Goal: Task Accomplishment & Management: Manage account settings

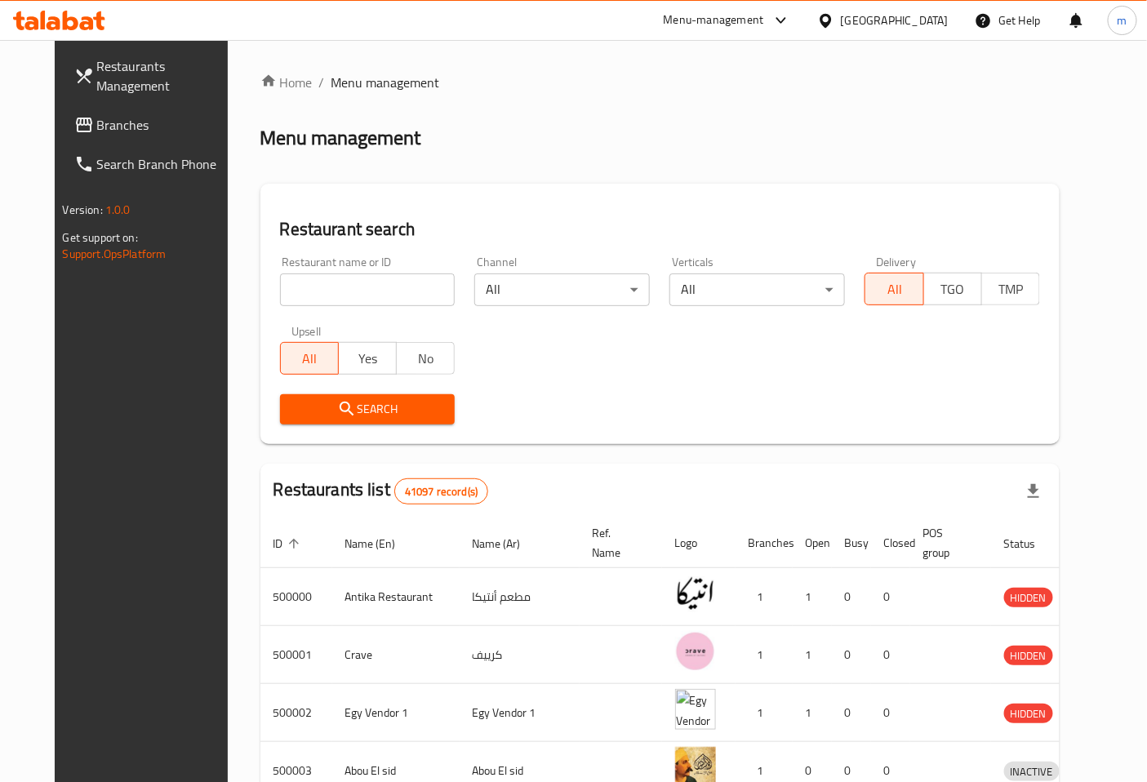
click at [112, 129] on span "Branches" at bounding box center [165, 125] width 136 height 20
click at [97, 122] on span "Branches" at bounding box center [165, 125] width 136 height 20
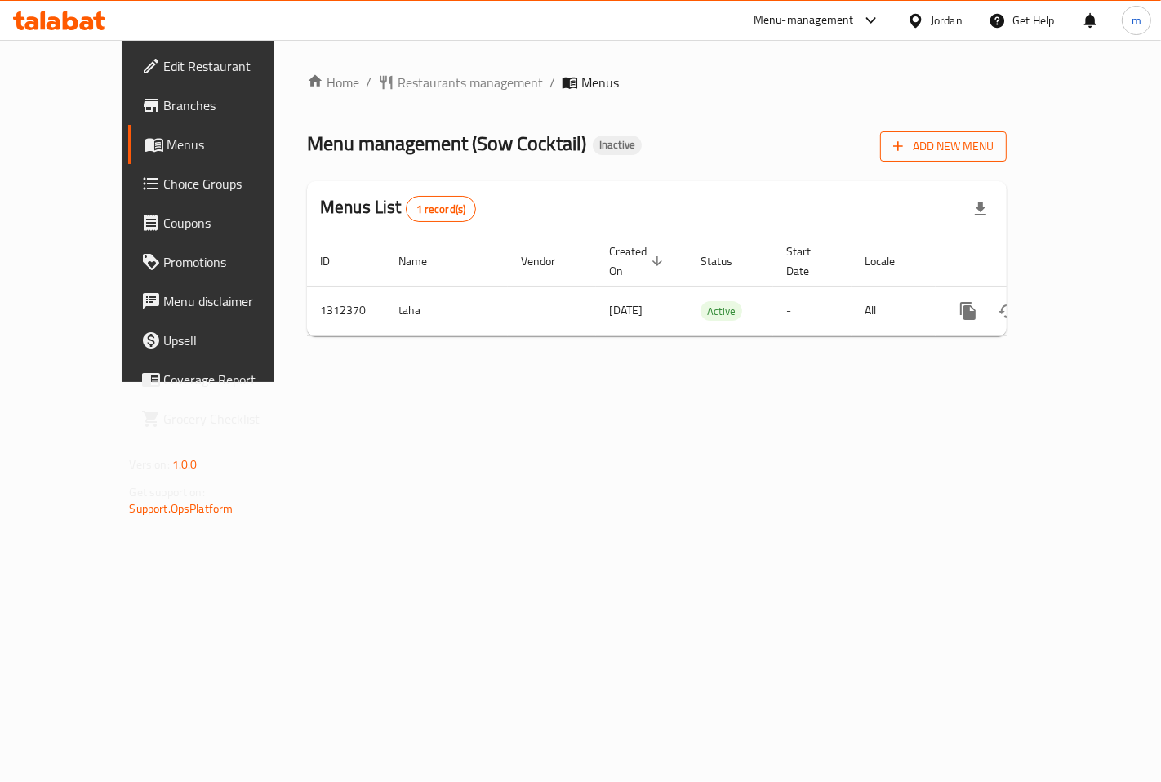
click at [994, 156] on span "Add New Menu" at bounding box center [943, 146] width 100 height 20
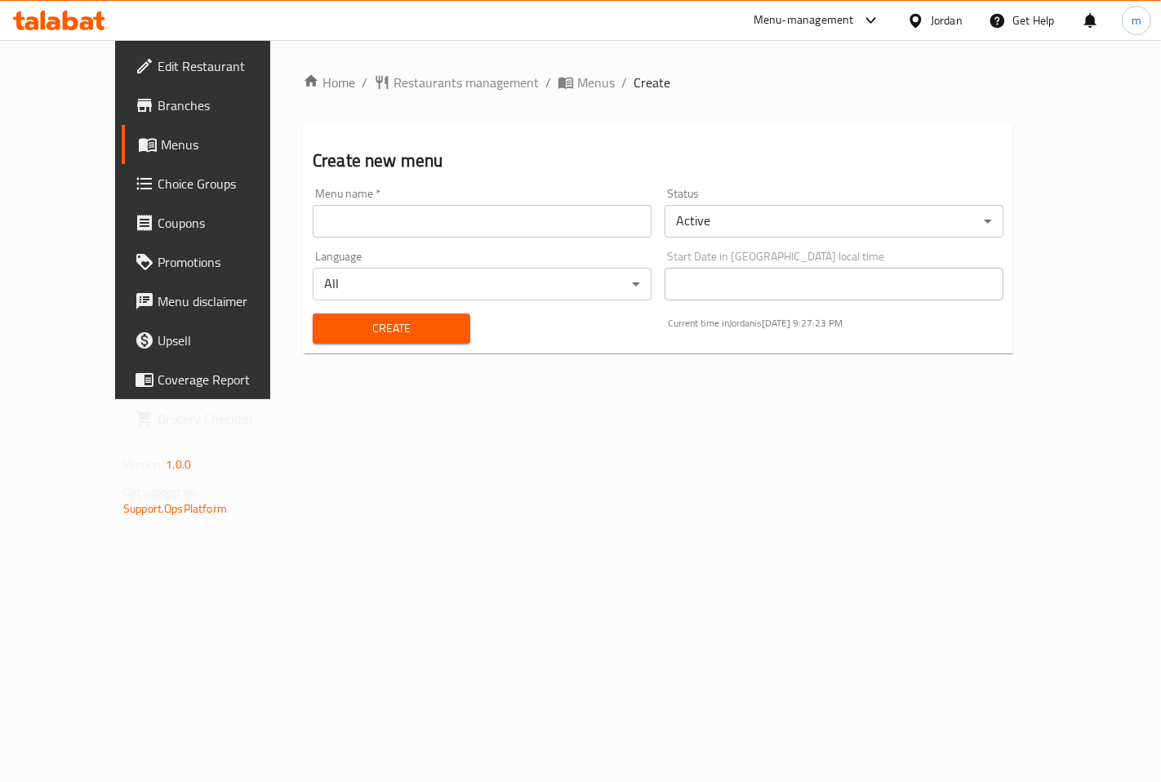
click at [318, 225] on input "text" at bounding box center [482, 221] width 339 height 33
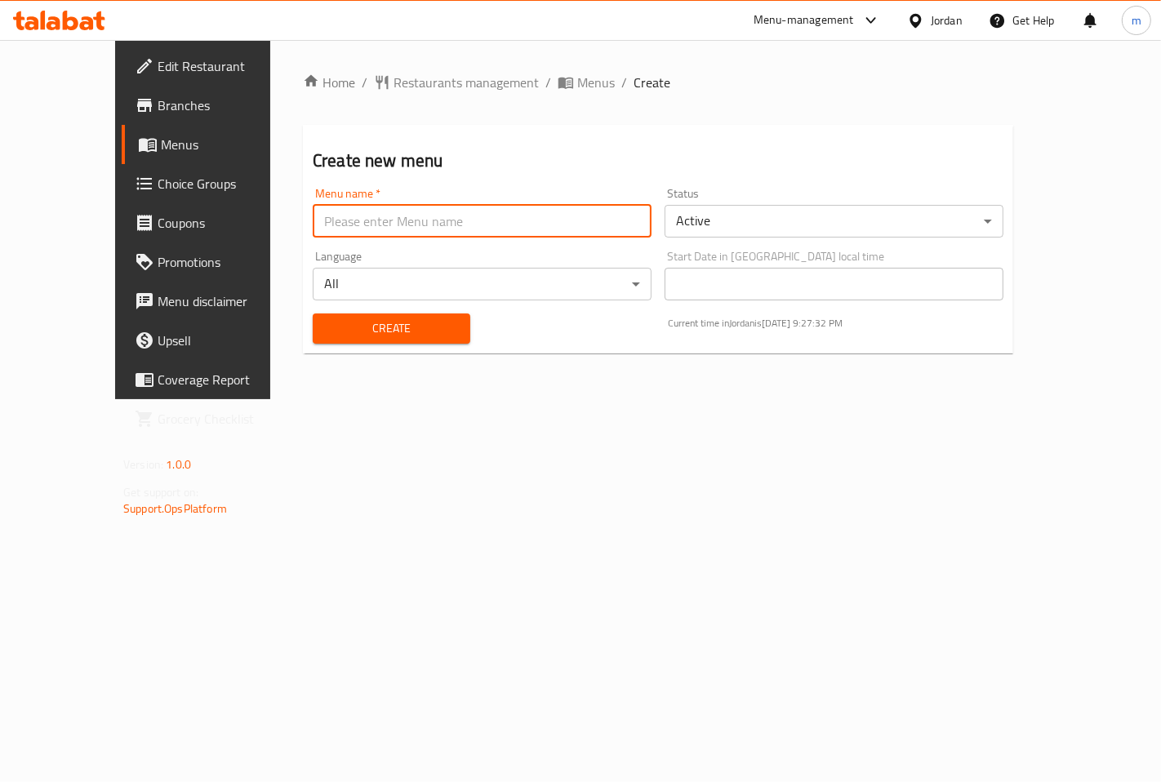
click at [158, 96] on span "Branches" at bounding box center [227, 106] width 138 height 20
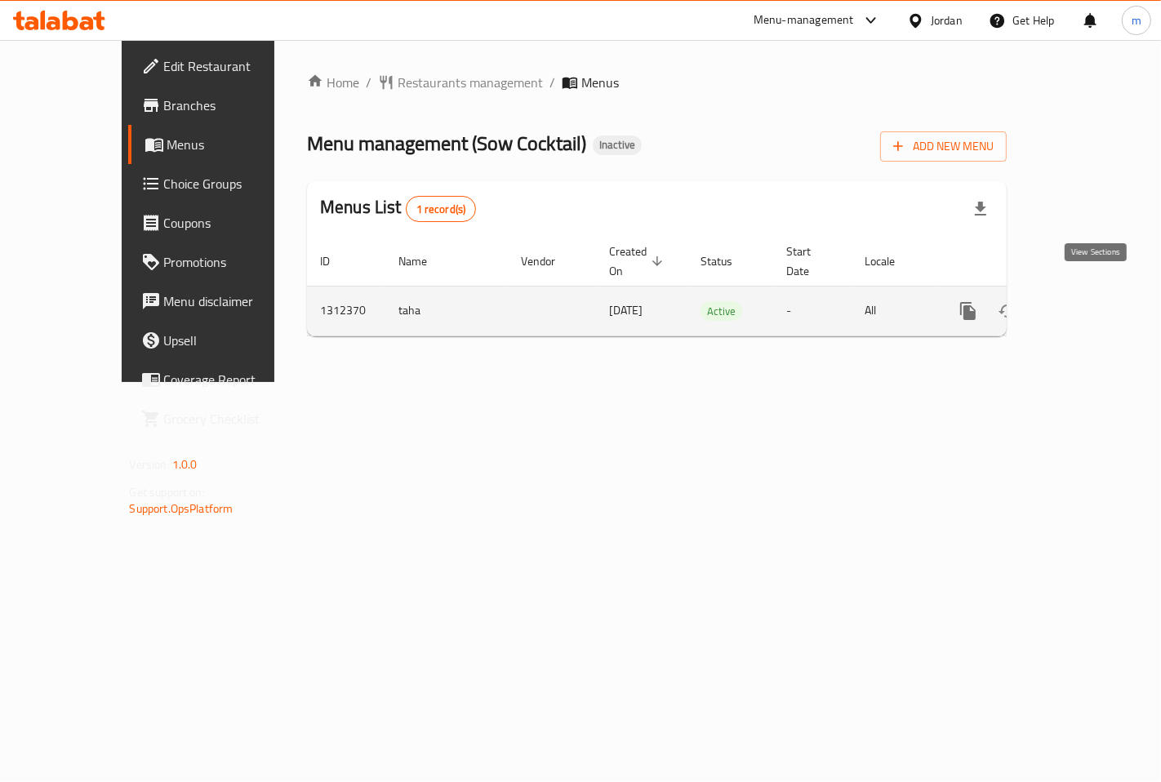
click at [1087, 301] on icon "enhanced table" at bounding box center [1086, 311] width 20 height 20
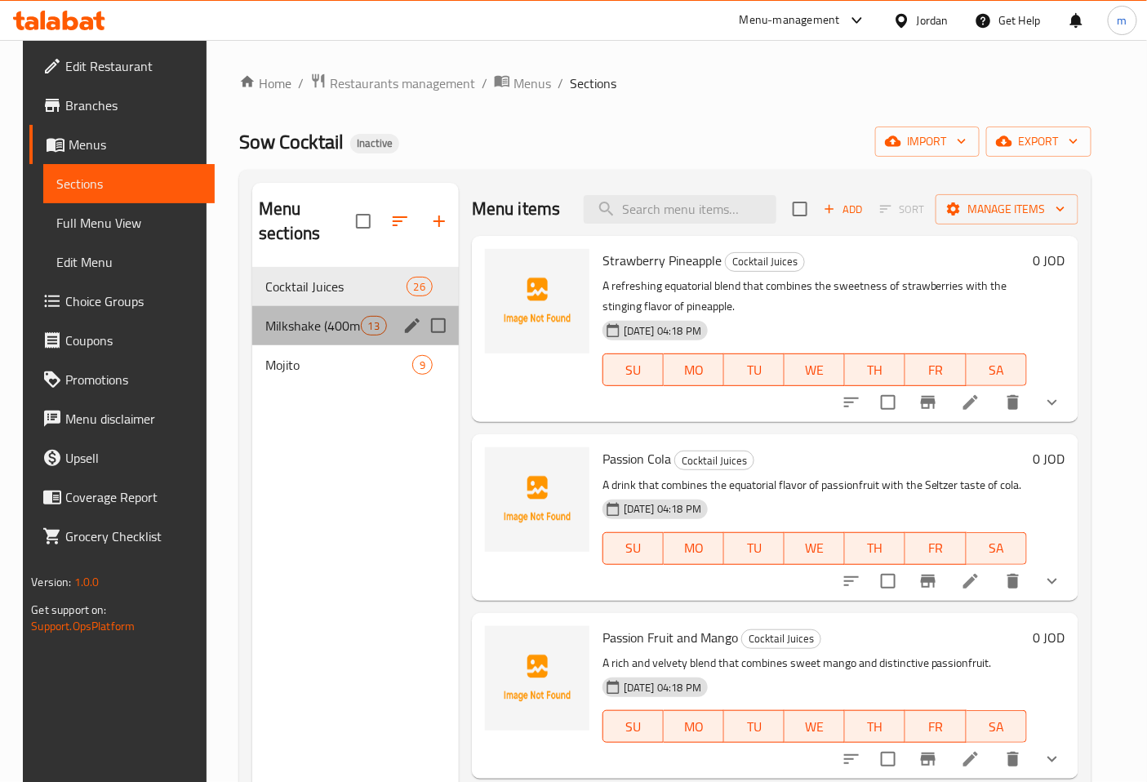
click at [265, 313] on div "Milkshake (400mL) 13" at bounding box center [355, 325] width 207 height 39
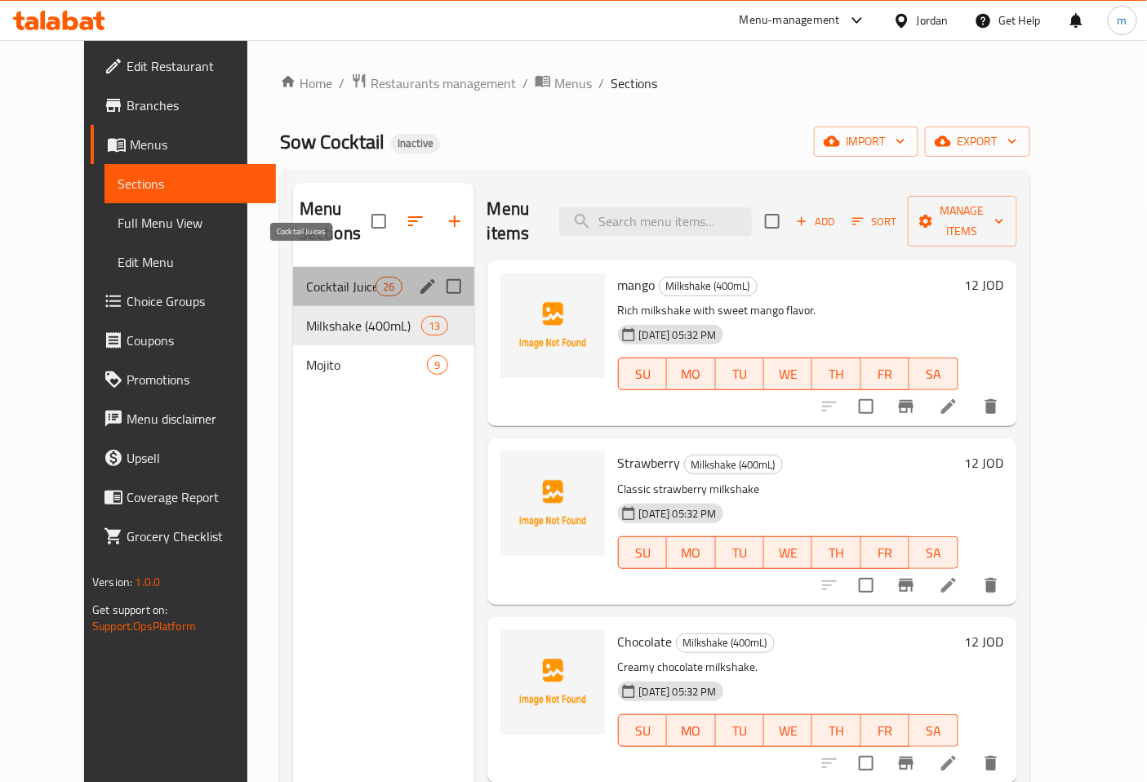
click at [306, 277] on span "Cocktail Juices" at bounding box center [340, 287] width 69 height 20
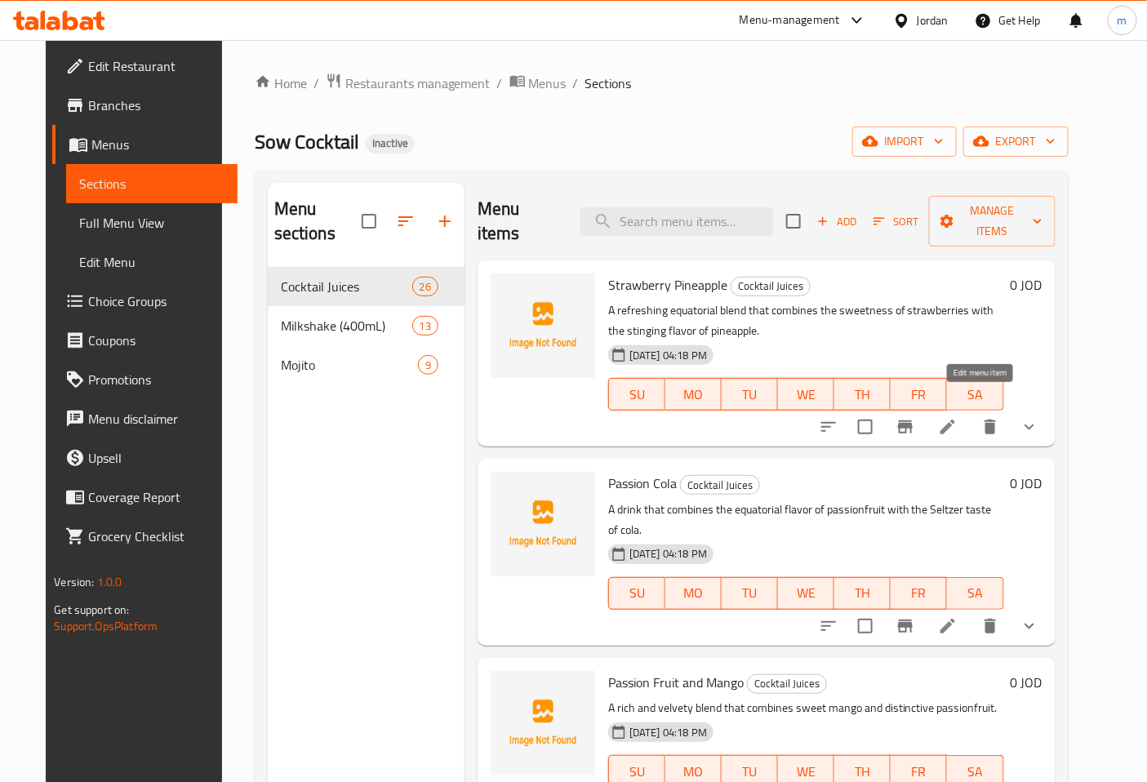
click at [955, 420] on icon at bounding box center [947, 427] width 15 height 15
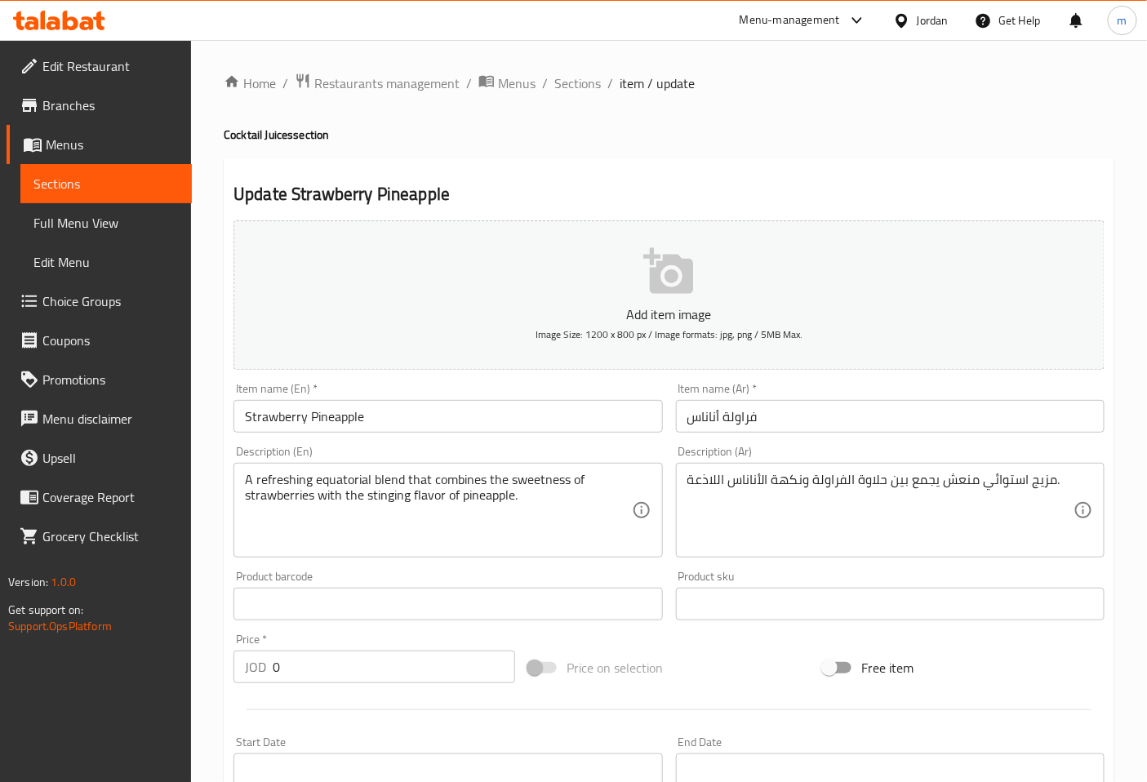
click at [145, 178] on span "Sections" at bounding box center [105, 184] width 145 height 20
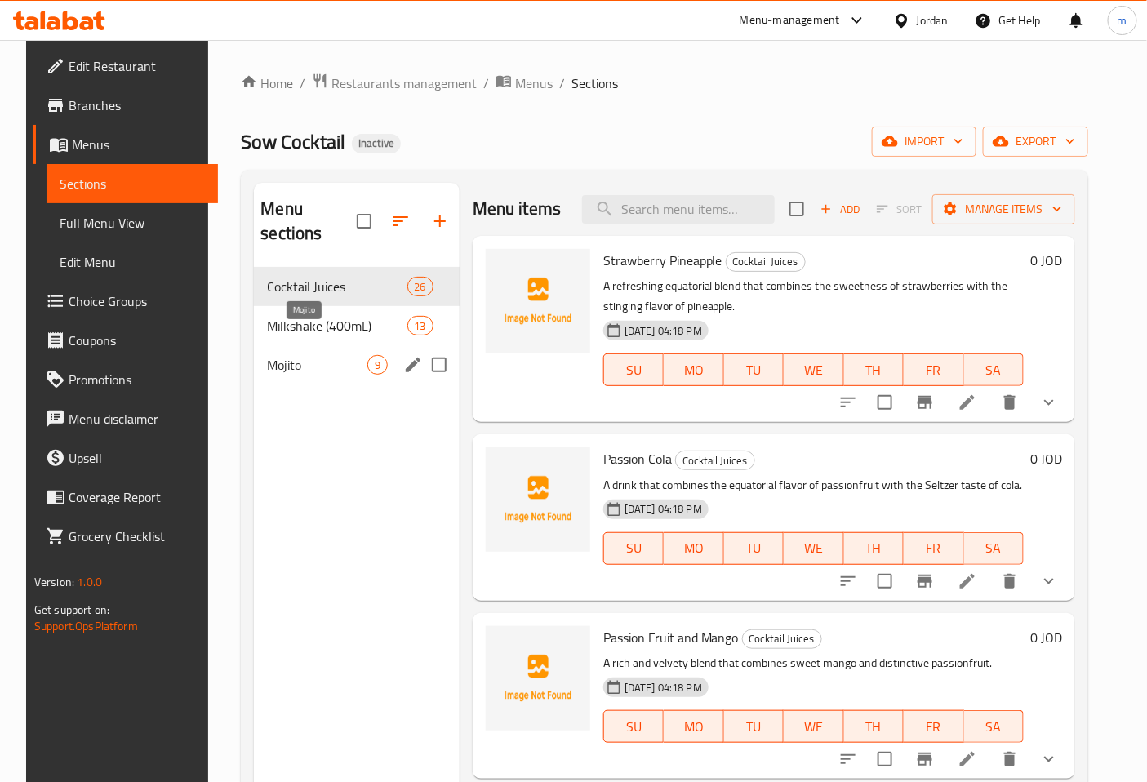
click at [309, 355] on span "Mojito" at bounding box center [317, 365] width 100 height 20
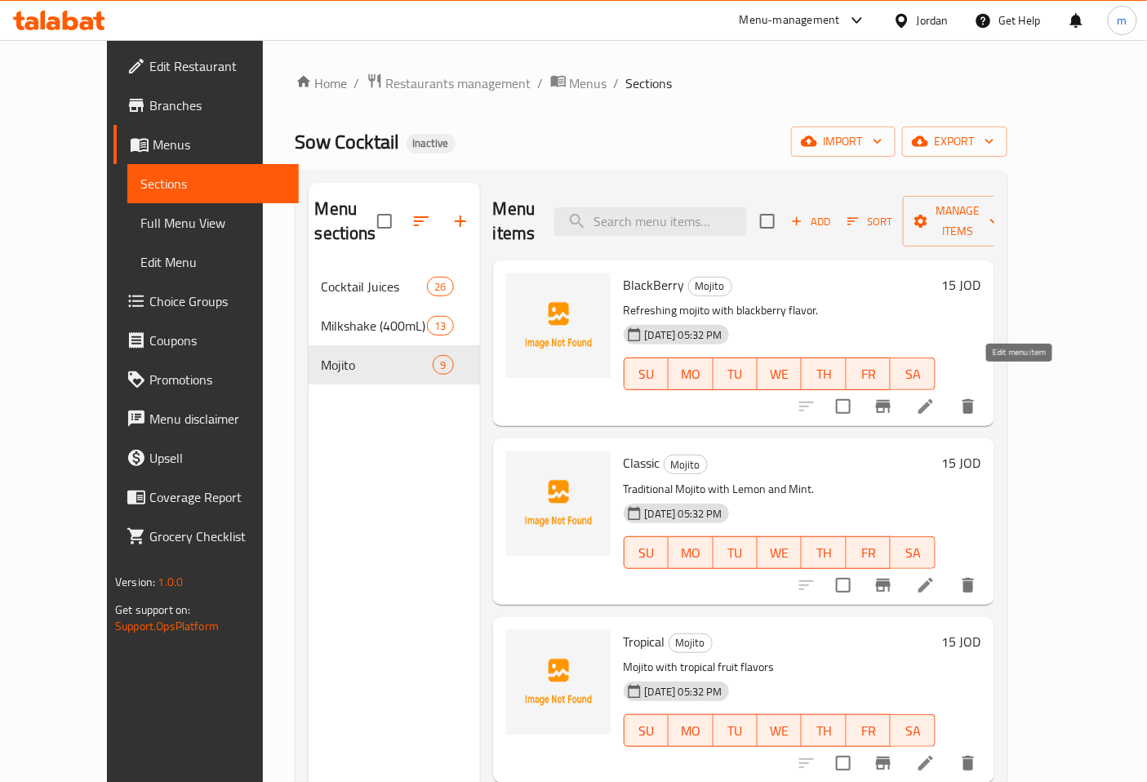
click at [936, 397] on icon at bounding box center [926, 407] width 20 height 20
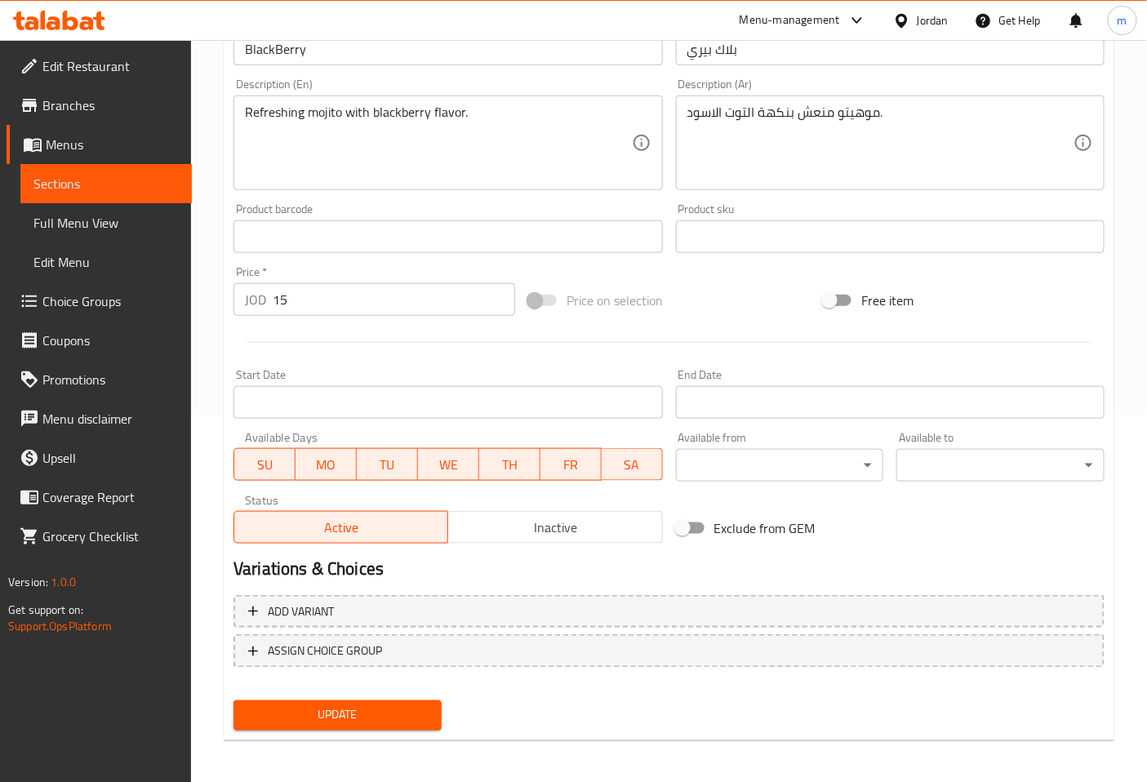
scroll to position [368, 0]
click at [149, 185] on span "Sections" at bounding box center [105, 184] width 145 height 20
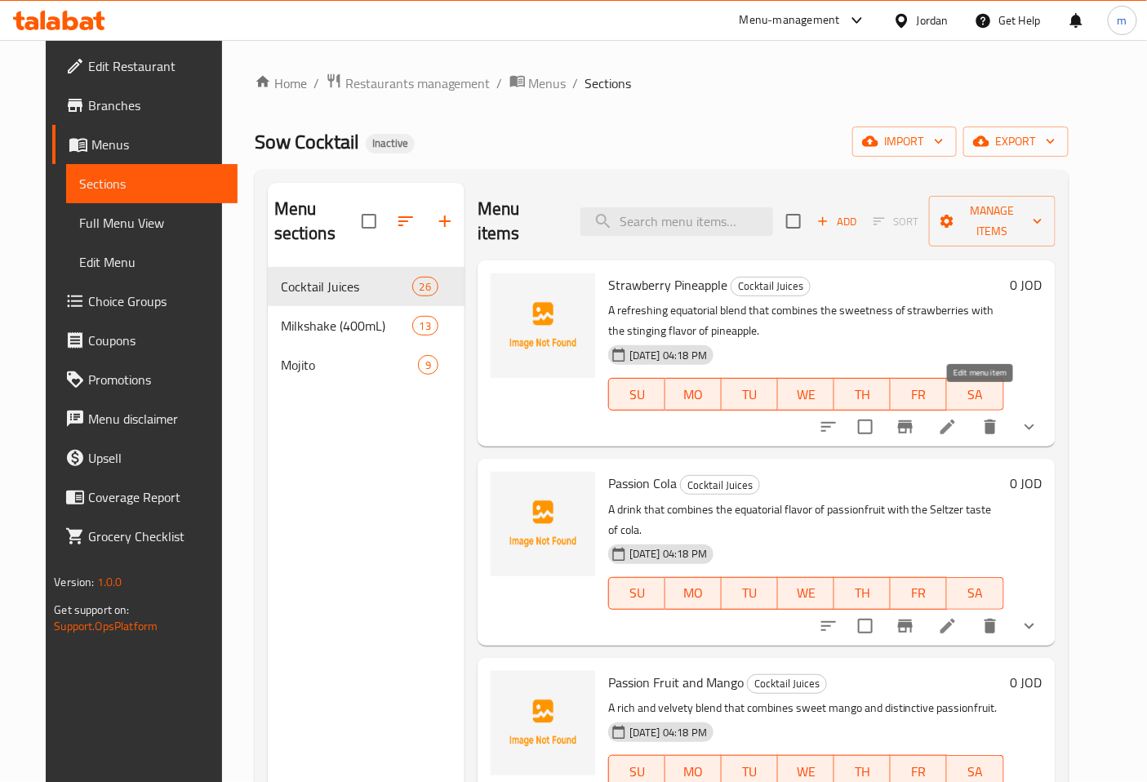
click at [955, 420] on icon at bounding box center [947, 427] width 15 height 15
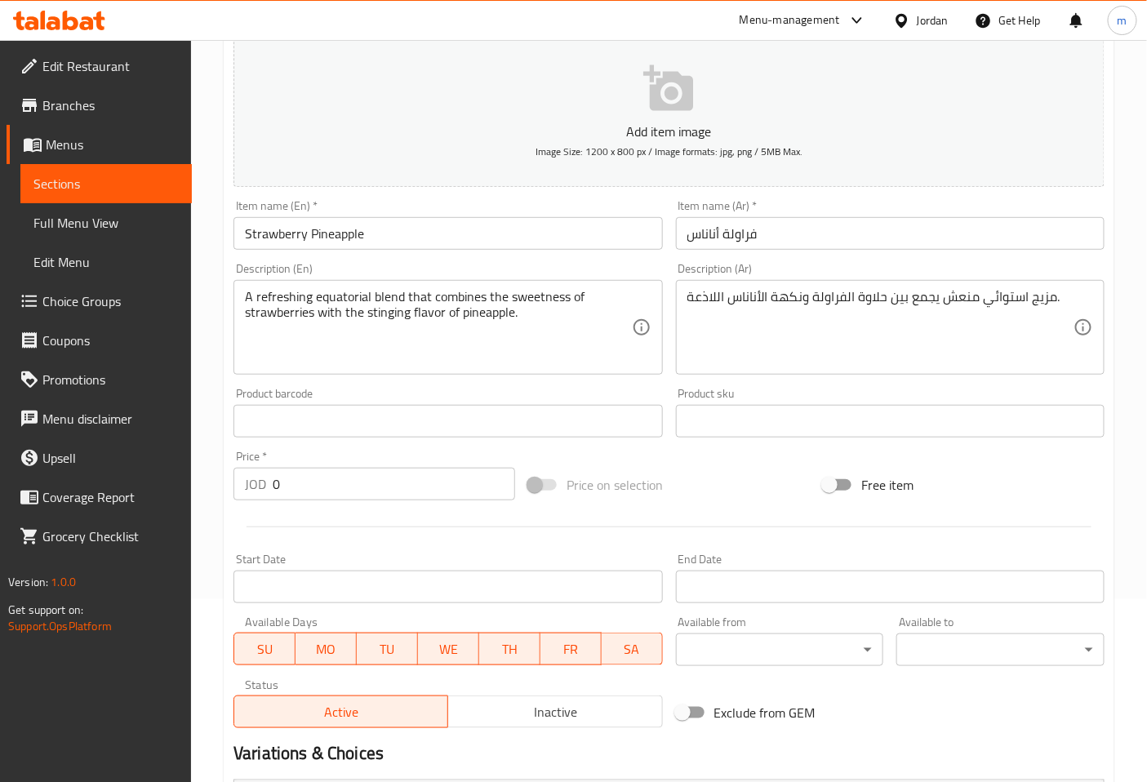
scroll to position [92, 0]
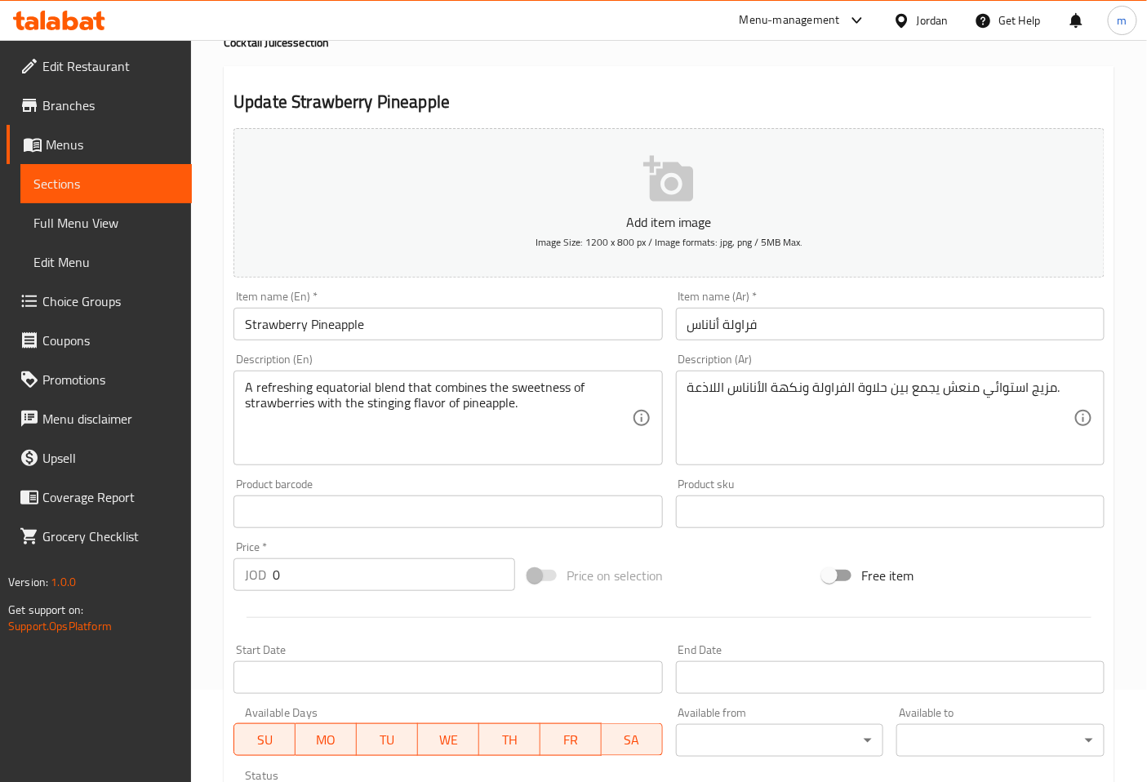
click at [109, 180] on span "Sections" at bounding box center [105, 184] width 145 height 20
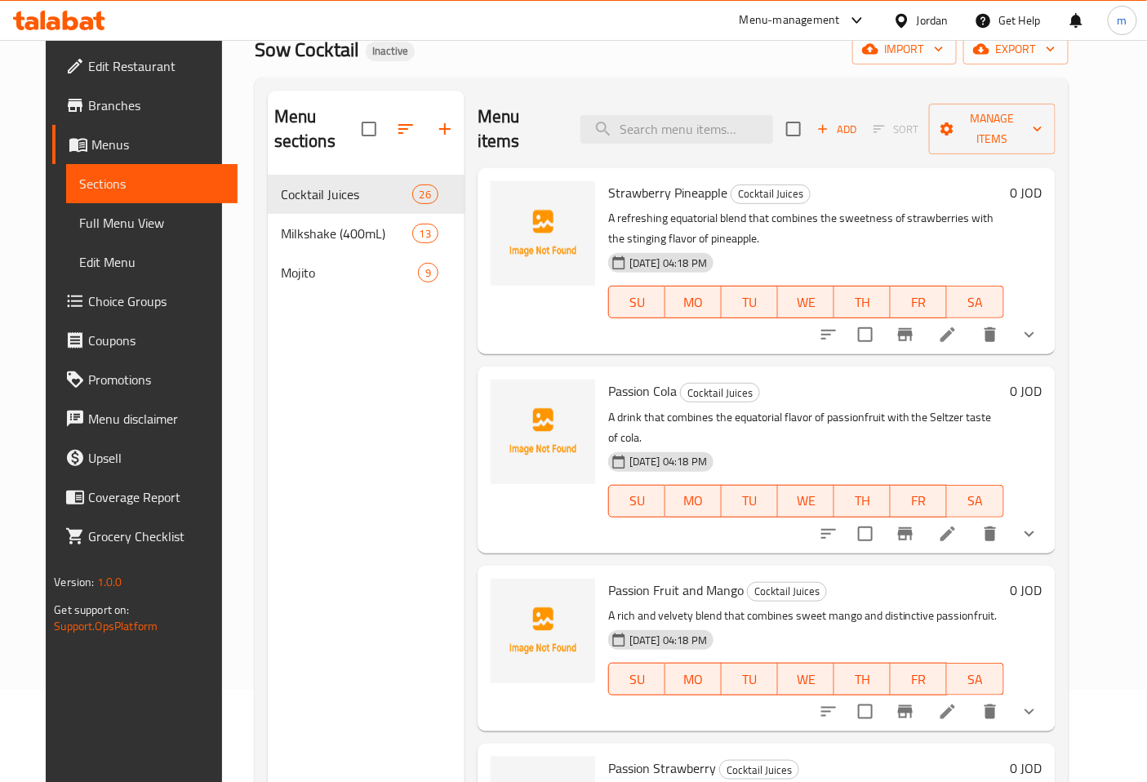
click at [958, 524] on icon at bounding box center [948, 534] width 20 height 20
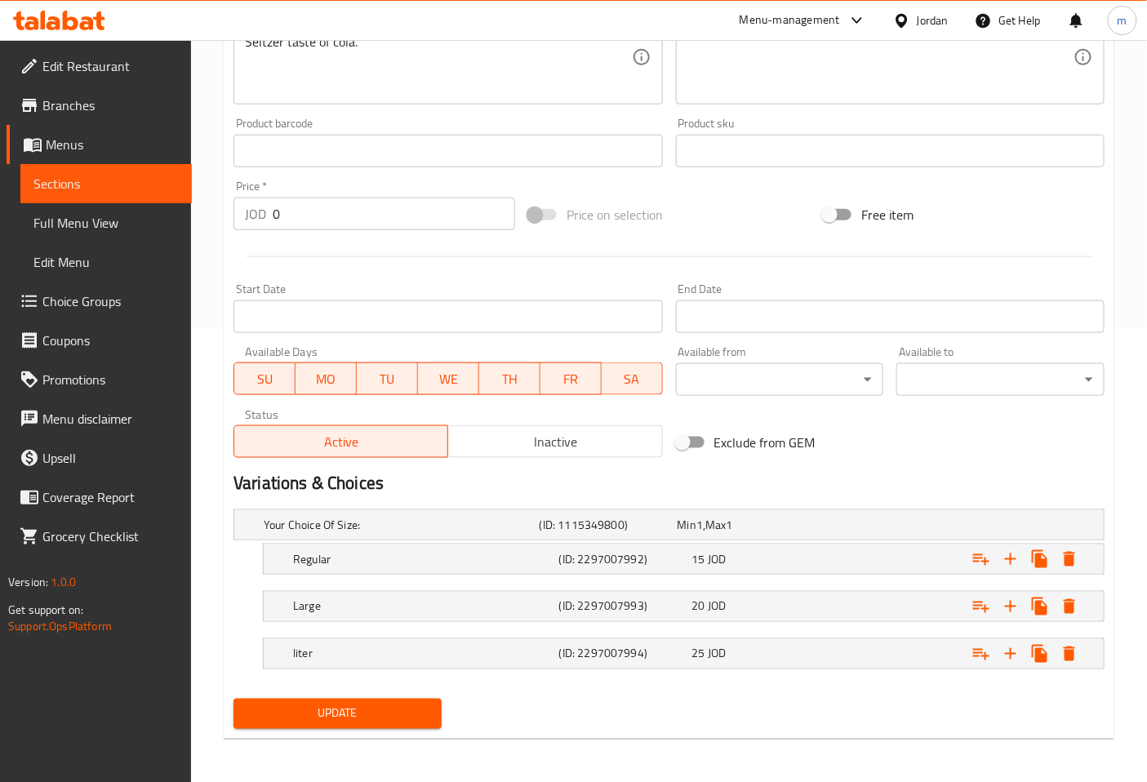
scroll to position [455, 0]
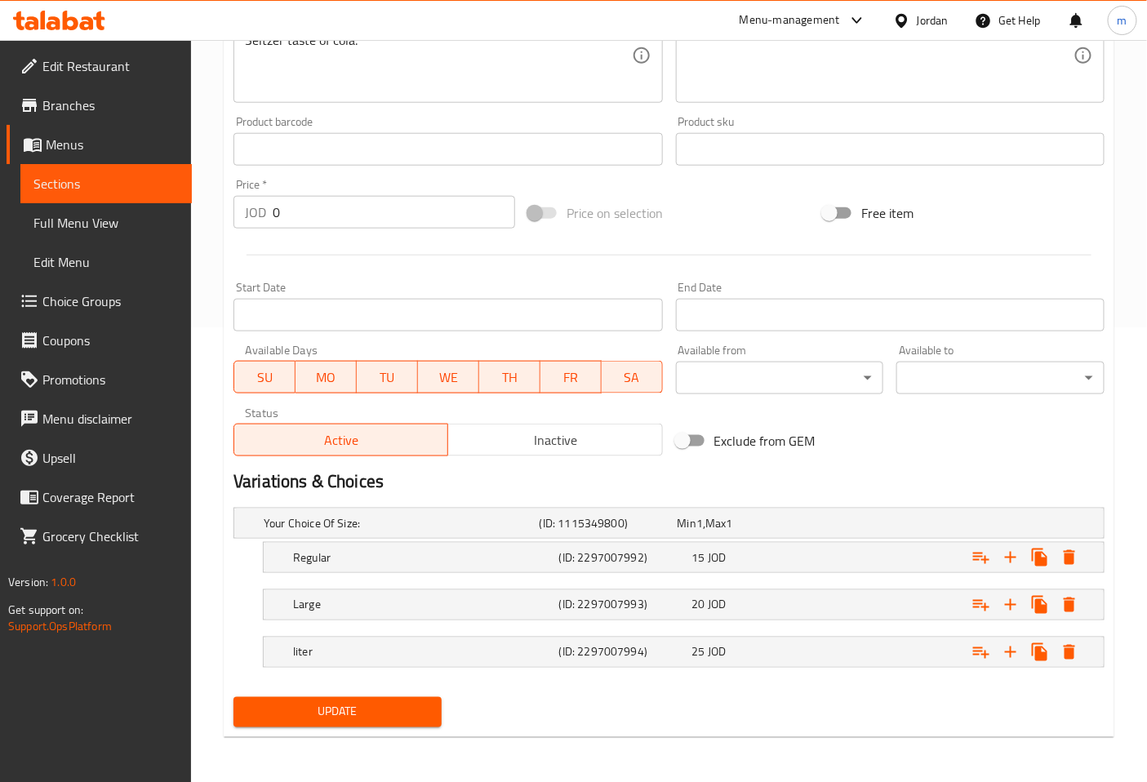
click at [153, 185] on span "Sections" at bounding box center [105, 184] width 145 height 20
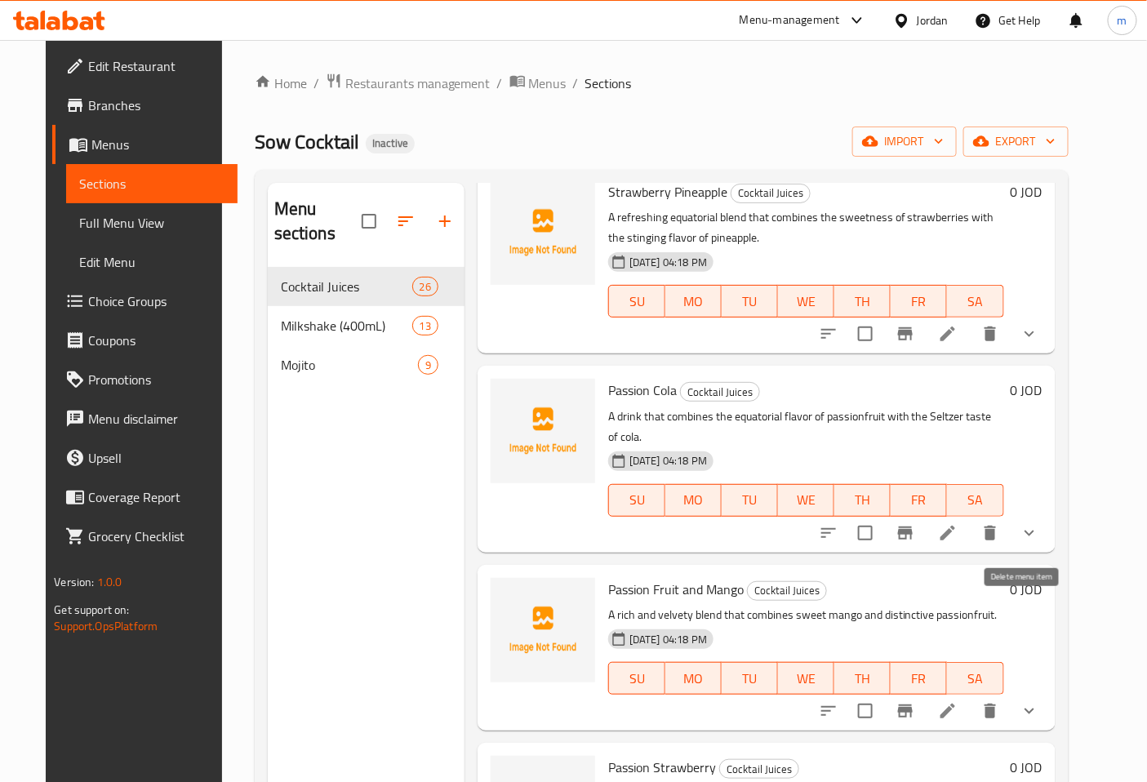
scroll to position [181, 0]
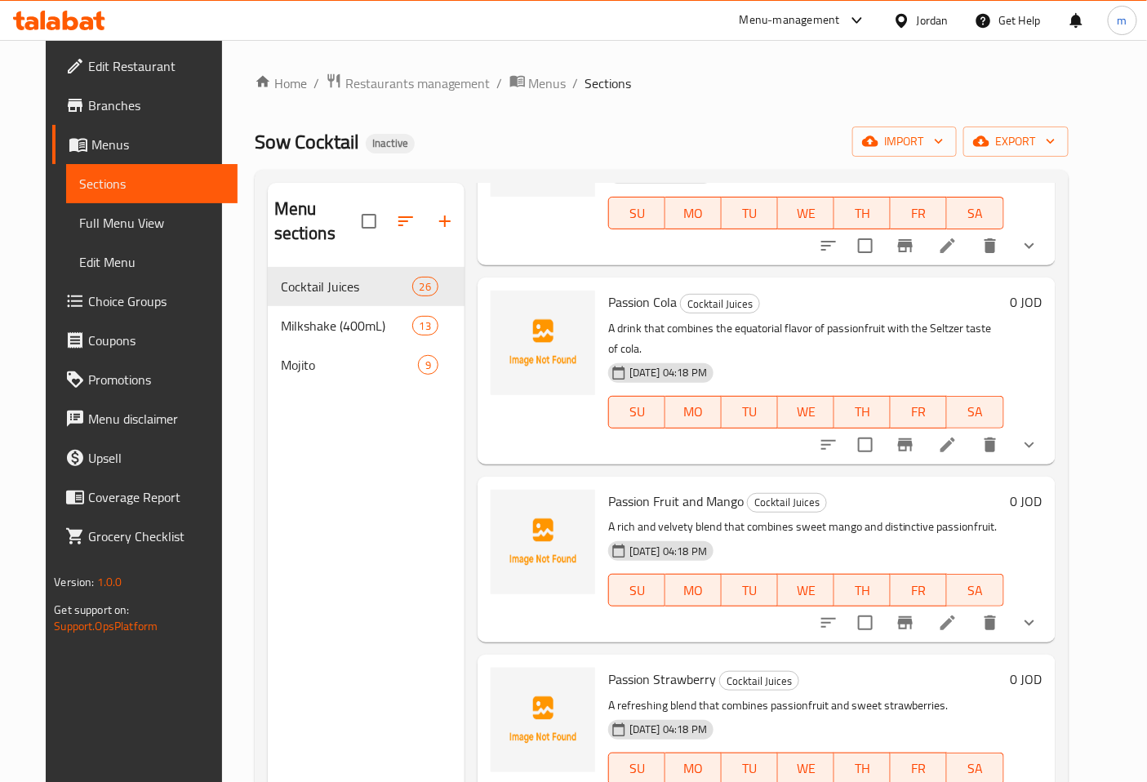
click at [971, 608] on li at bounding box center [948, 622] width 46 height 29
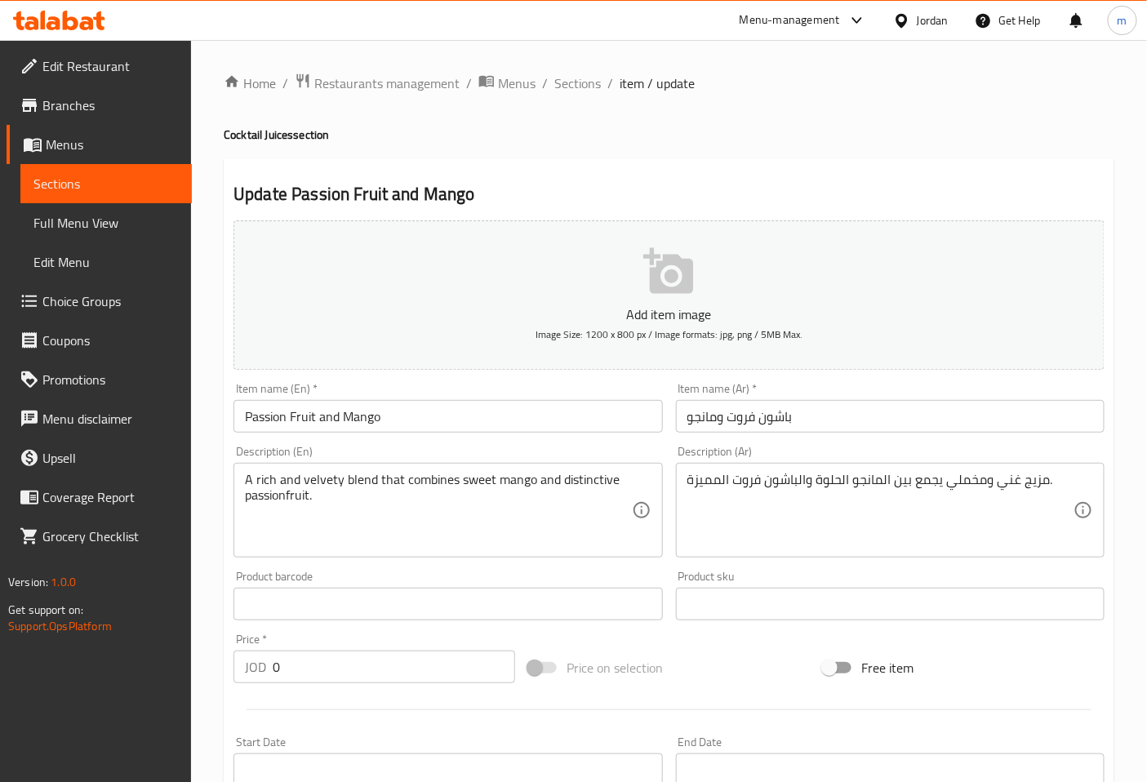
click at [719, 420] on input "باشون فروت ومانجو" at bounding box center [890, 416] width 429 height 33
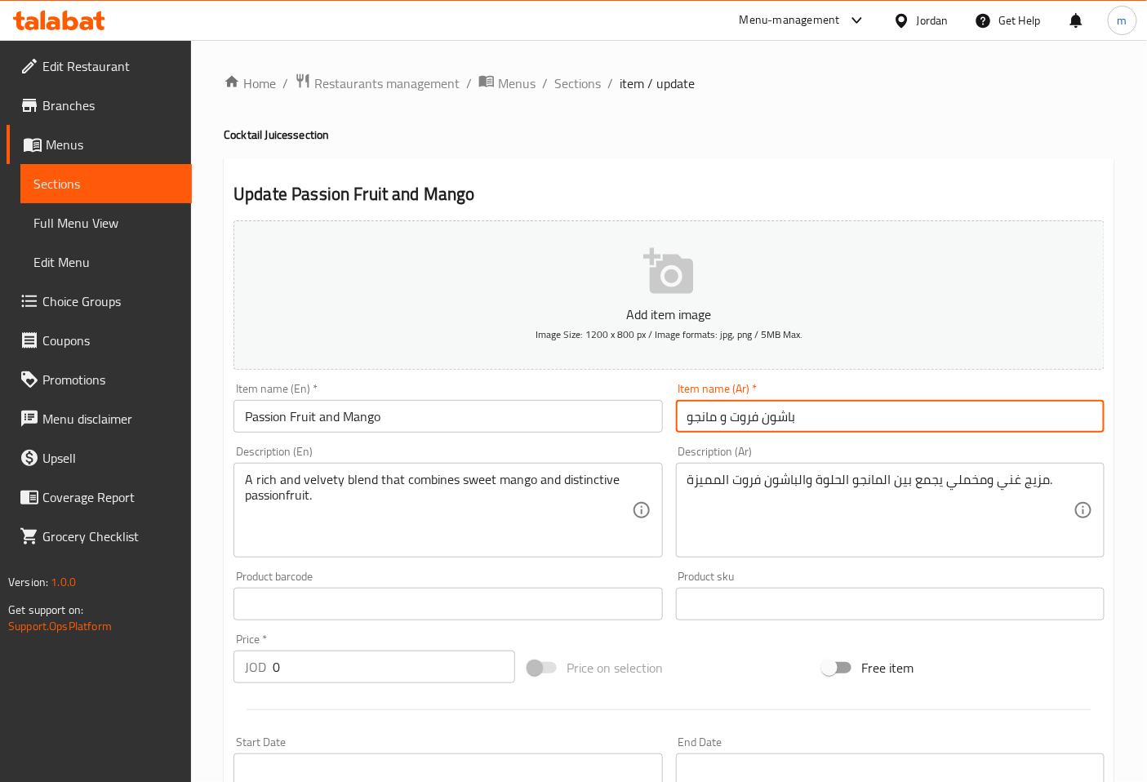
type input "باشون فروت و مانجو"
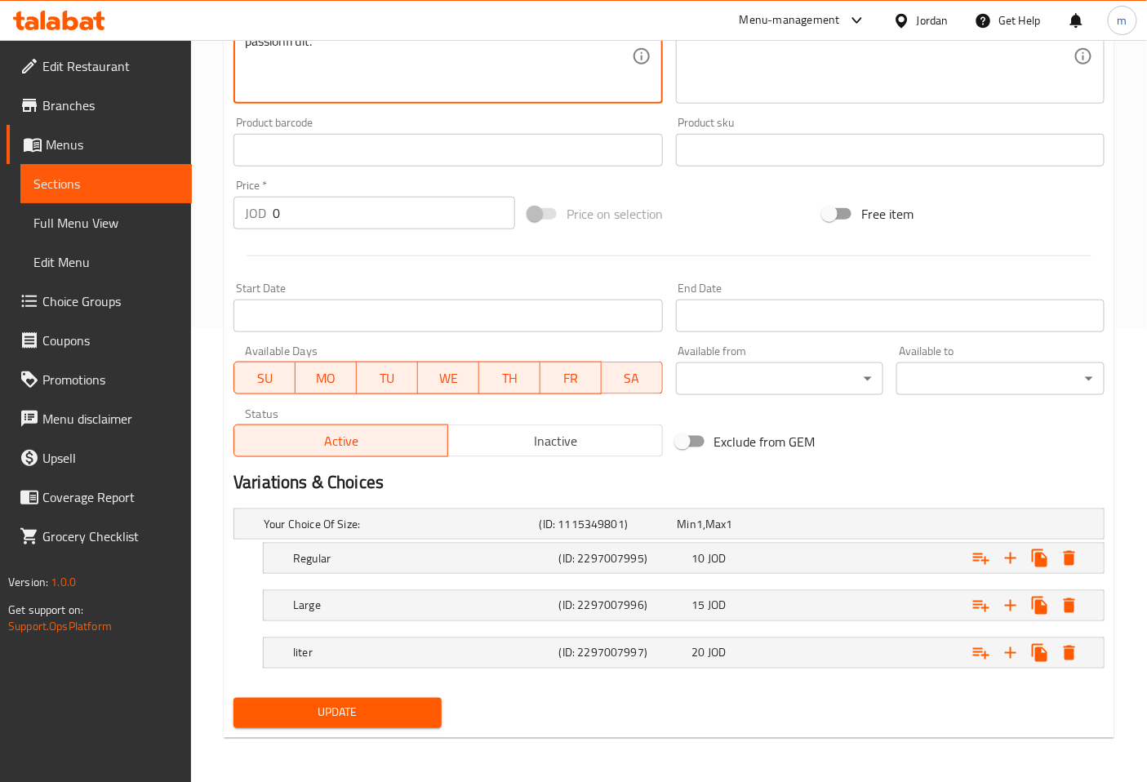
scroll to position [455, 0]
click at [406, 707] on span "Update" at bounding box center [338, 712] width 182 height 20
click at [111, 180] on span "Sections" at bounding box center [105, 184] width 145 height 20
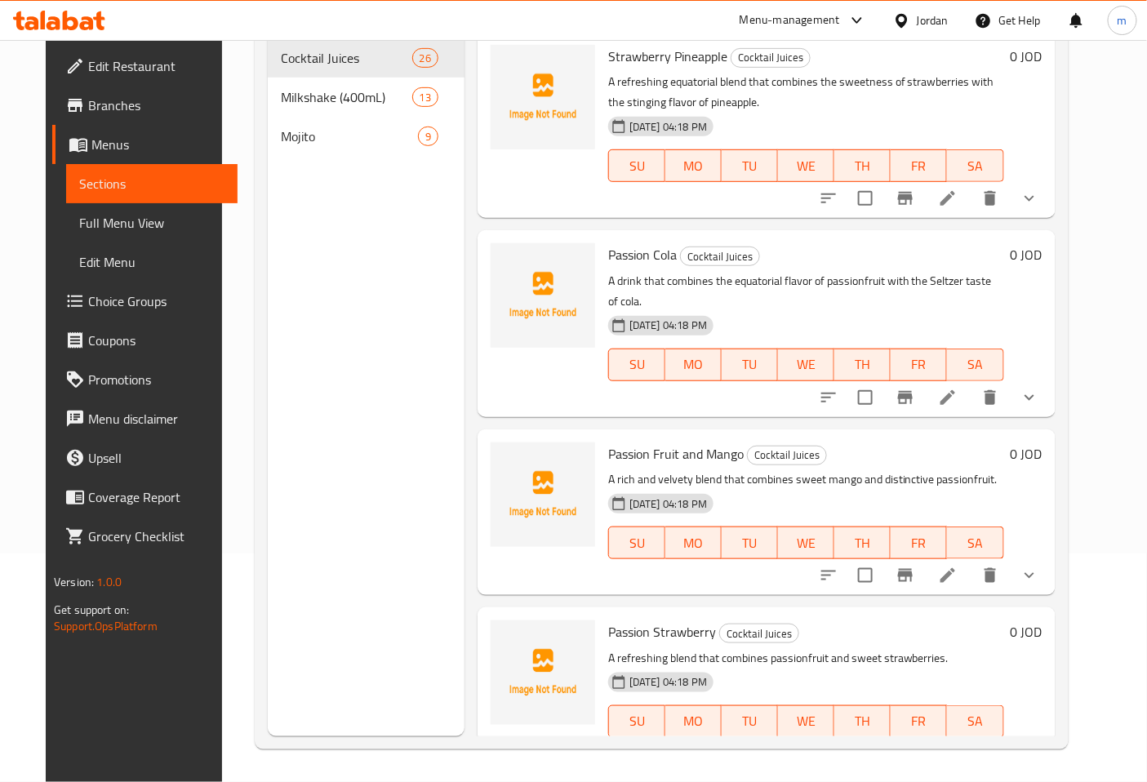
scroll to position [229, 0]
click at [971, 561] on li at bounding box center [948, 575] width 46 height 29
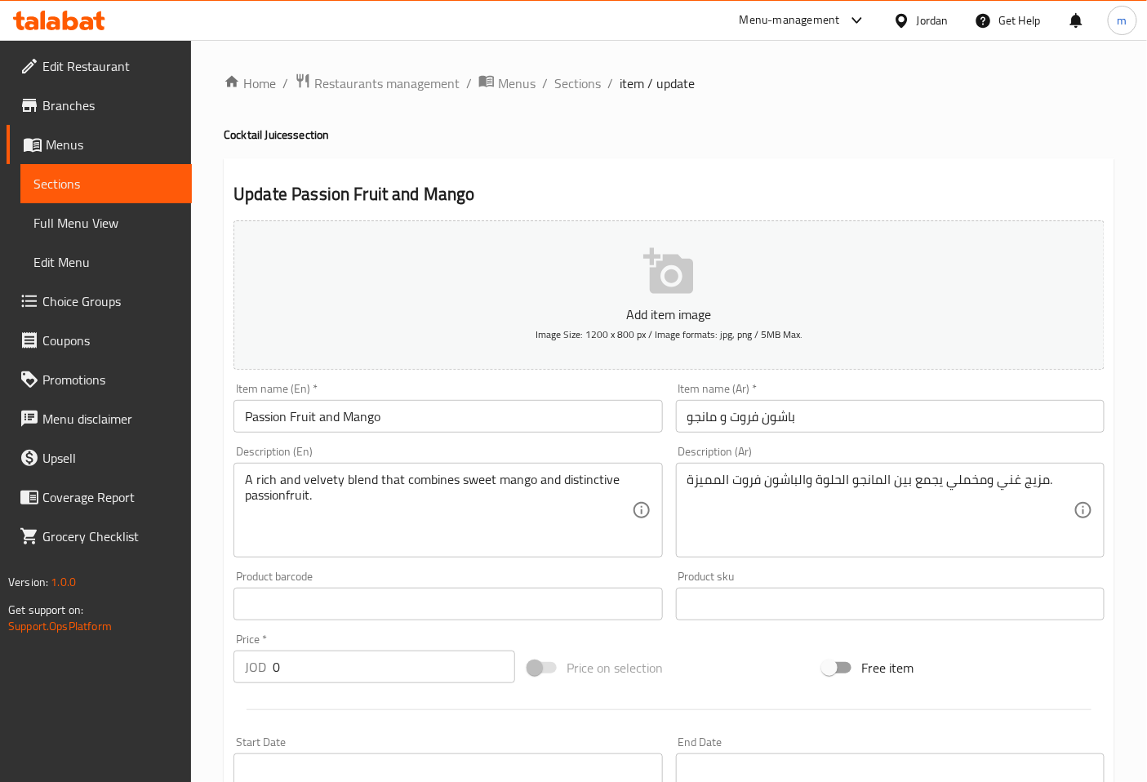
click at [140, 191] on span "Sections" at bounding box center [105, 184] width 145 height 20
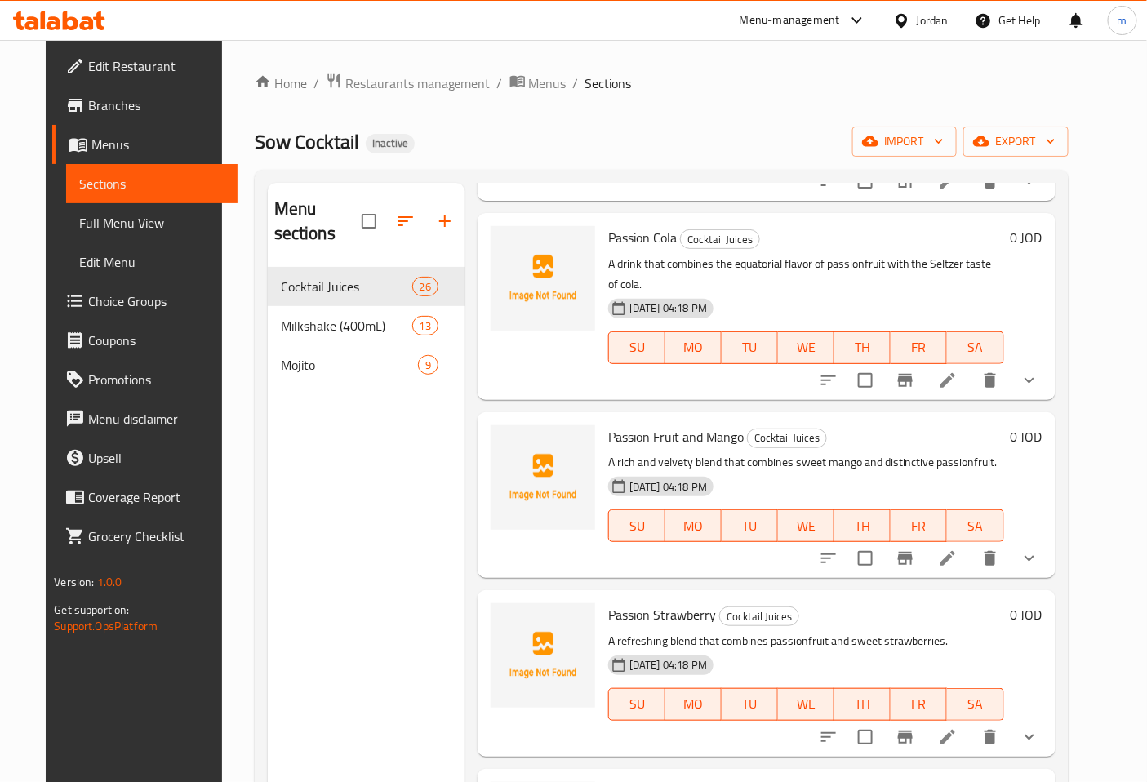
scroll to position [272, 0]
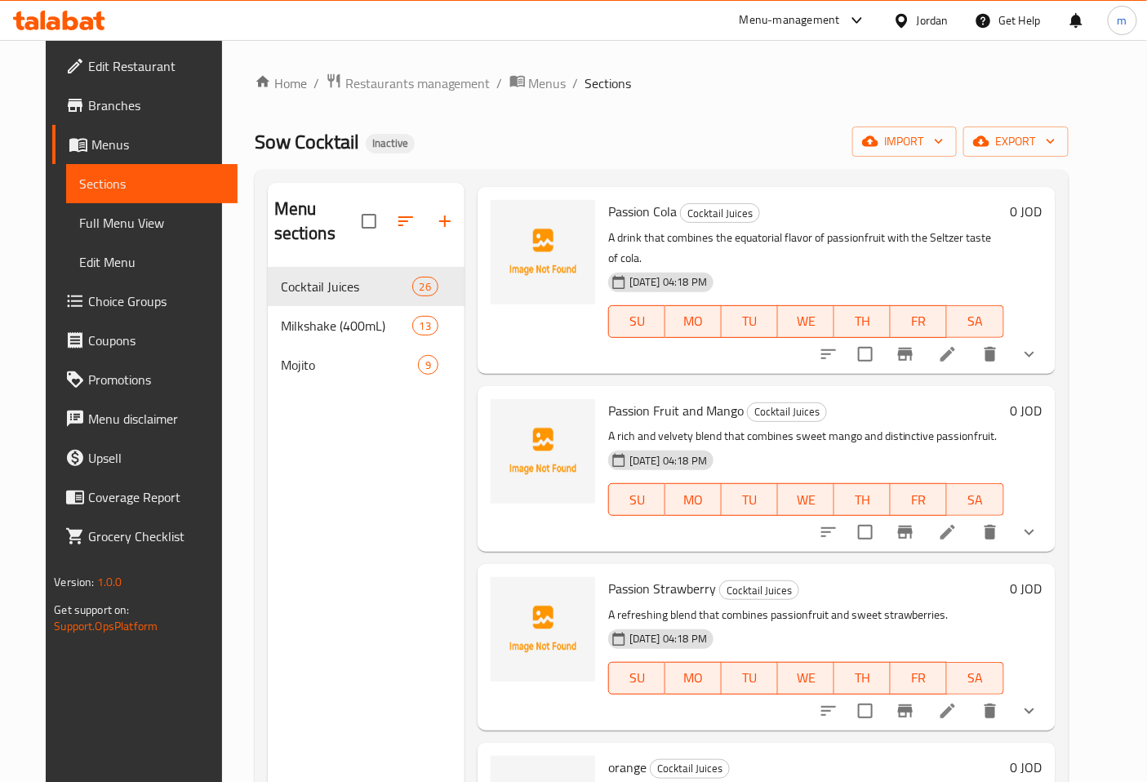
click at [955, 704] on icon at bounding box center [947, 711] width 15 height 15
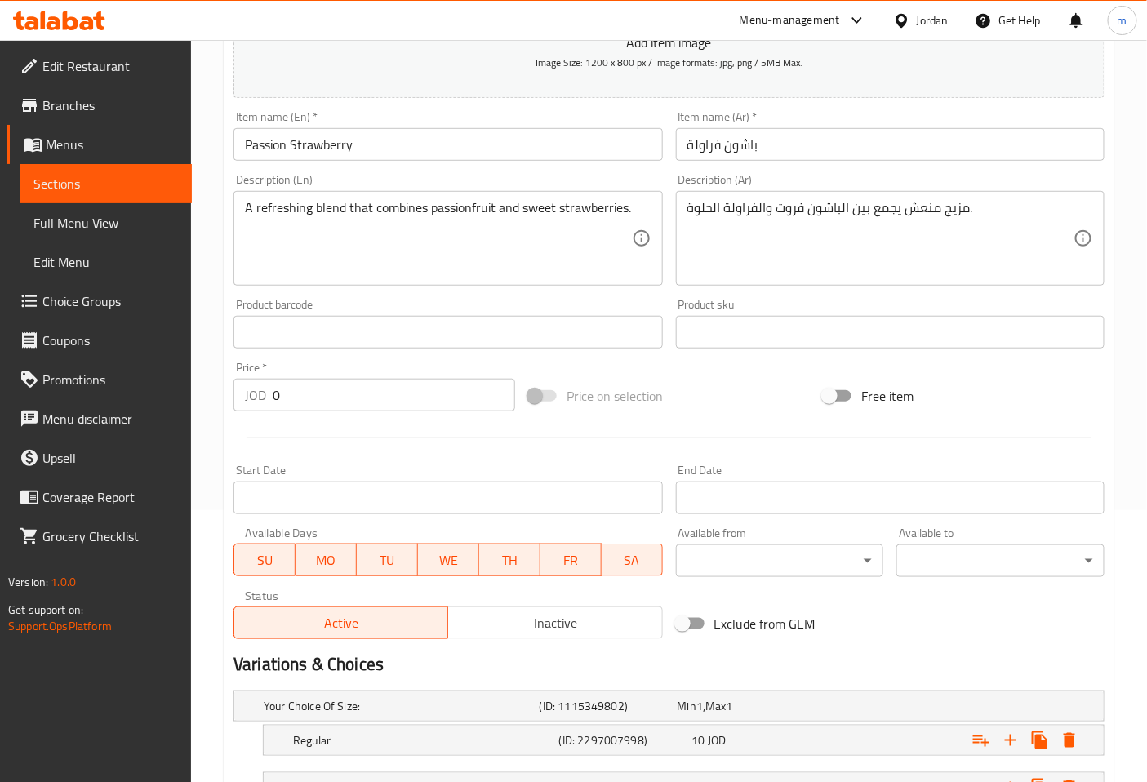
scroll to position [455, 0]
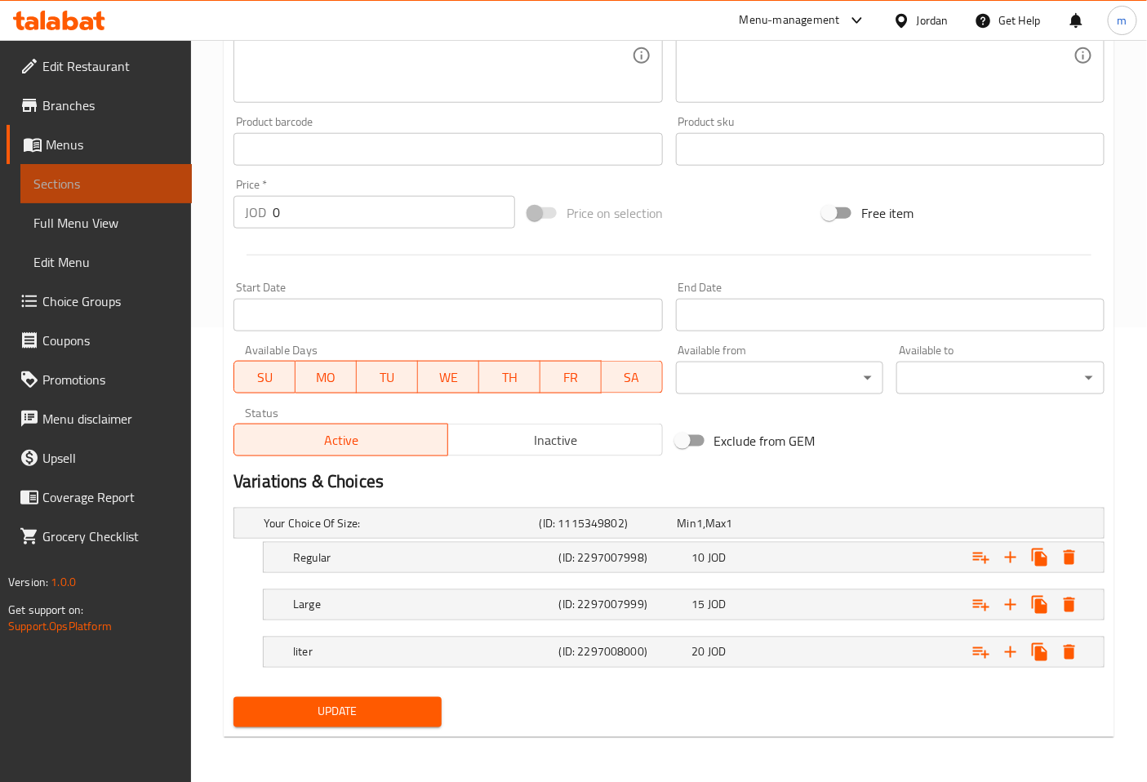
click at [133, 186] on span "Sections" at bounding box center [105, 184] width 145 height 20
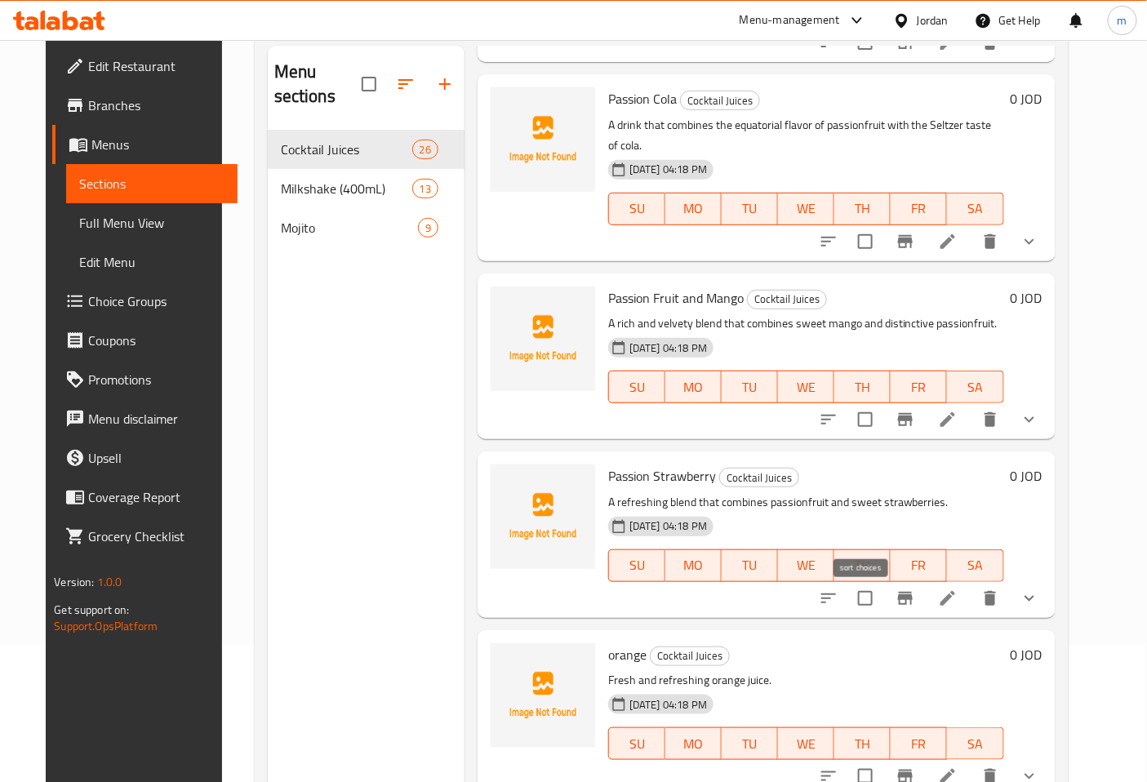
scroll to position [272, 0]
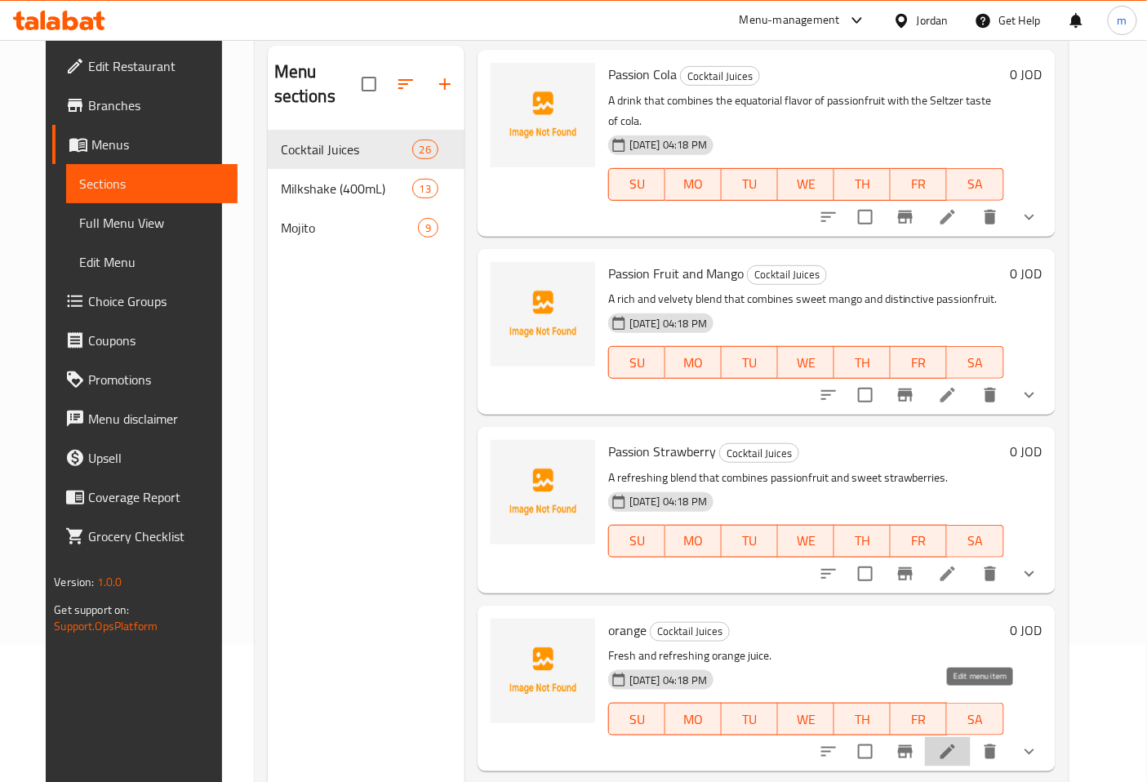
click at [955, 745] on icon at bounding box center [947, 752] width 15 height 15
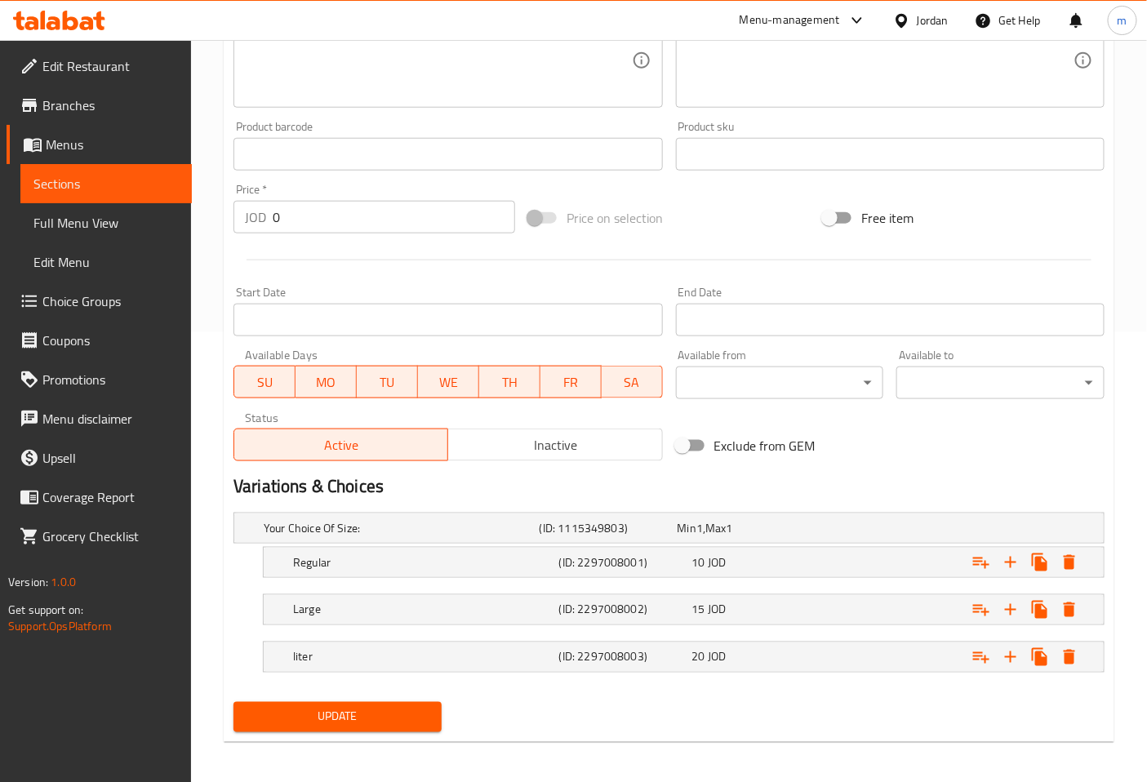
scroll to position [455, 0]
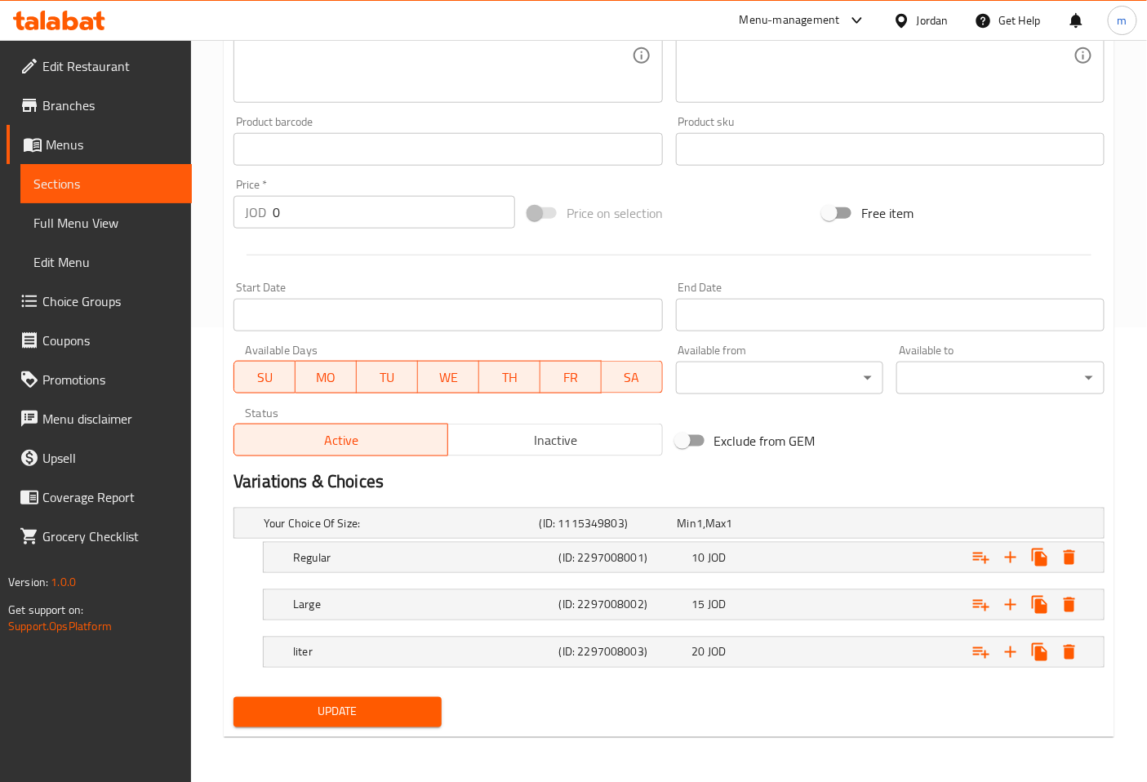
click at [144, 180] on span "Sections" at bounding box center [105, 184] width 145 height 20
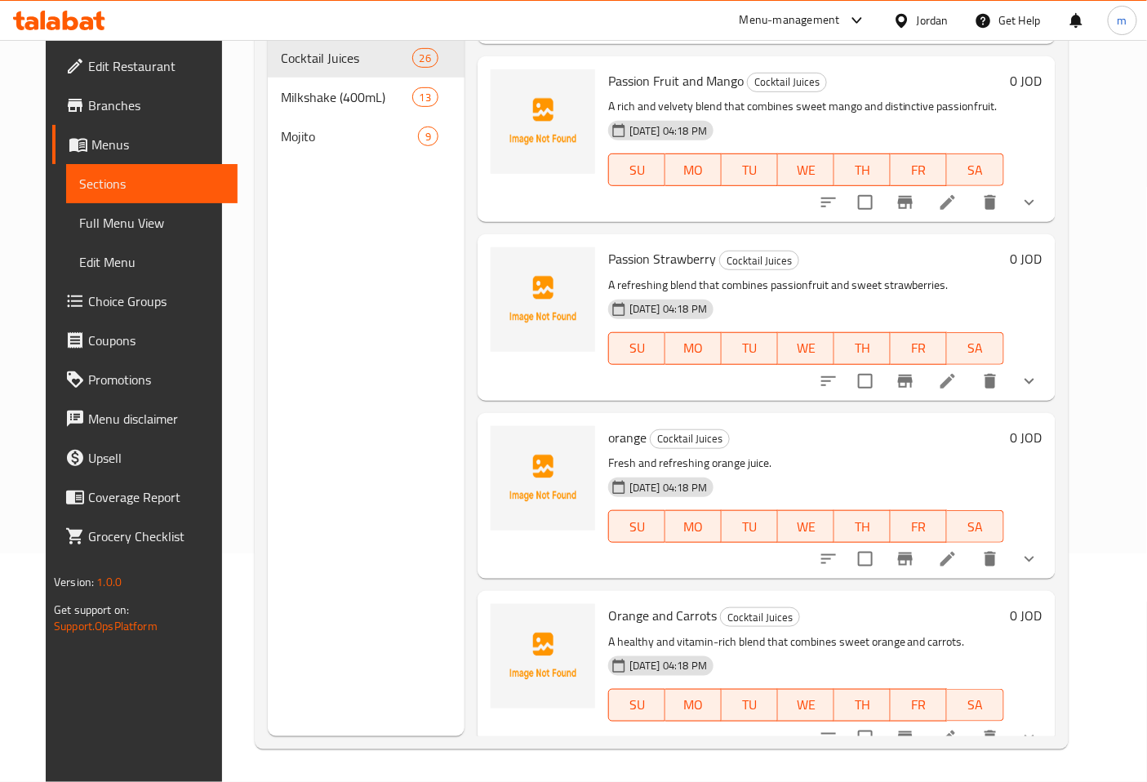
scroll to position [453, 0]
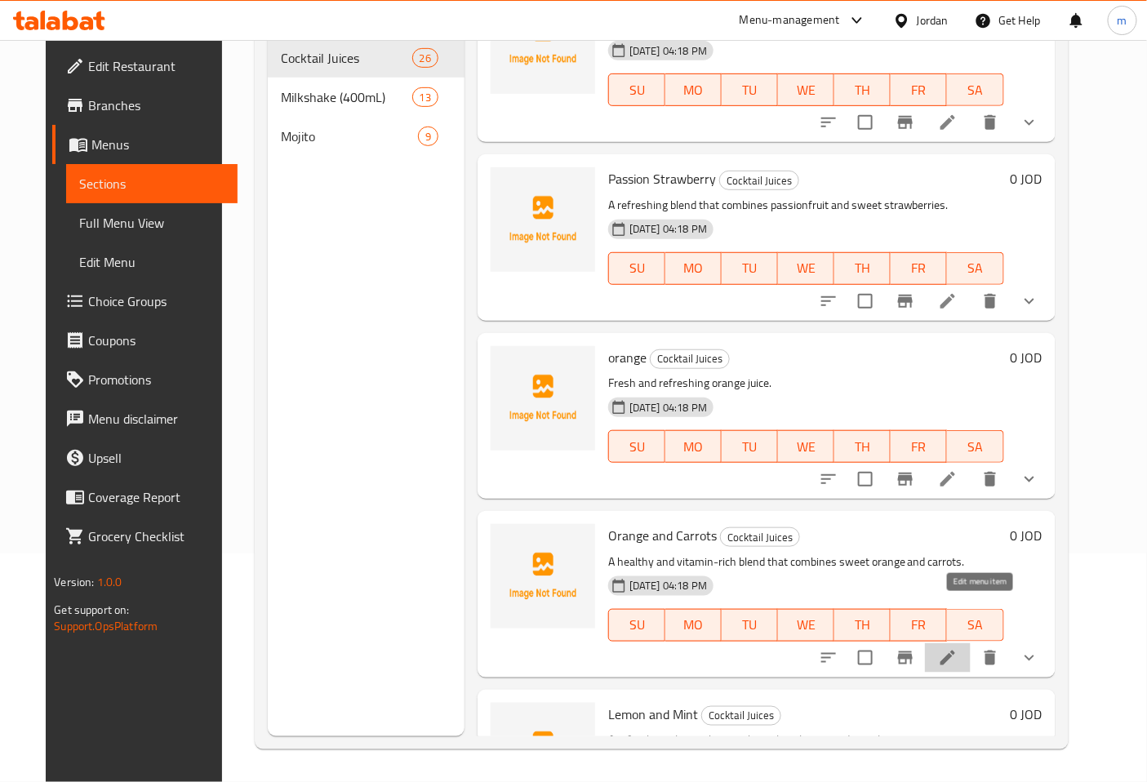
click at [955, 651] on icon at bounding box center [947, 658] width 15 height 15
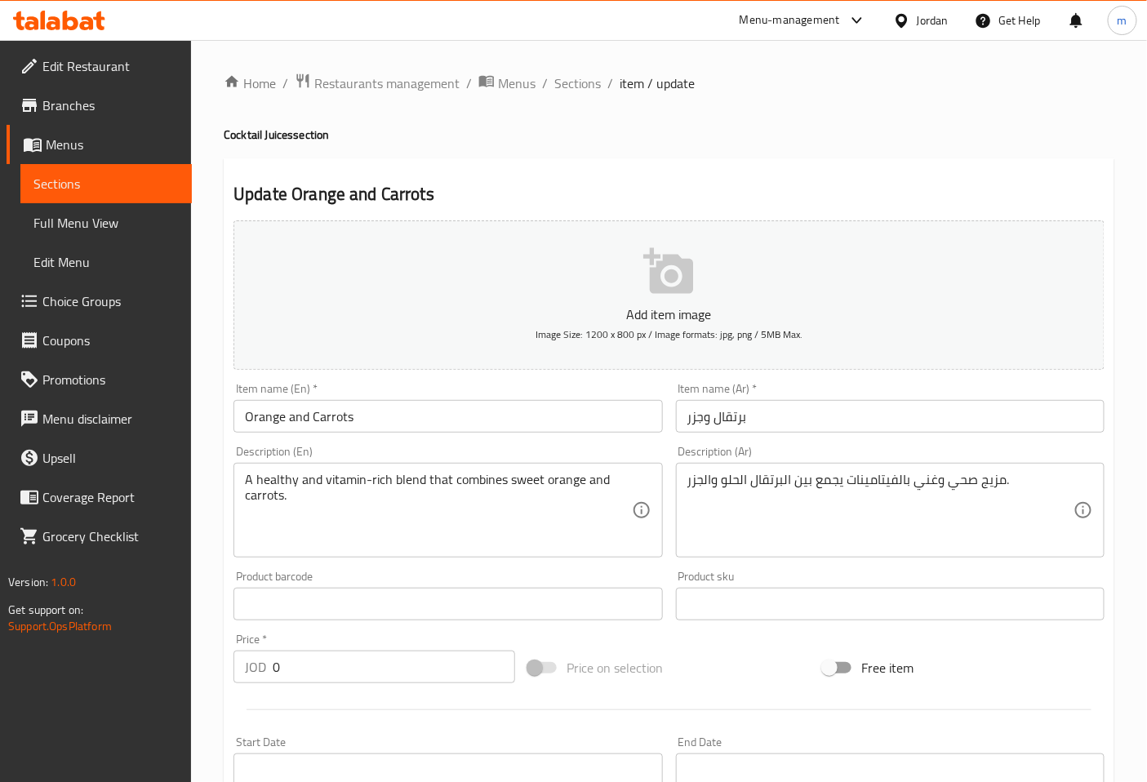
click at [706, 423] on input "برتقال وجزر" at bounding box center [890, 416] width 429 height 33
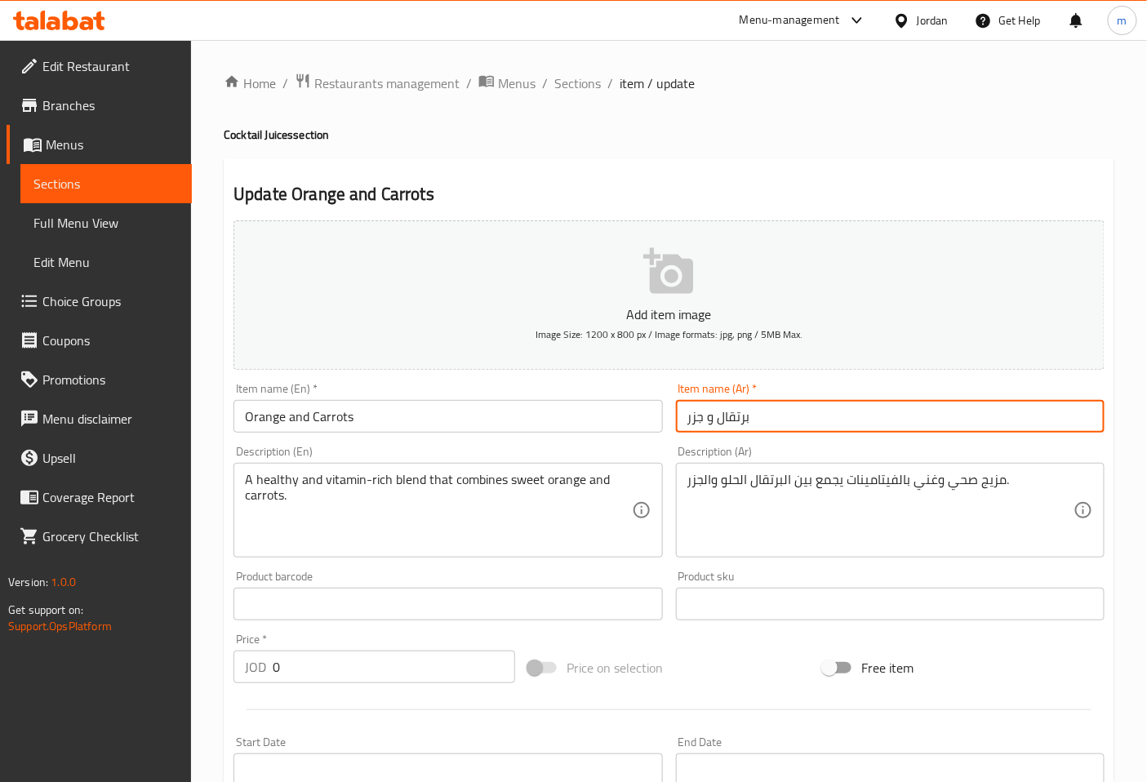
type input "برتقال و جزر"
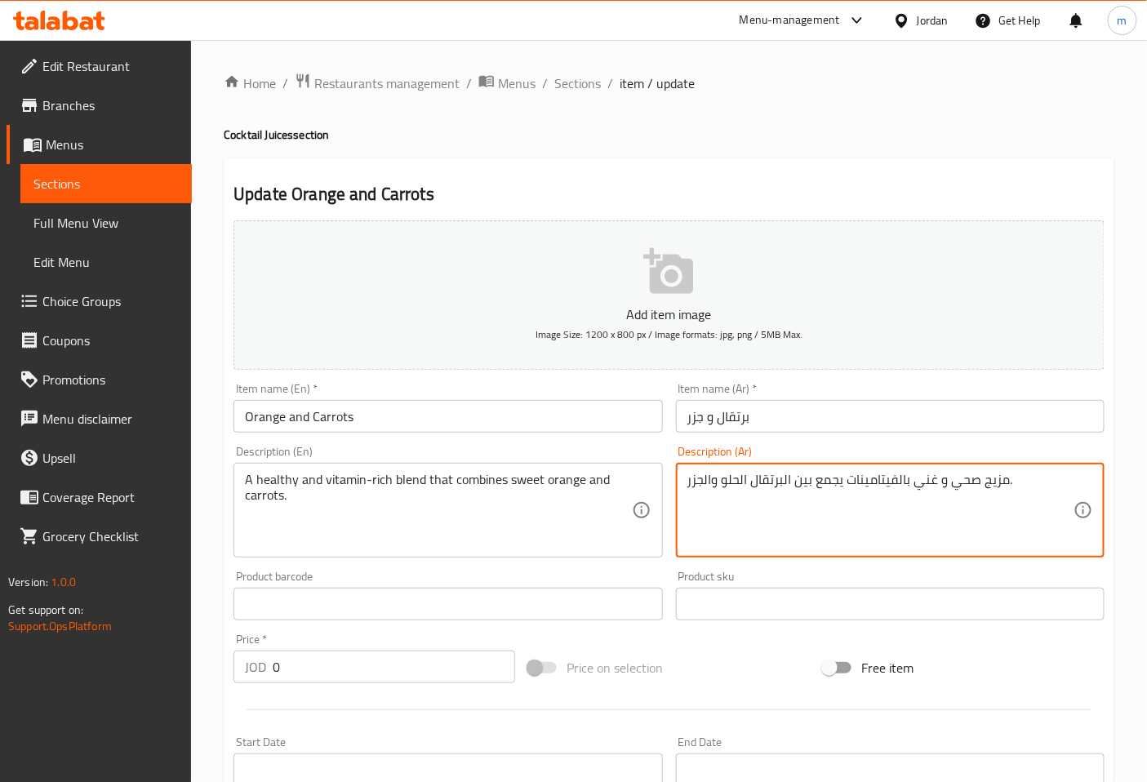
click at [712, 484] on textarea "مزيج صحي و غني بالفيتامينات يجمع بين البرتقال الحلو والجزر." at bounding box center [880, 511] width 386 height 78
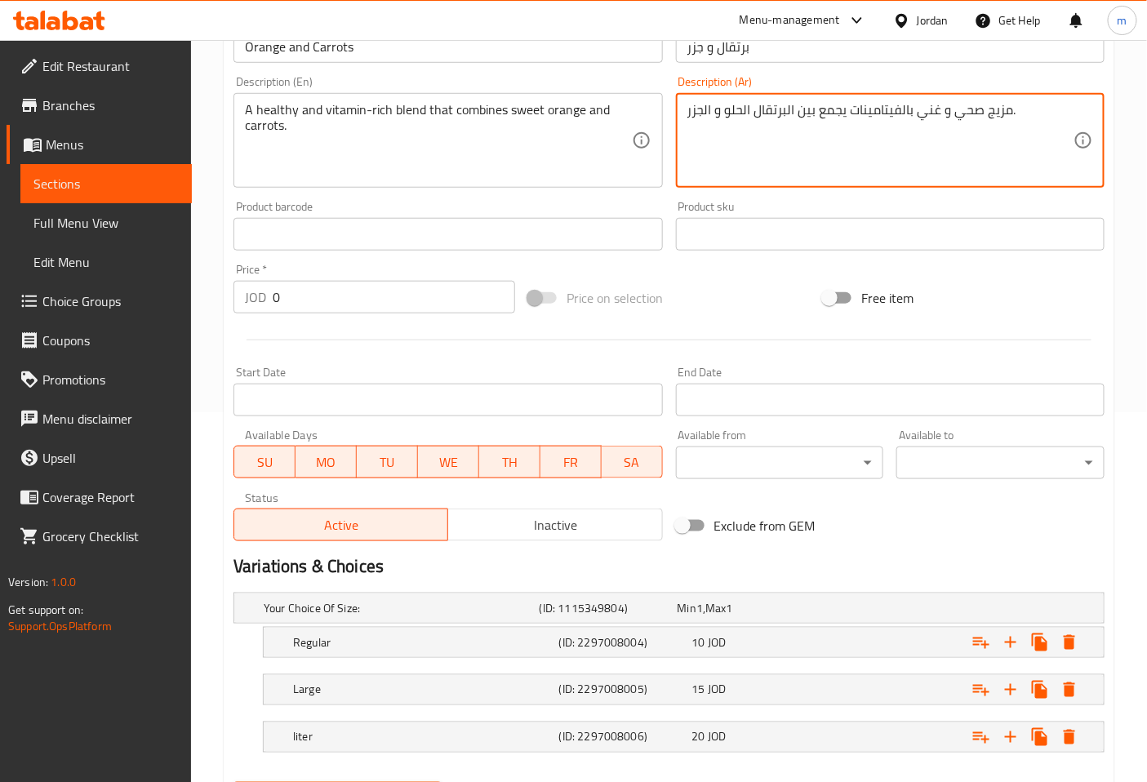
scroll to position [455, 0]
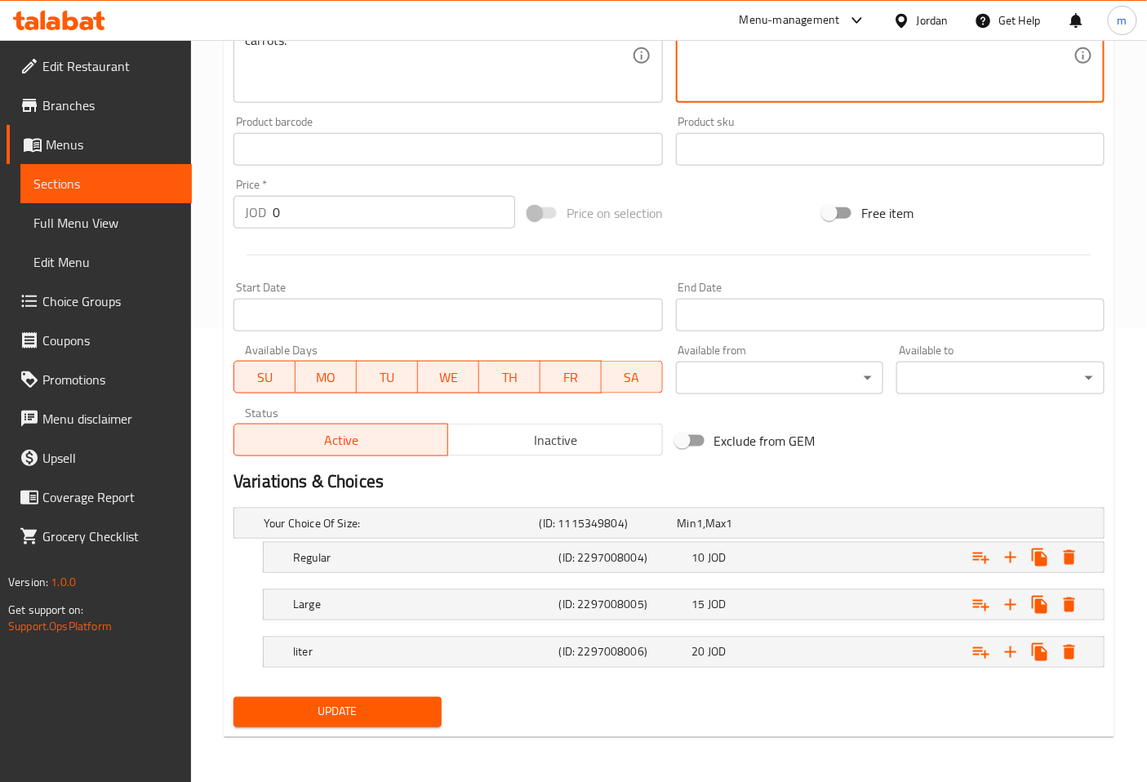
type textarea "مزيج صحي و غني بالفيتامينات يجمع بين البرتقال الحلو و الجزر."
click at [305, 705] on span "Update" at bounding box center [338, 712] width 182 height 20
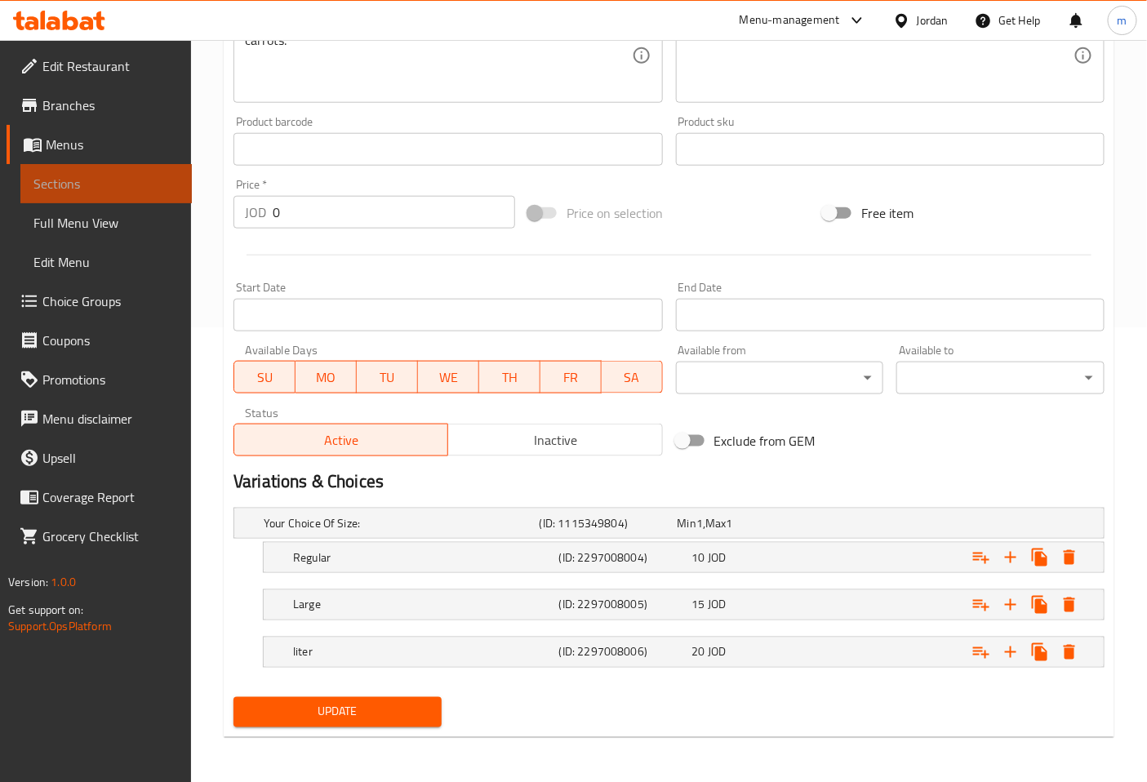
click at [133, 181] on span "Sections" at bounding box center [105, 184] width 145 height 20
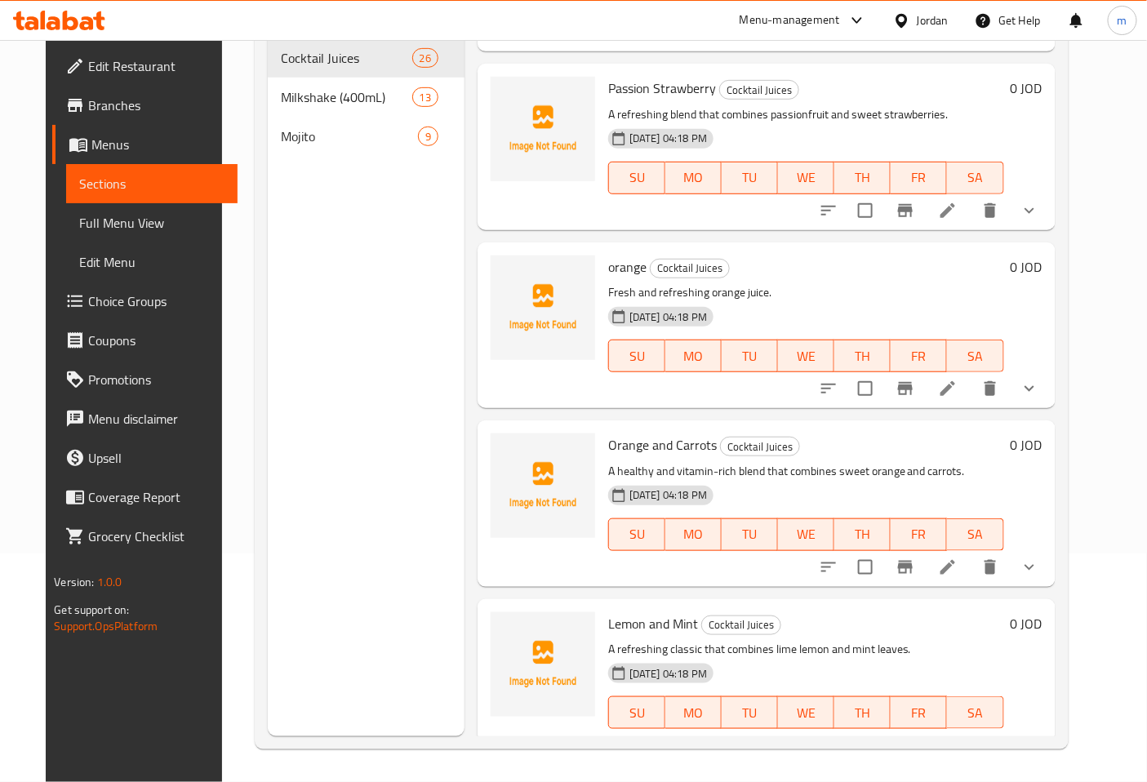
scroll to position [634, 0]
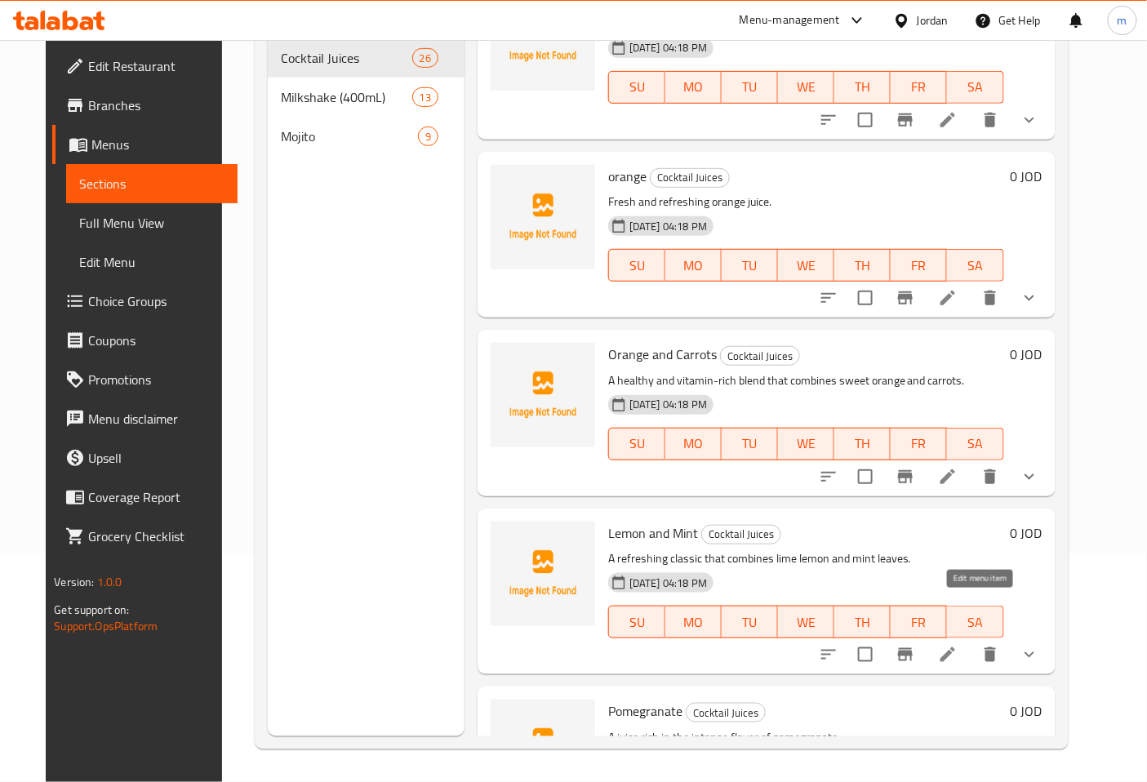
click at [955, 647] on icon at bounding box center [947, 654] width 15 height 15
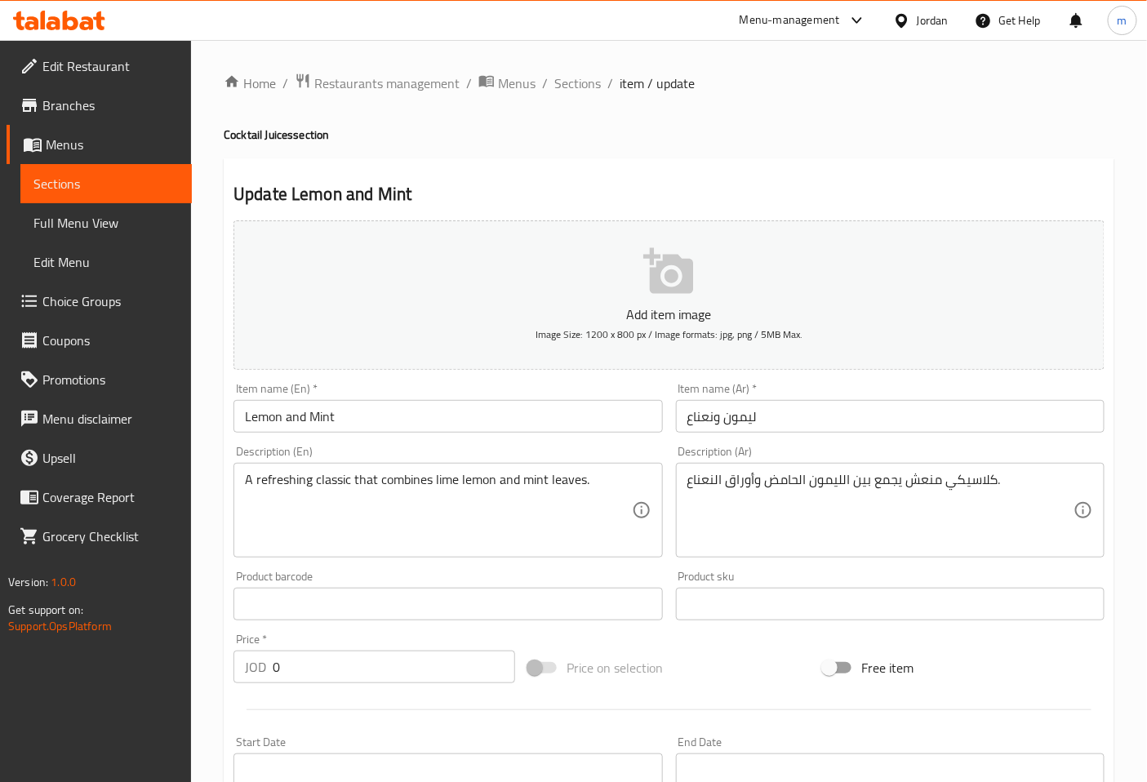
click at [714, 420] on input "ليمون ونعناع" at bounding box center [890, 416] width 429 height 33
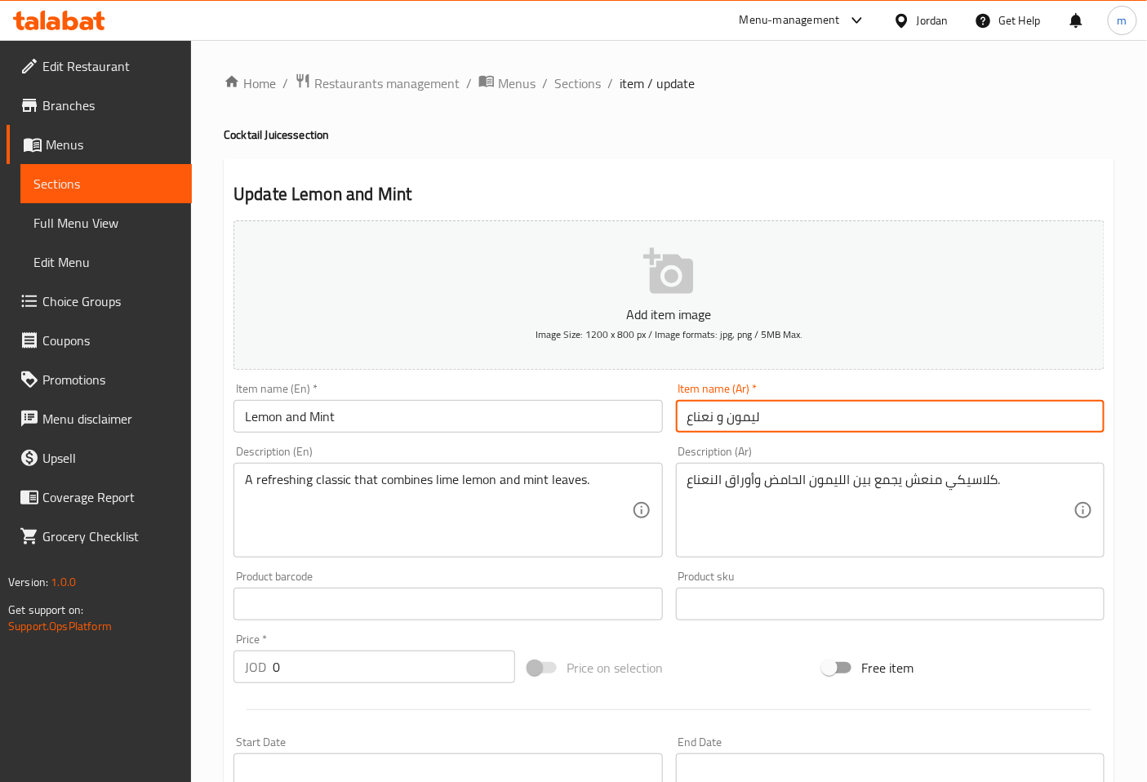
type input "ليمون و نعناع"
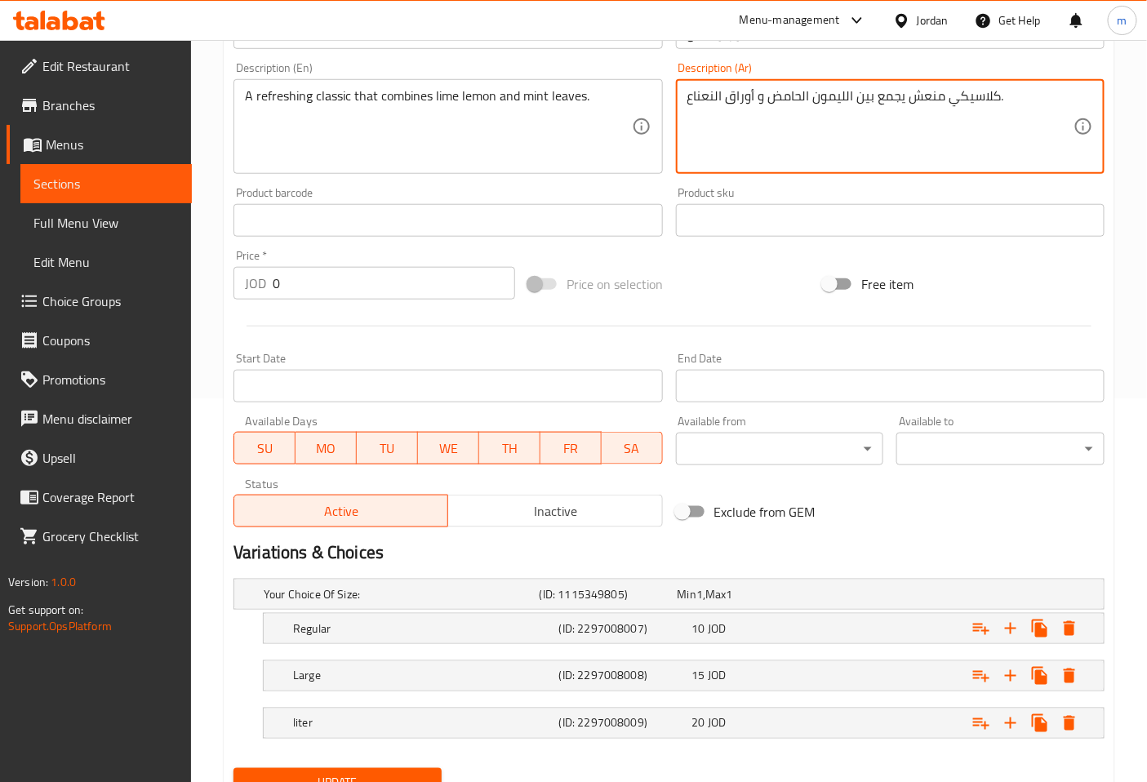
scroll to position [453, 0]
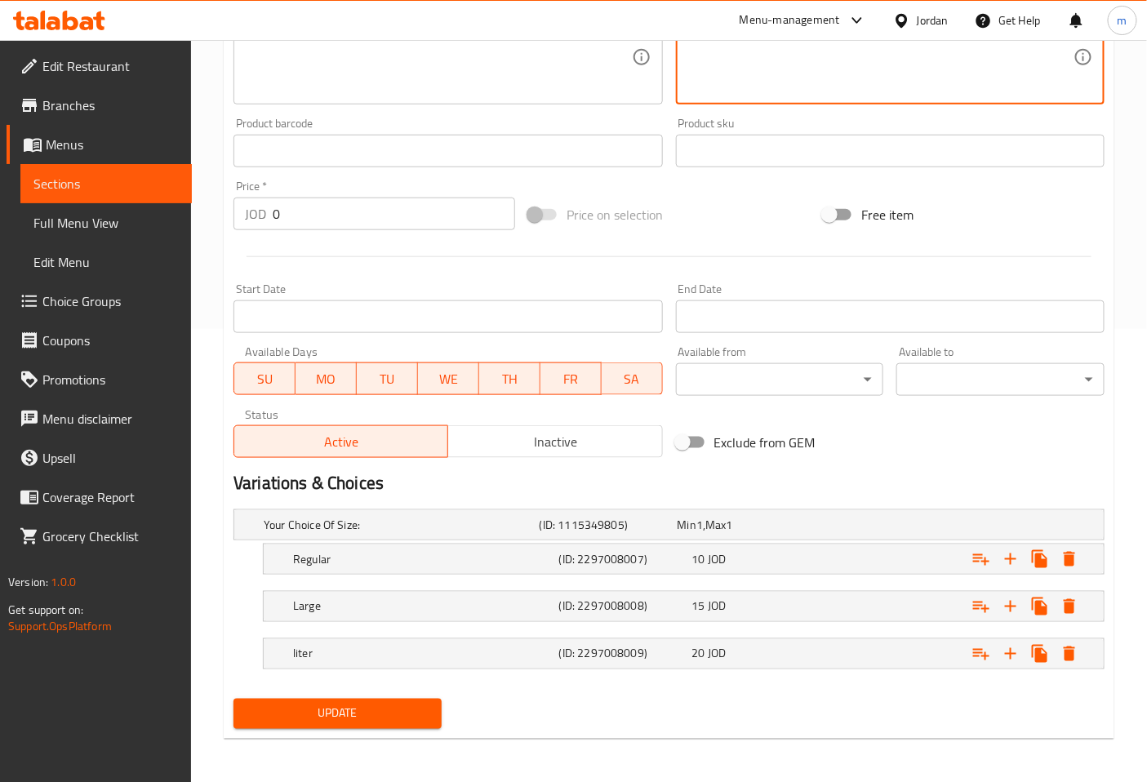
type textarea "كلاسيكي منعش يجمع بين الليمون الحامض و أوراق النعناع."
click at [420, 704] on span "Update" at bounding box center [338, 714] width 182 height 20
click at [103, 185] on span "Sections" at bounding box center [105, 184] width 145 height 20
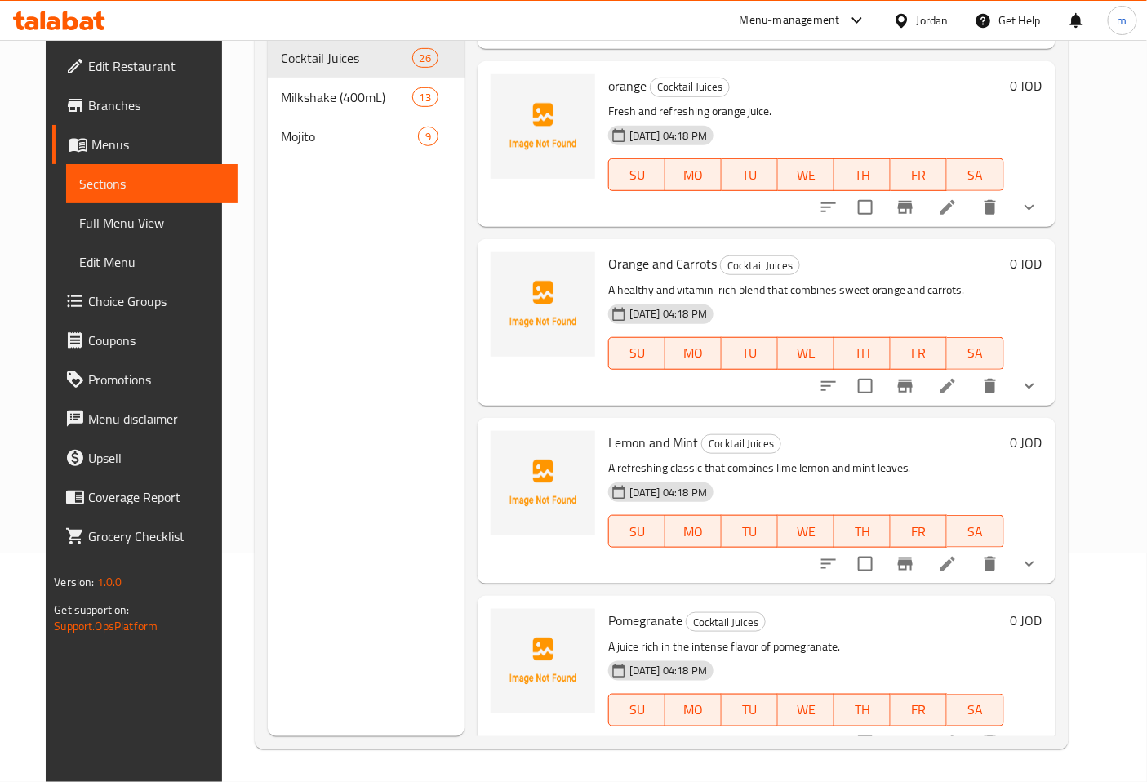
scroll to position [998, 0]
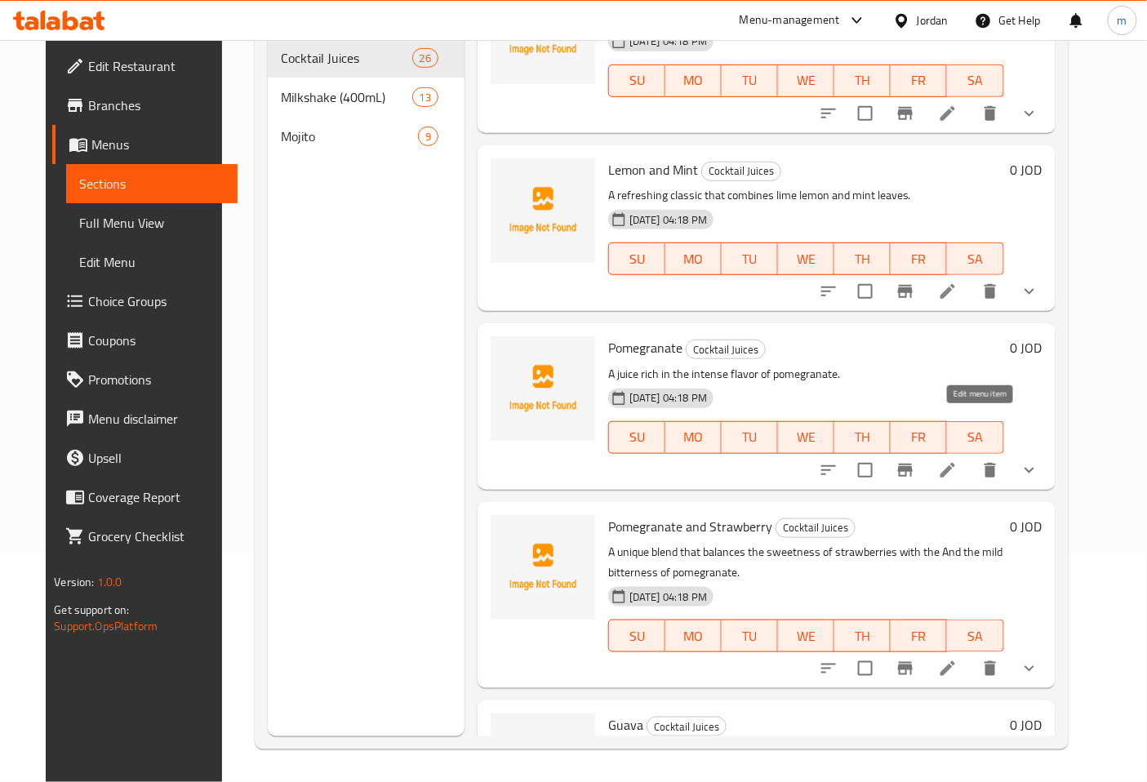
click at [958, 460] on icon at bounding box center [948, 470] width 20 height 20
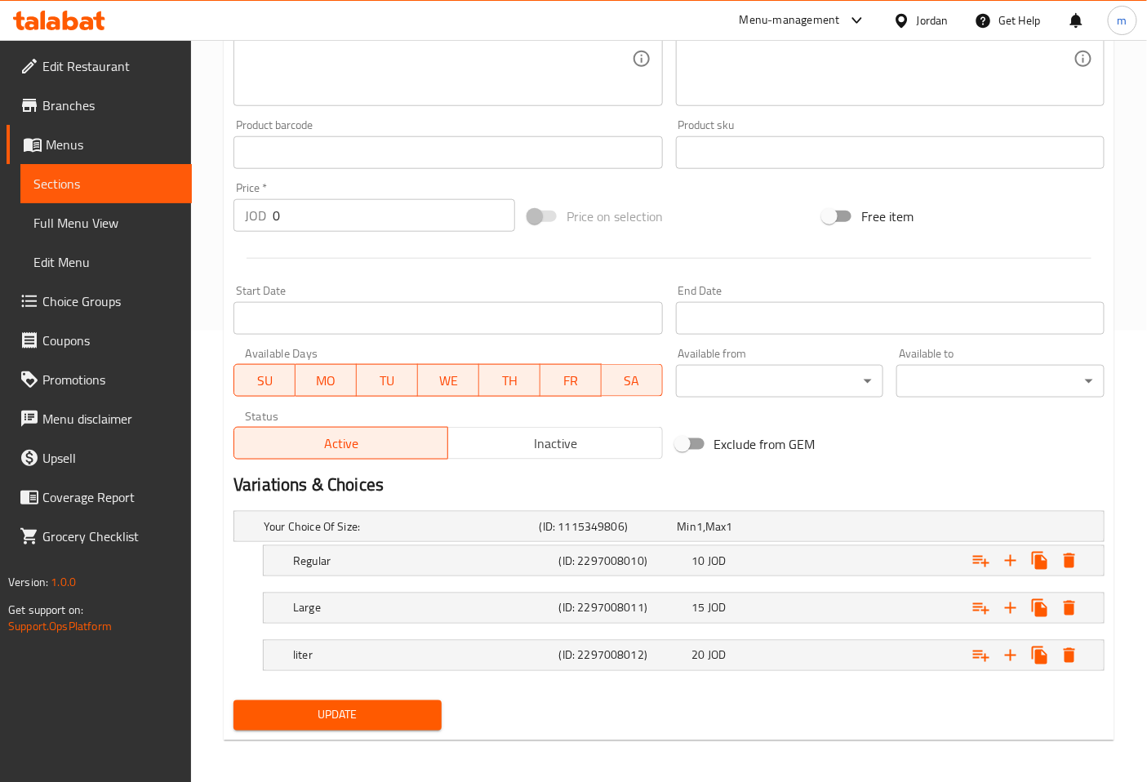
scroll to position [453, 0]
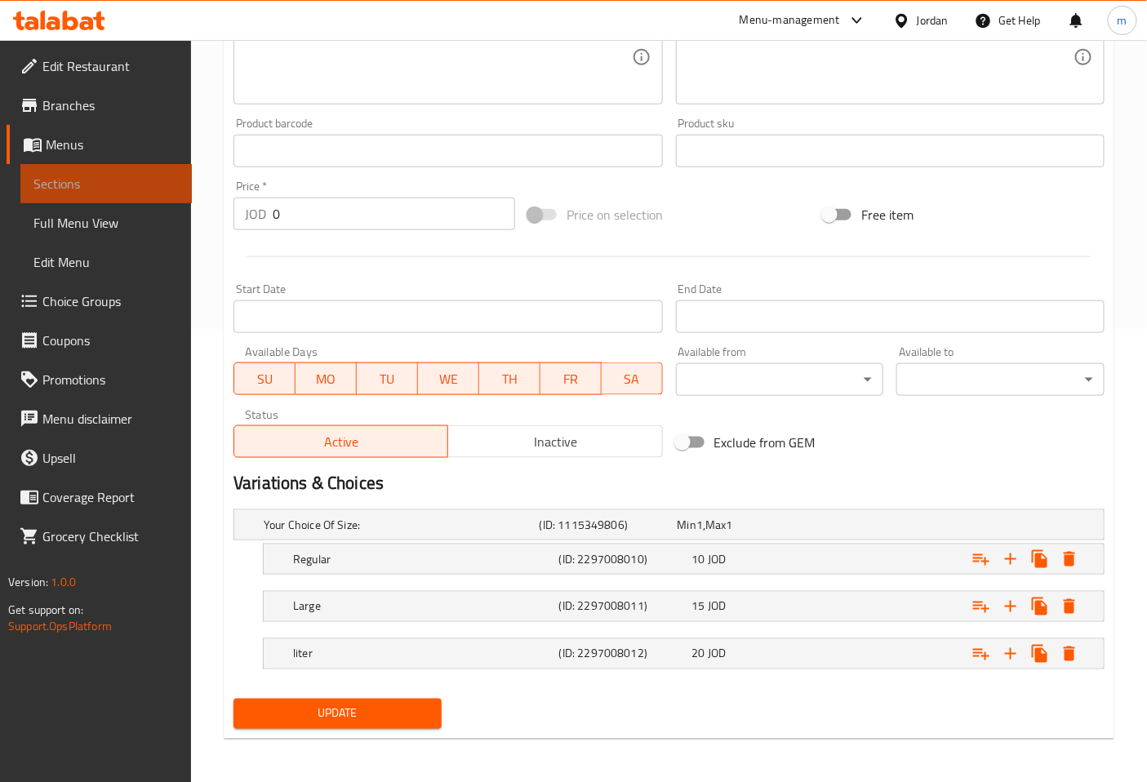
click at [107, 184] on span "Sections" at bounding box center [105, 184] width 145 height 20
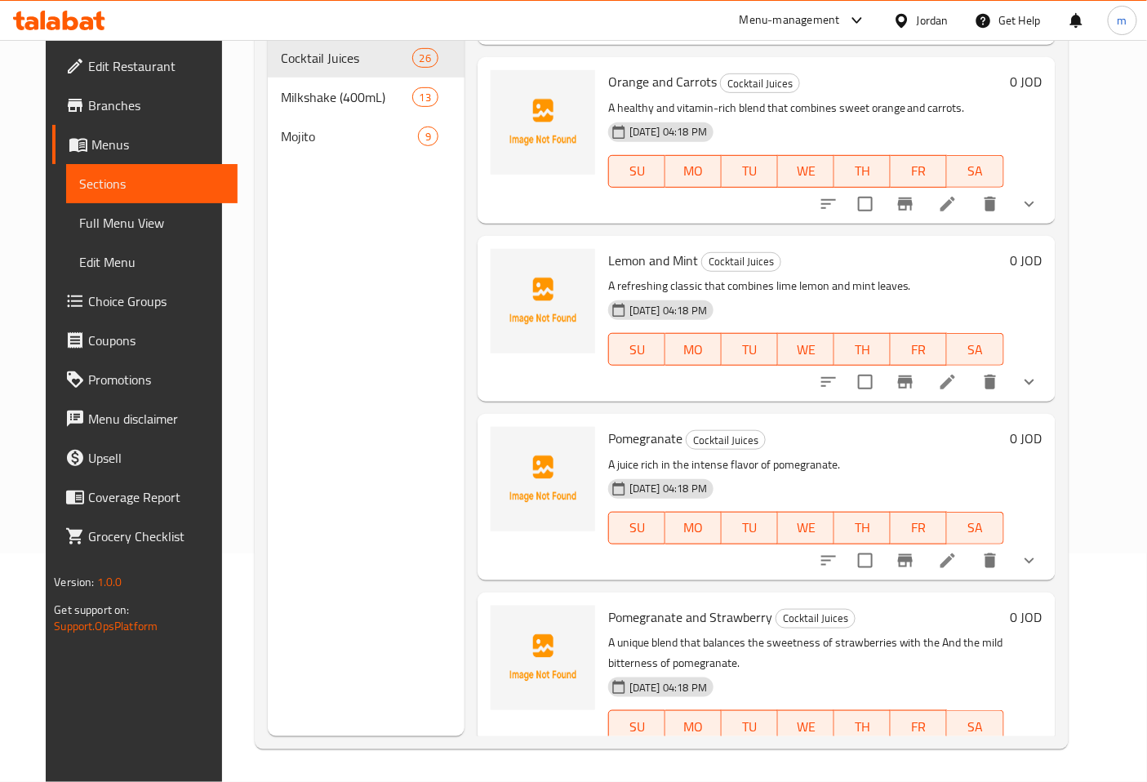
scroll to position [998, 0]
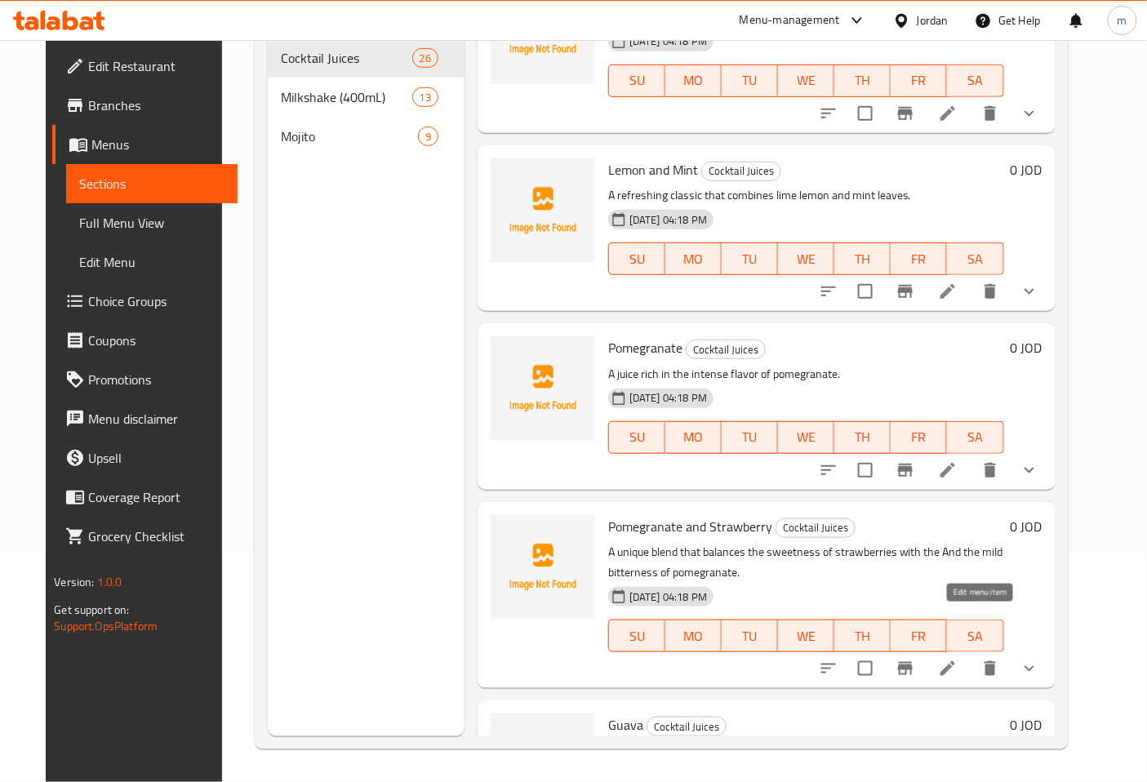
click at [958, 659] on icon at bounding box center [948, 669] width 20 height 20
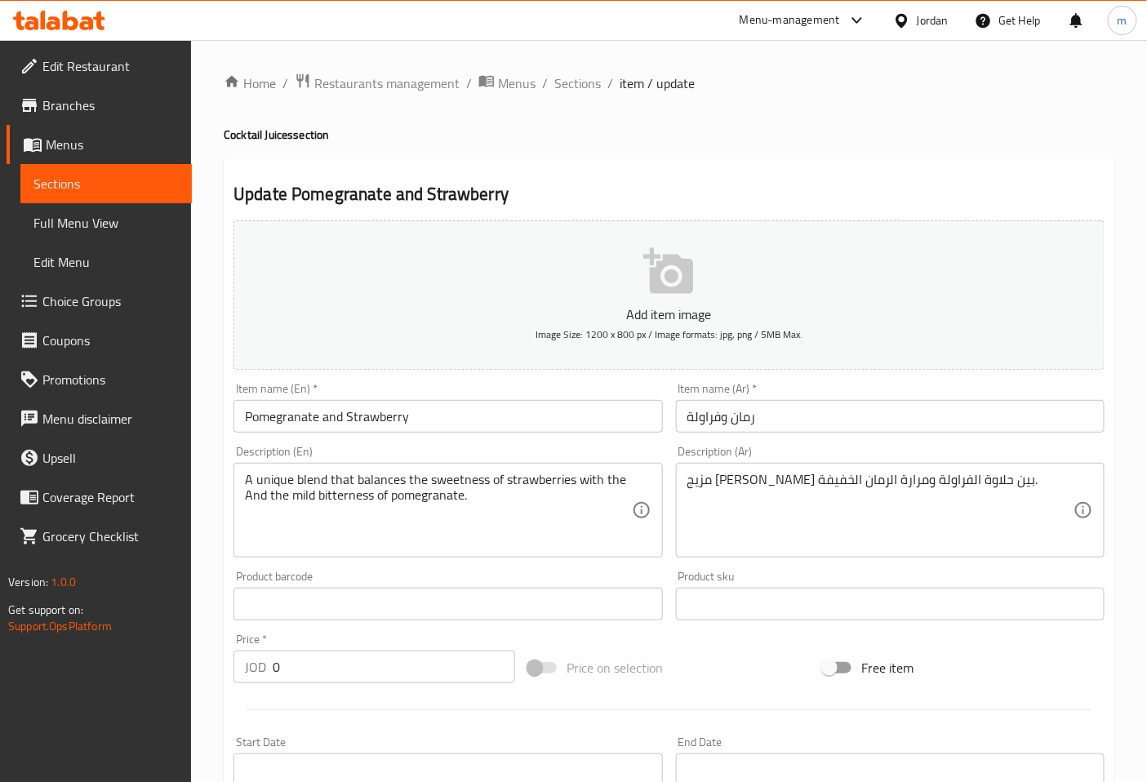
click at [720, 420] on input "رمان وفراولة" at bounding box center [890, 416] width 429 height 33
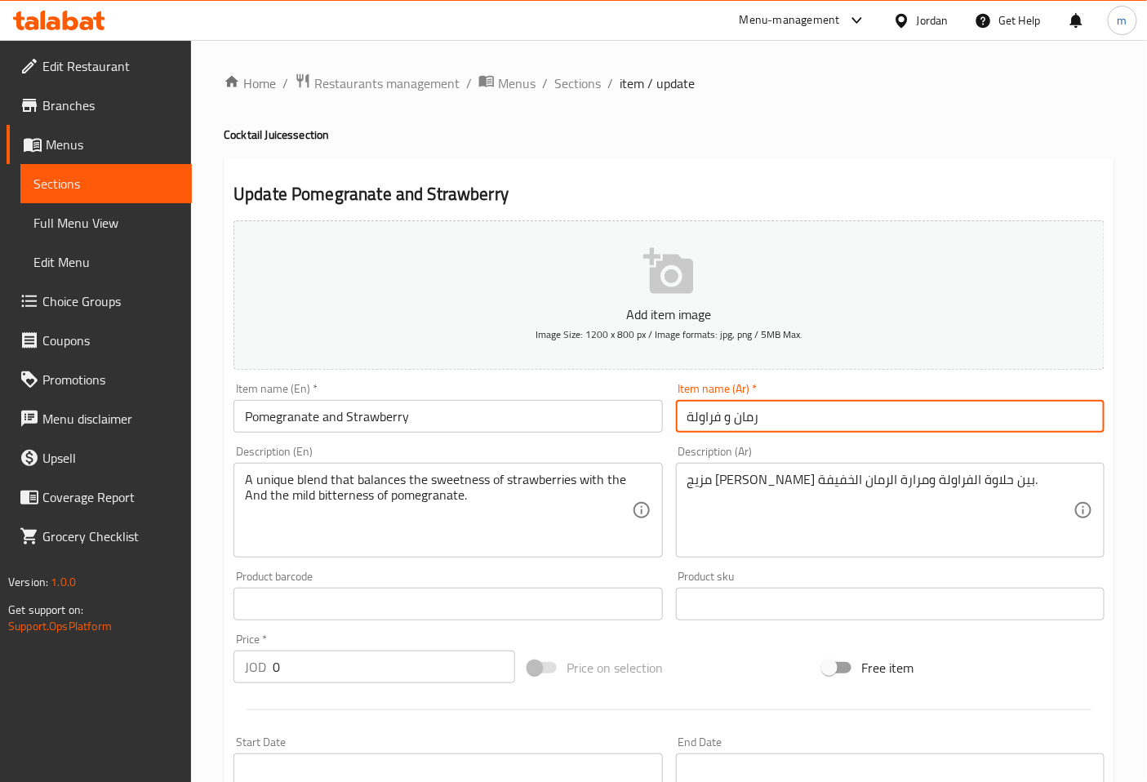
type input "رمان و فراولة"
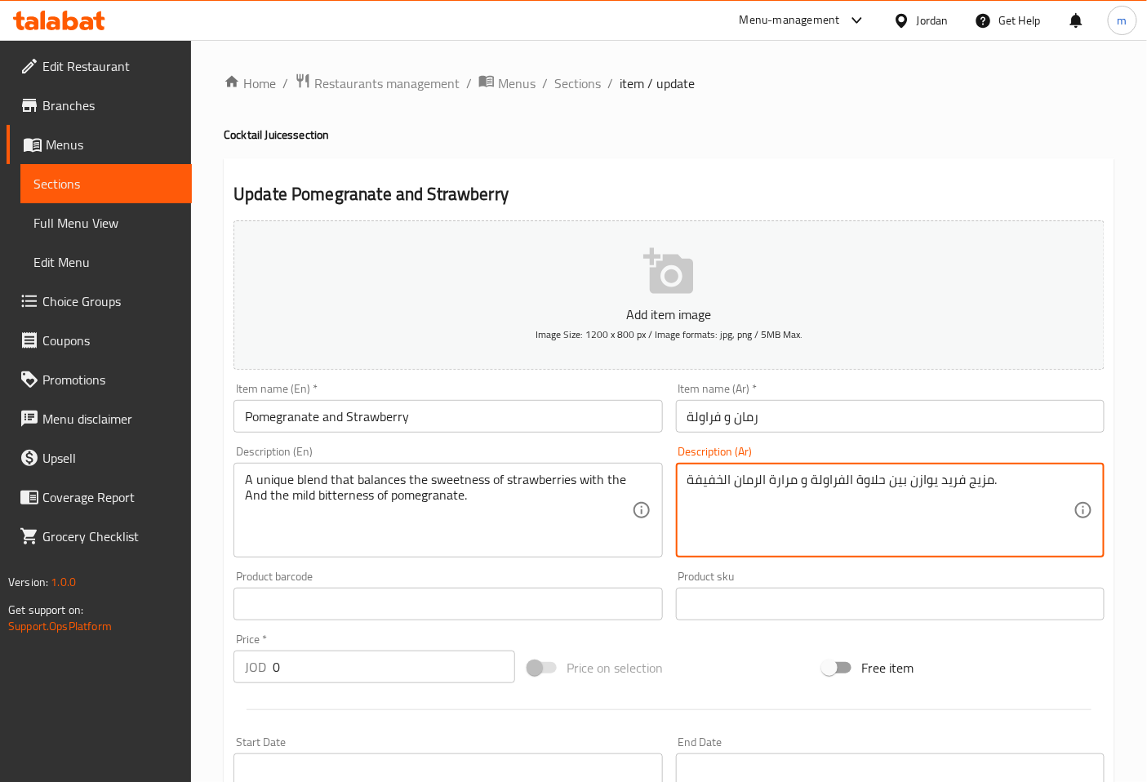
type textarea "مزيج فريد يوازن بين حلاوة الفراولة و مرارة الرمان الخفيفة."
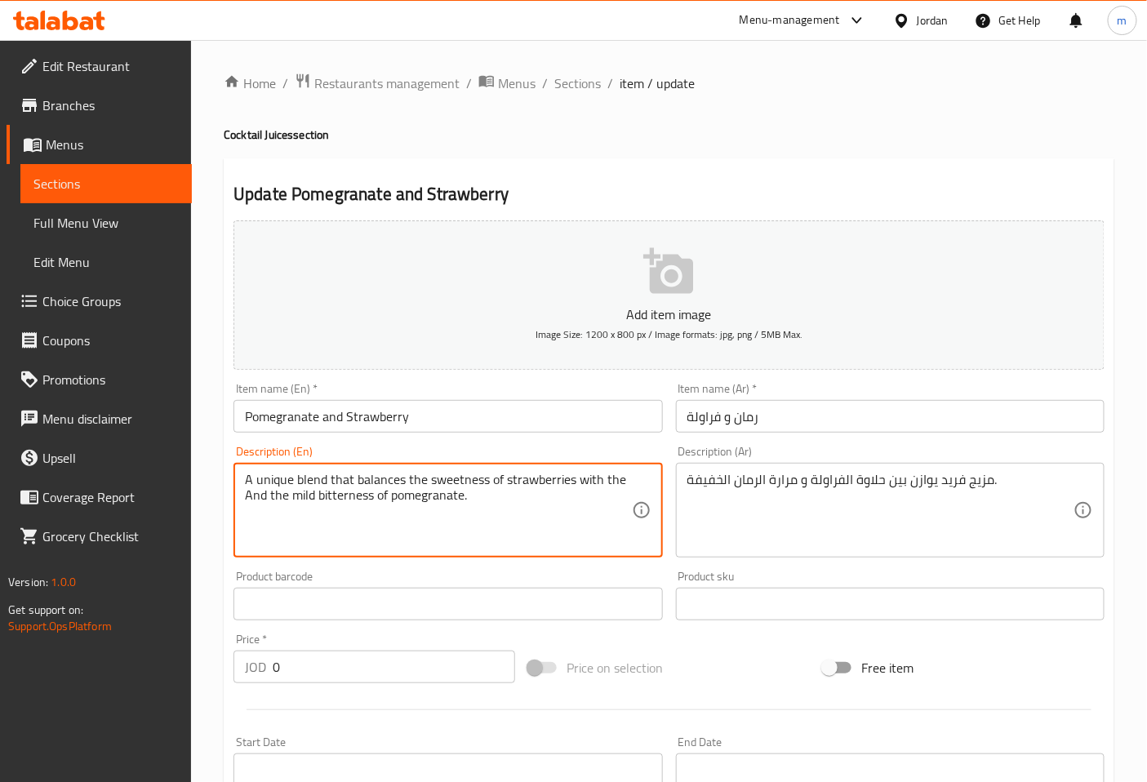
click at [289, 500] on textarea "A unique blend that balances the sweetness of strawberries with the And the mil…" at bounding box center [438, 511] width 386 height 78
click at [429, 496] on textarea "A unique blend that balances the sweetness of strawberries with the mild bitter…" at bounding box center [438, 511] width 386 height 78
drag, startPoint x: 324, startPoint y: 496, endPoint x: 272, endPoint y: 500, distance: 52.4
click at [272, 500] on textarea "A unique blend that balances the sweetness of strawberries with the mild bitter…" at bounding box center [438, 511] width 386 height 78
type textarea "A unique blend that balances the sweetness of strawberries with the mild bitter…"
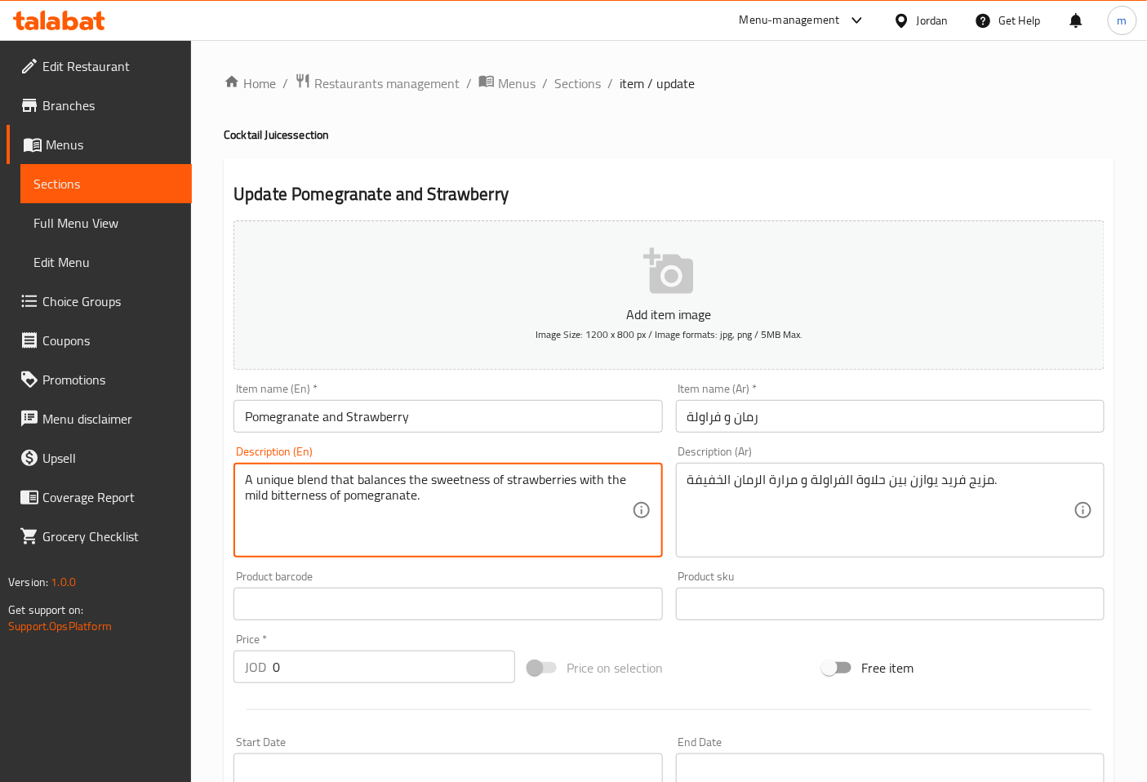
click at [501, 517] on textarea "A unique blend that balances the sweetness of strawberries with the mild bitter…" at bounding box center [438, 511] width 386 height 78
drag, startPoint x: 269, startPoint y: 492, endPoint x: 245, endPoint y: 496, distance: 24.7
click at [245, 496] on textarea "A unique blend that balances the sweetness of strawberries with the mild bitter…" at bounding box center [438, 511] width 386 height 78
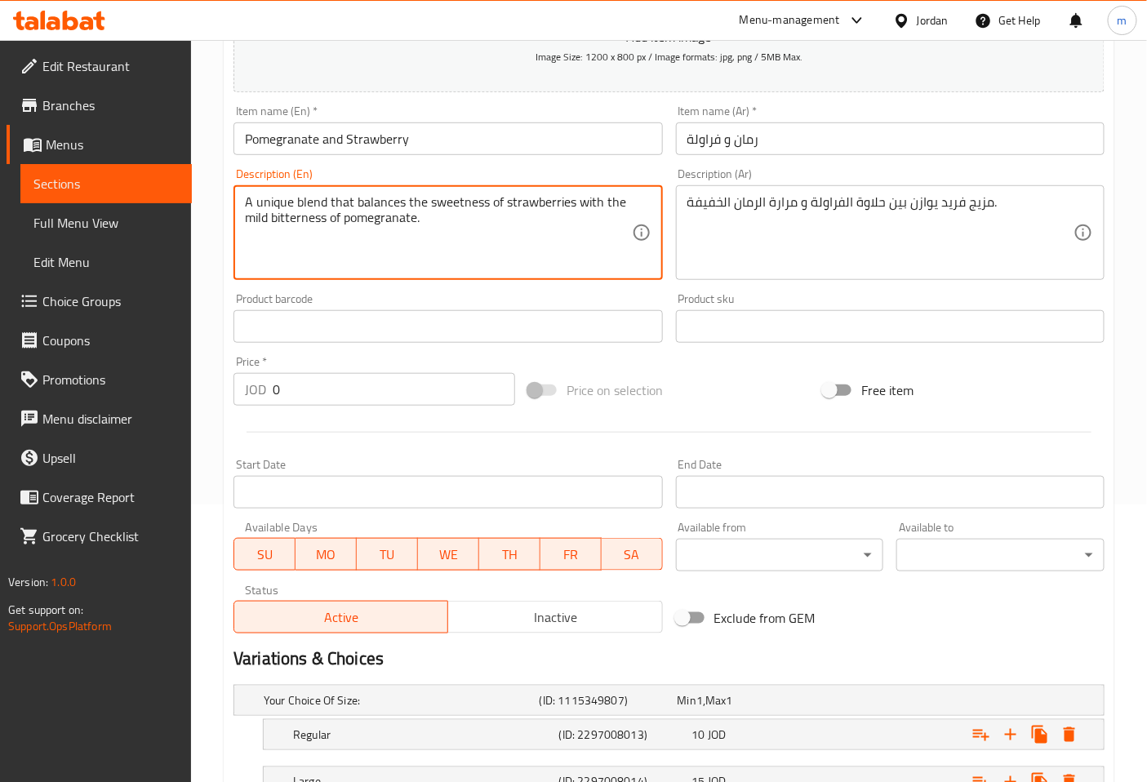
scroll to position [362, 0]
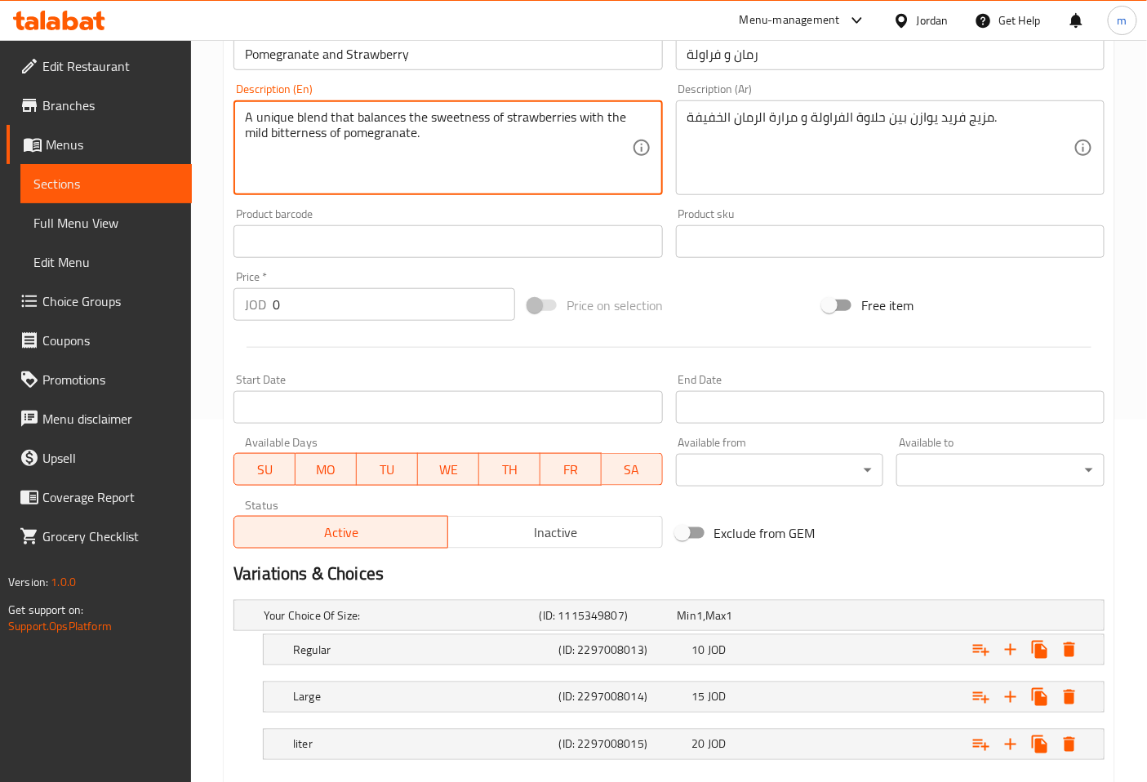
click at [514, 180] on textarea "A unique blend that balances the sweetness of strawberries with the mild bitter…" at bounding box center [438, 148] width 386 height 78
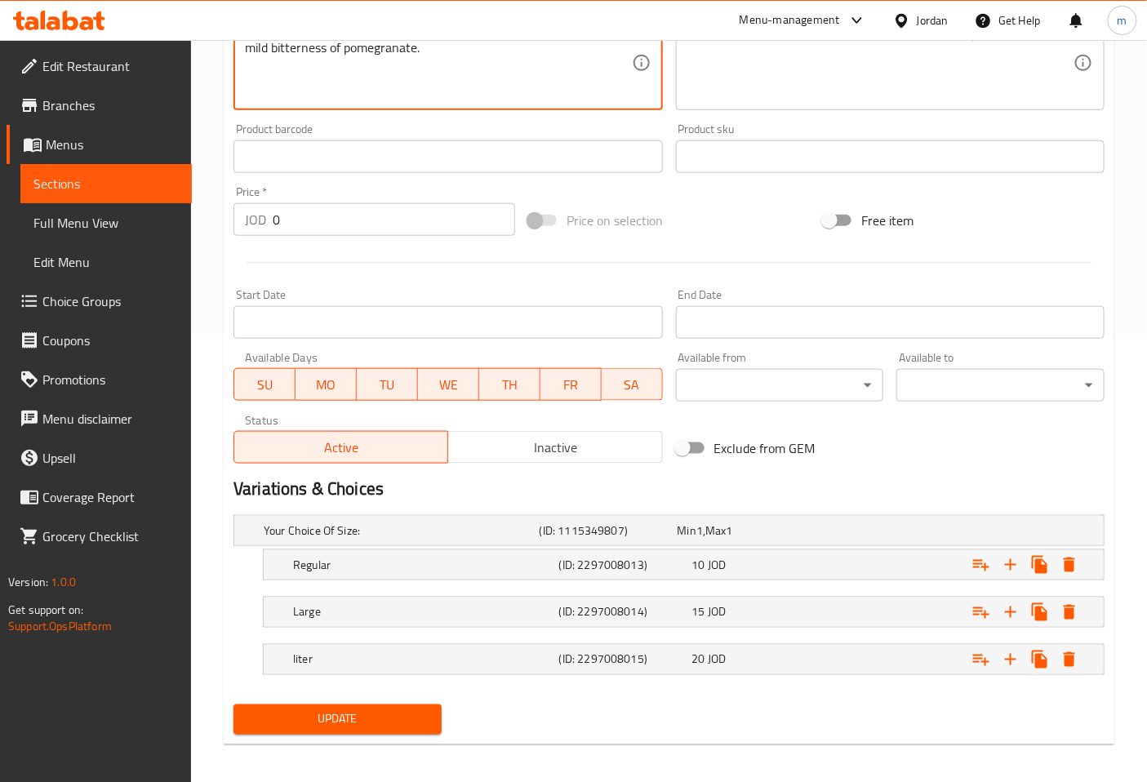
scroll to position [455, 0]
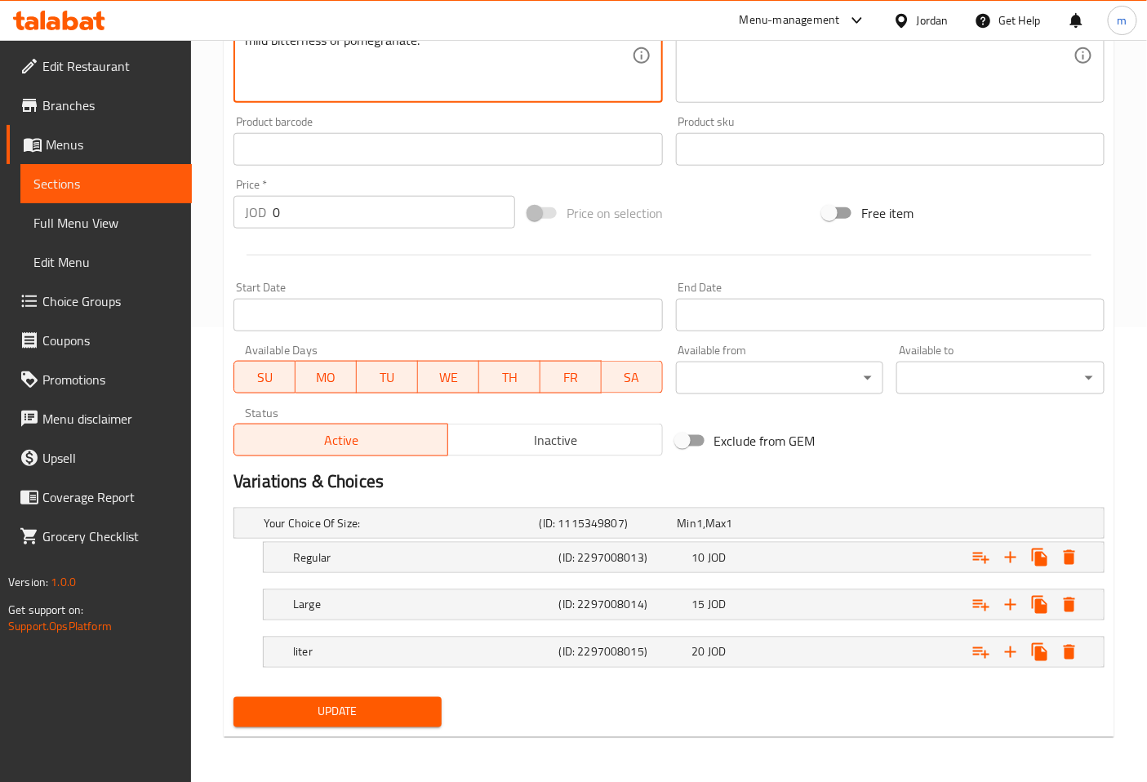
click at [422, 706] on span "Update" at bounding box center [338, 712] width 182 height 20
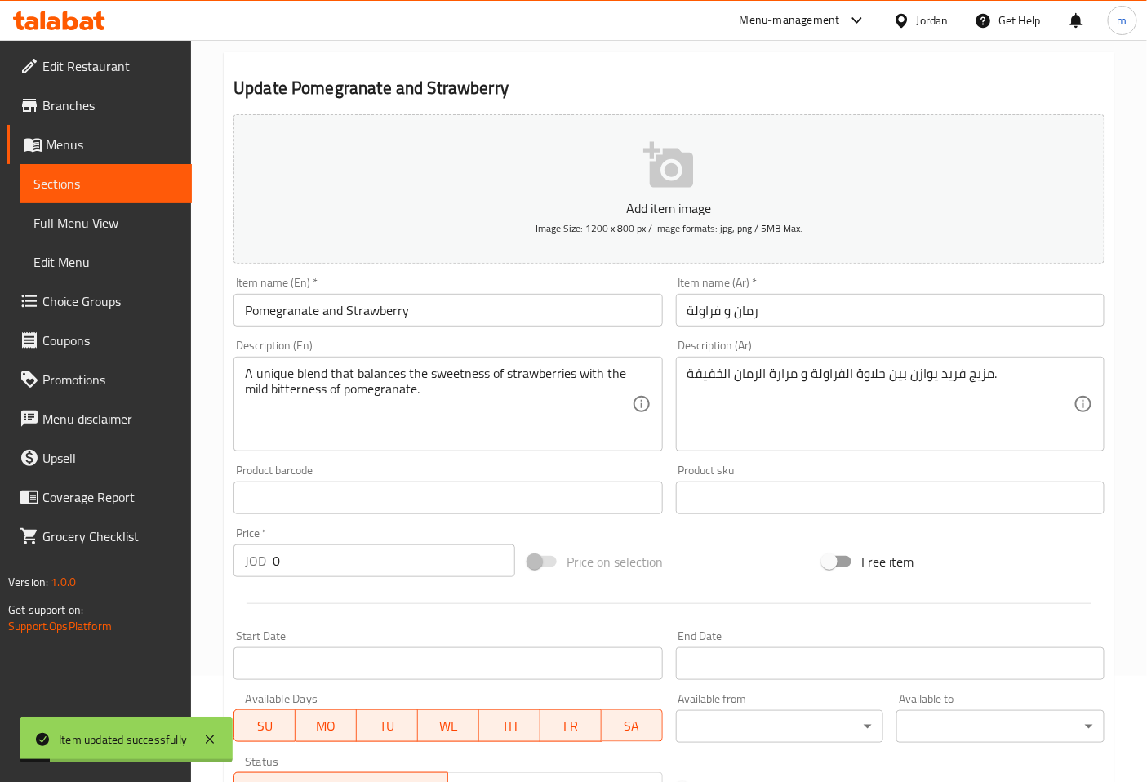
scroll to position [92, 0]
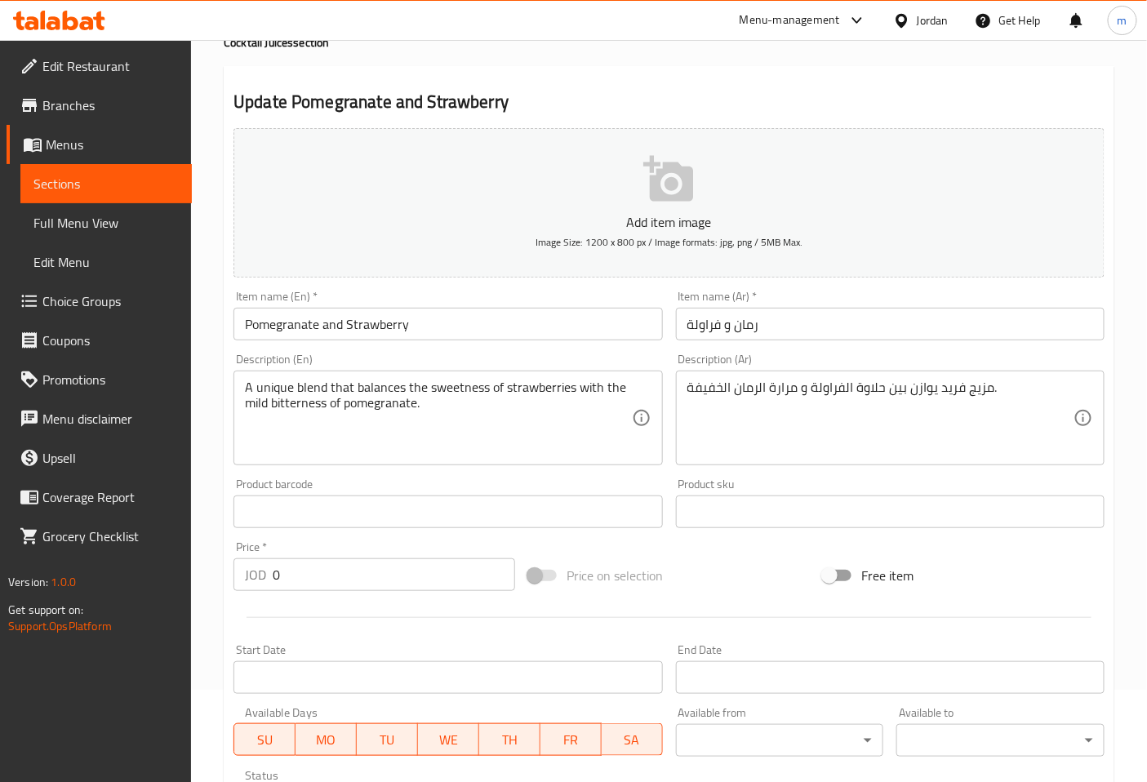
click at [152, 178] on span "Sections" at bounding box center [105, 184] width 145 height 20
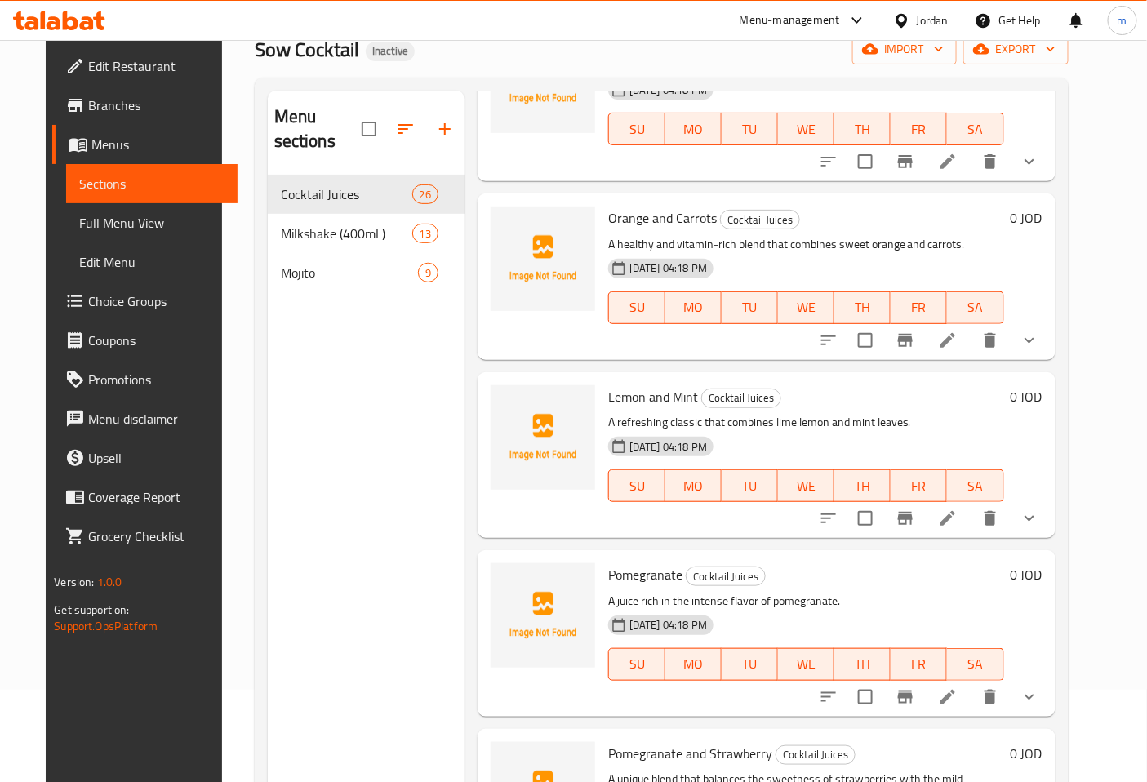
scroll to position [998, 0]
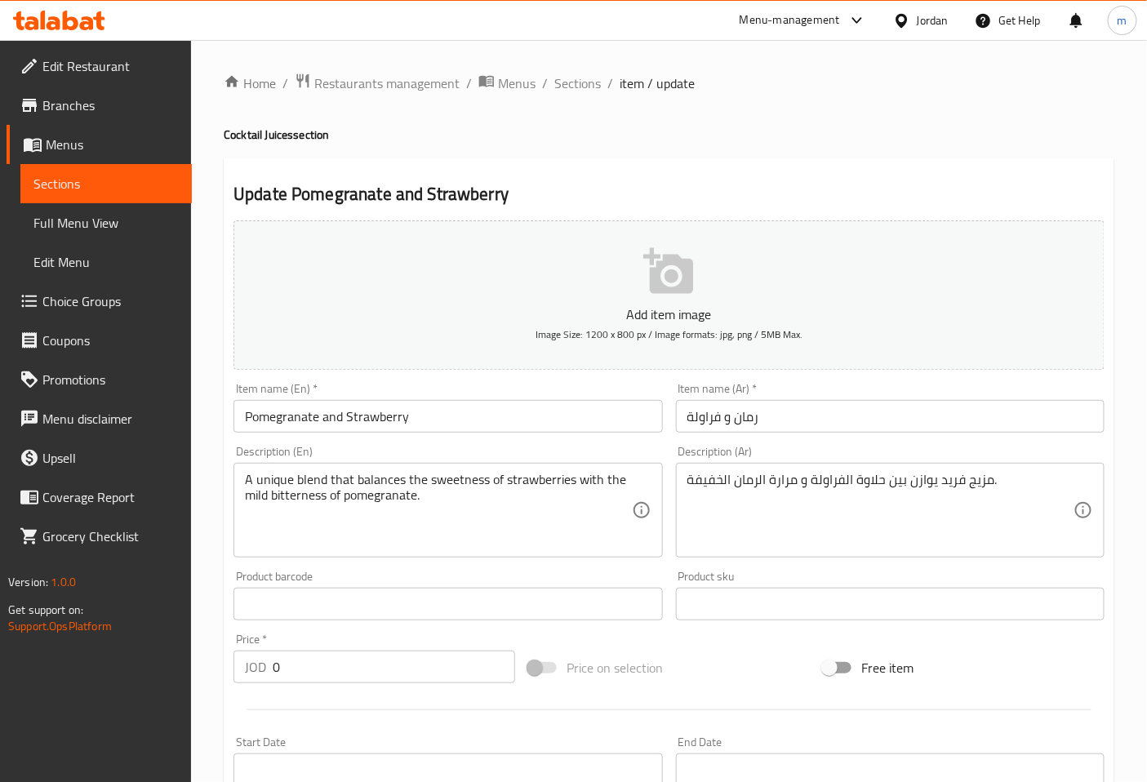
click at [117, 184] on span "Sections" at bounding box center [105, 184] width 145 height 20
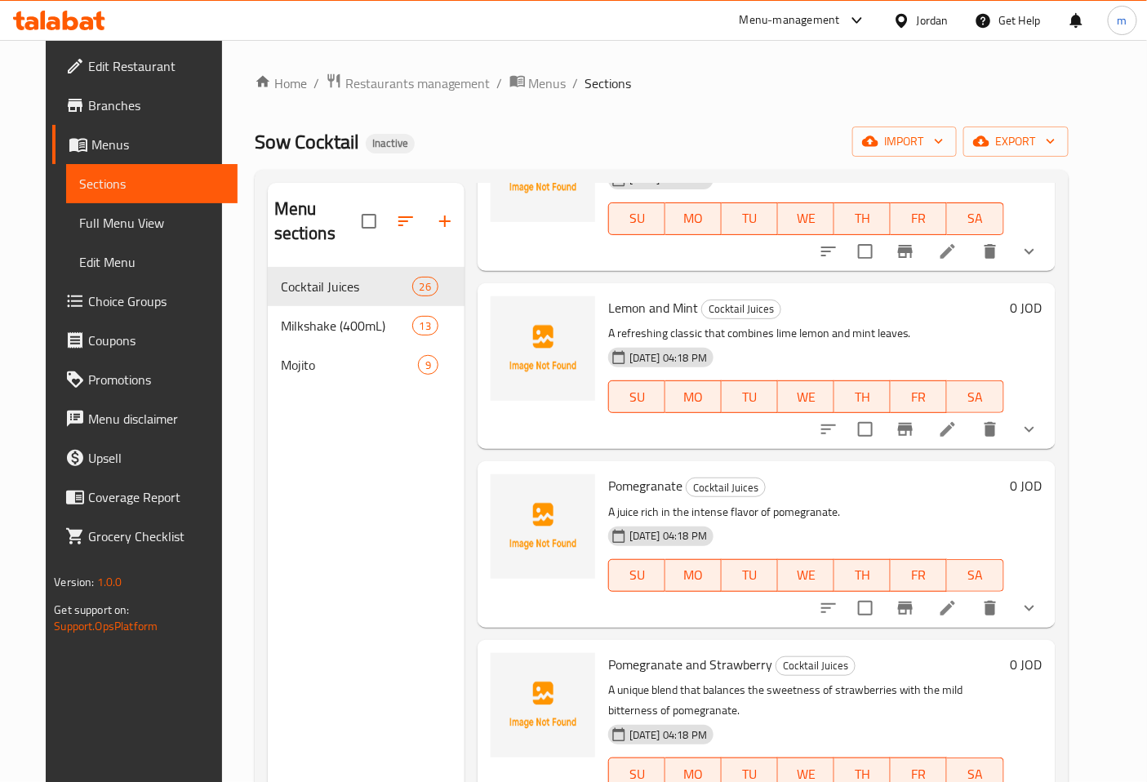
scroll to position [1270, 0]
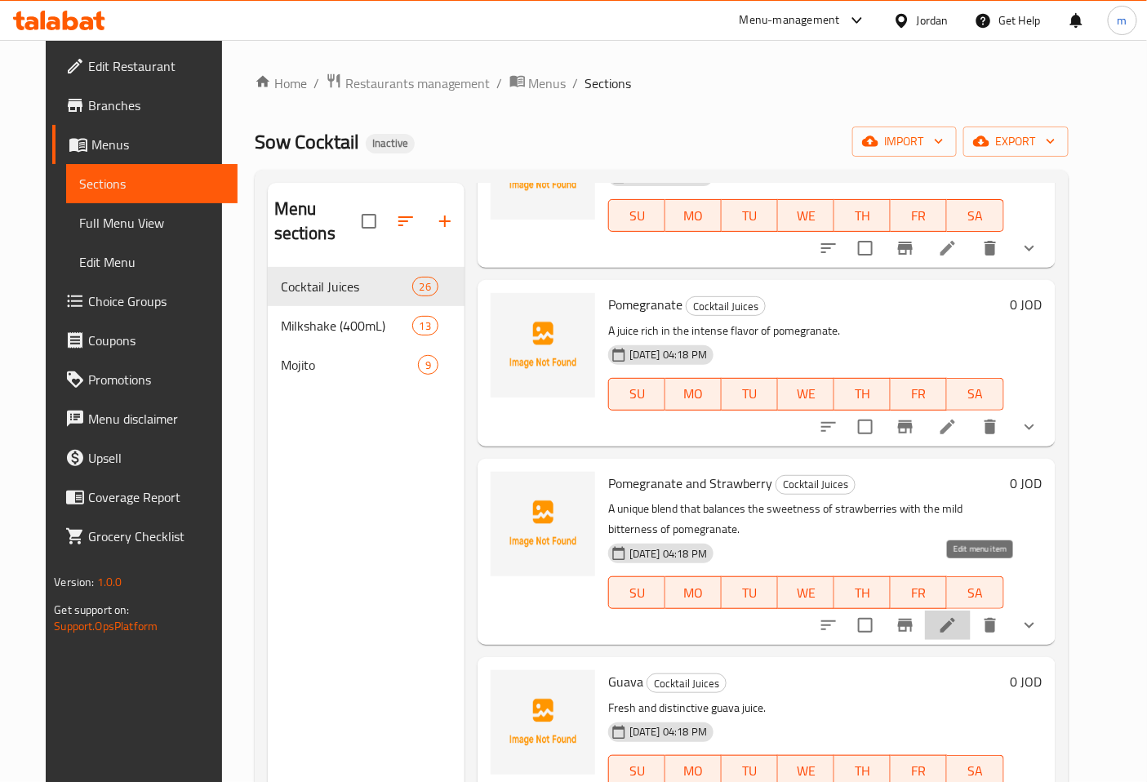
click at [955, 618] on icon at bounding box center [947, 625] width 15 height 15
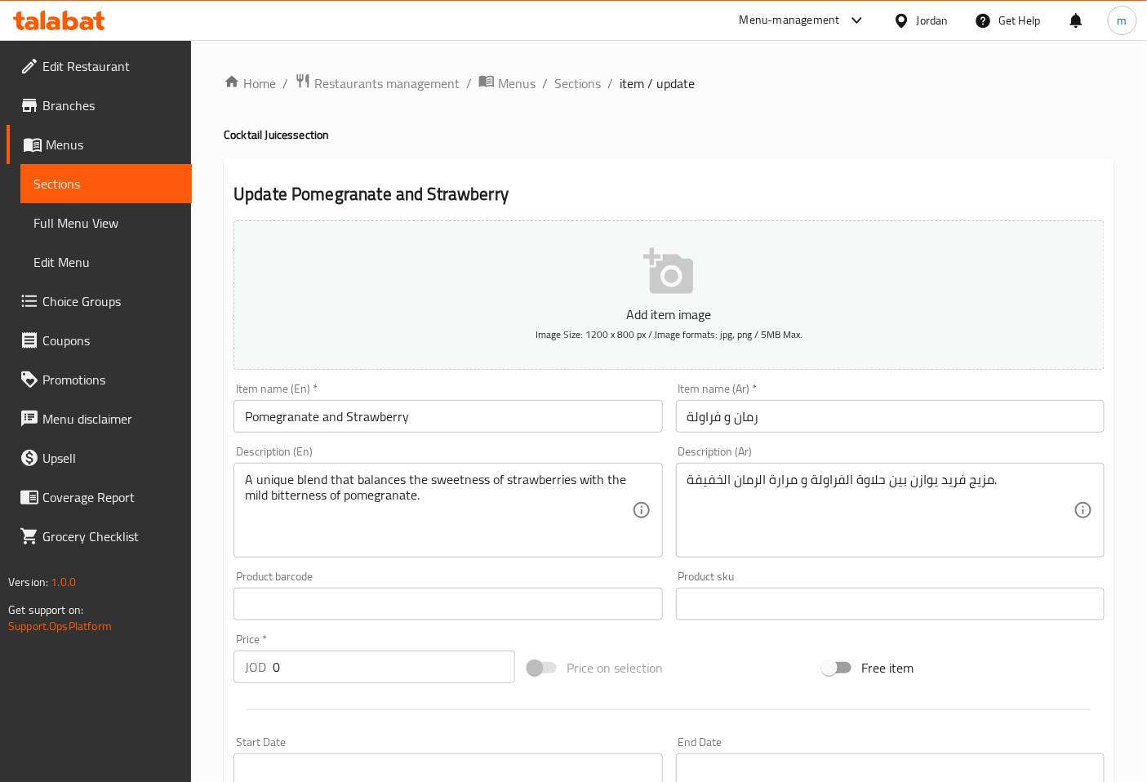
scroll to position [91, 0]
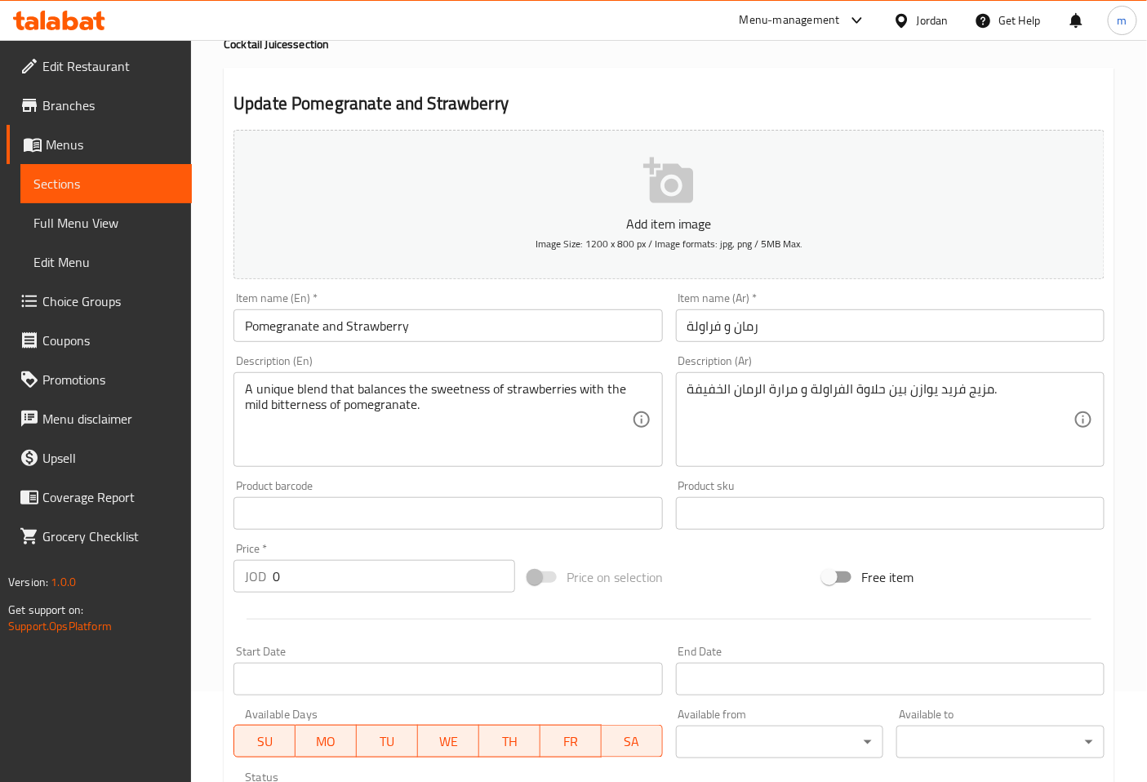
click at [140, 170] on link "Sections" at bounding box center [105, 183] width 171 height 39
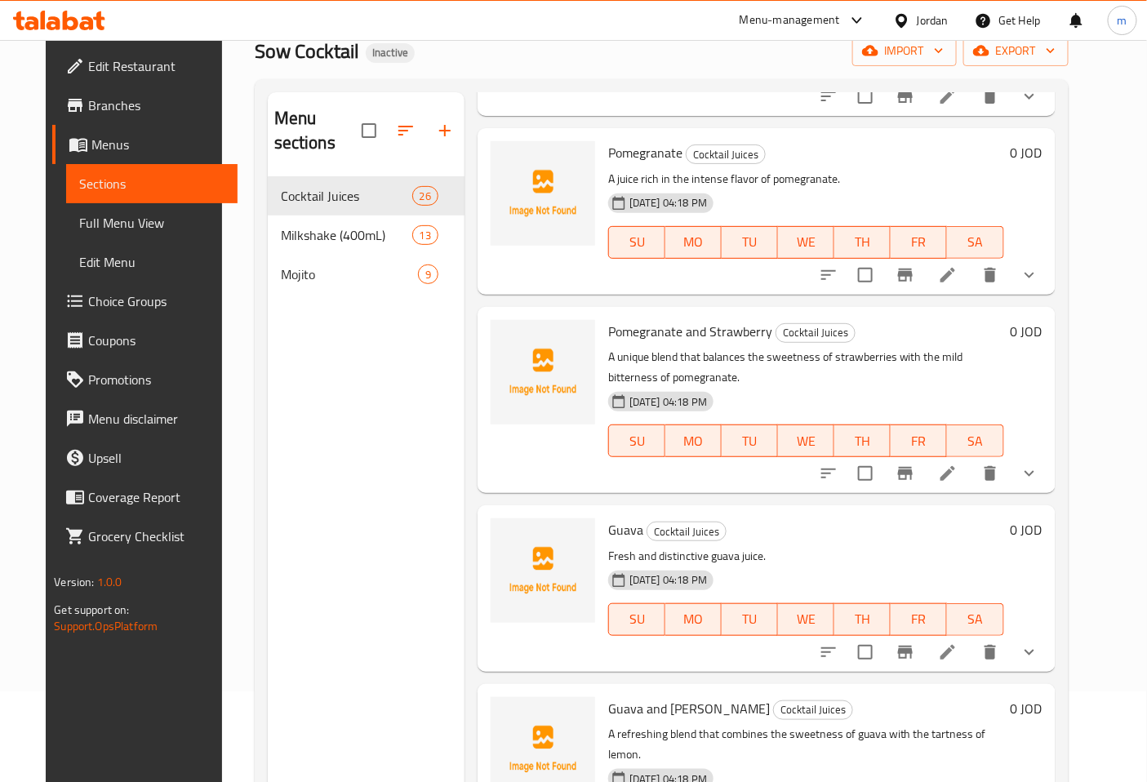
scroll to position [1360, 0]
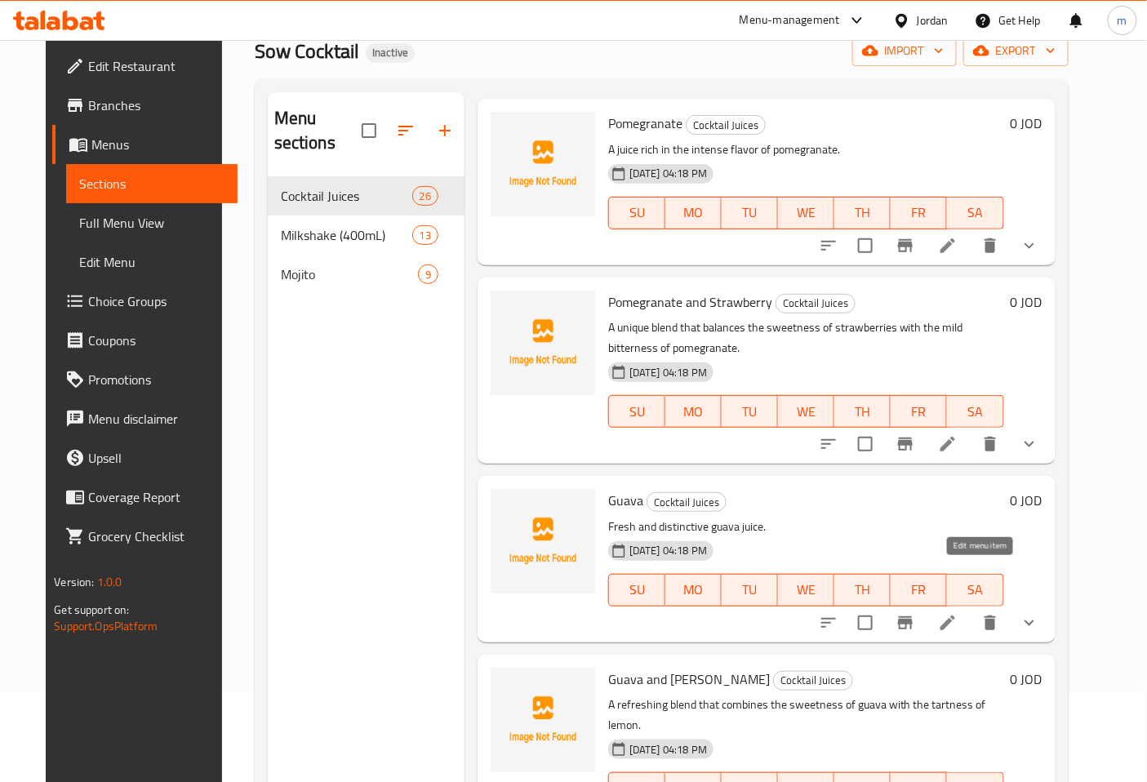
click at [958, 613] on icon at bounding box center [948, 623] width 20 height 20
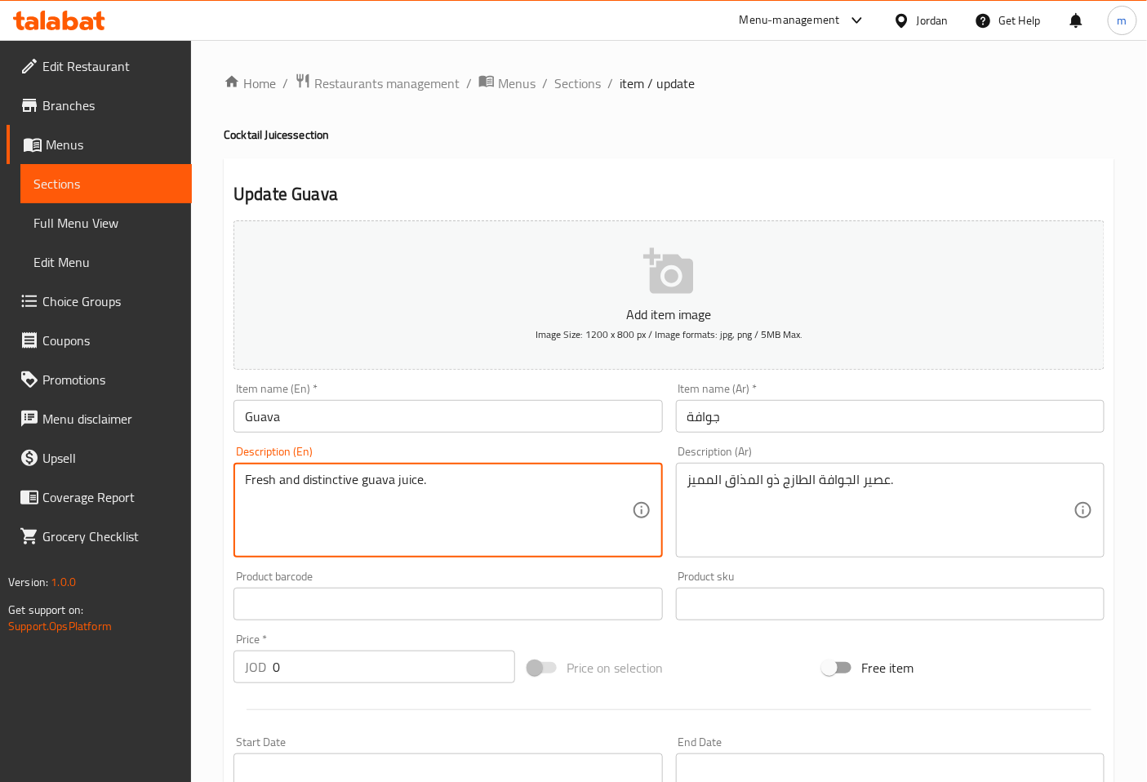
drag, startPoint x: 359, startPoint y: 482, endPoint x: 300, endPoint y: 488, distance: 59.1
drag, startPoint x: 429, startPoint y: 476, endPoint x: 246, endPoint y: 476, distance: 182.9
click at [246, 476] on textarea "Fresh and distinctive guava juice." at bounding box center [438, 511] width 386 height 78
click at [525, 522] on textarea "Fresh and distinctive guava juice." at bounding box center [438, 511] width 386 height 78
click at [145, 182] on span "Sections" at bounding box center [105, 184] width 145 height 20
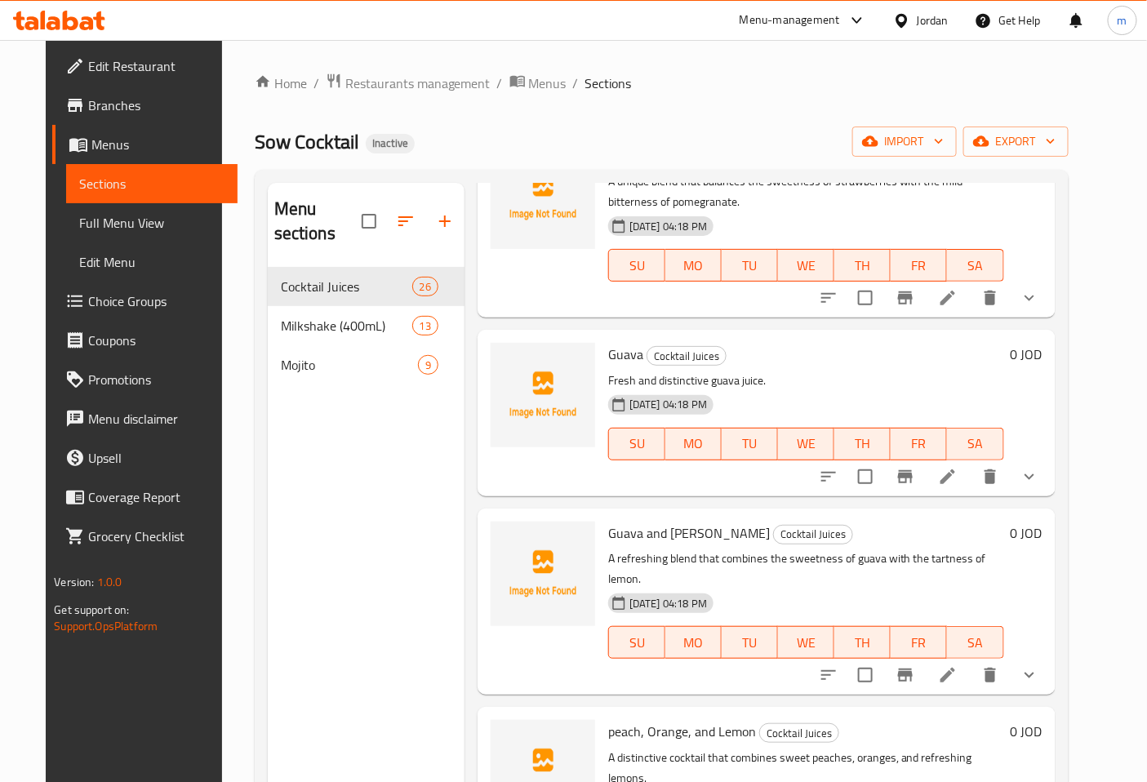
scroll to position [1541, 0]
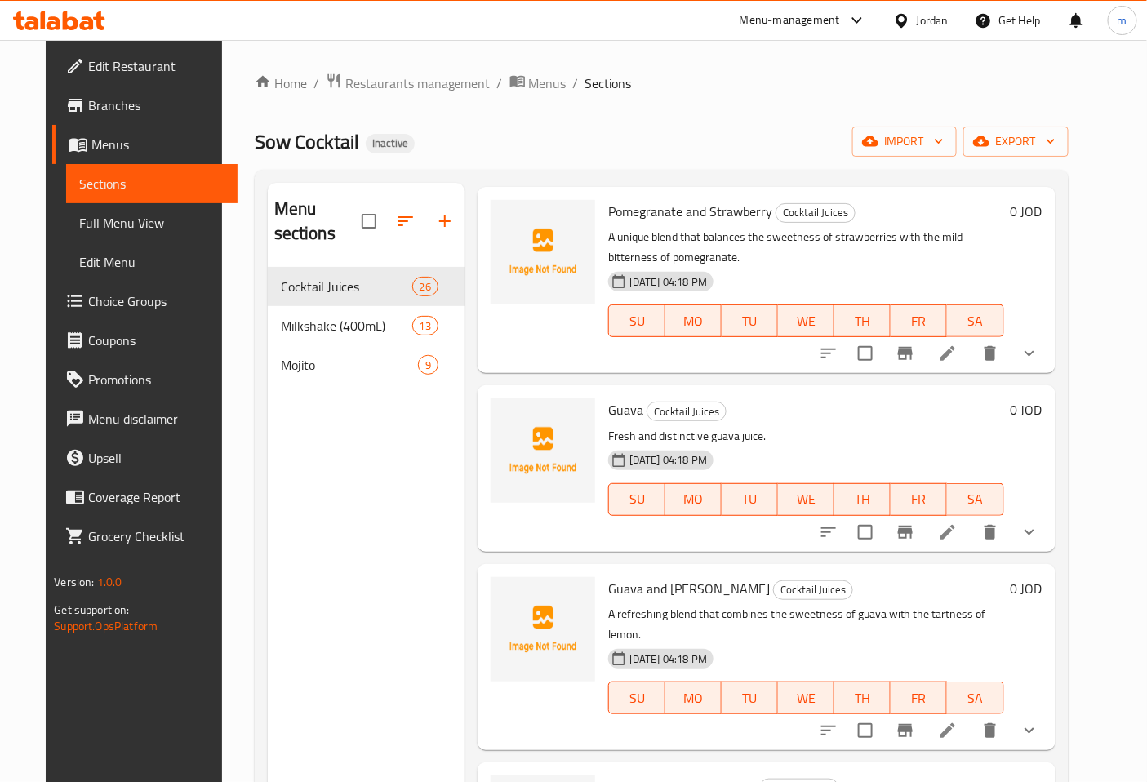
click at [958, 721] on icon at bounding box center [948, 731] width 20 height 20
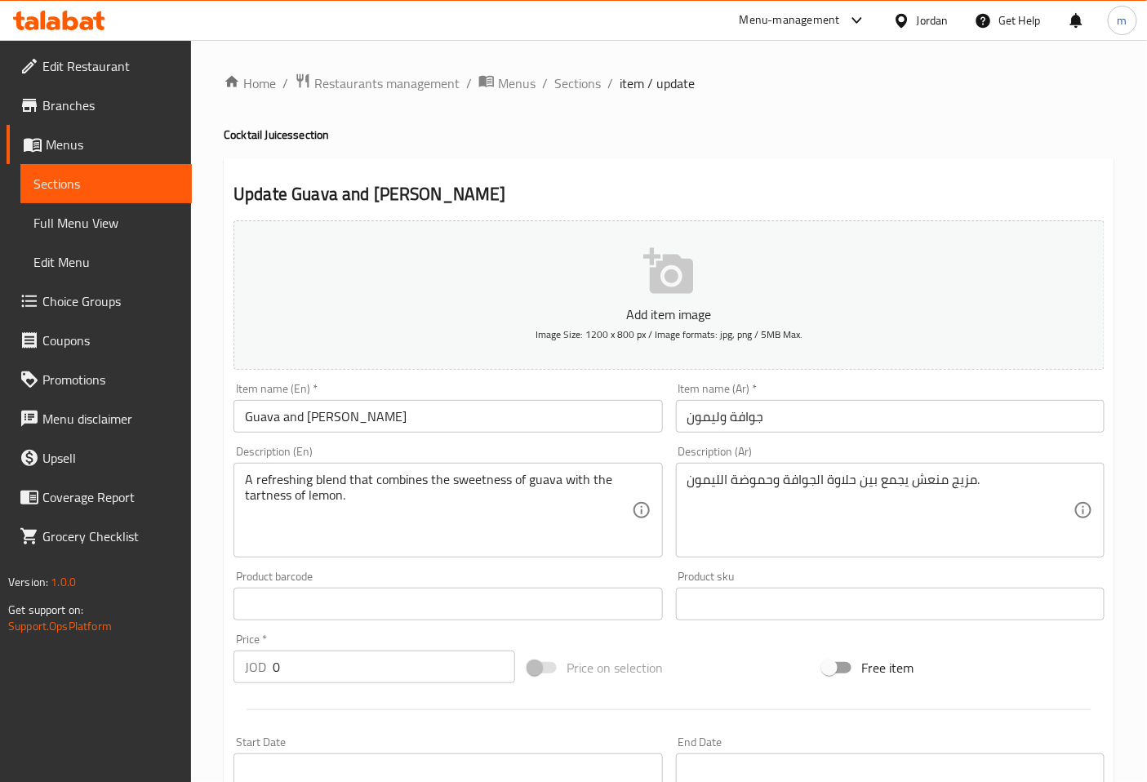
click at [724, 422] on input "جوافة وليمون" at bounding box center [890, 416] width 429 height 33
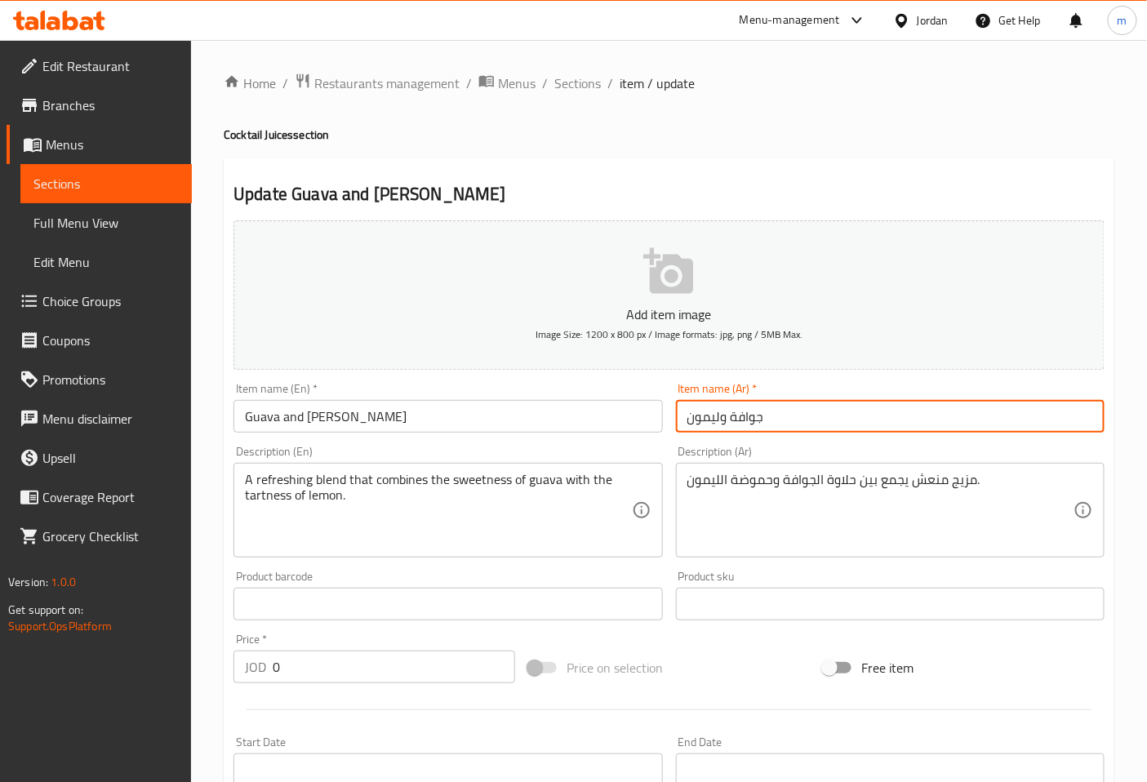
click at [723, 423] on input "جوافة وليمون" at bounding box center [890, 416] width 429 height 33
type input "جوافة و ليمون"
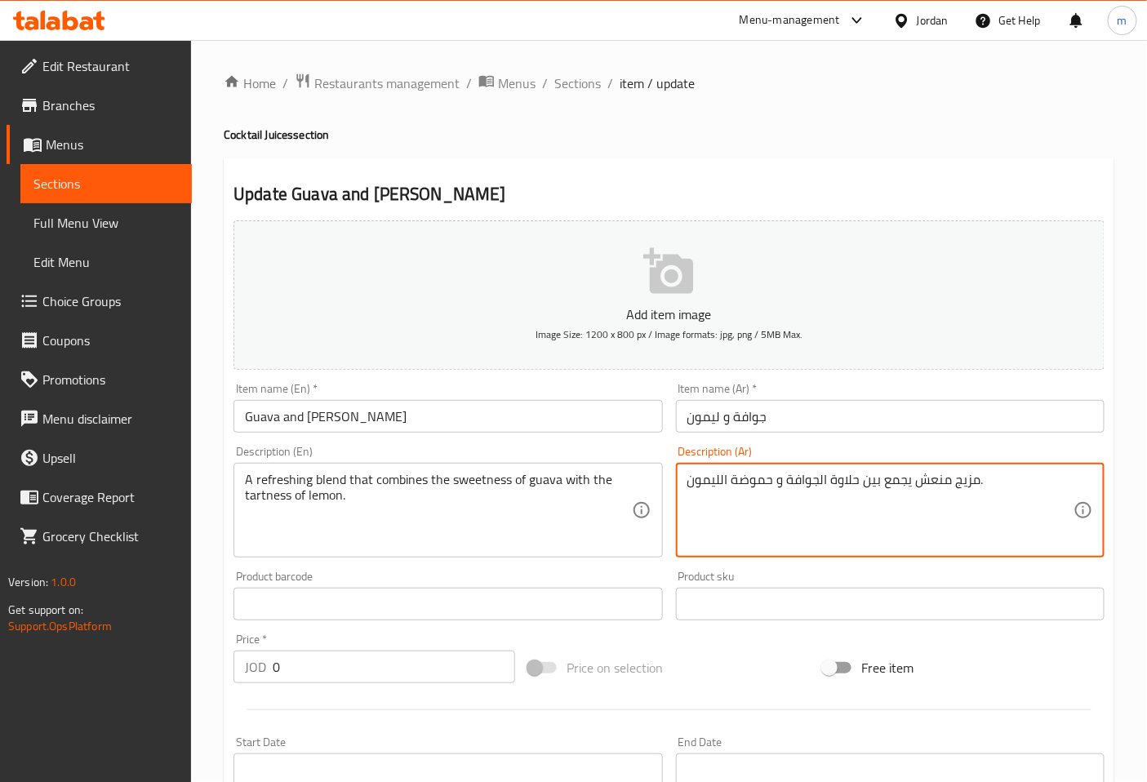
type textarea "مزيج منعش يجمع بين حلاوة الجوافة و حموضة الليمون."
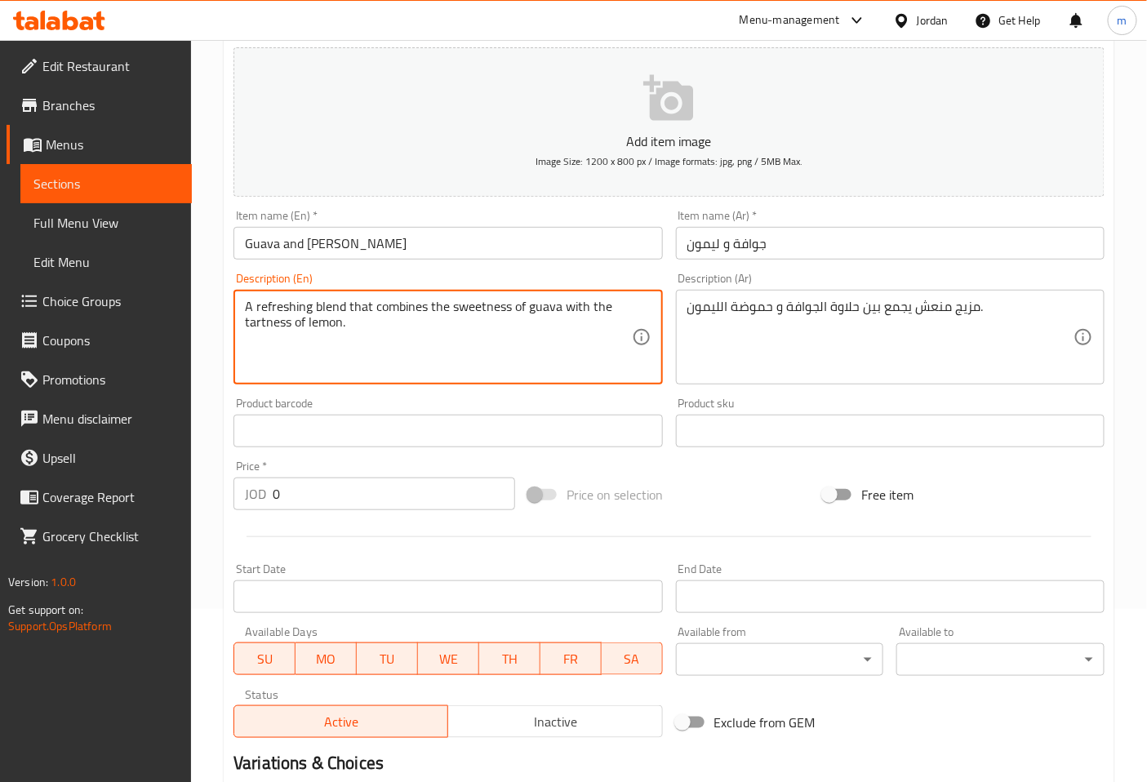
scroll to position [181, 0]
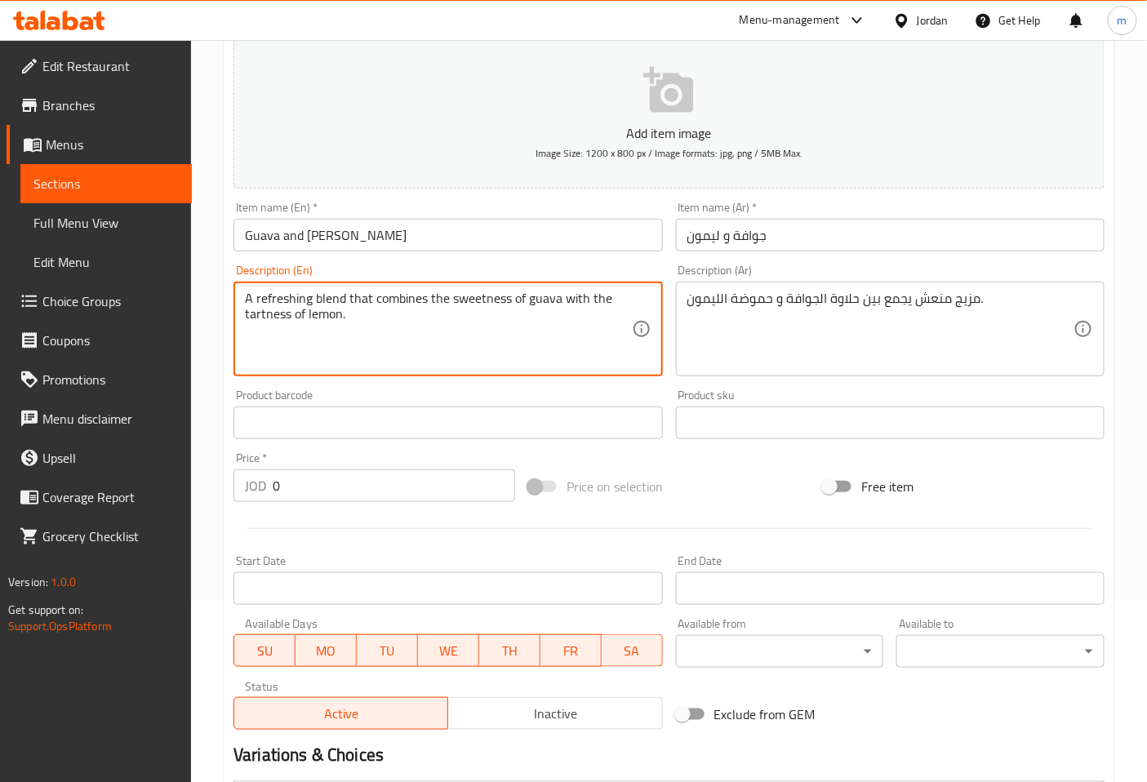
drag, startPoint x: 291, startPoint y: 314, endPoint x: 245, endPoint y: 315, distance: 46.5
click at [245, 315] on textarea "A refreshing blend that combines the sweetness of guava with the tartness of le…" at bounding box center [438, 330] width 386 height 78
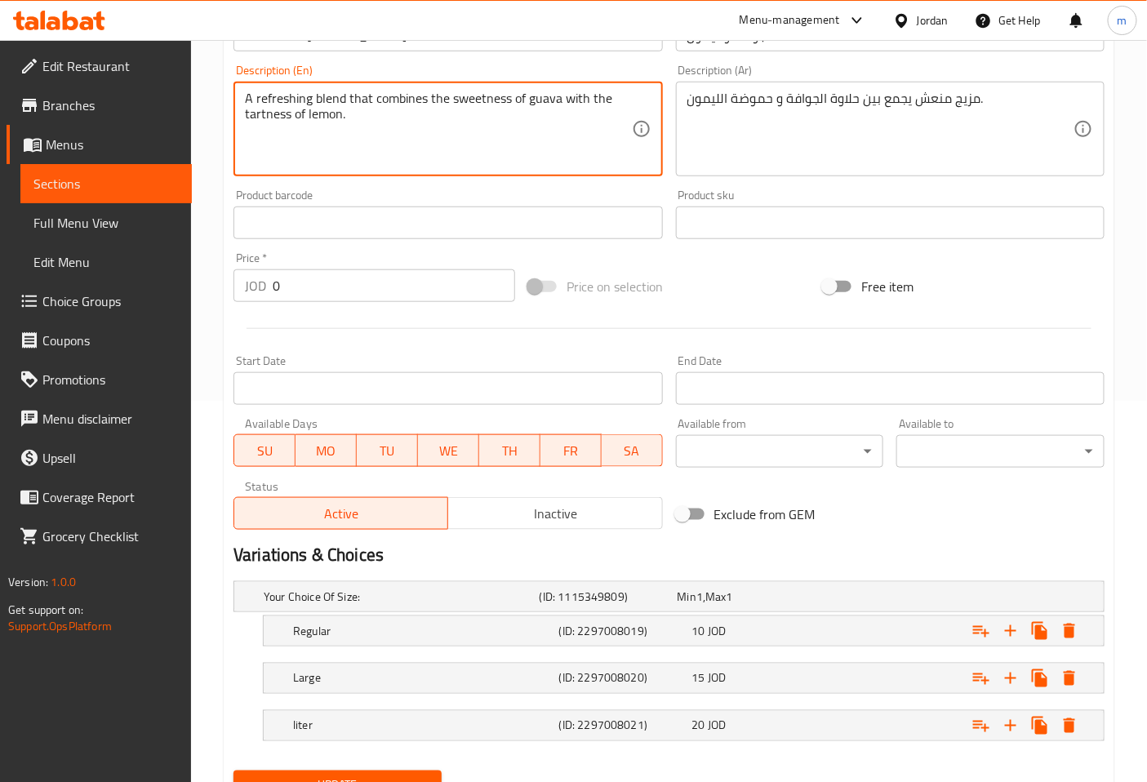
scroll to position [455, 0]
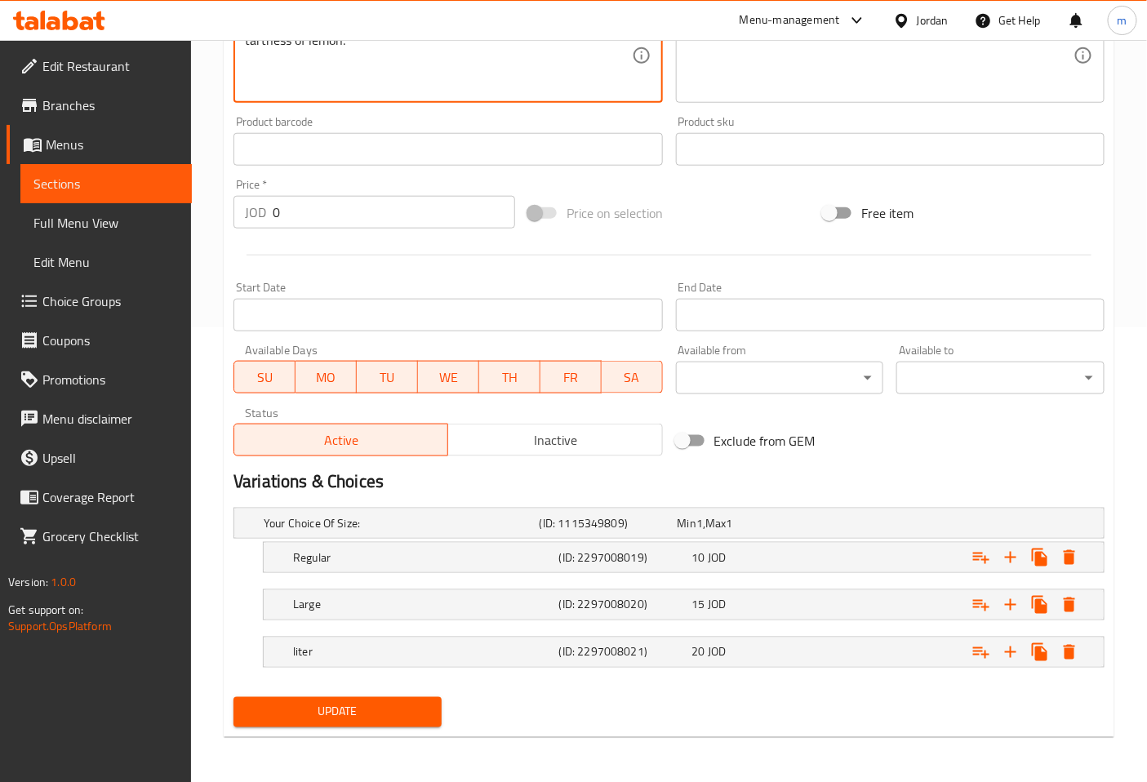
click at [370, 708] on span "Update" at bounding box center [338, 712] width 182 height 20
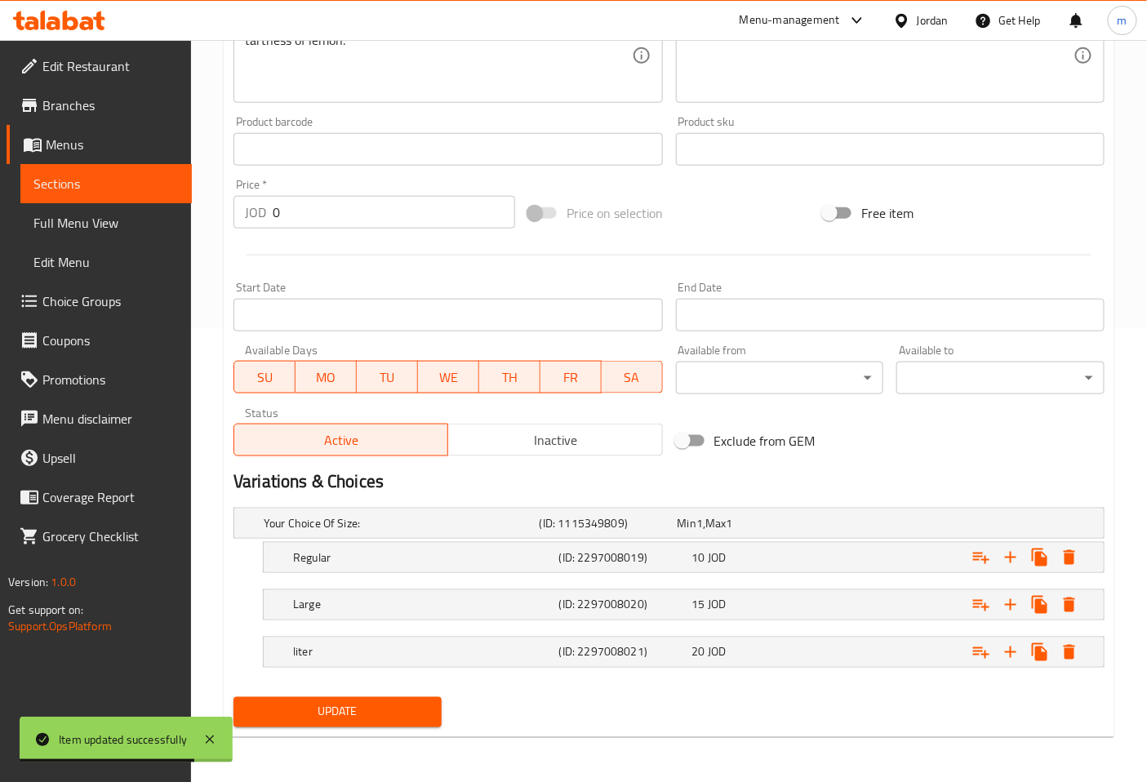
click at [84, 176] on span "Sections" at bounding box center [105, 184] width 145 height 20
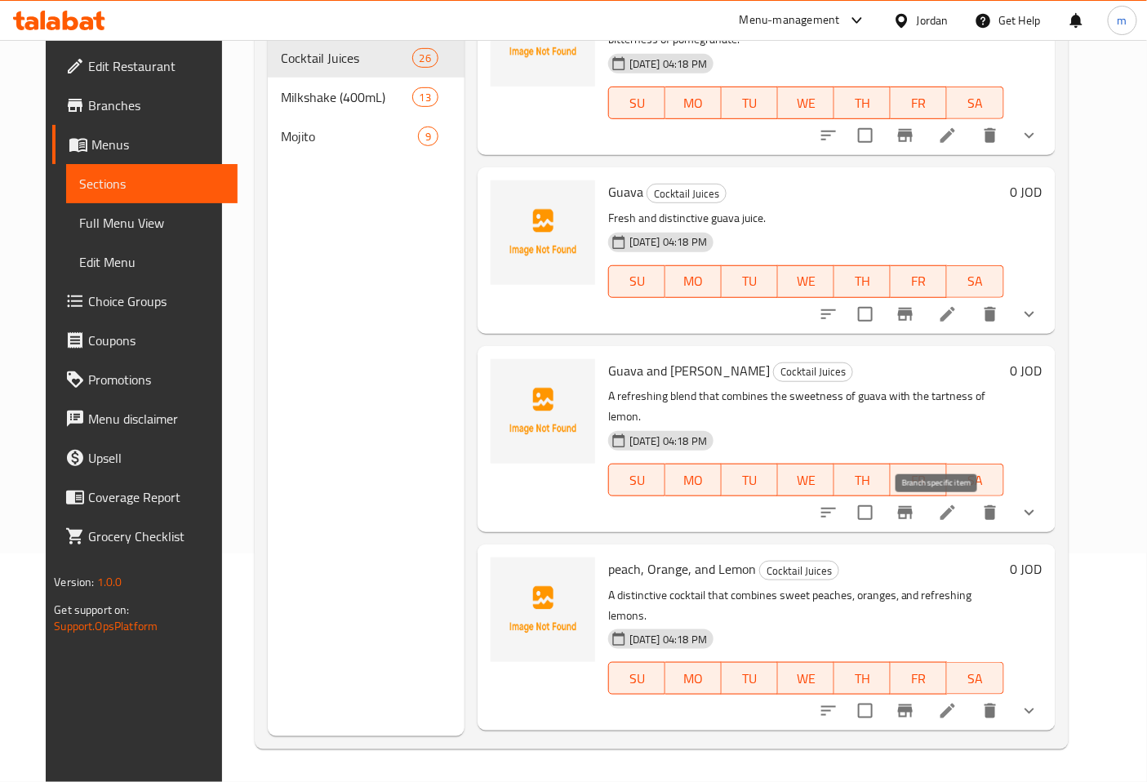
scroll to position [1633, 0]
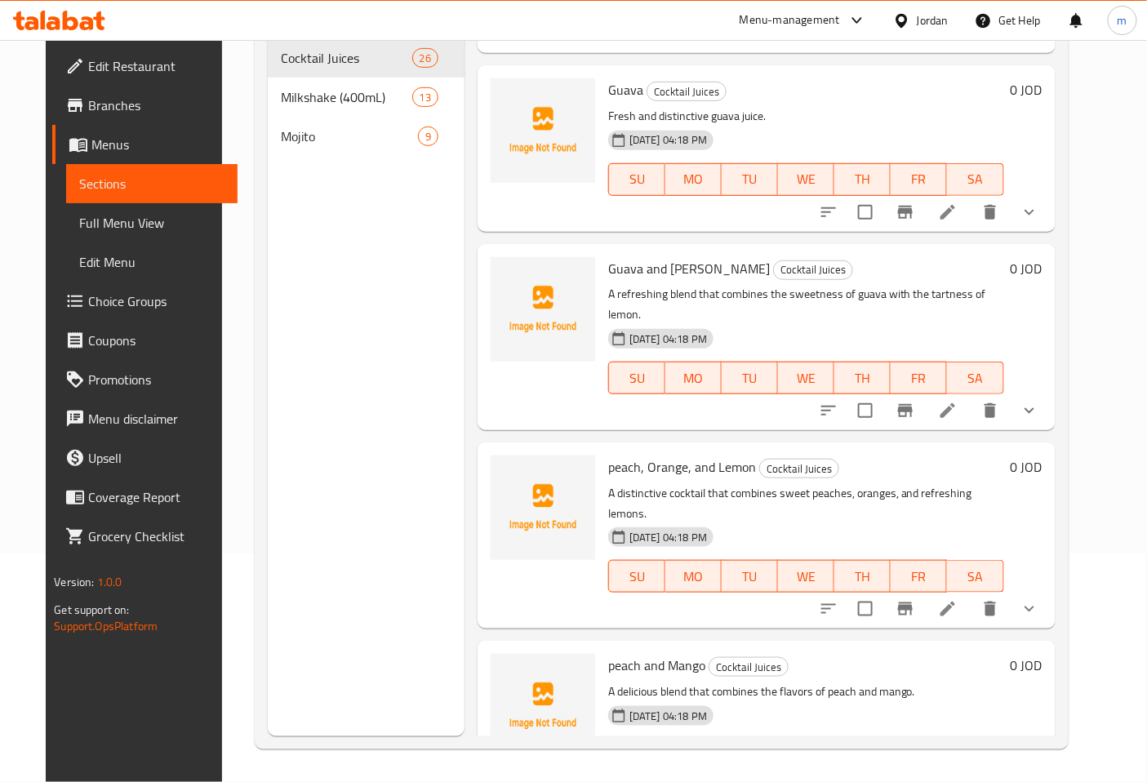
click at [955, 602] on icon at bounding box center [947, 609] width 15 height 15
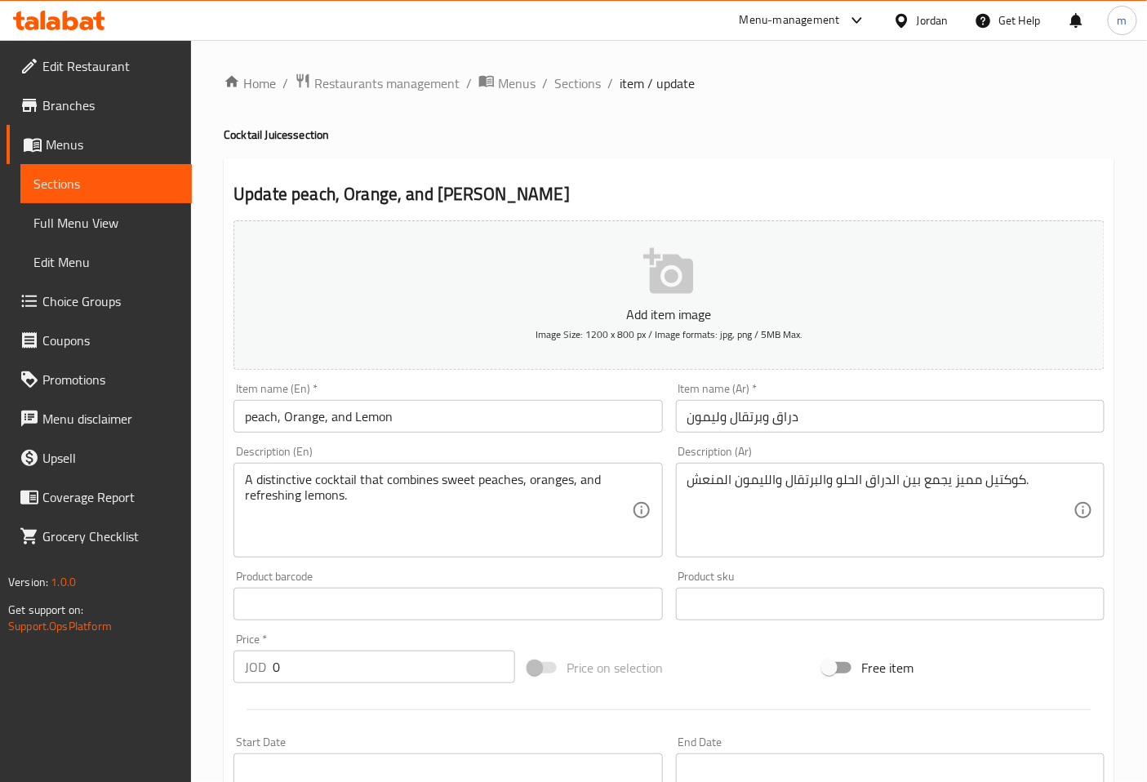
click at [247, 423] on input "peach, Orange, and Lemon" at bounding box center [447, 416] width 429 height 33
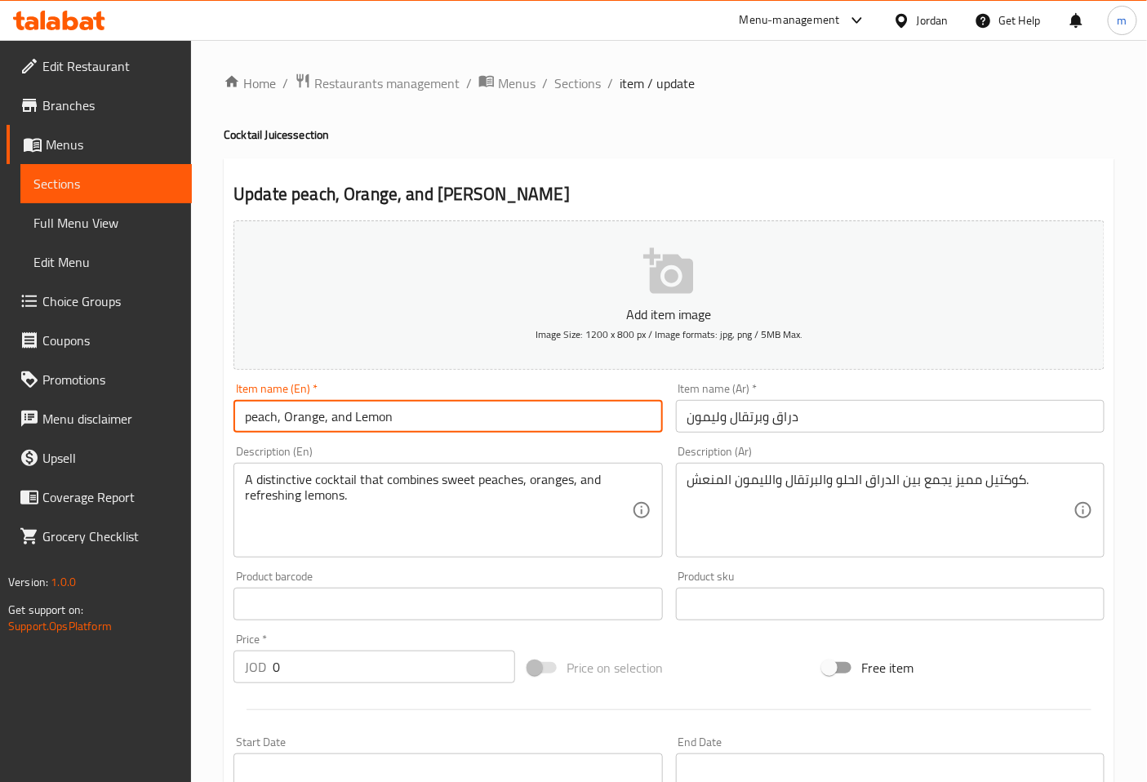
click at [249, 419] on input "peach, Orange, and Lemon" at bounding box center [447, 416] width 429 height 33
type input "Peach, Orange, and Lemon"
click at [763, 425] on input "دراق وبرتقال وليمون" at bounding box center [890, 416] width 429 height 33
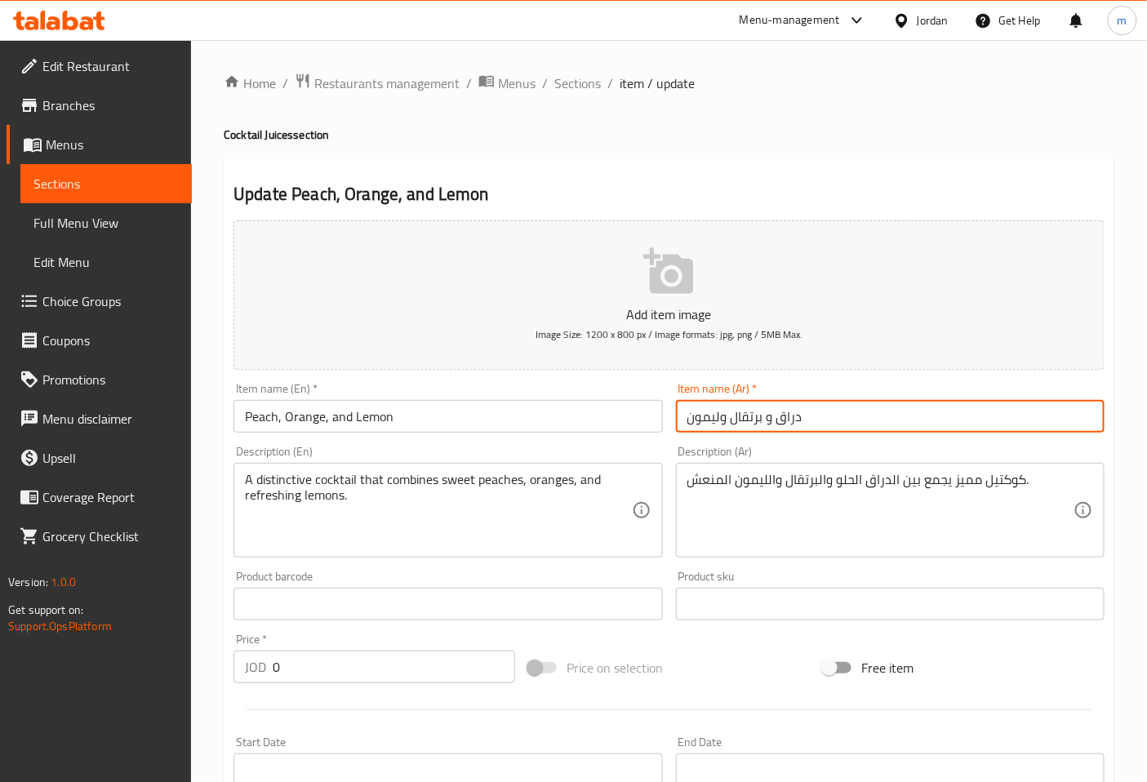
click at [721, 419] on input "دراق و برتقال وليمون" at bounding box center [890, 416] width 429 height 33
click at [728, 428] on input "دراق و برتقال و ليمون" at bounding box center [890, 416] width 429 height 33
click at [716, 422] on input "دراق و برتقال و ليمون" at bounding box center [890, 416] width 429 height 33
click at [718, 421] on input "دراق و برتقال و ليمون" at bounding box center [890, 416] width 429 height 33
click at [723, 426] on input "دراق و برتقال و ليمون" at bounding box center [890, 416] width 429 height 33
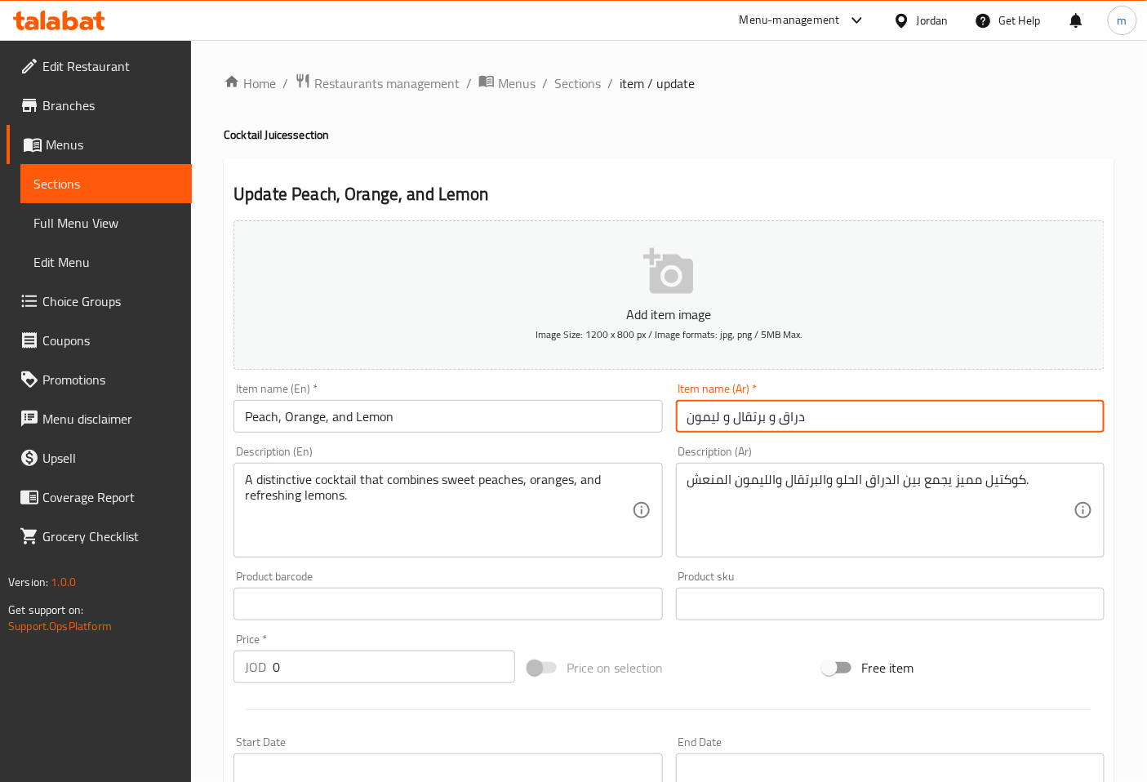
click at [722, 422] on input "دراق و برتقال و ليمون" at bounding box center [890, 416] width 429 height 33
click at [719, 426] on input "دراق و برتقال و ليمون" at bounding box center [890, 416] width 429 height 33
click at [762, 421] on input "دراق و برتقال وليمون" at bounding box center [890, 416] width 429 height 33
type input "دراق وبرتقال وليمون"
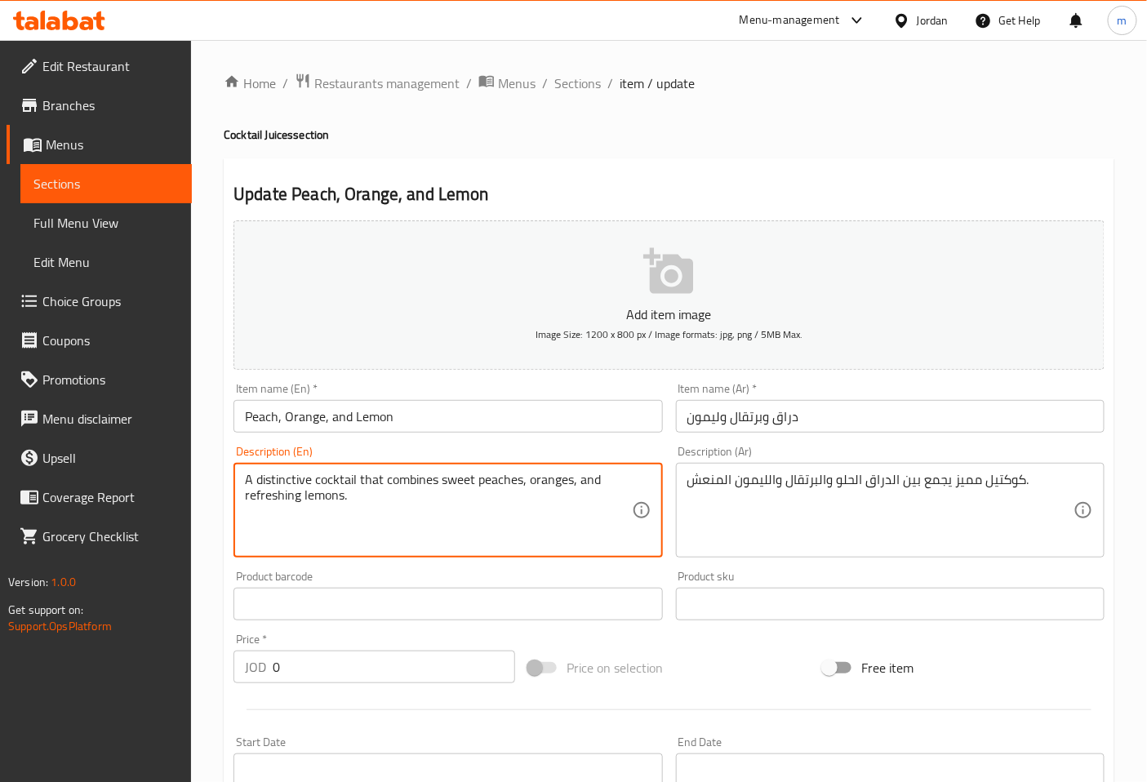
click at [385, 500] on textarea "A distinctive cocktail that combines sweet peaches, oranges, and refreshing lem…" at bounding box center [438, 511] width 386 height 78
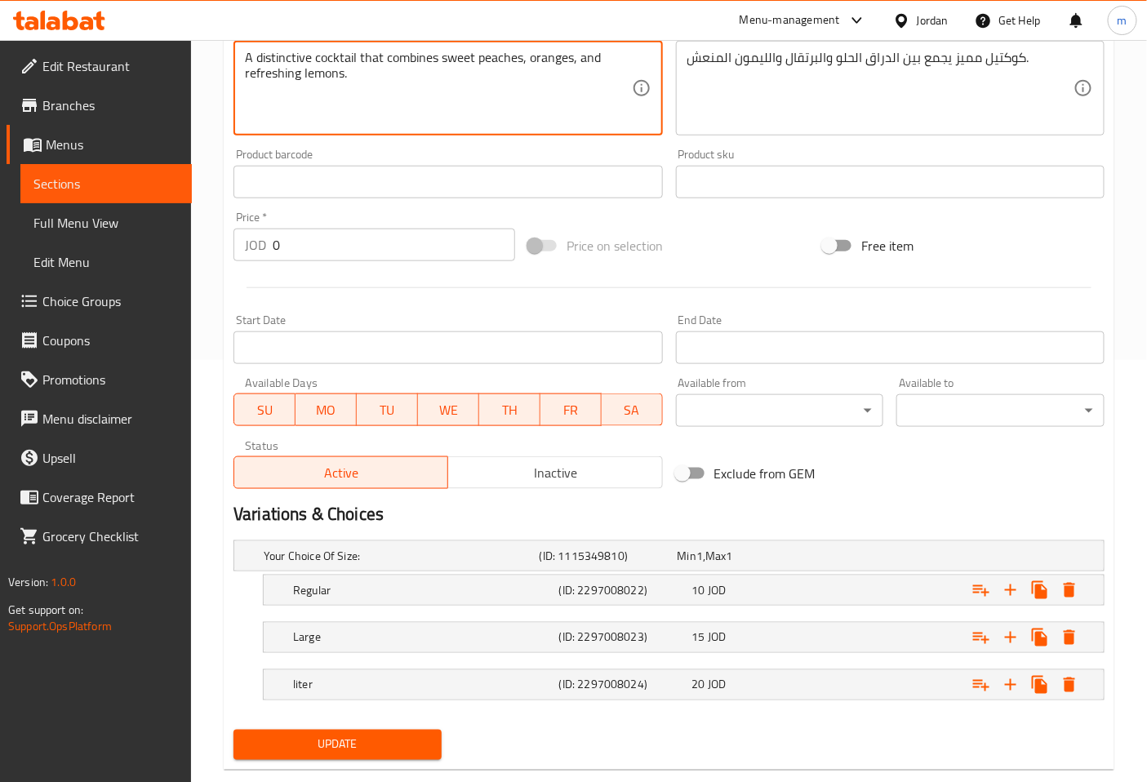
scroll to position [455, 0]
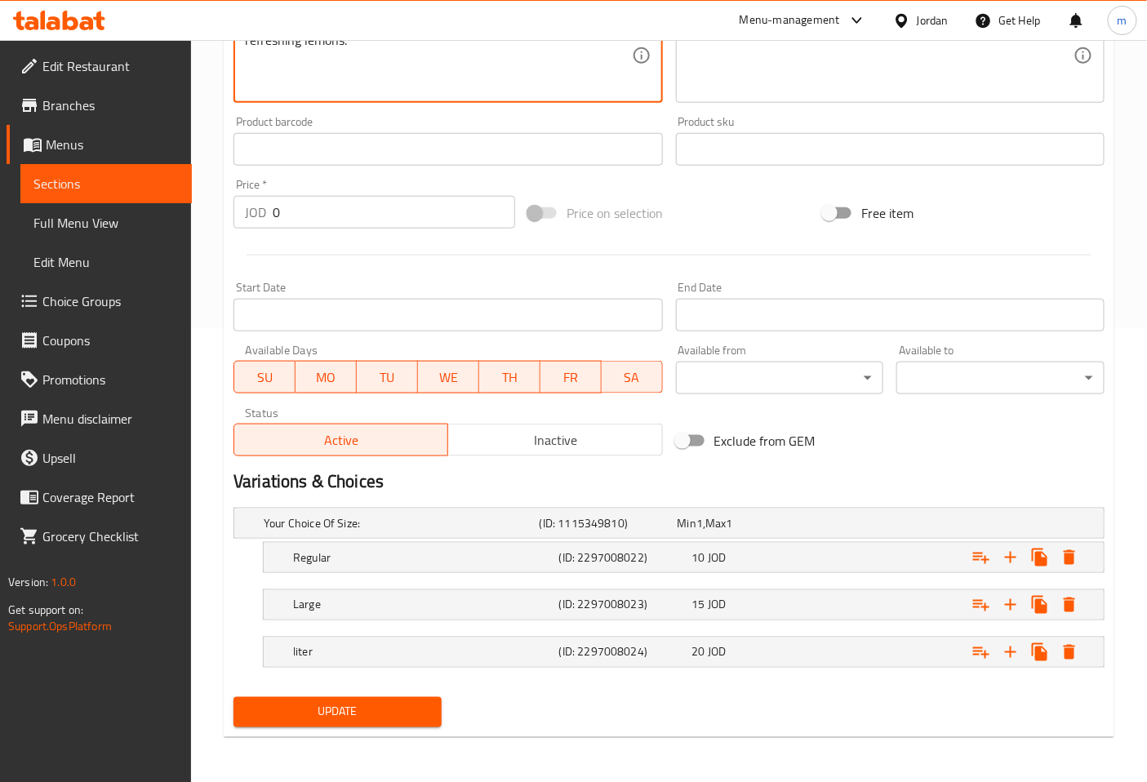
click at [346, 712] on span "Update" at bounding box center [338, 712] width 182 height 20
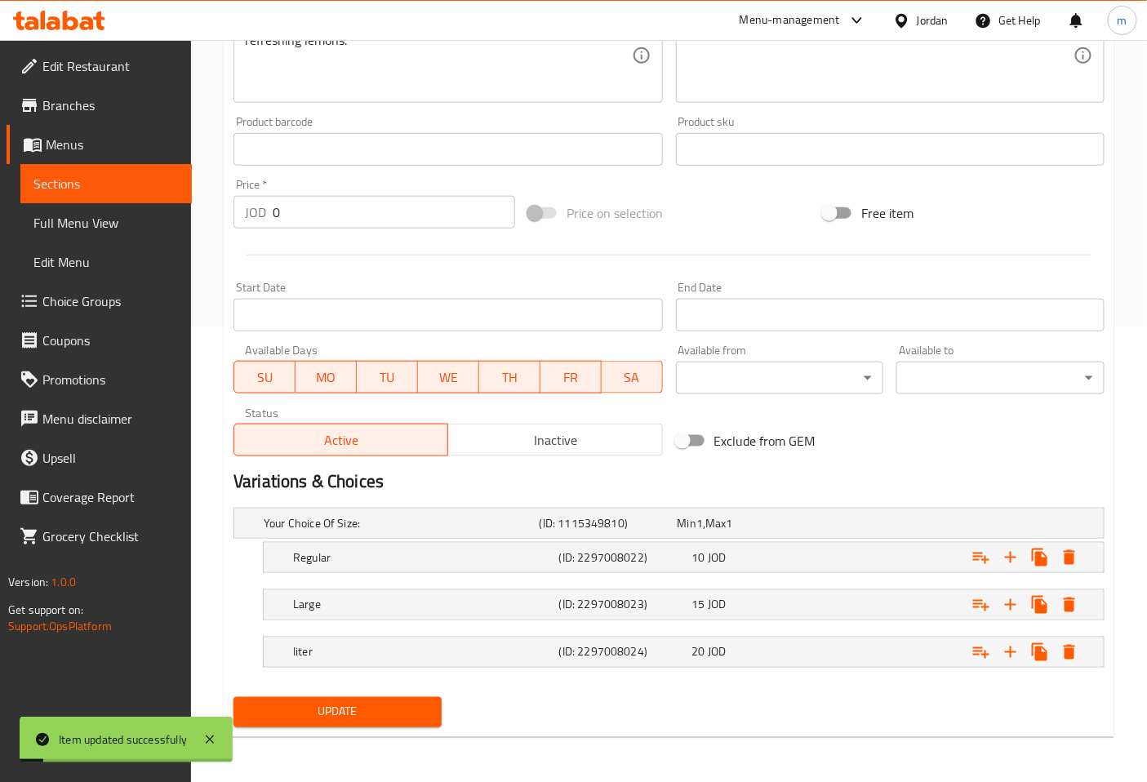
click at [125, 185] on span "Sections" at bounding box center [105, 184] width 145 height 20
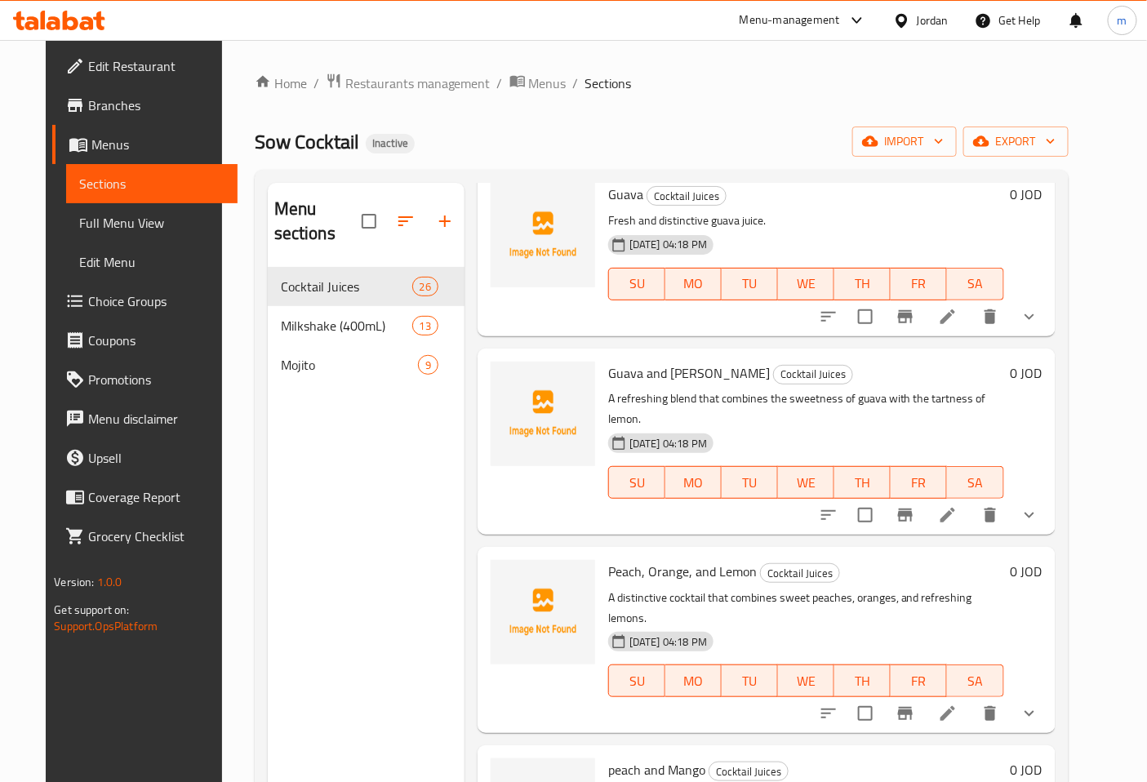
click at [971, 699] on li at bounding box center [948, 713] width 46 height 29
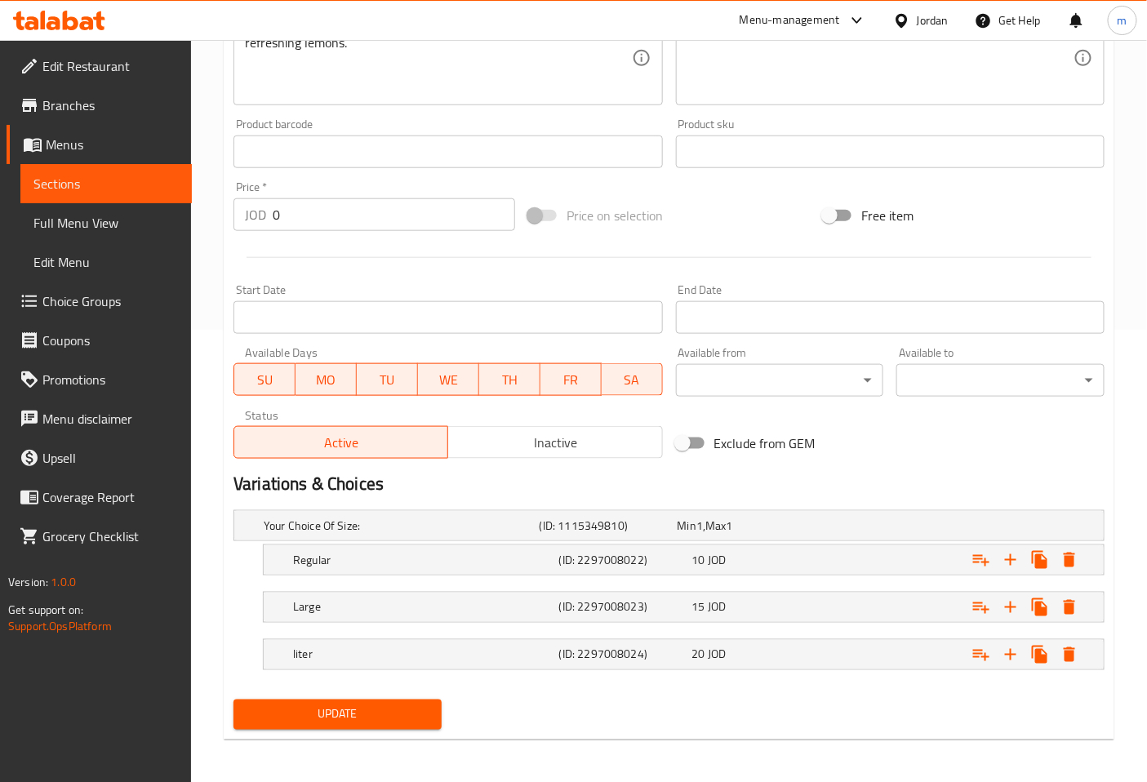
scroll to position [453, 0]
click at [352, 717] on span "Update" at bounding box center [338, 714] width 182 height 20
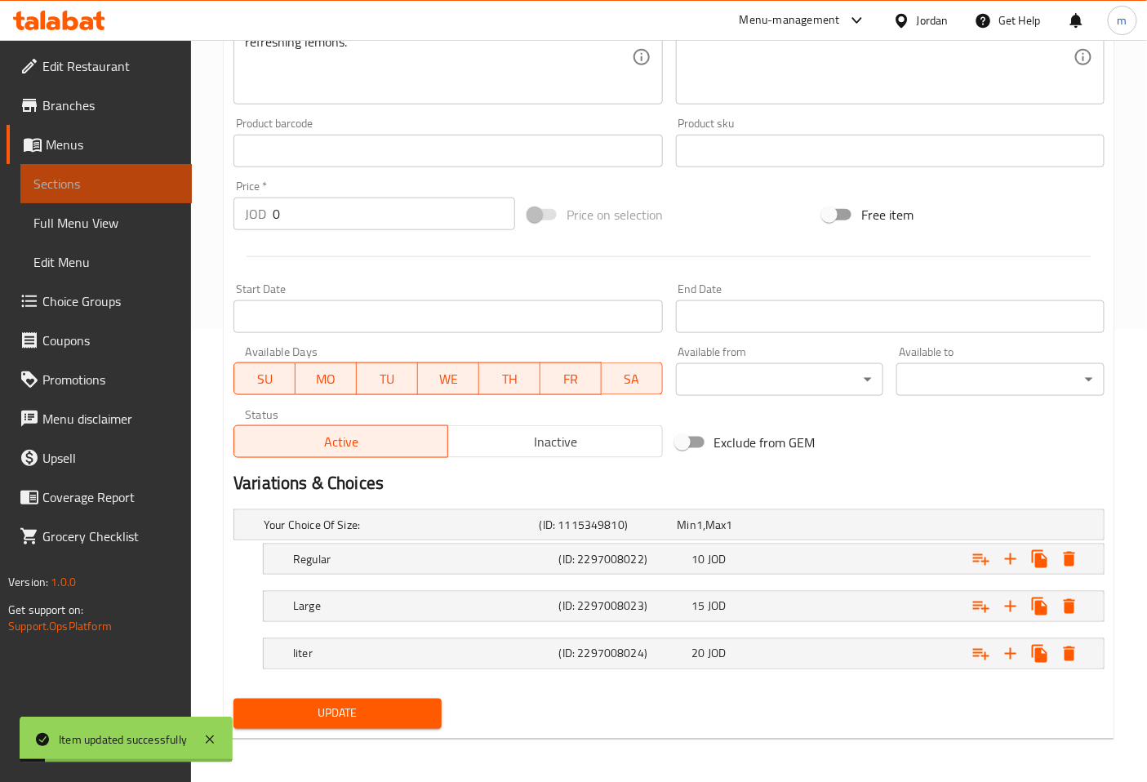
click at [121, 178] on span "Sections" at bounding box center [105, 184] width 145 height 20
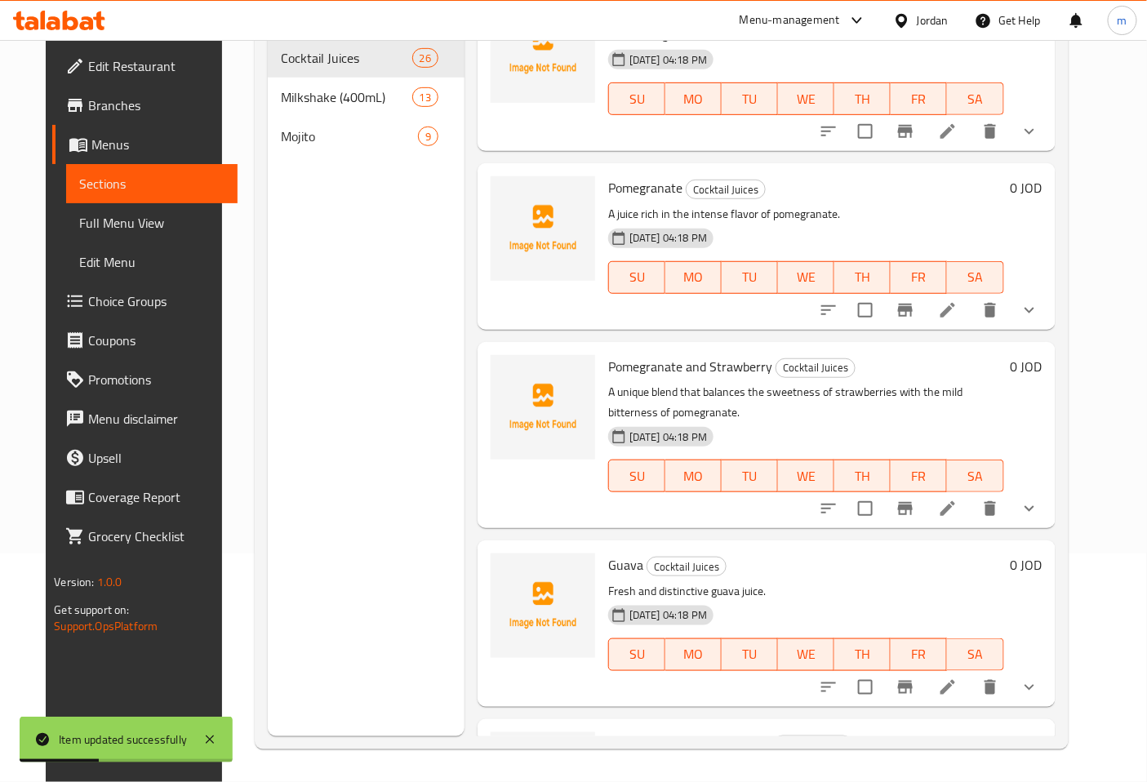
scroll to position [1270, 0]
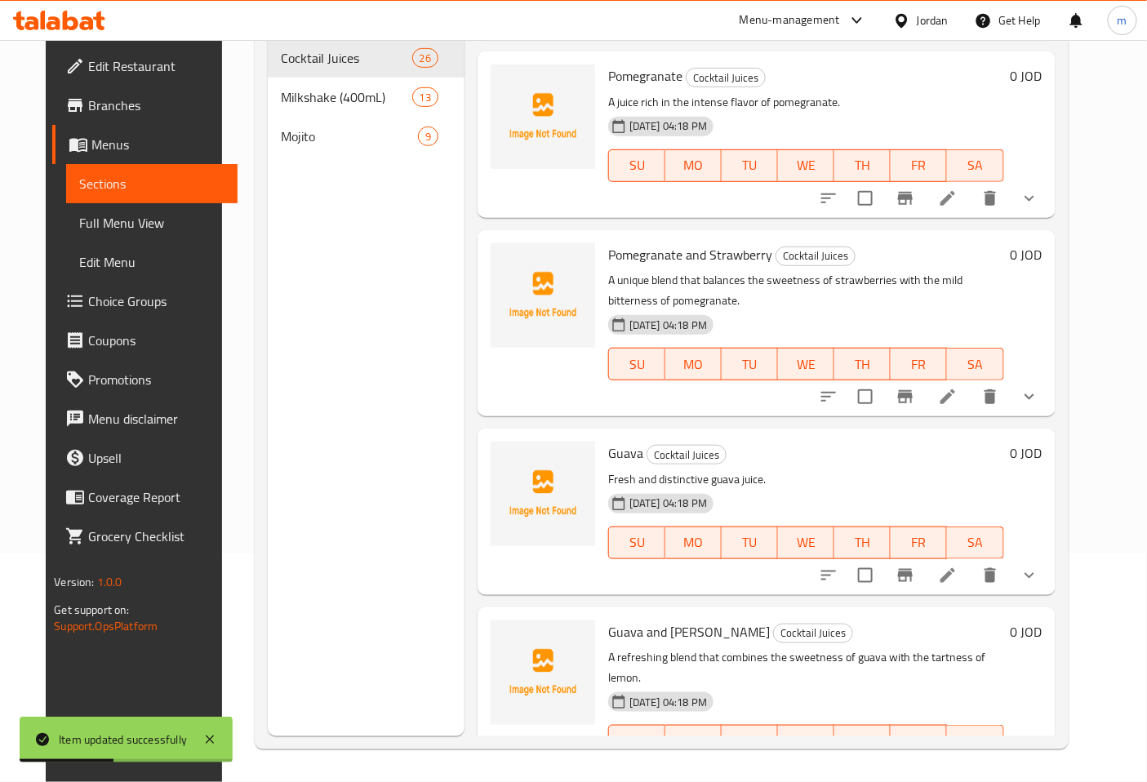
click at [958, 566] on icon at bounding box center [948, 576] width 20 height 20
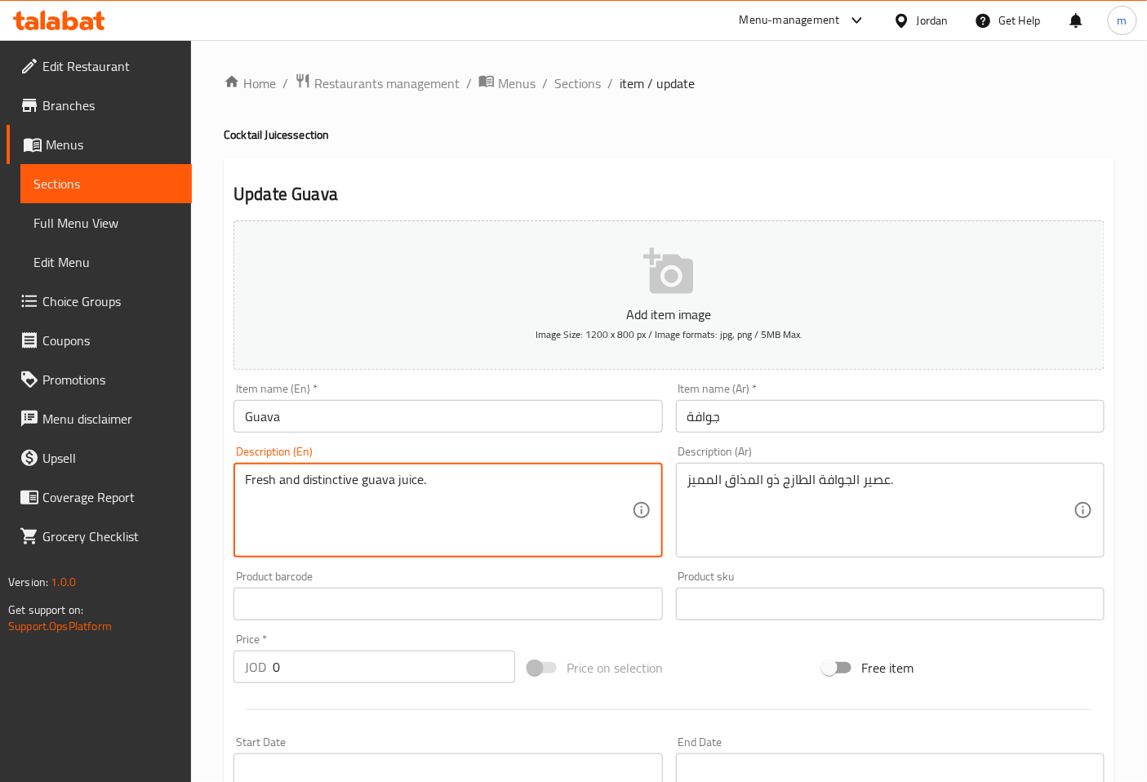
drag, startPoint x: 362, startPoint y: 478, endPoint x: 303, endPoint y: 483, distance: 59.0
click at [303, 483] on textarea "Fresh and distinctive guava juice." at bounding box center [438, 511] width 386 height 78
click at [434, 508] on textarea "Fresh and distinctive guava juice." at bounding box center [438, 511] width 386 height 78
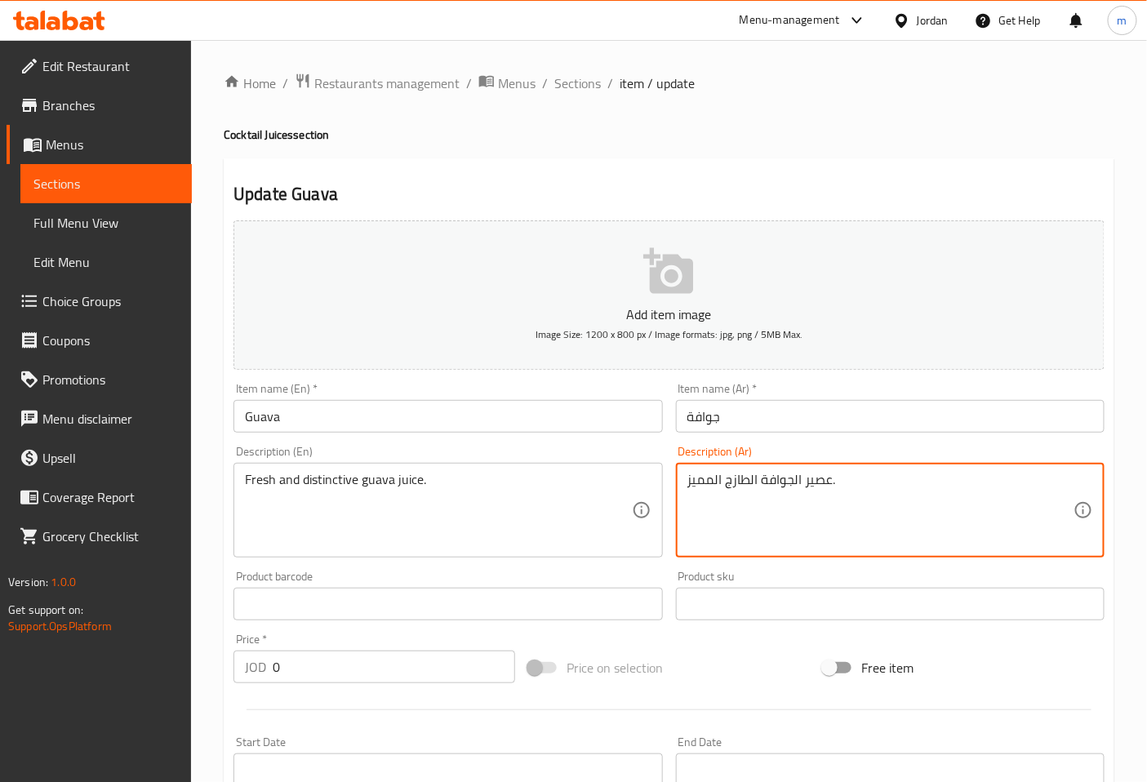
click at [883, 491] on textarea "عصير الجوافة الطازج المميز." at bounding box center [880, 511] width 386 height 78
click at [724, 485] on textarea "عصير الجوافة الطازج المميز." at bounding box center [880, 511] width 386 height 78
click at [721, 483] on textarea "عصير الجوافة الطازج المميز." at bounding box center [880, 511] width 386 height 78
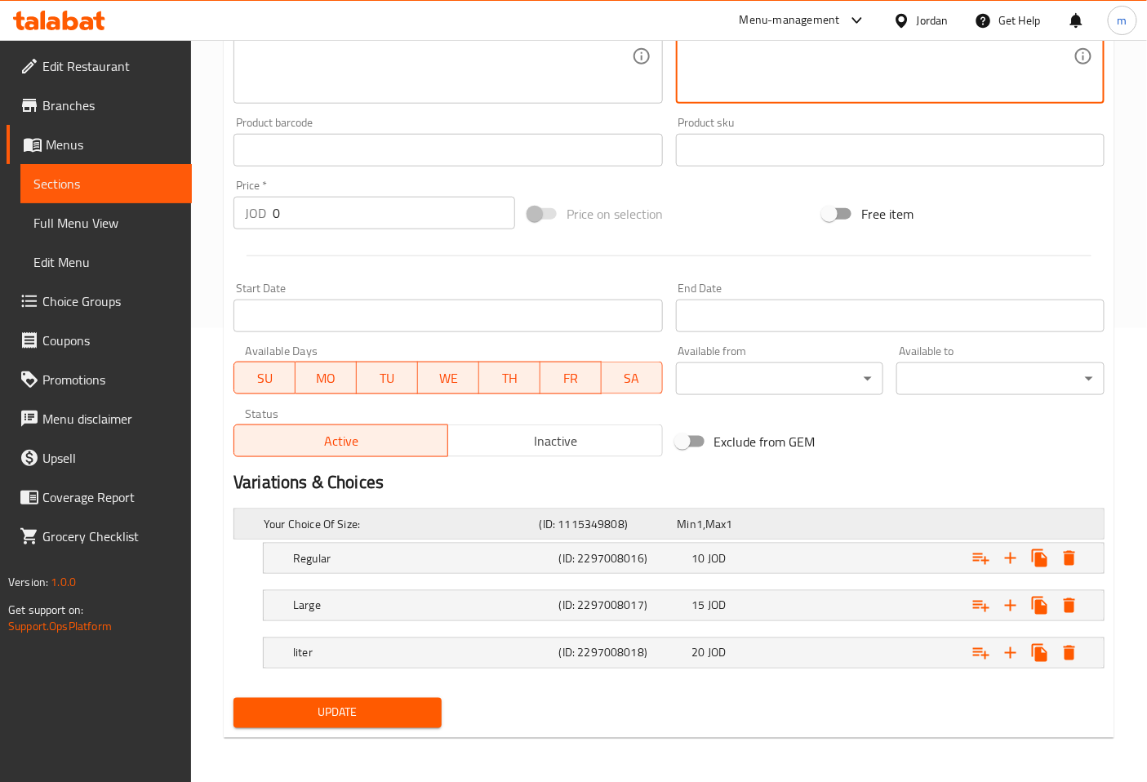
scroll to position [455, 0]
type textarea "عصير الجوافة الطازج والمميز."
click at [385, 709] on span "Update" at bounding box center [338, 712] width 182 height 20
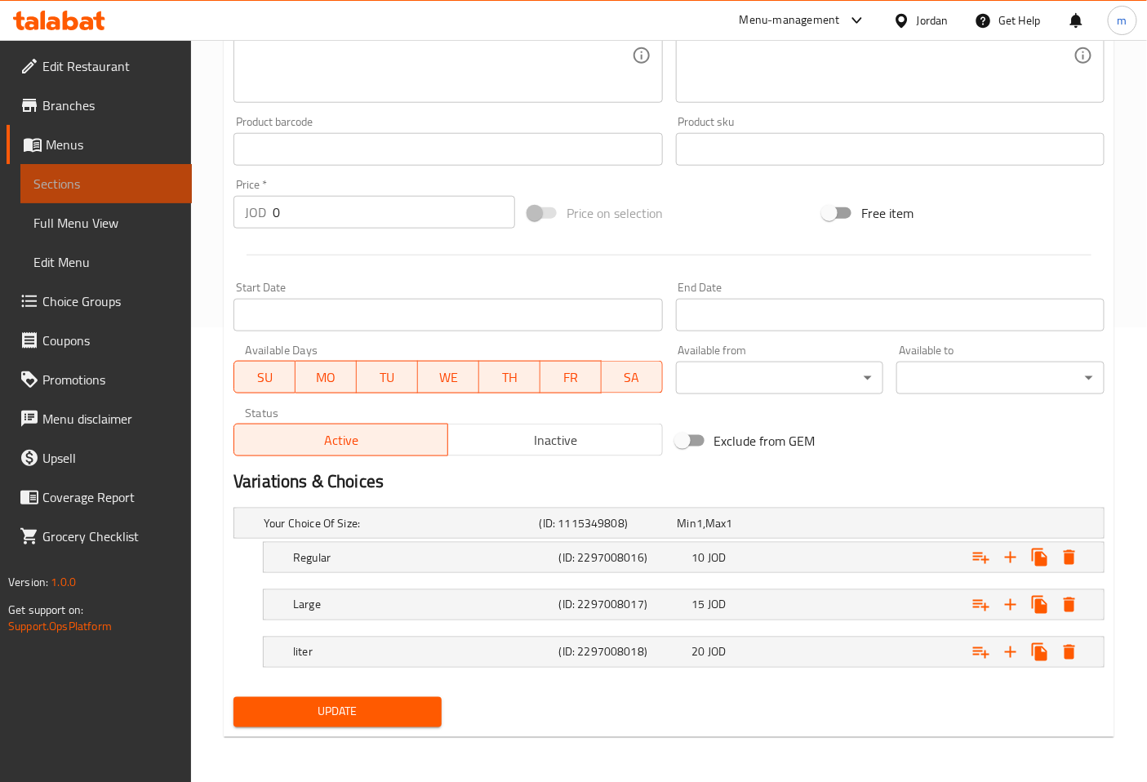
click at [145, 168] on link "Sections" at bounding box center [105, 183] width 171 height 39
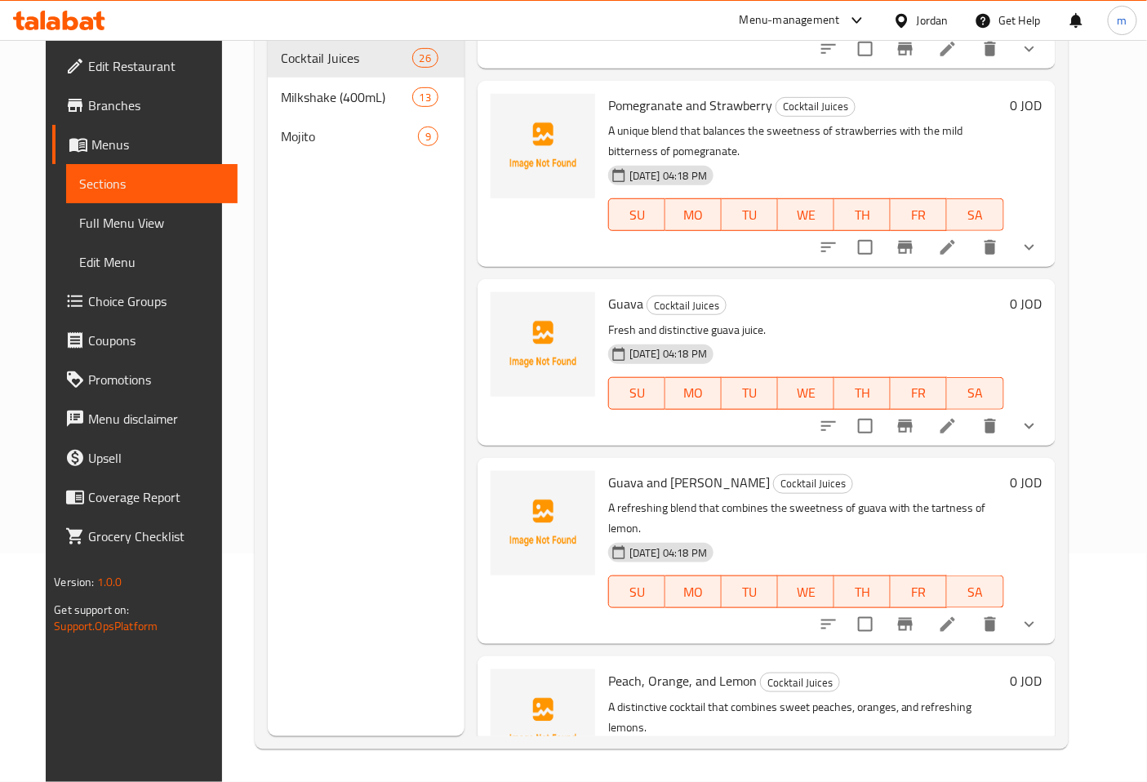
scroll to position [1451, 0]
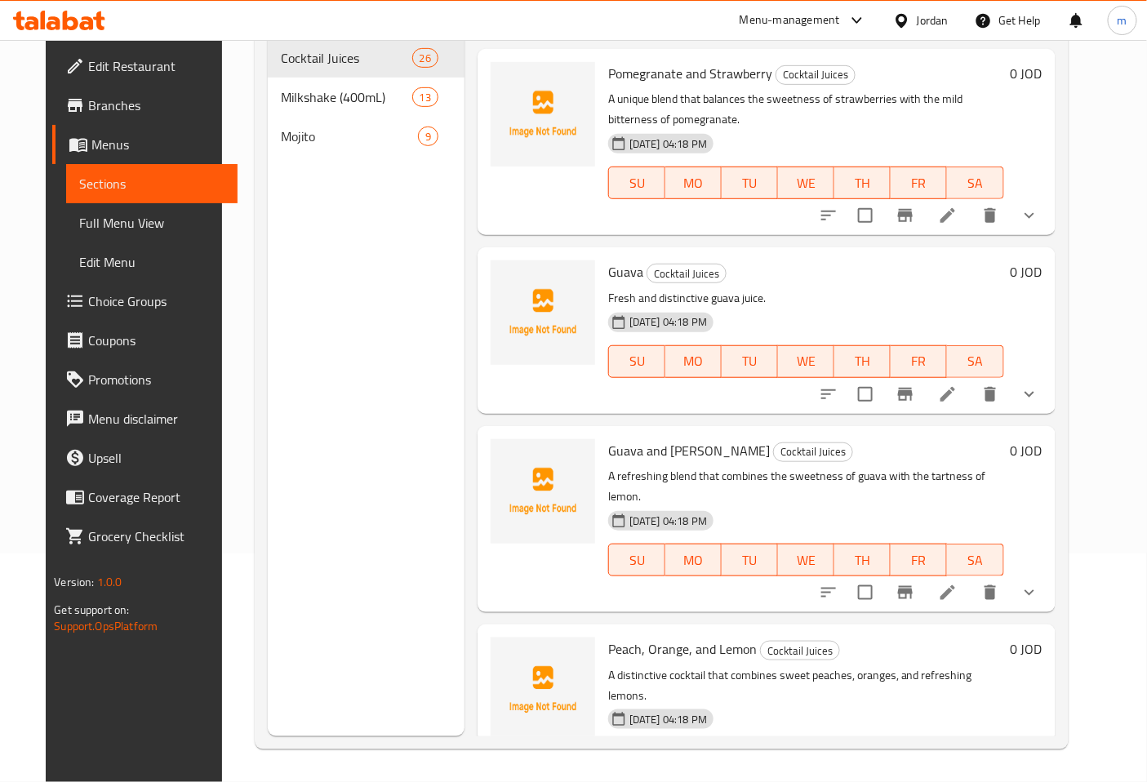
click at [958, 781] on icon at bounding box center [948, 791] width 20 height 20
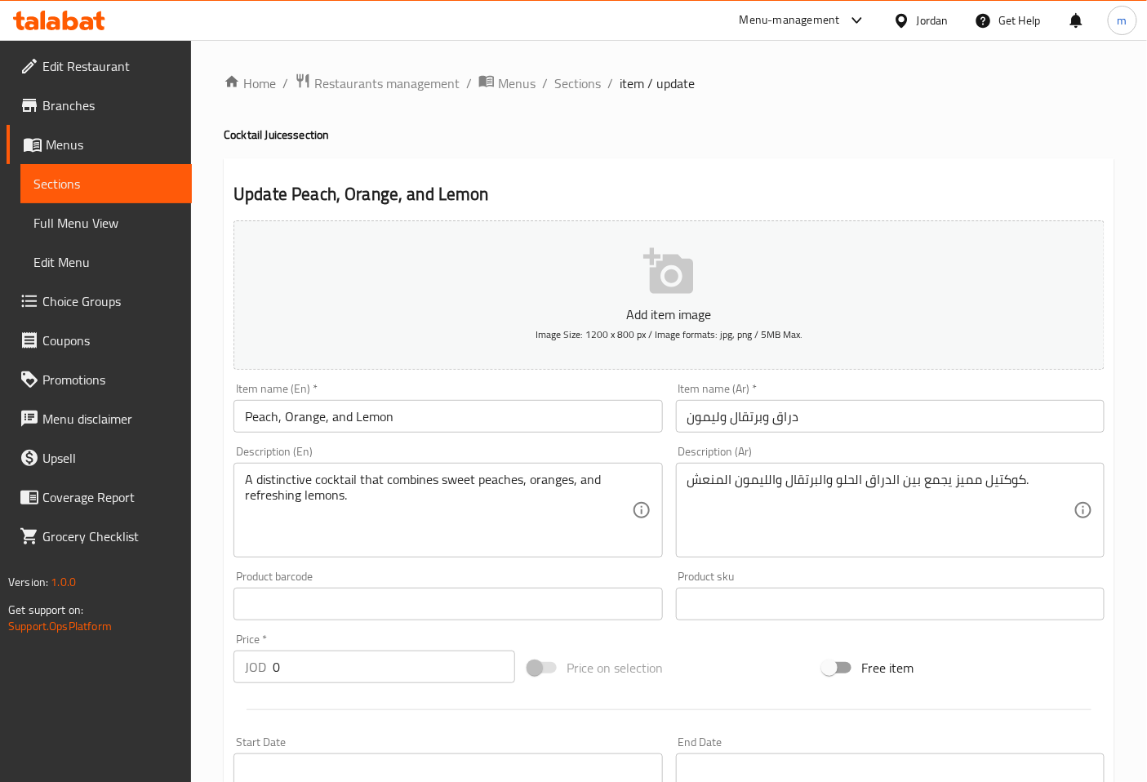
click at [284, 420] on input "Peach, Orange, and Lemon" at bounding box center [447, 416] width 429 height 33
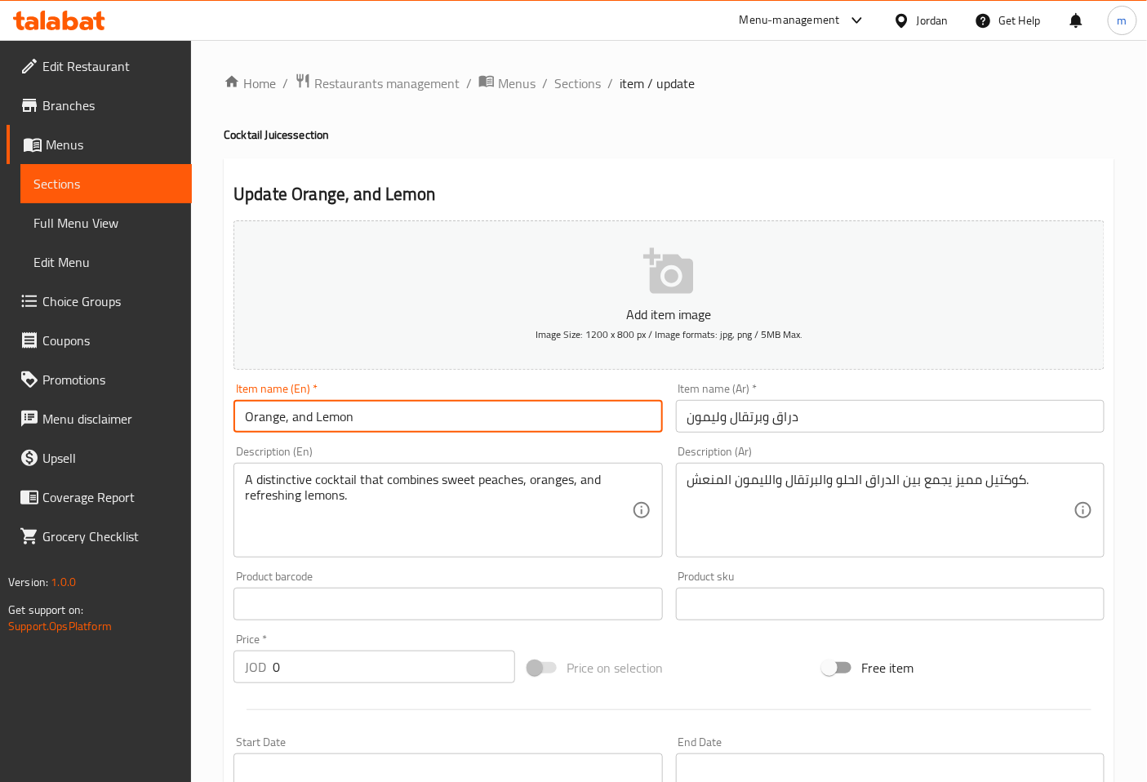
click at [290, 421] on input "Orange, and Lemon" at bounding box center [447, 416] width 429 height 33
type input "Orange and Lemon"
click at [766, 421] on input "دراق وبرتقال وليمون" at bounding box center [890, 416] width 429 height 33
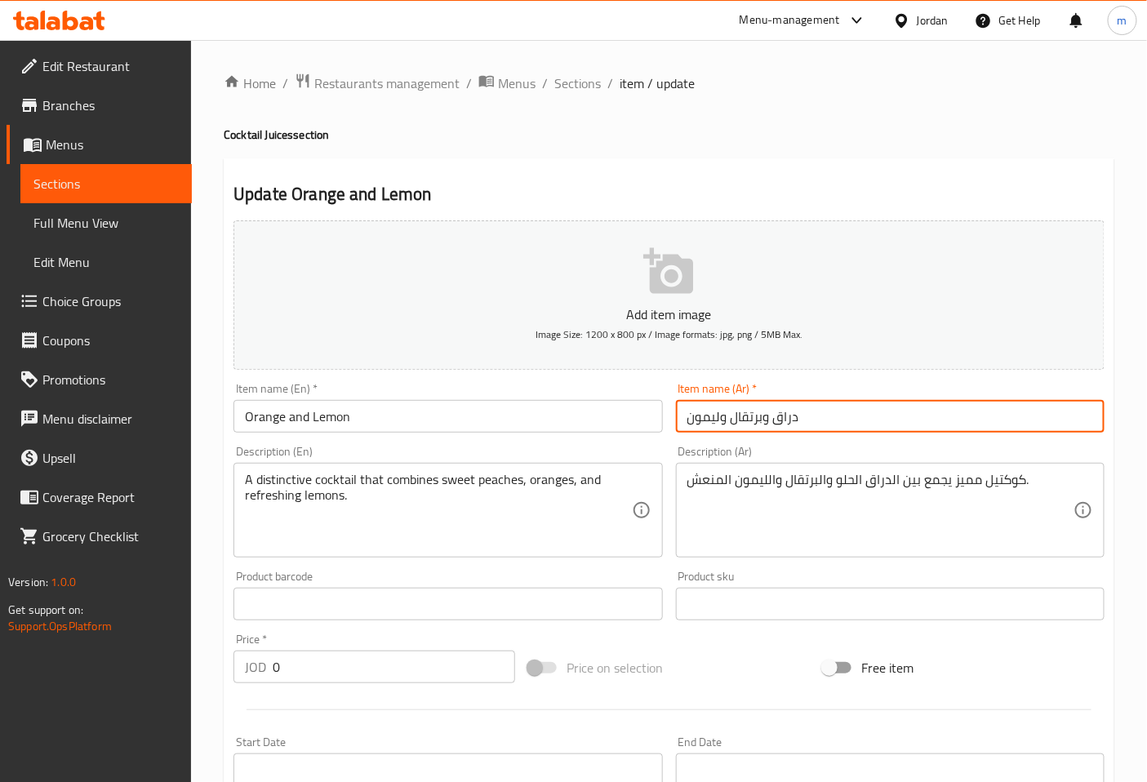
click at [761, 420] on input "دراق وبرتقال وليمون" at bounding box center [890, 416] width 429 height 33
click at [763, 420] on input "دراق وبرتقال وليمون" at bounding box center [890, 416] width 429 height 33
type input "برتقال وليمون"
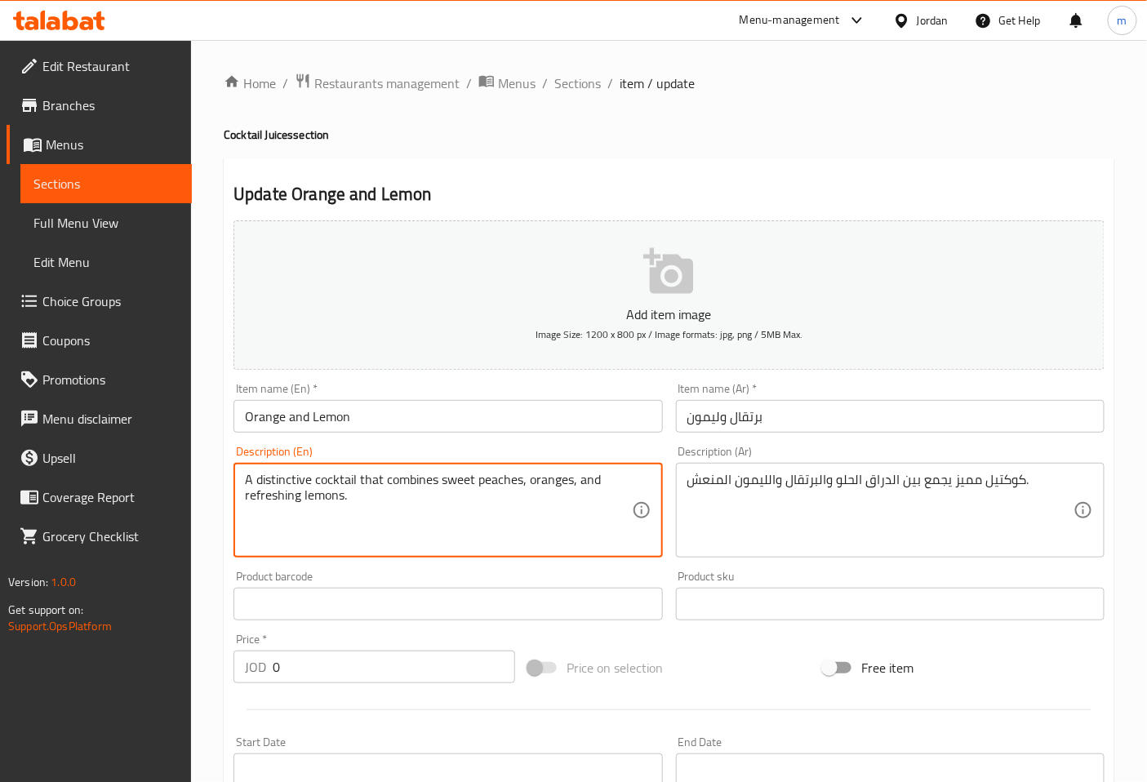
click at [247, 418] on input "Orange and Lemon" at bounding box center [447, 416] width 429 height 33
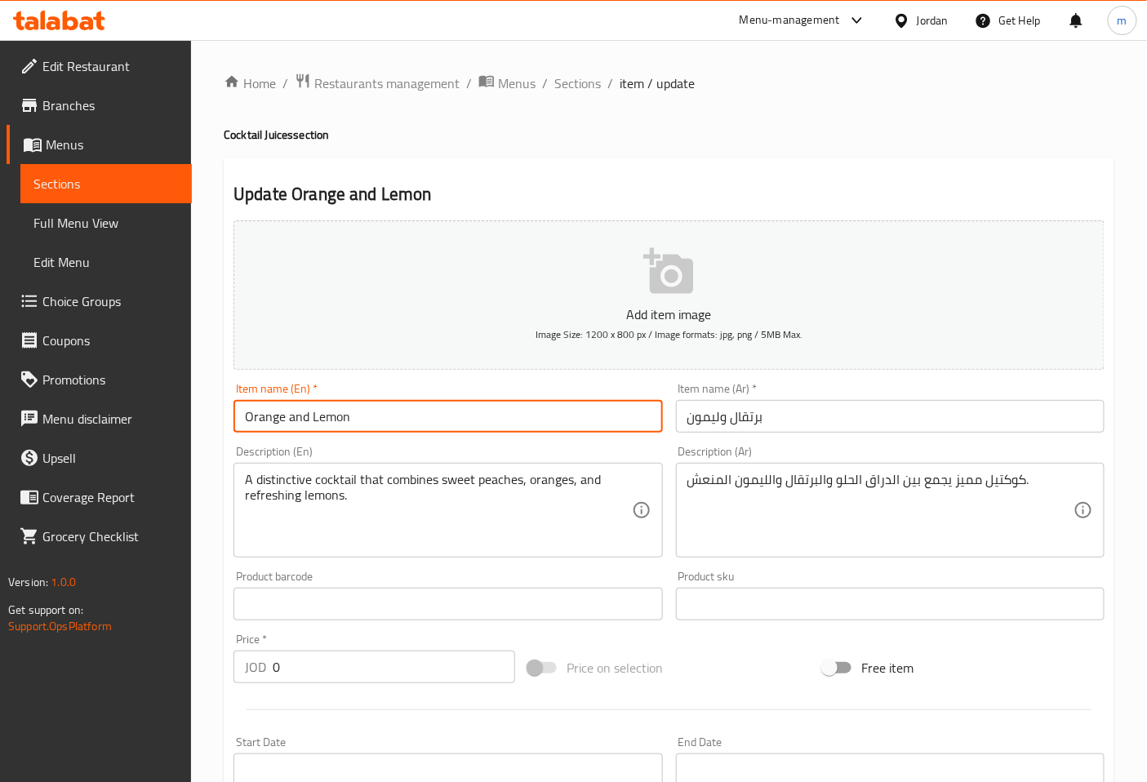
click at [96, 194] on link "Sections" at bounding box center [105, 183] width 171 height 39
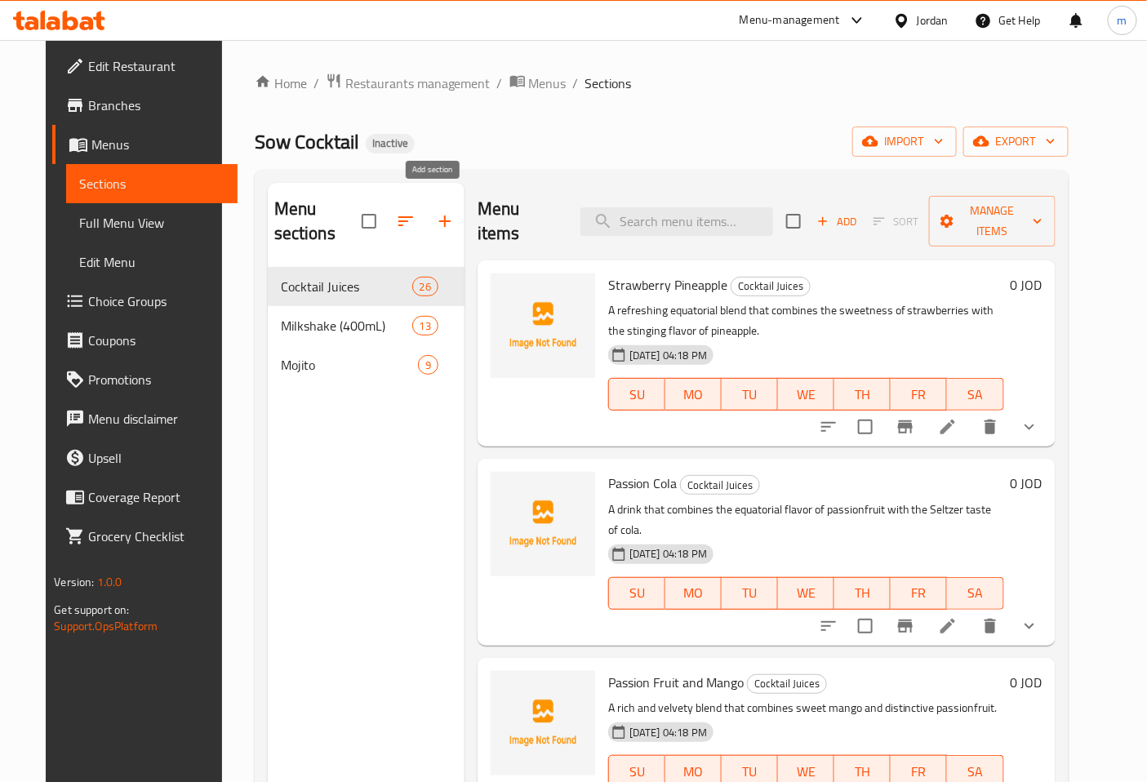
click at [435, 212] on icon "button" at bounding box center [445, 221] width 20 height 20
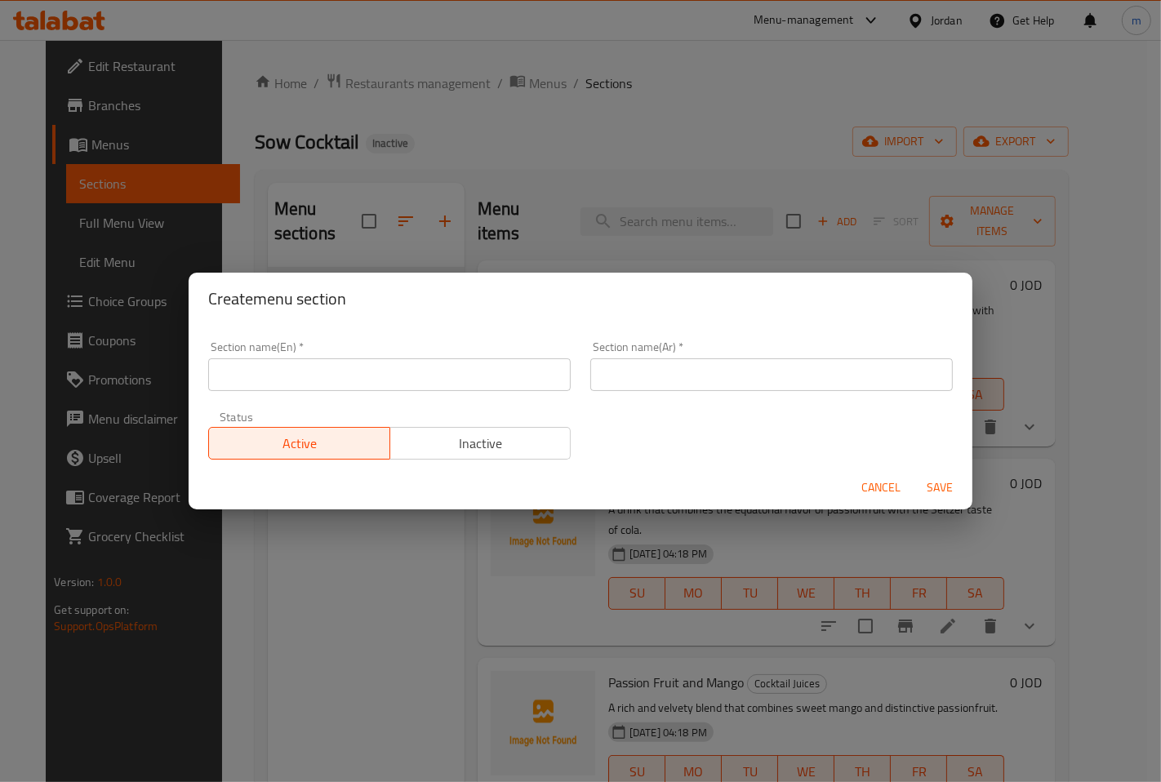
click at [341, 367] on input "text" at bounding box center [389, 374] width 362 height 33
type input "c"
type input "Cold Drinks"
click at [632, 369] on input "text" at bounding box center [771, 374] width 362 height 33
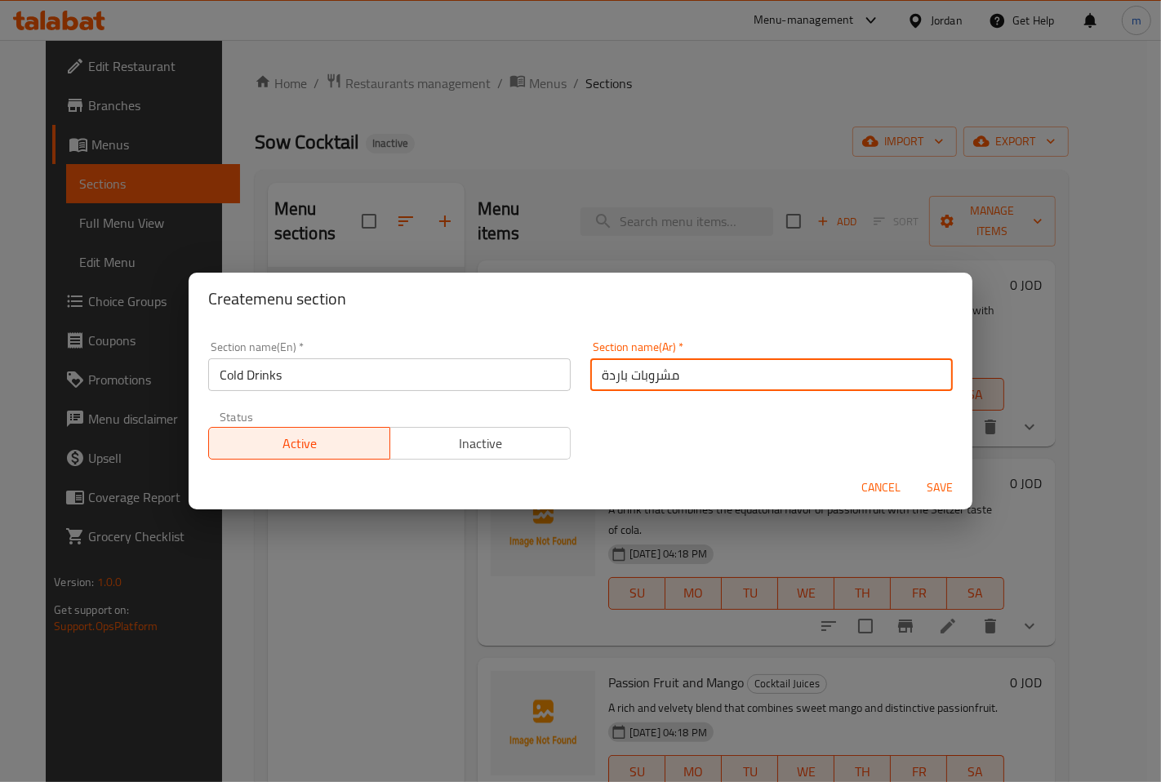
type input "مشروبات باردة"
click at [932, 487] on span "Save" at bounding box center [939, 488] width 39 height 20
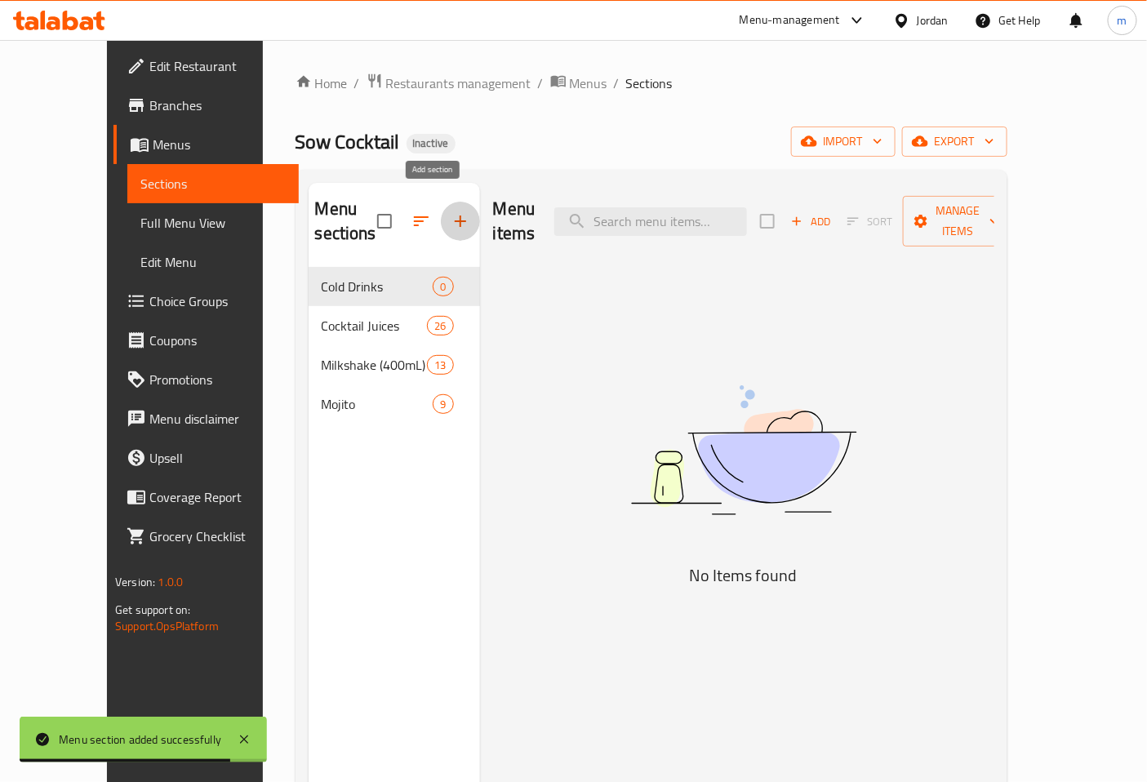
click at [451, 211] on icon "button" at bounding box center [461, 221] width 20 height 20
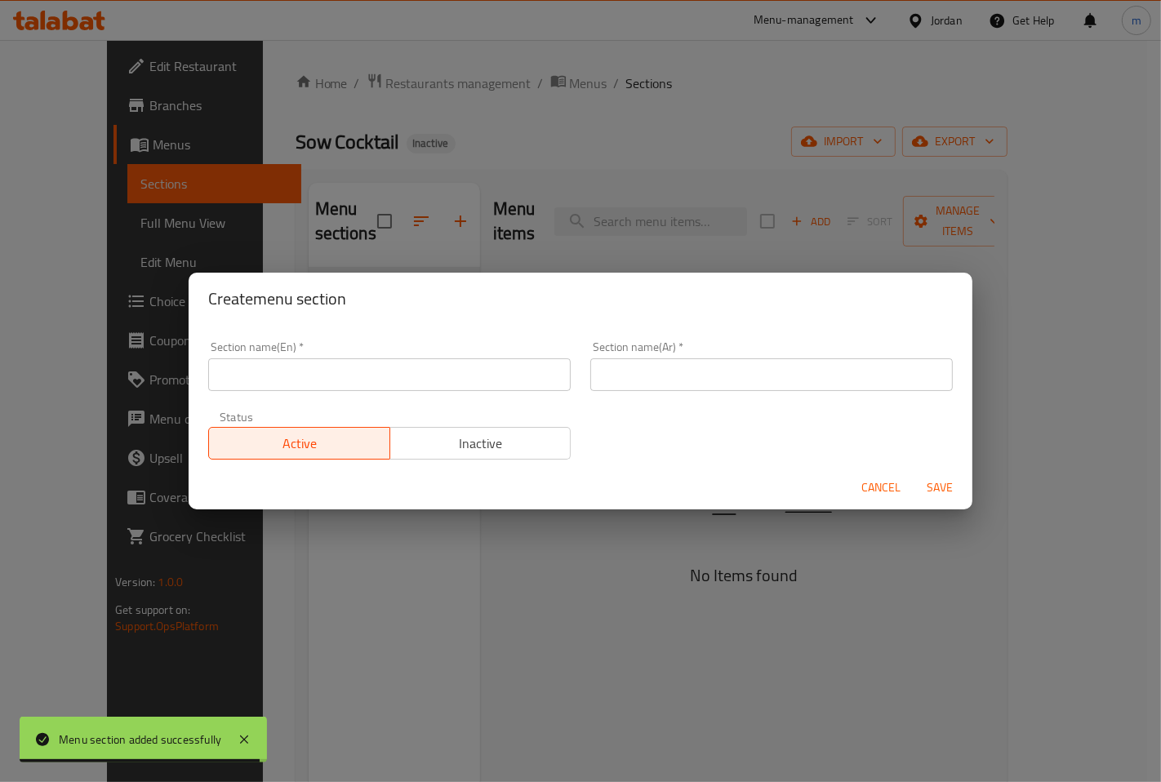
click at [395, 366] on input "text" at bounding box center [389, 374] width 362 height 33
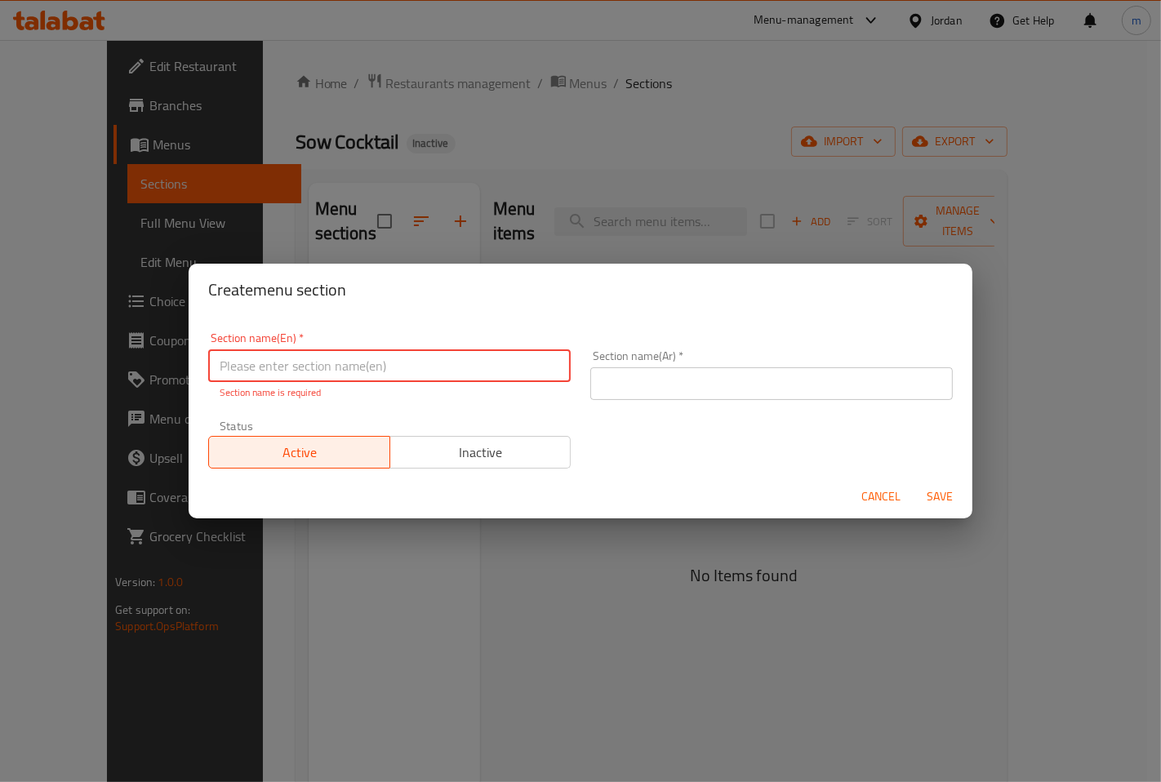
click at [470, 372] on input "text" at bounding box center [389, 365] width 362 height 33
type input "Add Ons"
click at [625, 379] on input "text" at bounding box center [771, 383] width 362 height 33
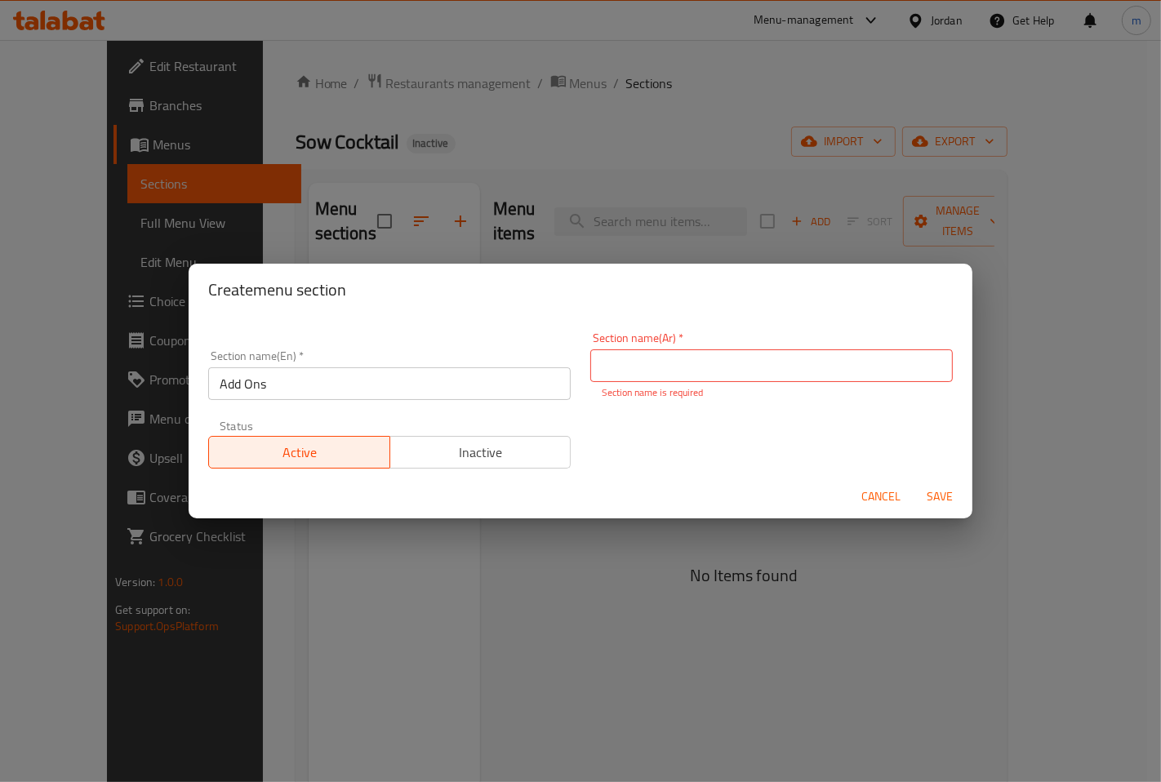
click at [861, 355] on input "text" at bounding box center [771, 365] width 362 height 33
type input "k"
type input "إضافات"
click at [937, 496] on span "Save" at bounding box center [939, 497] width 39 height 20
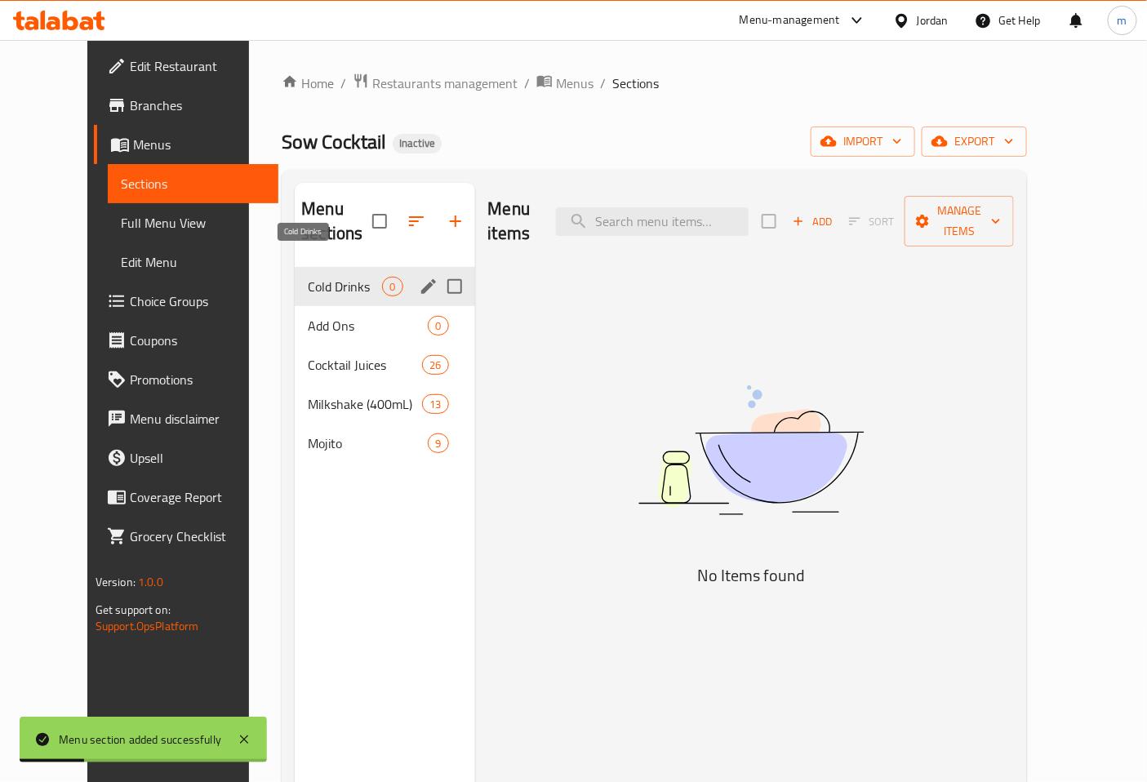
click at [308, 277] on span "Cold Drinks" at bounding box center [345, 287] width 74 height 20
click at [421, 279] on icon "edit" at bounding box center [428, 286] width 15 height 15
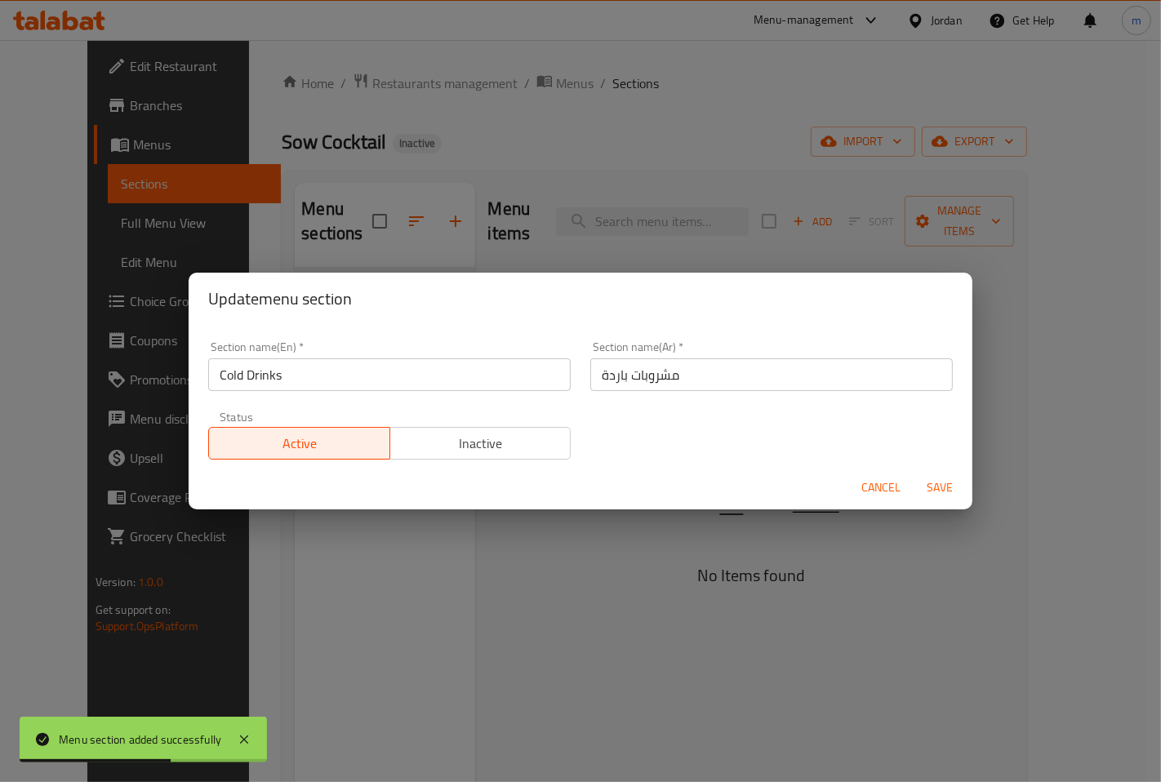
click at [891, 494] on span "Cancel" at bounding box center [880, 488] width 39 height 20
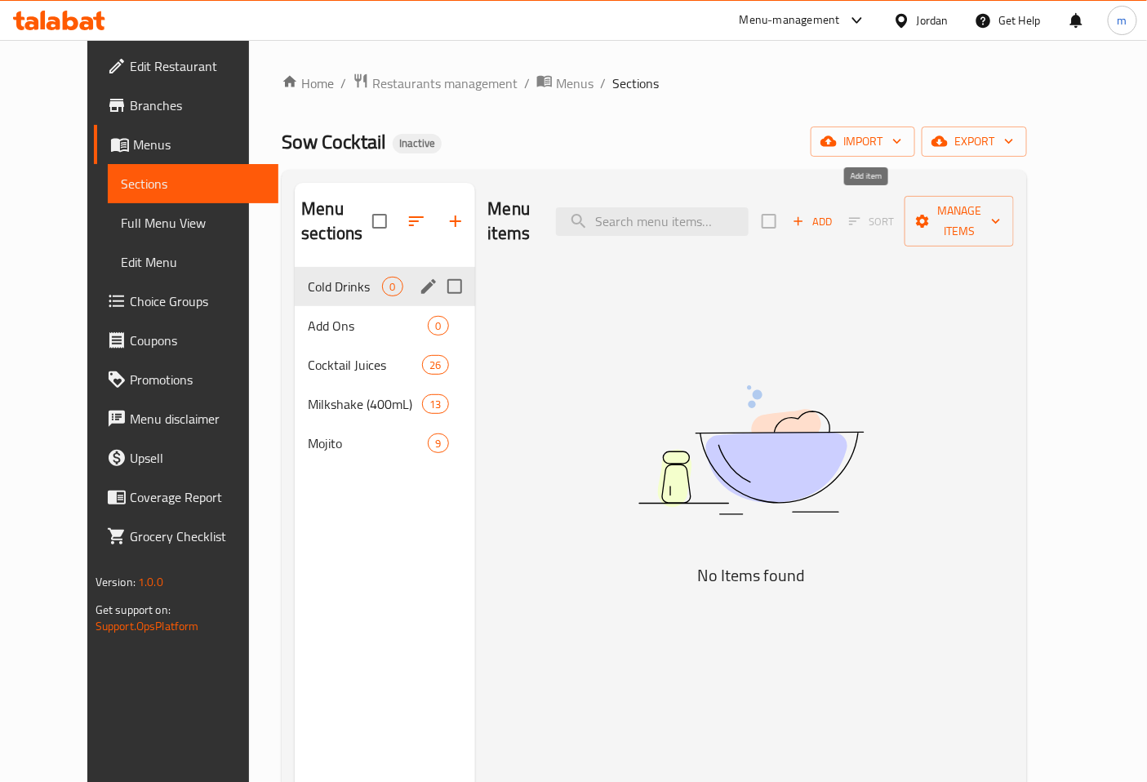
click at [834, 214] on span "Add" at bounding box center [812, 221] width 44 height 19
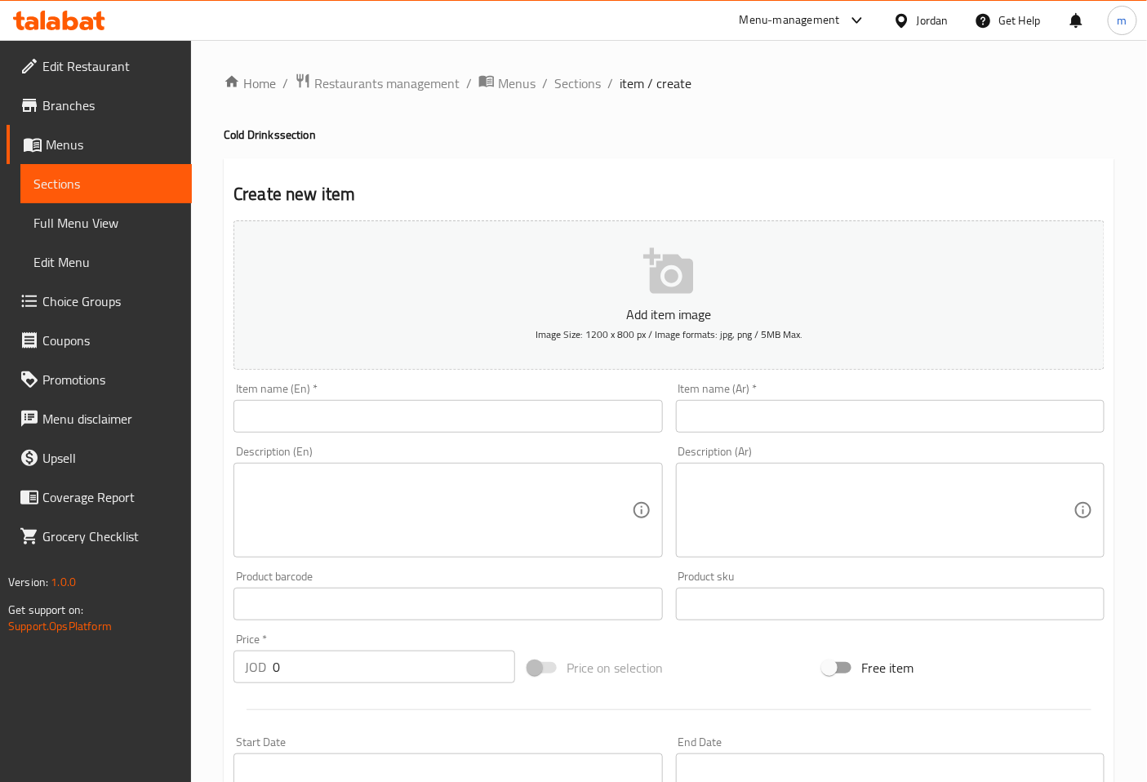
click at [717, 412] on input "text" at bounding box center [890, 416] width 429 height 33
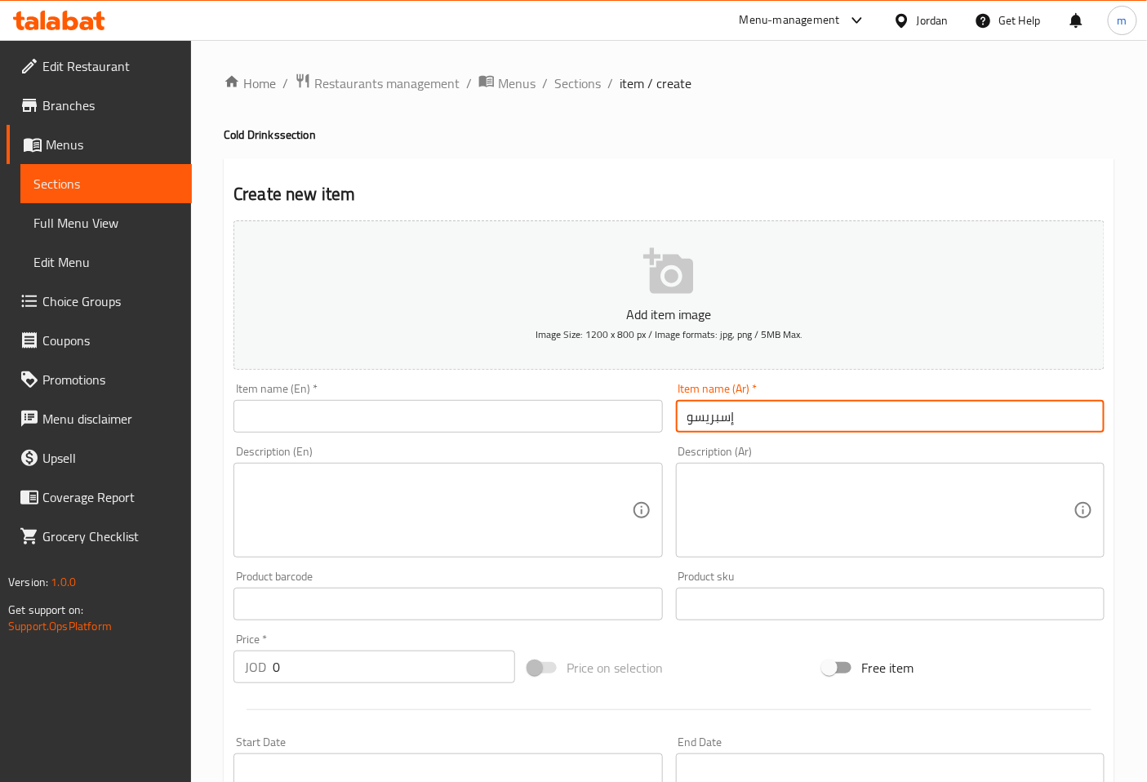
type input "إسبريسو"
click at [566, 415] on input "text" at bounding box center [447, 416] width 429 height 33
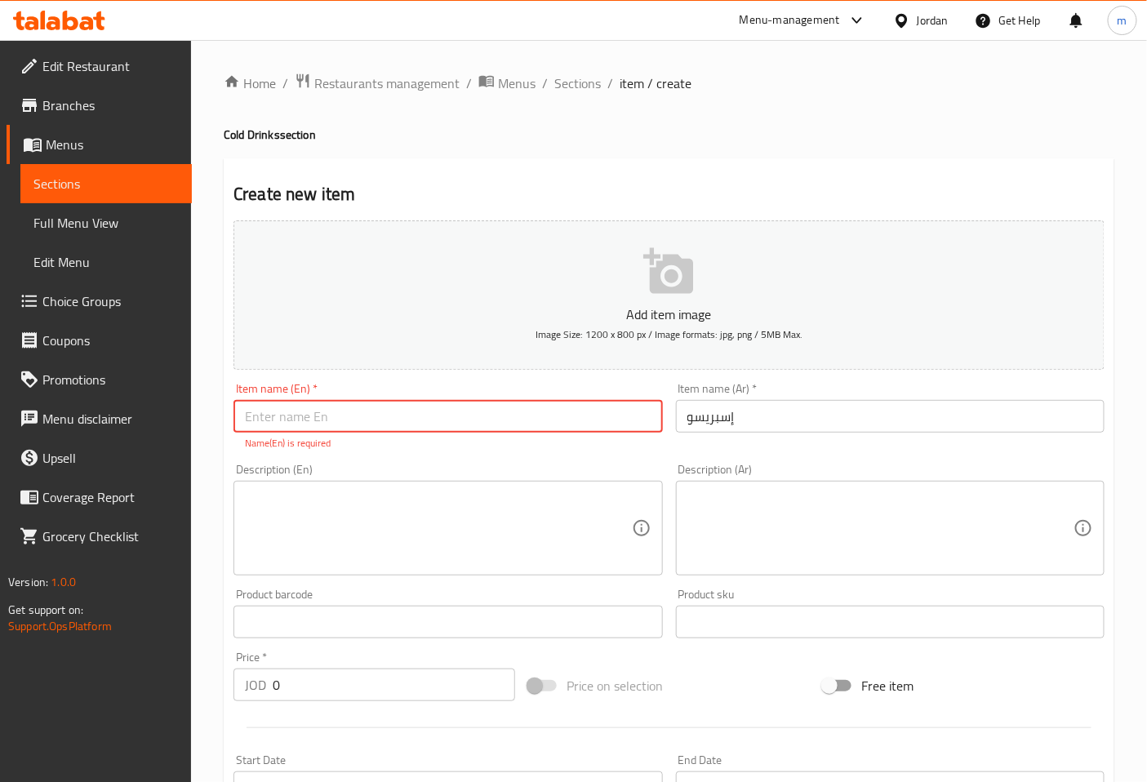
paste input "espresso"
click at [253, 417] on input "espresso" at bounding box center [447, 416] width 429 height 33
type input "Espresso"
click at [329, 518] on textarea at bounding box center [438, 529] width 386 height 78
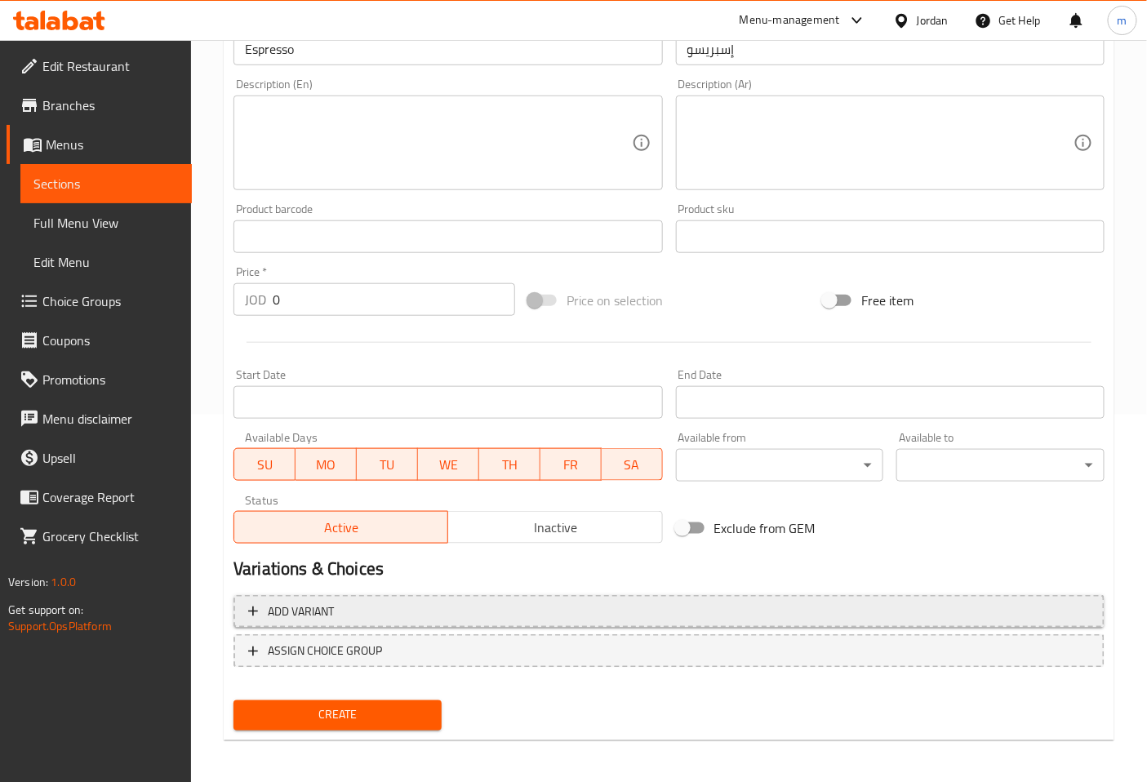
scroll to position [368, 0]
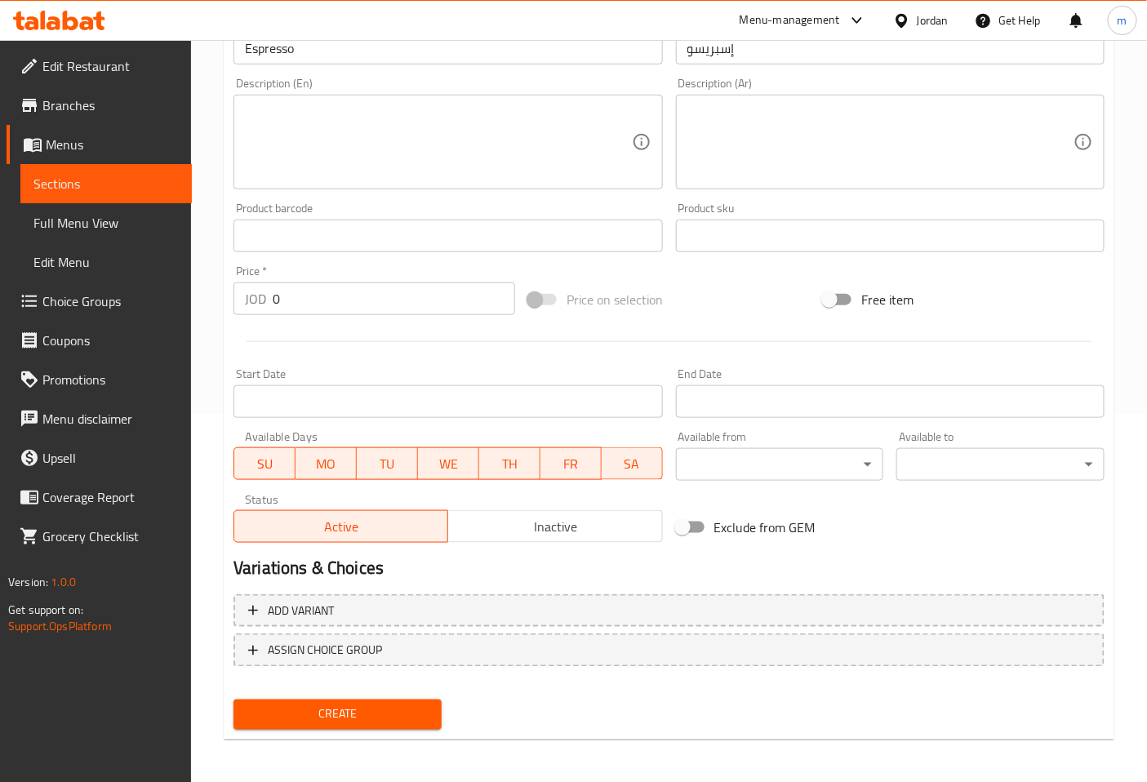
click at [317, 315] on input "0" at bounding box center [394, 298] width 242 height 33
click at [321, 310] on input "0" at bounding box center [394, 298] width 242 height 33
type input "15"
click at [354, 709] on span "Create" at bounding box center [338, 715] width 182 height 20
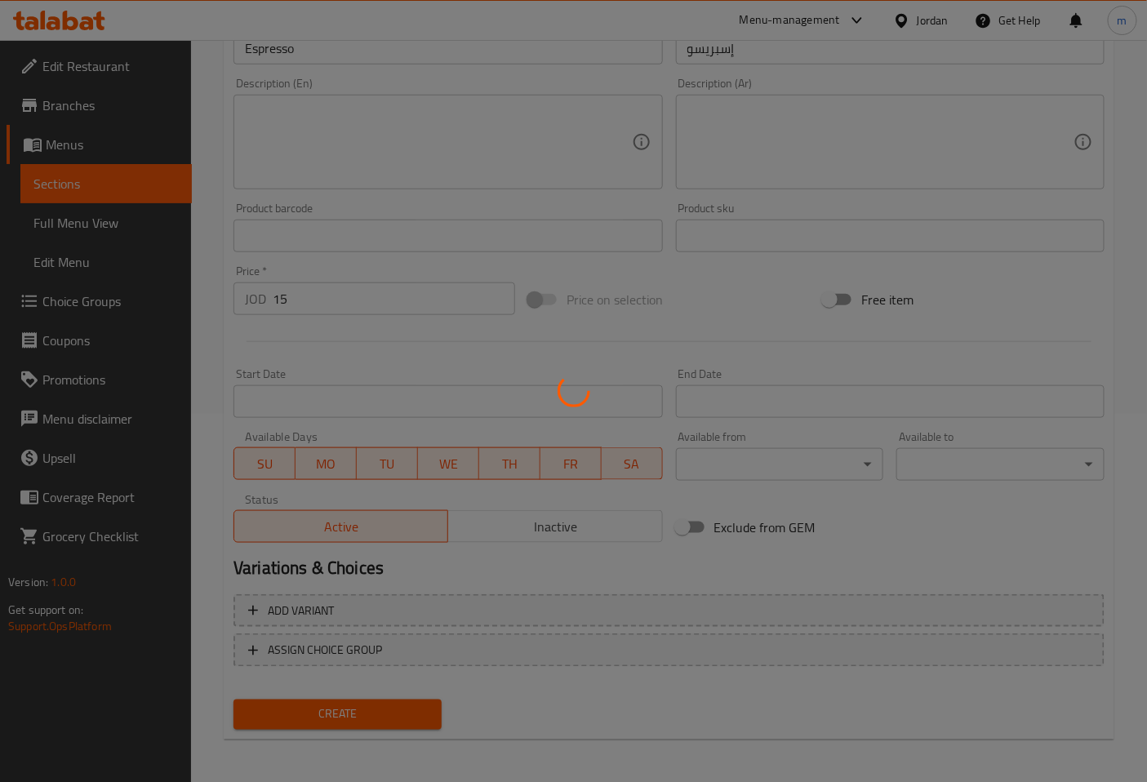
type input "0"
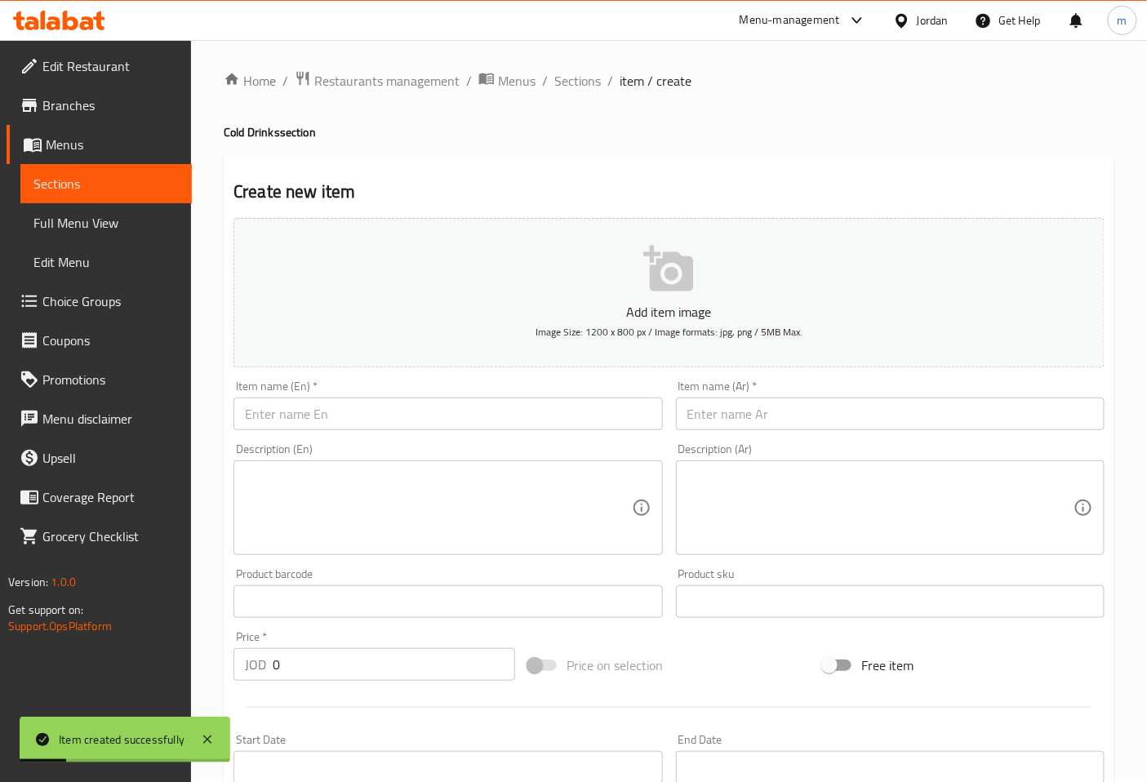
scroll to position [0, 0]
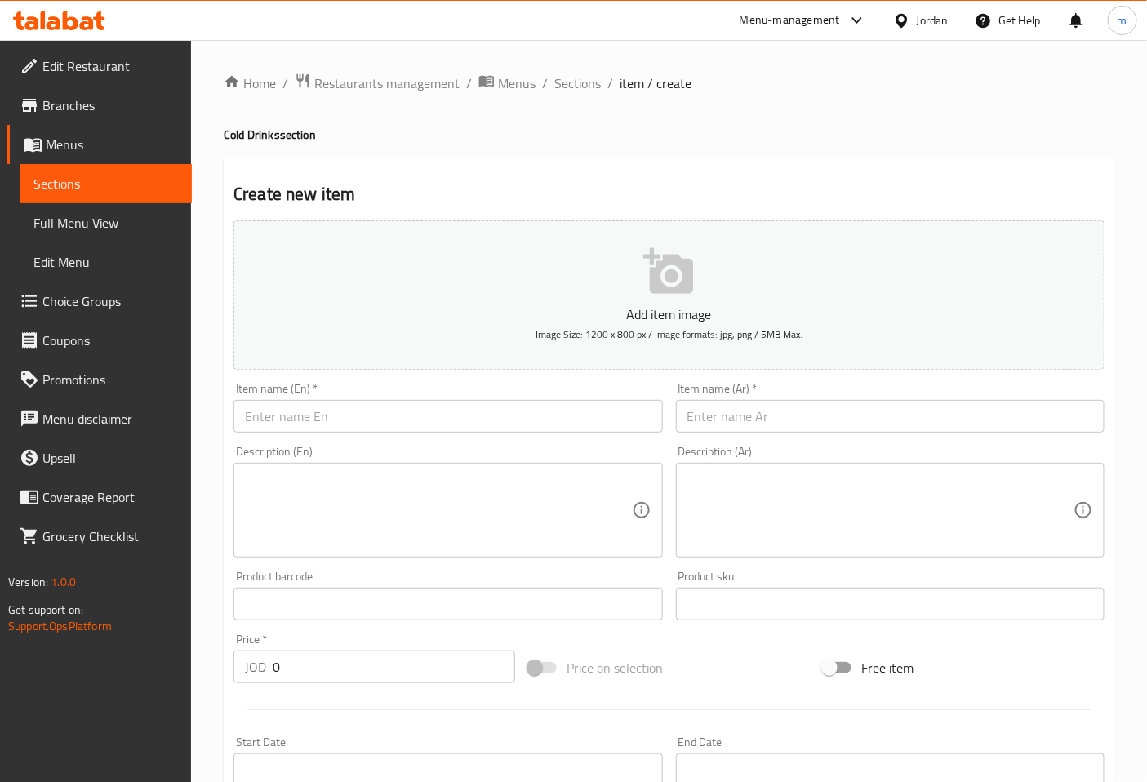
click at [75, 180] on span "Sections" at bounding box center [105, 184] width 145 height 20
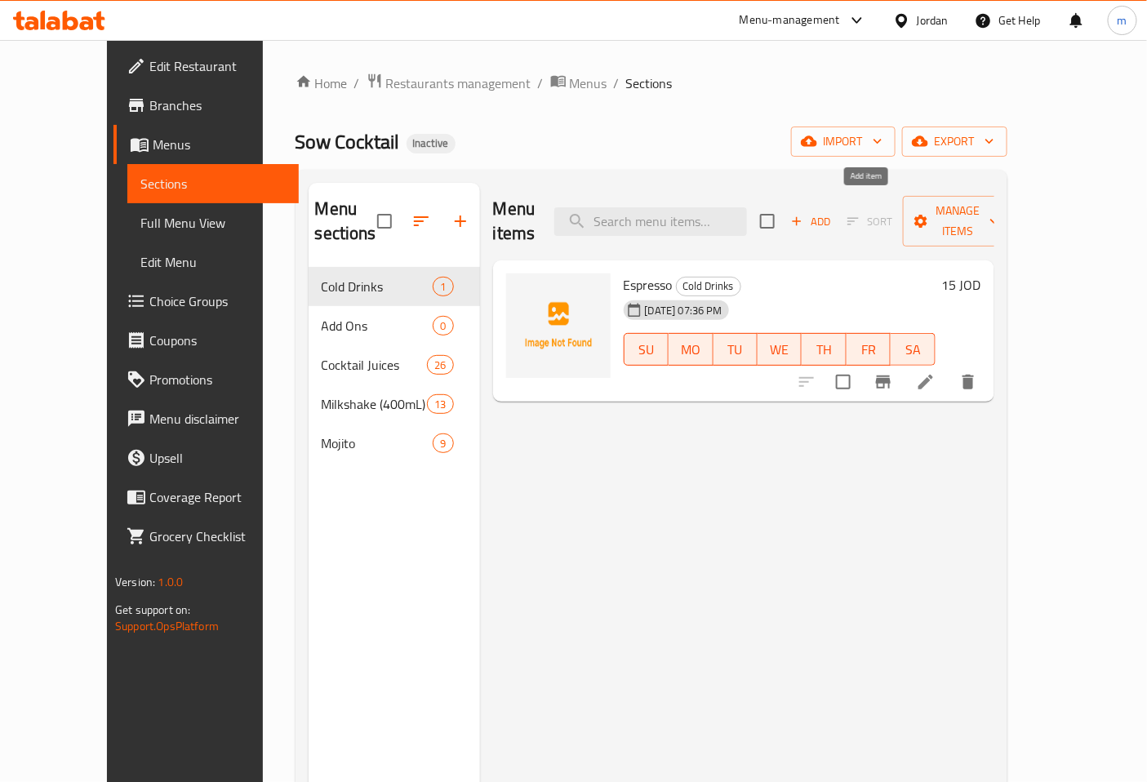
click at [804, 214] on icon "button" at bounding box center [796, 221] width 15 height 15
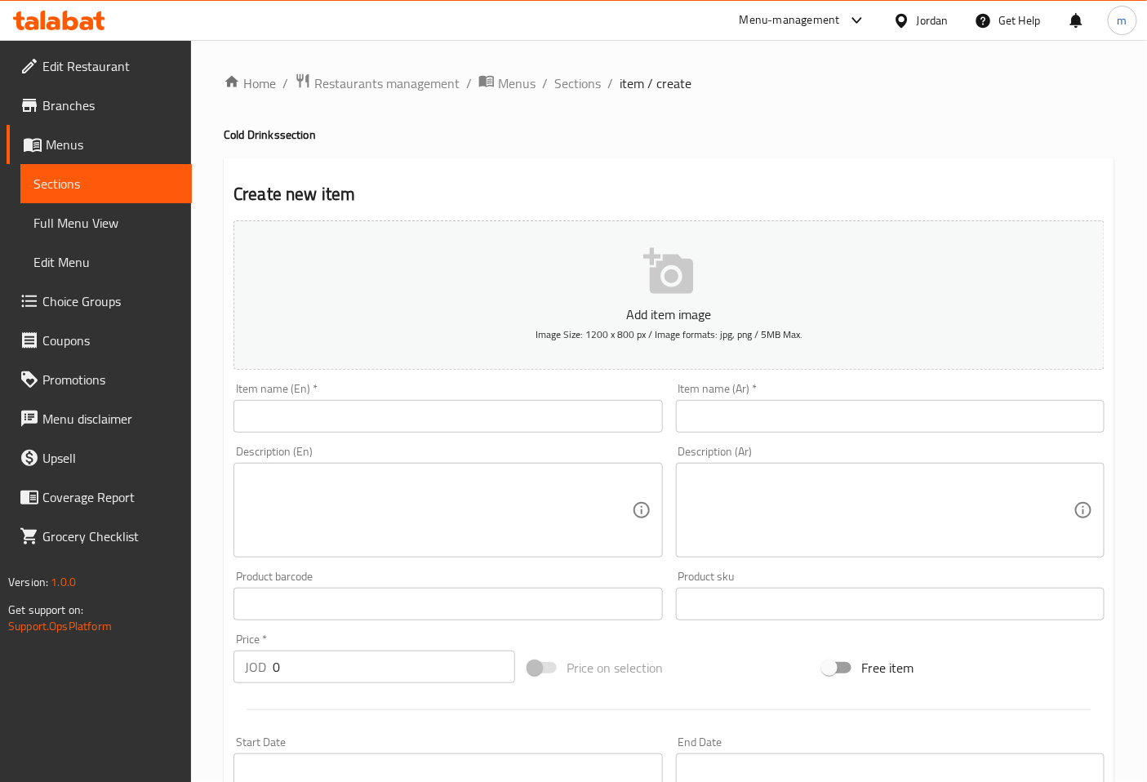
click at [507, 412] on input "text" at bounding box center [447, 416] width 429 height 33
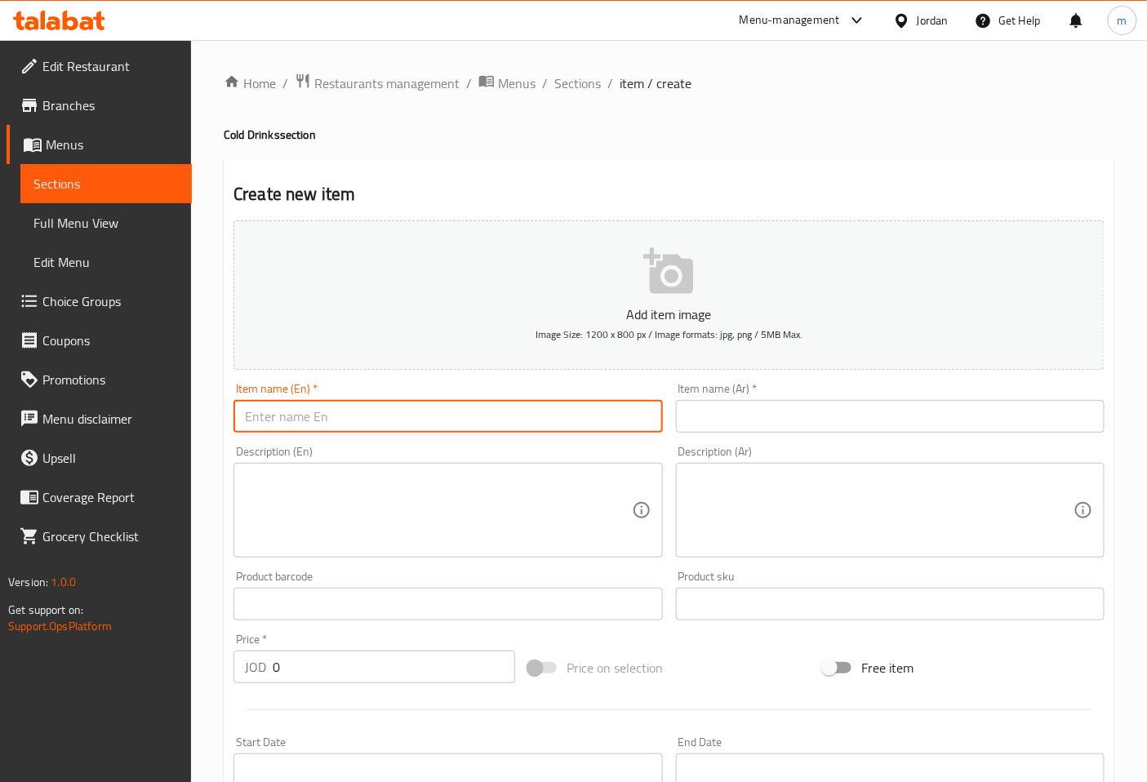
click at [747, 426] on input "text" at bounding box center [890, 416] width 429 height 33
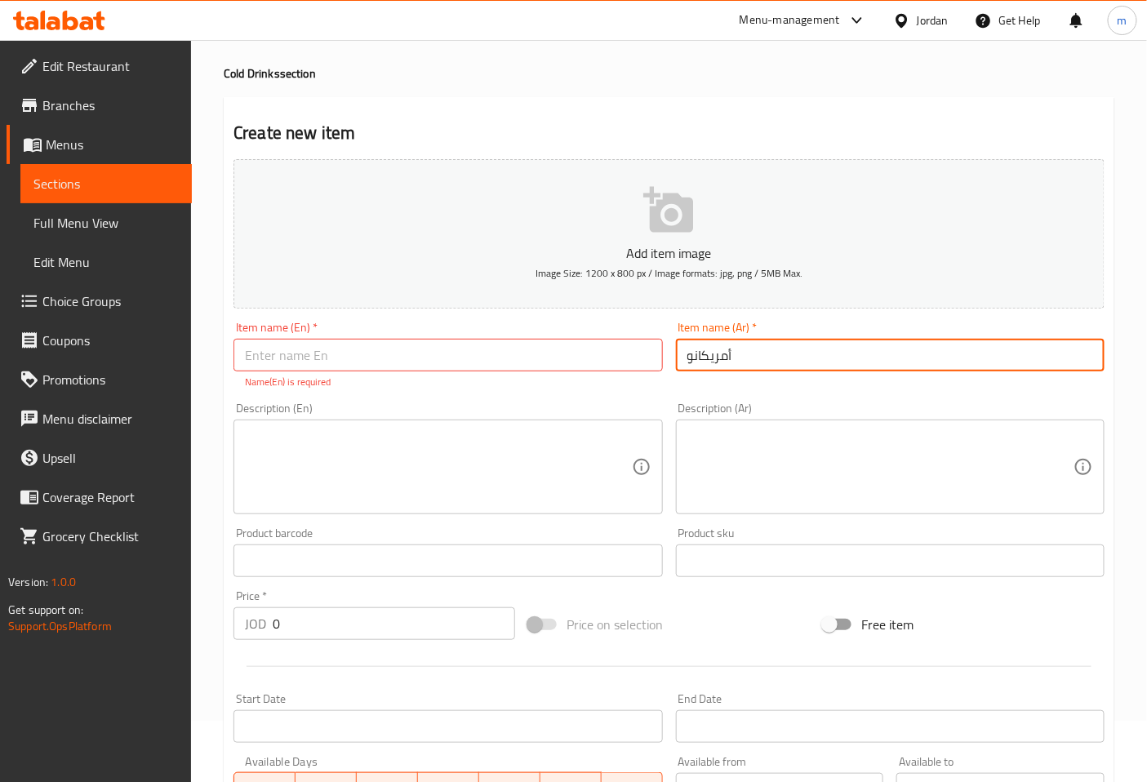
scroll to position [91, 0]
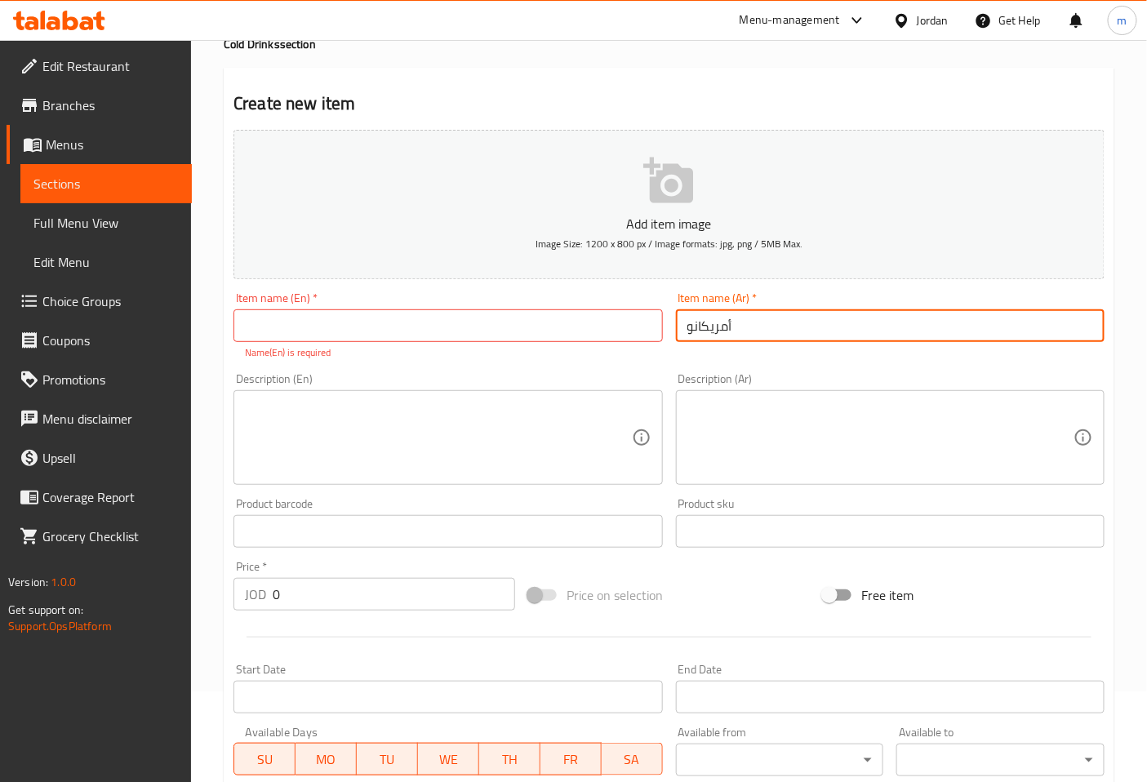
type input "أمريكانو"
click at [404, 600] on input "0" at bounding box center [394, 594] width 242 height 33
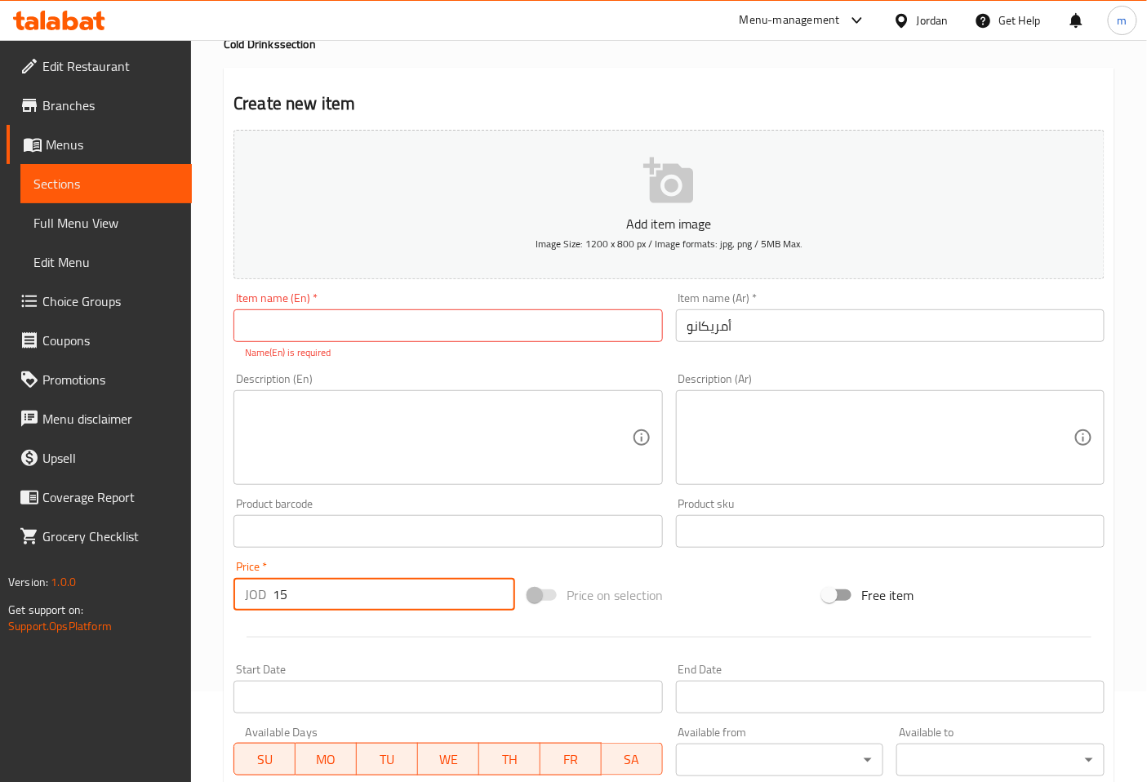
type input "15"
click at [376, 328] on input "text" at bounding box center [447, 325] width 429 height 33
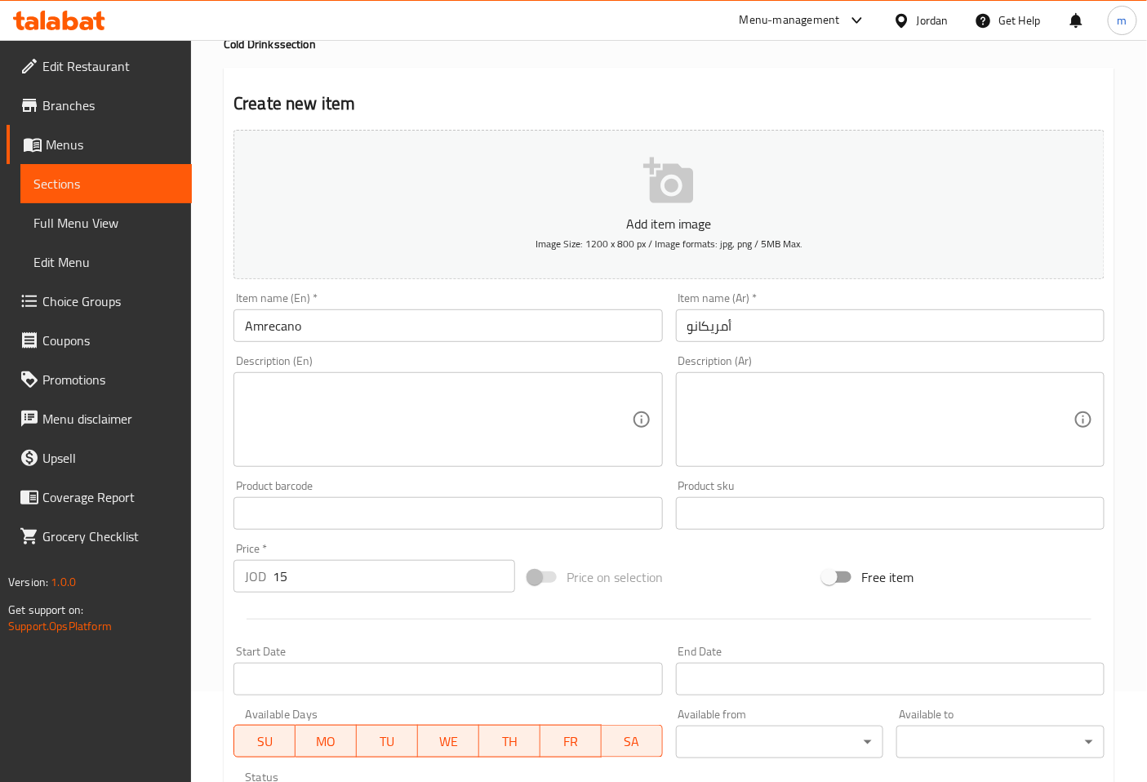
click at [265, 333] on input "Amrecano" at bounding box center [447, 325] width 429 height 33
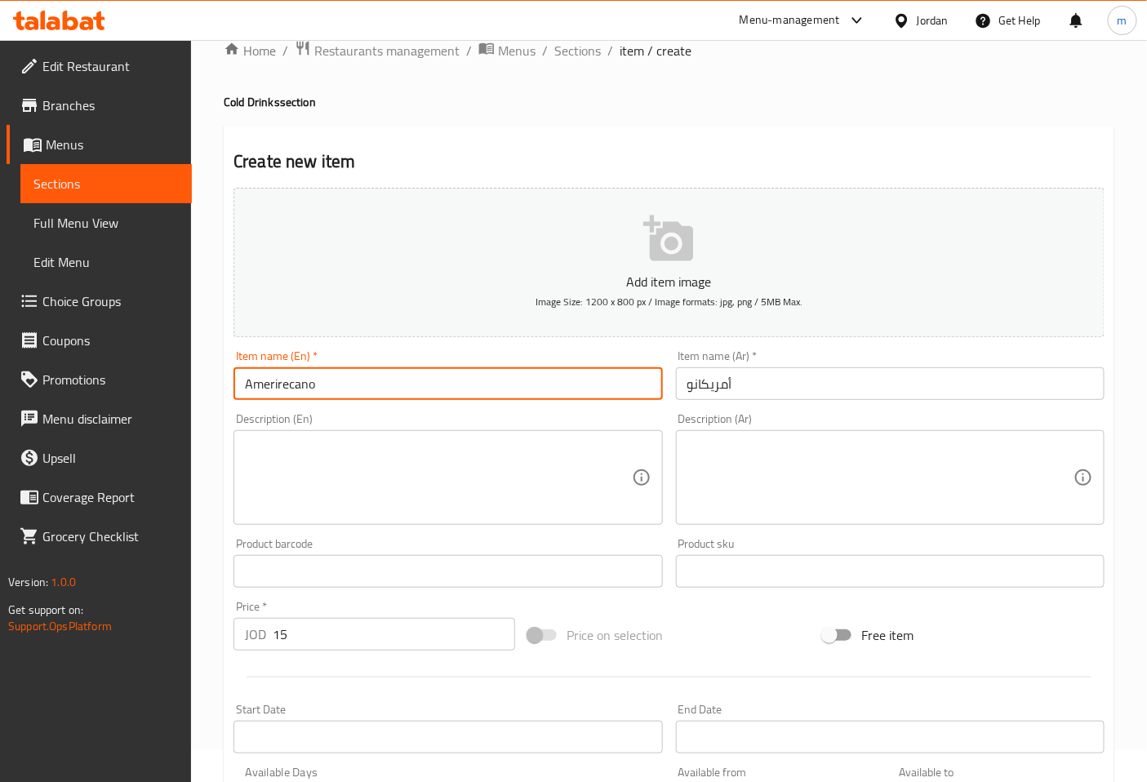
scroll to position [0, 0]
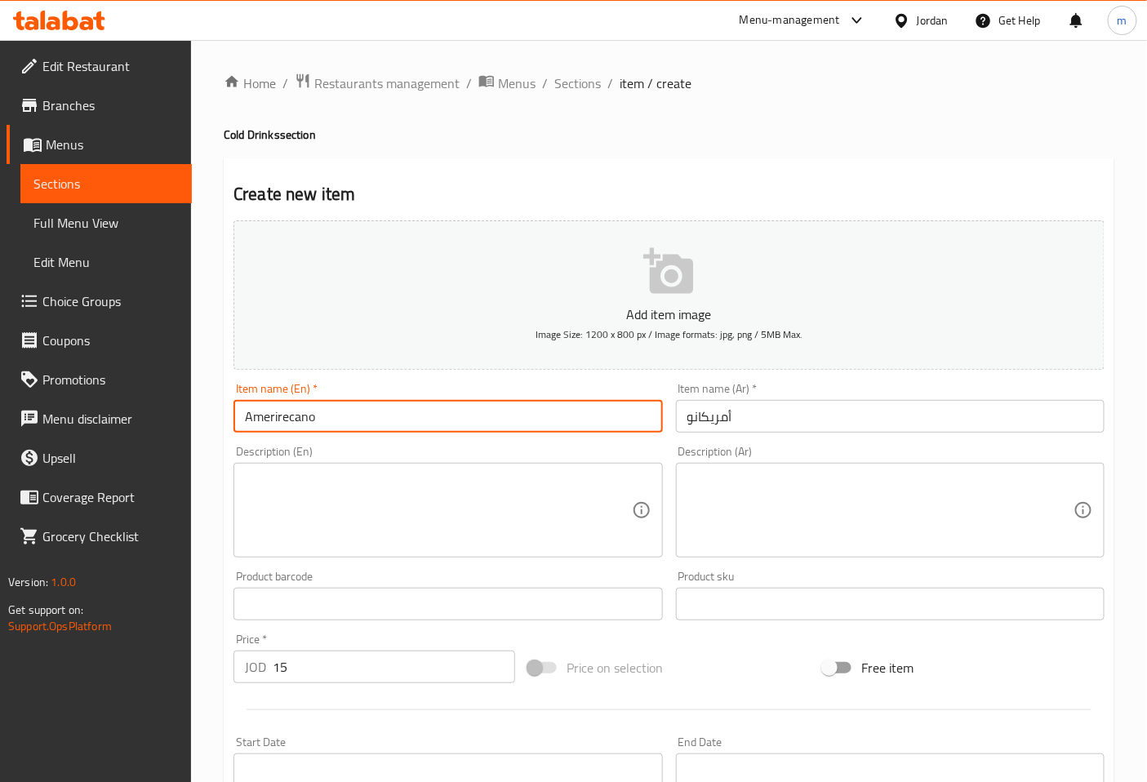
click at [284, 423] on input "Amerirecano" at bounding box center [447, 416] width 429 height 33
click at [287, 423] on input "Amerirecano" at bounding box center [447, 416] width 429 height 33
click at [354, 422] on input "Americano" at bounding box center [447, 416] width 429 height 33
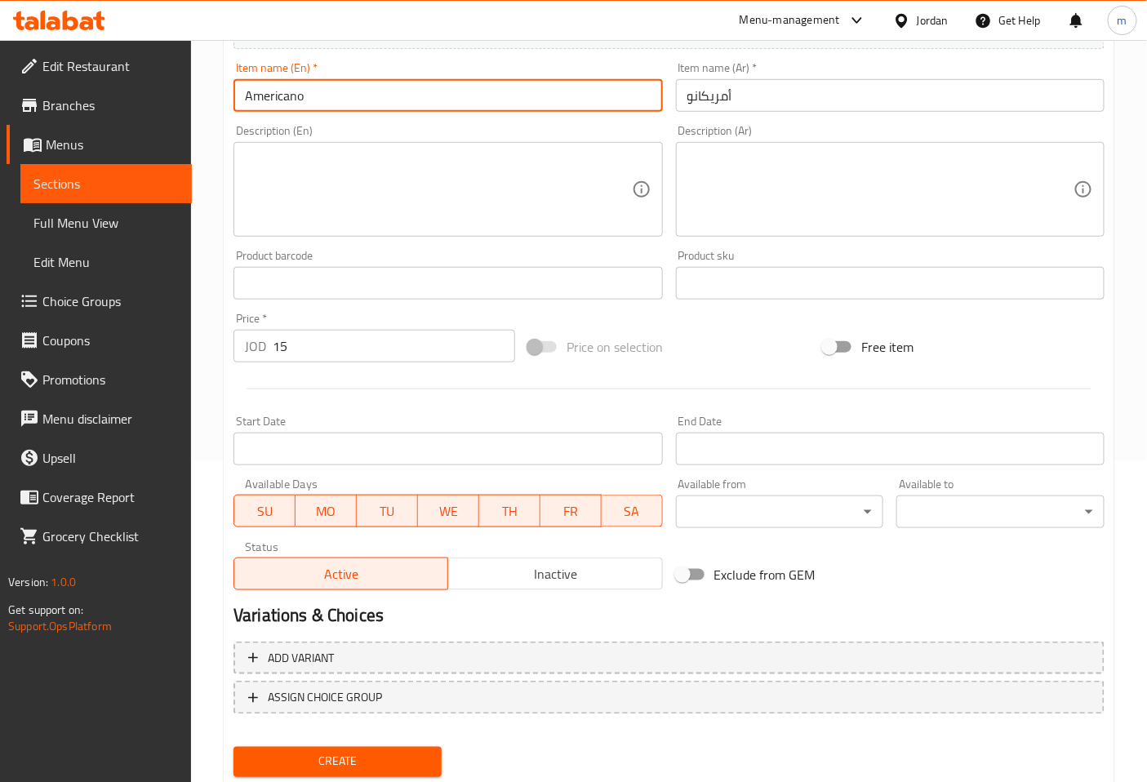
scroll to position [368, 0]
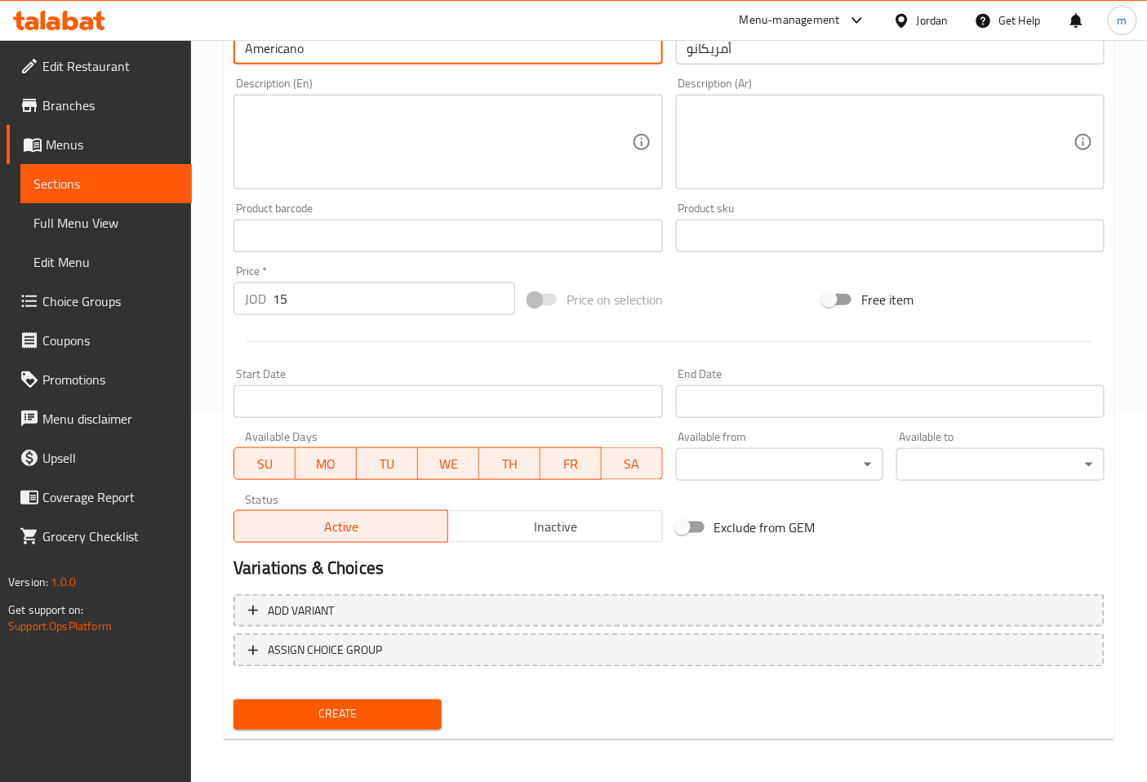
type input "Americano"
click at [409, 700] on button "Create" at bounding box center [337, 715] width 208 height 30
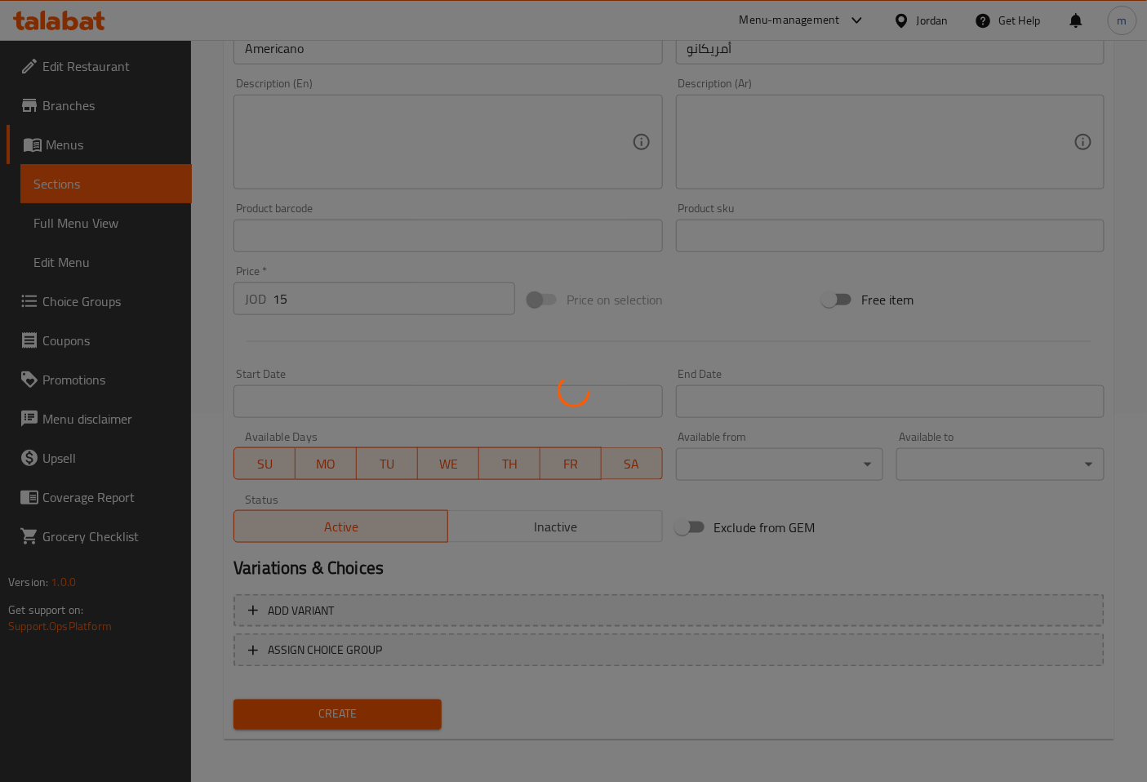
type input "0"
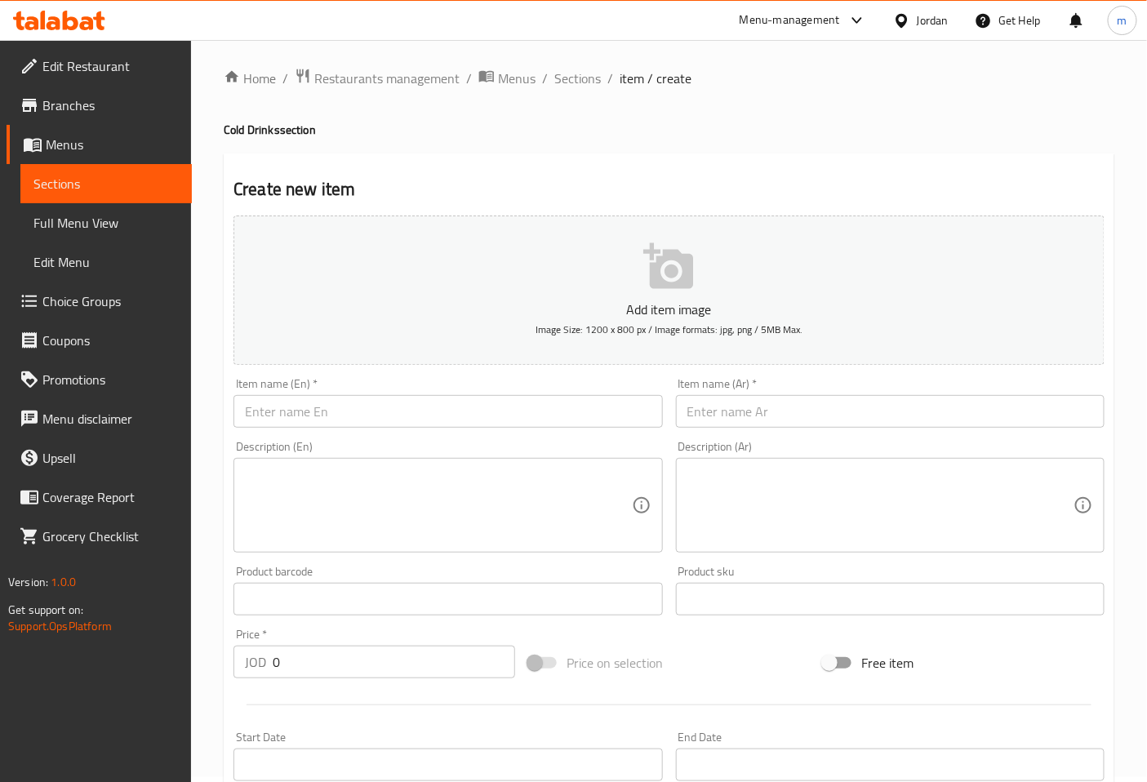
scroll to position [0, 0]
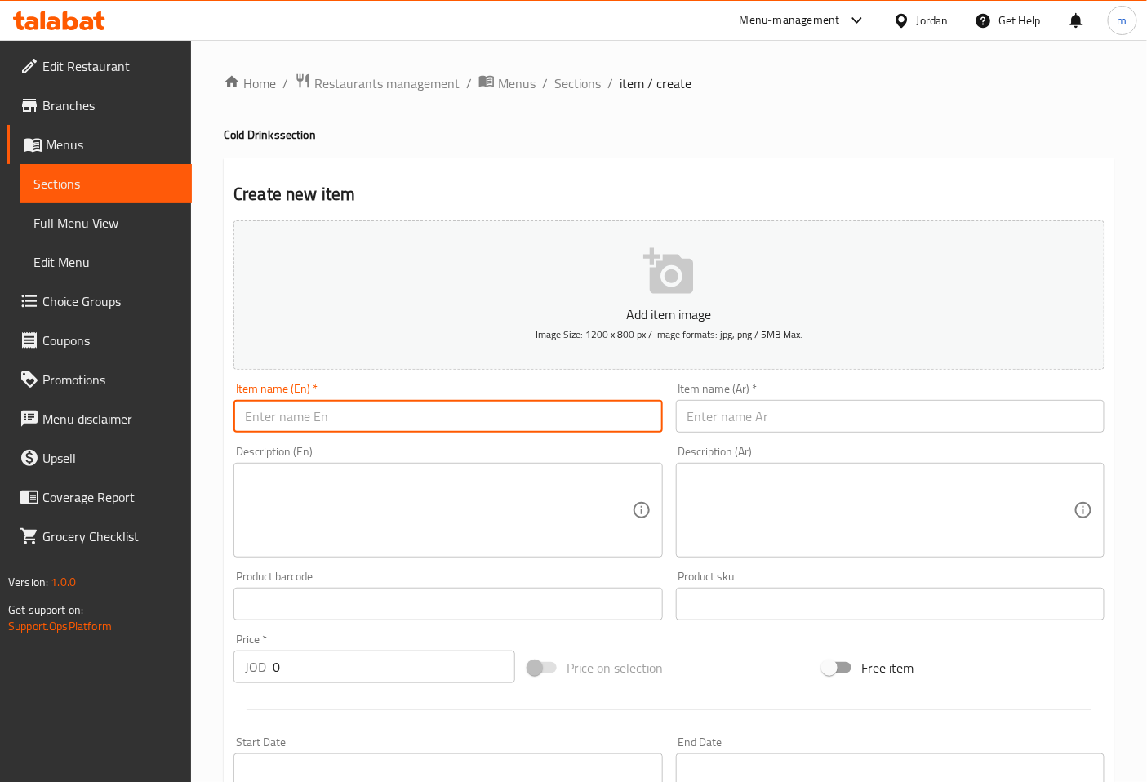
click at [381, 410] on input "text" at bounding box center [447, 416] width 429 height 33
type input "s"
type input "Spanish Latte"
click at [714, 429] on input "text" at bounding box center [890, 416] width 429 height 33
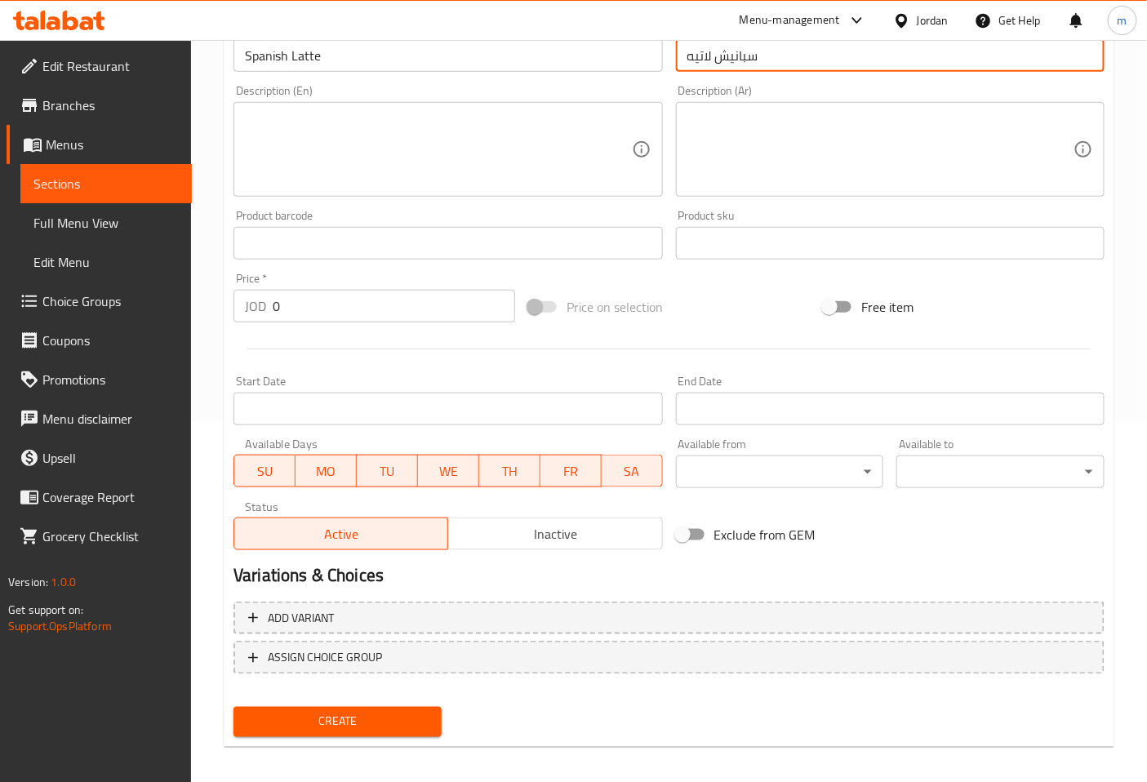
scroll to position [362, 0]
type input "سبانيش لاتيه"
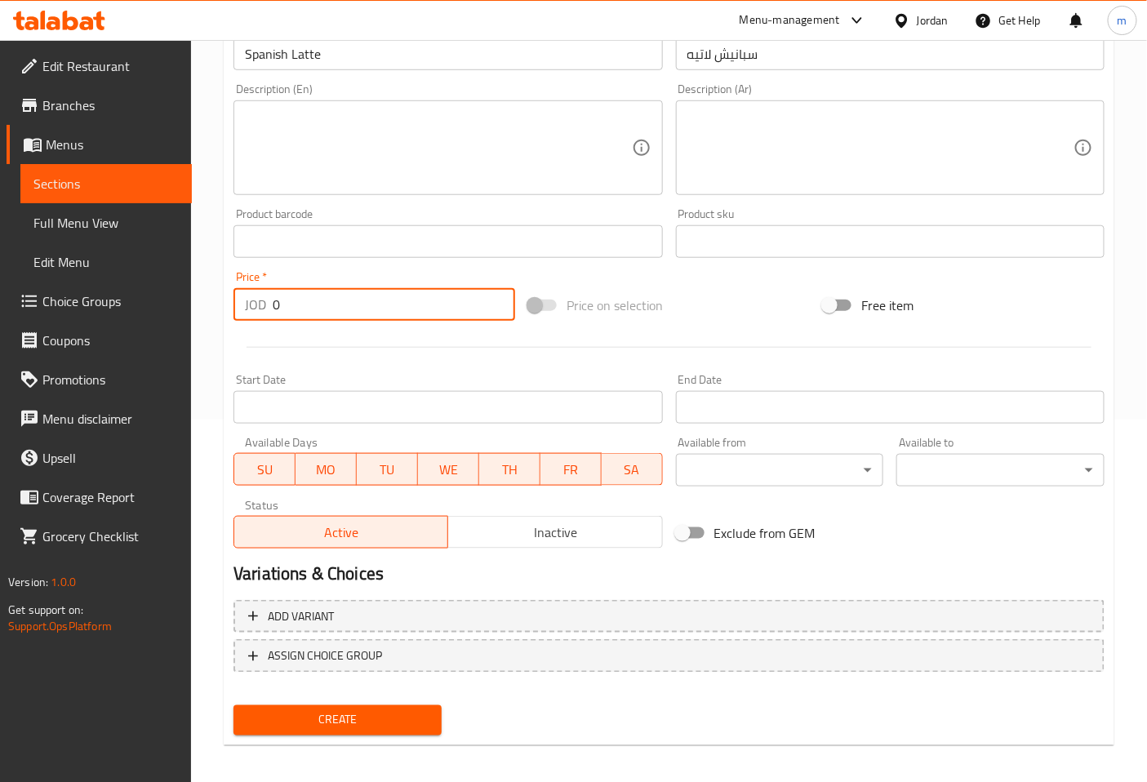
click at [361, 306] on input "0" at bounding box center [394, 304] width 242 height 33
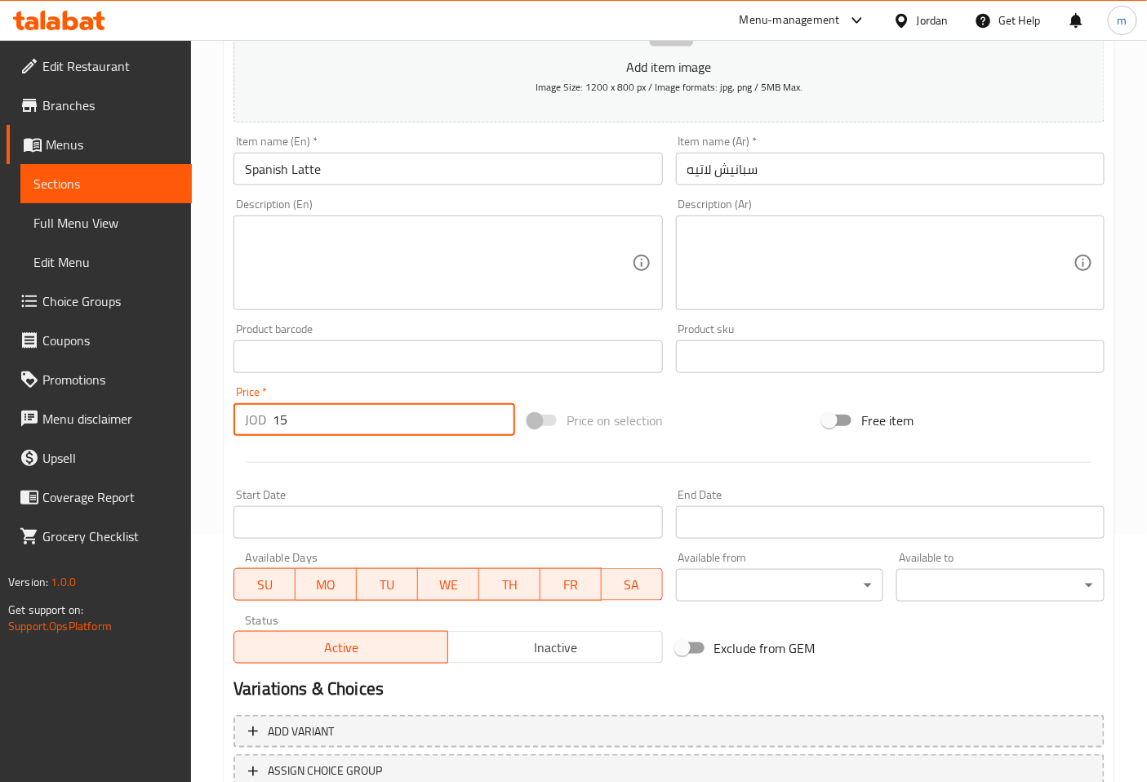
scroll to position [91, 0]
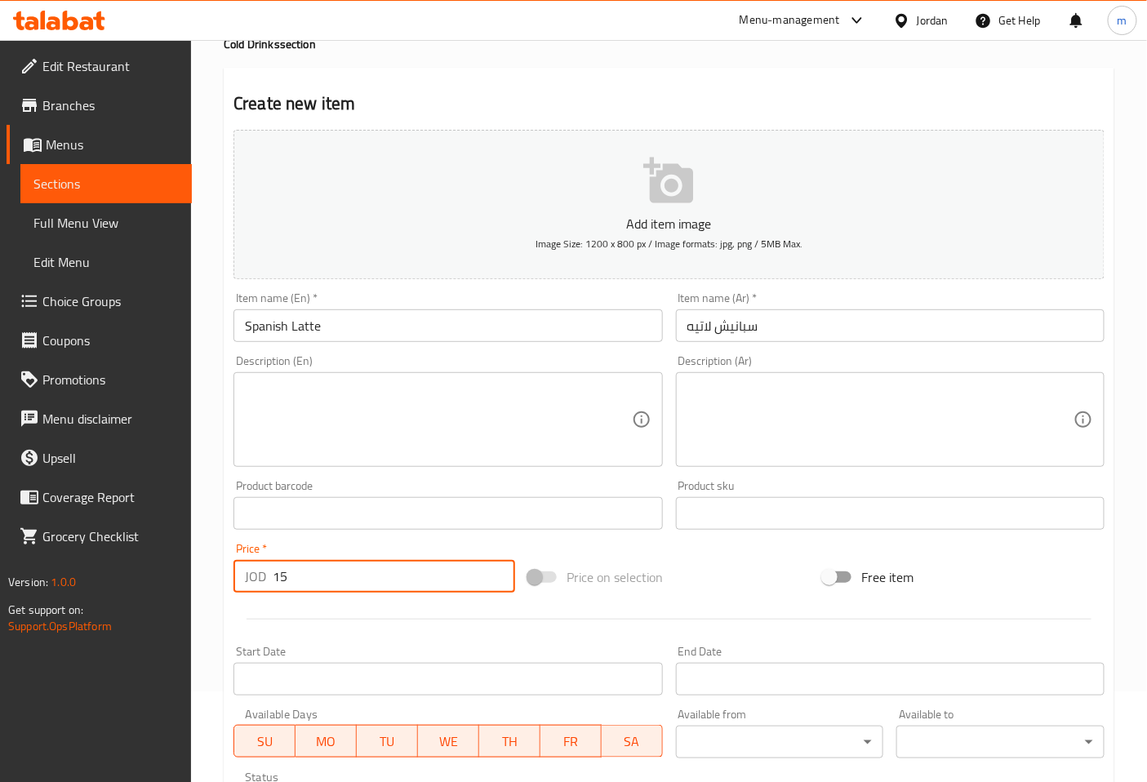
type input "15"
click at [426, 328] on input "Spanish Latte" at bounding box center [447, 325] width 429 height 33
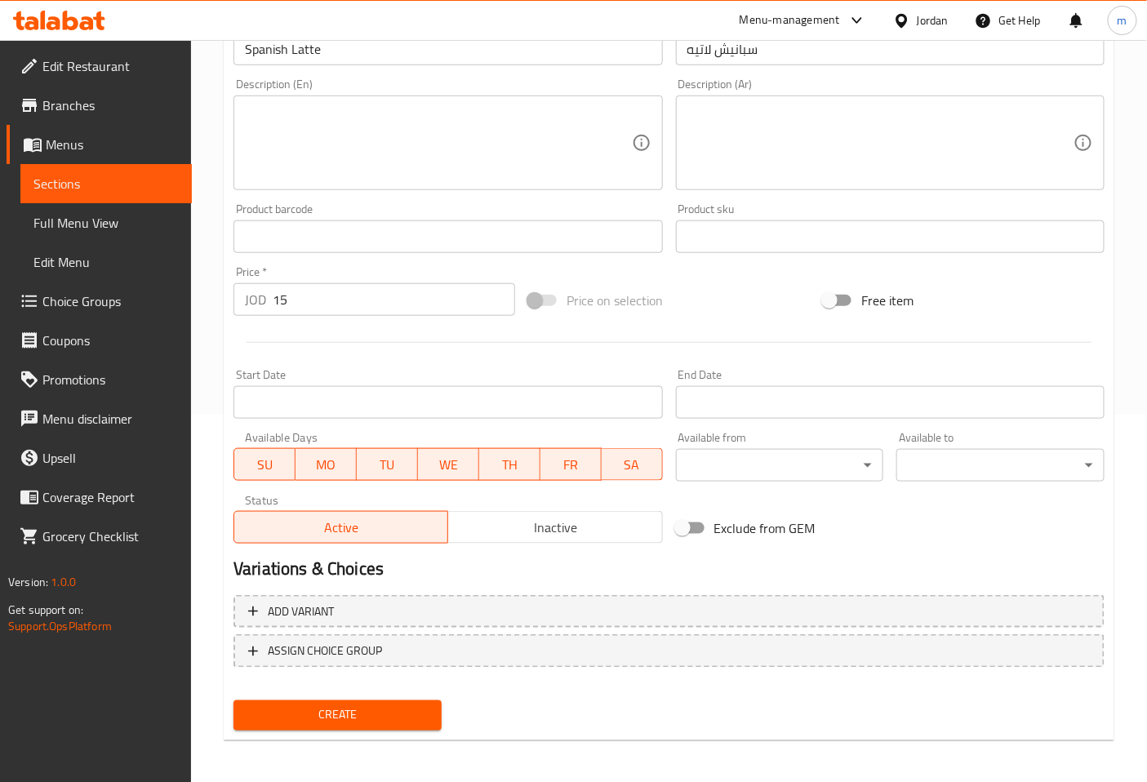
scroll to position [368, 0]
click at [365, 710] on span "Create" at bounding box center [338, 715] width 182 height 20
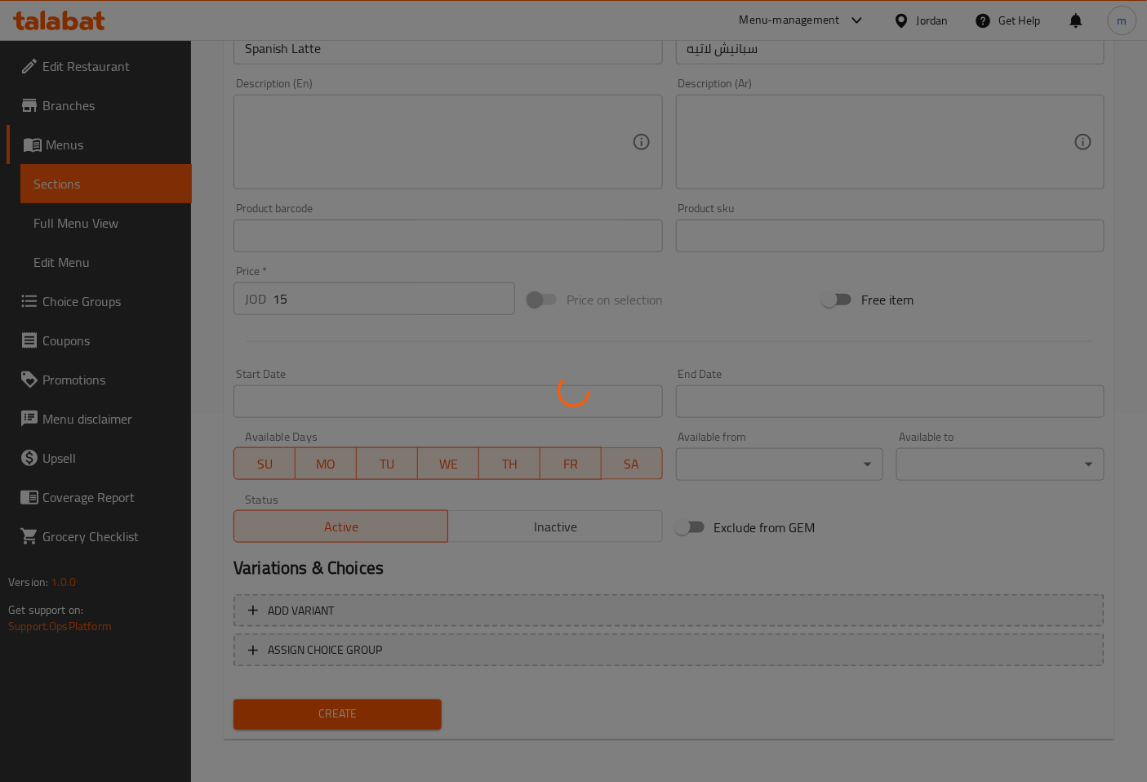
type input "0"
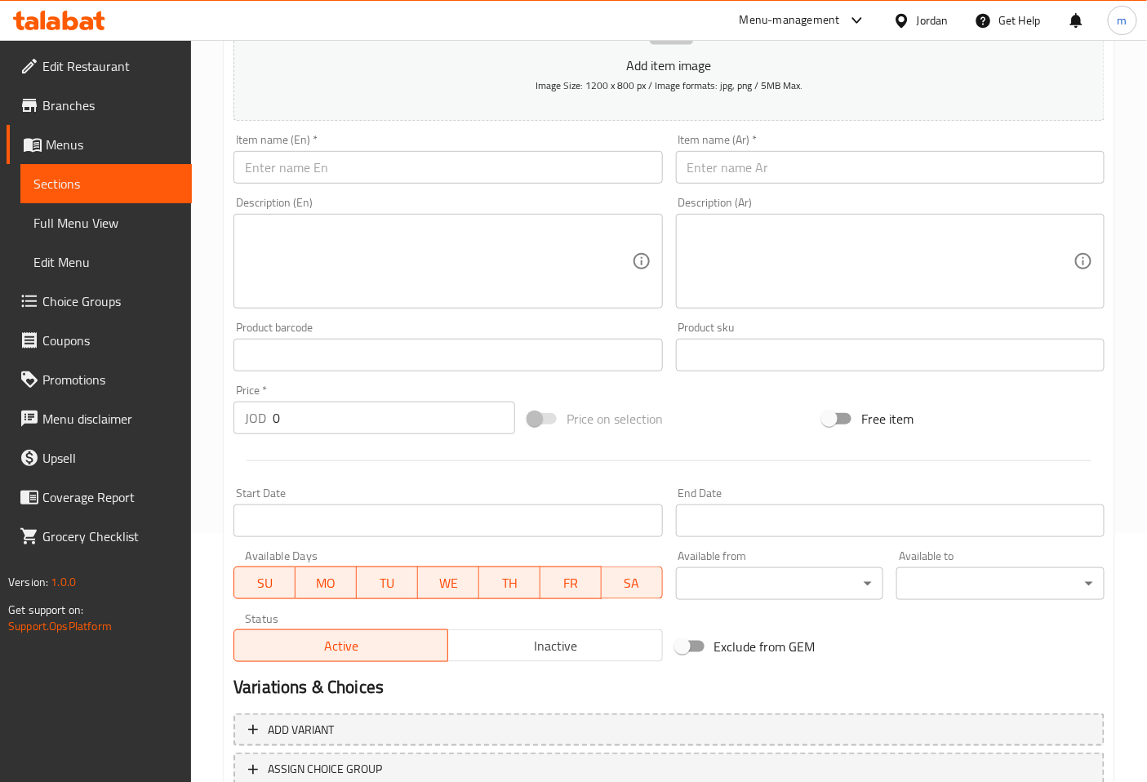
scroll to position [5, 0]
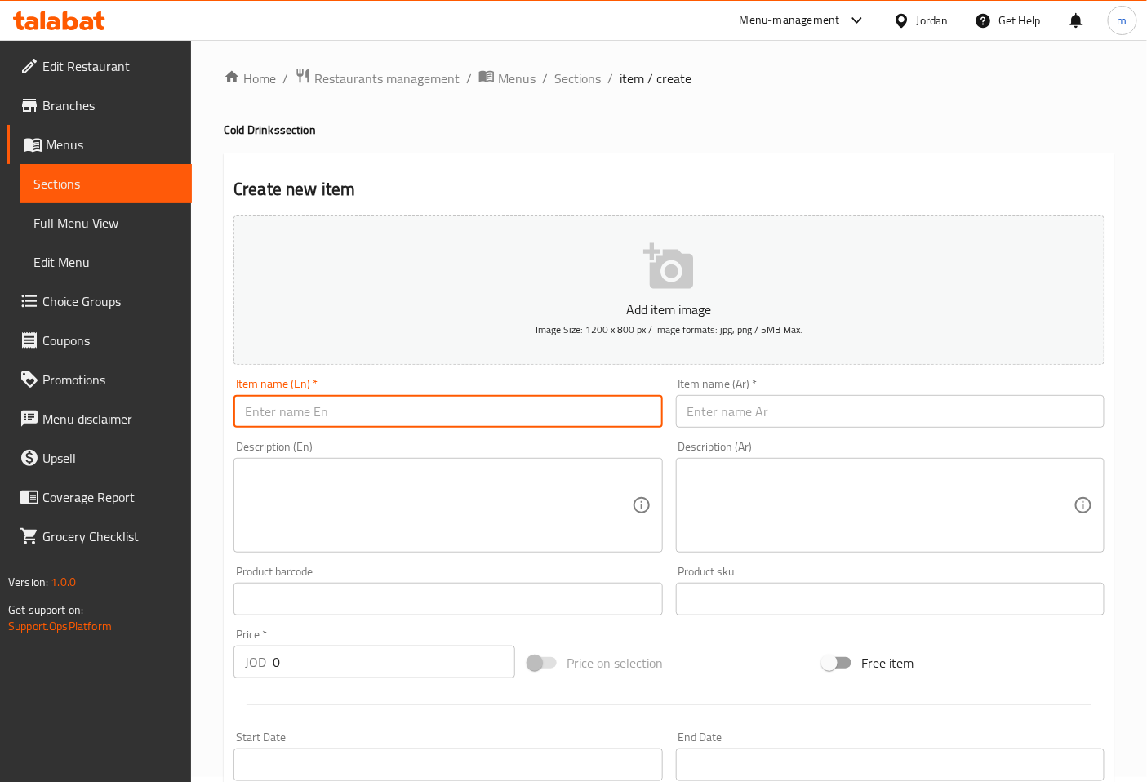
click at [371, 420] on input "text" at bounding box center [447, 411] width 429 height 33
type input "ه"
type input "Ice Coffee"
click at [801, 415] on input "text" at bounding box center [890, 411] width 429 height 33
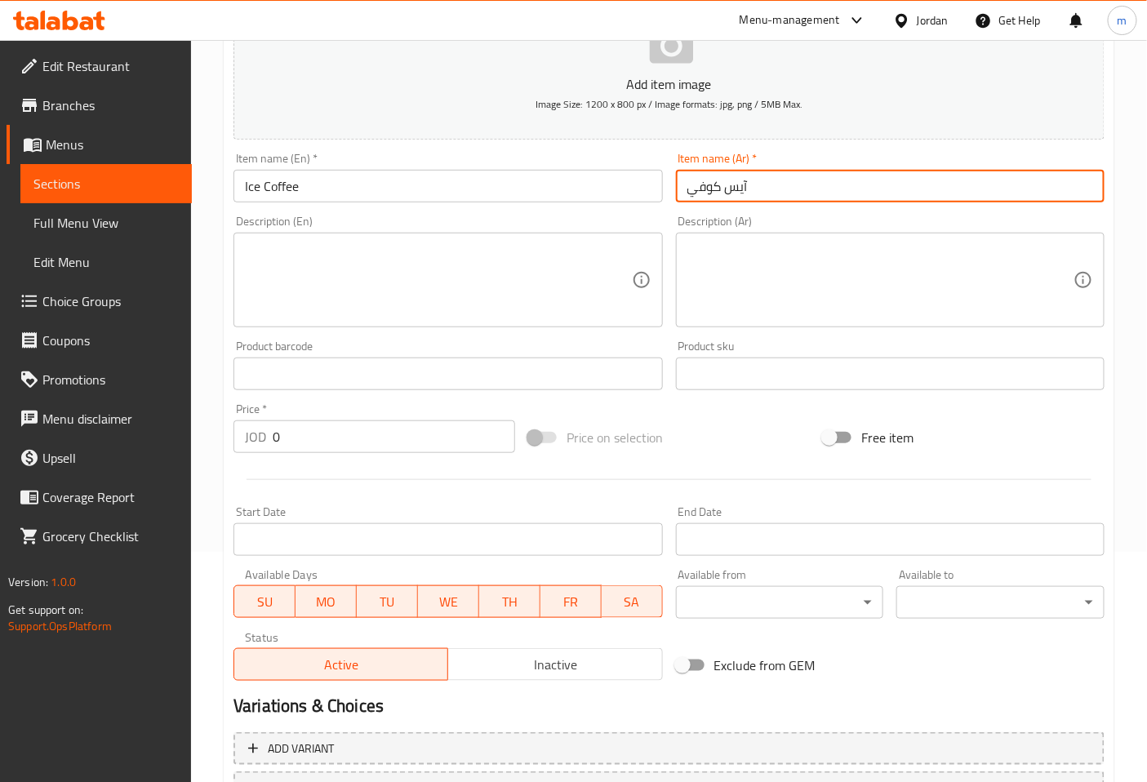
scroll to position [278, 0]
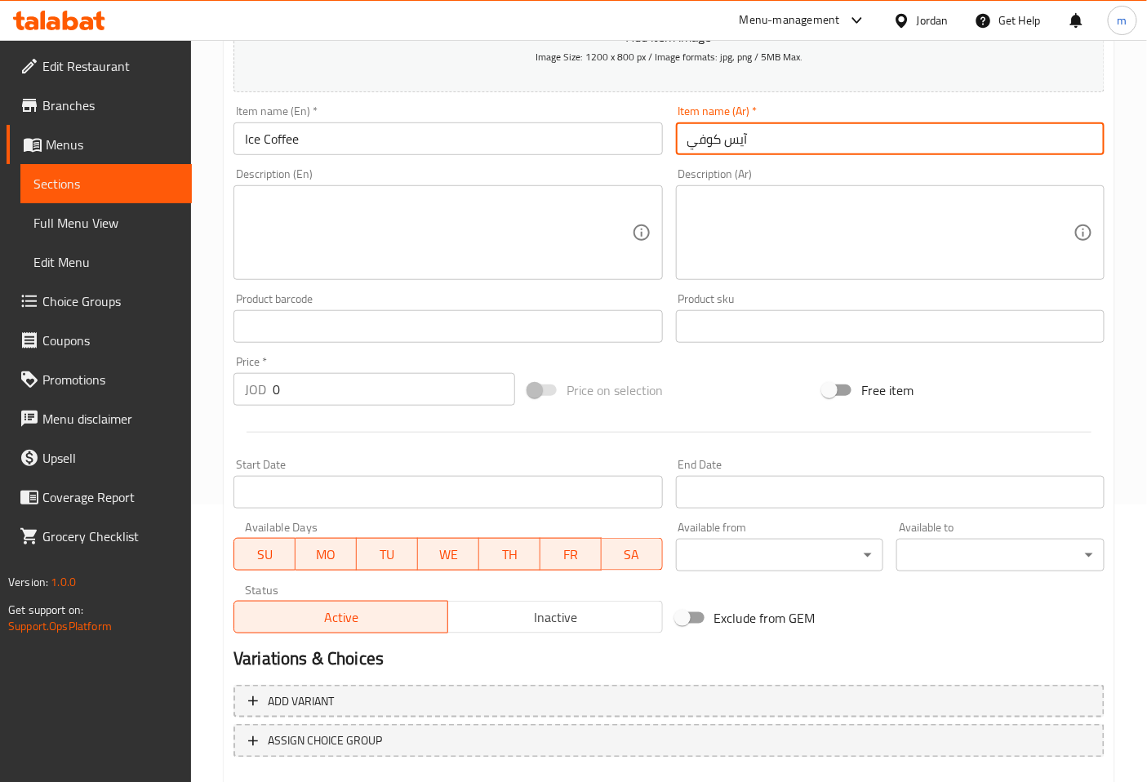
type input "آيس كوفي"
click at [336, 388] on input "0" at bounding box center [394, 389] width 242 height 33
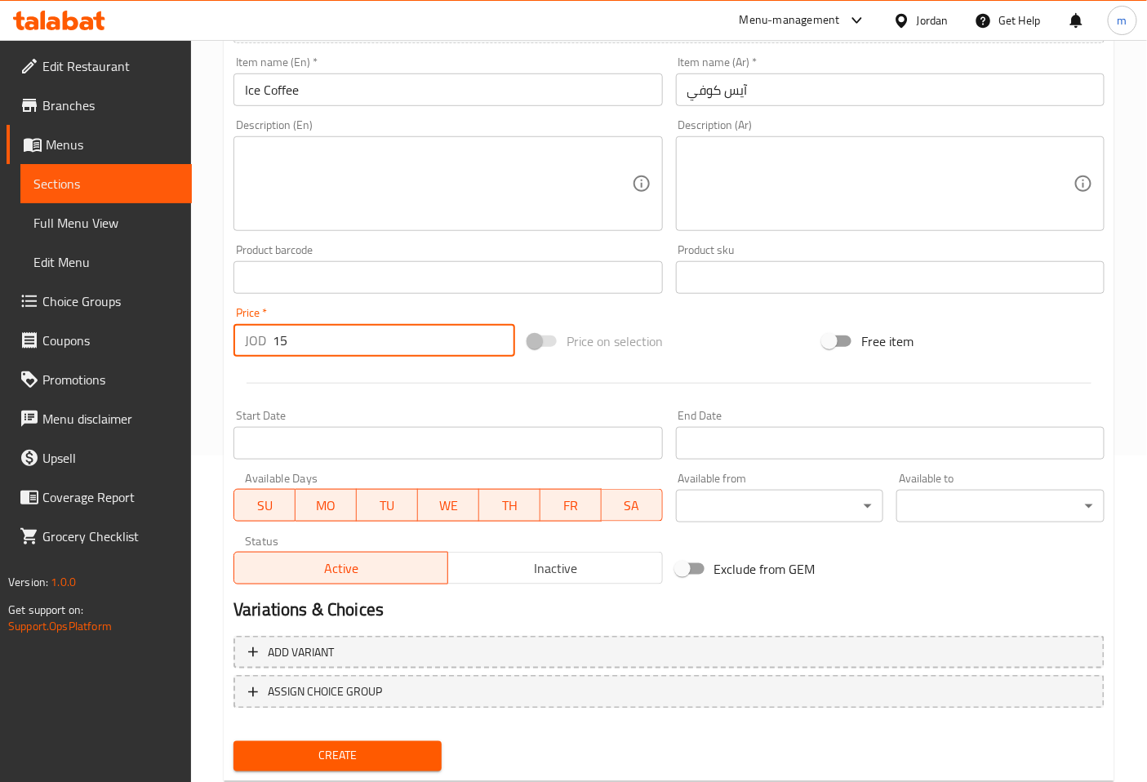
scroll to position [368, 0]
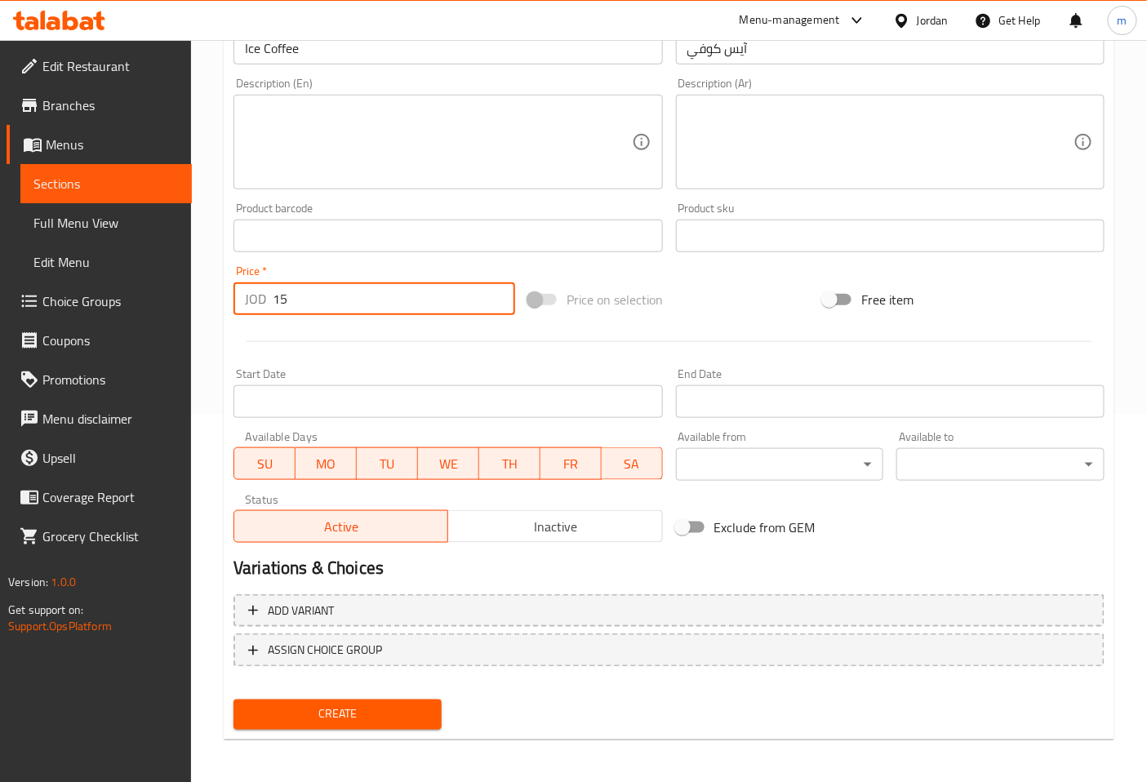
type input "15"
click at [362, 705] on span "Create" at bounding box center [338, 715] width 182 height 20
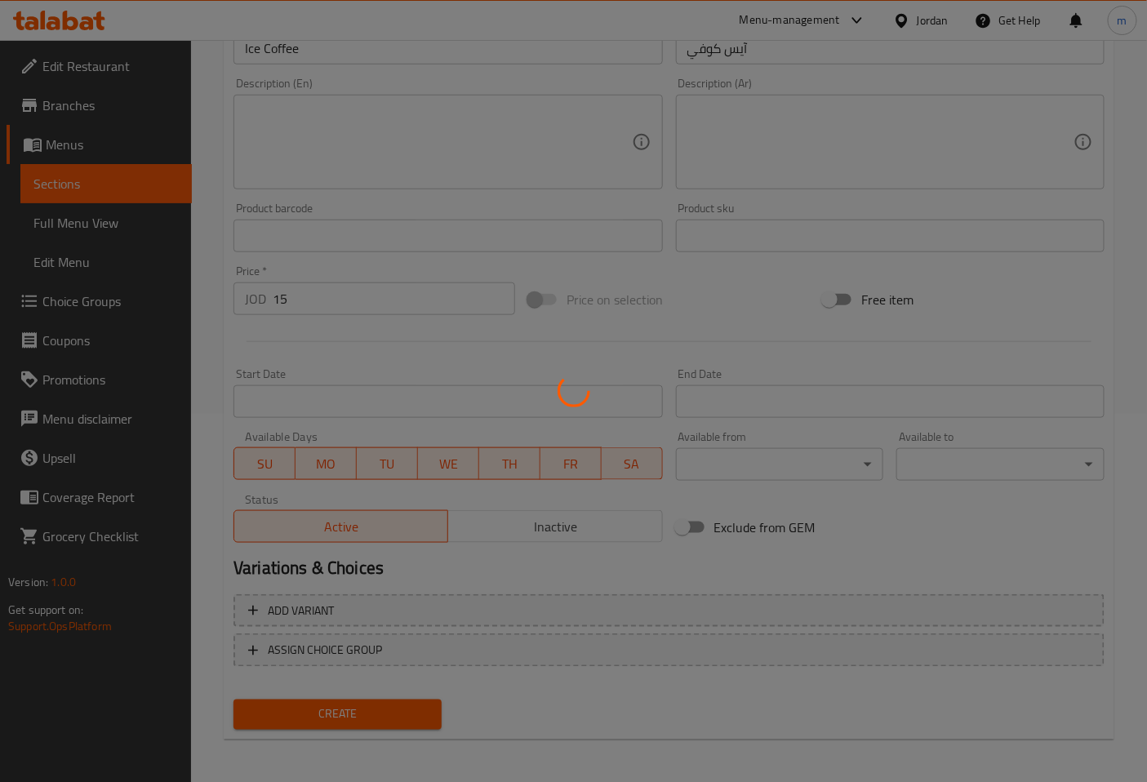
type input "0"
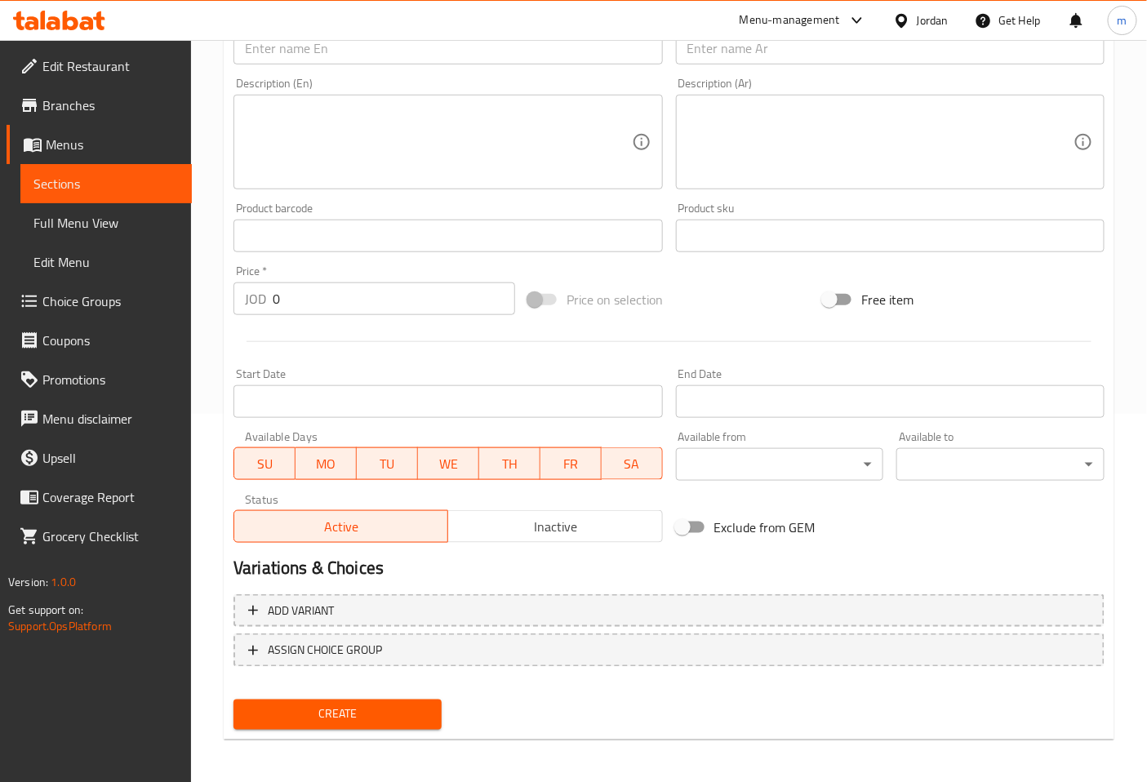
click at [113, 161] on link "Menus" at bounding box center [99, 144] width 185 height 39
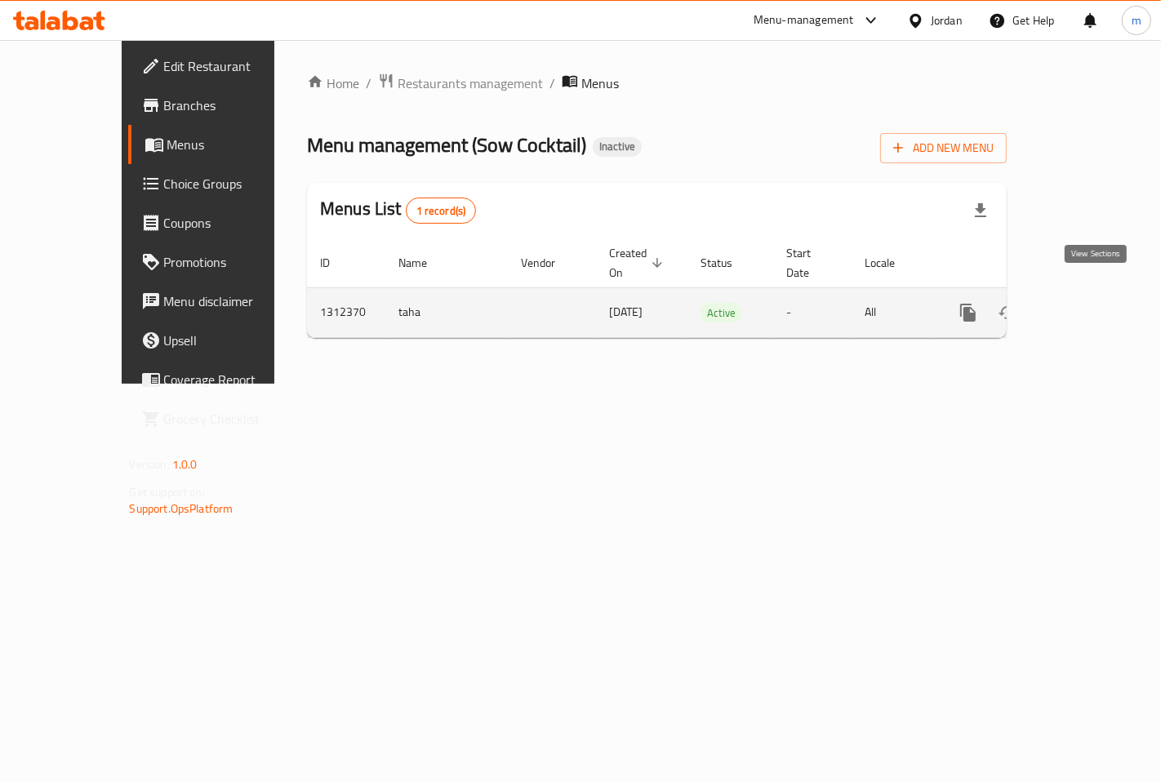
click at [1096, 303] on icon "enhanced table" at bounding box center [1086, 313] width 20 height 20
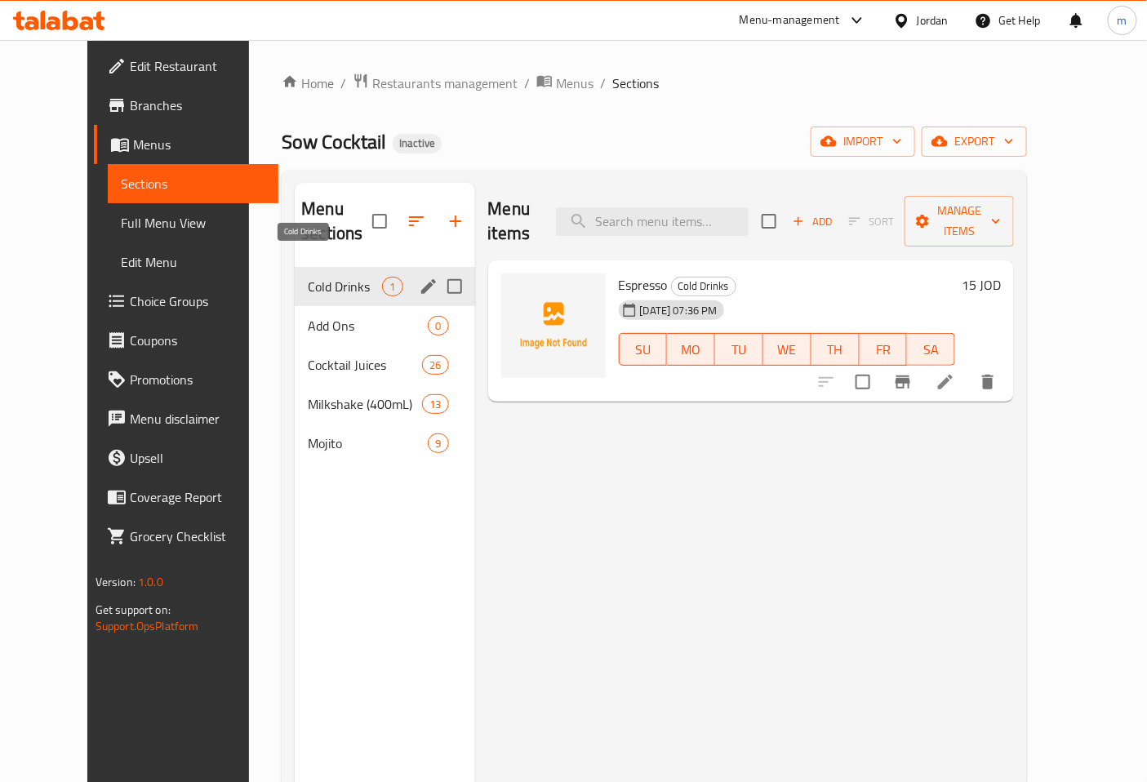
click at [345, 277] on span "Cold Drinks" at bounding box center [345, 287] width 74 height 20
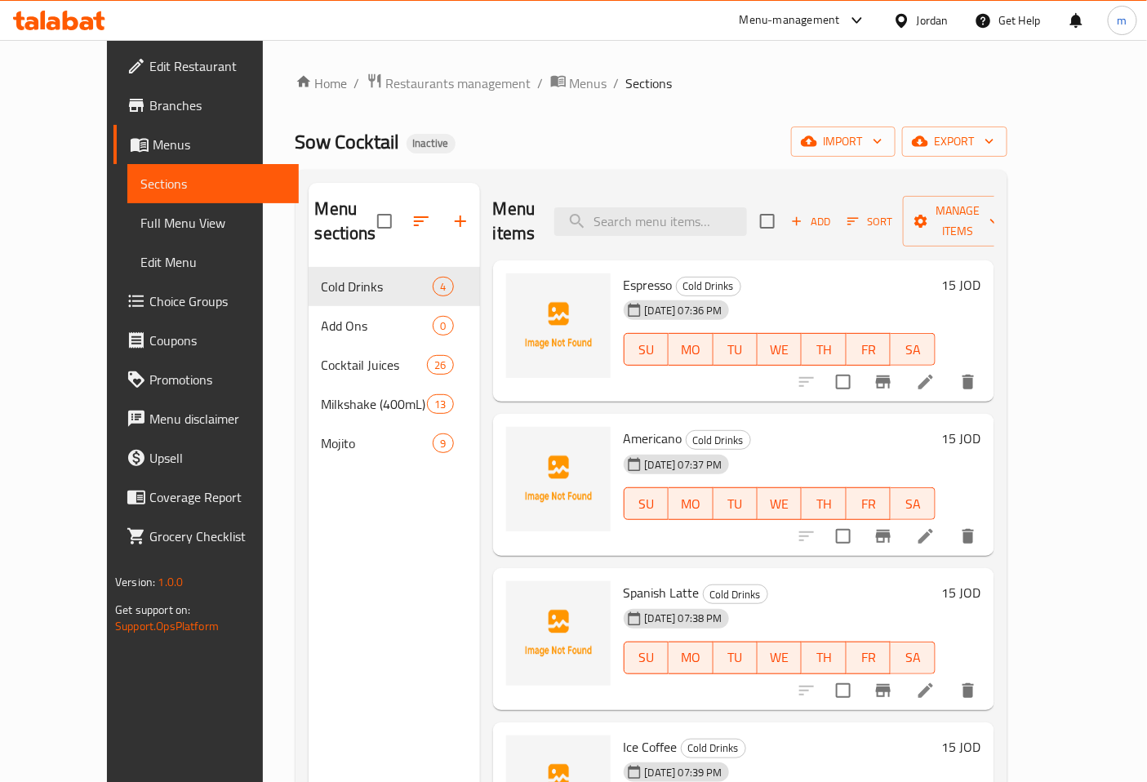
click at [860, 223] on div "Add Sort Manage items" at bounding box center [886, 221] width 252 height 51
click at [837, 221] on button "Add" at bounding box center [811, 221] width 52 height 25
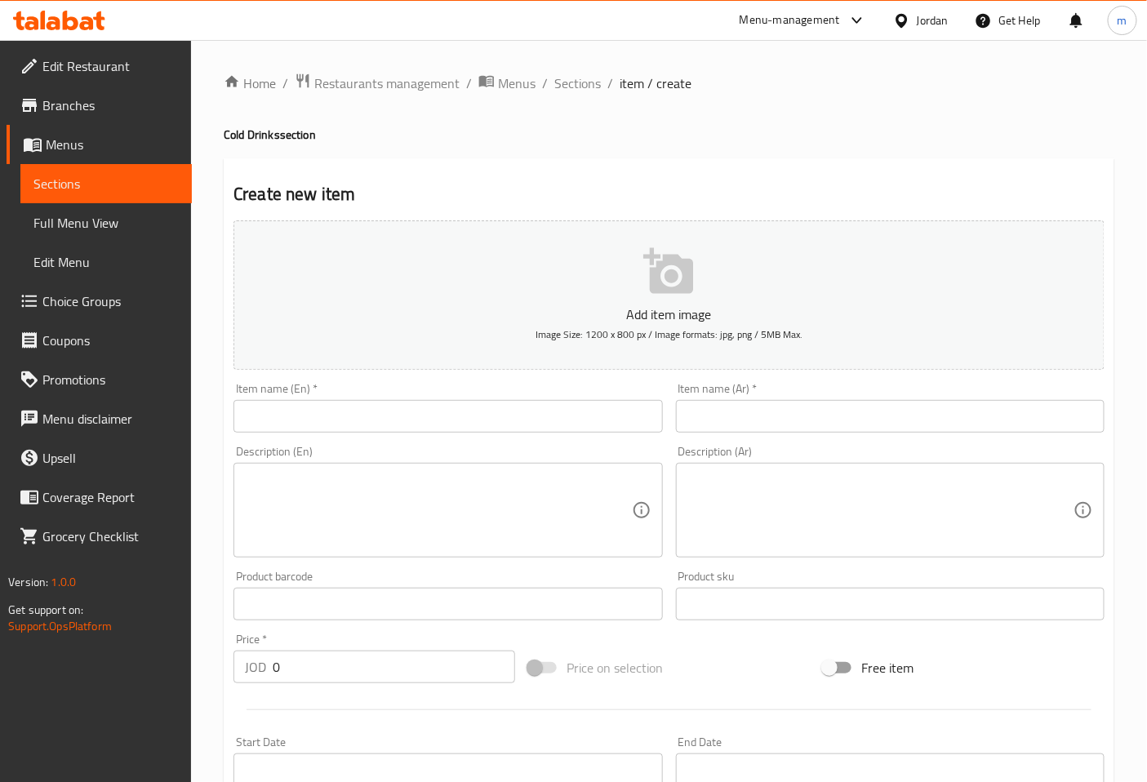
click at [482, 420] on input "text" at bounding box center [447, 416] width 429 height 33
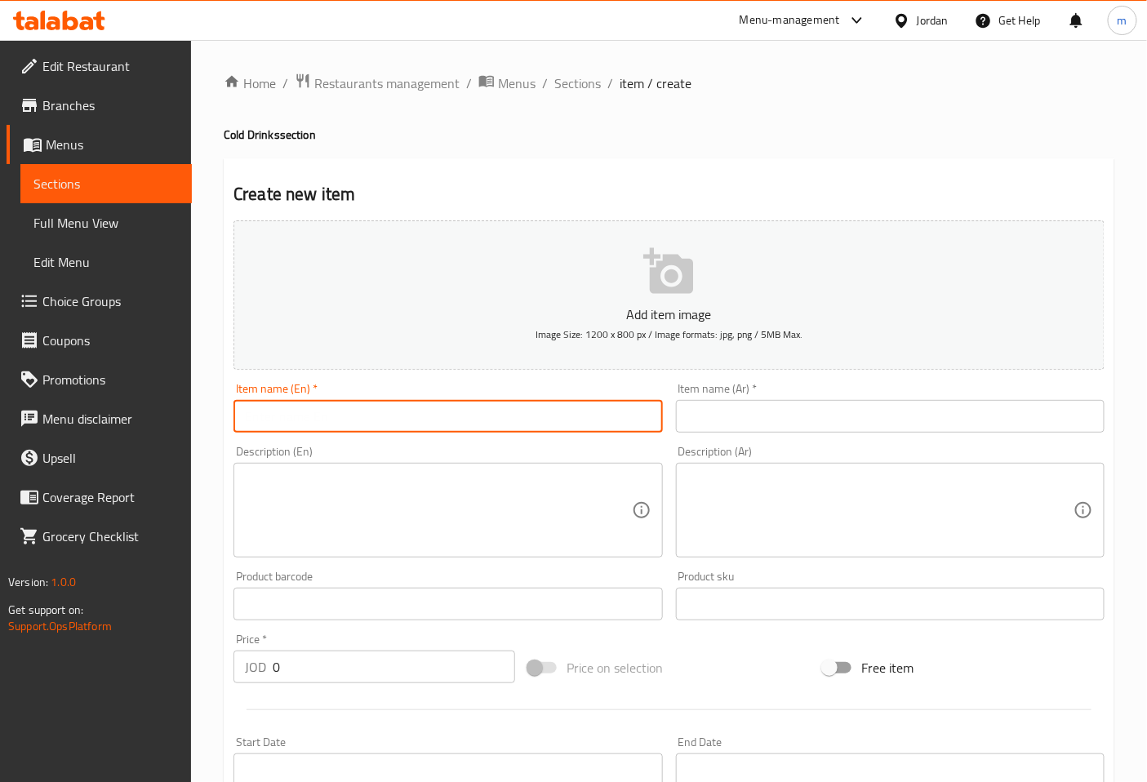
type input "ه"
type input "Ice Americano"
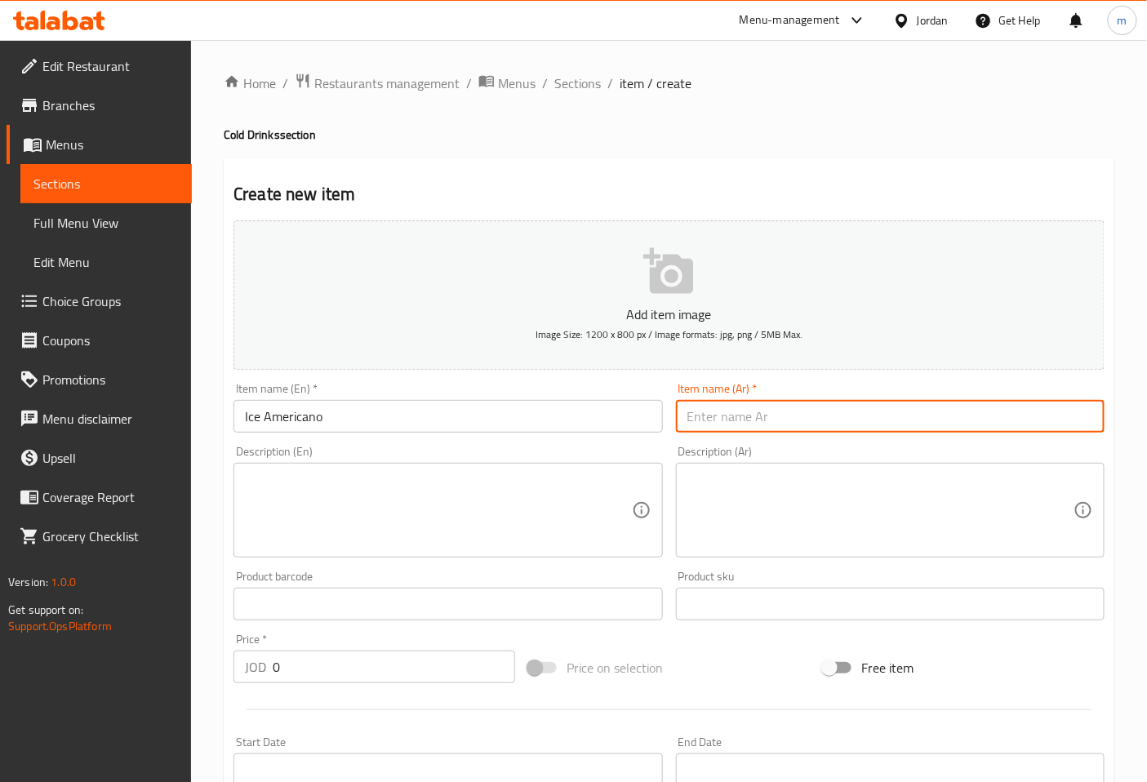
click at [700, 422] on input "text" at bounding box center [890, 416] width 429 height 33
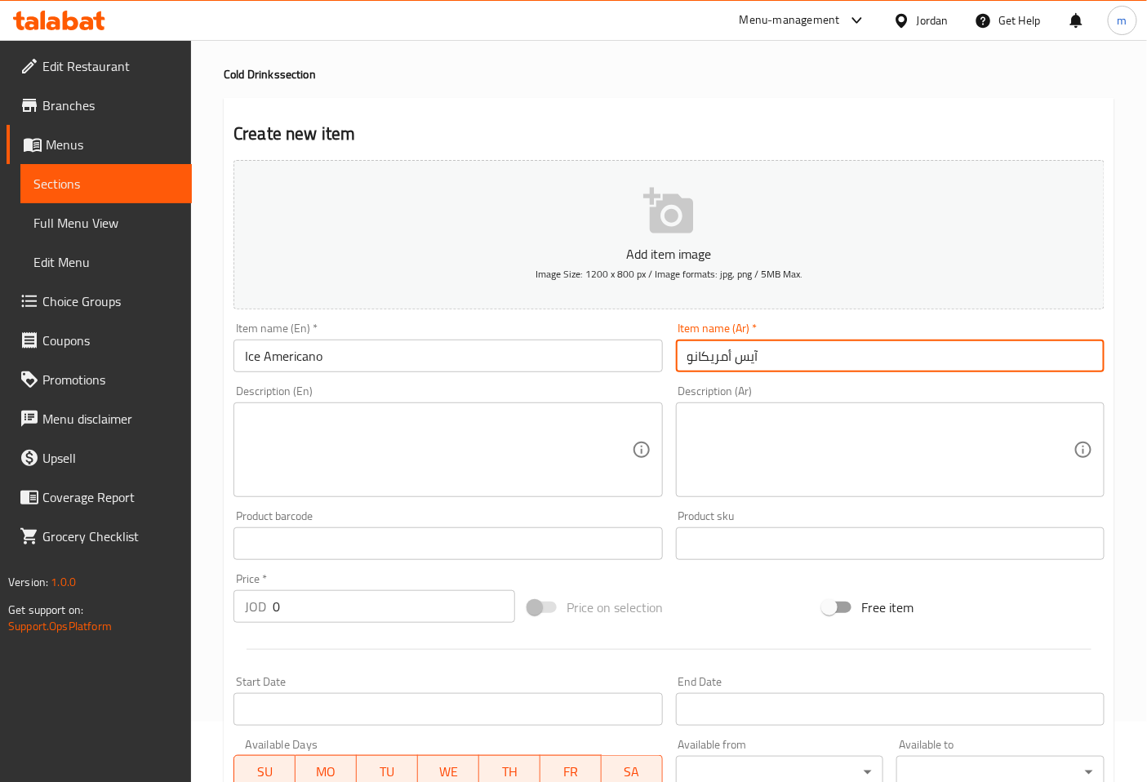
scroll to position [181, 0]
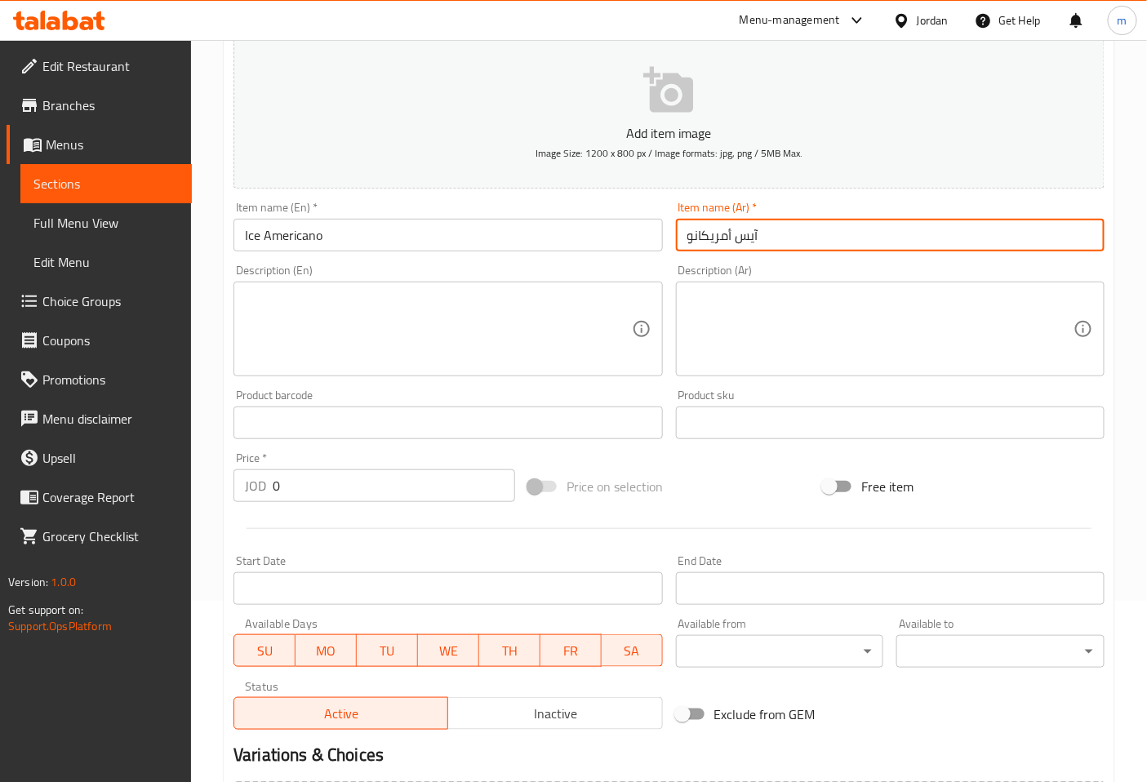
type input "آيس أمريكانو"
click at [340, 488] on input "0" at bounding box center [394, 485] width 242 height 33
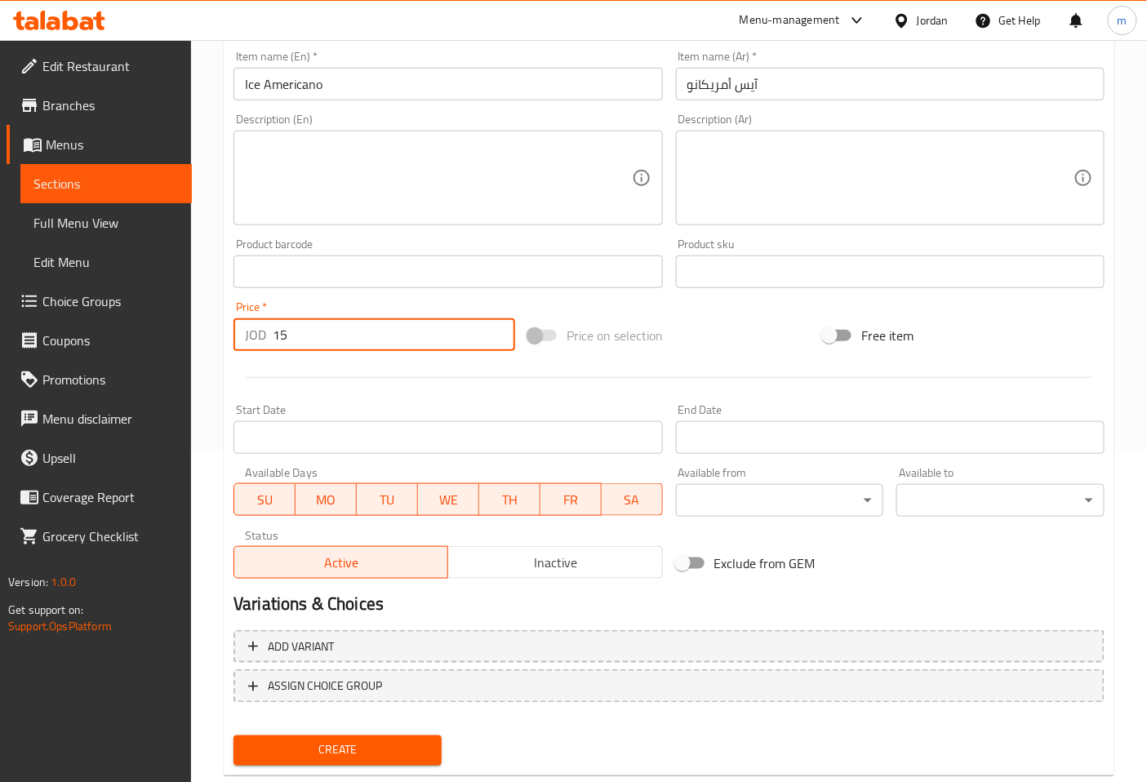
scroll to position [362, 0]
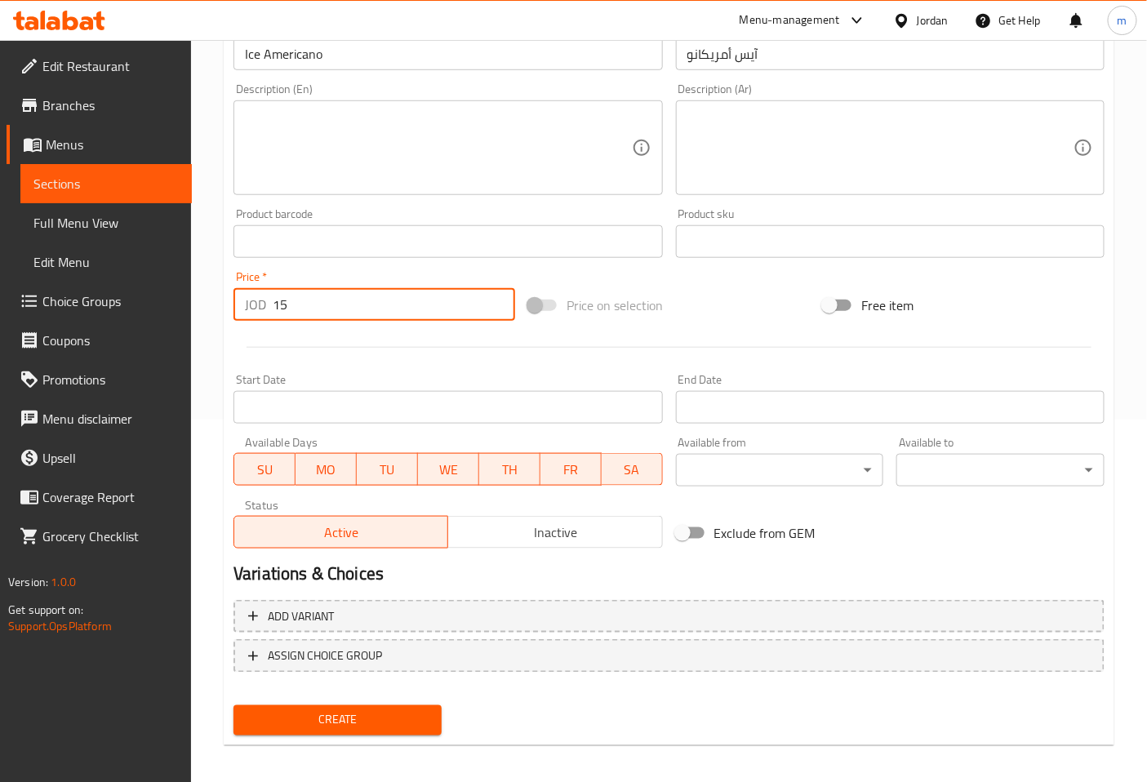
type input "15"
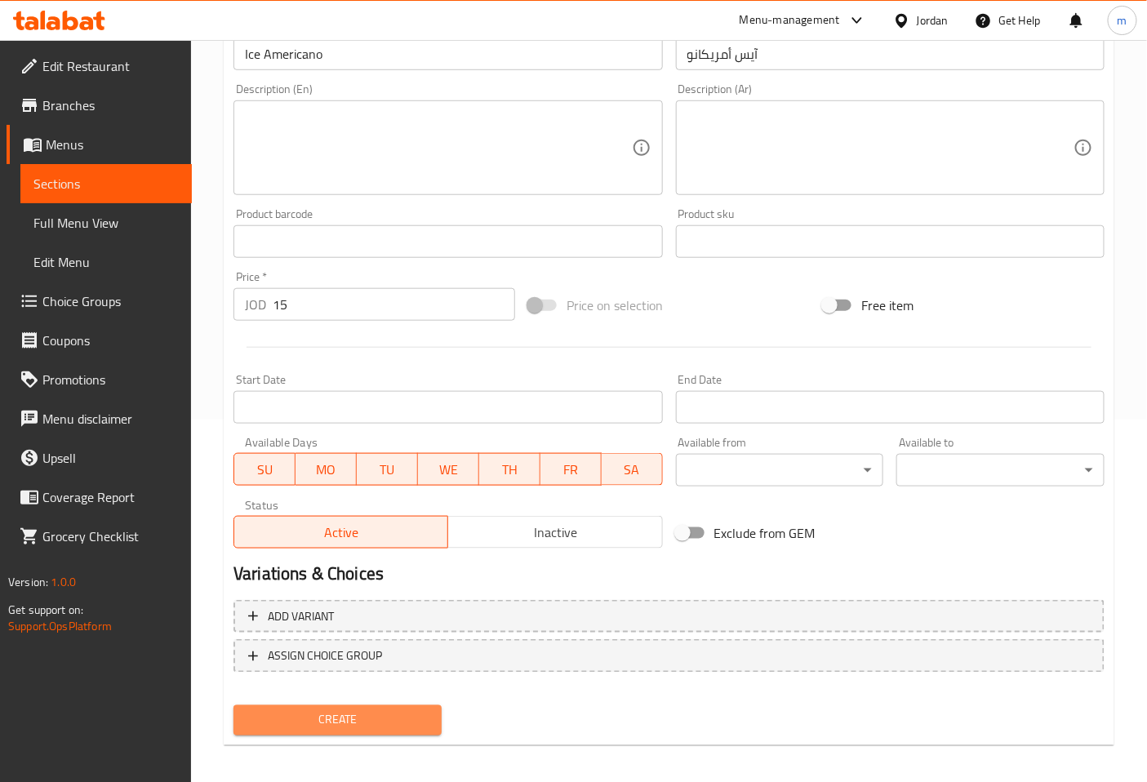
click at [364, 721] on span "Create" at bounding box center [338, 720] width 182 height 20
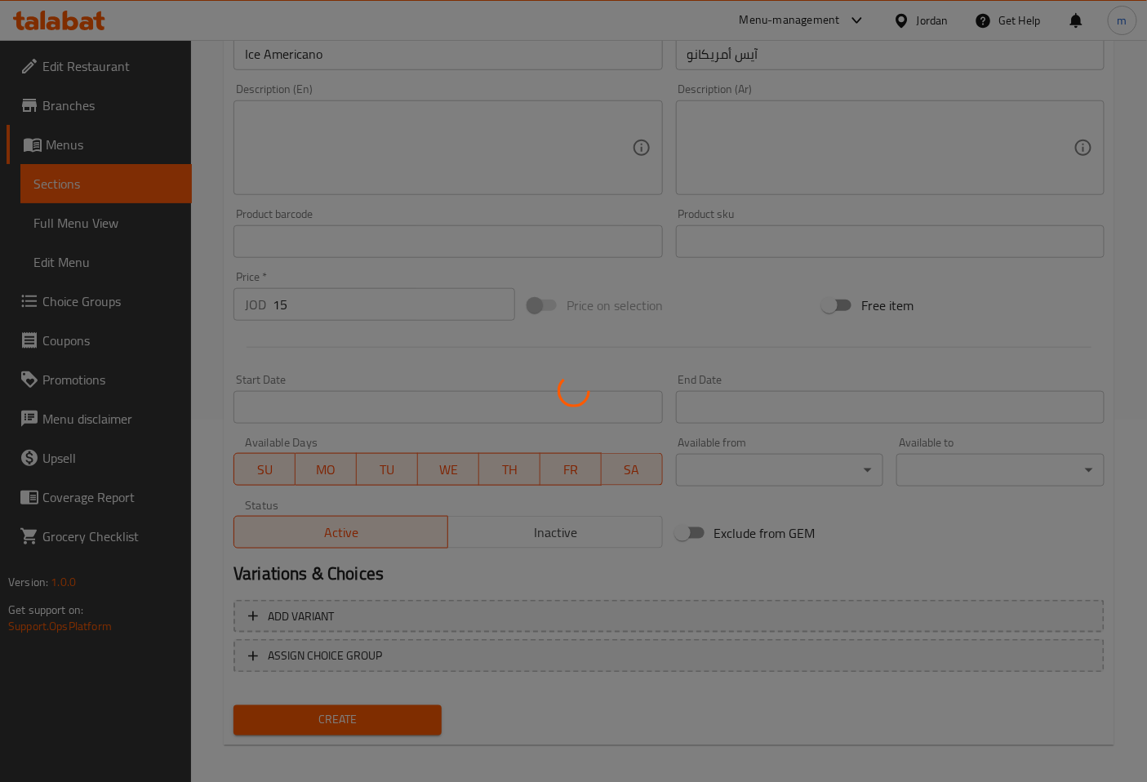
type input "0"
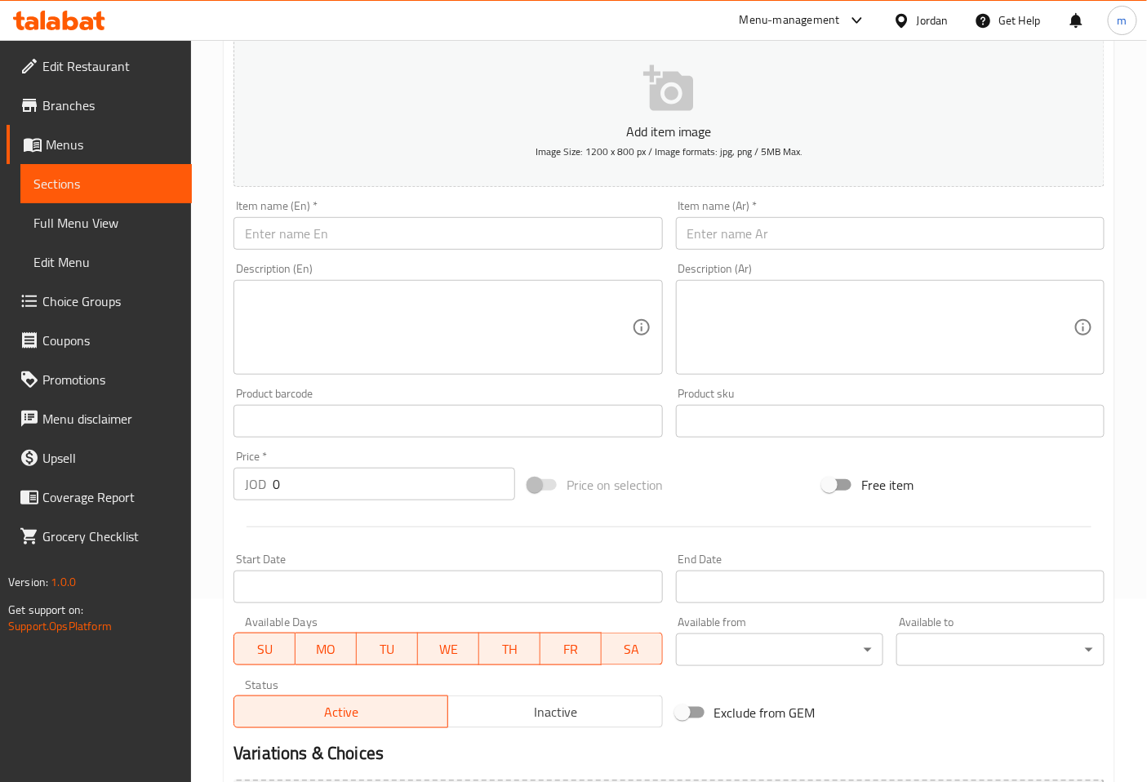
scroll to position [181, 0]
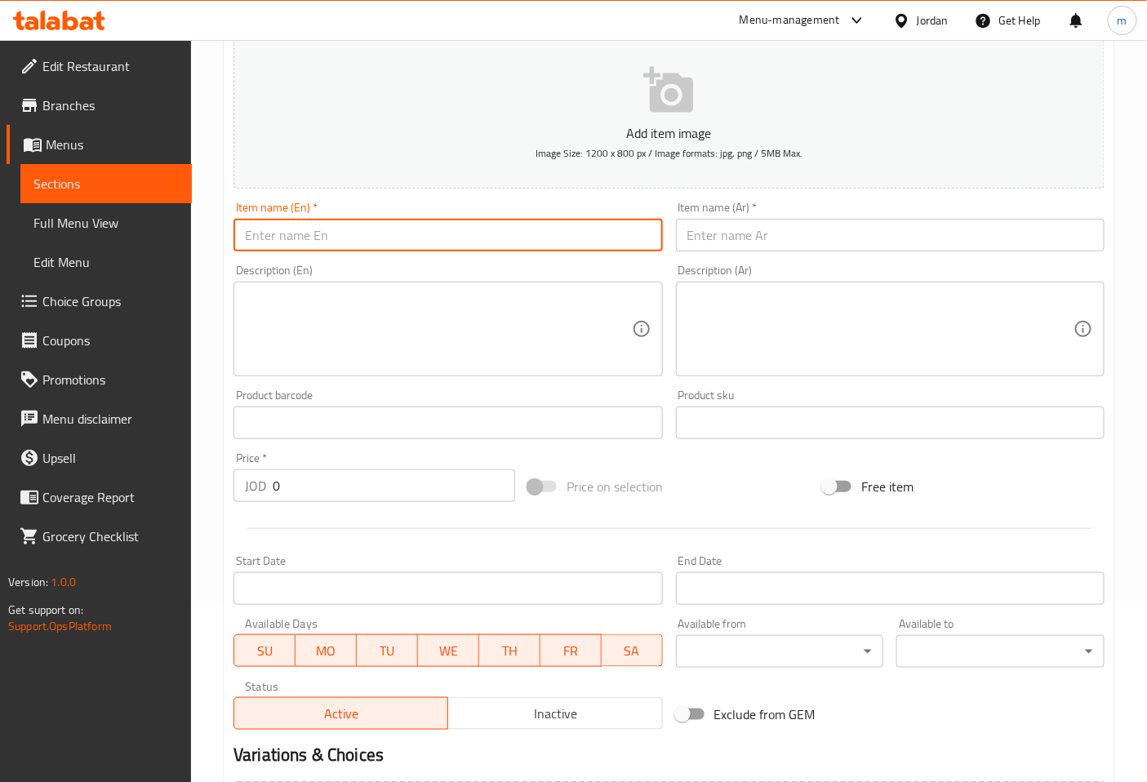
click at [336, 232] on input "text" at bounding box center [447, 235] width 429 height 33
paste input "mocha"
click at [255, 241] on input "mocha" at bounding box center [447, 235] width 429 height 33
type input "Mocha"
click at [705, 233] on input "text" at bounding box center [890, 235] width 429 height 33
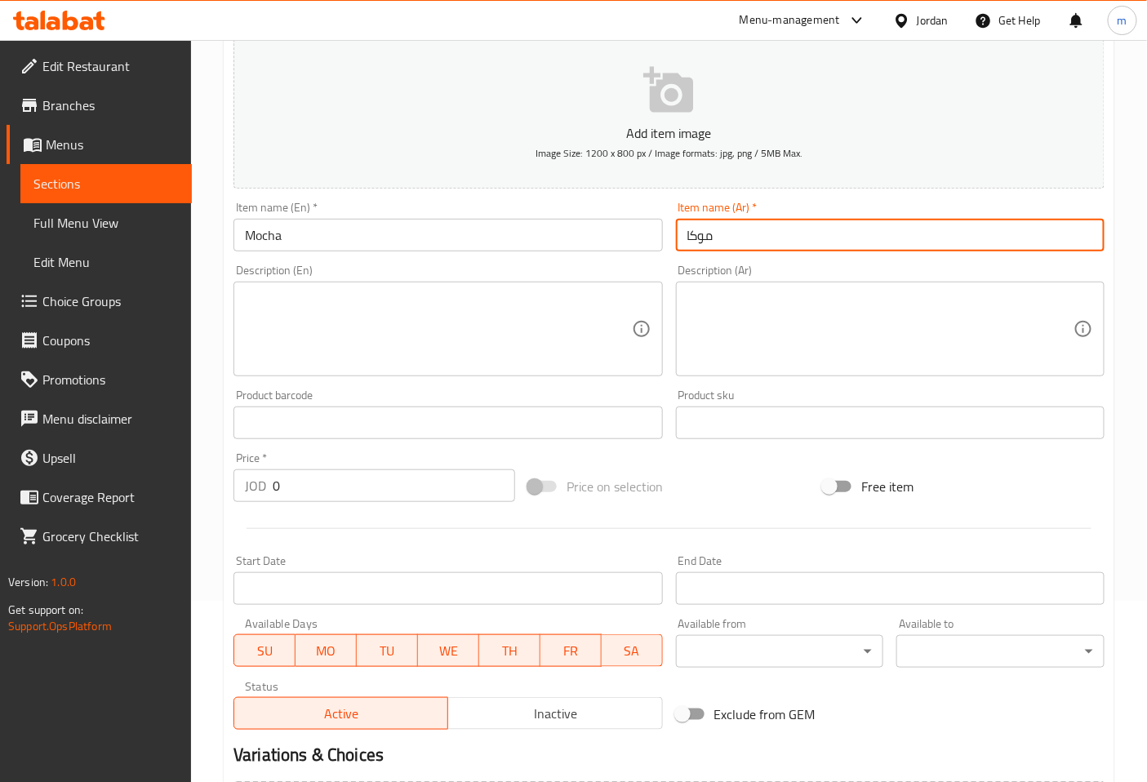
type input "موكا"
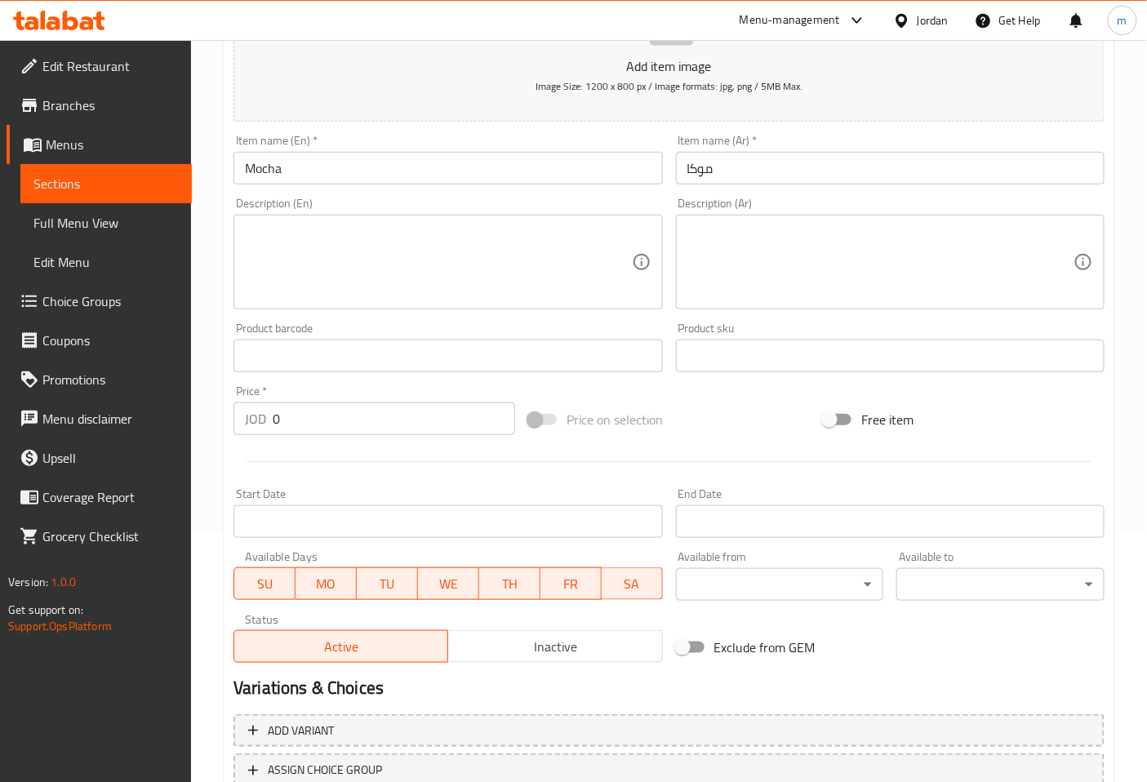
scroll to position [362, 0]
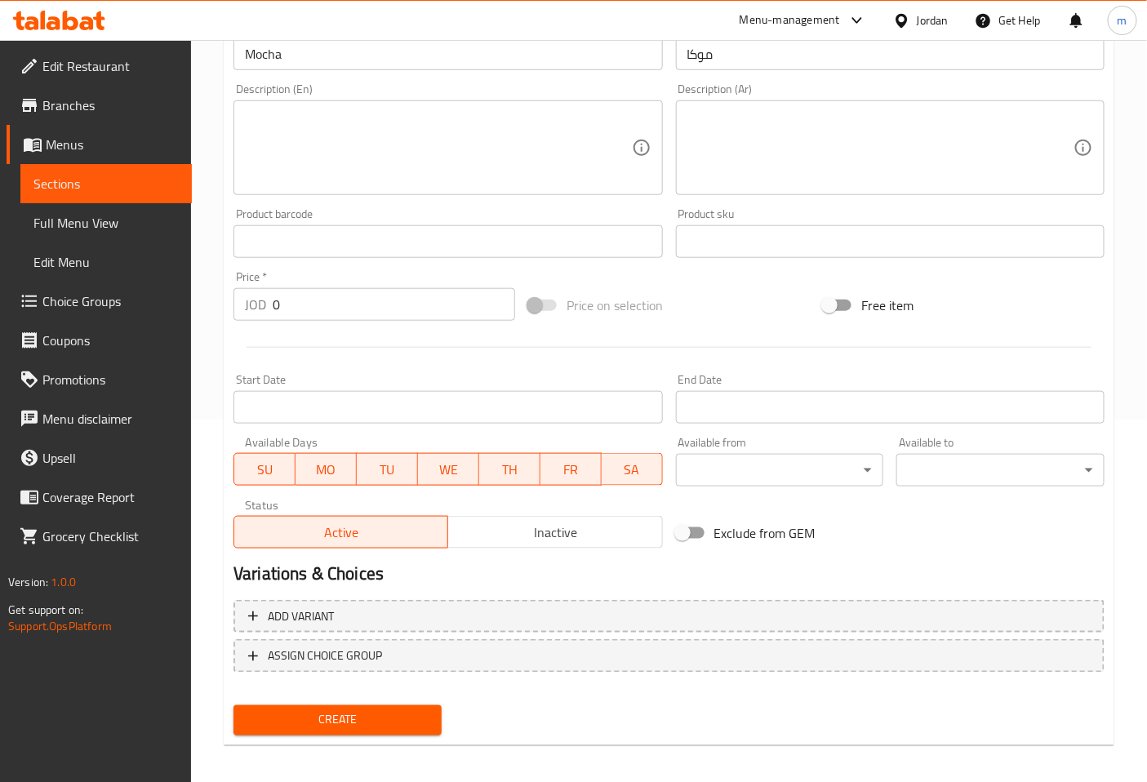
click at [354, 306] on input "0" at bounding box center [394, 304] width 242 height 33
type input "20"
click at [338, 723] on span "Create" at bounding box center [338, 720] width 182 height 20
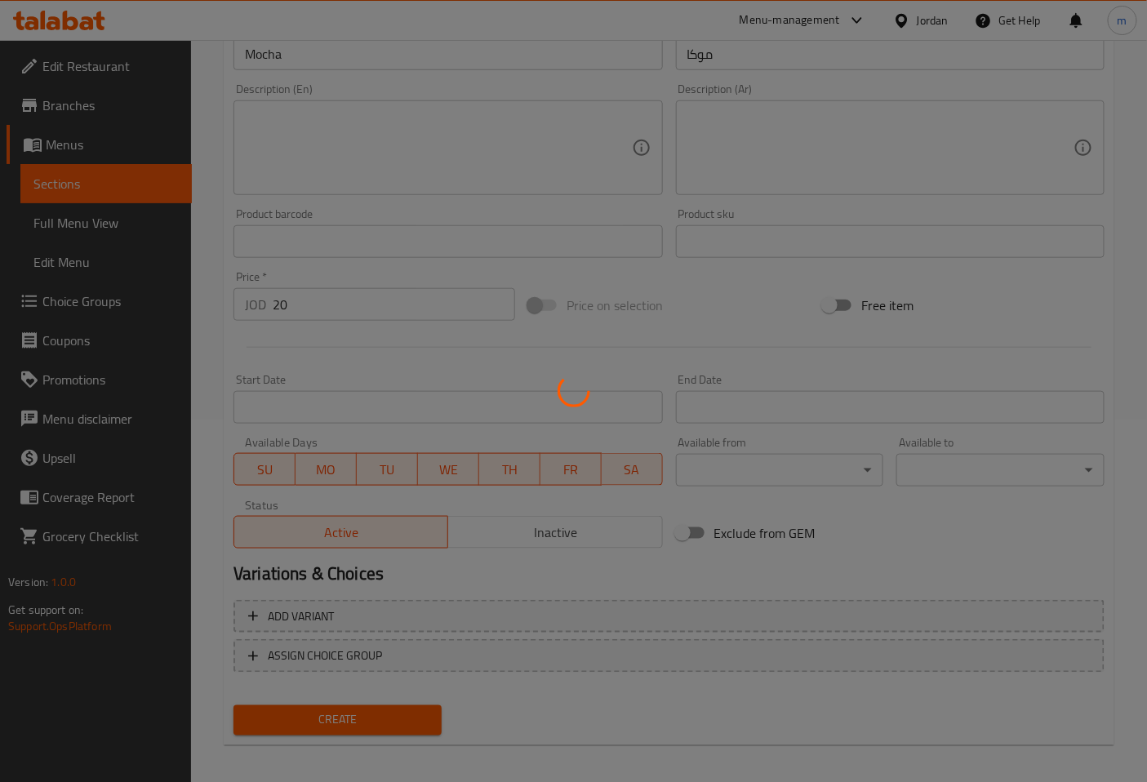
type input "0"
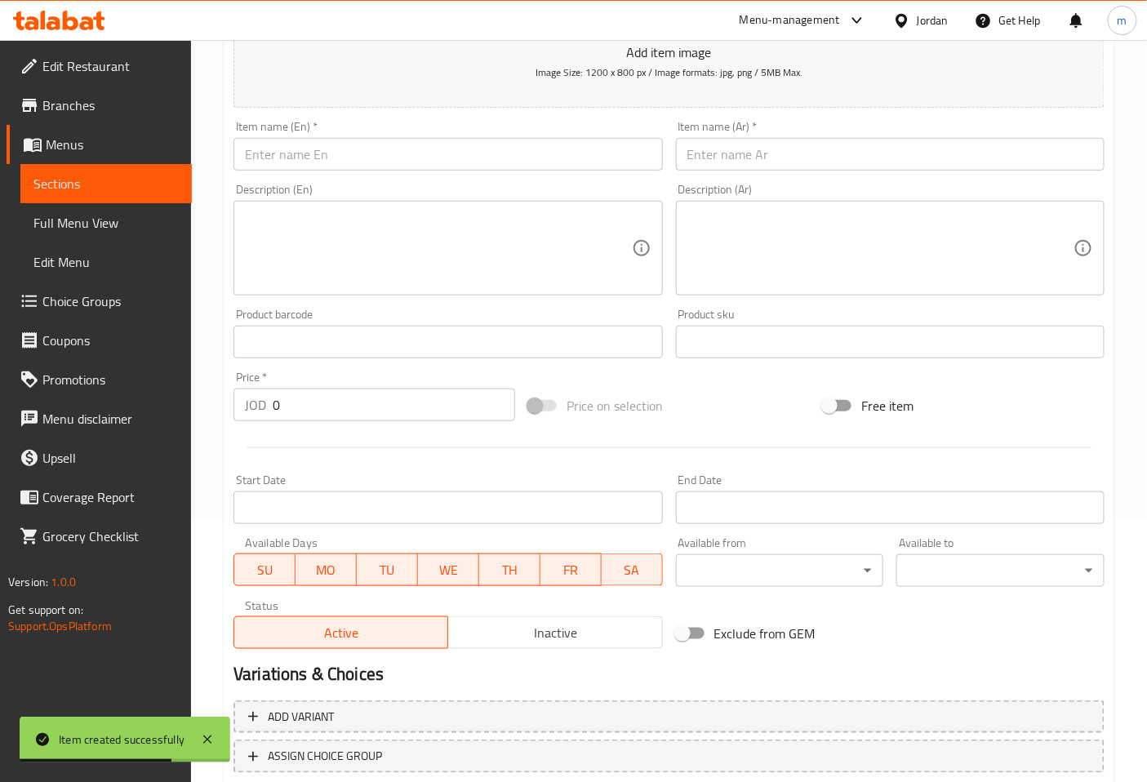
scroll to position [181, 0]
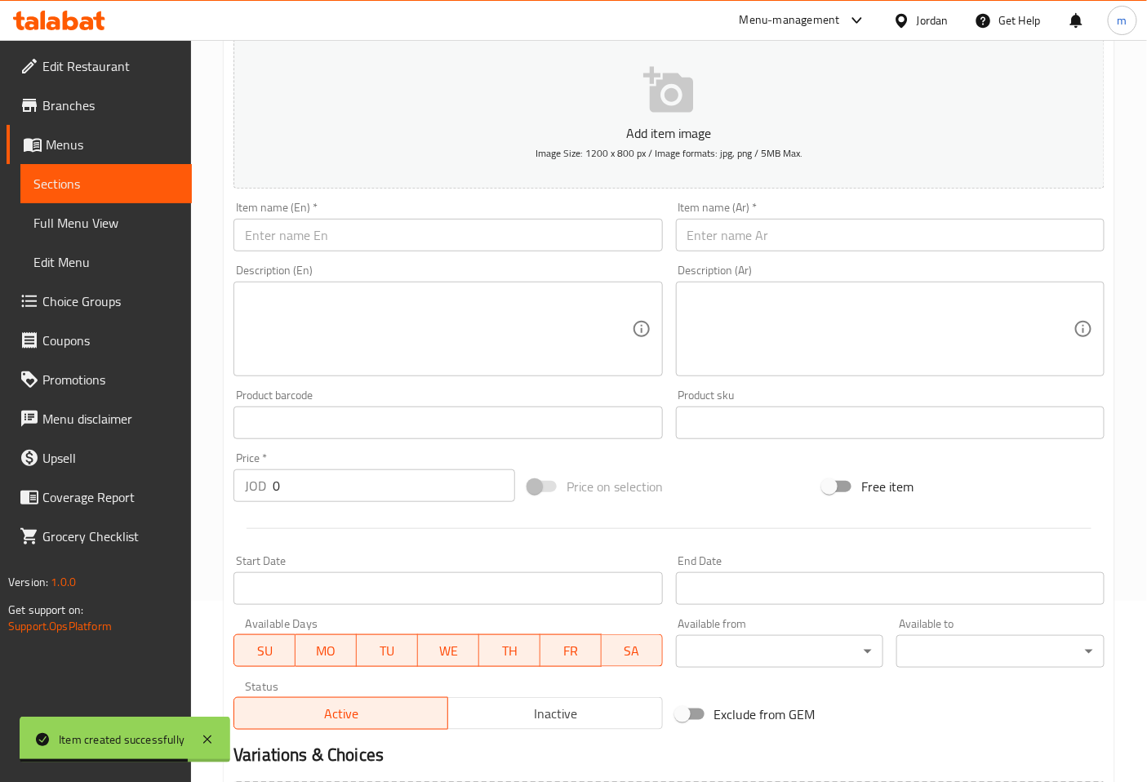
click at [349, 234] on input "text" at bounding box center [447, 235] width 429 height 33
click at [713, 219] on input "text" at bounding box center [890, 235] width 429 height 33
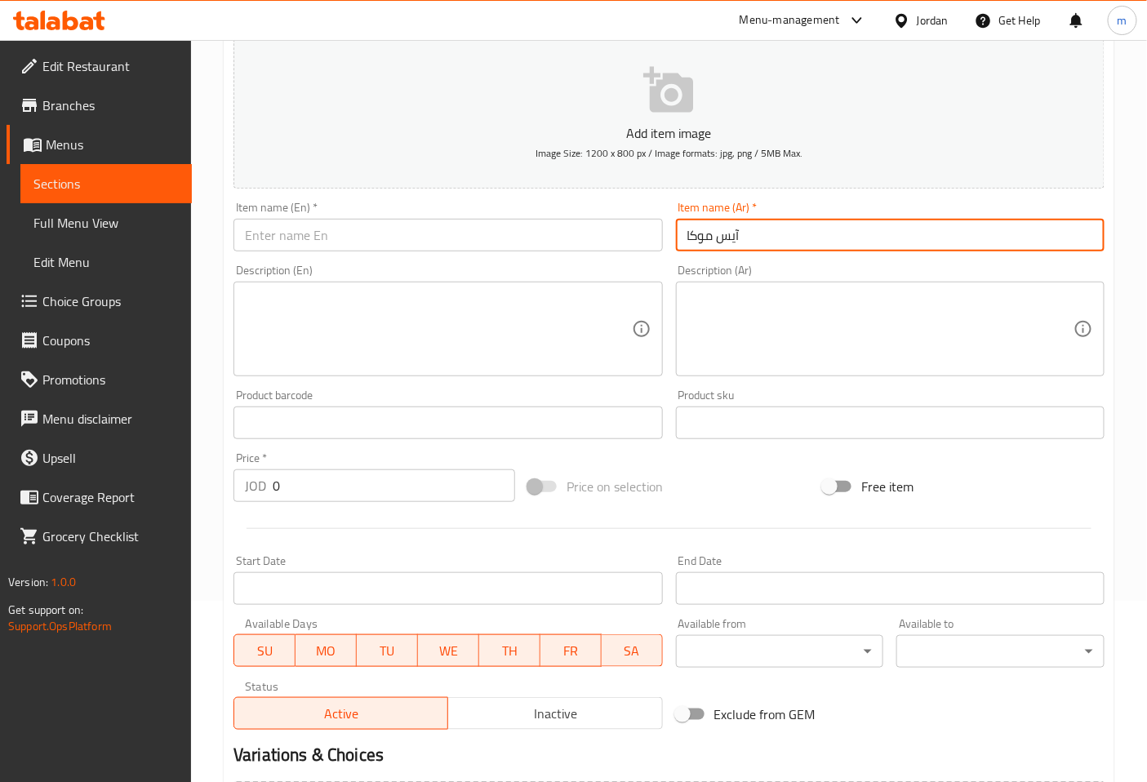
type input "آيس موكا"
click at [630, 231] on input "text" at bounding box center [447, 235] width 429 height 33
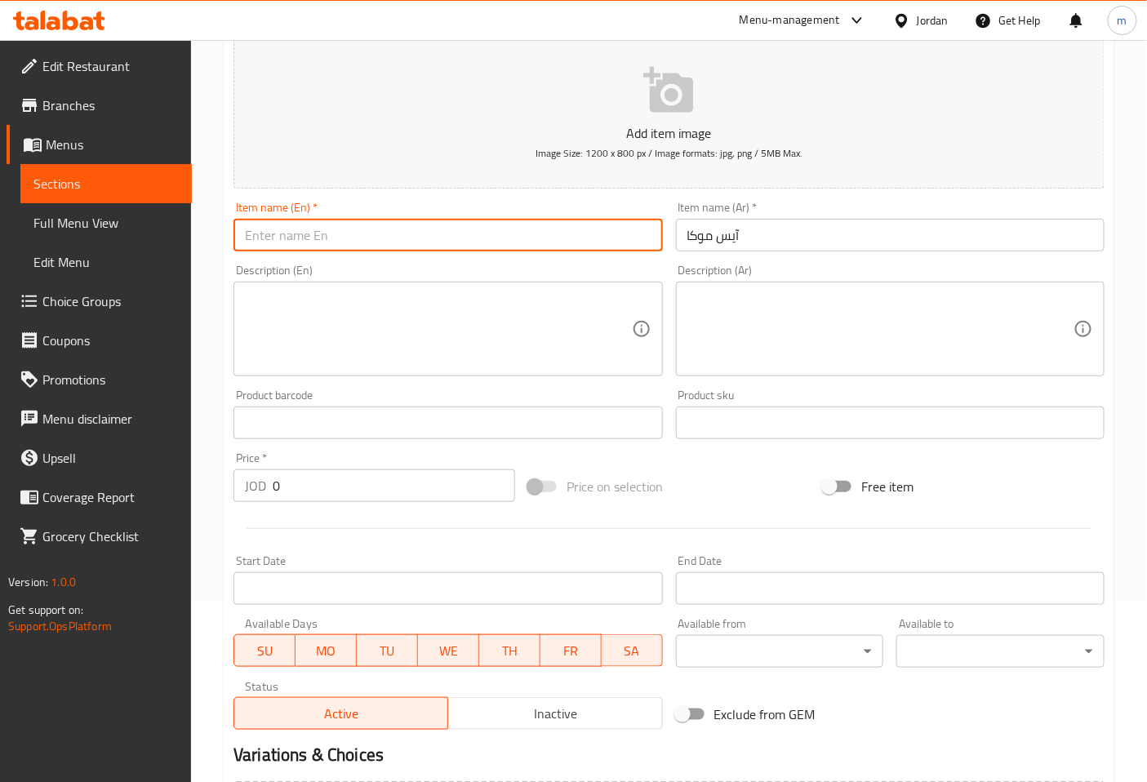
type input "i"
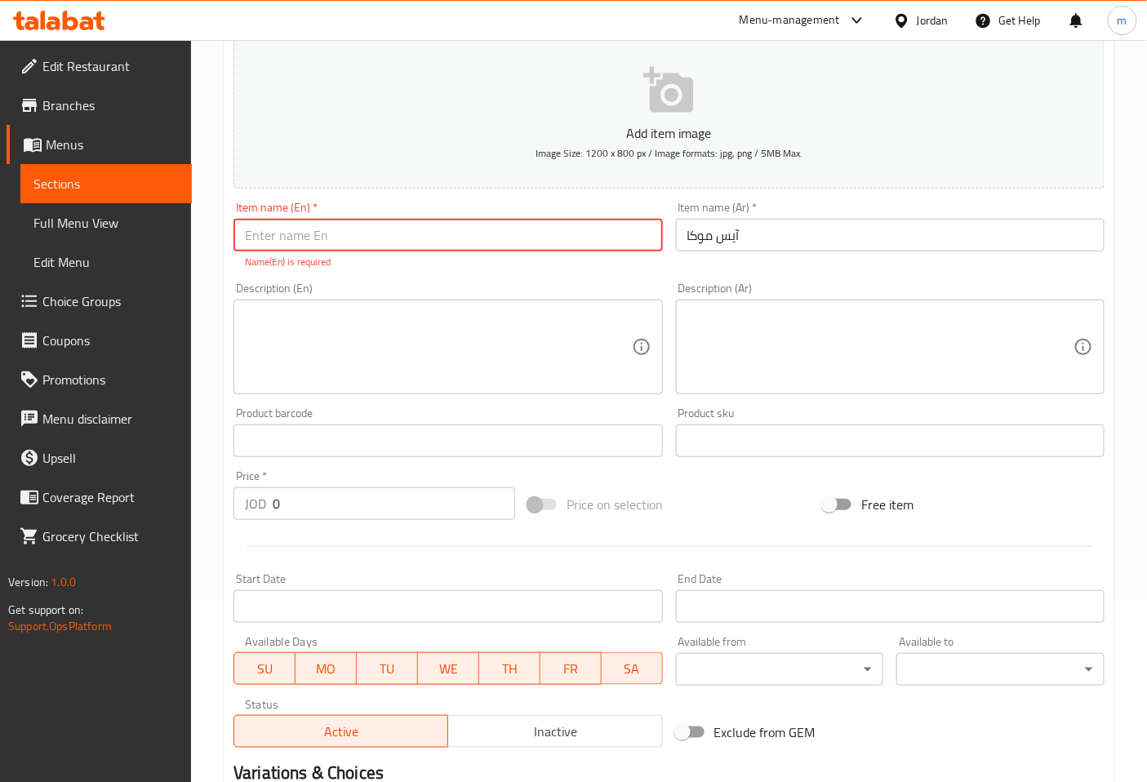
type input "i"
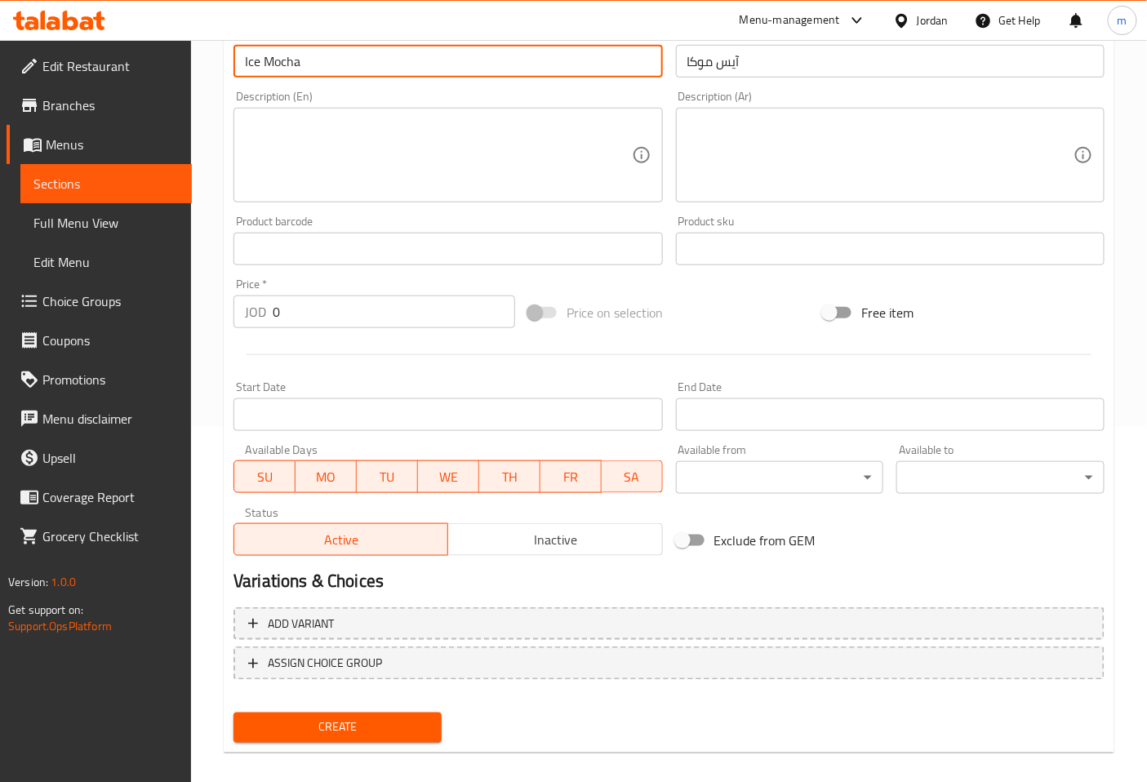
scroll to position [362, 0]
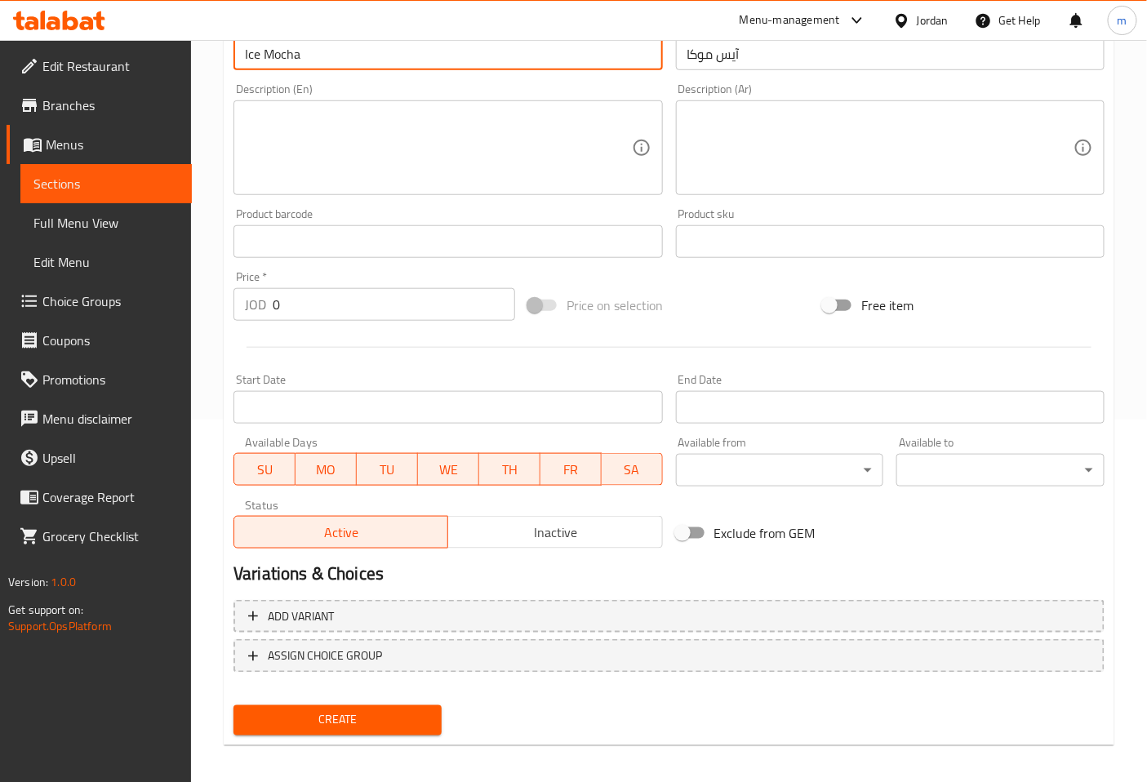
type input "Ice Mocha"
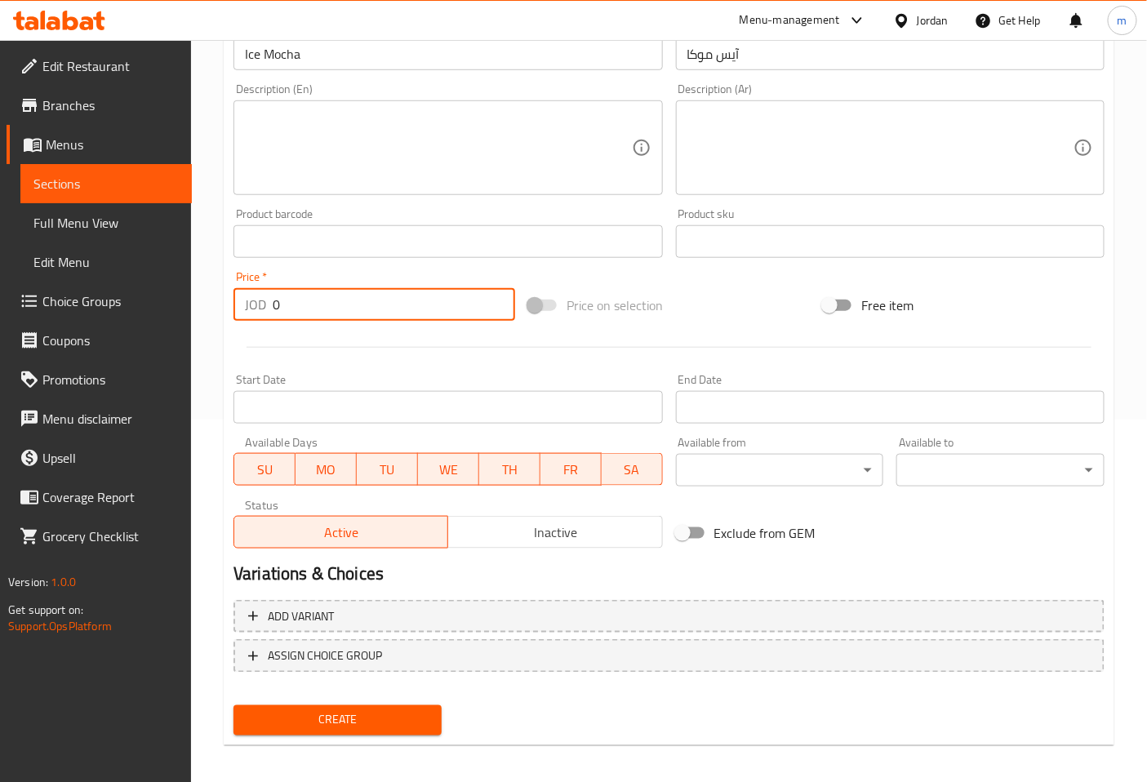
click at [366, 306] on input "0" at bounding box center [394, 304] width 242 height 33
type input "20"
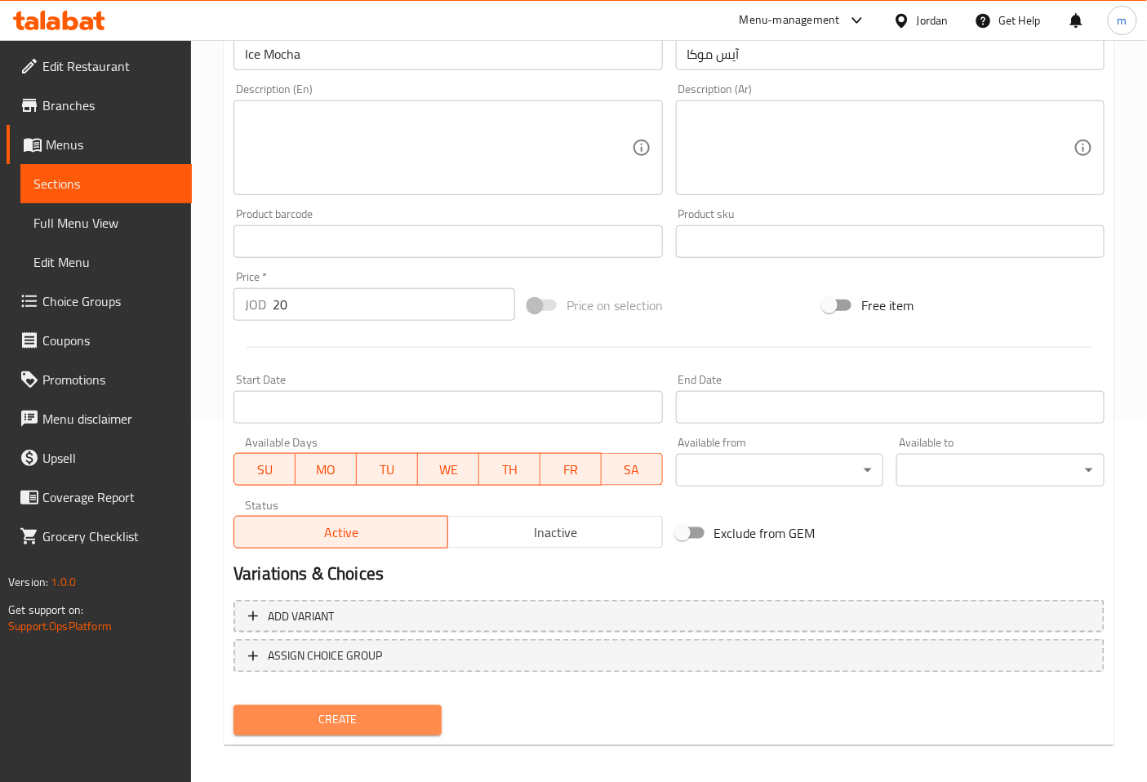
click at [384, 710] on span "Create" at bounding box center [338, 720] width 182 height 20
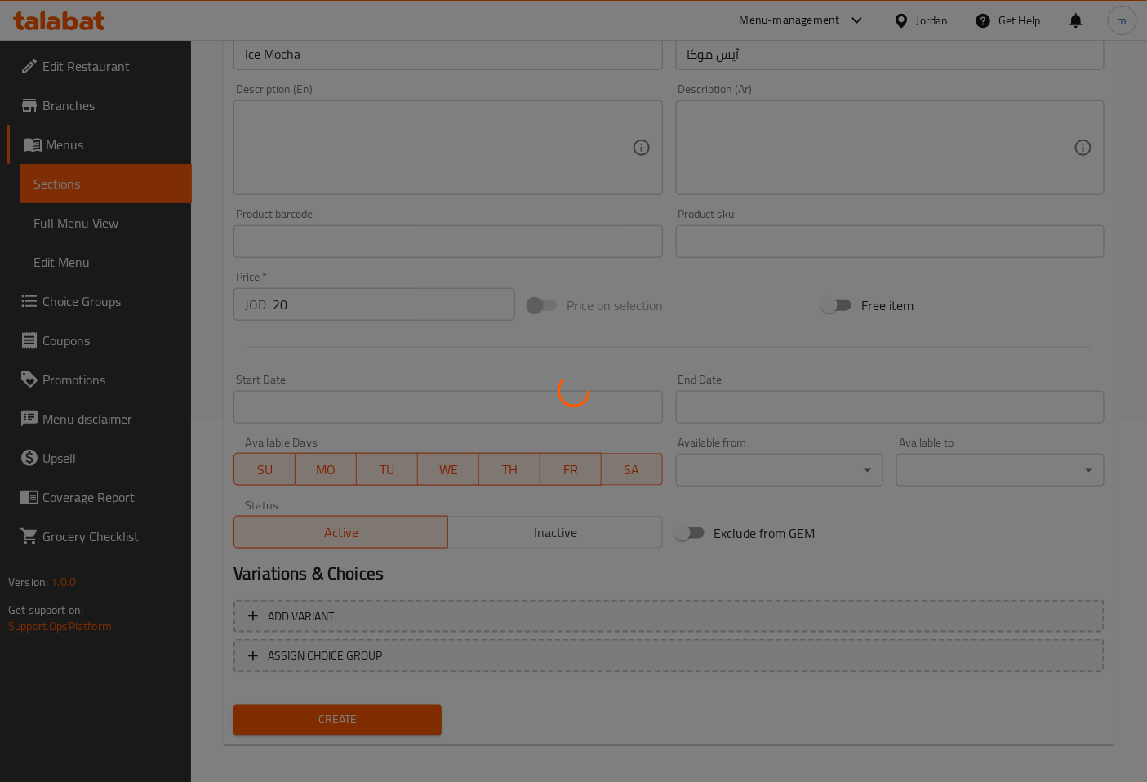
type input "0"
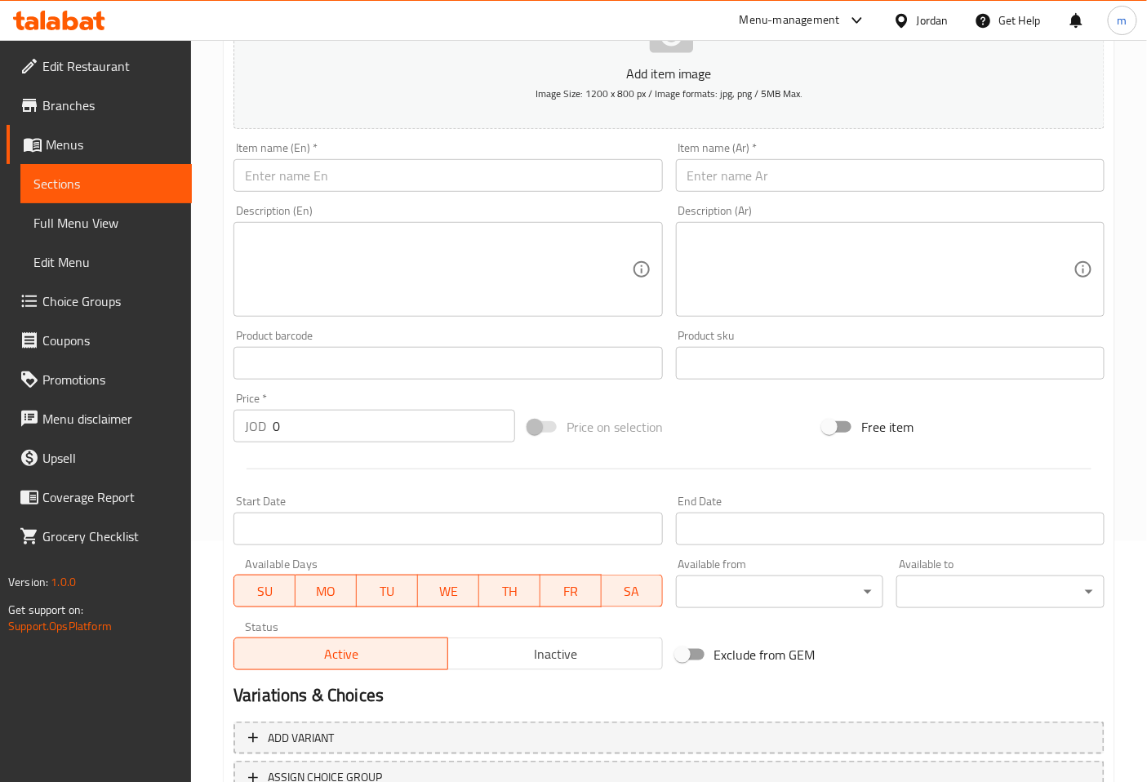
scroll to position [91, 0]
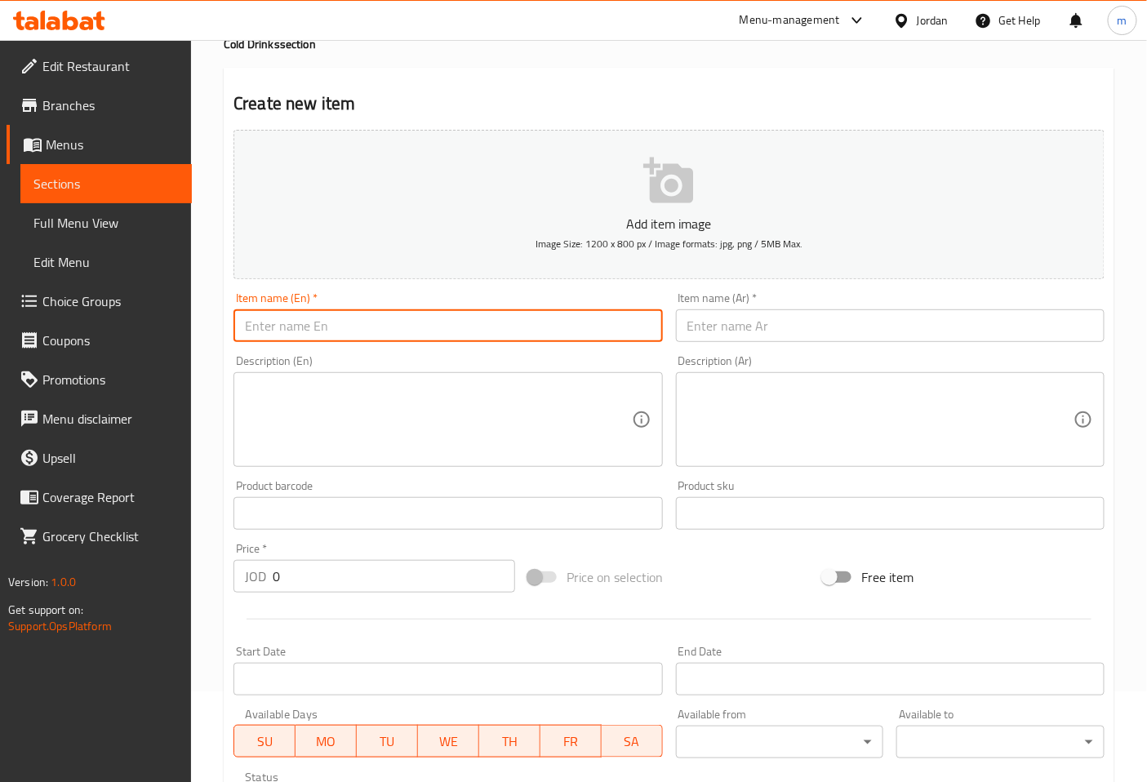
click at [394, 333] on input "text" at bounding box center [447, 325] width 429 height 33
type input "i"
type input "Ice Tea"
click at [714, 333] on input "text" at bounding box center [890, 325] width 429 height 33
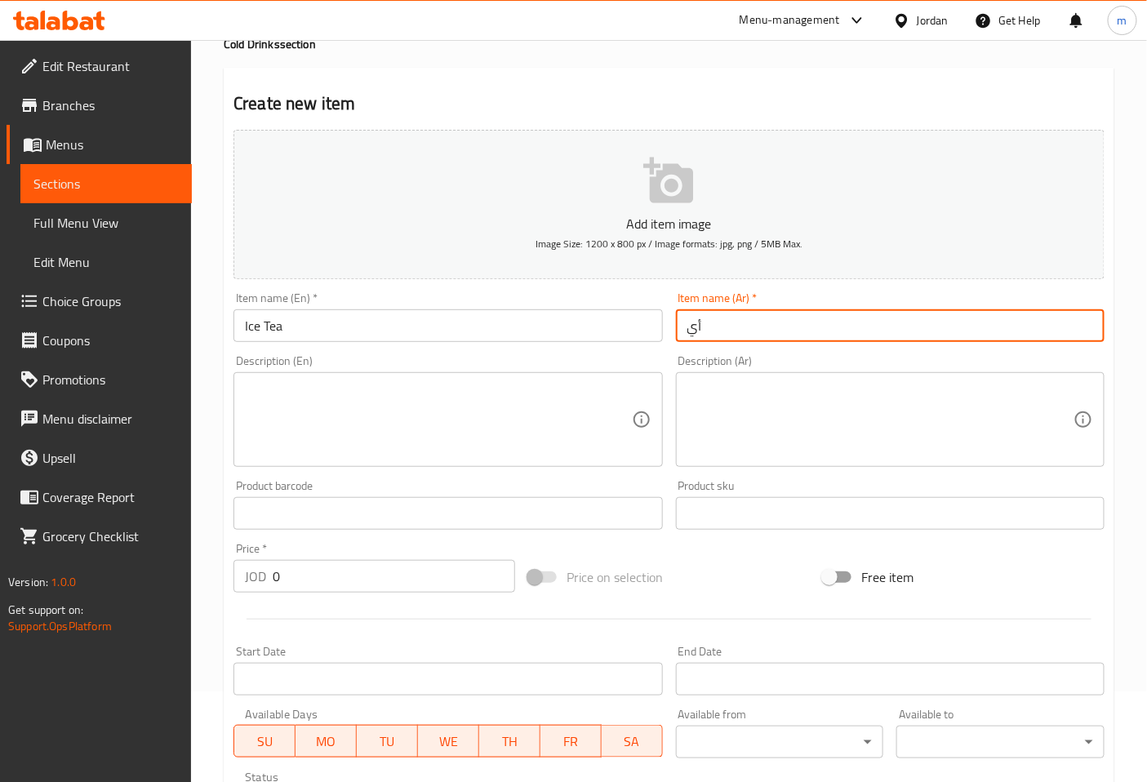
type input "أ"
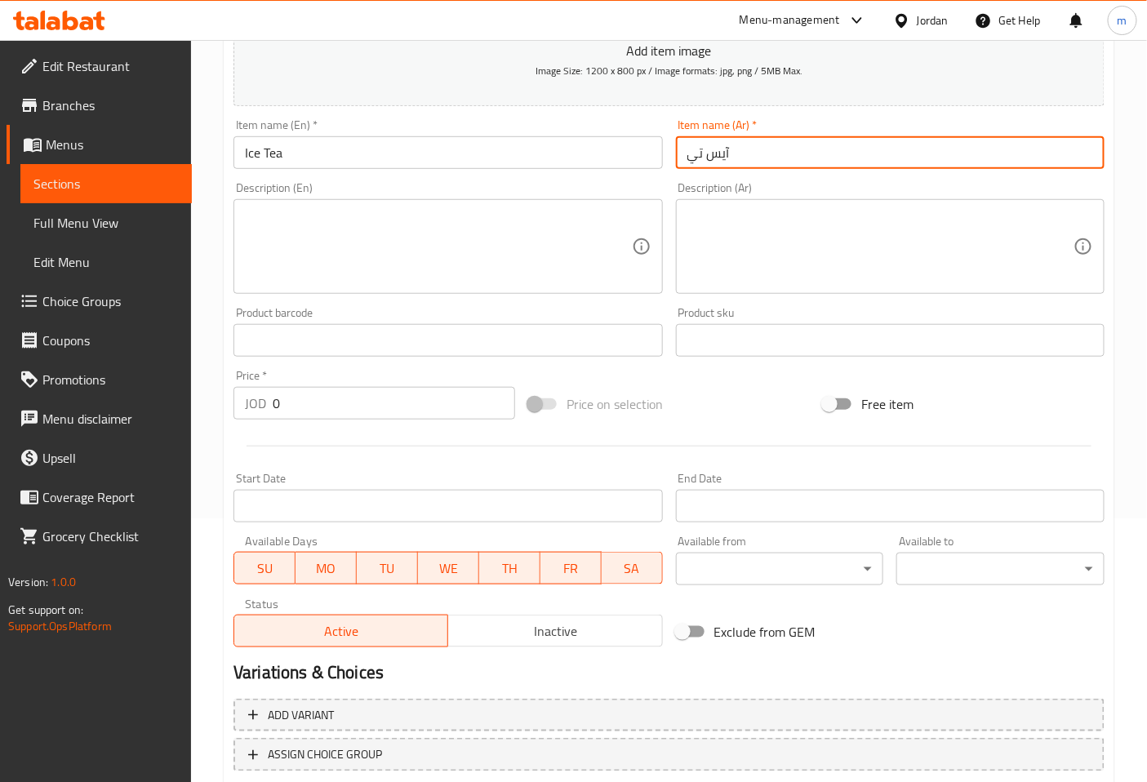
scroll to position [272, 0]
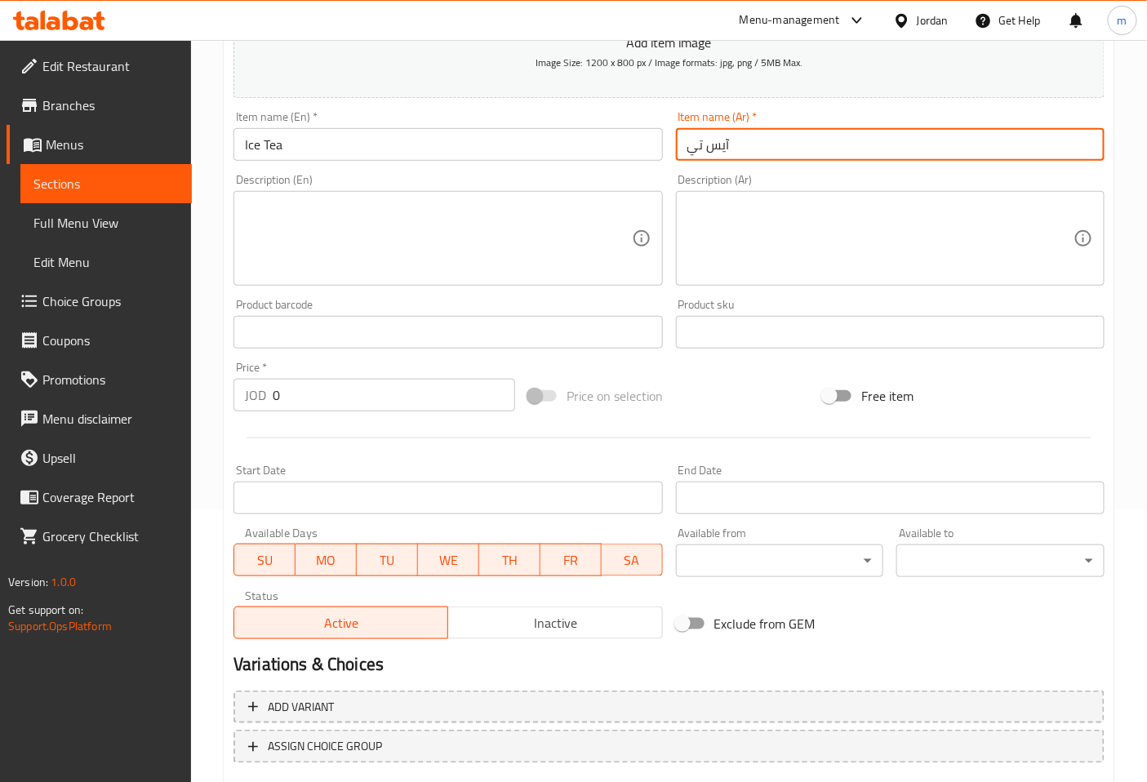
type input "آيس تي"
click at [417, 407] on input "0" at bounding box center [394, 395] width 242 height 33
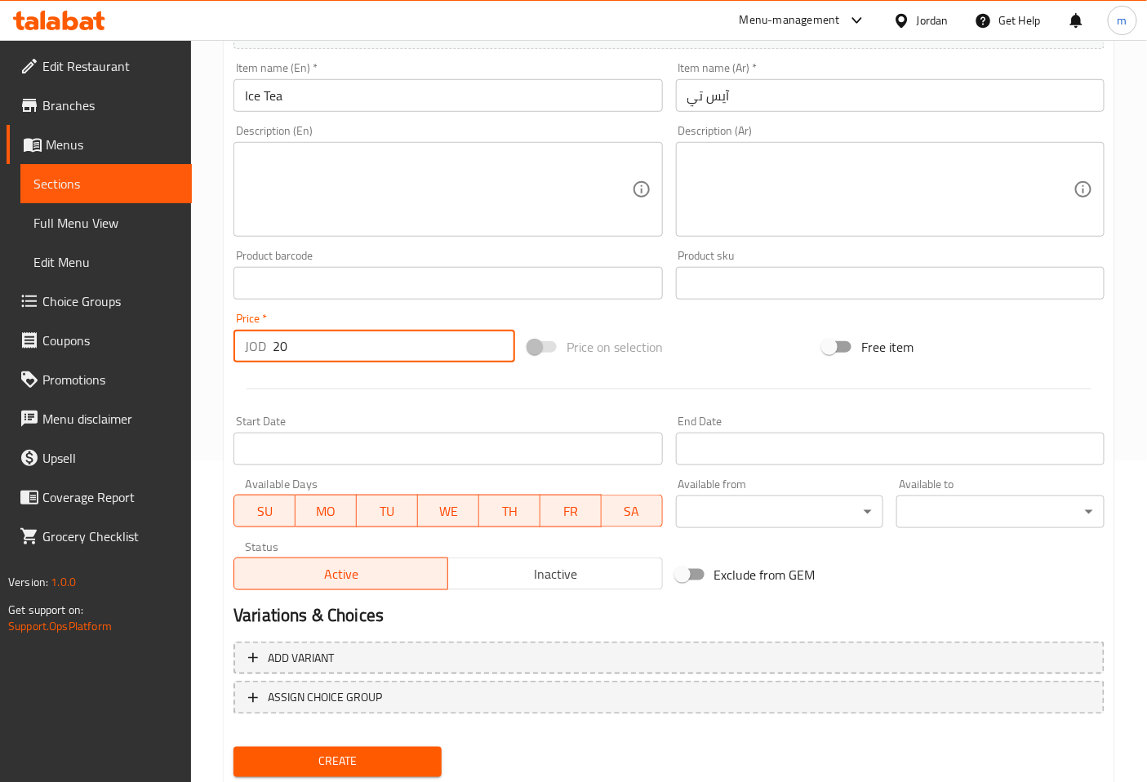
scroll to position [368, 0]
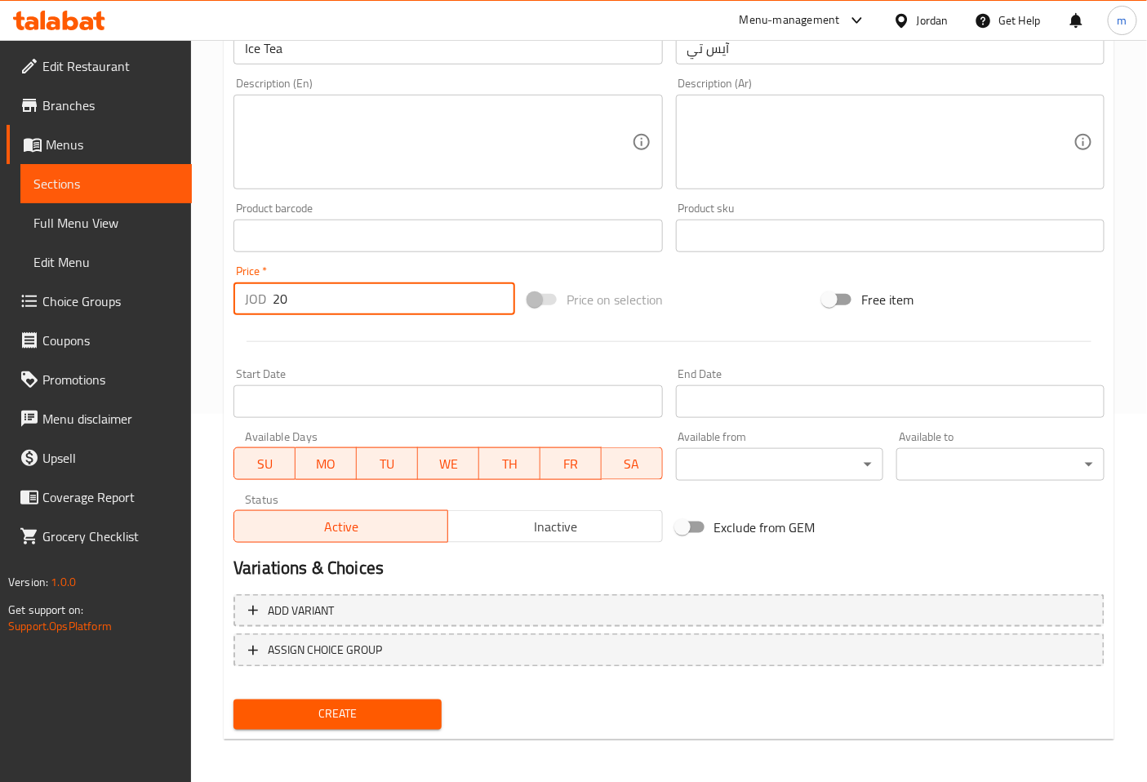
type input "20"
click at [371, 721] on span "Create" at bounding box center [338, 715] width 182 height 20
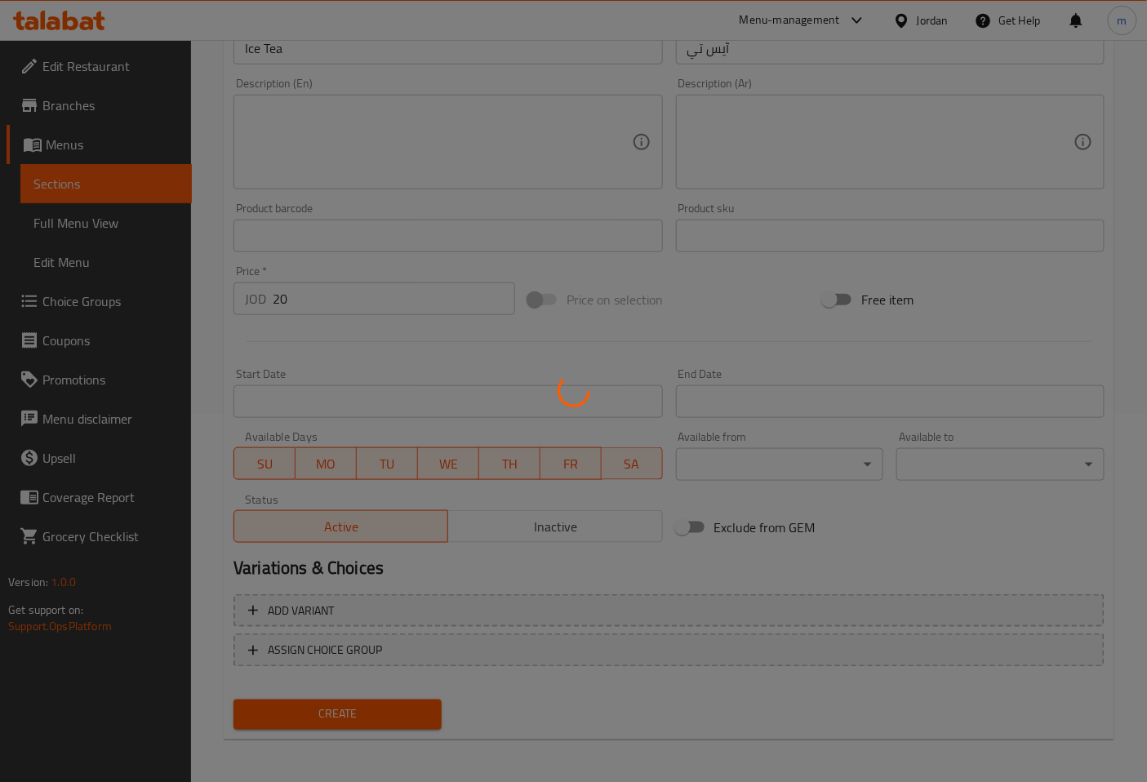
type input "0"
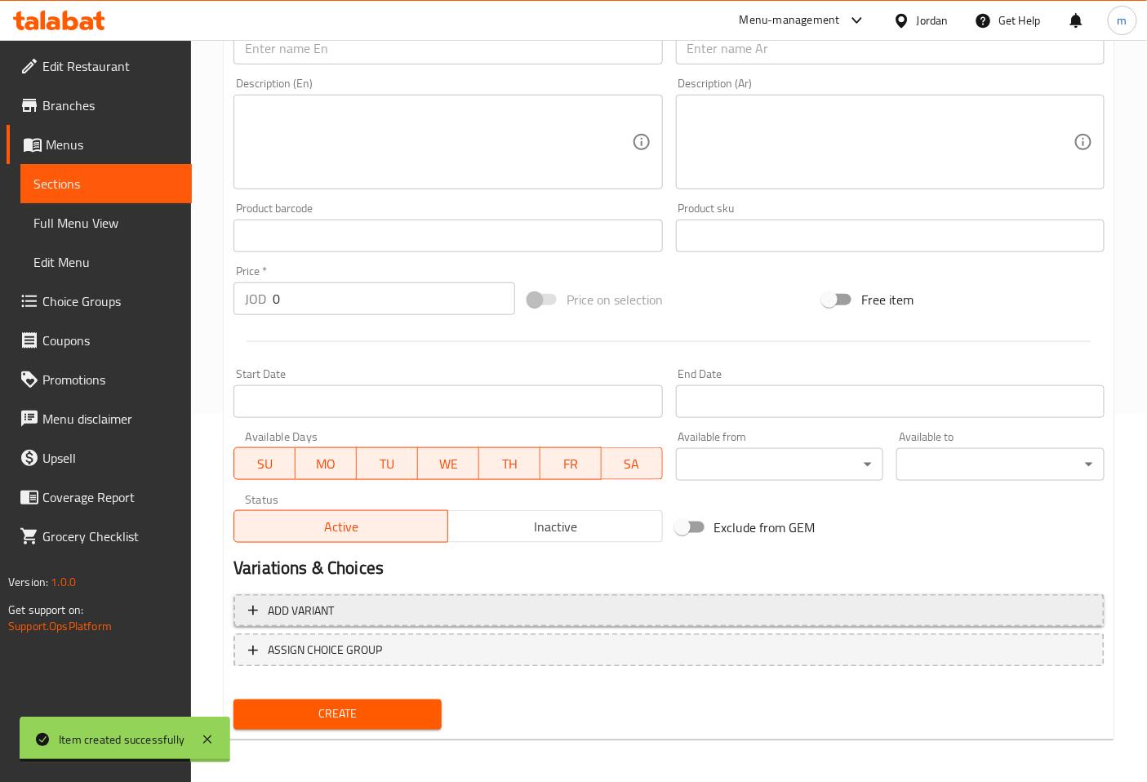
scroll to position [5, 0]
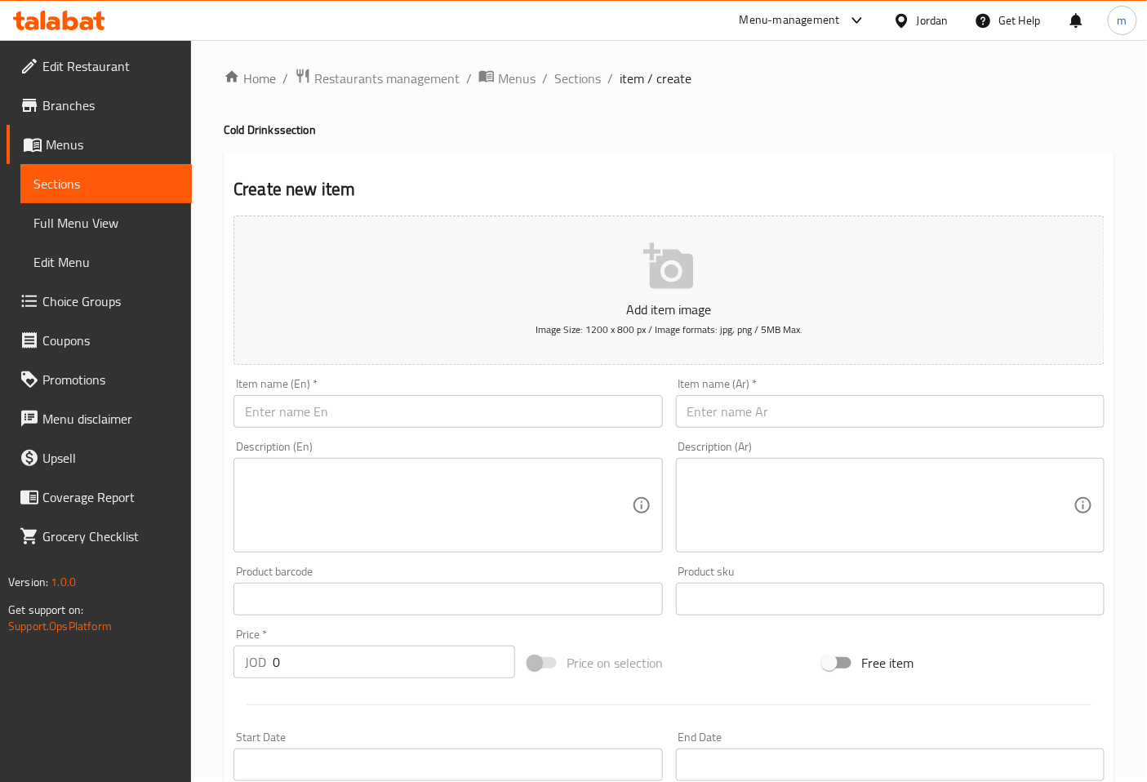
click at [351, 417] on input "text" at bounding box center [447, 411] width 429 height 33
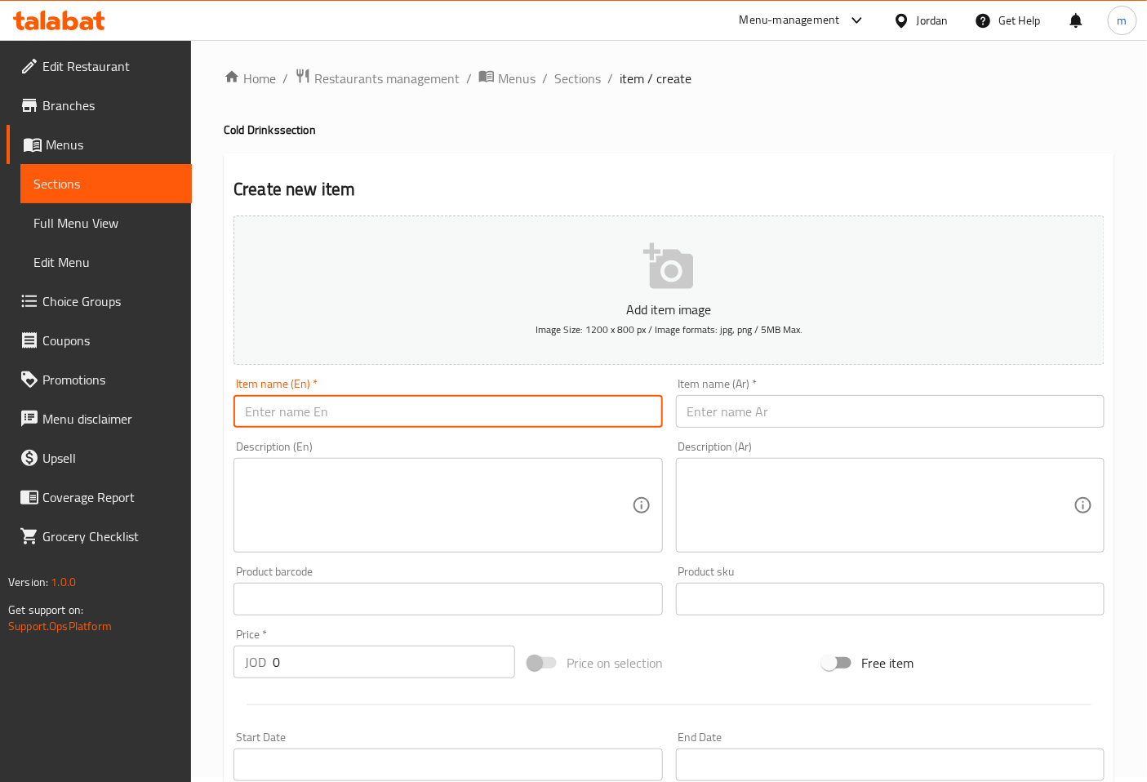
type input "i"
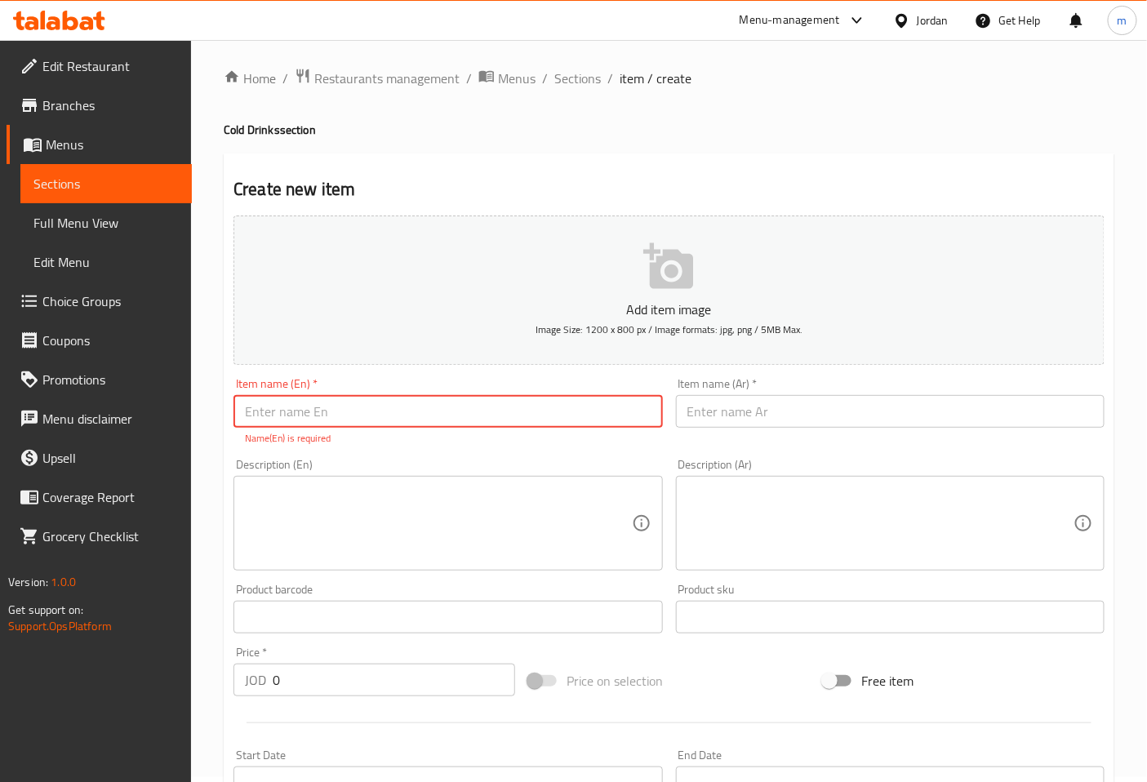
type input "i"
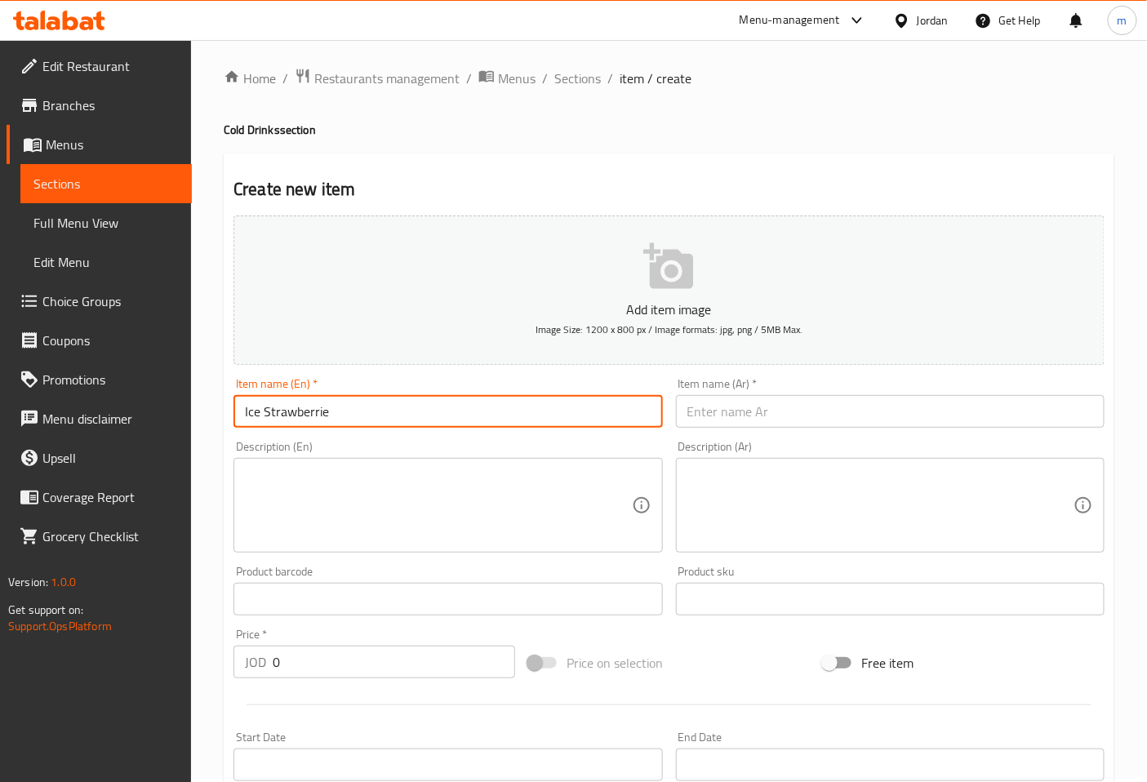
type input "Ice Strawberrie"
click at [719, 423] on input "text" at bounding box center [890, 411] width 429 height 33
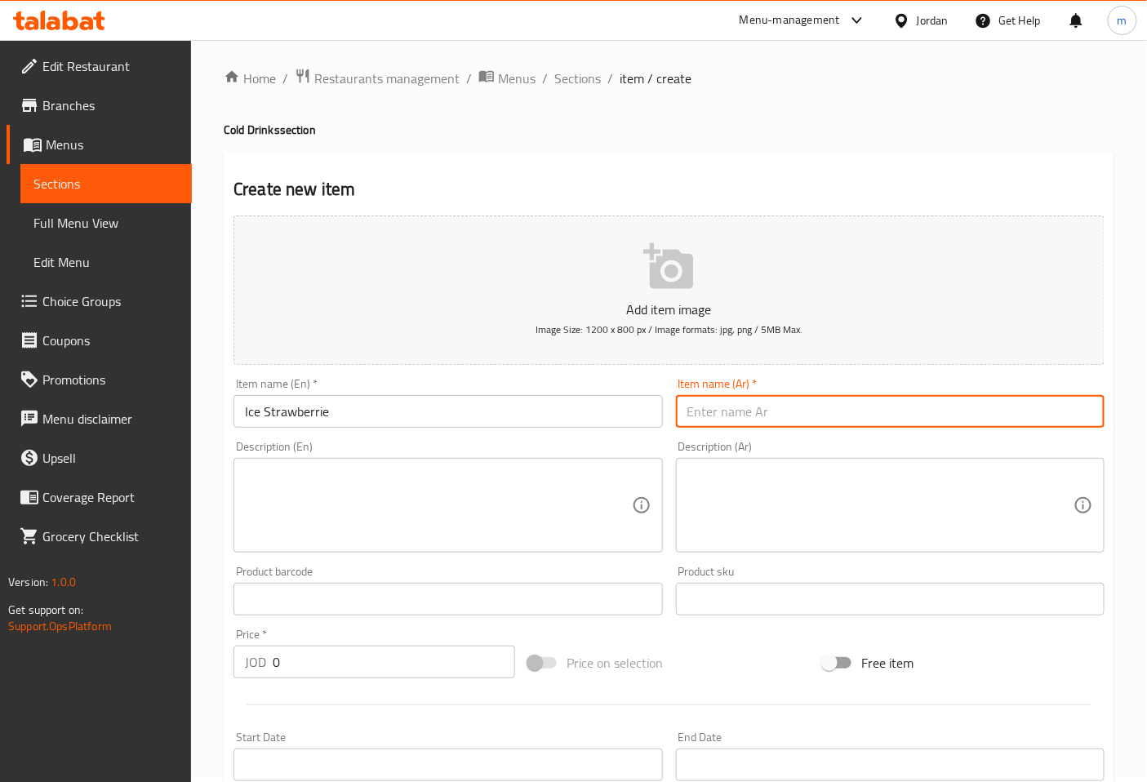
type input "ى"
type input "آ"
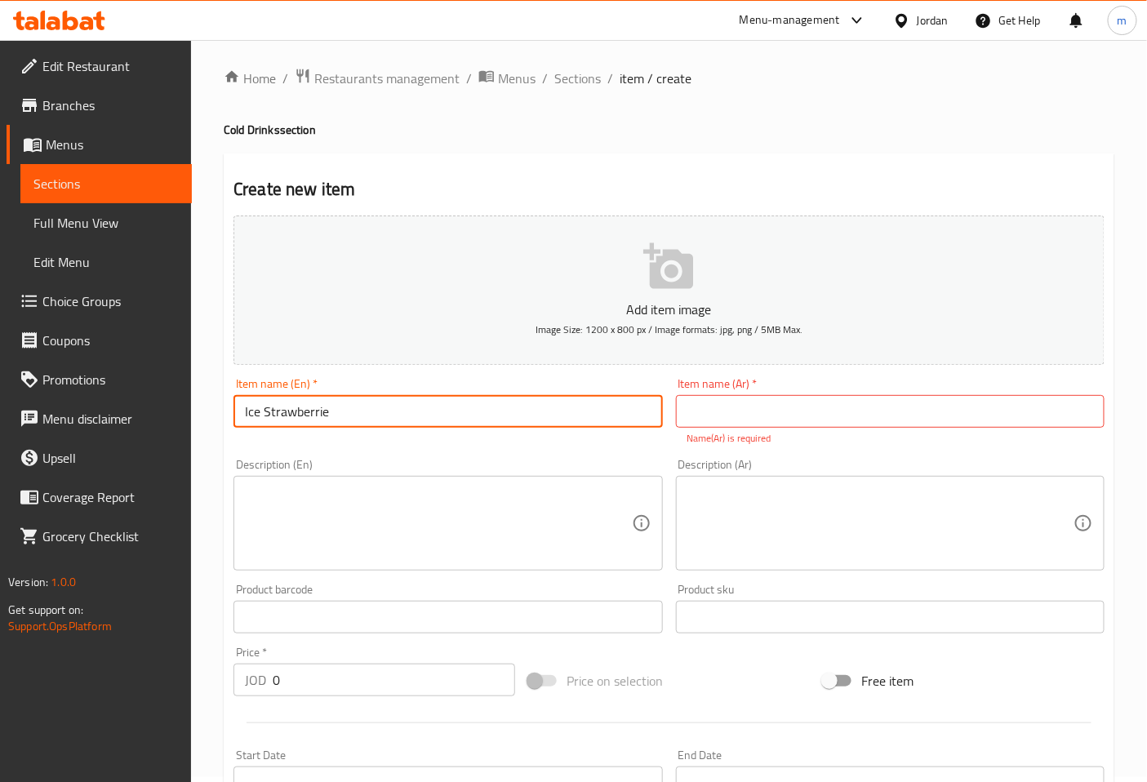
click at [380, 408] on input "Ice Strawberrie" at bounding box center [447, 411] width 429 height 33
click at [723, 398] on input "text" at bounding box center [890, 411] width 429 height 33
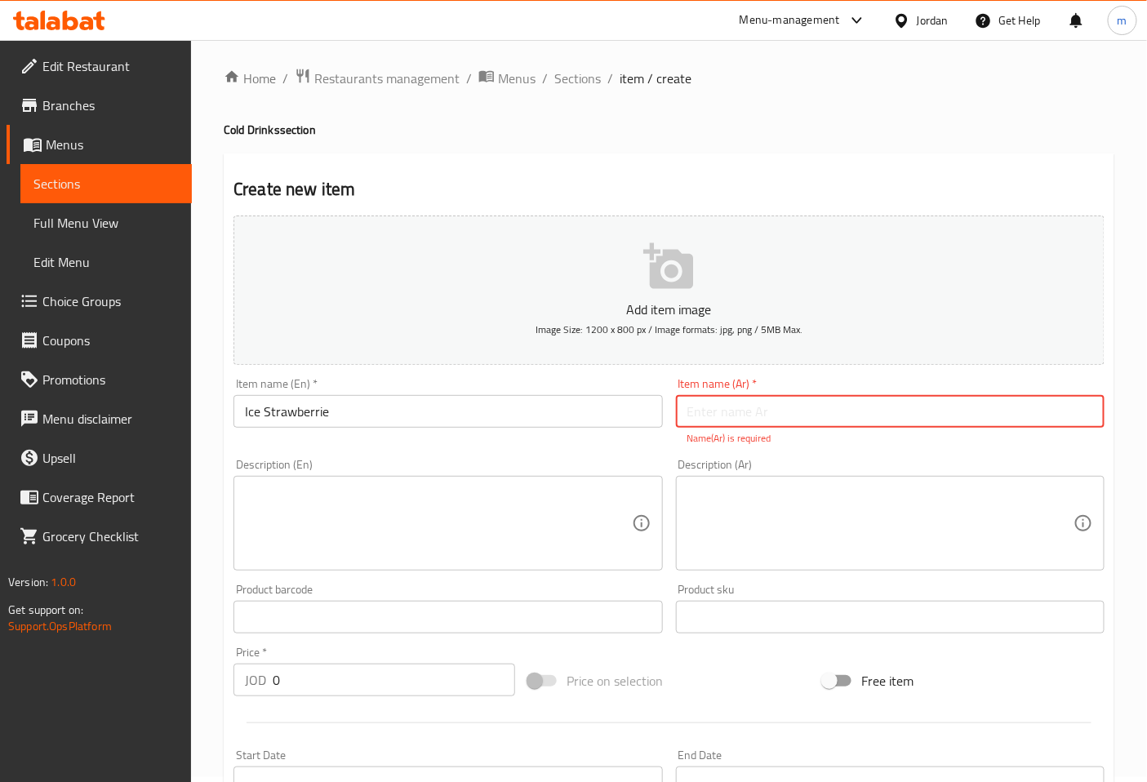
type input "t"
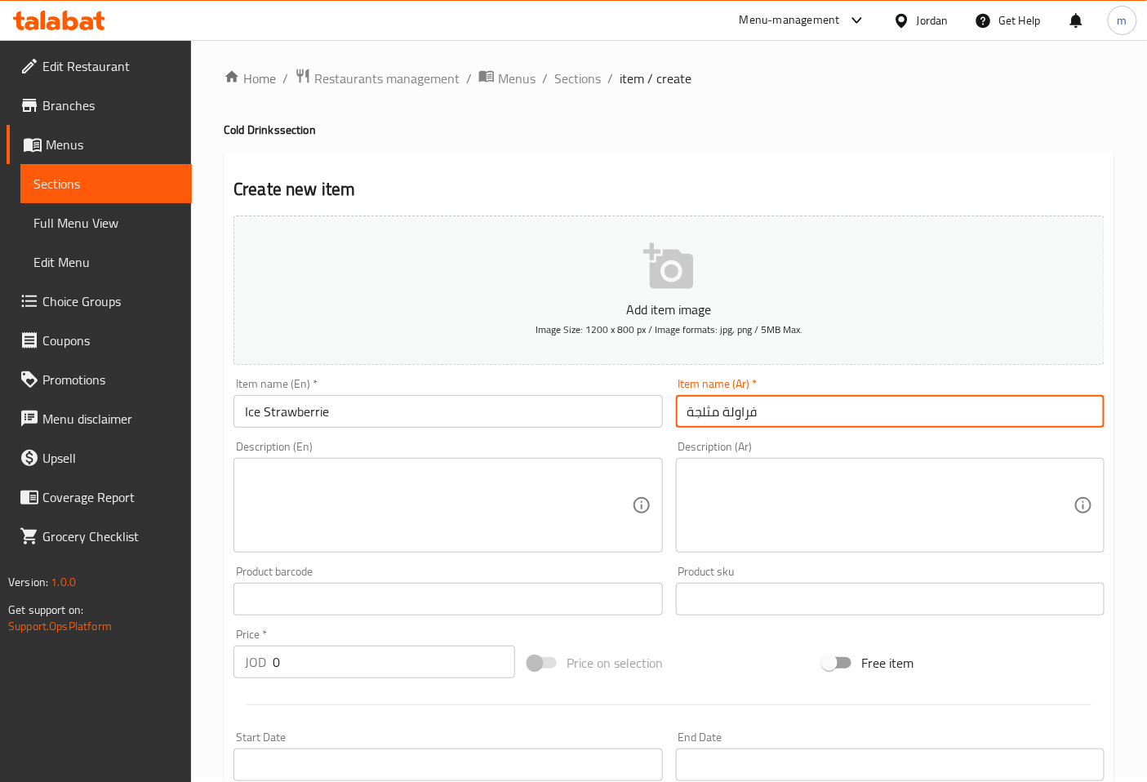
type input "فراولة مثلجة"
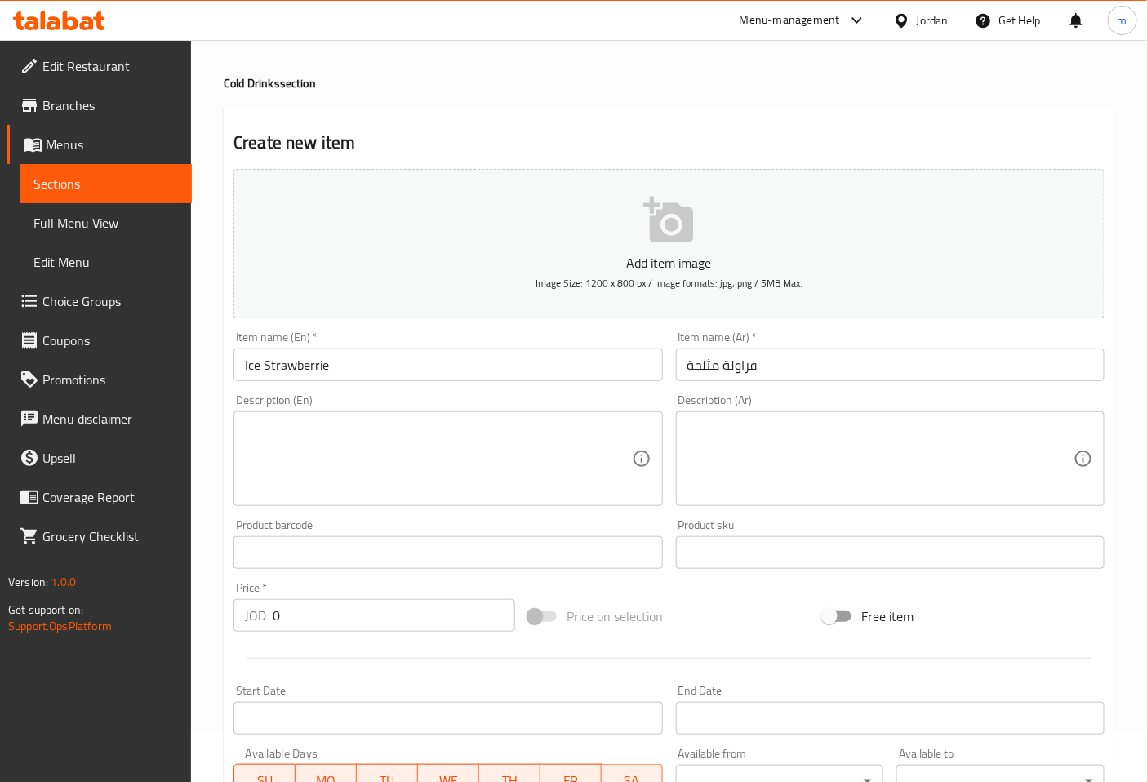
scroll to position [96, 0]
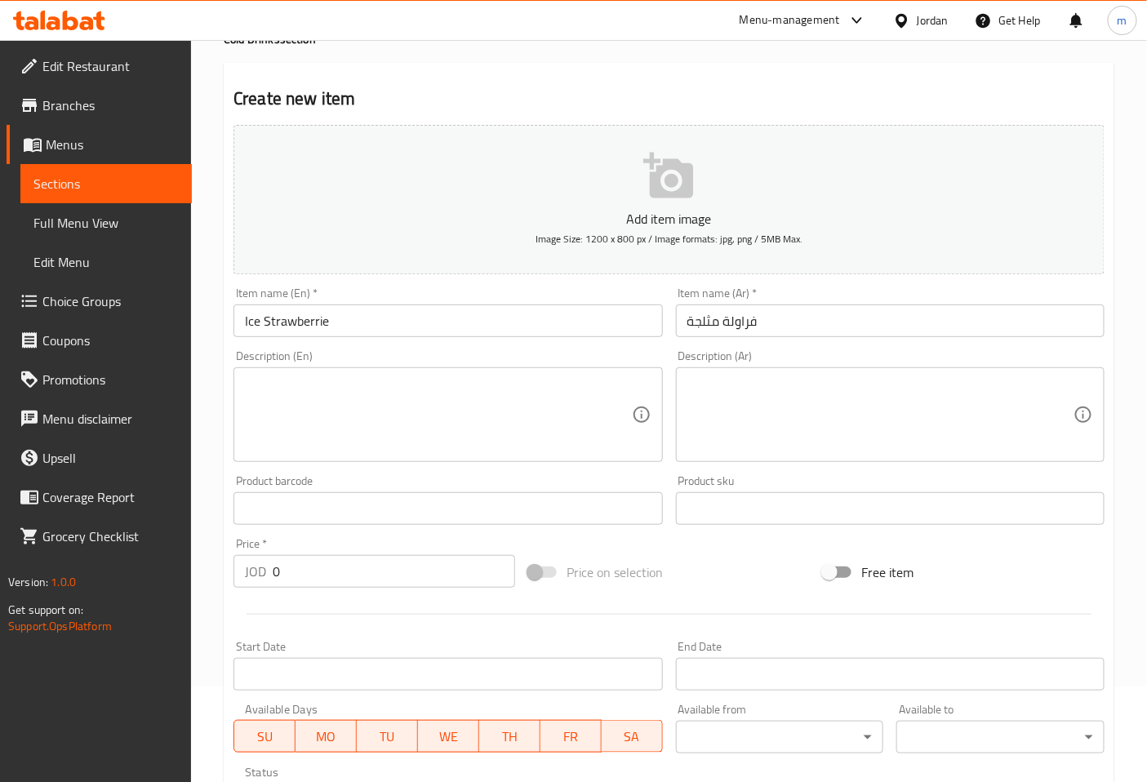
click at [442, 558] on input "0" at bounding box center [394, 571] width 242 height 33
type input "15"
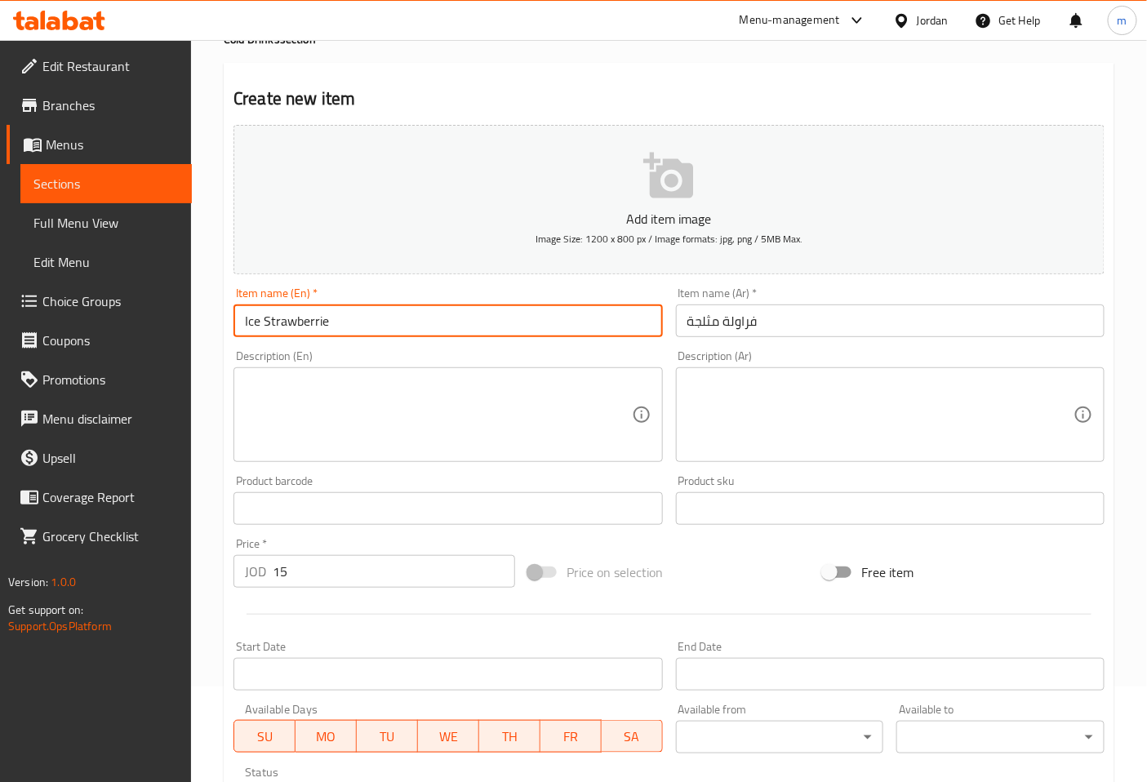
click at [371, 322] on input "Ice Strawberrie" at bounding box center [447, 321] width 429 height 33
click at [405, 305] on input "Ice Strawberry" at bounding box center [447, 321] width 429 height 33
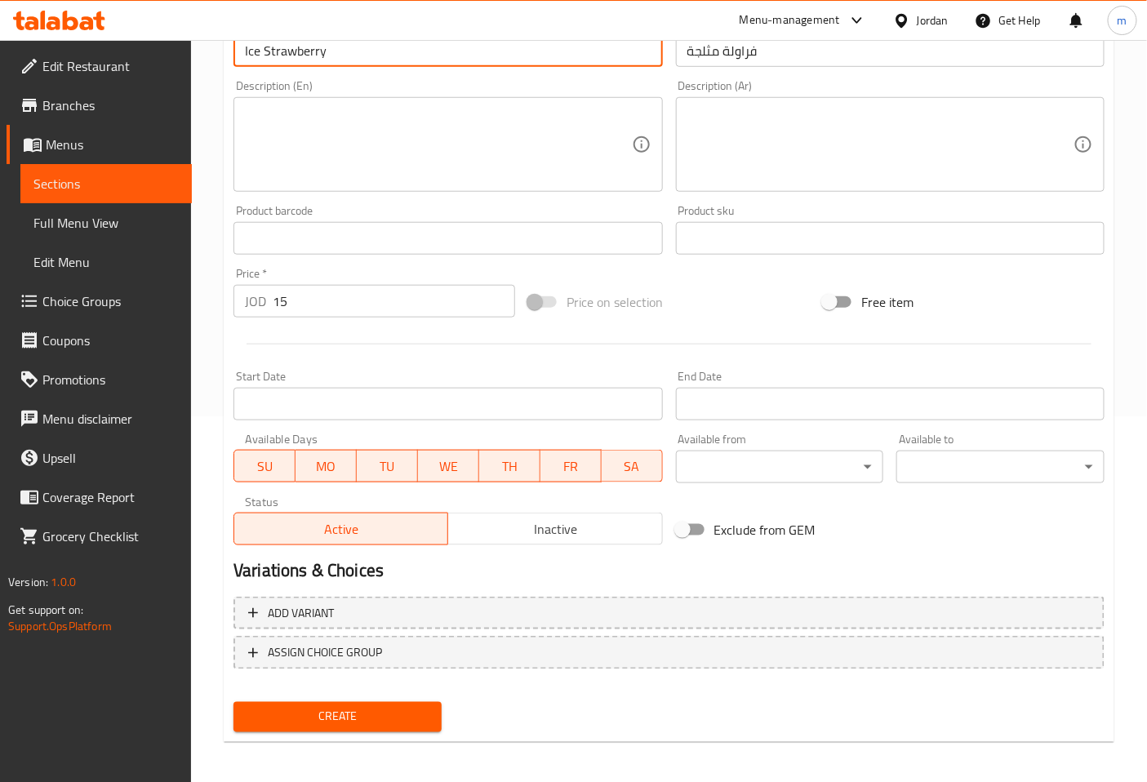
scroll to position [368, 0]
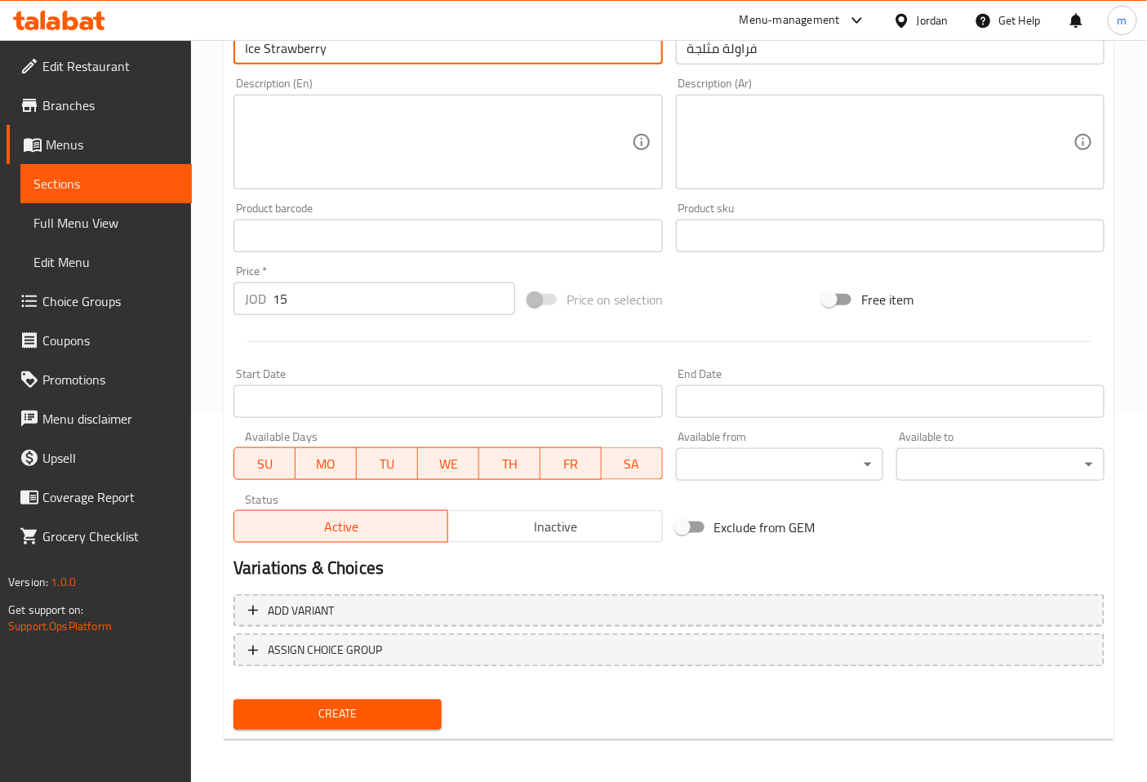
type input "Ice Strawberry"
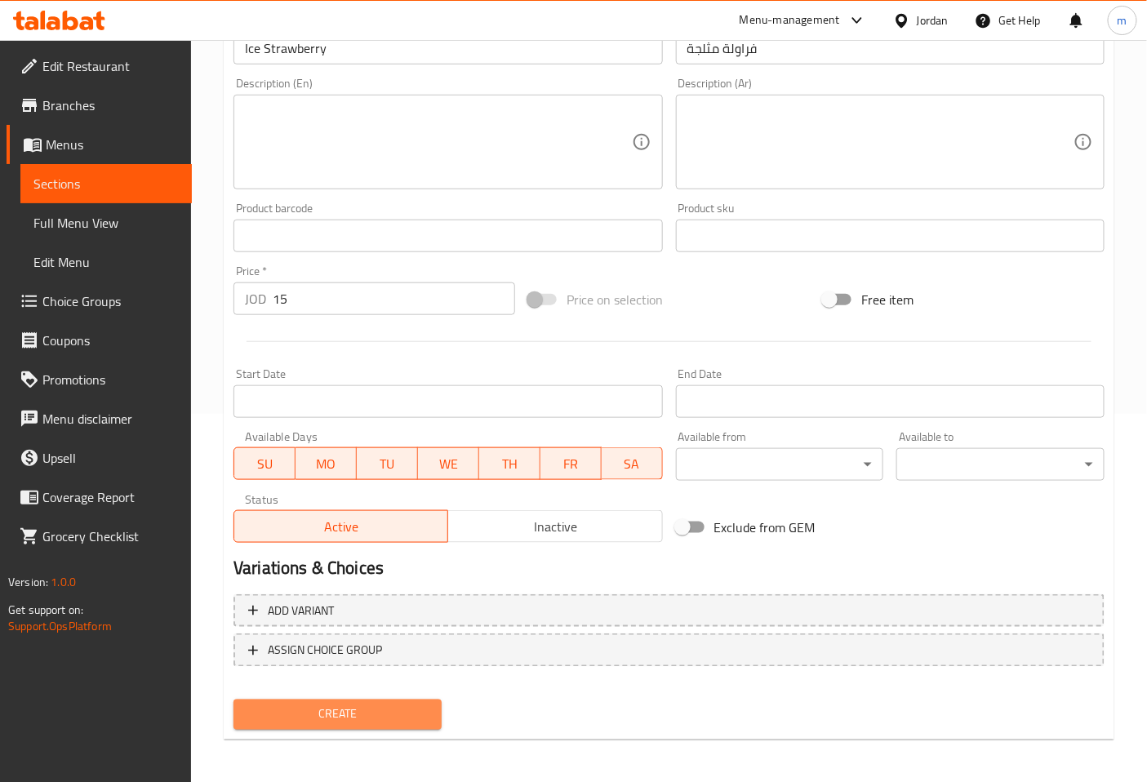
click at [372, 714] on span "Create" at bounding box center [338, 715] width 182 height 20
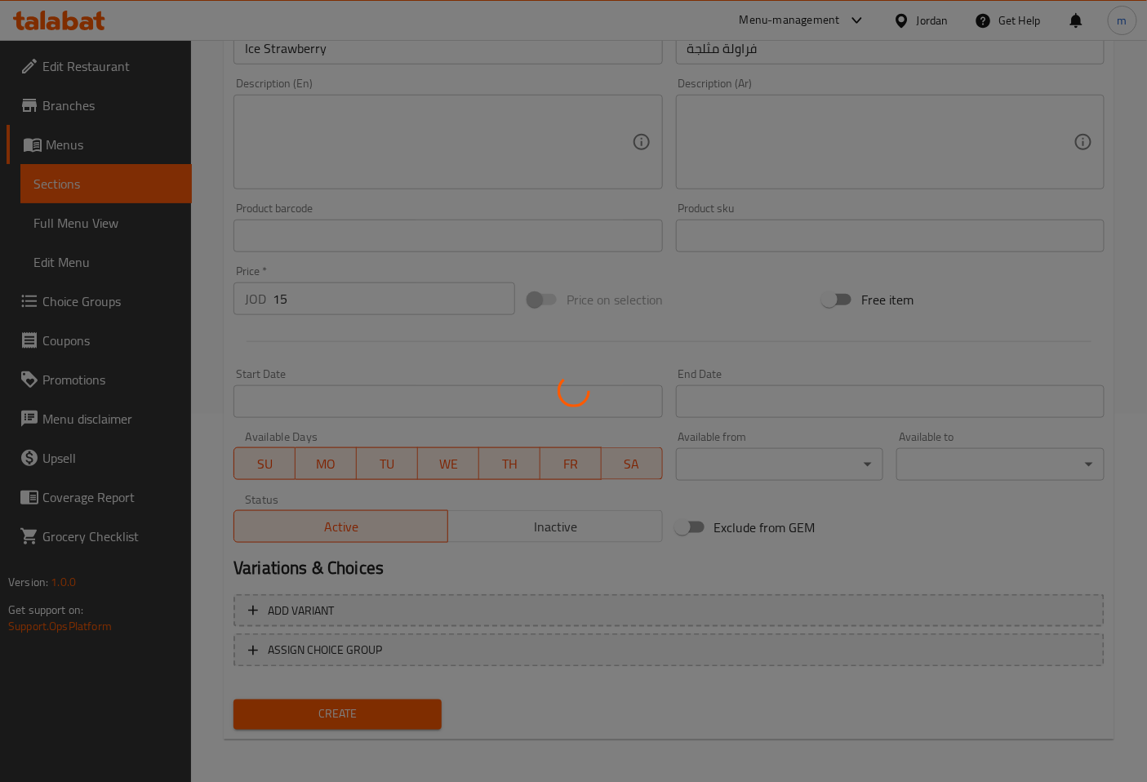
type input "0"
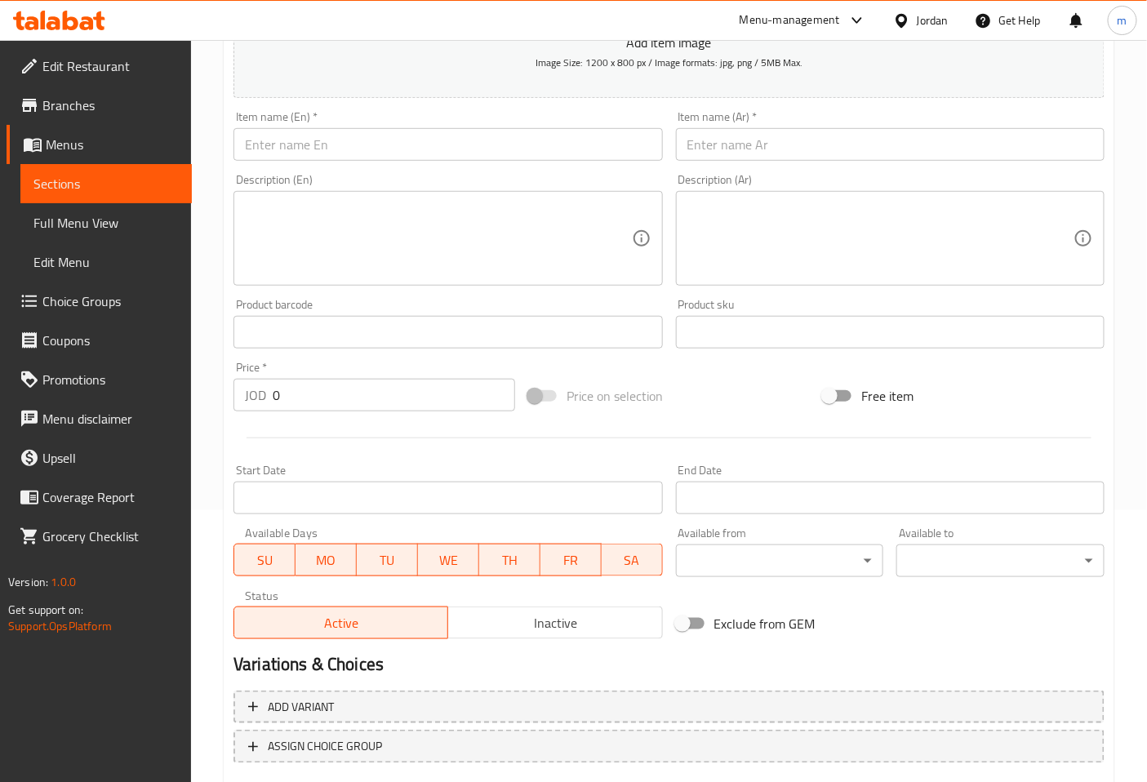
scroll to position [96, 0]
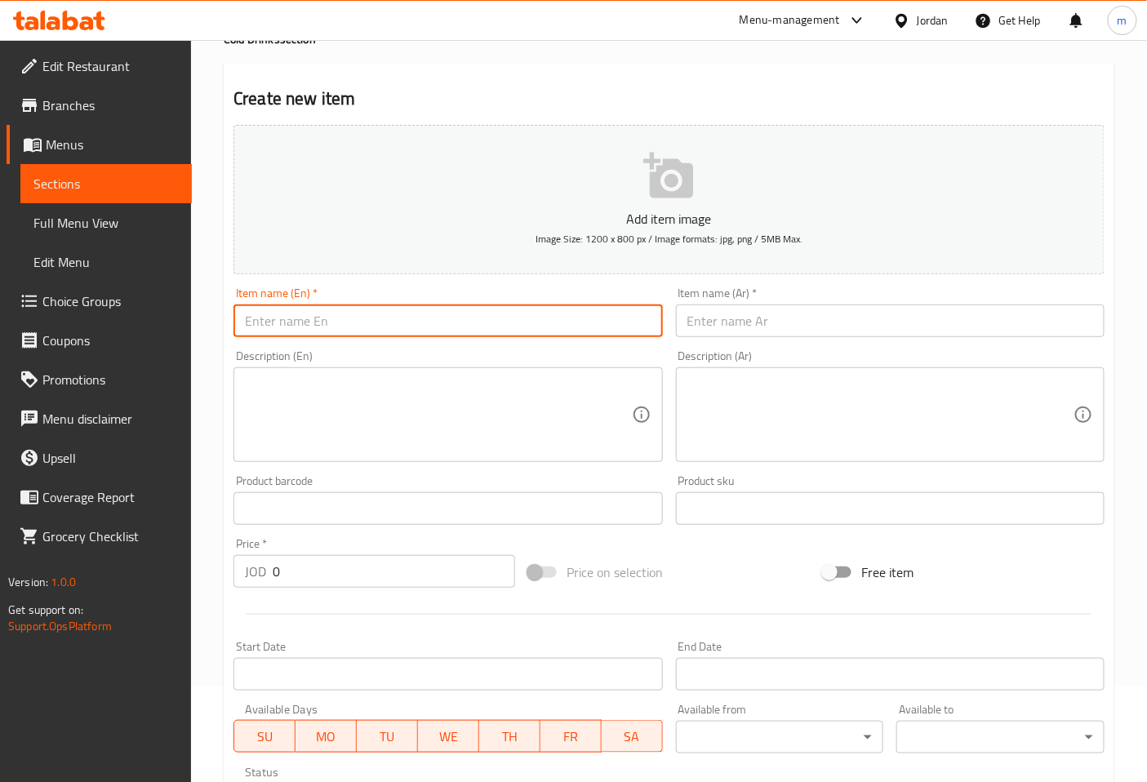
paste input "Frappuccino"
type input "Frappuccino"
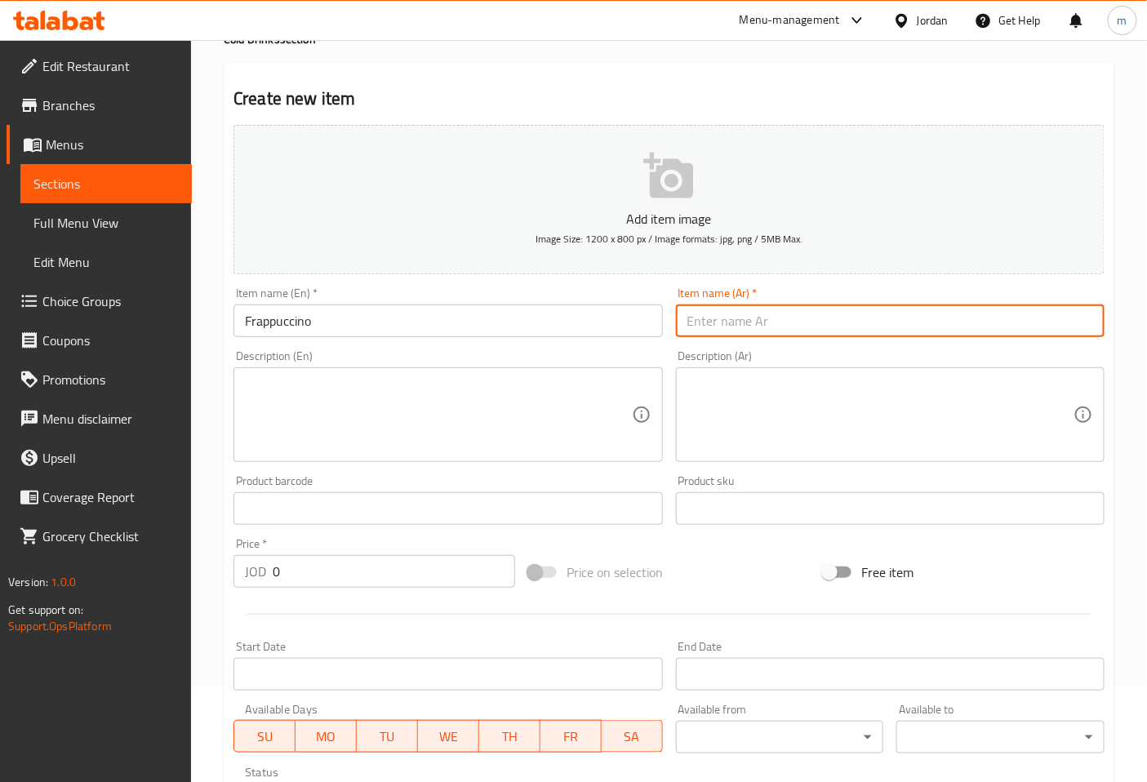
click at [758, 313] on input "text" at bounding box center [890, 321] width 429 height 33
paste input "فرابيتشينو"
type input "فرابيتشينو"
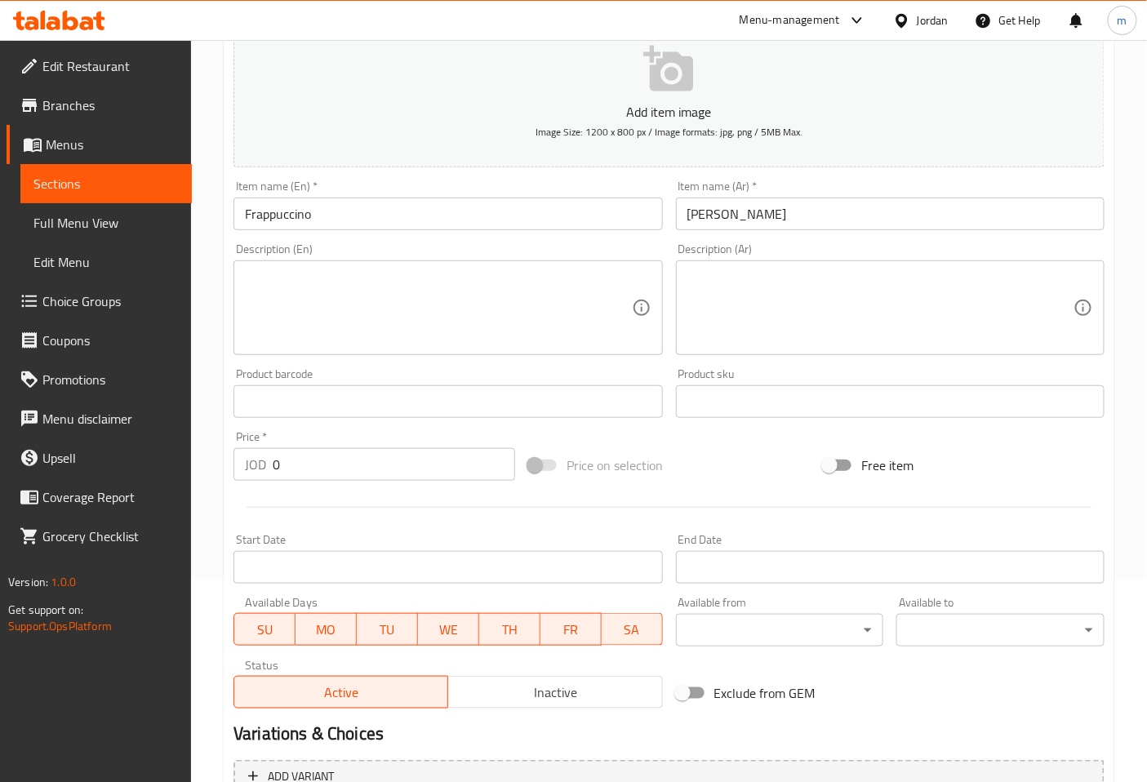
scroll to position [368, 0]
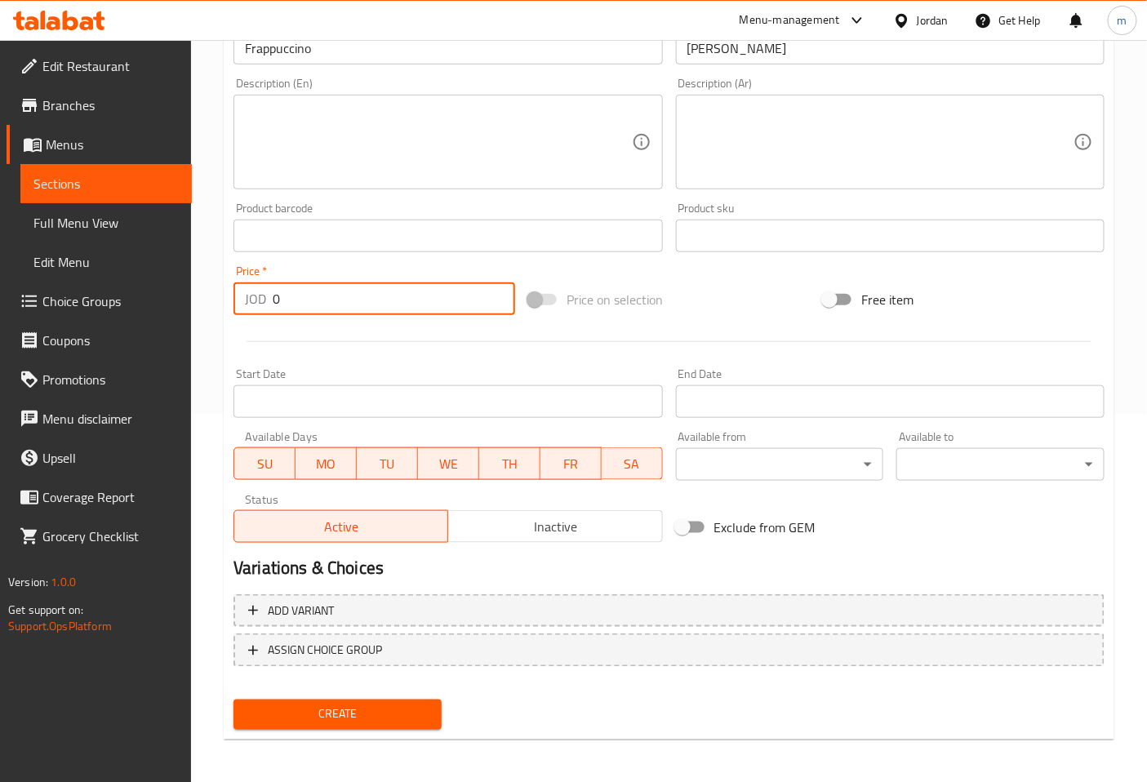
click at [398, 296] on input "0" at bounding box center [394, 298] width 242 height 33
type input "20"
click at [371, 713] on span "Create" at bounding box center [338, 715] width 182 height 20
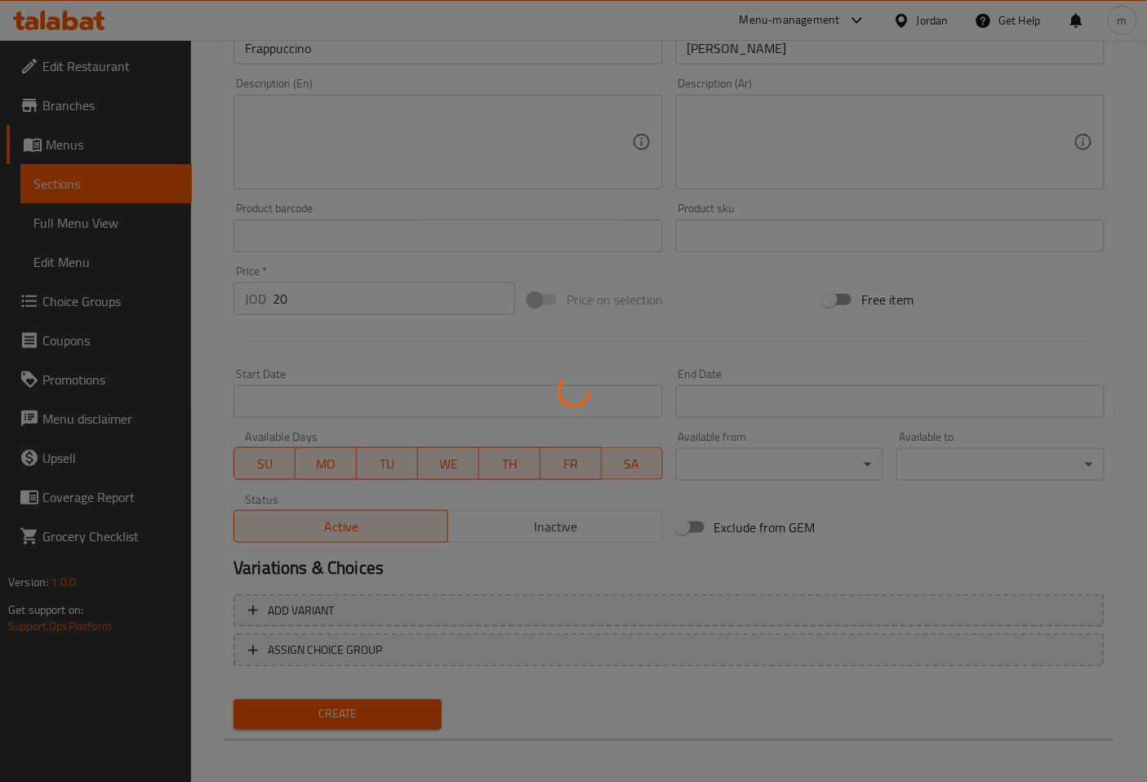
type input "0"
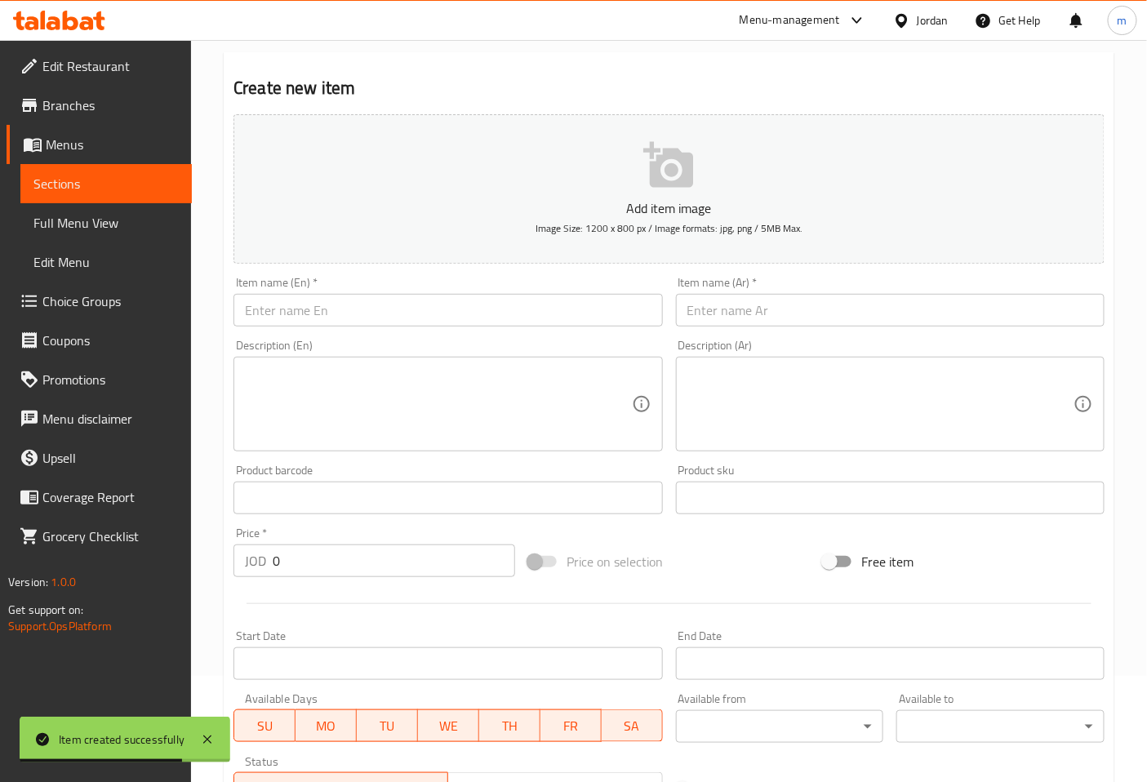
scroll to position [96, 0]
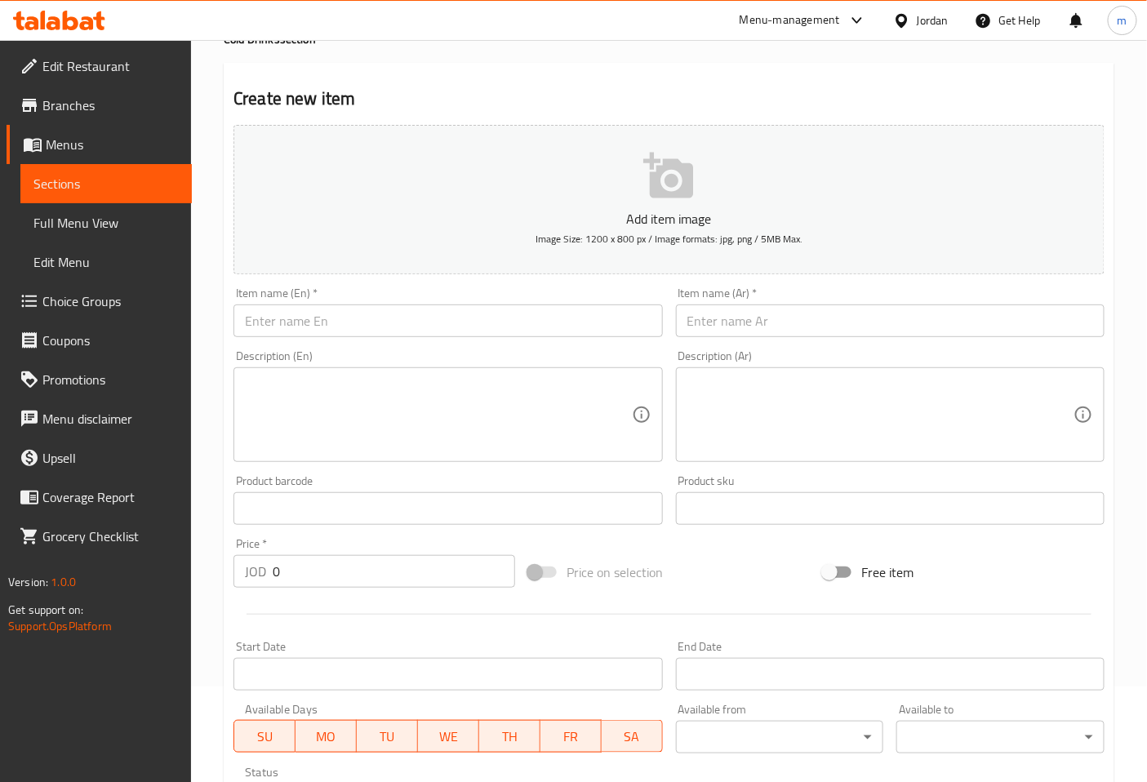
click at [84, 190] on span "Sections" at bounding box center [105, 184] width 145 height 20
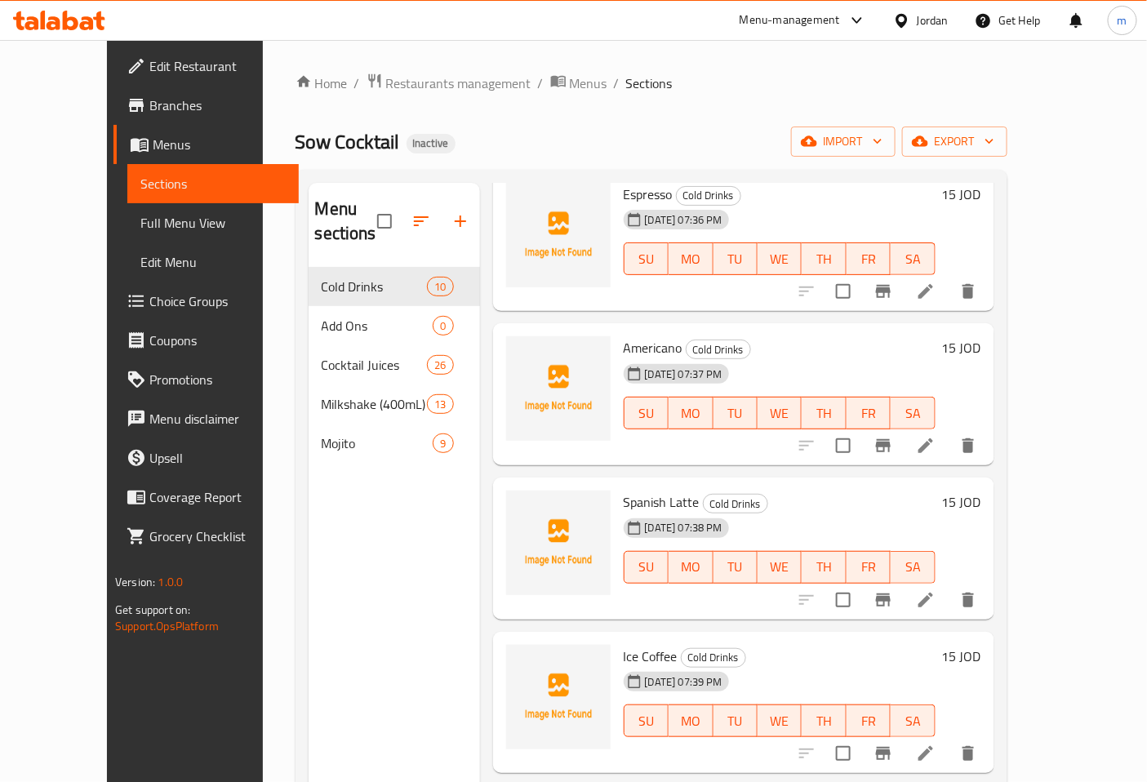
scroll to position [181, 0]
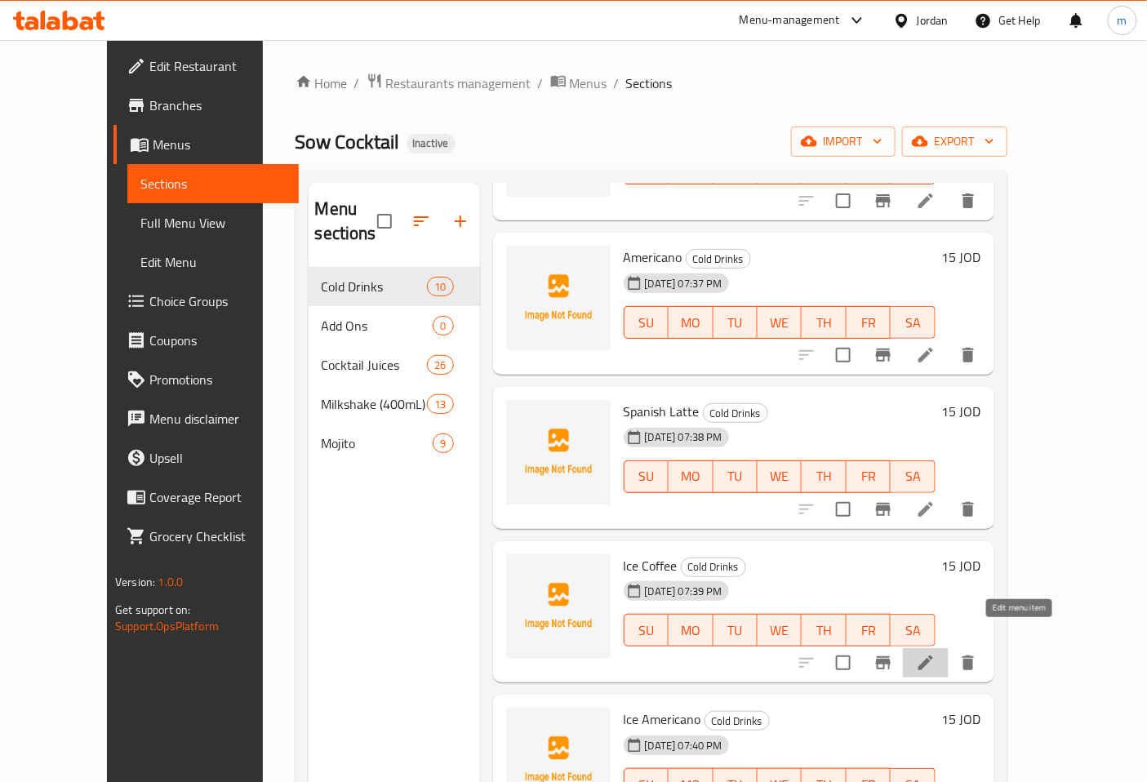
click at [936, 653] on icon at bounding box center [926, 663] width 20 height 20
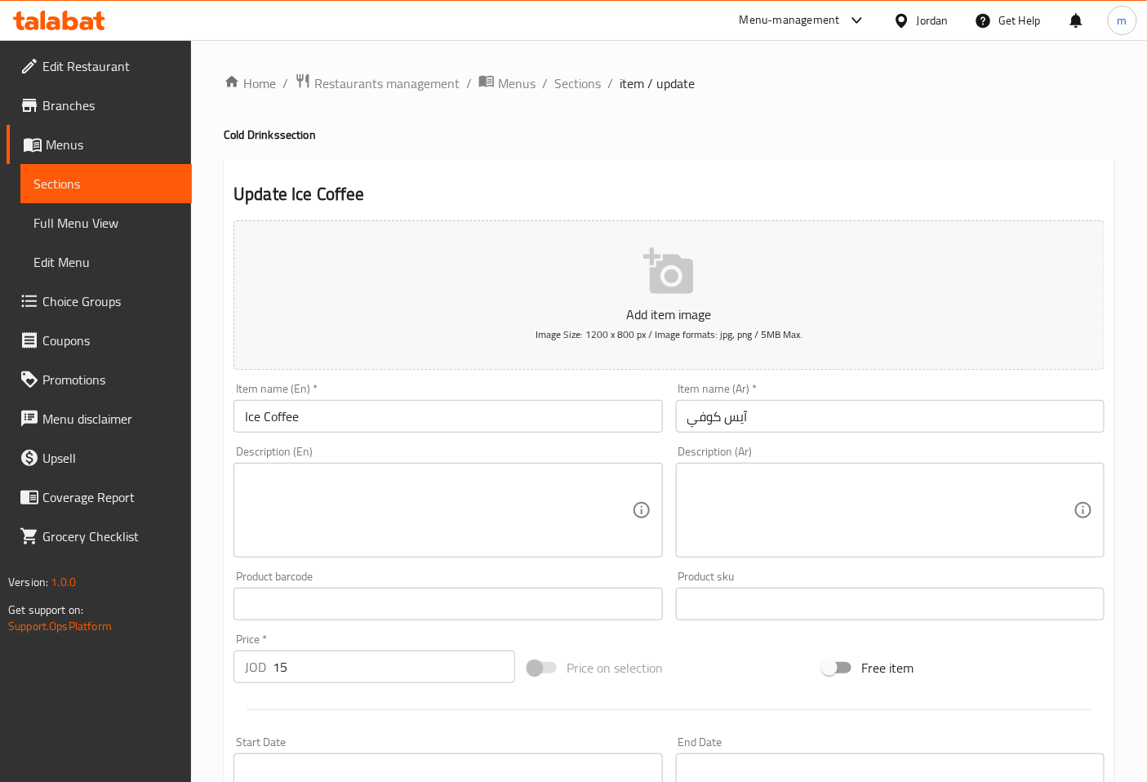
click at [763, 419] on input "آيس كوفي" at bounding box center [890, 416] width 429 height 33
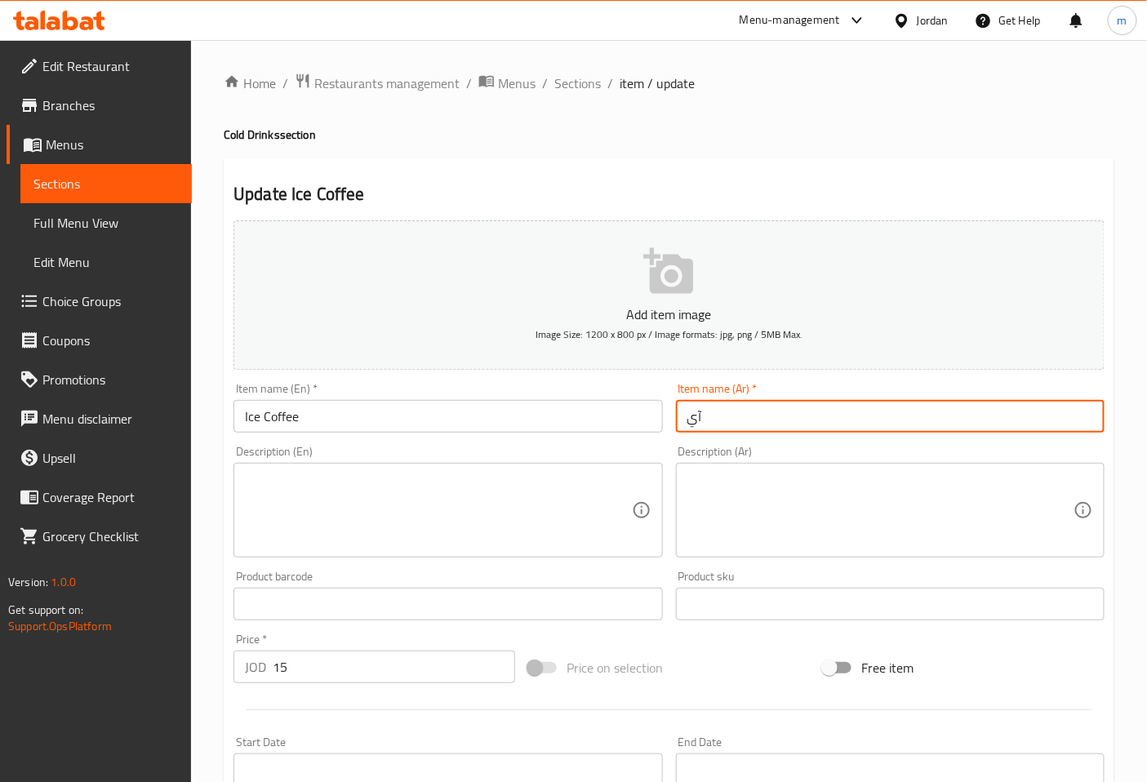
type input "آ"
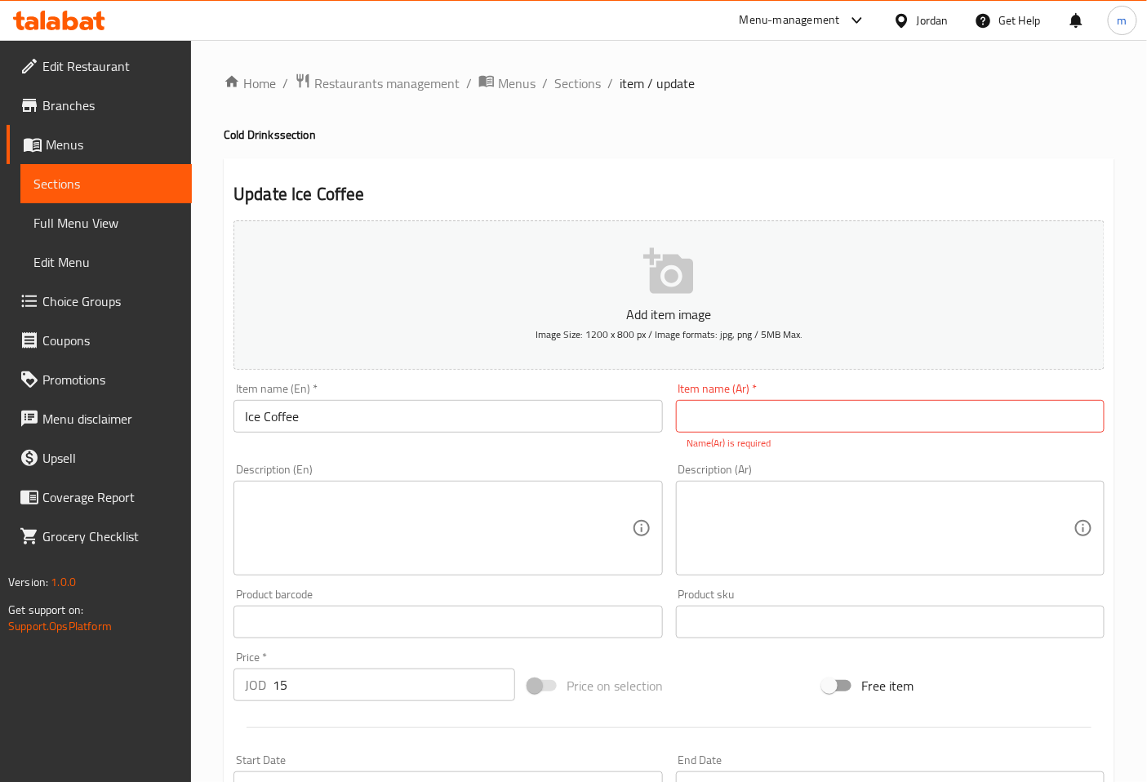
click at [883, 419] on input "text" at bounding box center [890, 416] width 429 height 33
type input "r"
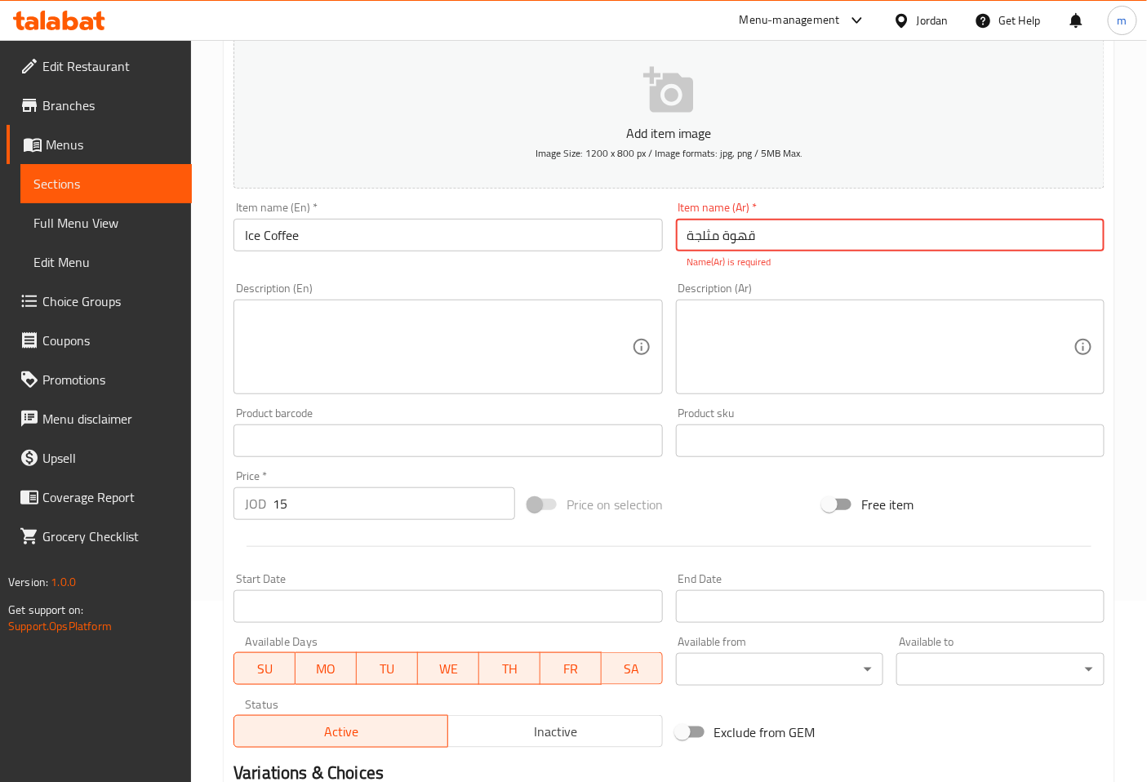
scroll to position [362, 0]
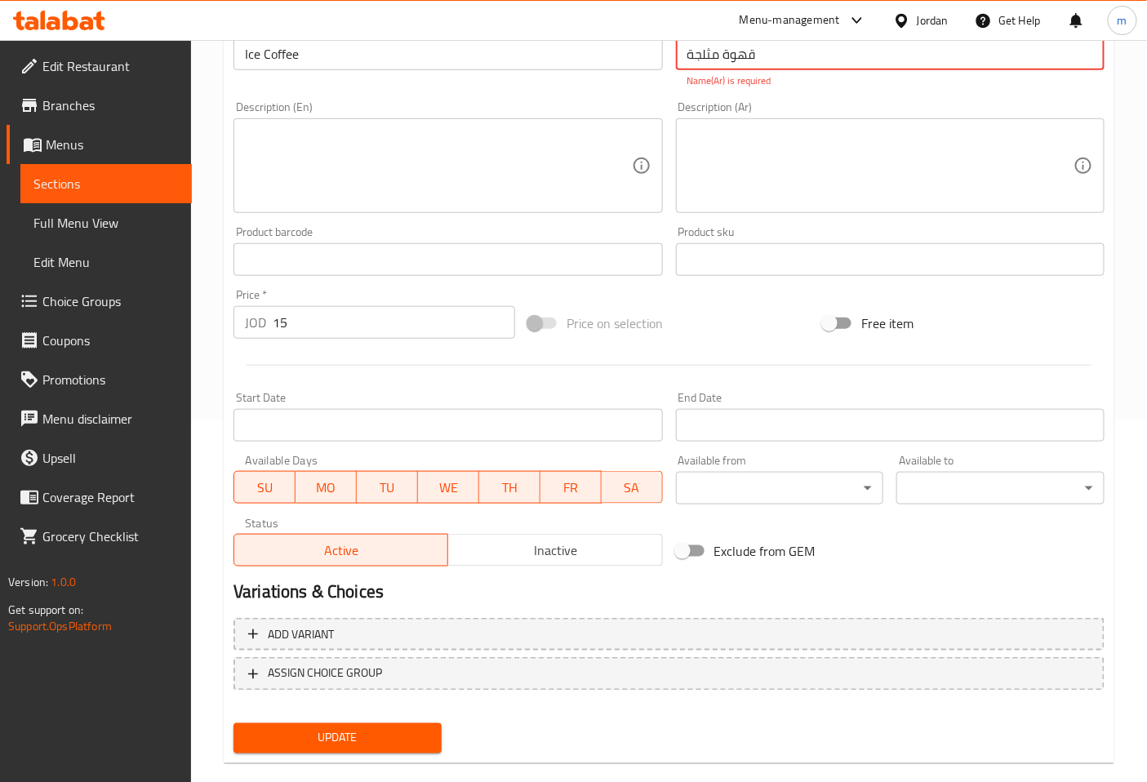
type input "قهوة مثلجة"
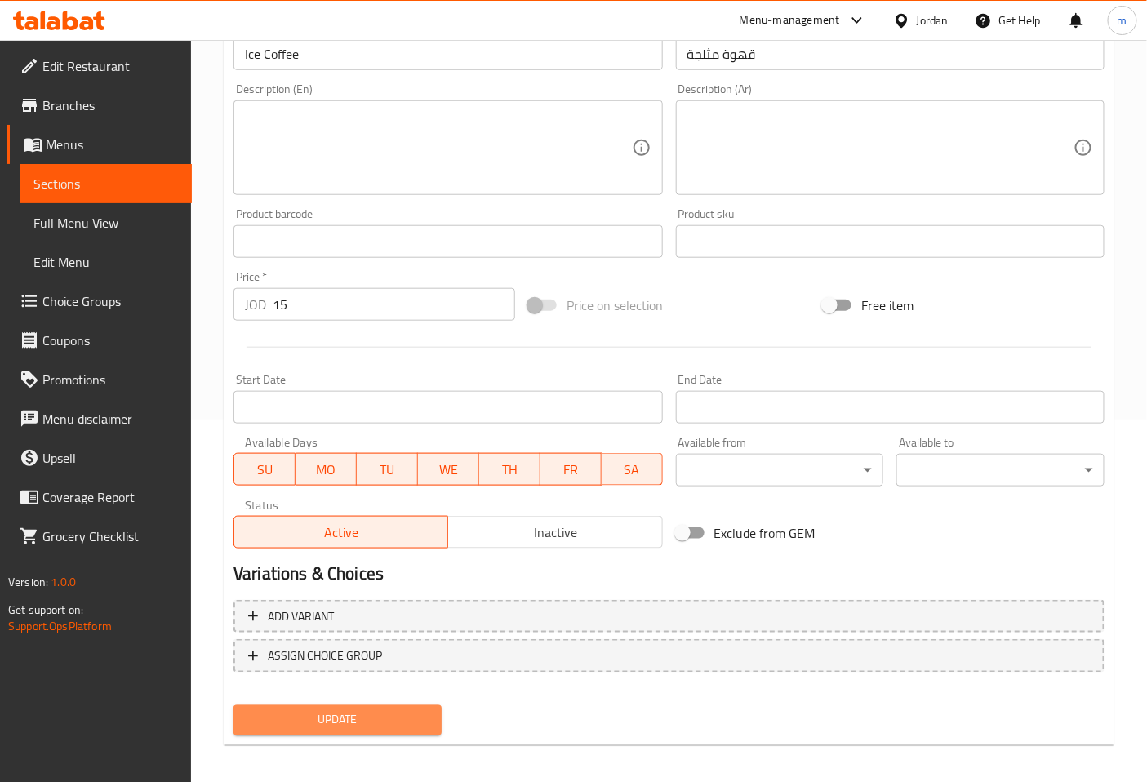
click at [376, 727] on span "Update" at bounding box center [338, 720] width 182 height 20
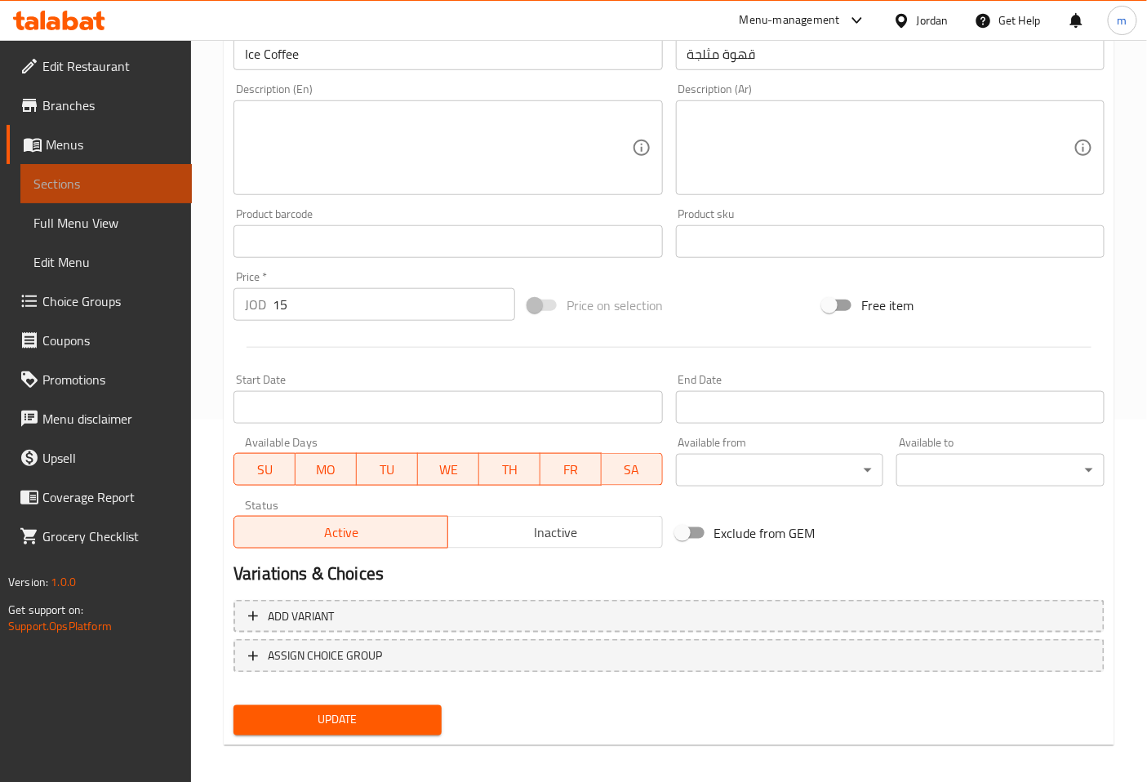
click at [132, 191] on span "Sections" at bounding box center [105, 184] width 145 height 20
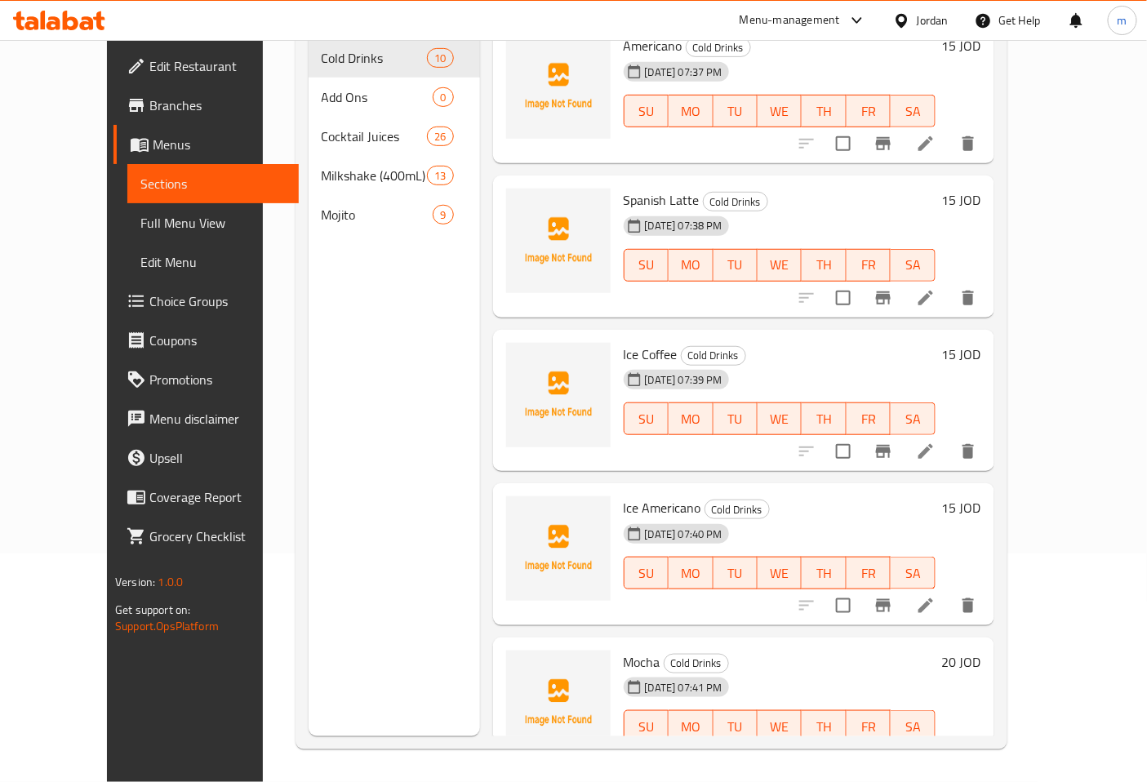
scroll to position [181, 0]
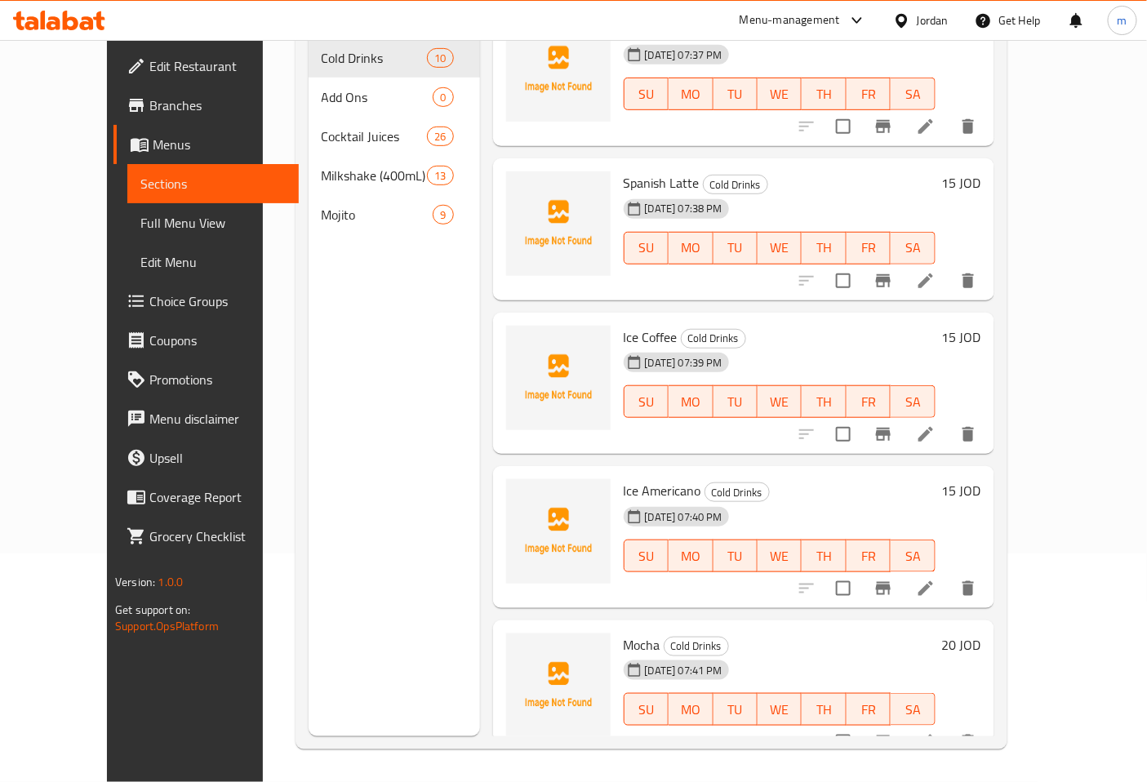
click at [949, 574] on li at bounding box center [926, 588] width 46 height 29
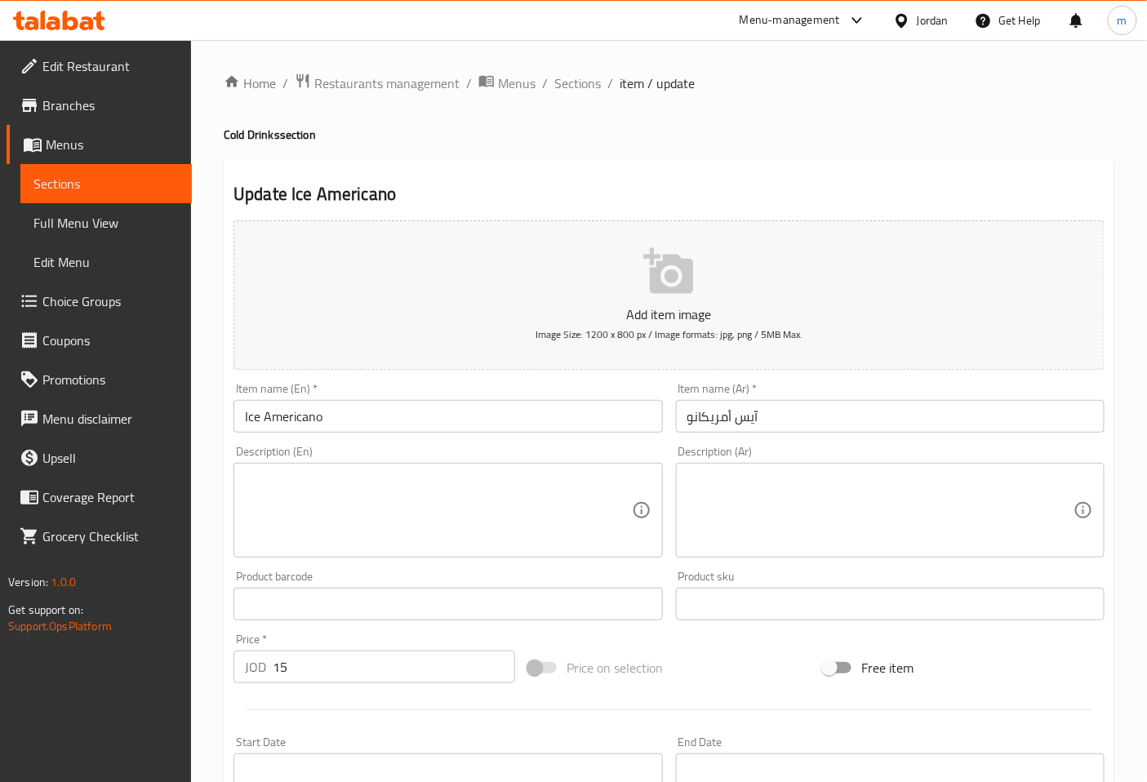
click at [678, 421] on input "آيس أمريكانو" at bounding box center [890, 416] width 429 height 33
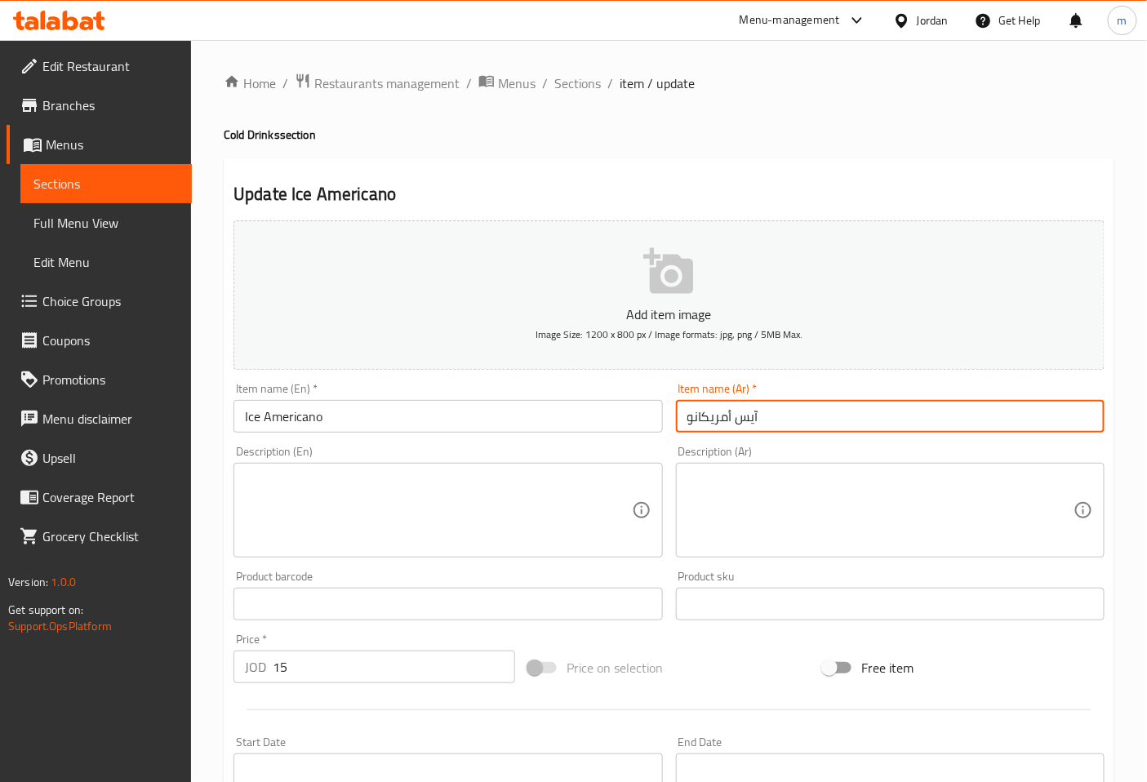
click at [792, 421] on input "آيس أمريكانو" at bounding box center [890, 416] width 429 height 33
type input "آ"
type input "h"
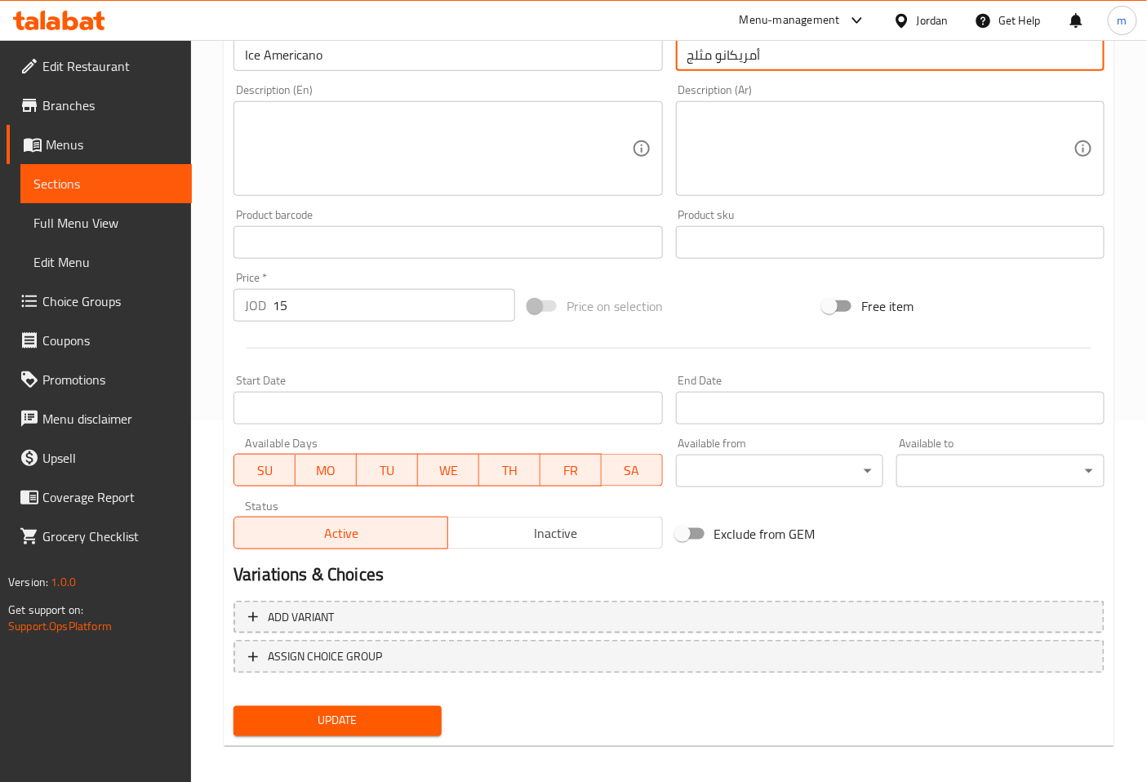
scroll to position [368, 0]
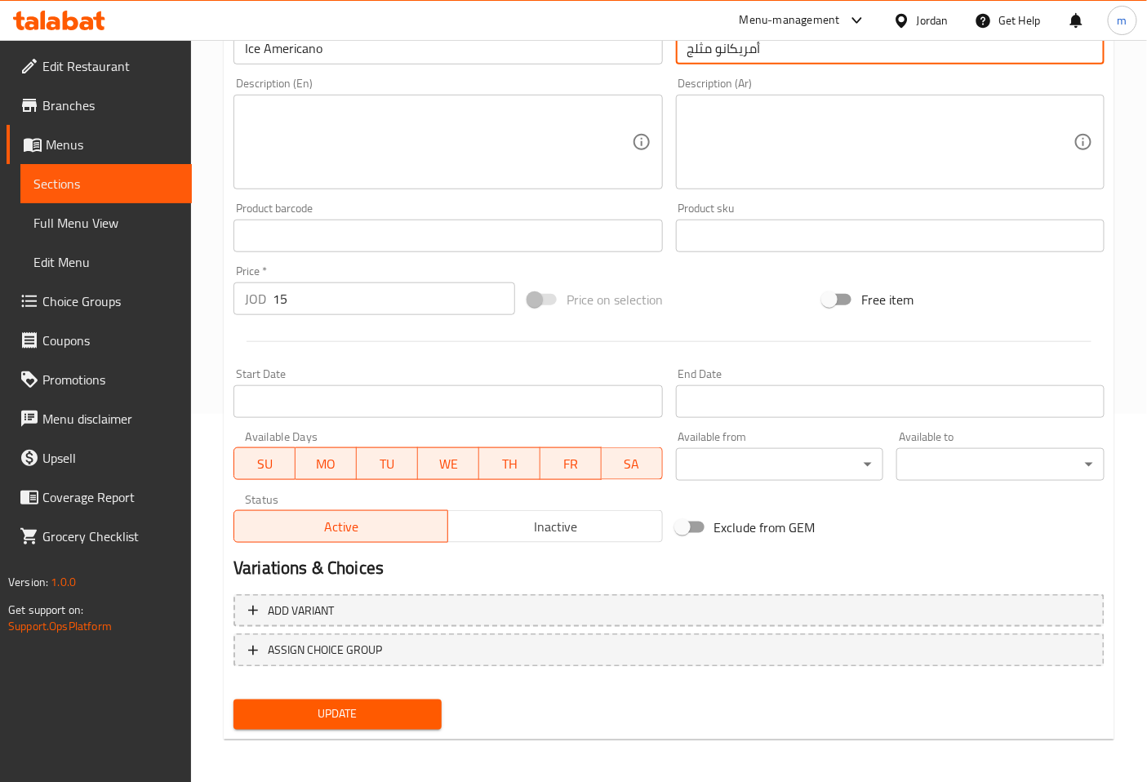
type input "أمريكانو مثلج"
click at [413, 717] on span "Update" at bounding box center [338, 715] width 182 height 20
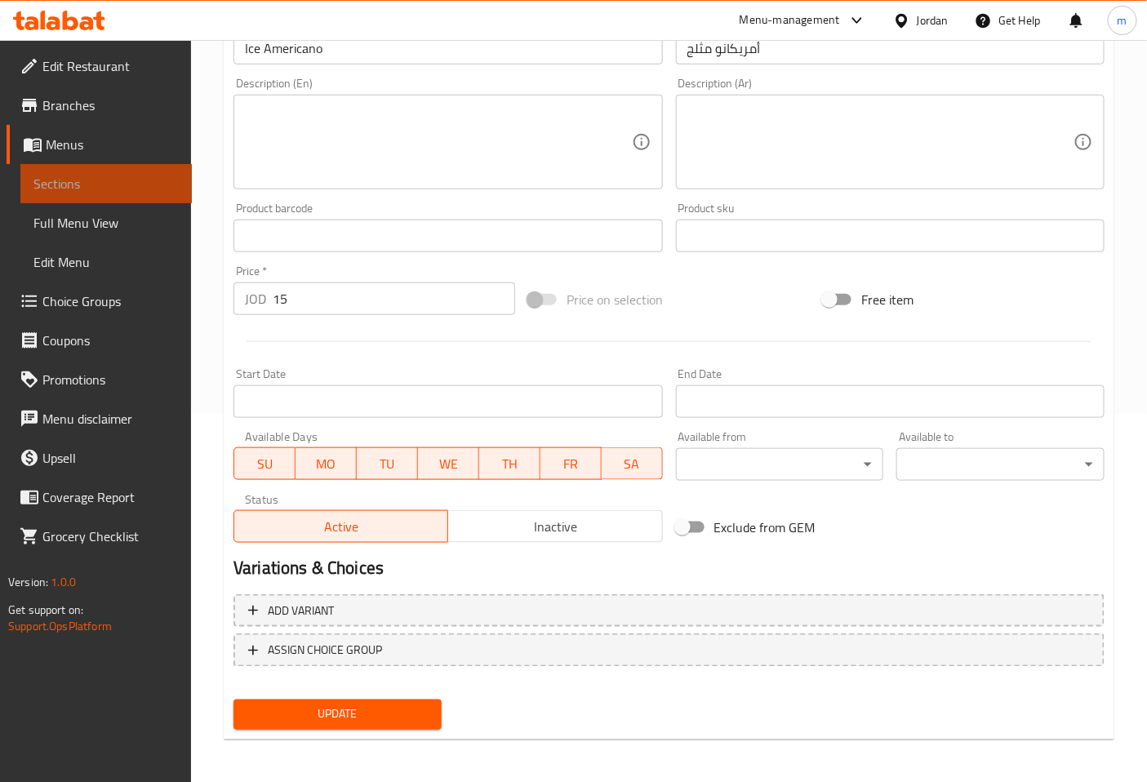
click at [117, 186] on span "Sections" at bounding box center [105, 184] width 145 height 20
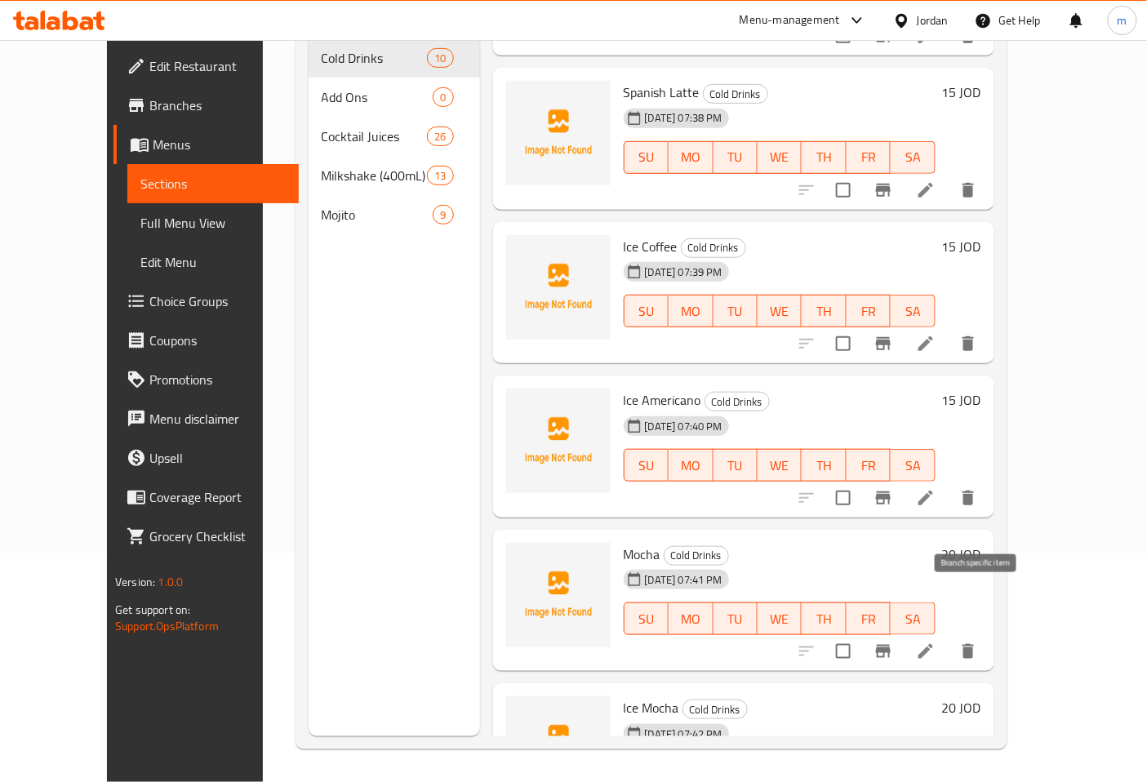
scroll to position [453, 0]
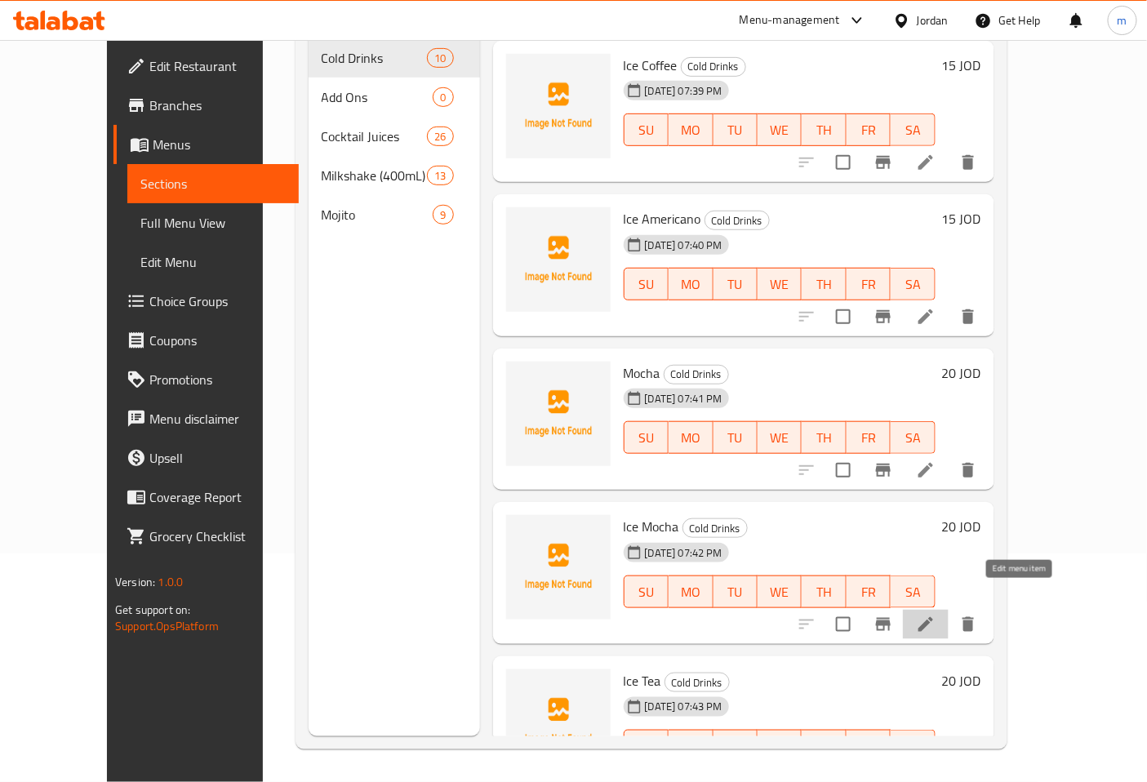
click at [933, 617] on icon at bounding box center [925, 624] width 15 height 15
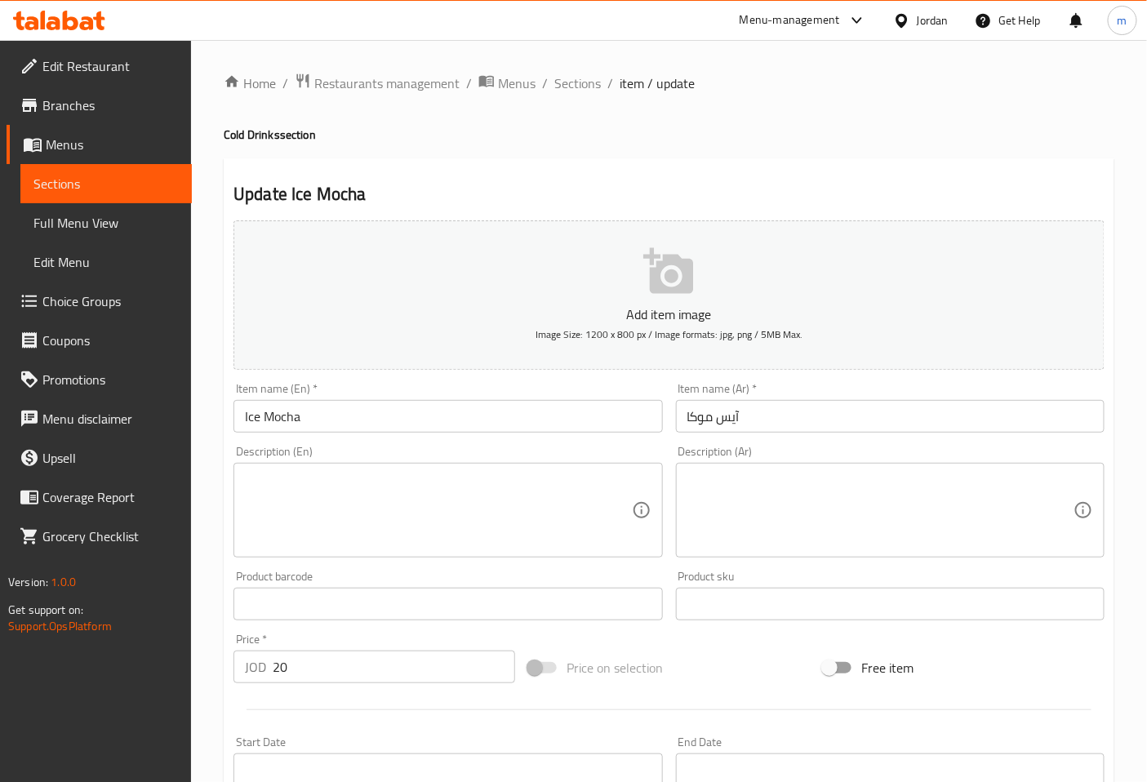
click at [802, 416] on input "آيس موكا" at bounding box center [890, 416] width 429 height 33
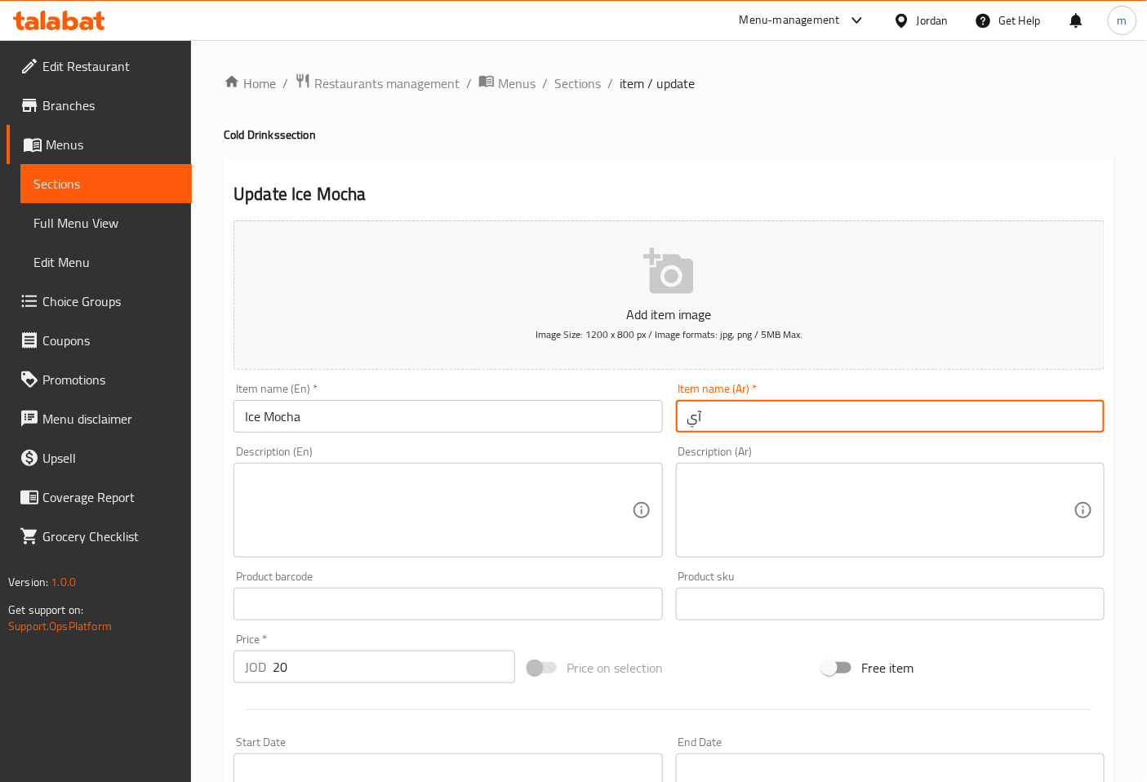
type input "آ"
type input "l"
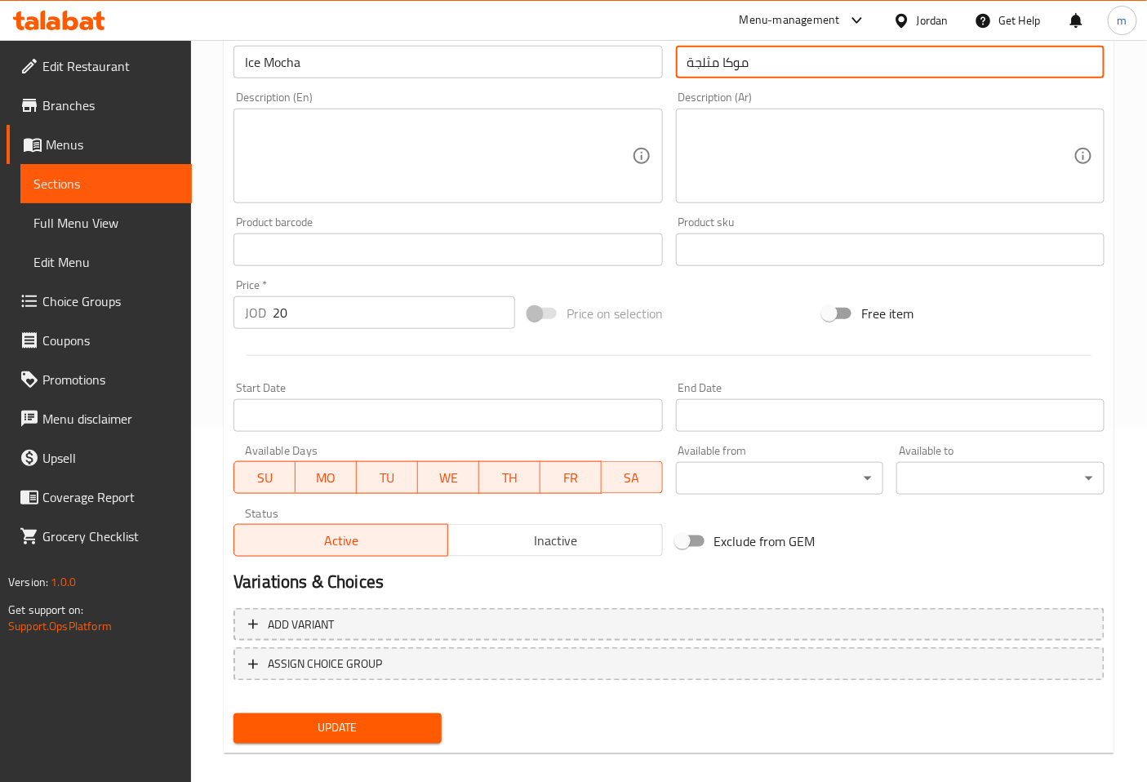
scroll to position [362, 0]
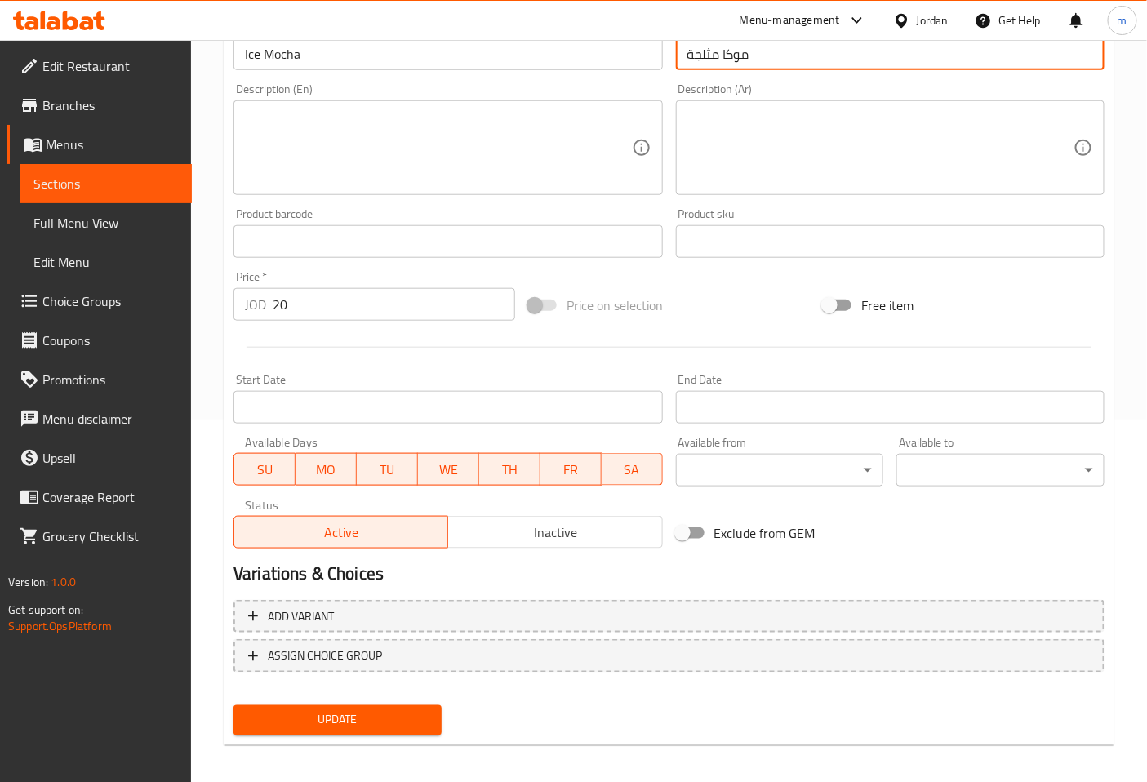
type input "موكا مثلجة"
click at [411, 716] on span "Update" at bounding box center [338, 720] width 182 height 20
click at [158, 180] on span "Sections" at bounding box center [105, 184] width 145 height 20
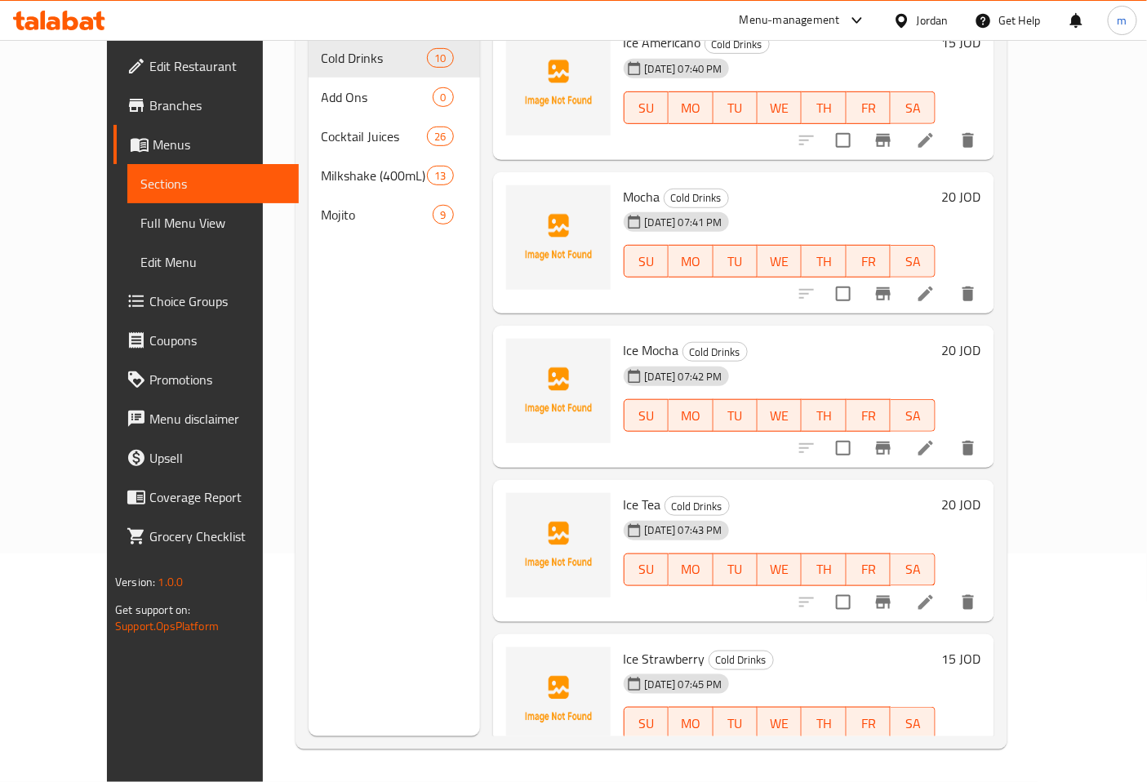
scroll to position [634, 0]
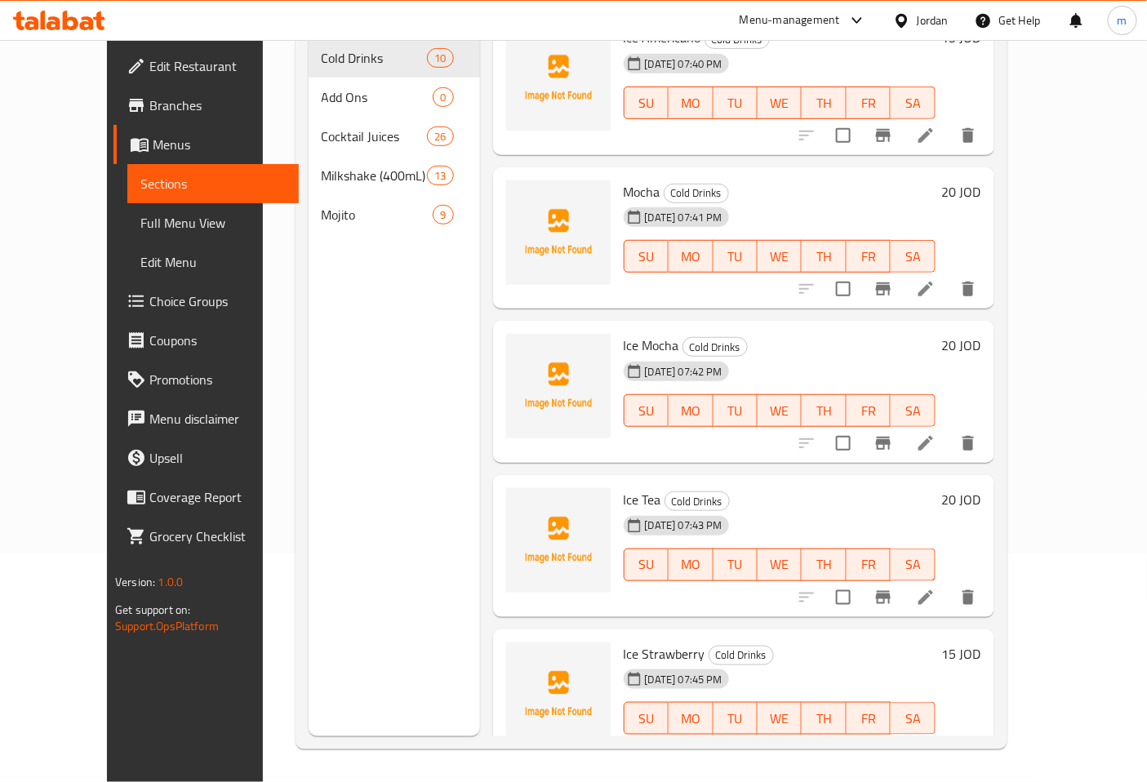
click at [949, 583] on li at bounding box center [926, 597] width 46 height 29
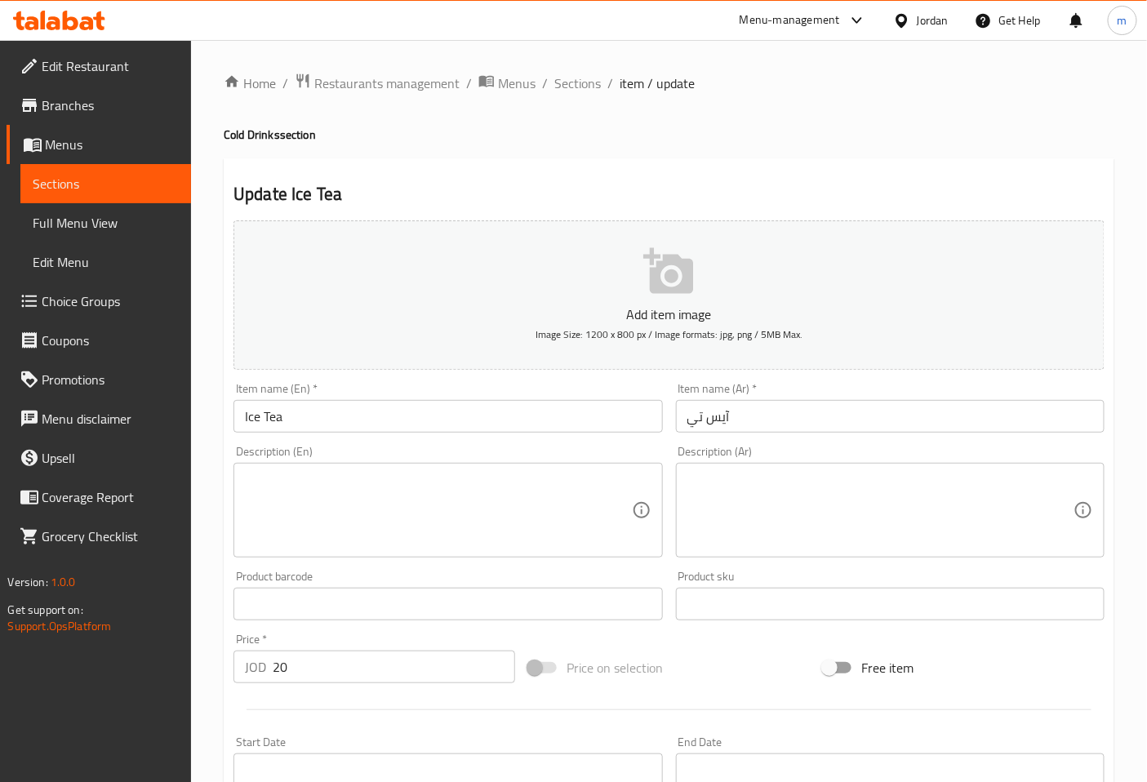
click at [752, 409] on input "آيس تي" at bounding box center [890, 416] width 429 height 33
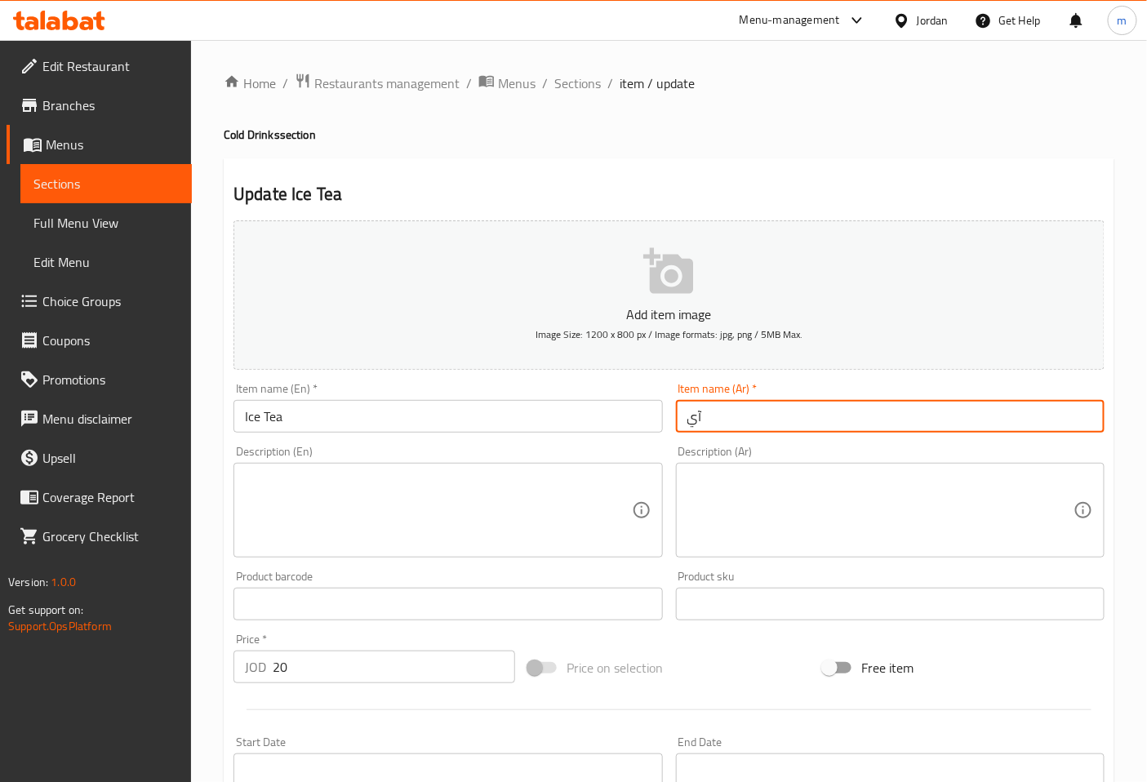
type input "آ"
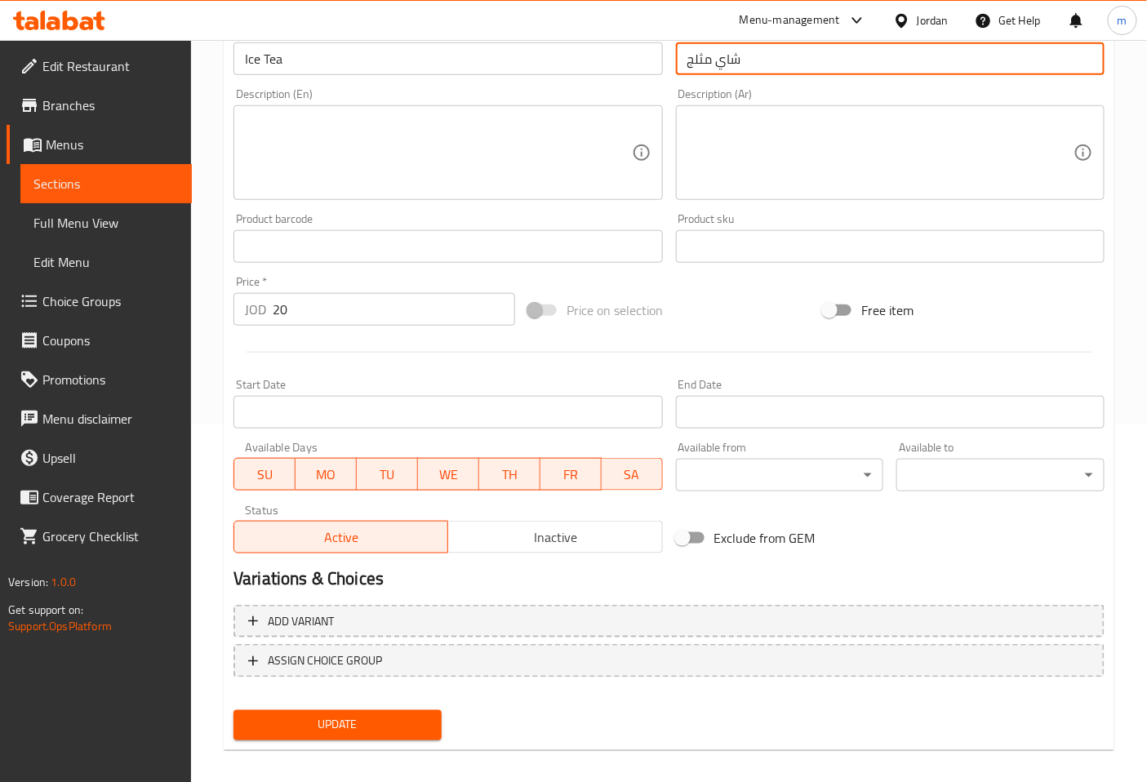
scroll to position [362, 0]
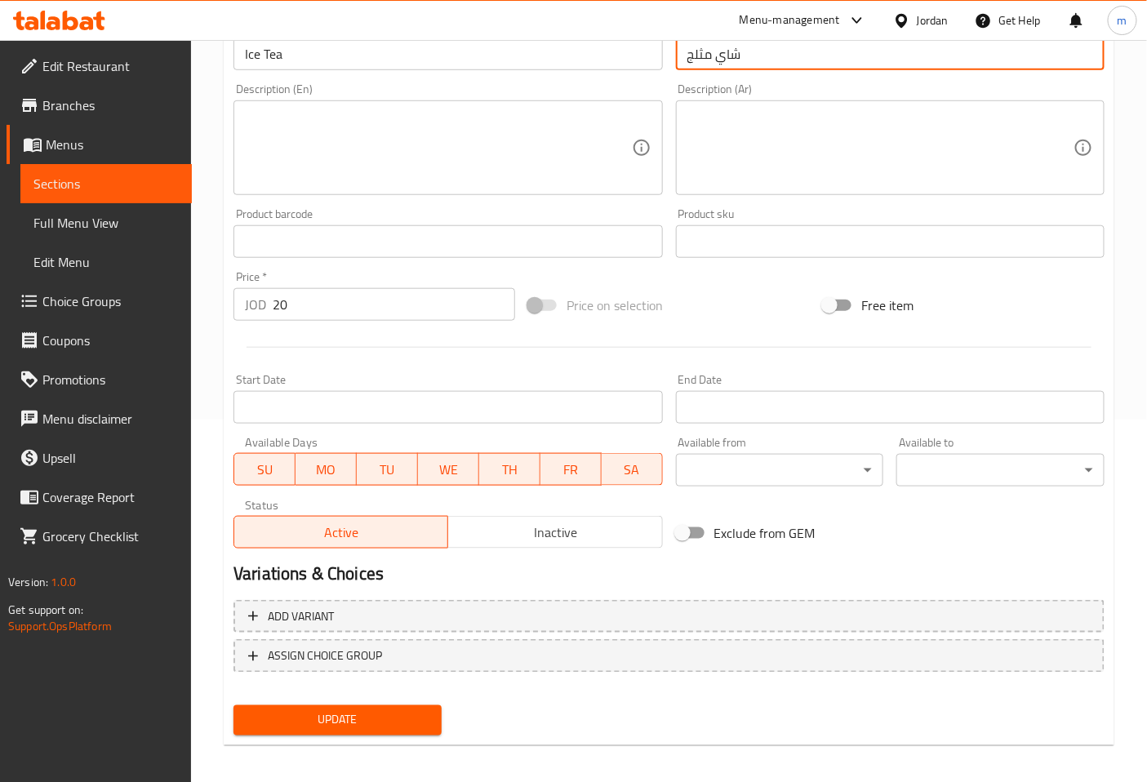
type input "شاي مثلج"
click at [308, 712] on span "Update" at bounding box center [338, 720] width 182 height 20
click at [96, 191] on span "Sections" at bounding box center [105, 184] width 145 height 20
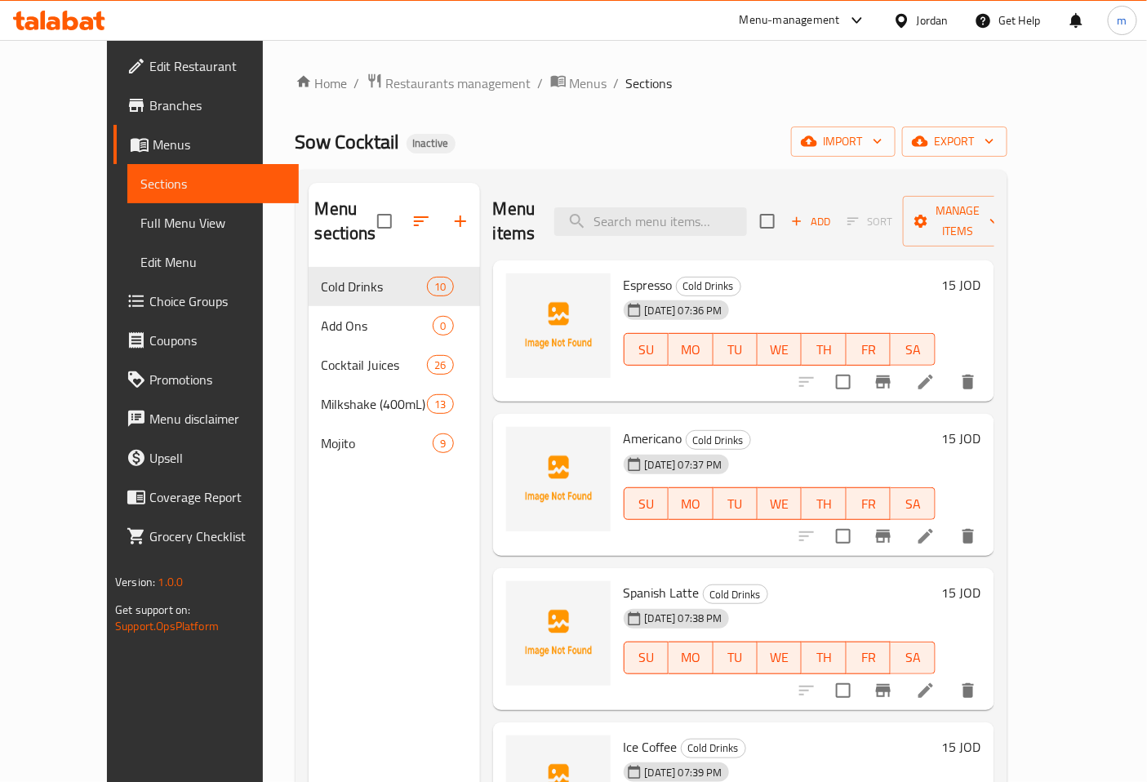
click at [830, 218] on span "Add" at bounding box center [811, 221] width 44 height 19
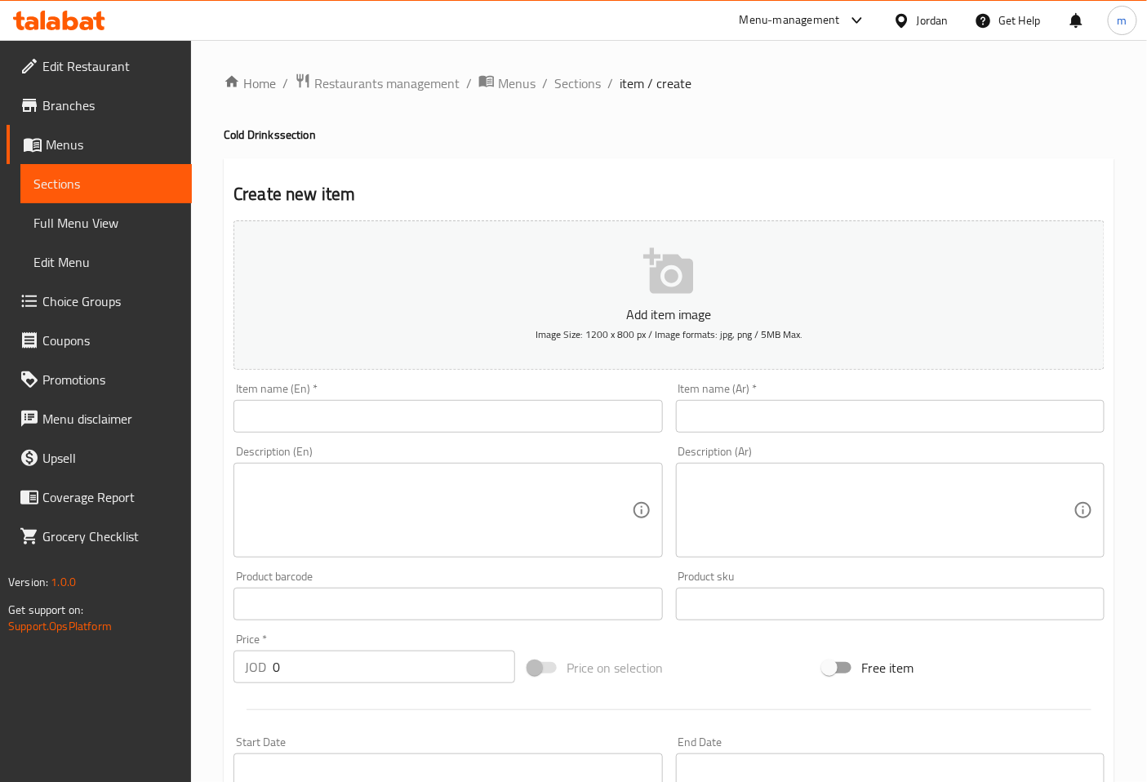
click at [509, 406] on input "text" at bounding box center [447, 416] width 429 height 33
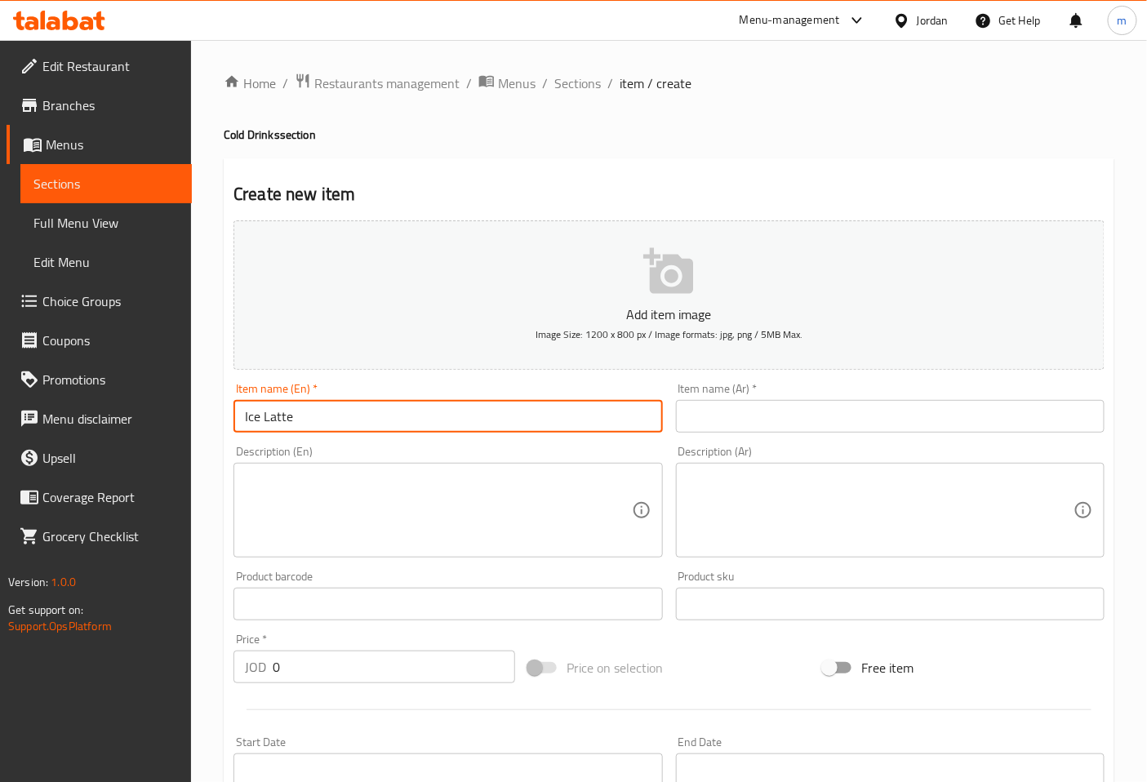
type input "Ice Latte"
click at [708, 413] on input "text" at bounding box center [890, 416] width 429 height 33
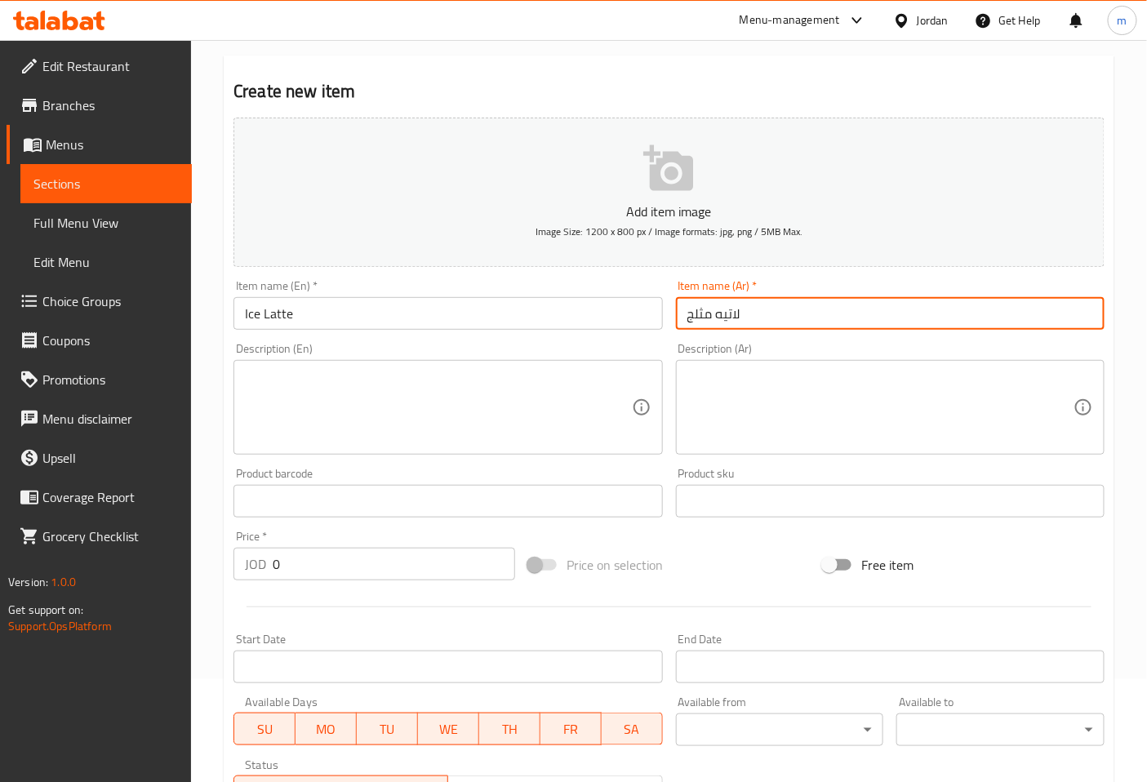
scroll to position [181, 0]
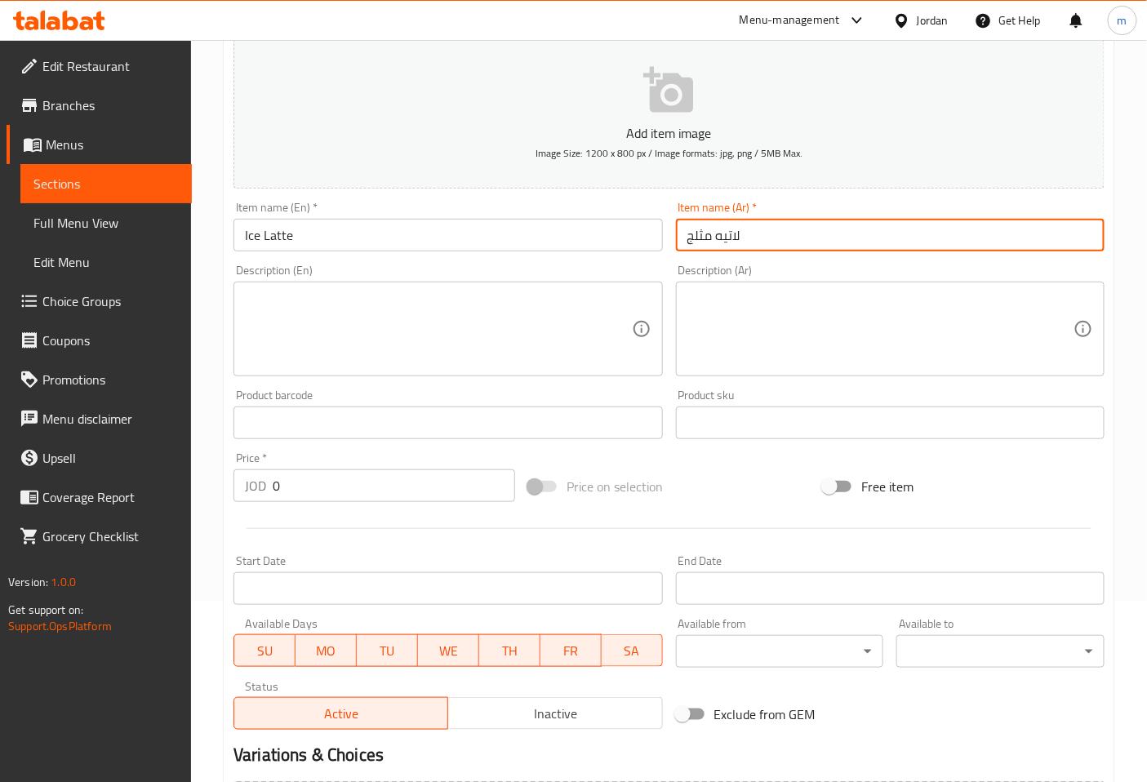
type input "لاتيه مثلج"
click at [403, 485] on input "0" at bounding box center [394, 485] width 242 height 33
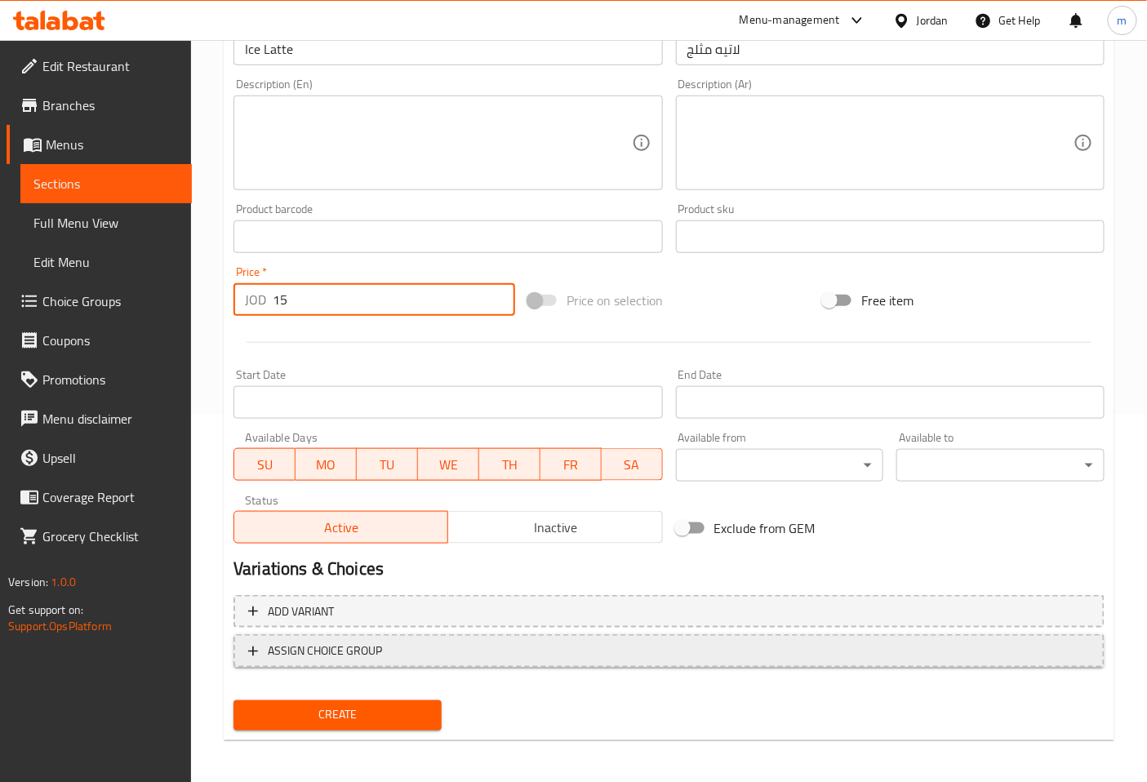
scroll to position [368, 0]
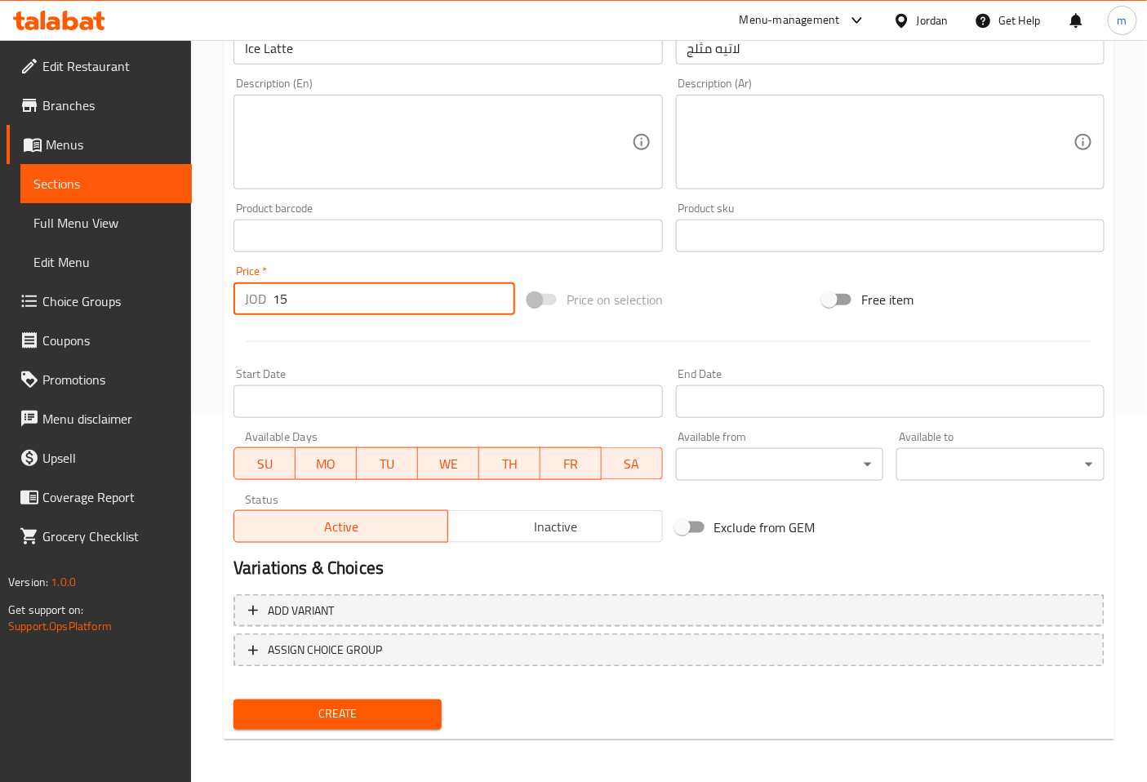
type input "15"
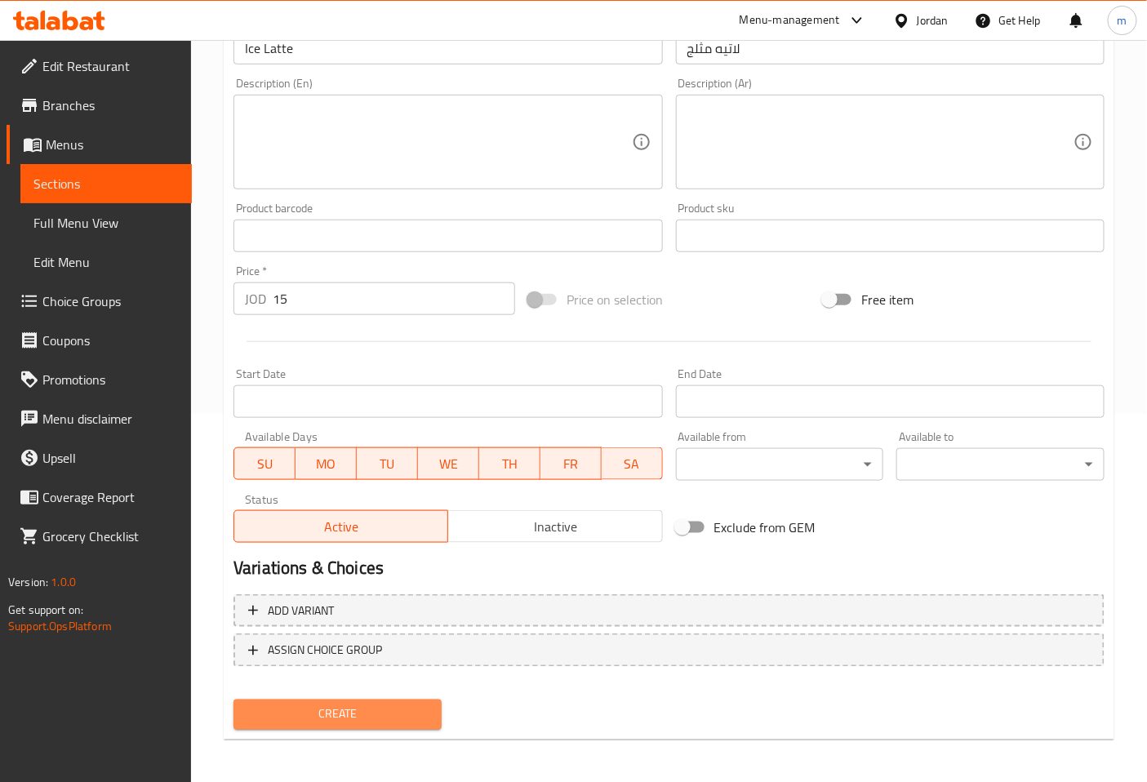
click at [365, 718] on span "Create" at bounding box center [338, 715] width 182 height 20
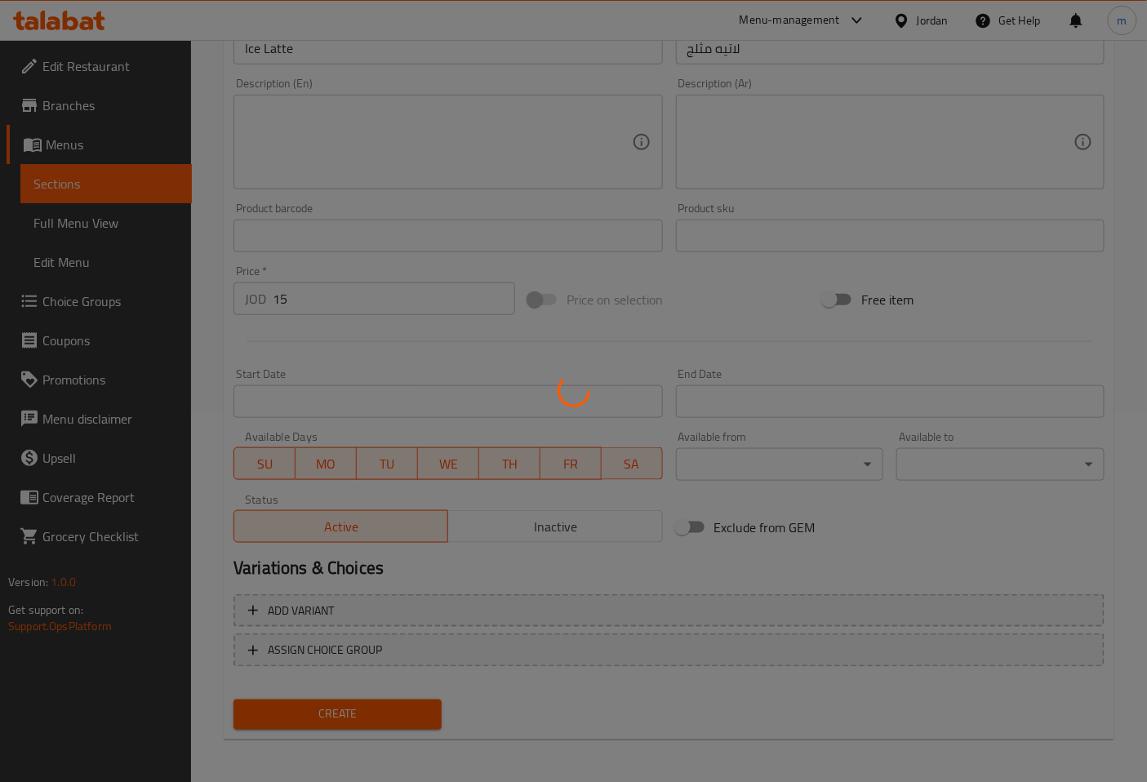
type input "0"
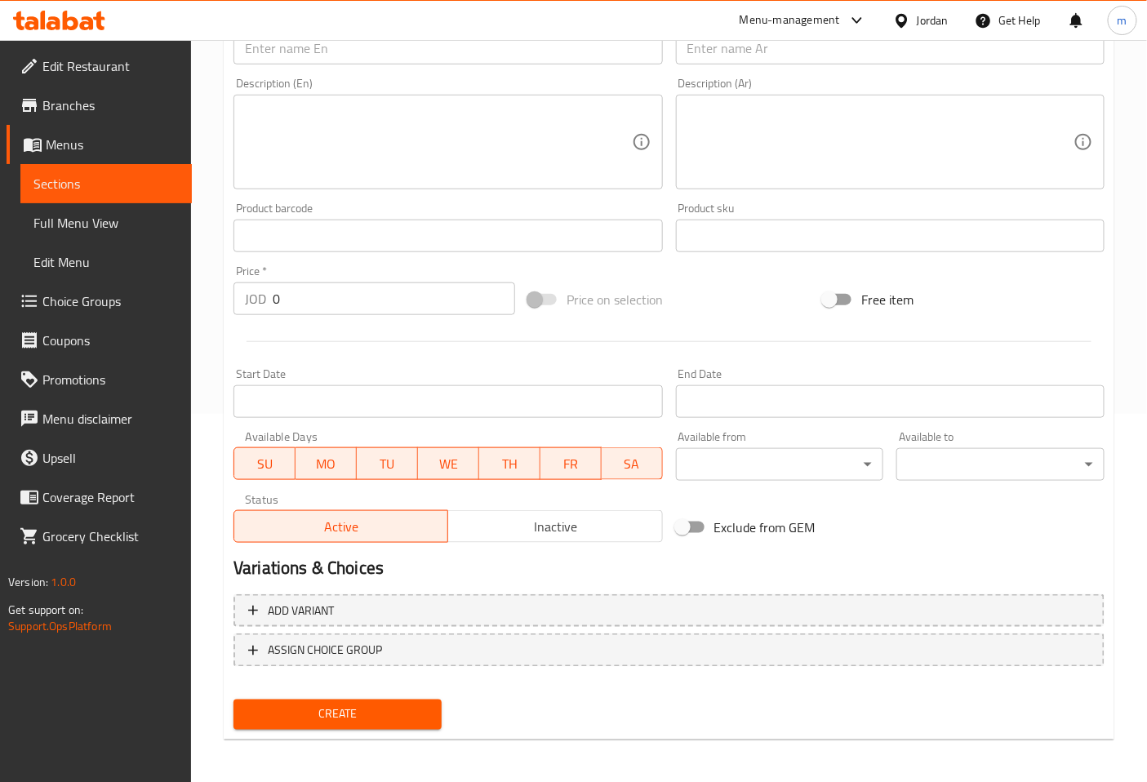
click at [82, 182] on span "Sections" at bounding box center [105, 184] width 145 height 20
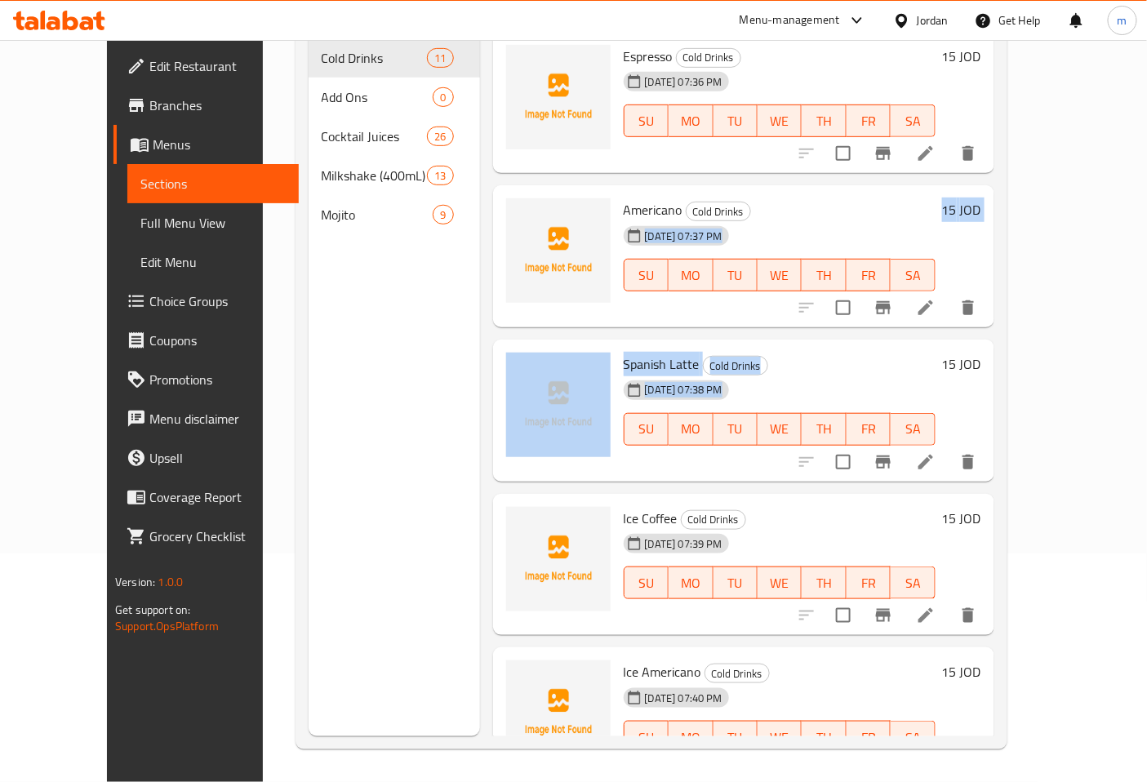
drag, startPoint x: 757, startPoint y: 190, endPoint x: 780, endPoint y: 385, distance: 195.6
click at [780, 122] on div "Espresso Cold Drinks 16-09-2025 07:36 PM SU MO TU WE TH FR SA 15 JOD Americano …" at bounding box center [743, 77] width 501 height 90
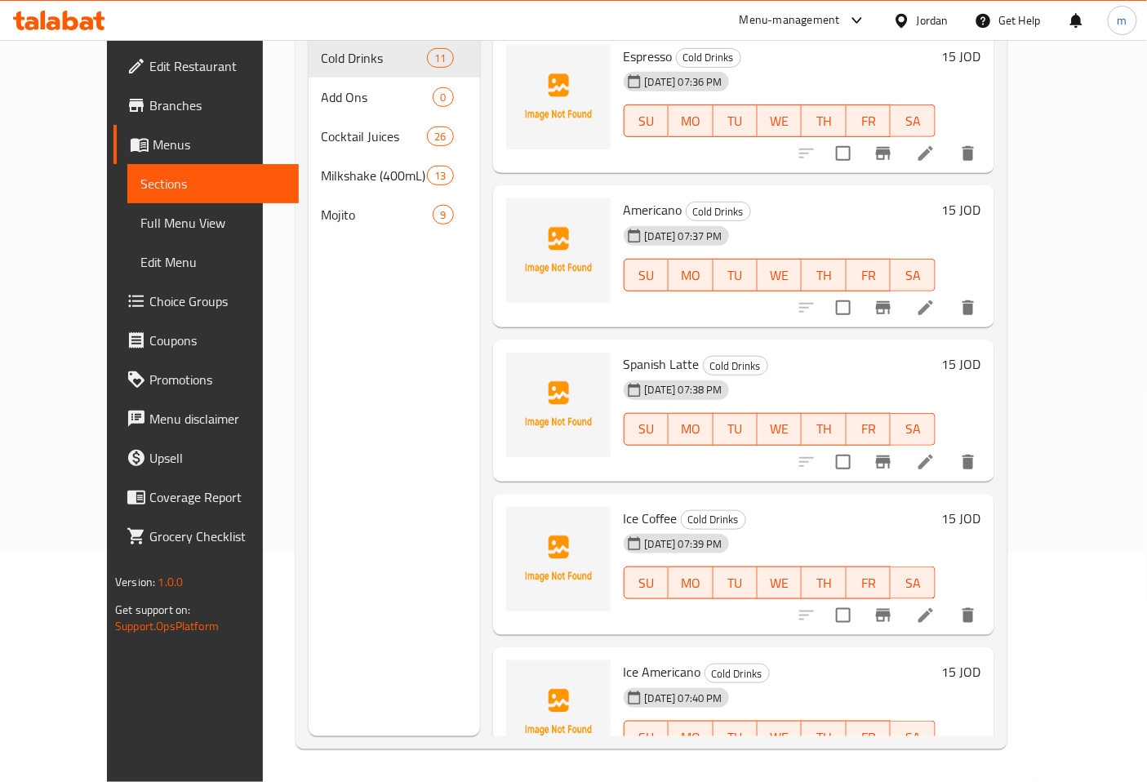
click at [309, 327] on div "Menu sections Cold Drinks 11 Add Ons 0 Cocktail Juices 26 Milkshake (400mL) 13 …" at bounding box center [394, 345] width 171 height 782
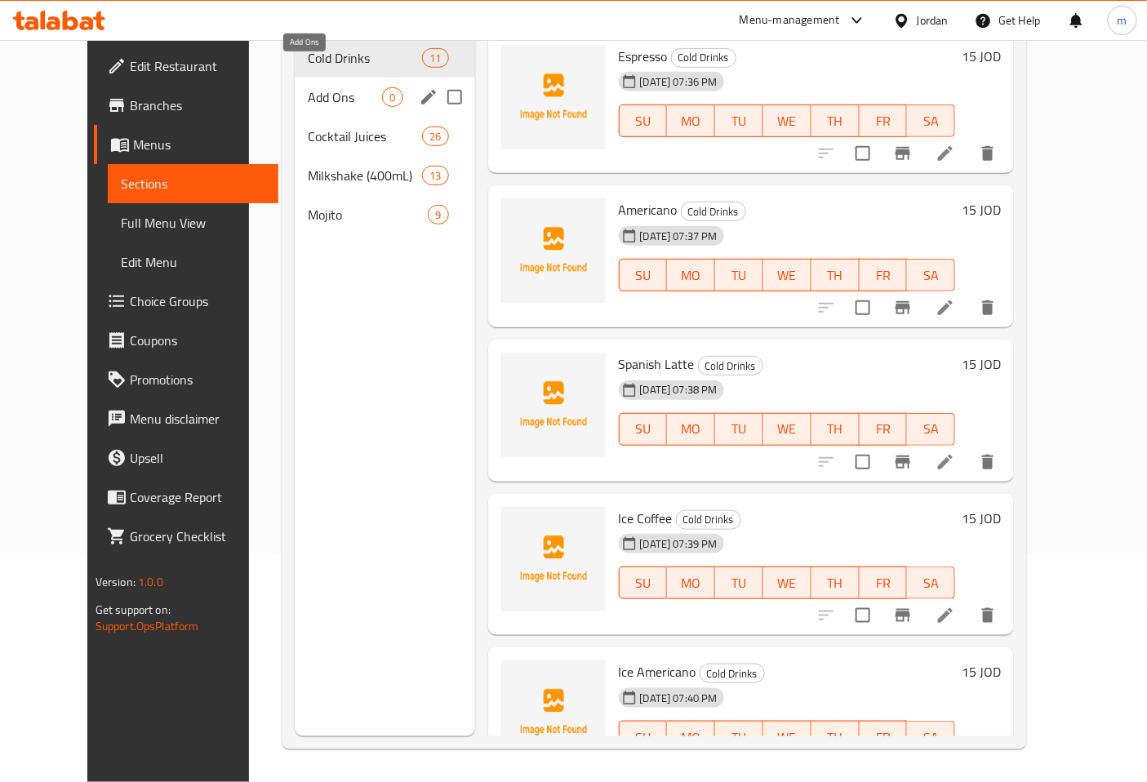
click at [317, 87] on span "Add Ons" at bounding box center [345, 97] width 74 height 20
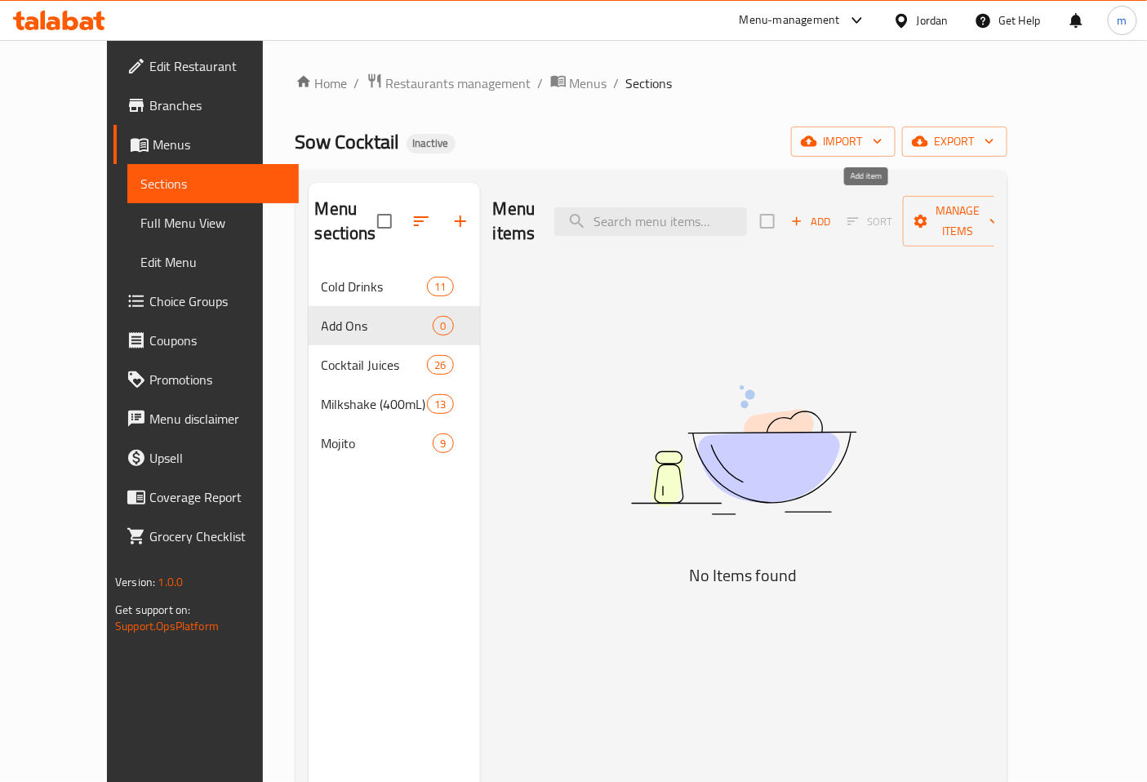
click at [804, 214] on icon "button" at bounding box center [796, 221] width 15 height 15
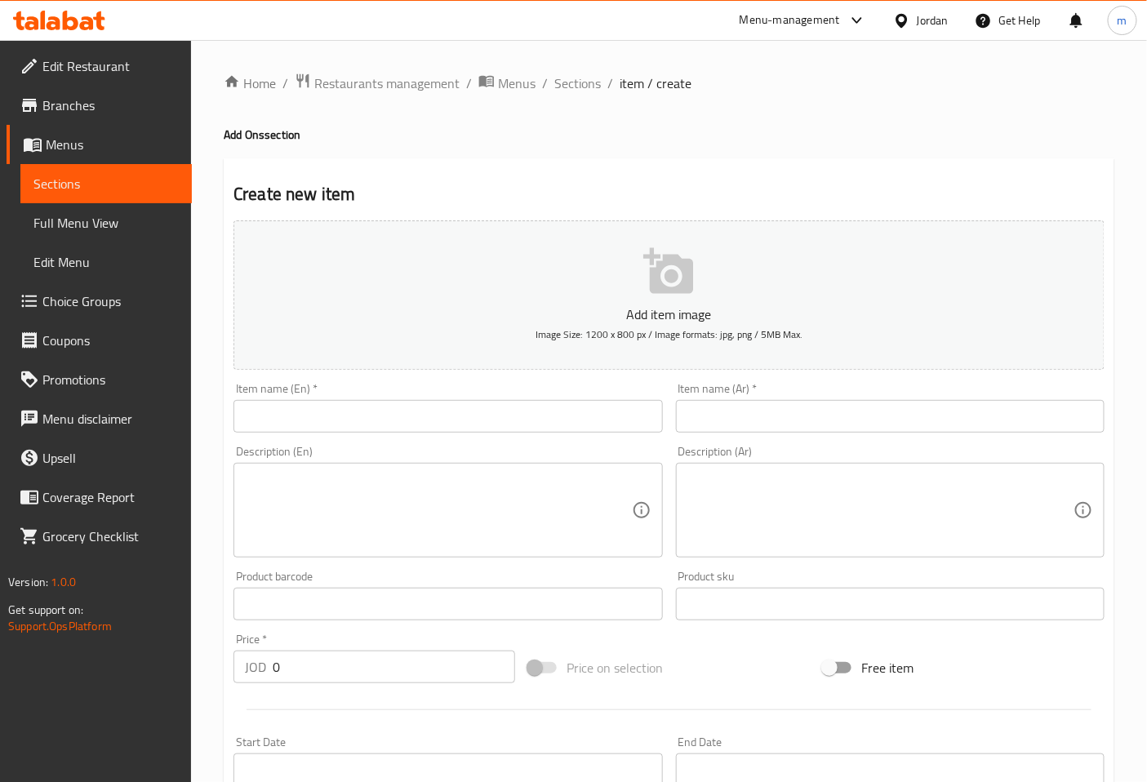
click at [477, 414] on input "text" at bounding box center [447, 416] width 429 height 33
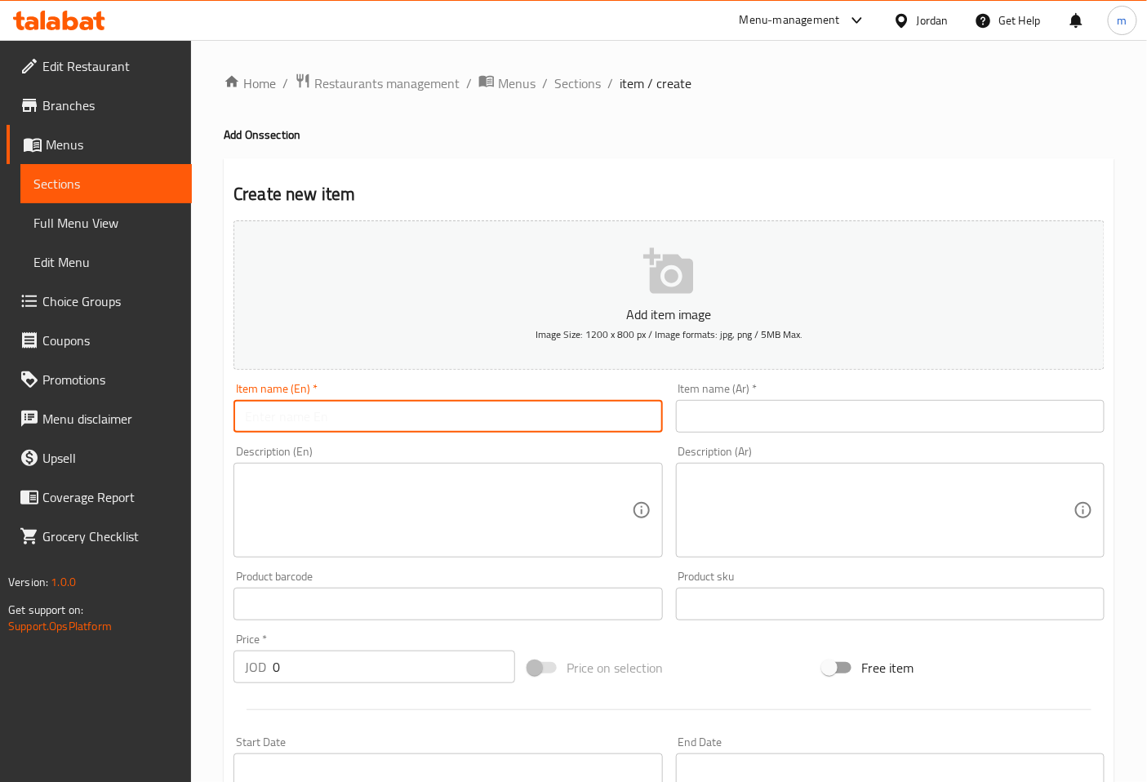
type input "h"
type input "Honey"
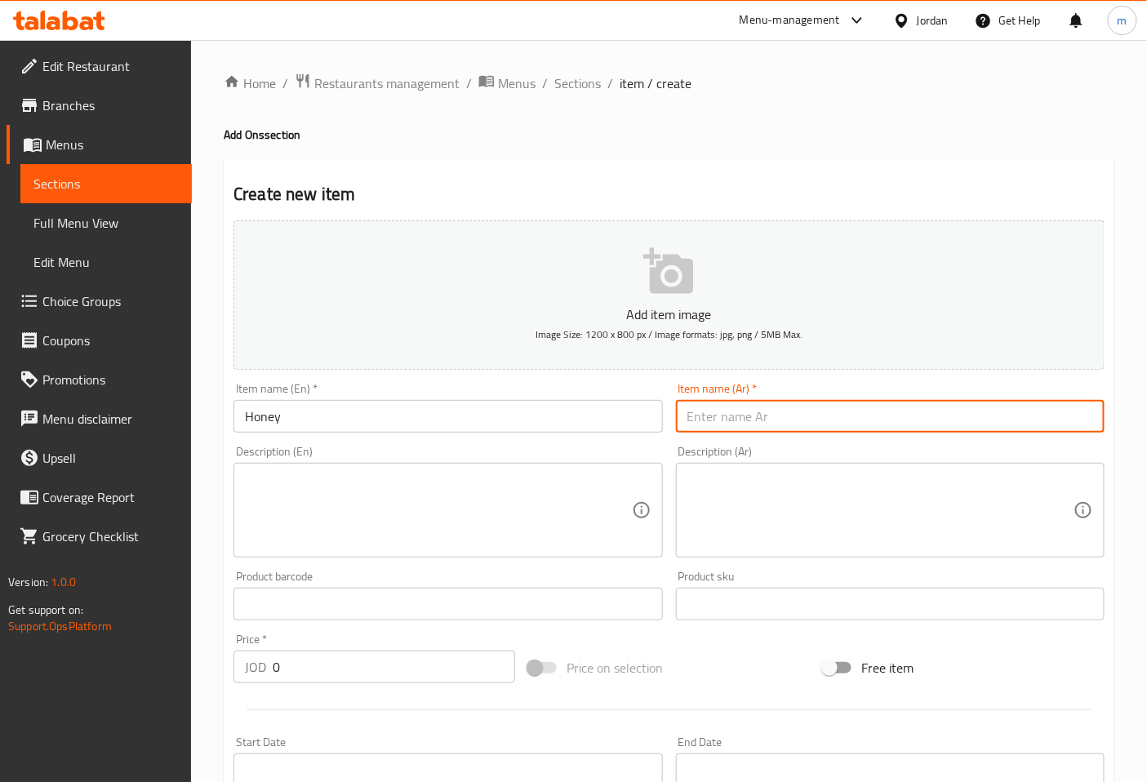
click at [849, 407] on input "text" at bounding box center [890, 416] width 429 height 33
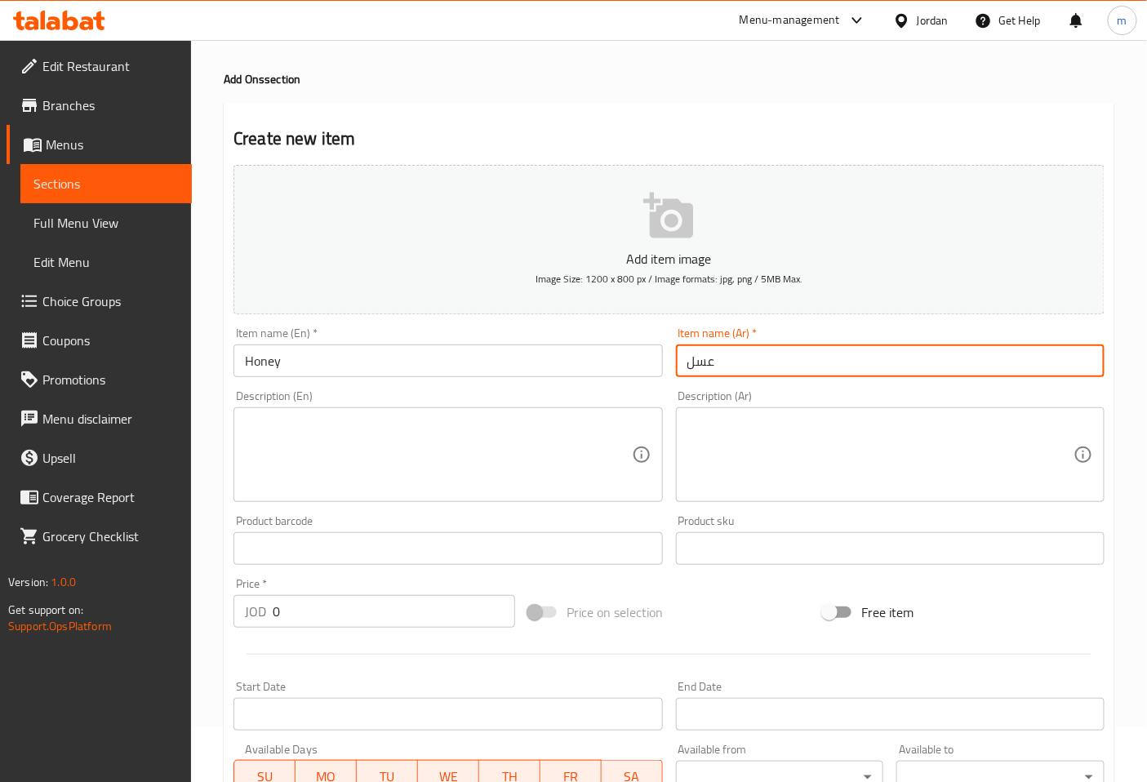
scroll to position [181, 0]
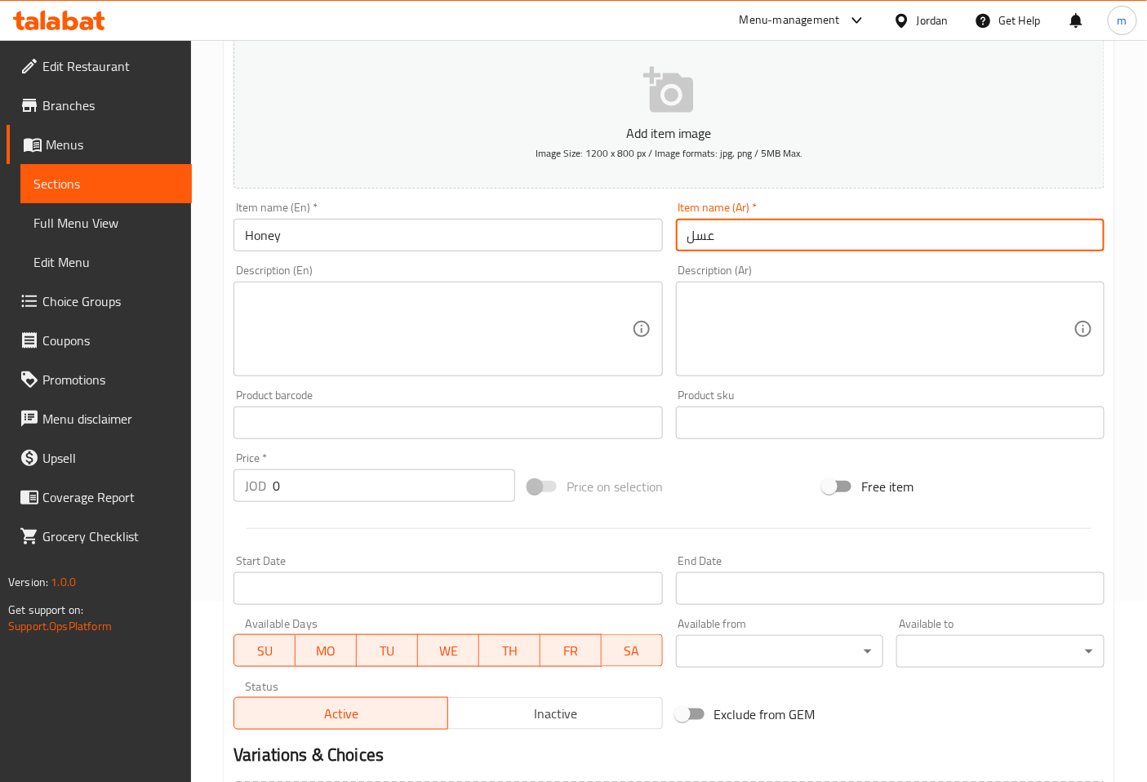
type input "عسل"
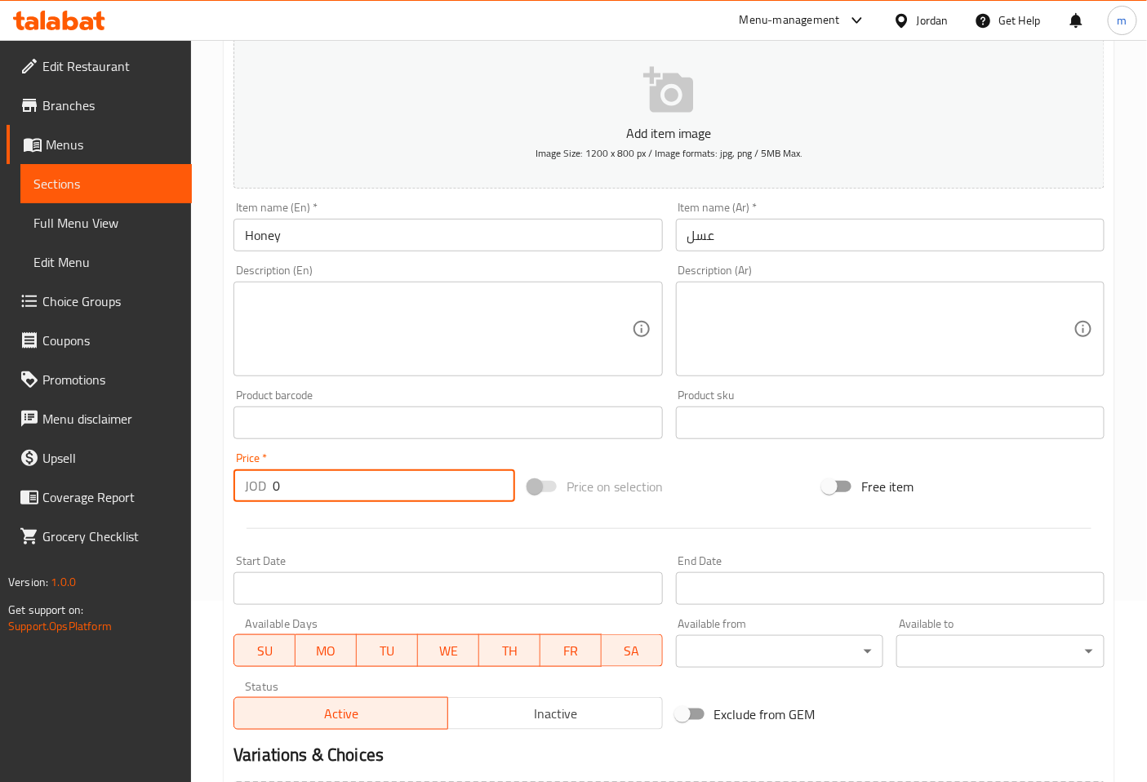
click at [438, 485] on input "0" at bounding box center [394, 485] width 242 height 33
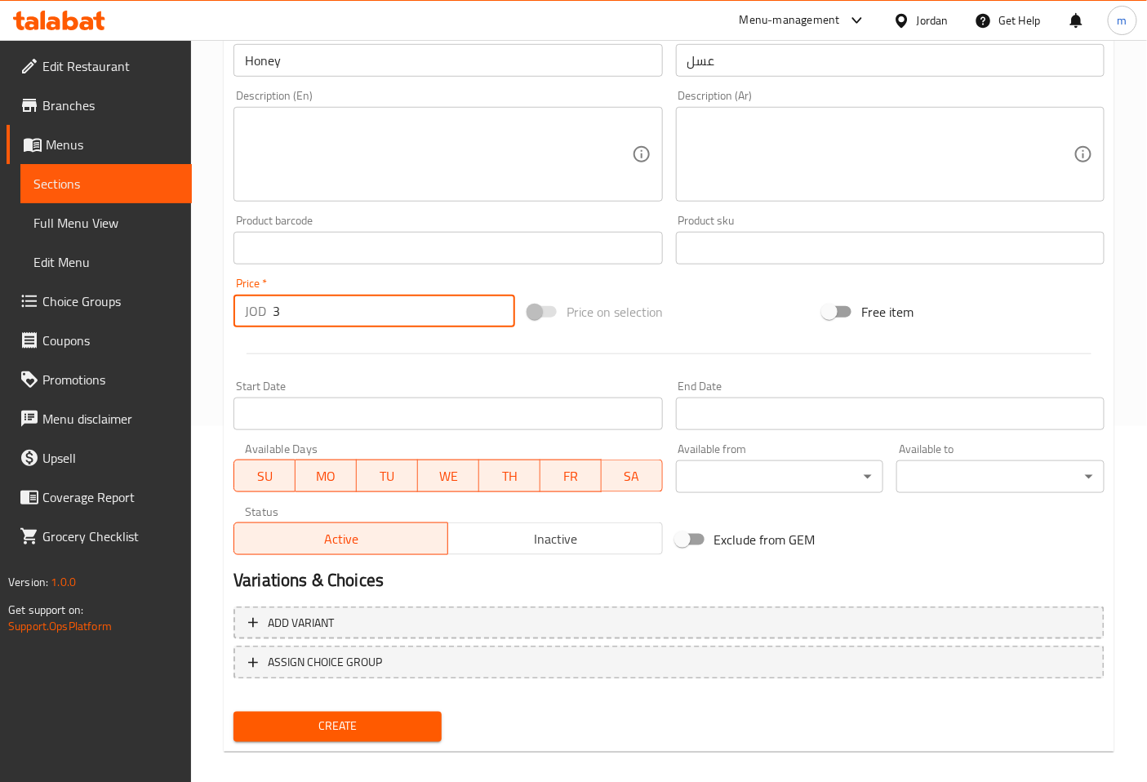
scroll to position [362, 0]
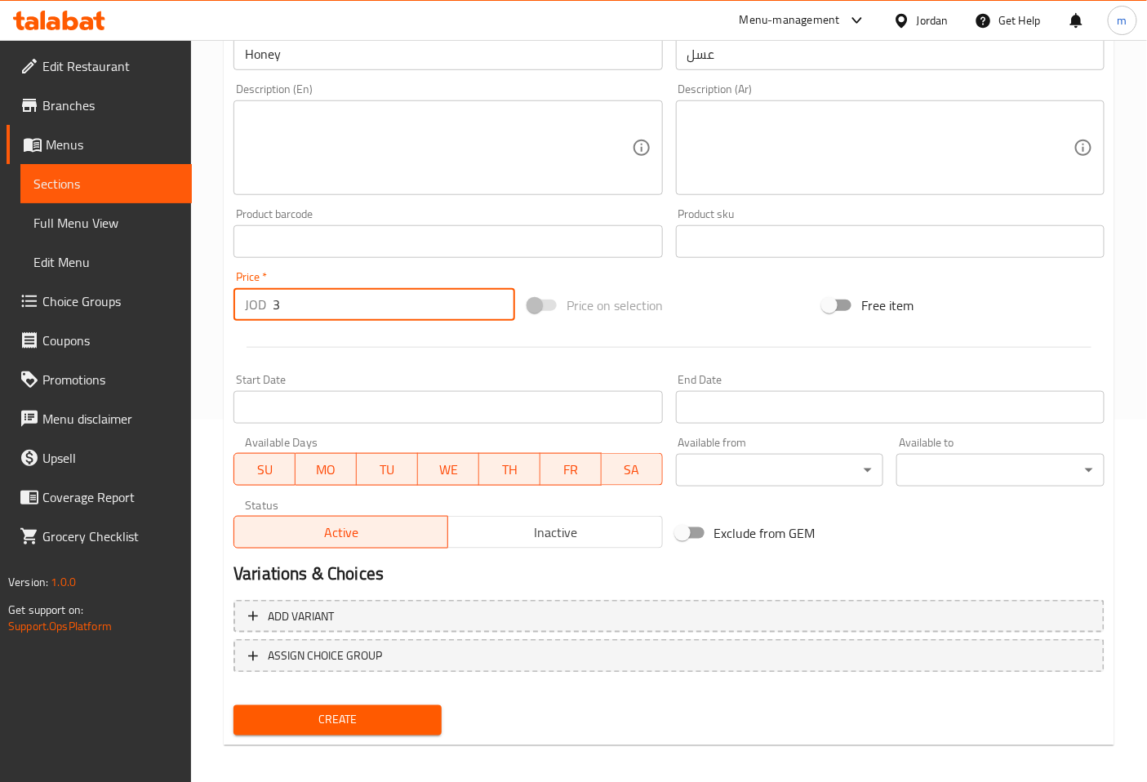
type input "3"
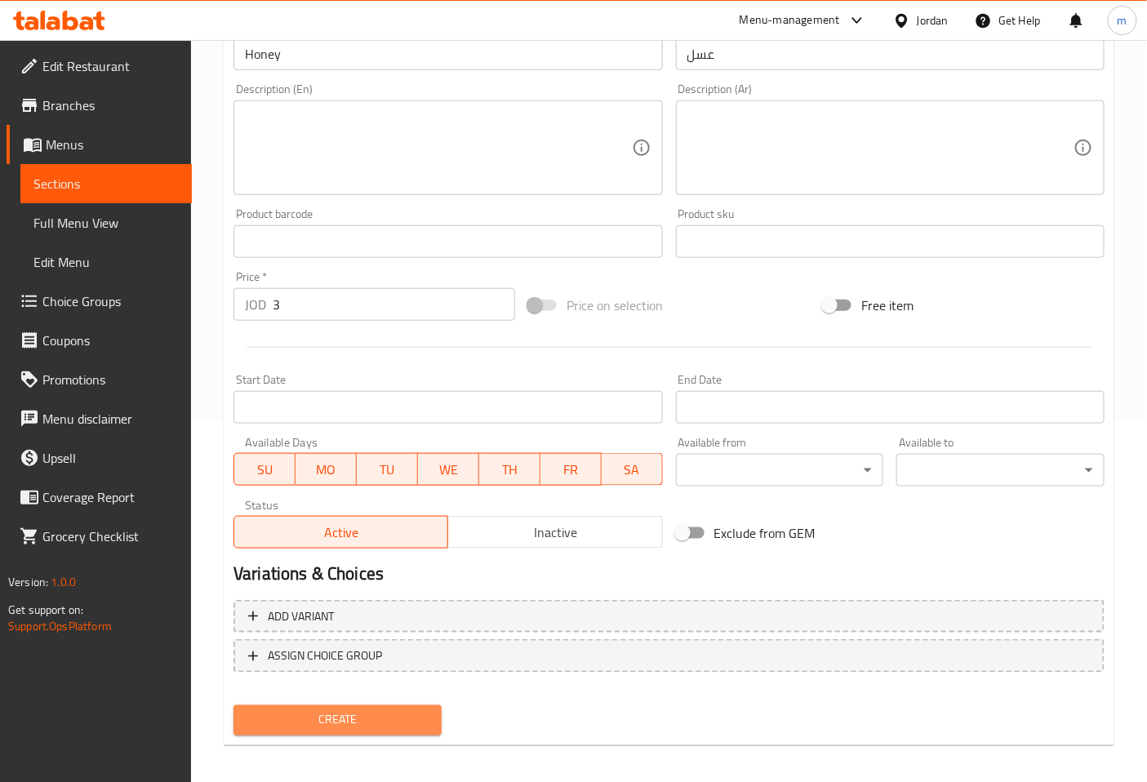
click at [405, 718] on span "Create" at bounding box center [338, 720] width 182 height 20
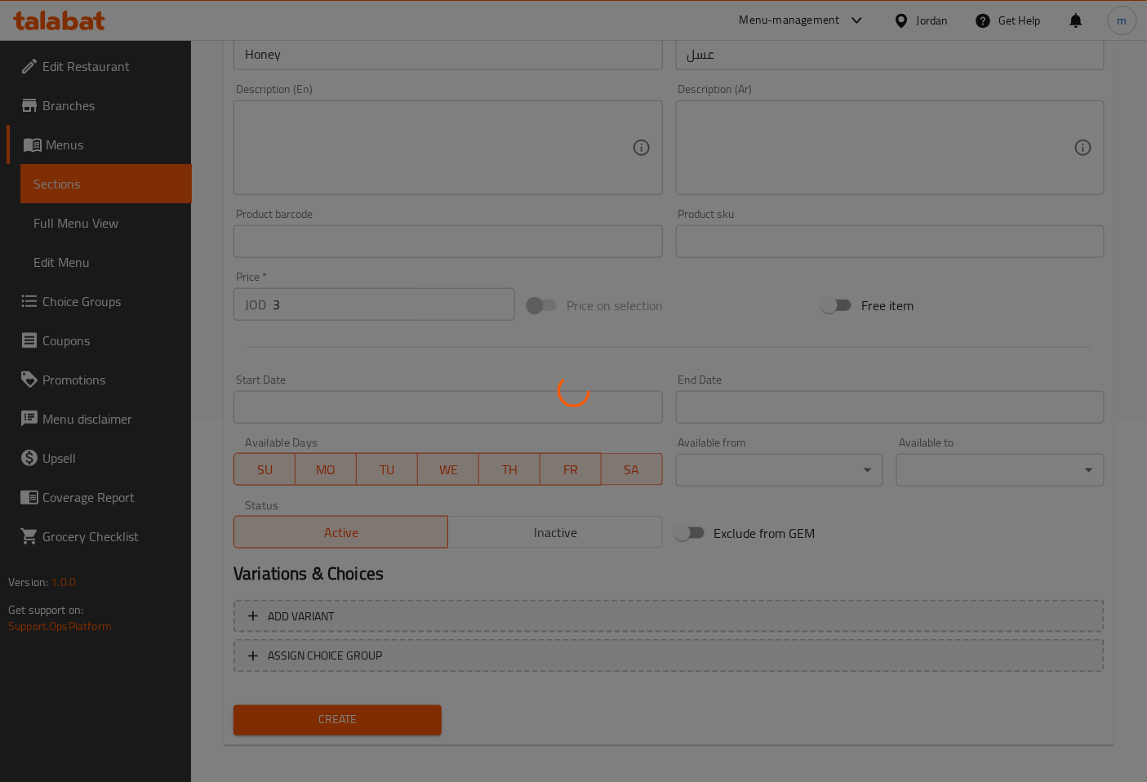
type input "0"
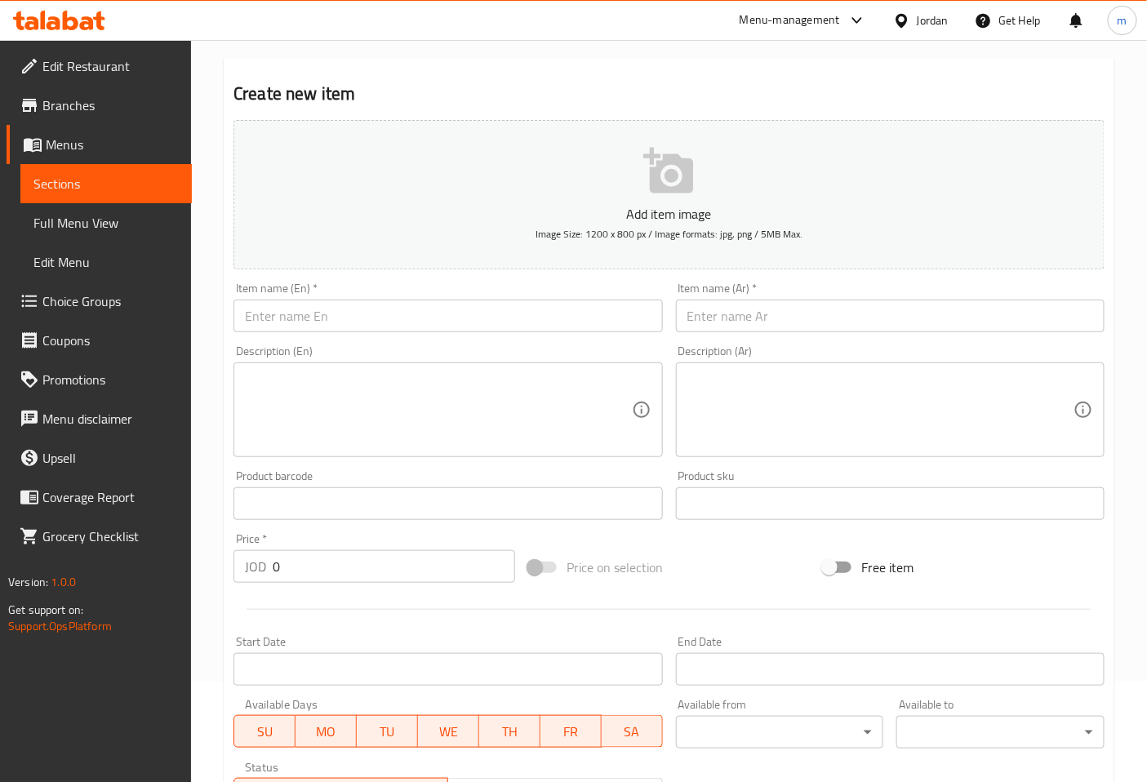
scroll to position [91, 0]
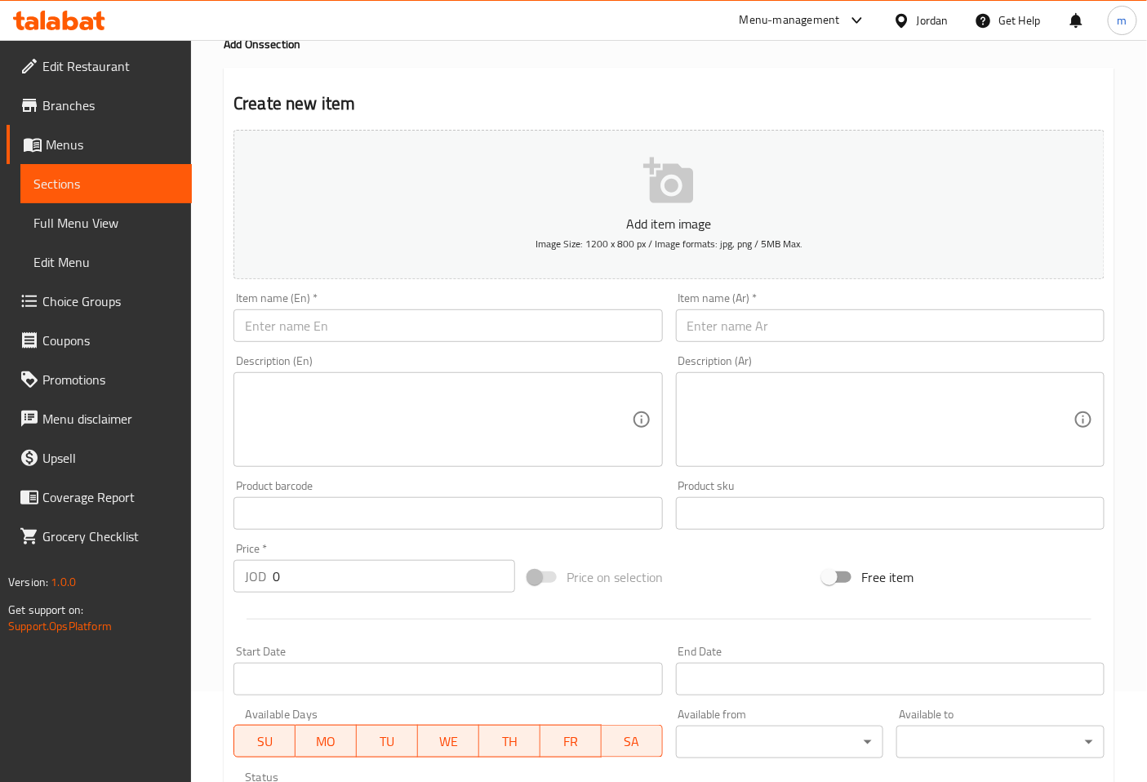
click at [325, 322] on input "text" at bounding box center [447, 325] width 429 height 33
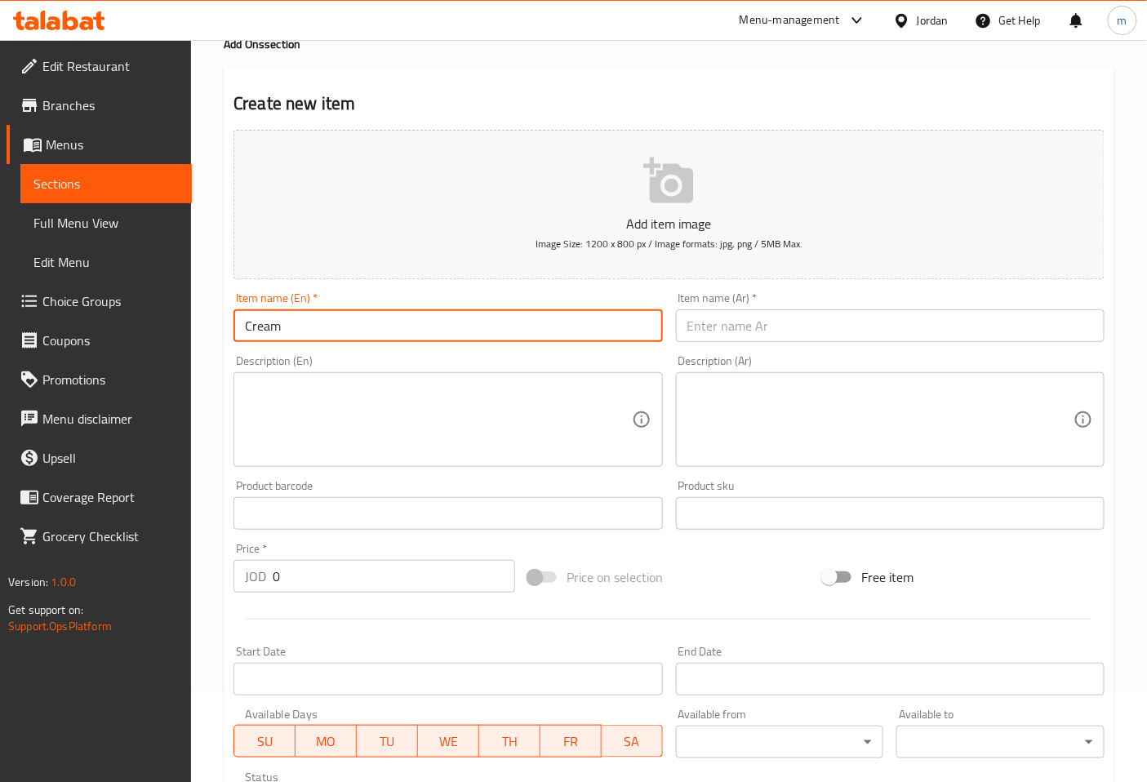
type input "Cream"
click at [723, 327] on input "text" at bounding box center [890, 325] width 429 height 33
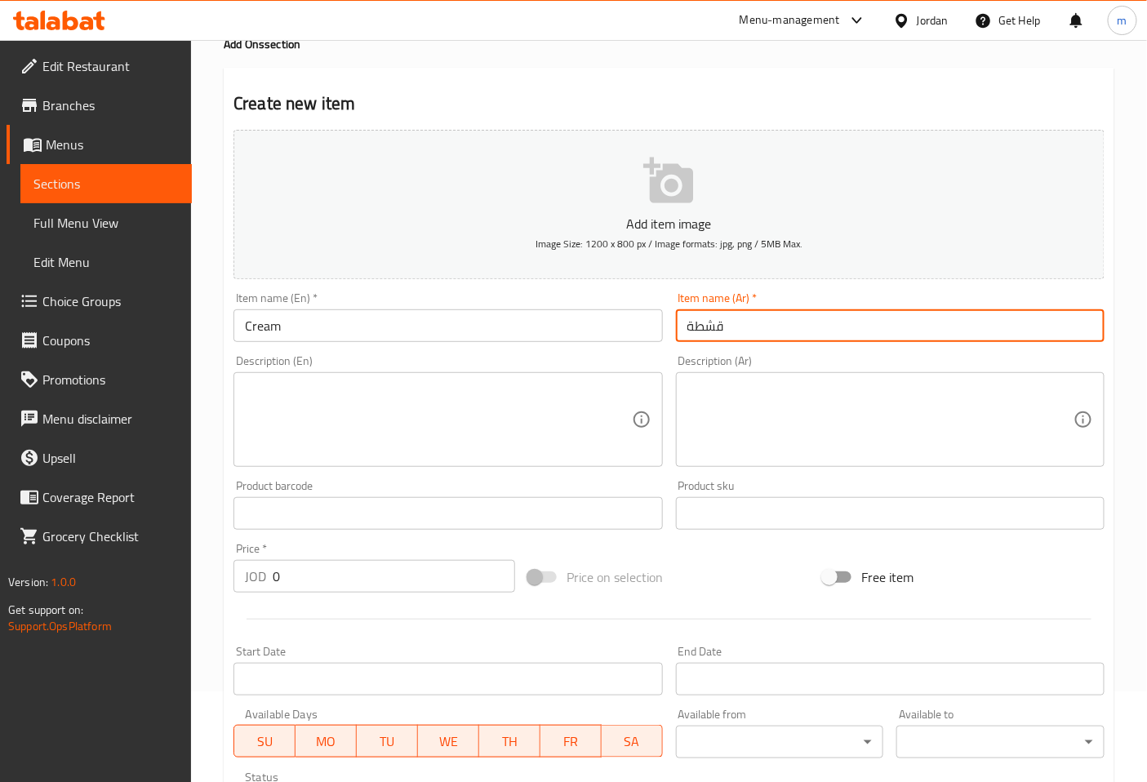
type input "قشطة"
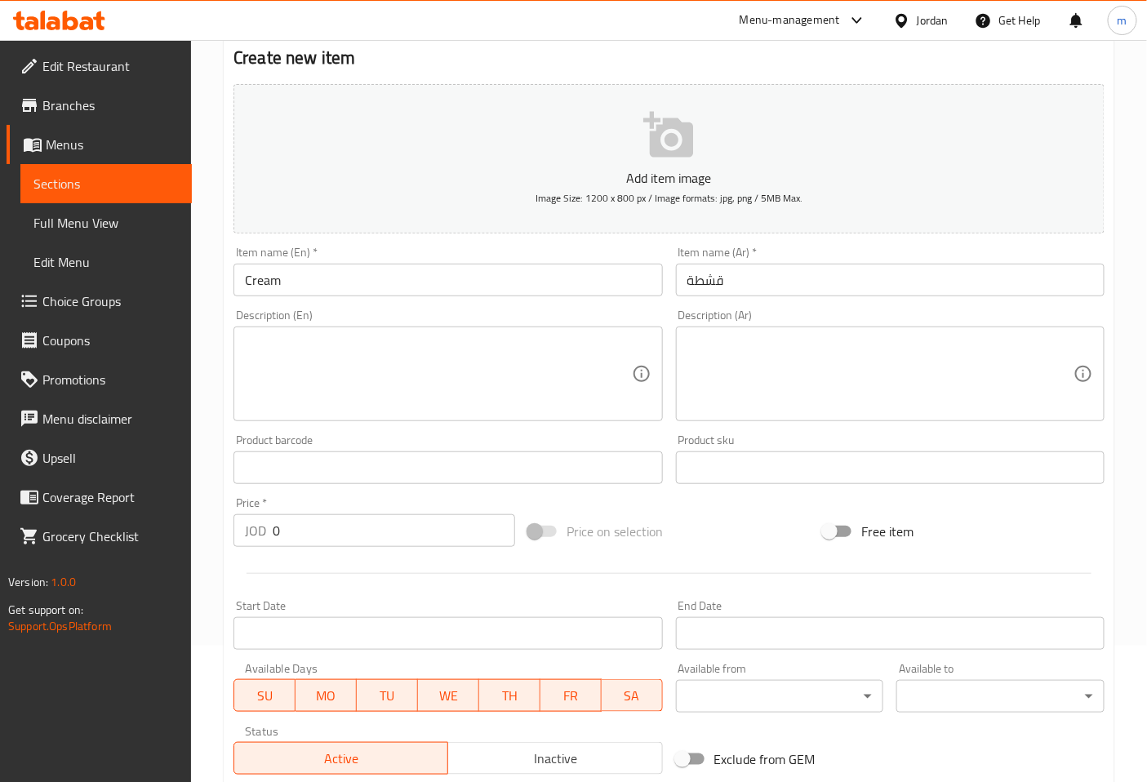
scroll to position [181, 0]
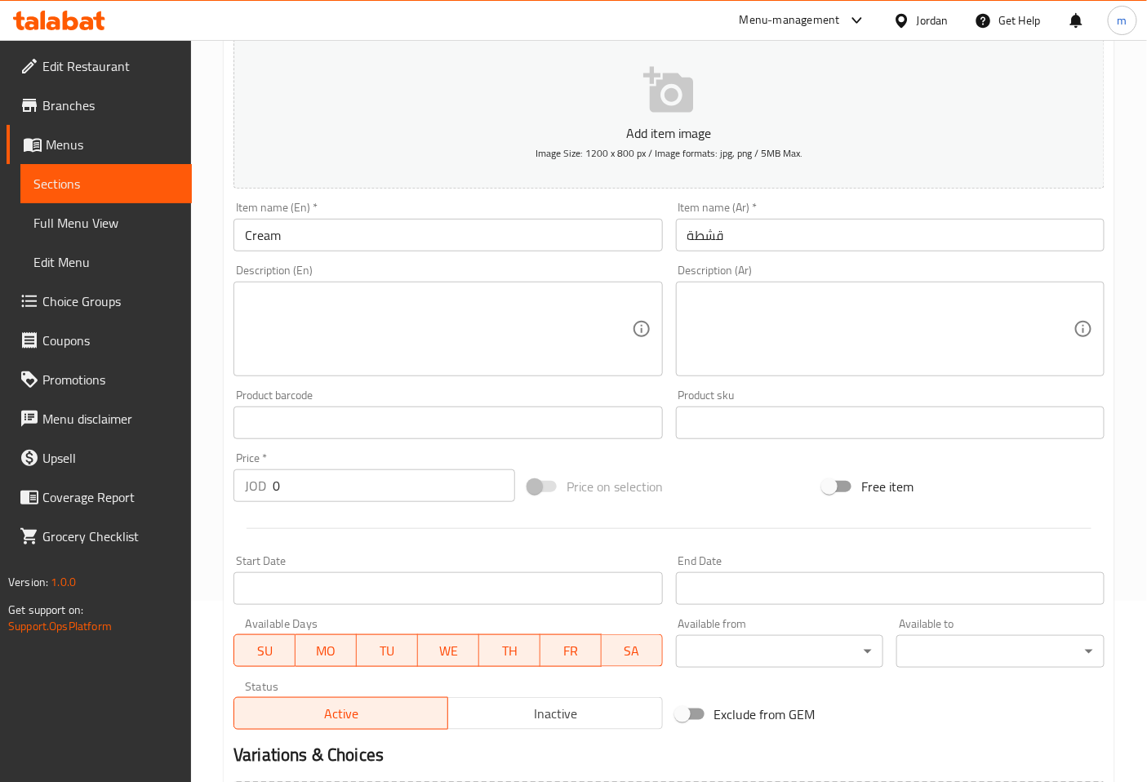
click at [333, 484] on input "0" at bounding box center [394, 485] width 242 height 33
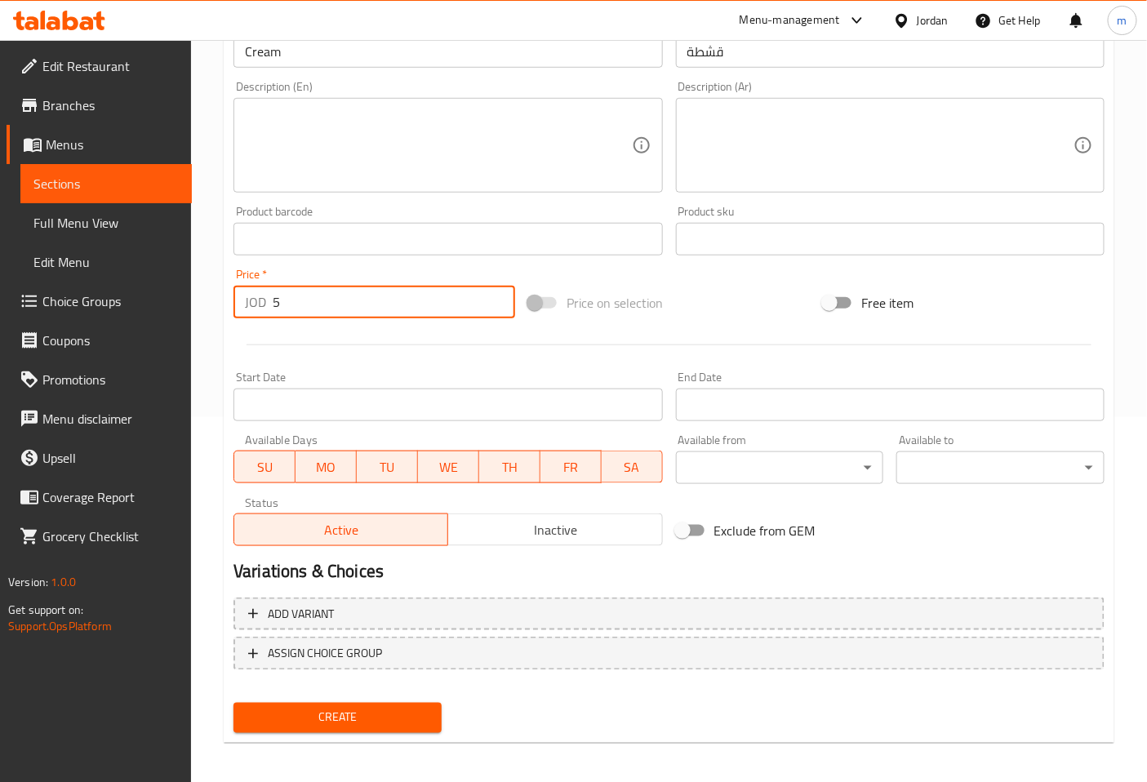
scroll to position [368, 0]
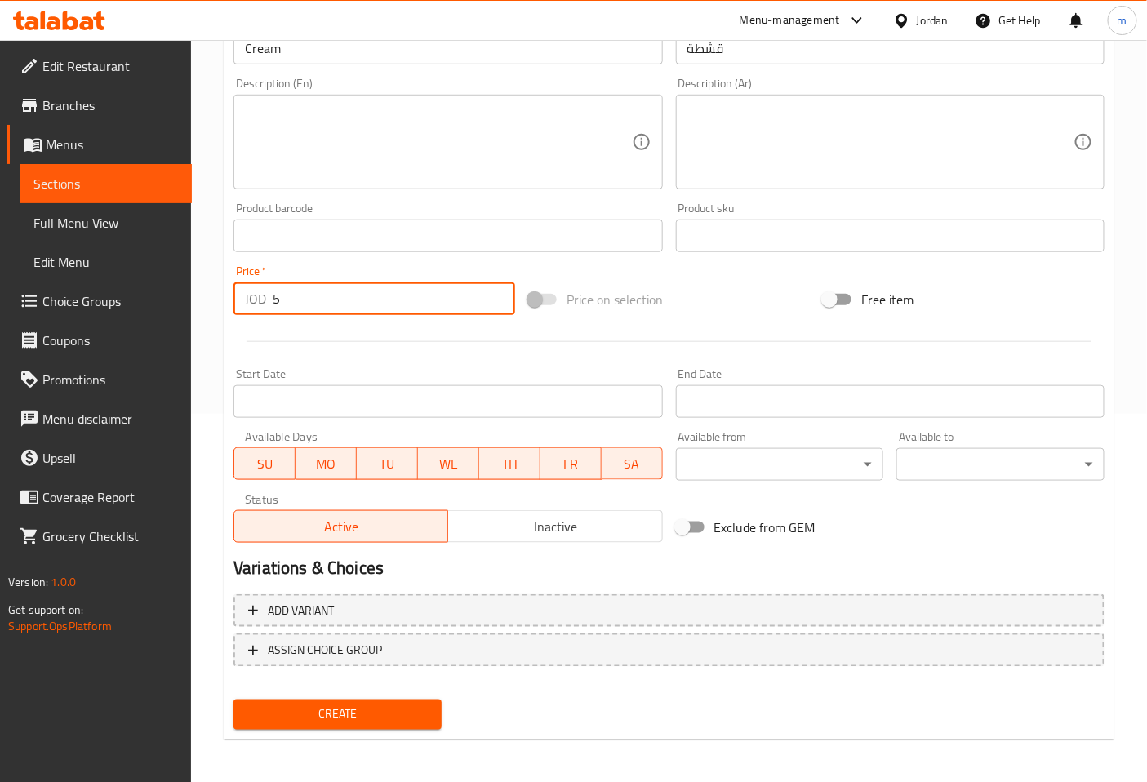
type input "5"
click at [387, 721] on span "Create" at bounding box center [338, 715] width 182 height 20
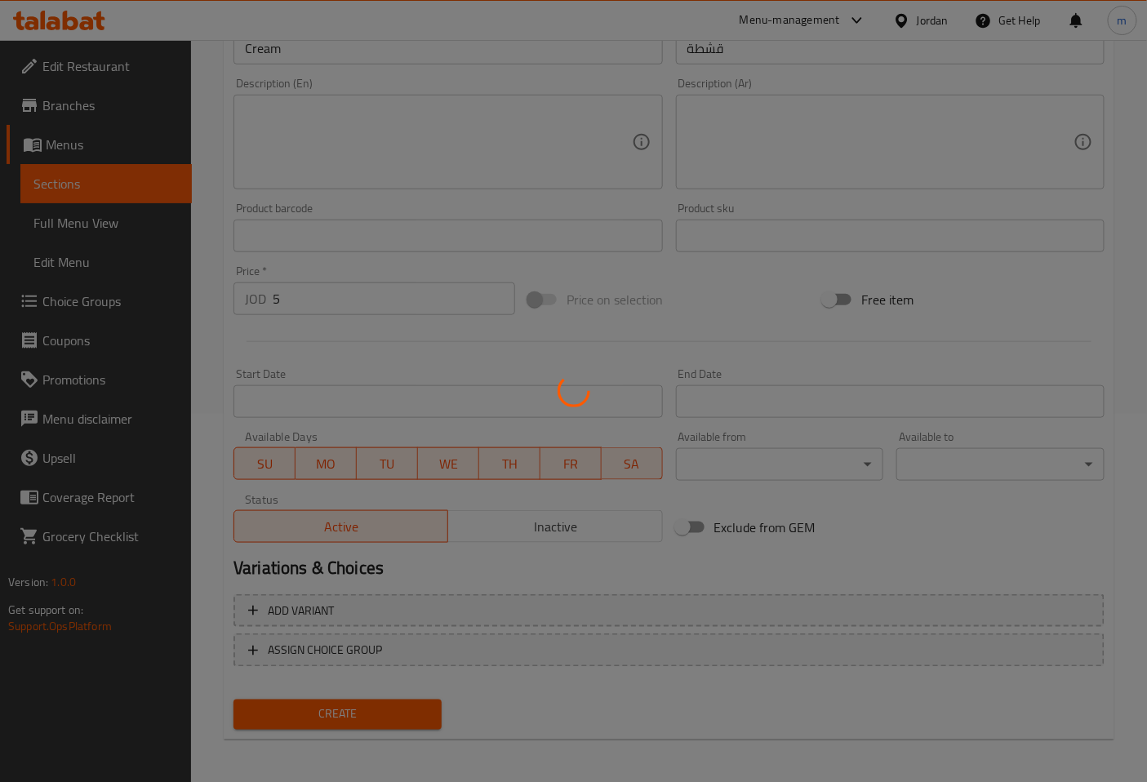
type input "0"
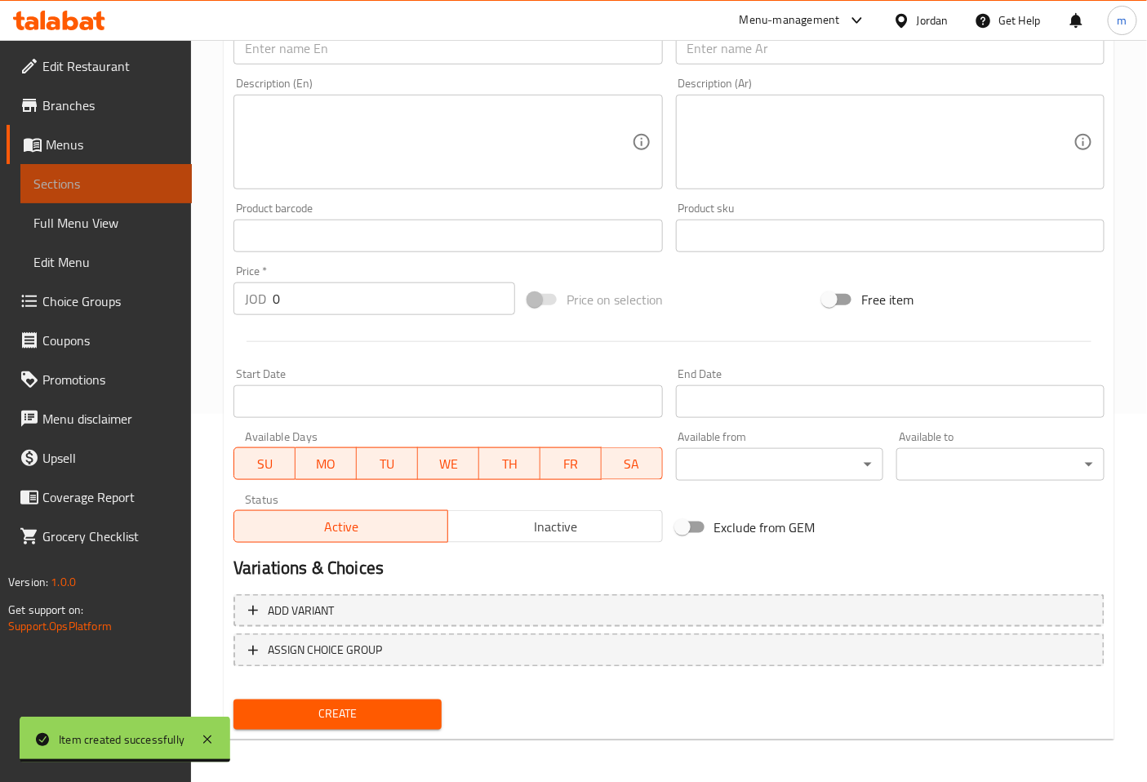
click at [104, 182] on span "Sections" at bounding box center [105, 184] width 145 height 20
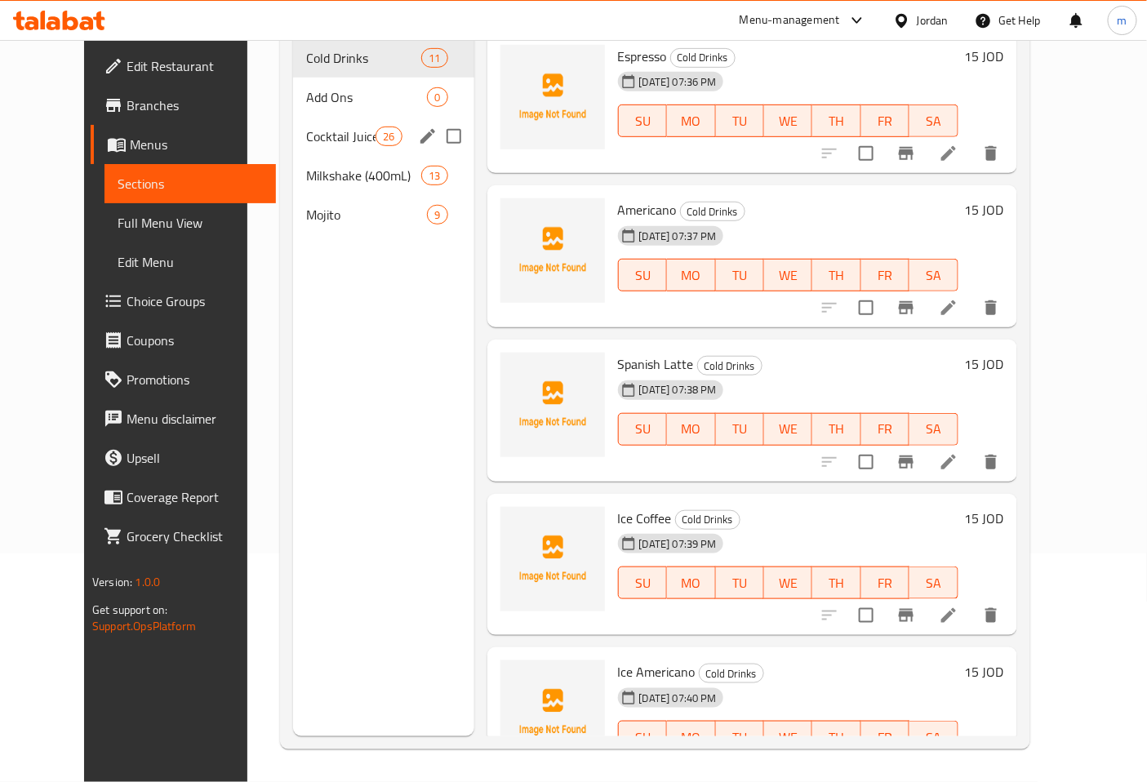
scroll to position [47, 0]
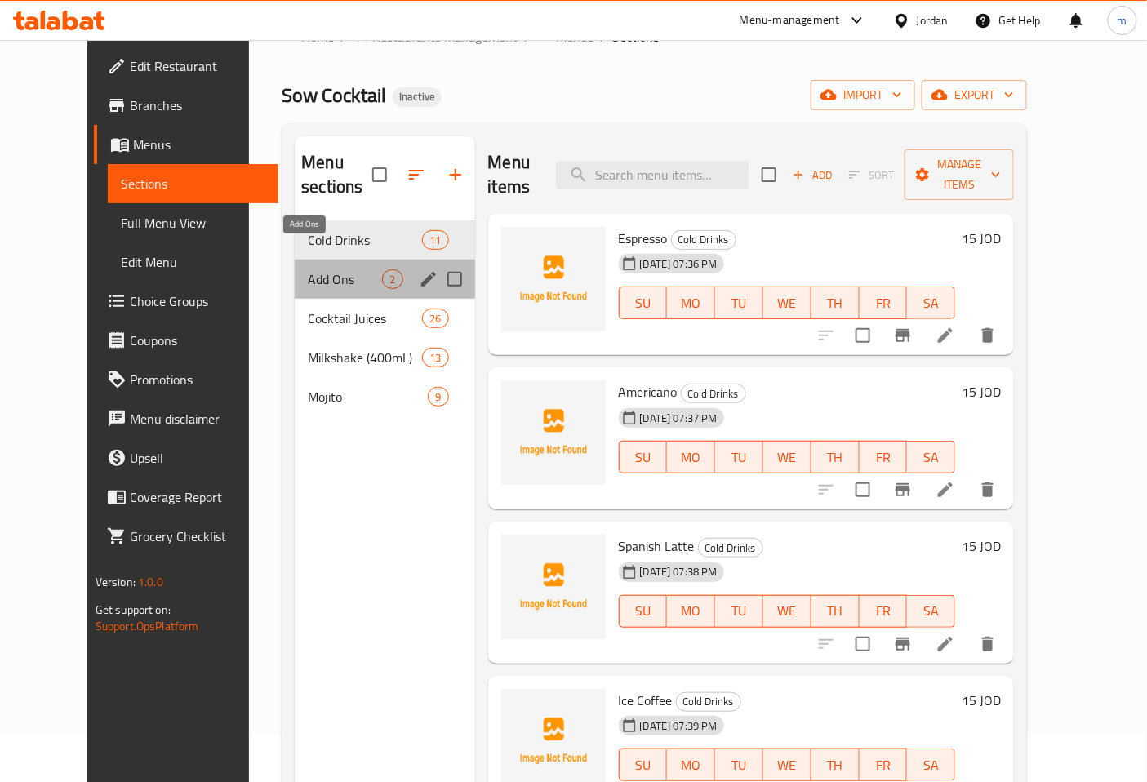
click at [311, 269] on span "Add Ons" at bounding box center [345, 279] width 74 height 20
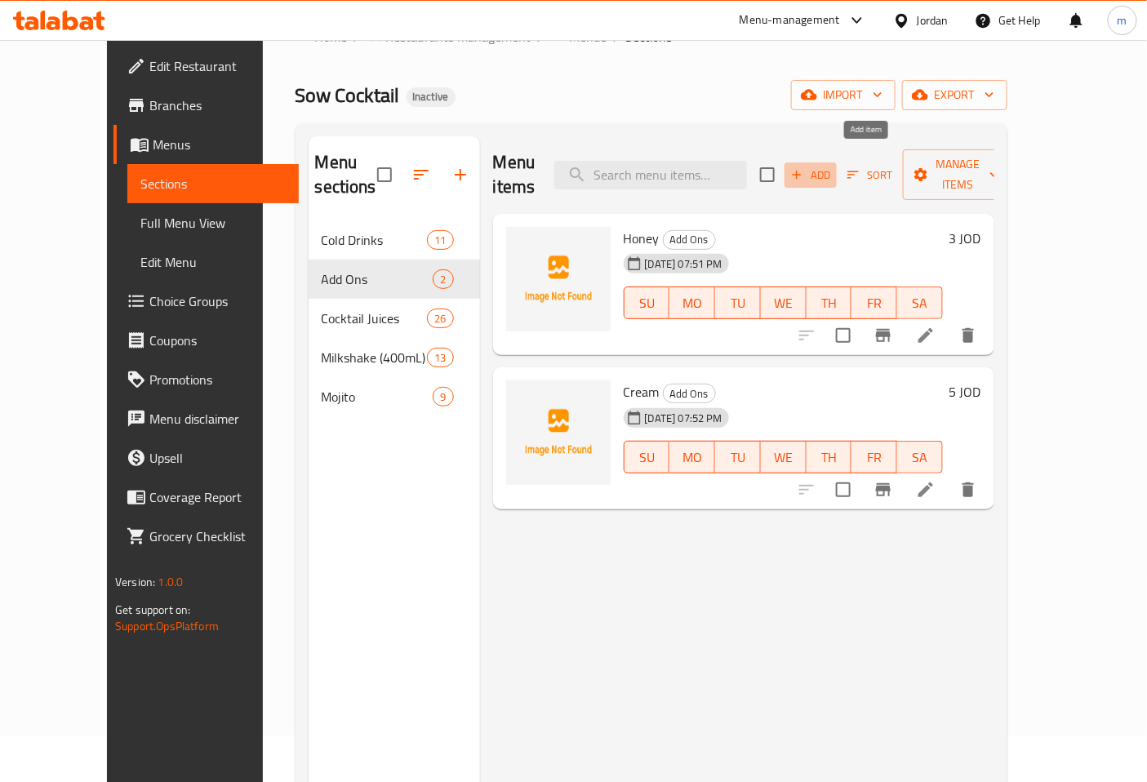
click at [804, 167] on icon "button" at bounding box center [796, 174] width 15 height 15
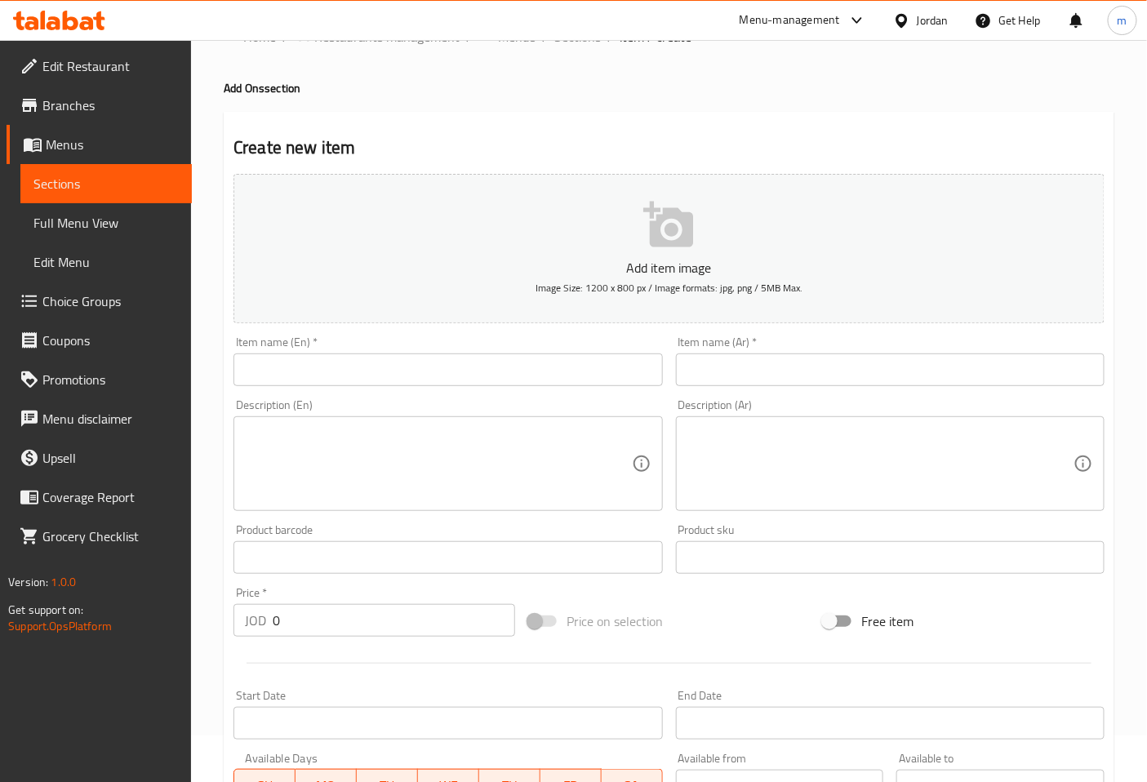
click at [729, 366] on input "text" at bounding box center [890, 370] width 429 height 33
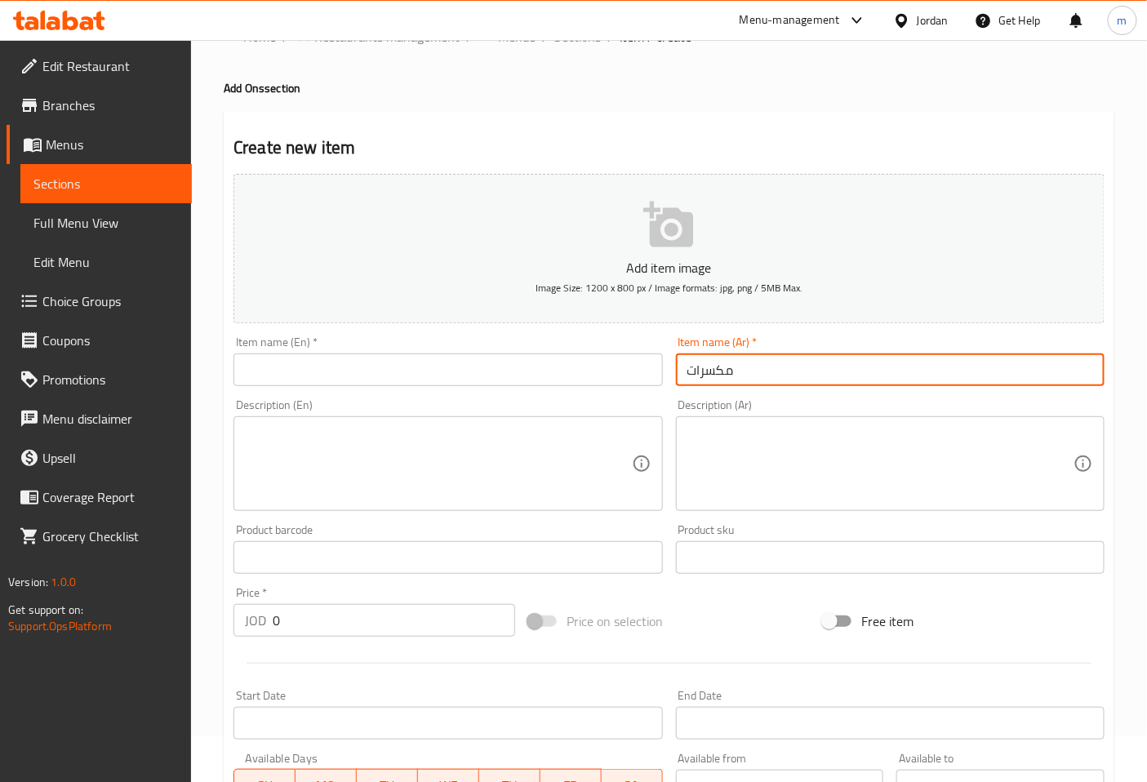
type input "مكسرات"
click at [594, 366] on input "text" at bounding box center [447, 370] width 429 height 33
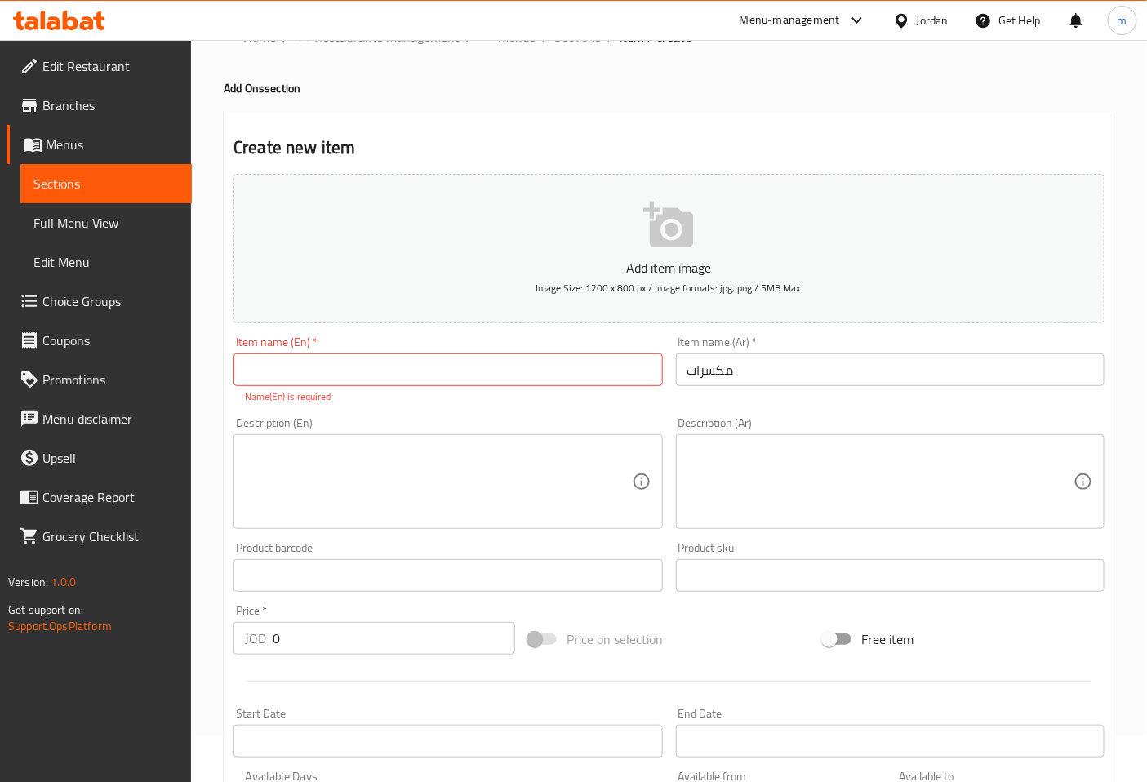
click at [635, 371] on input "text" at bounding box center [447, 370] width 429 height 33
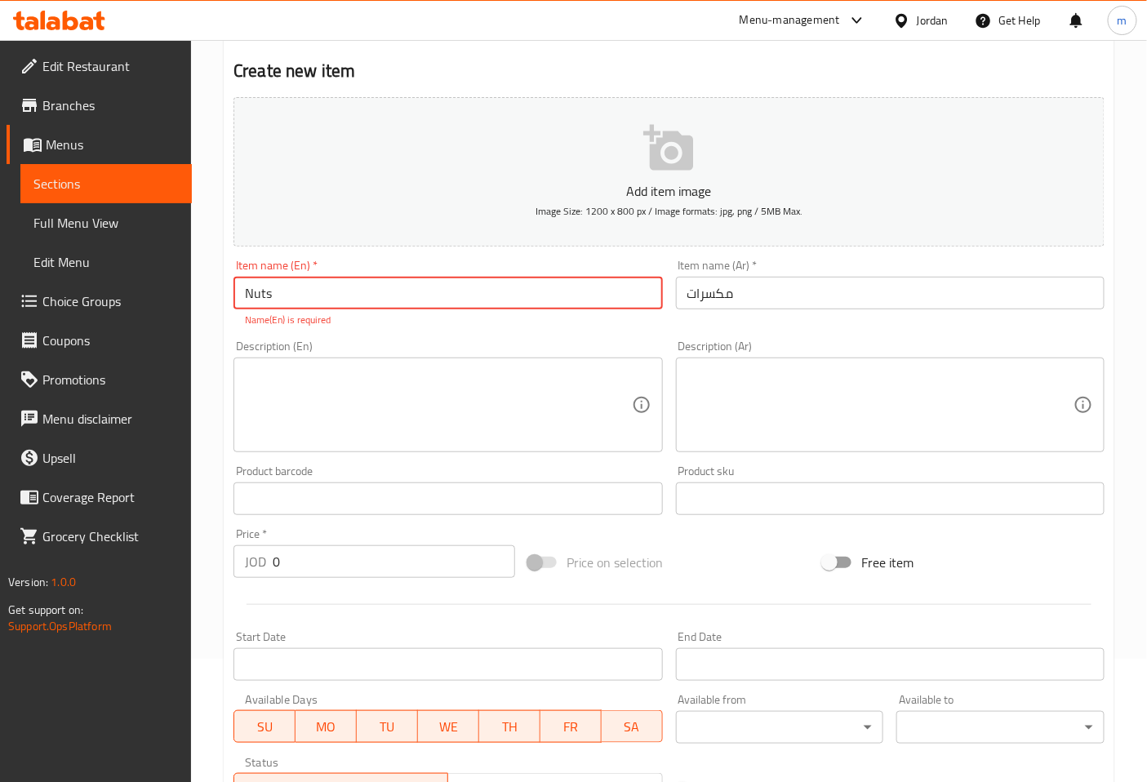
scroll to position [229, 0]
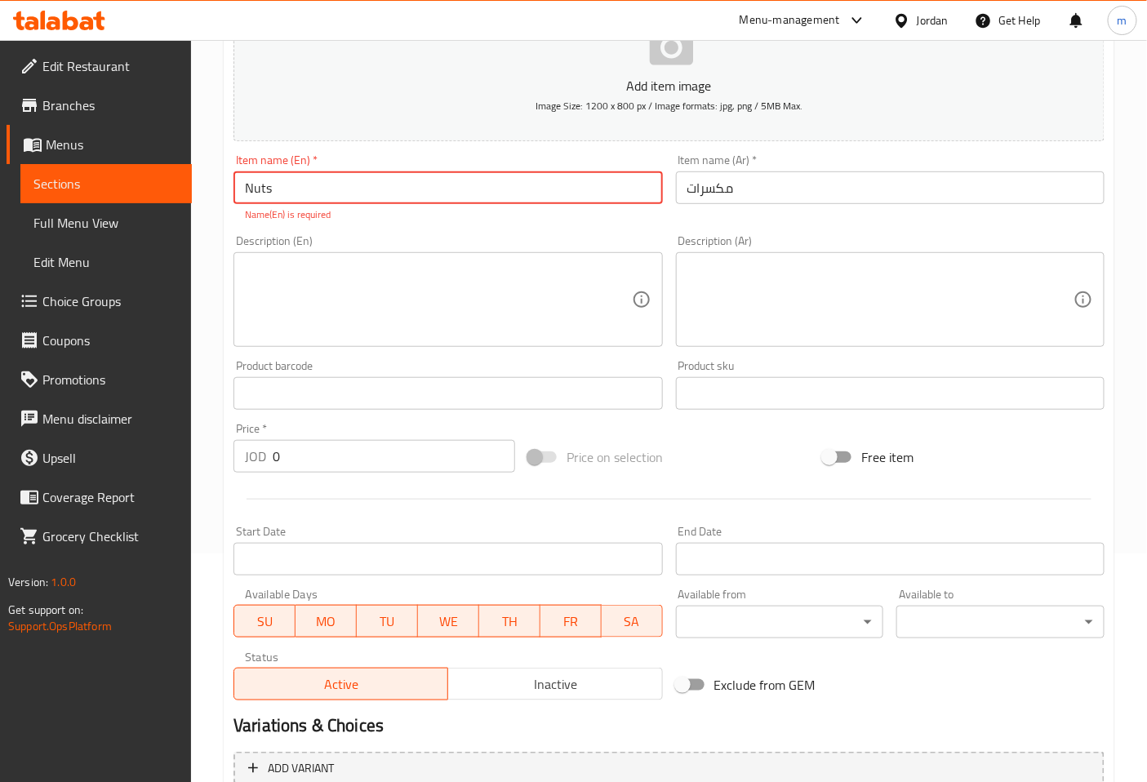
type input "Nuts"
click at [382, 460] on div "Price   * JOD 0 Price *" at bounding box center [374, 447] width 295 height 63
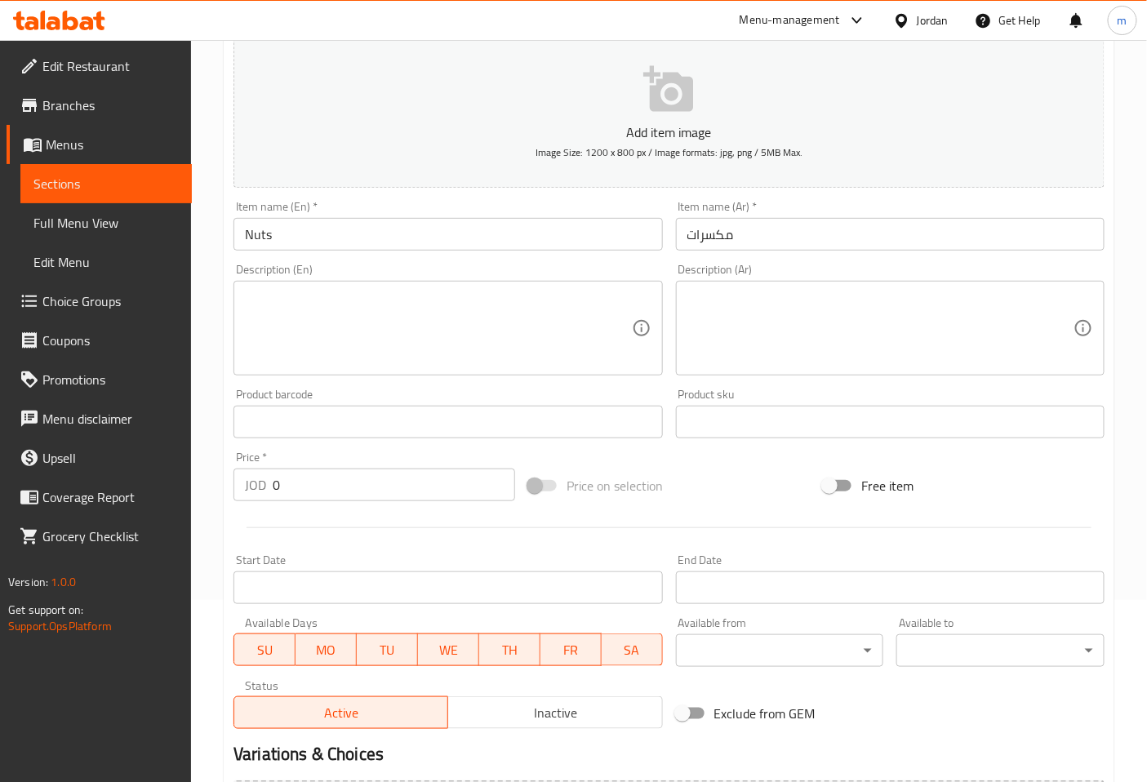
scroll to position [137, 0]
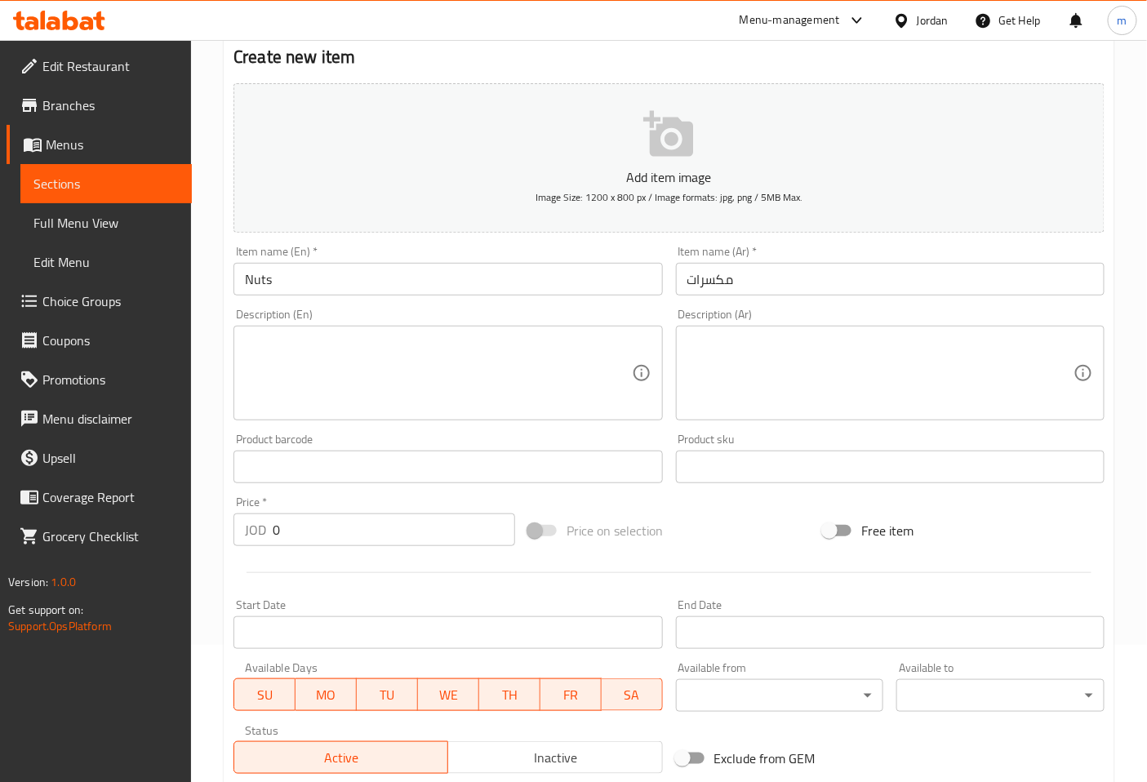
click at [390, 528] on input "0" at bounding box center [394, 530] width 242 height 33
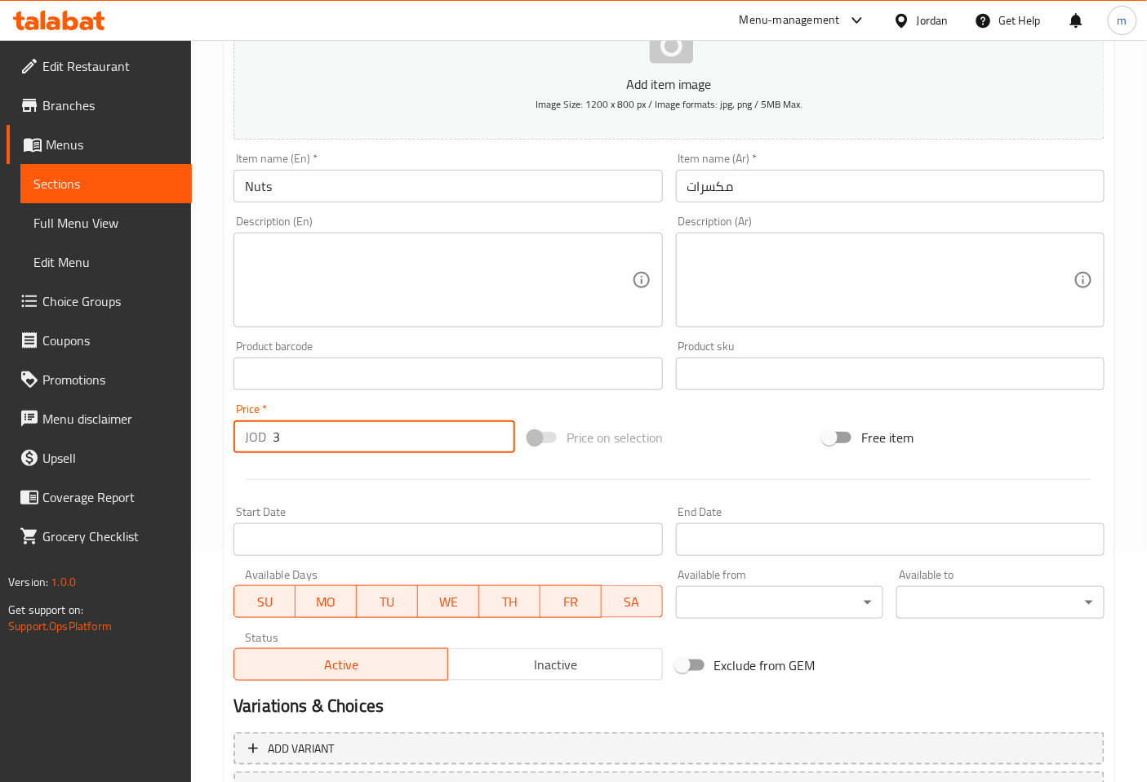
scroll to position [368, 0]
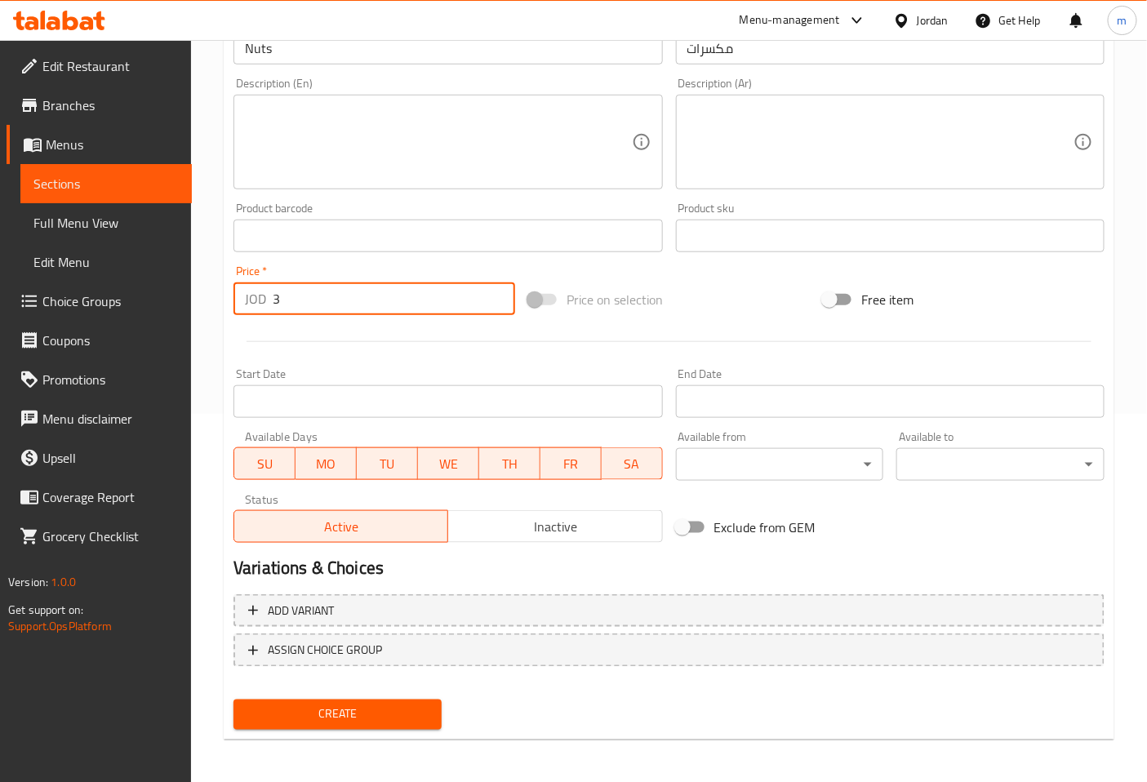
type input "3"
click at [365, 722] on span "Create" at bounding box center [338, 715] width 182 height 20
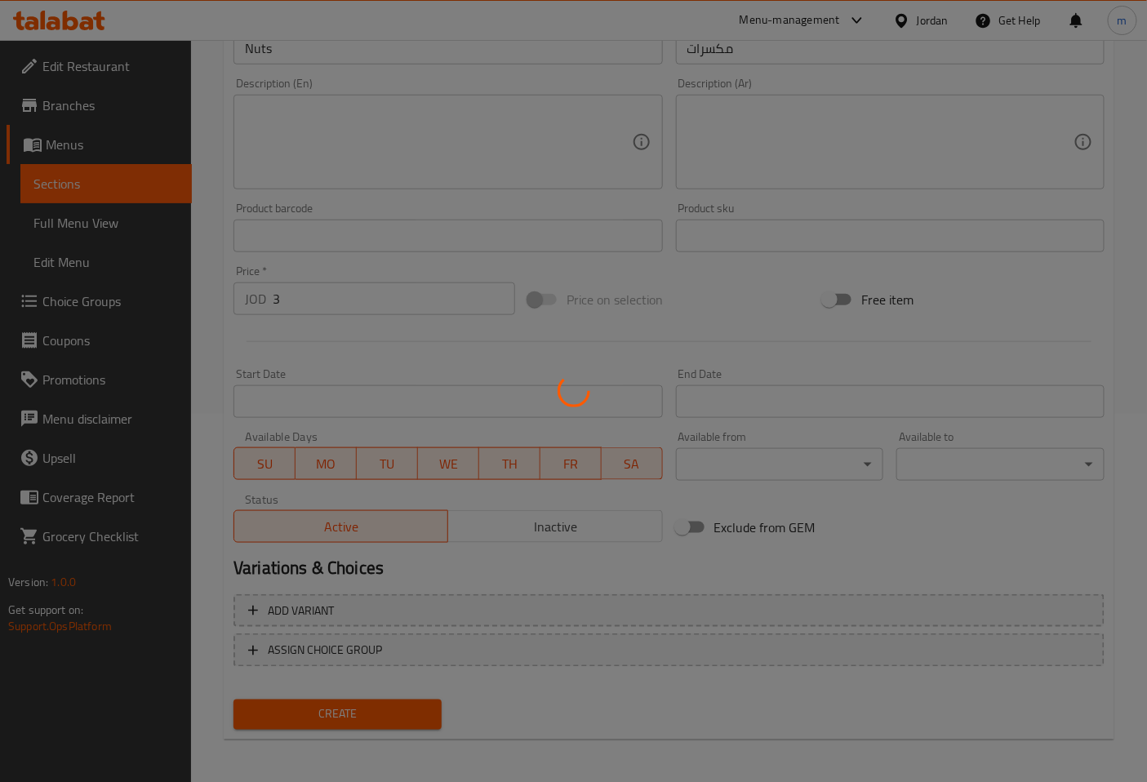
type input "0"
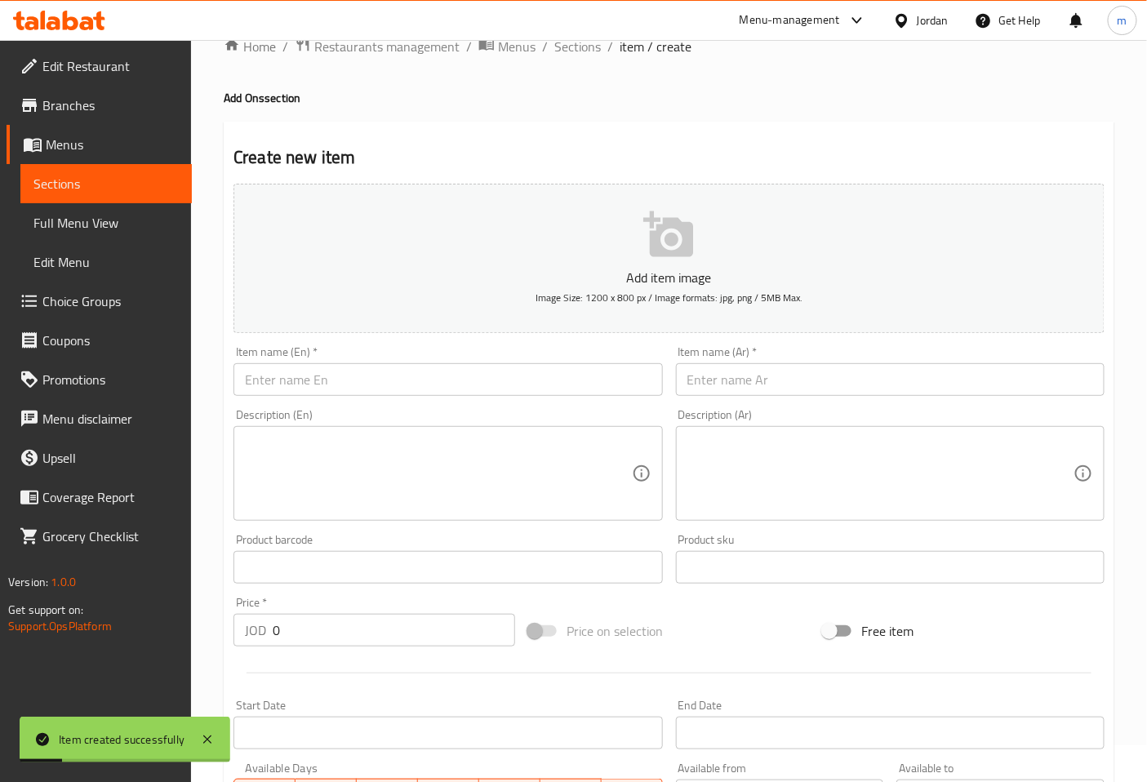
scroll to position [5, 0]
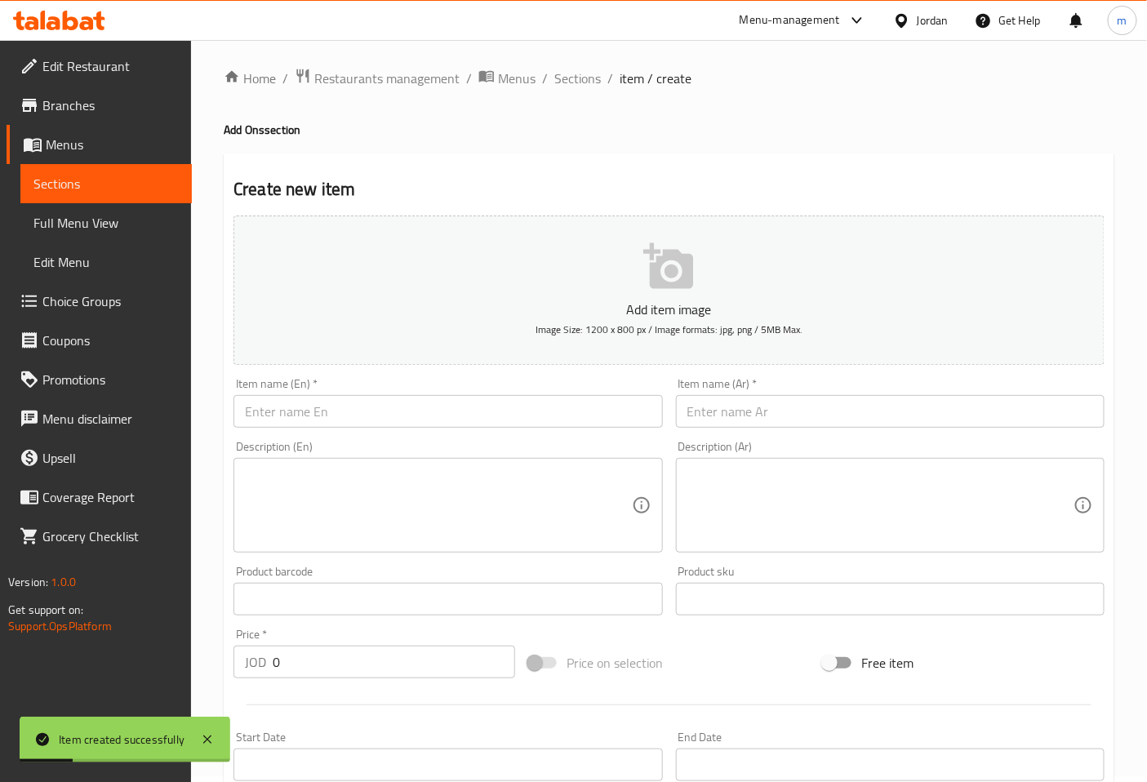
click at [423, 425] on input "text" at bounding box center [447, 411] width 429 height 33
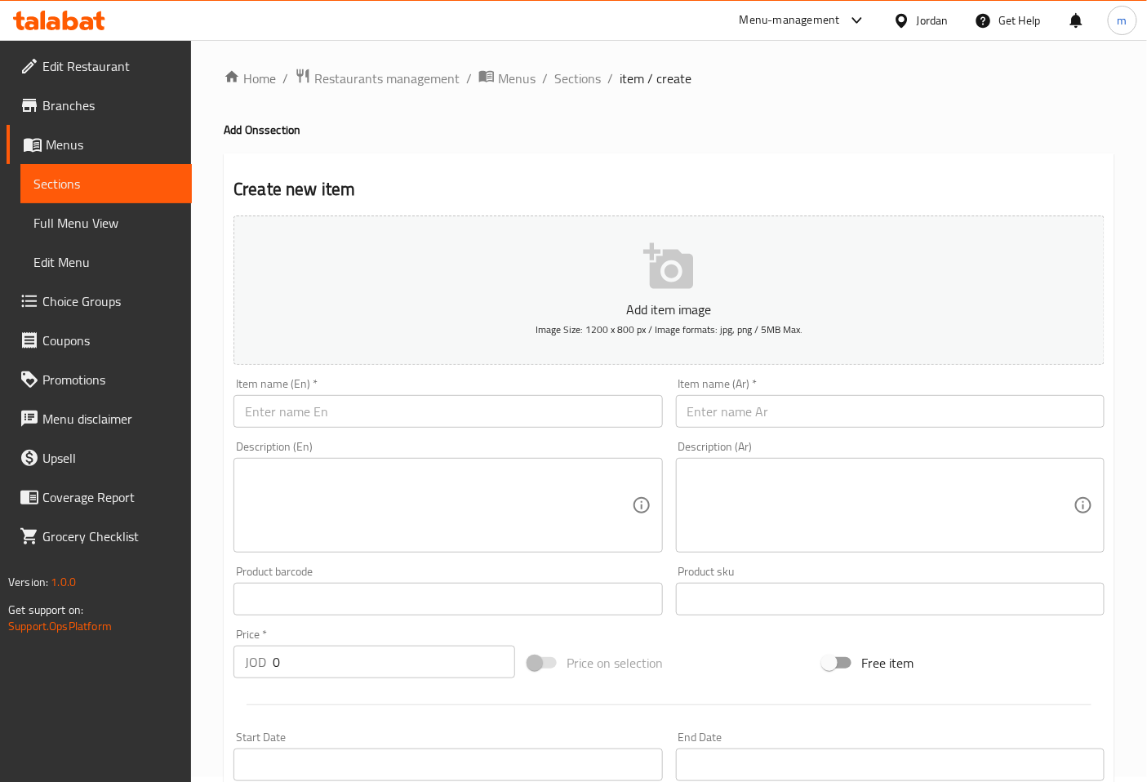
click at [487, 416] on input "text" at bounding box center [447, 411] width 429 height 33
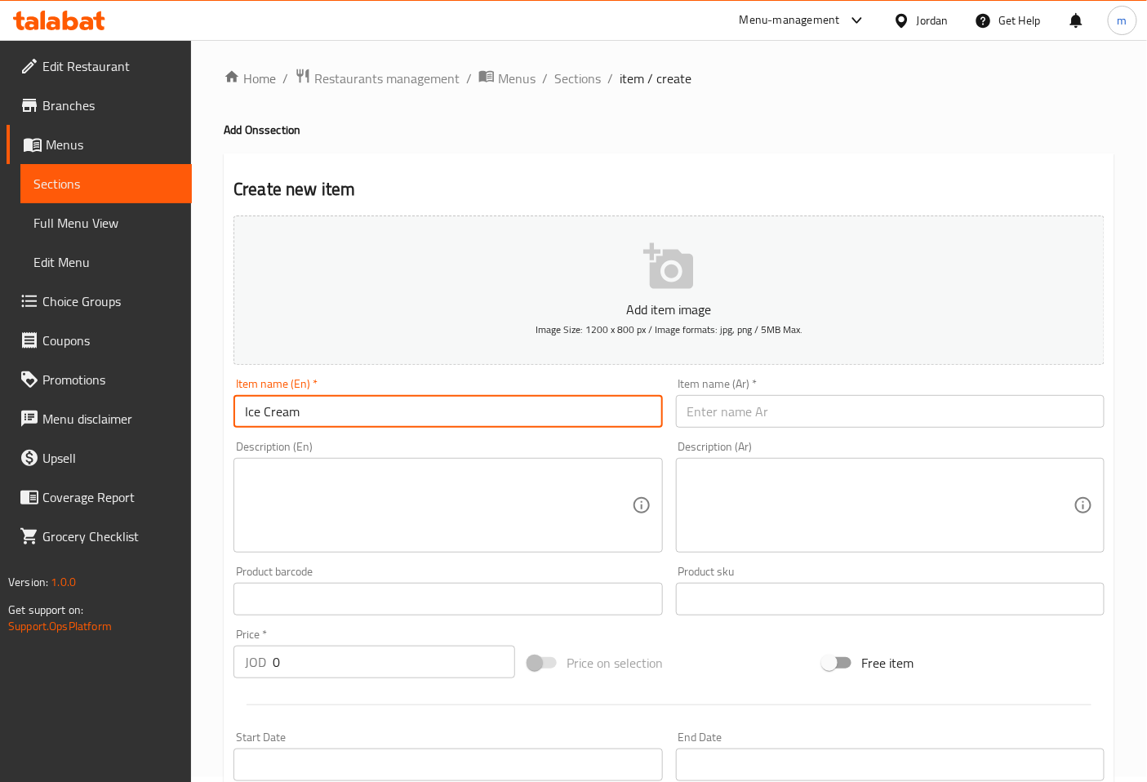
type input "Ice Cream"
click at [724, 412] on input "text" at bounding box center [890, 411] width 429 height 33
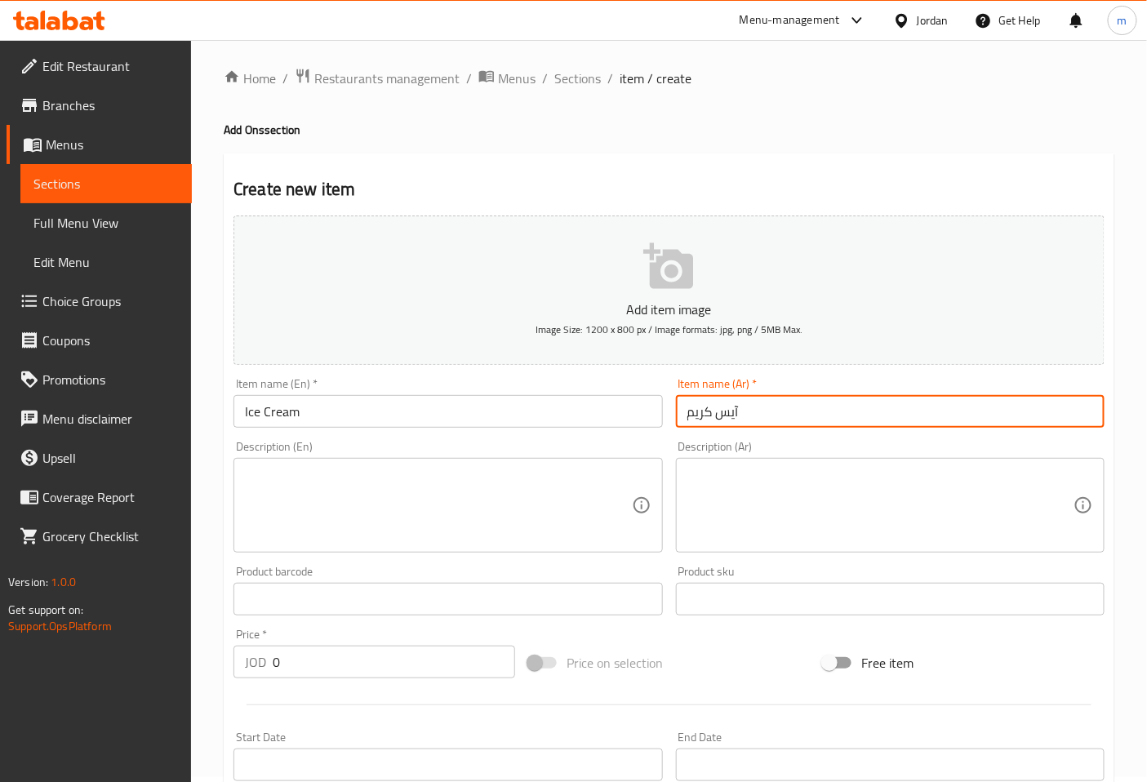
type input "آيس كريم"
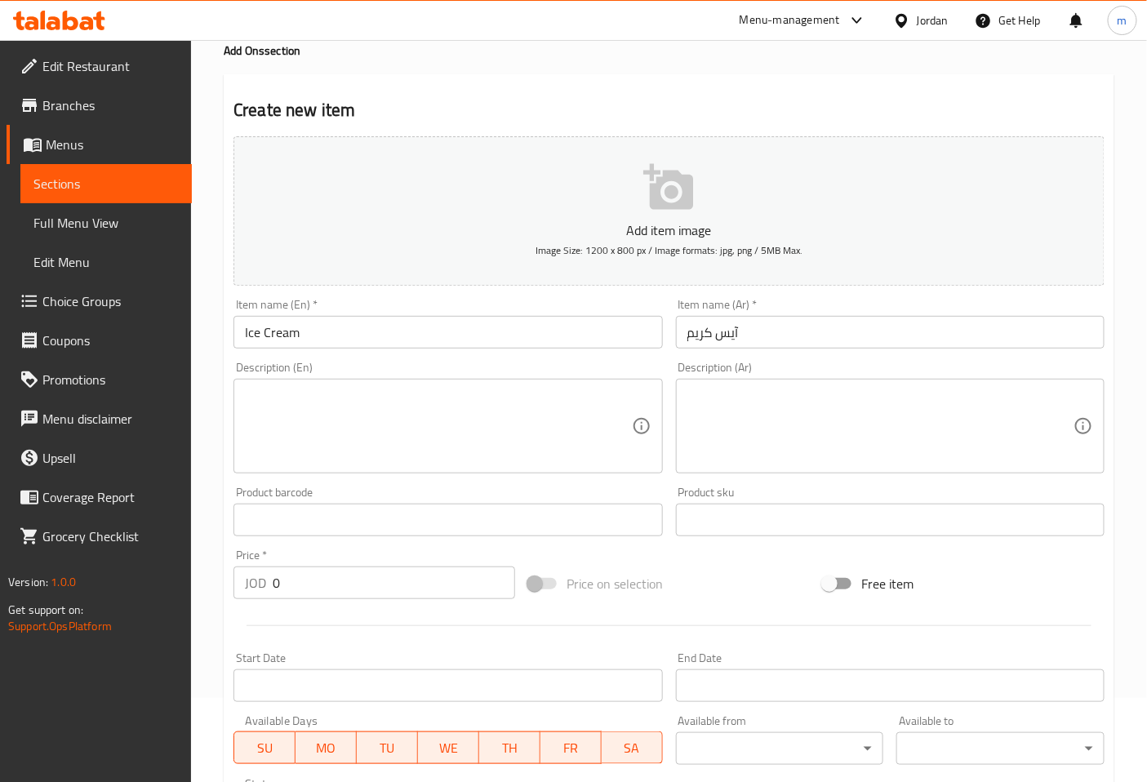
scroll to position [186, 0]
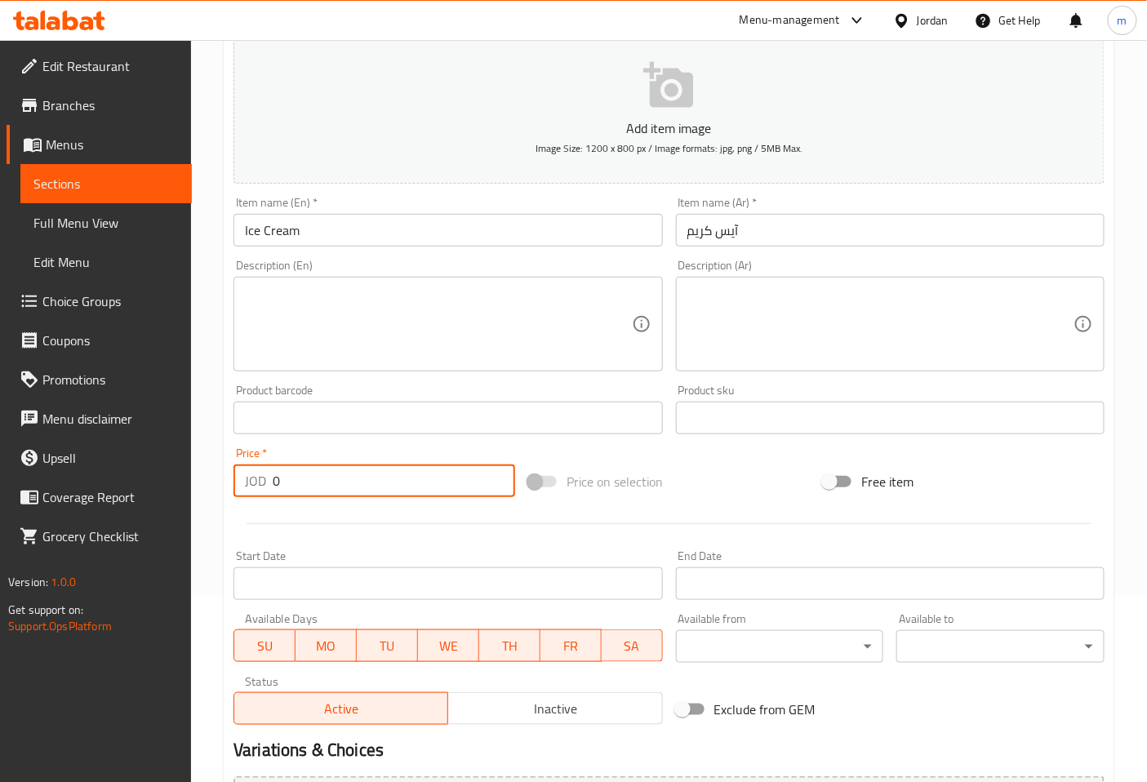
click at [455, 483] on input "0" at bounding box center [394, 481] width 242 height 33
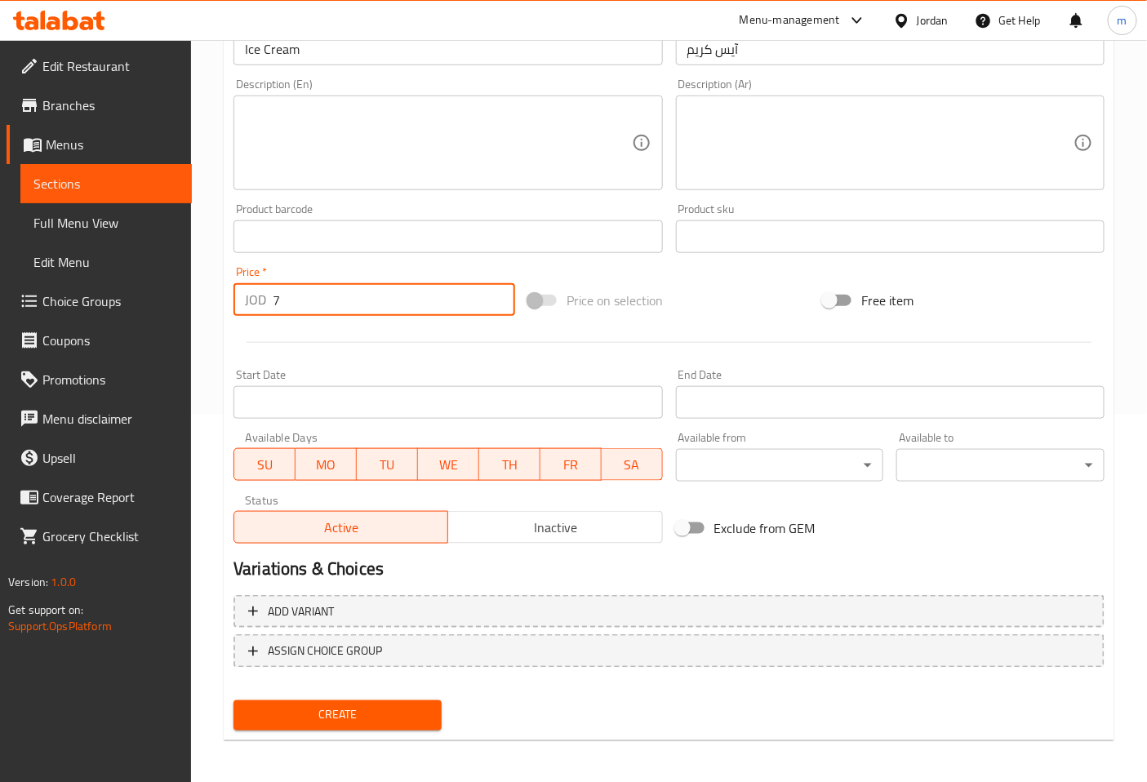
scroll to position [368, 0]
type input "7"
click at [380, 712] on span "Create" at bounding box center [338, 715] width 182 height 20
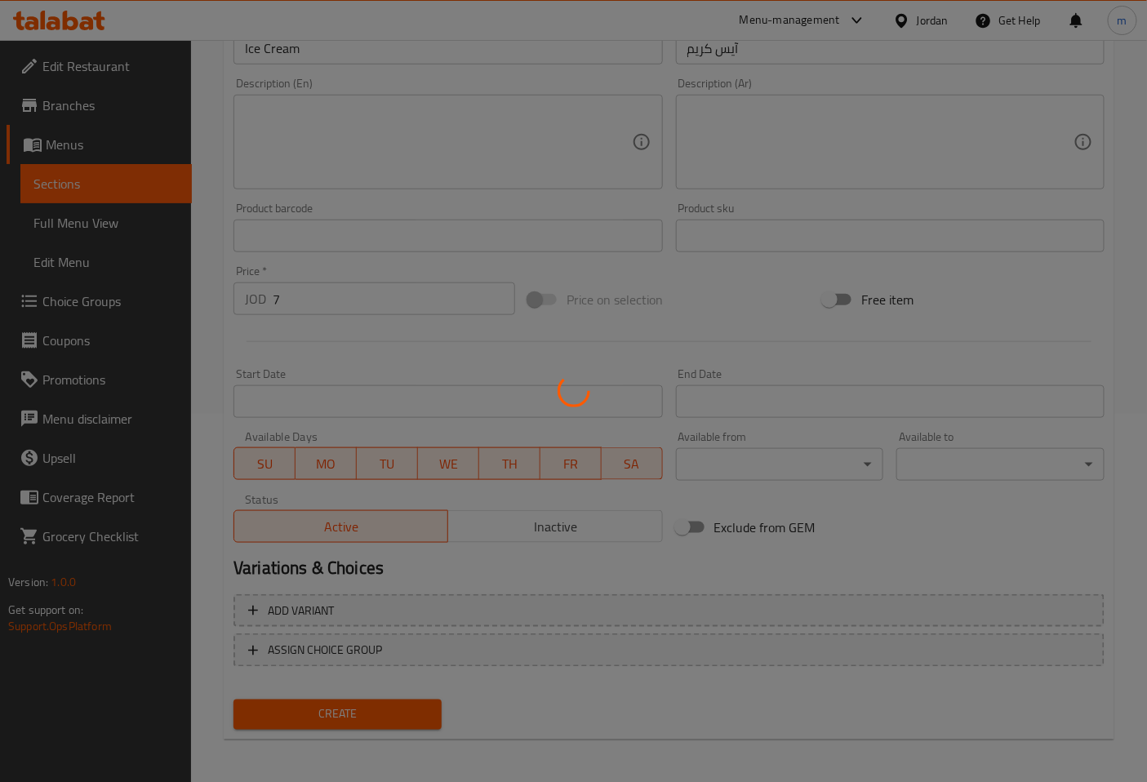
type input "0"
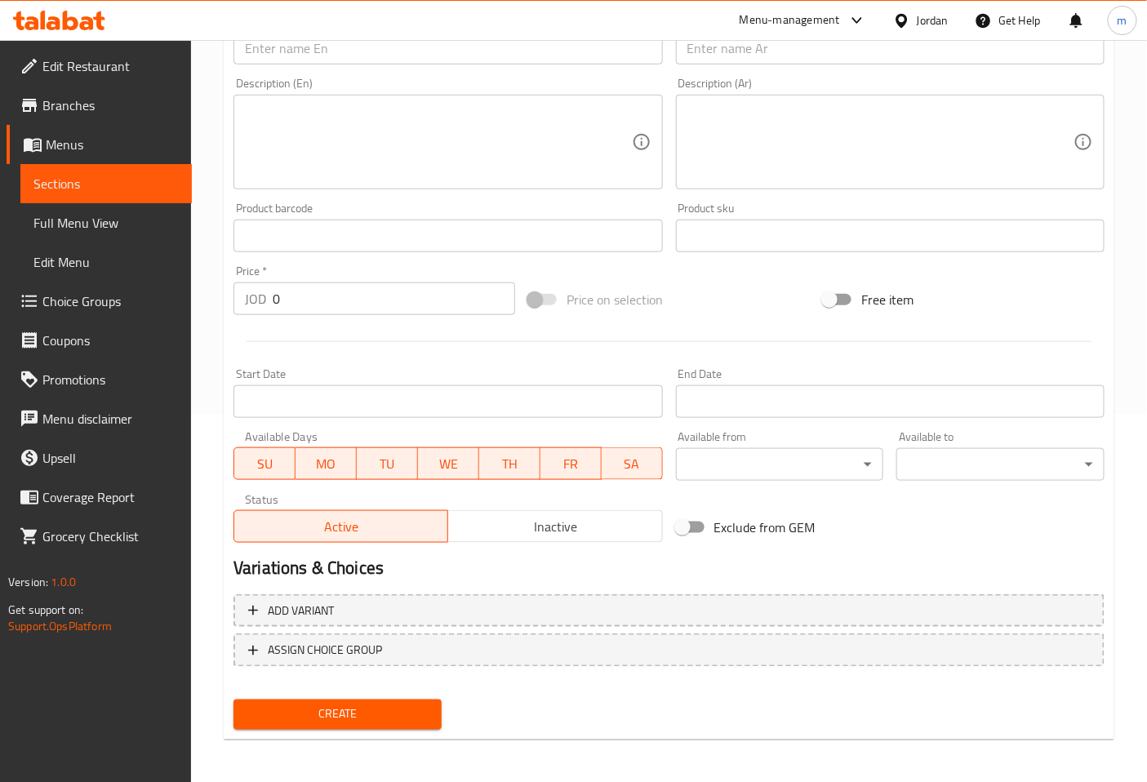
click at [98, 176] on span "Sections" at bounding box center [105, 184] width 145 height 20
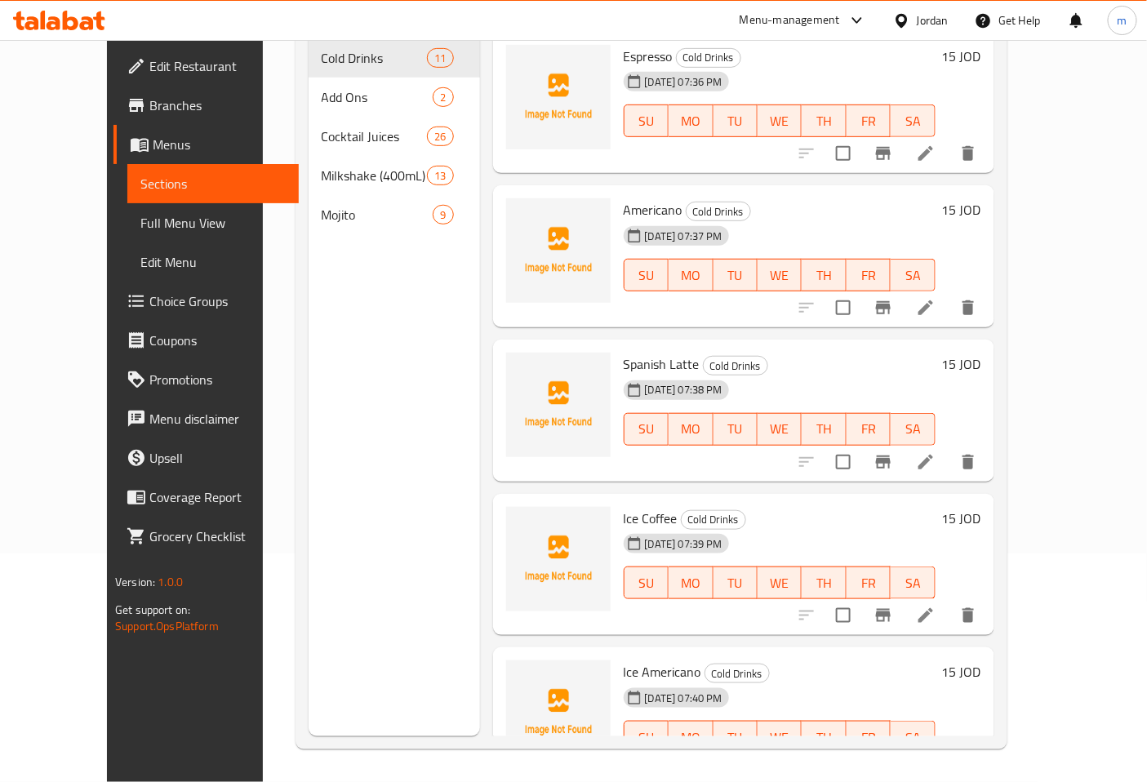
scroll to position [229, 0]
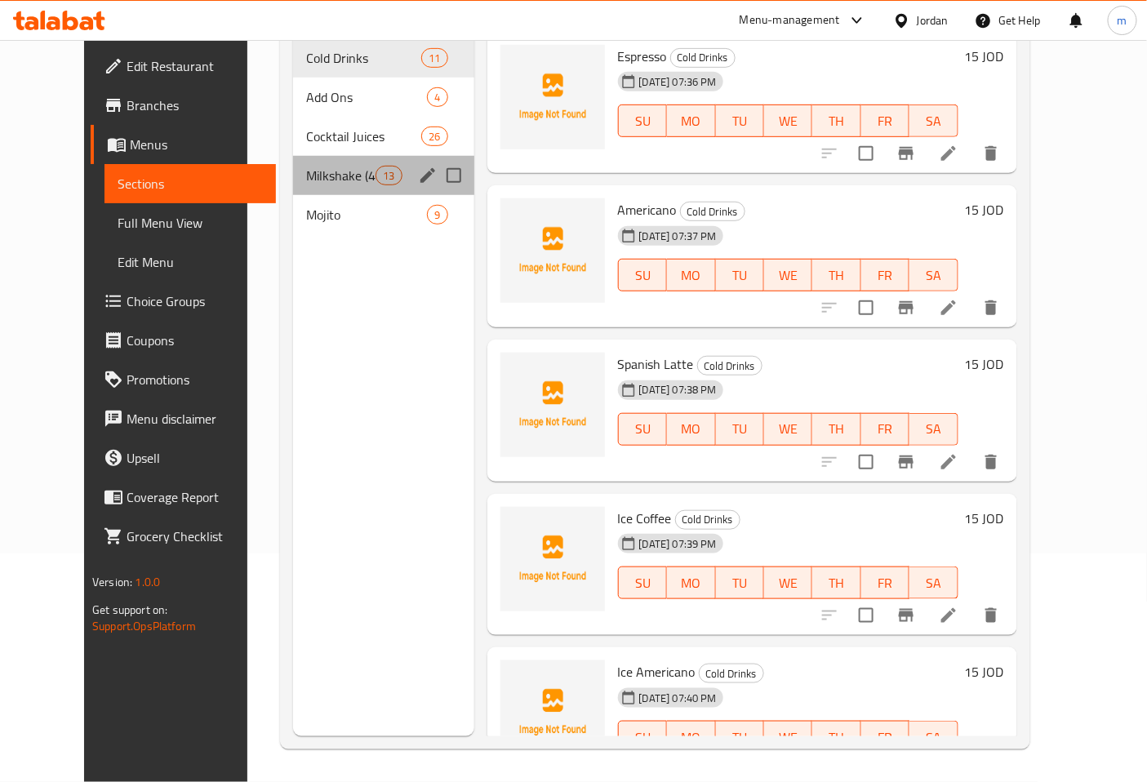
click at [300, 162] on div "Milkshake (400mL) 13" at bounding box center [383, 175] width 181 height 39
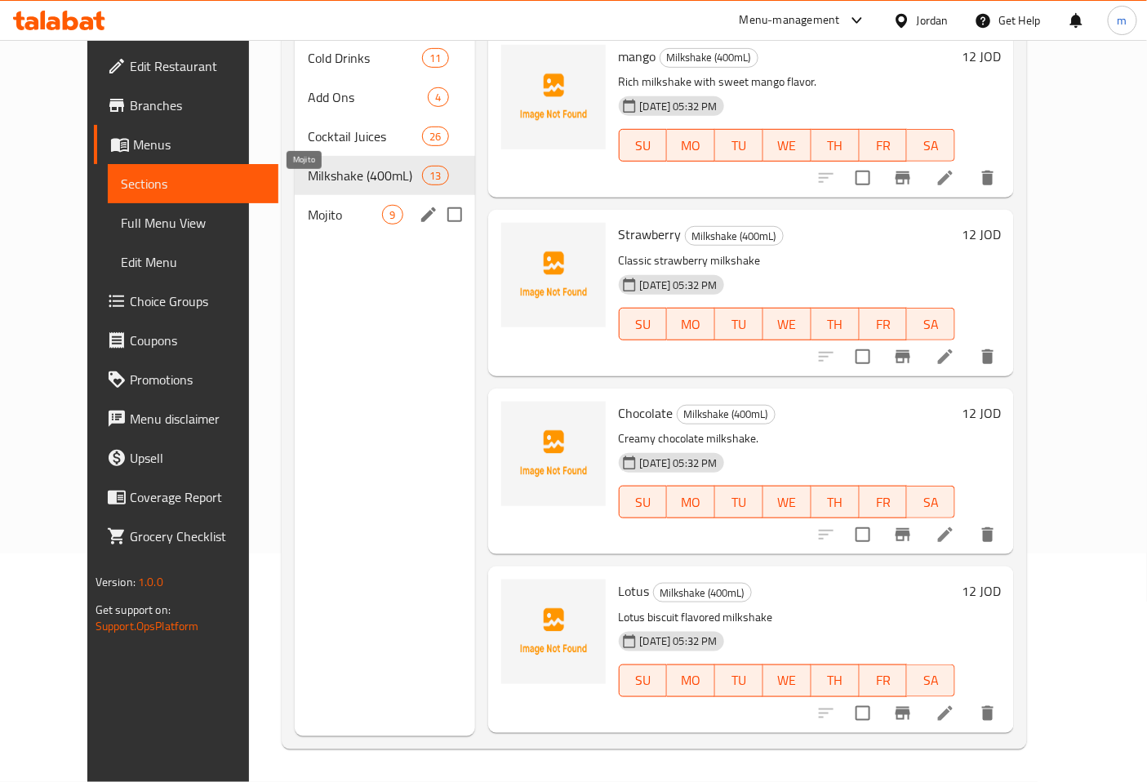
click at [308, 205] on span "Mojito" at bounding box center [345, 215] width 74 height 20
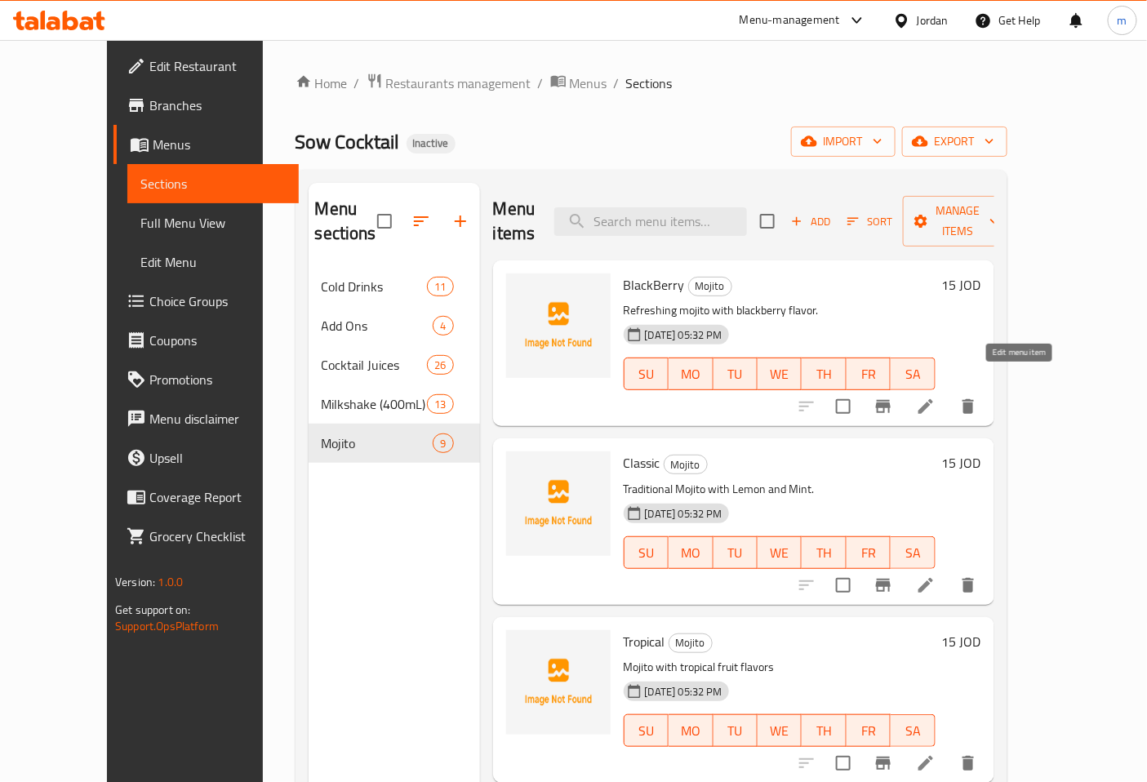
click at [936, 397] on icon at bounding box center [926, 407] width 20 height 20
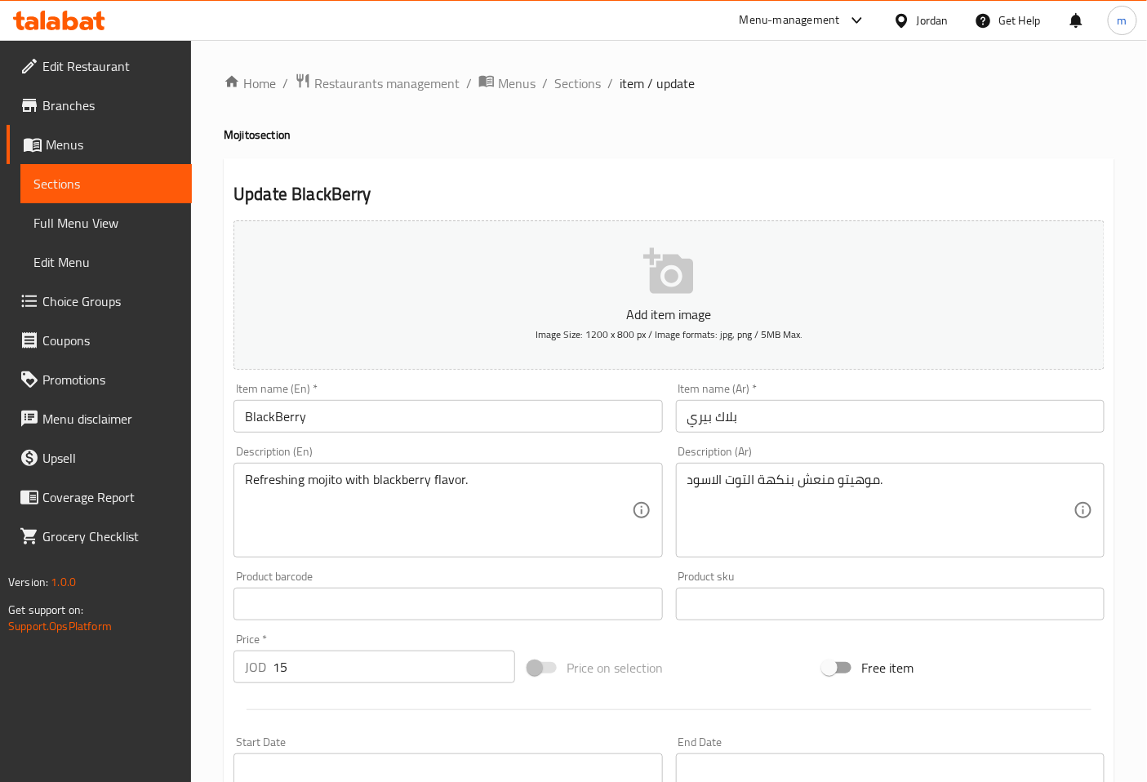
scroll to position [91, 0]
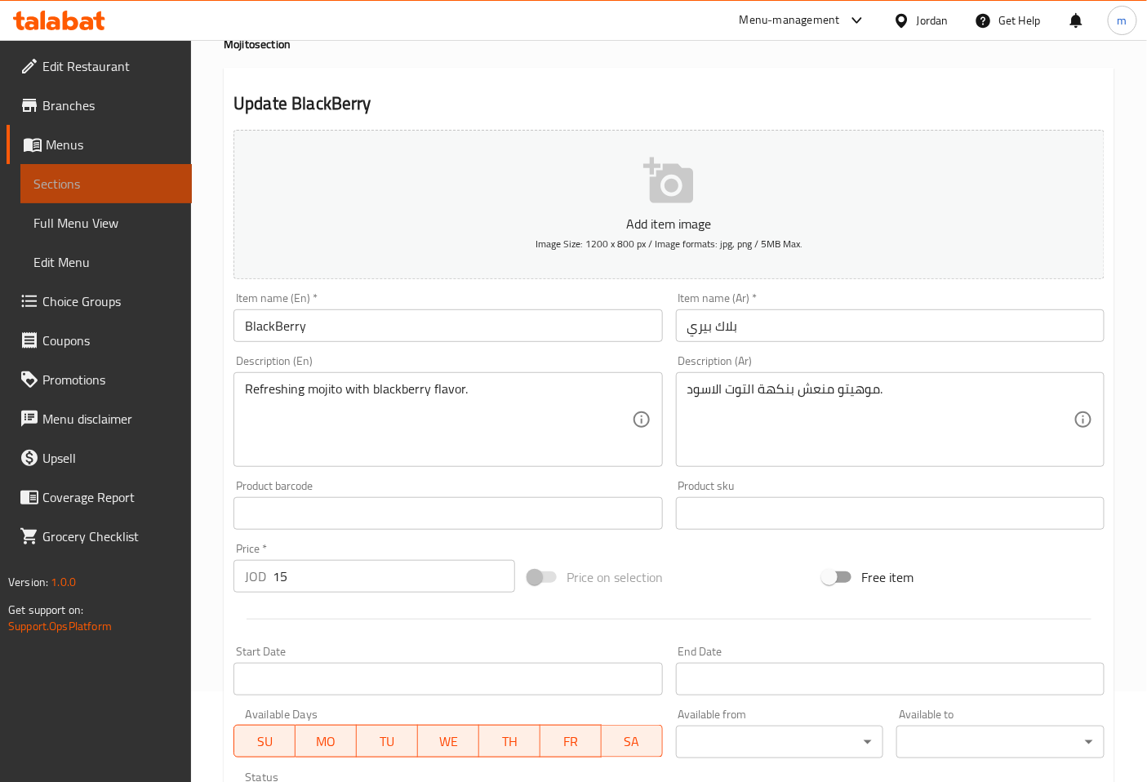
click at [139, 184] on span "Sections" at bounding box center [105, 184] width 145 height 20
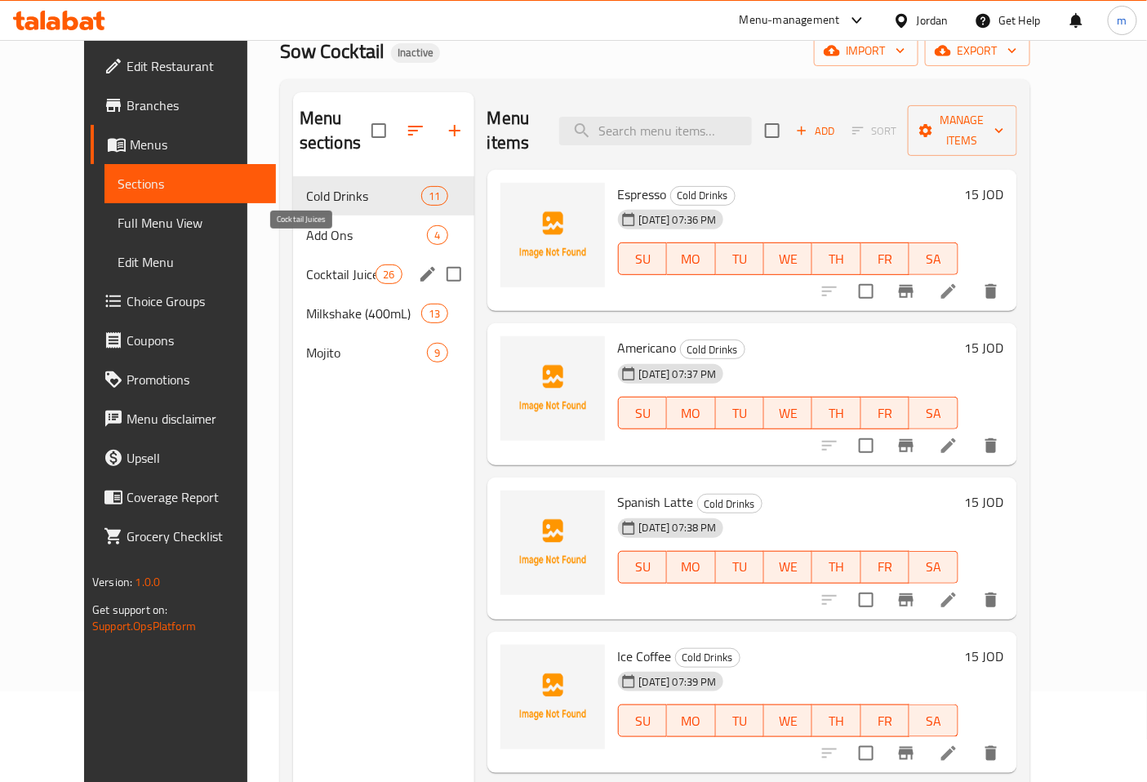
click at [307, 265] on span "Cocktail Juices" at bounding box center [340, 275] width 69 height 20
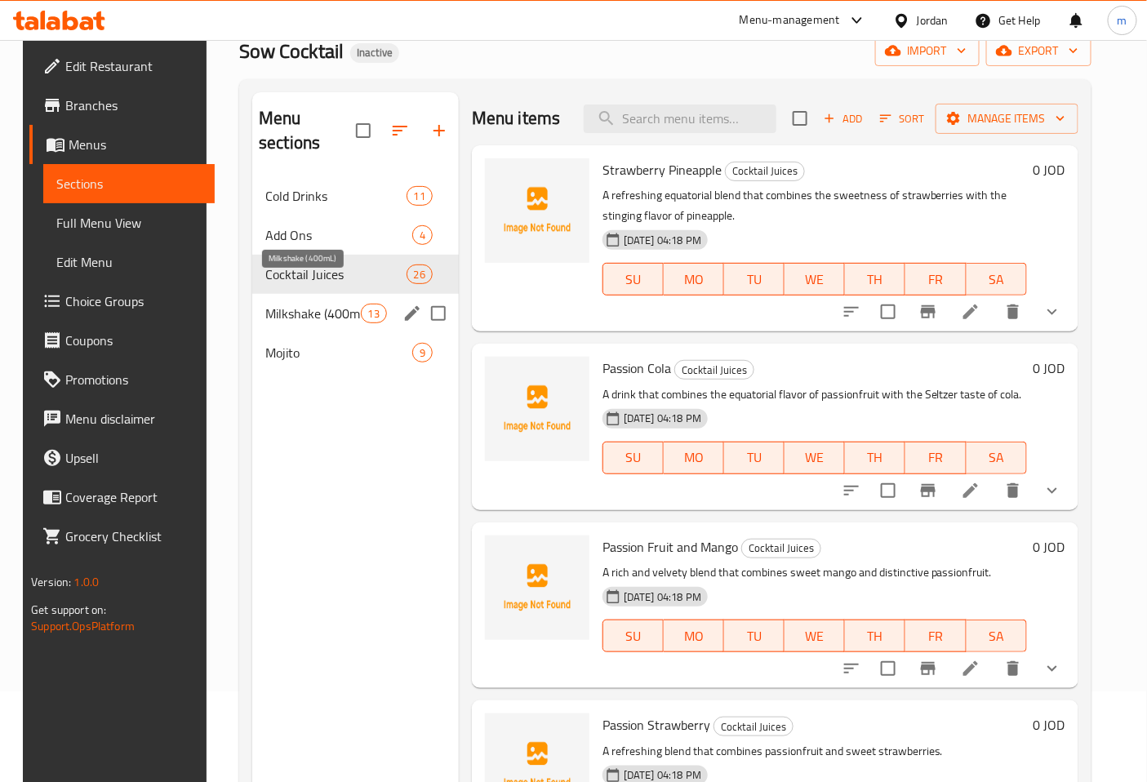
click at [311, 304] on span "Milkshake (400mL)" at bounding box center [313, 314] width 96 height 20
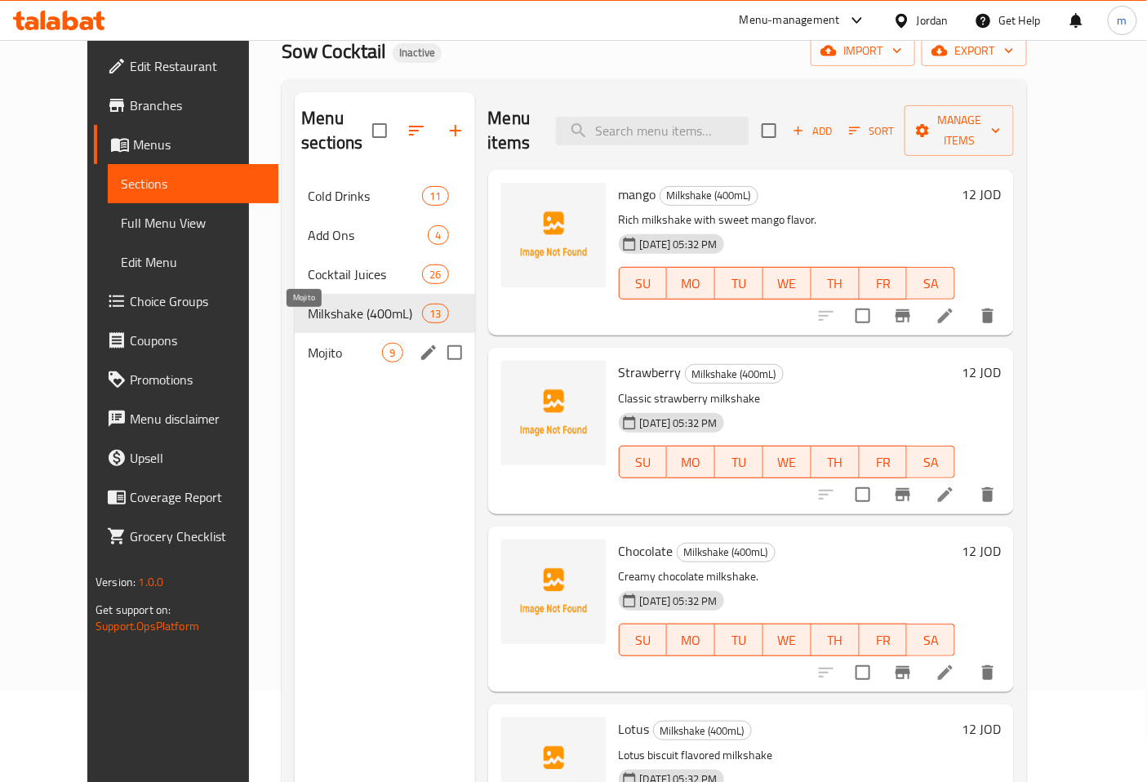
click at [308, 343] on span "Mojito" at bounding box center [345, 353] width 74 height 20
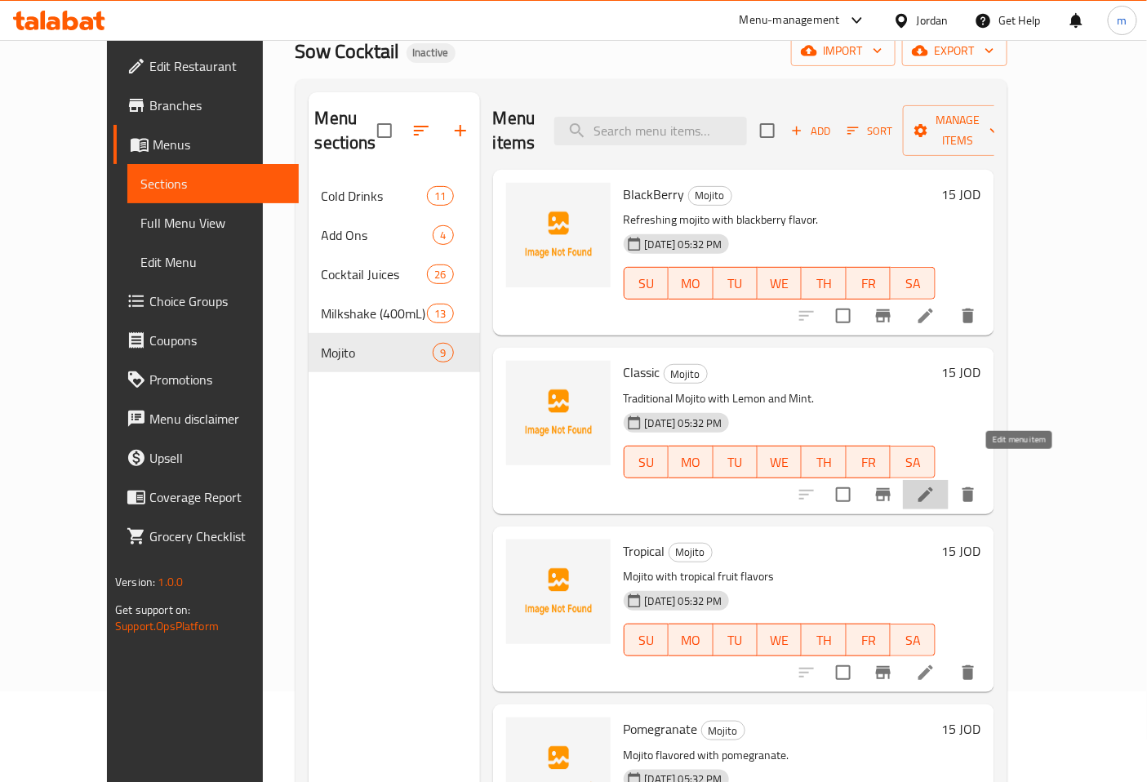
click at [933, 487] on icon at bounding box center [925, 494] width 15 height 15
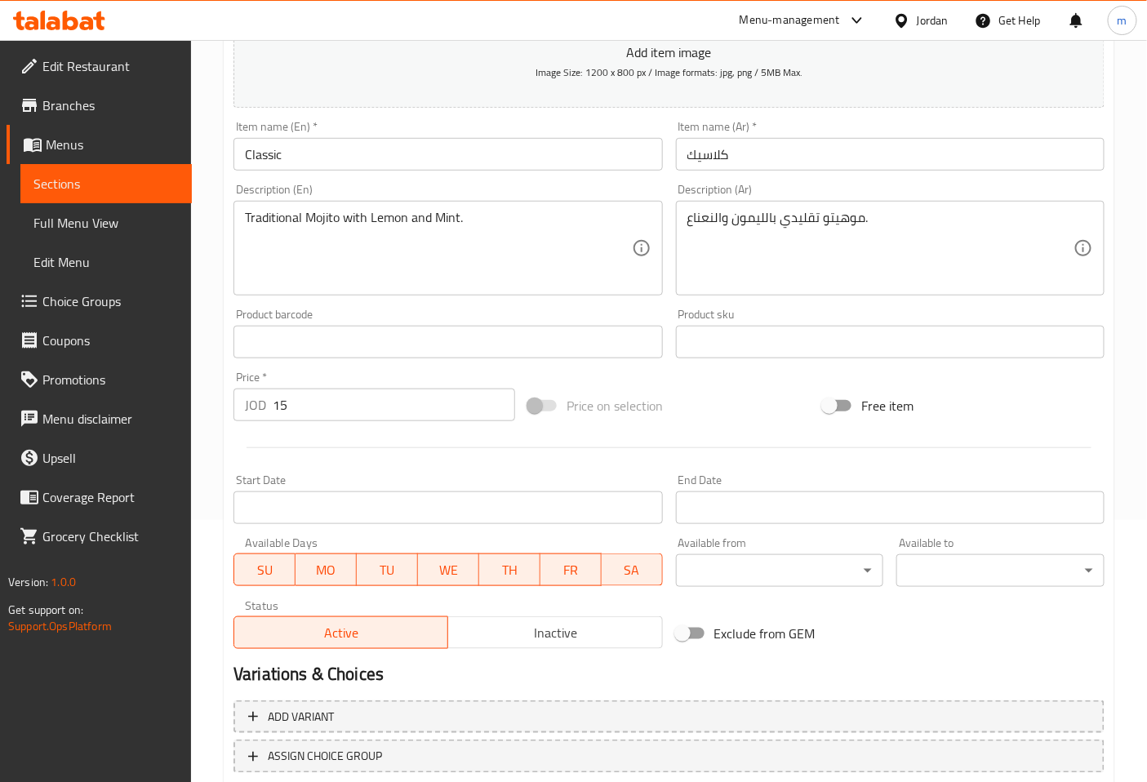
scroll to position [272, 0]
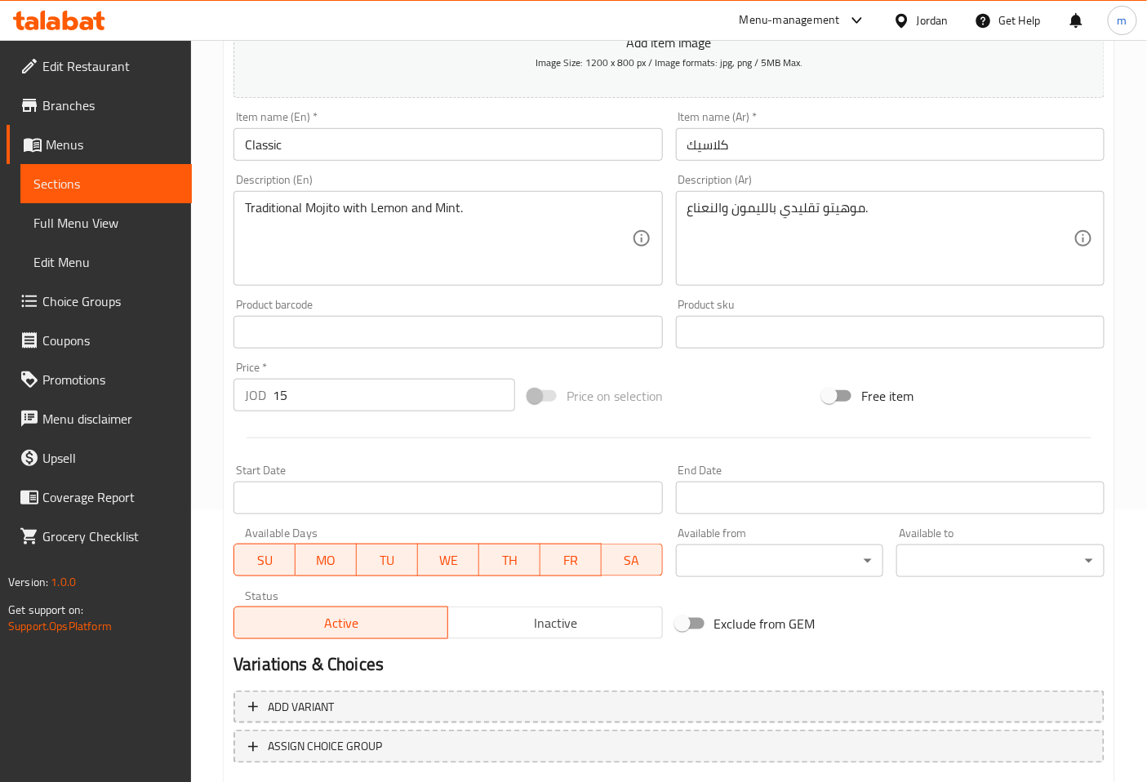
click at [96, 193] on span "Sections" at bounding box center [105, 184] width 145 height 20
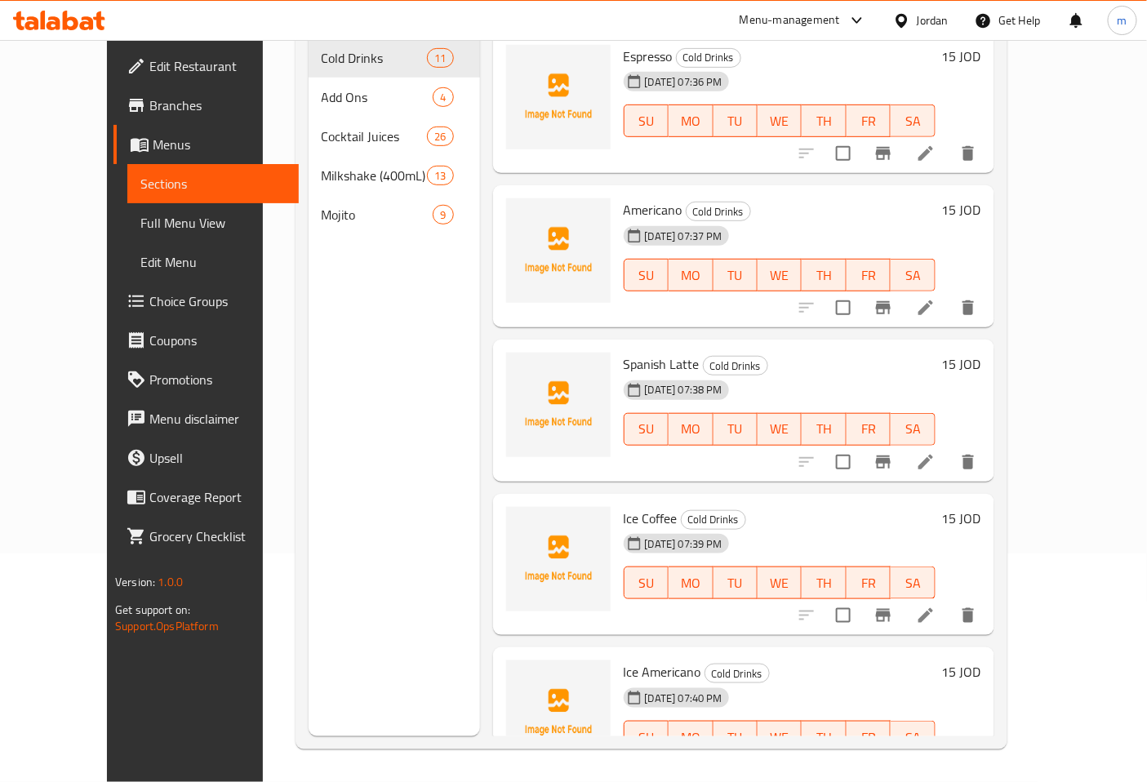
scroll to position [229, 0]
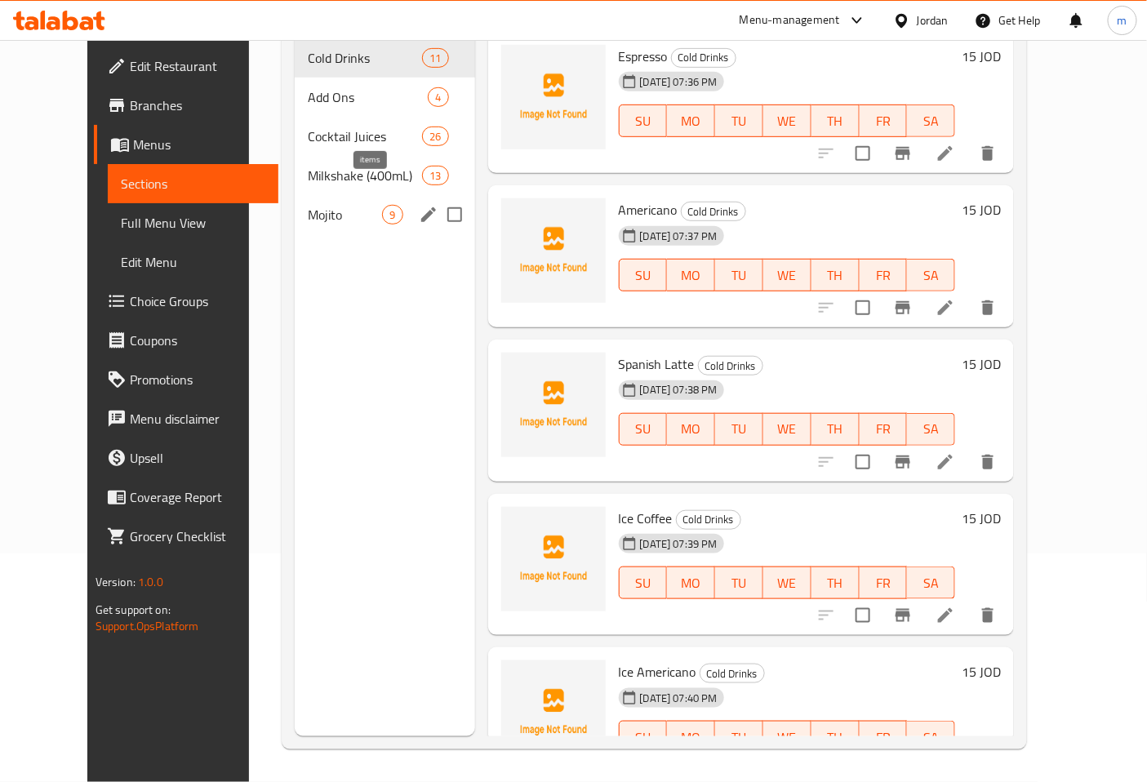
click at [383, 207] on span "9" at bounding box center [392, 215] width 19 height 16
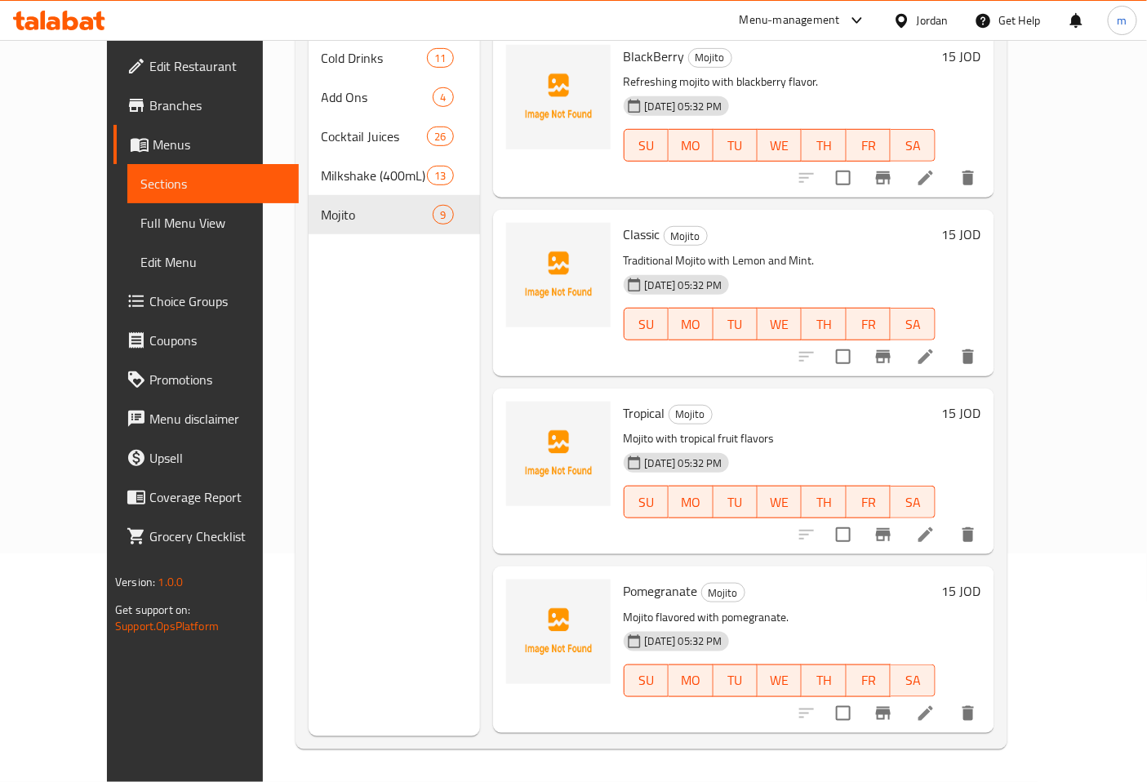
click at [933, 527] on icon at bounding box center [925, 534] width 15 height 15
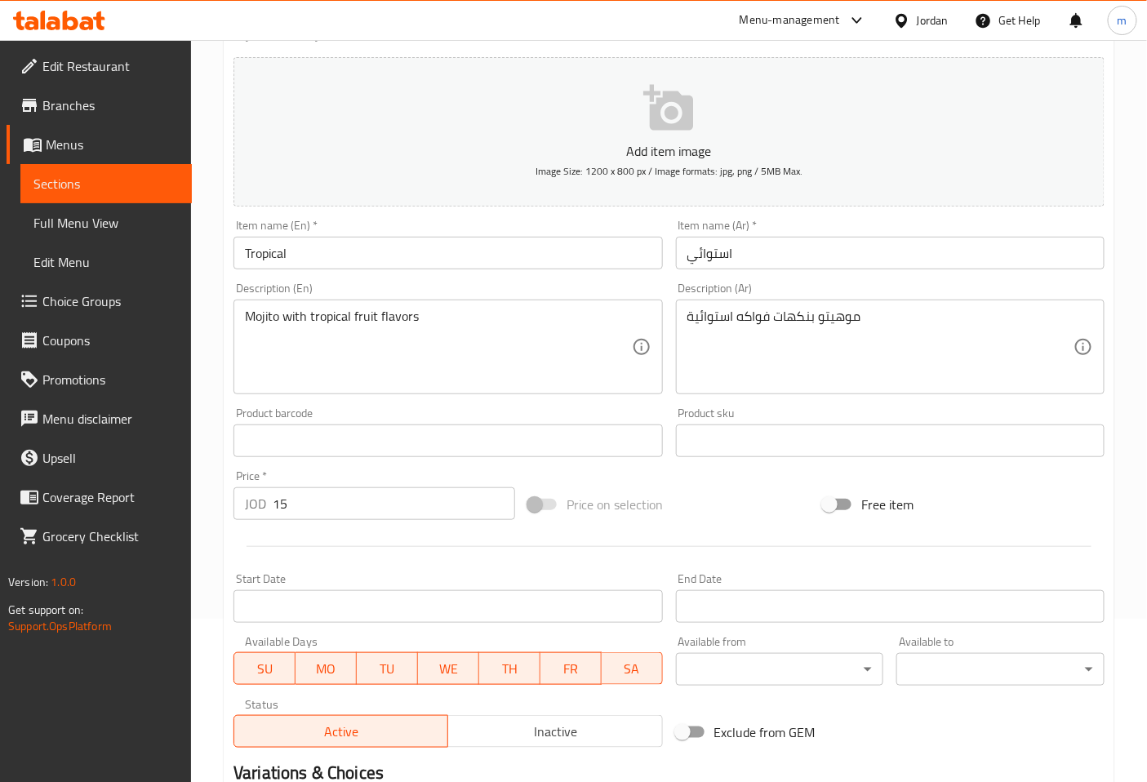
scroll to position [181, 0]
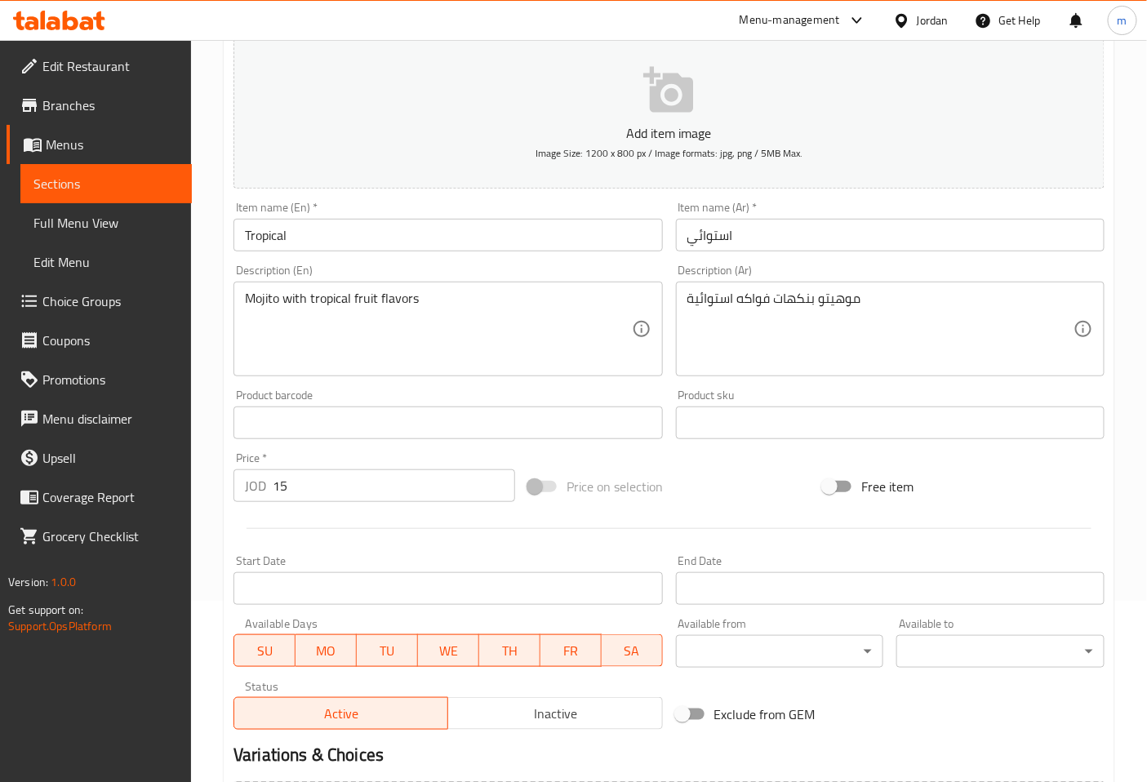
click at [173, 183] on span "Sections" at bounding box center [105, 184] width 145 height 20
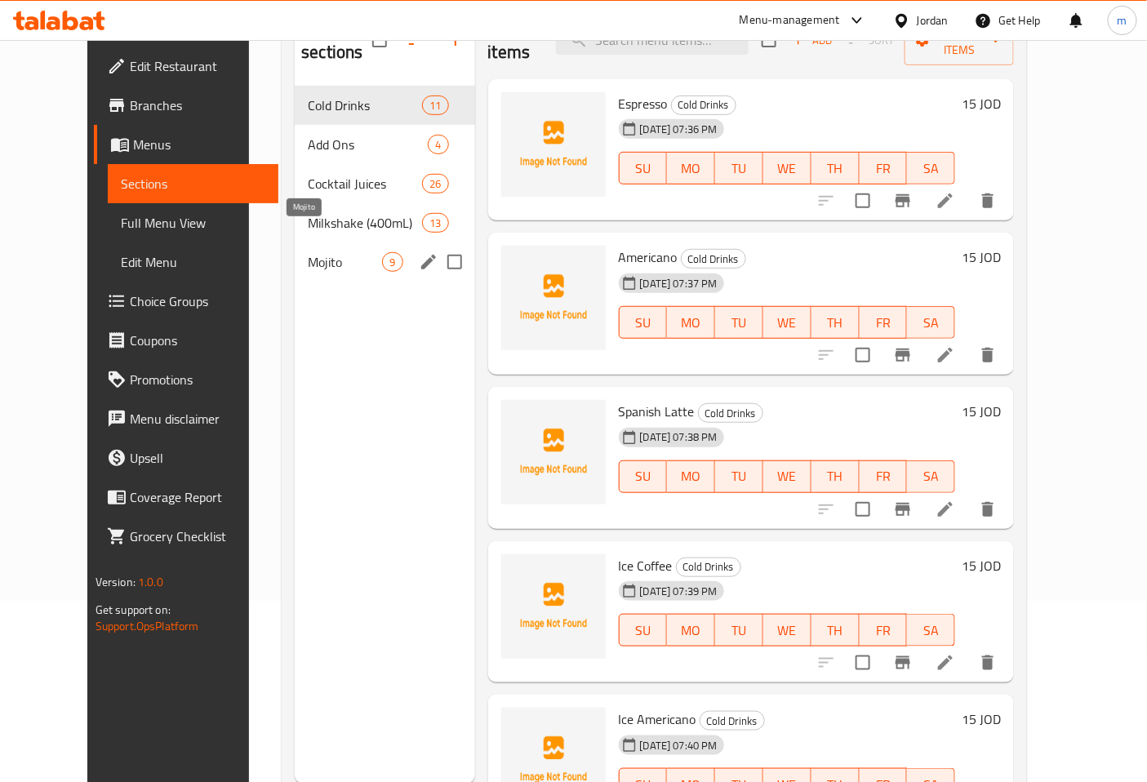
click at [319, 252] on span "Mojito" at bounding box center [345, 262] width 74 height 20
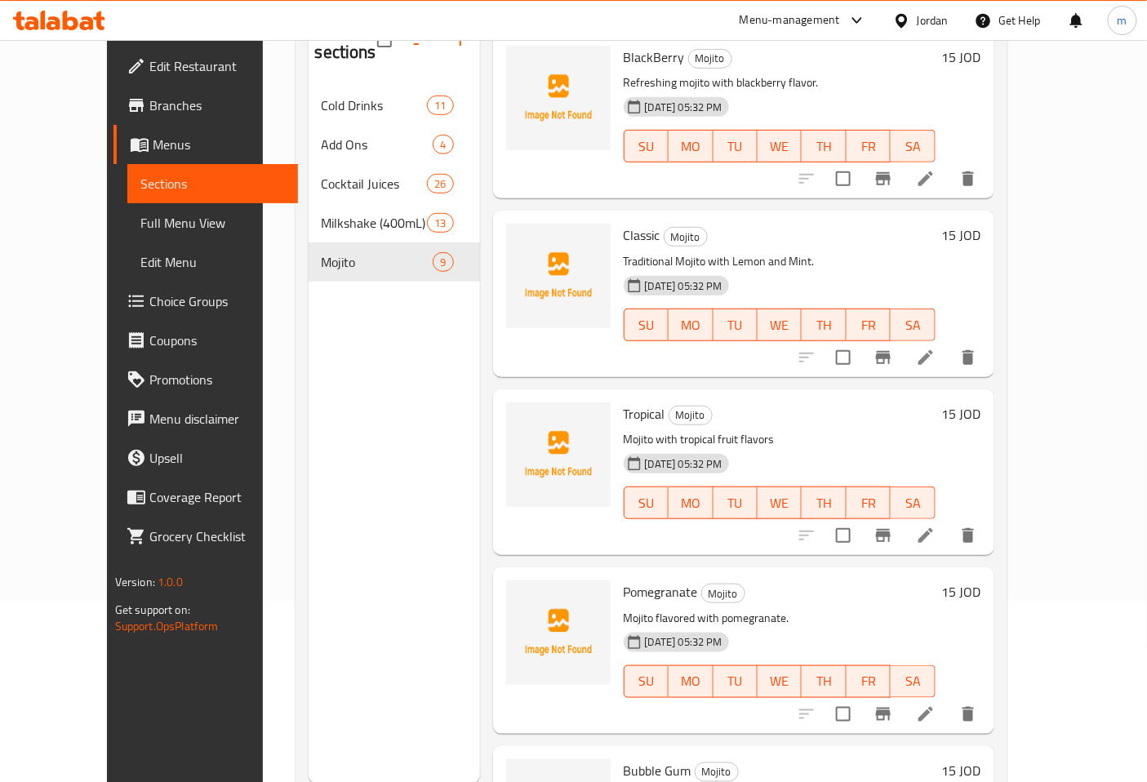
scroll to position [91, 0]
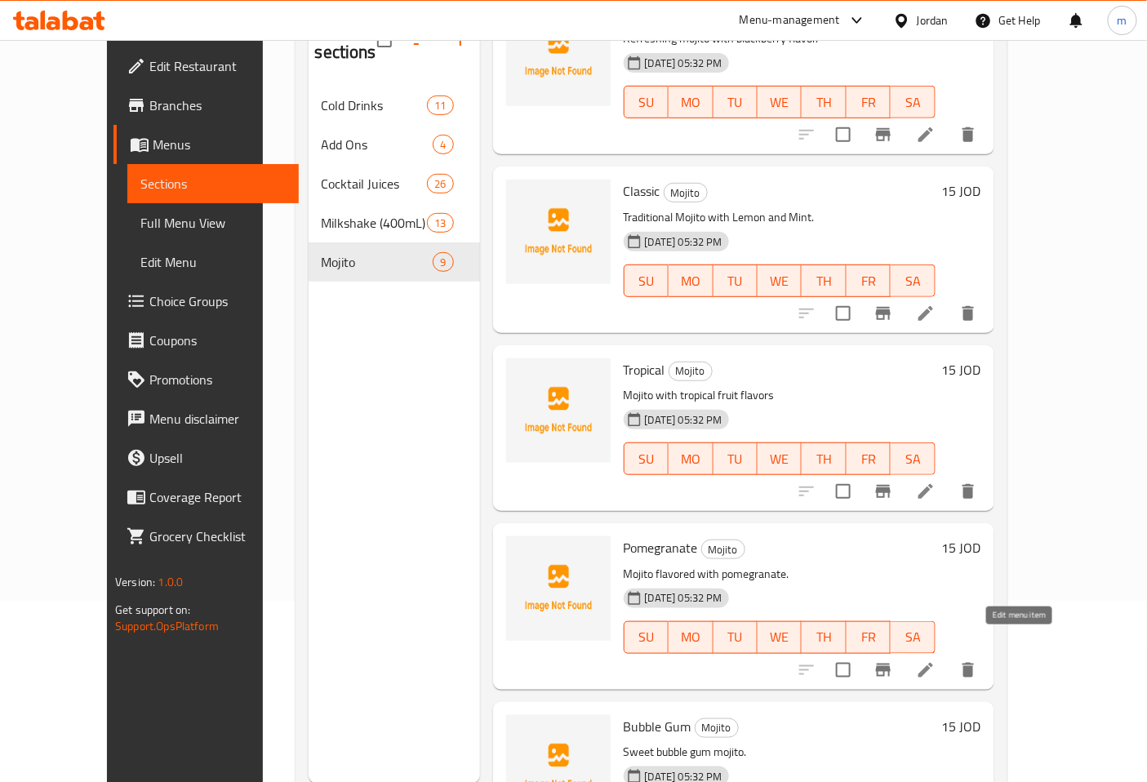
click at [936, 660] on icon at bounding box center [926, 670] width 20 height 20
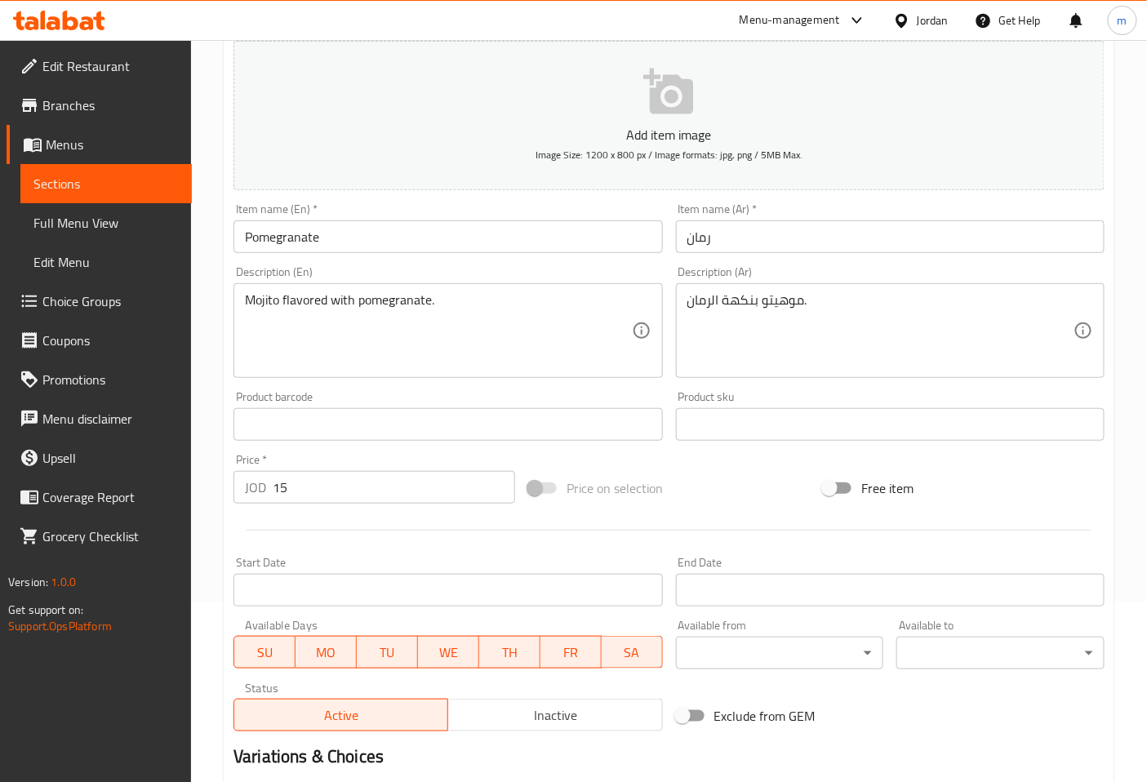
scroll to position [181, 0]
click at [127, 174] on span "Sections" at bounding box center [105, 184] width 145 height 20
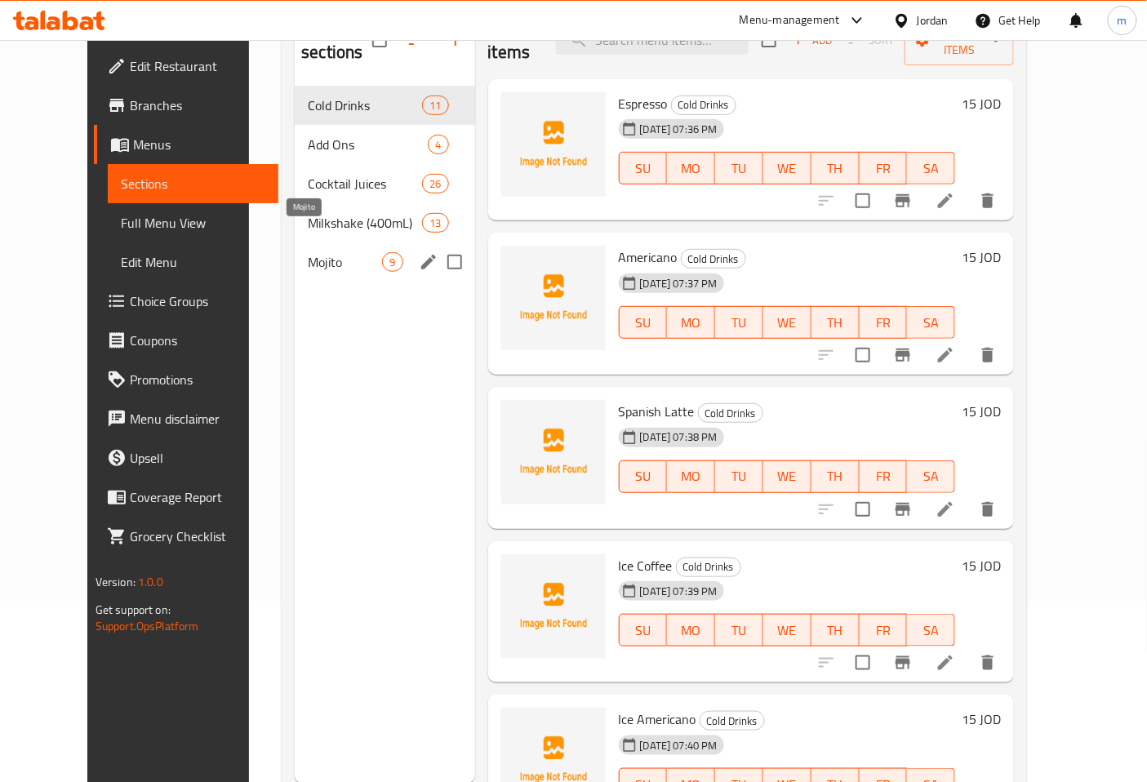
drag, startPoint x: 284, startPoint y: 242, endPoint x: 358, endPoint y: 287, distance: 86.1
click at [308, 252] on span "Mojito" at bounding box center [345, 262] width 74 height 20
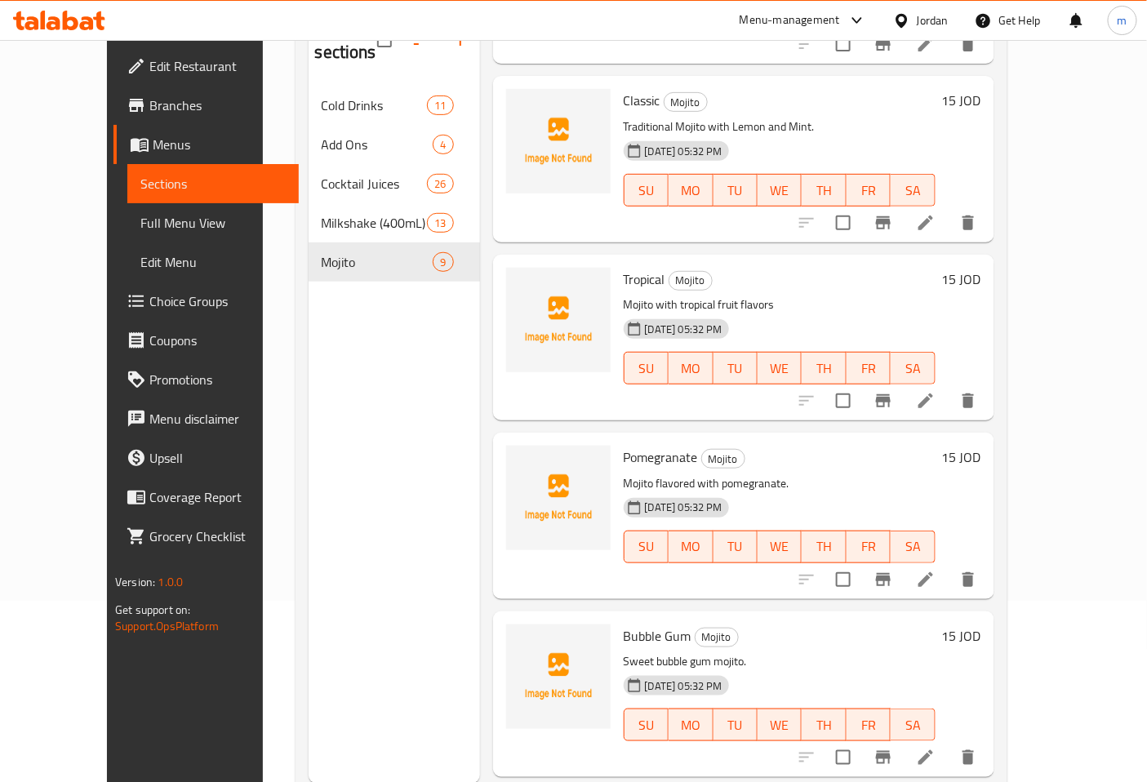
scroll to position [272, 0]
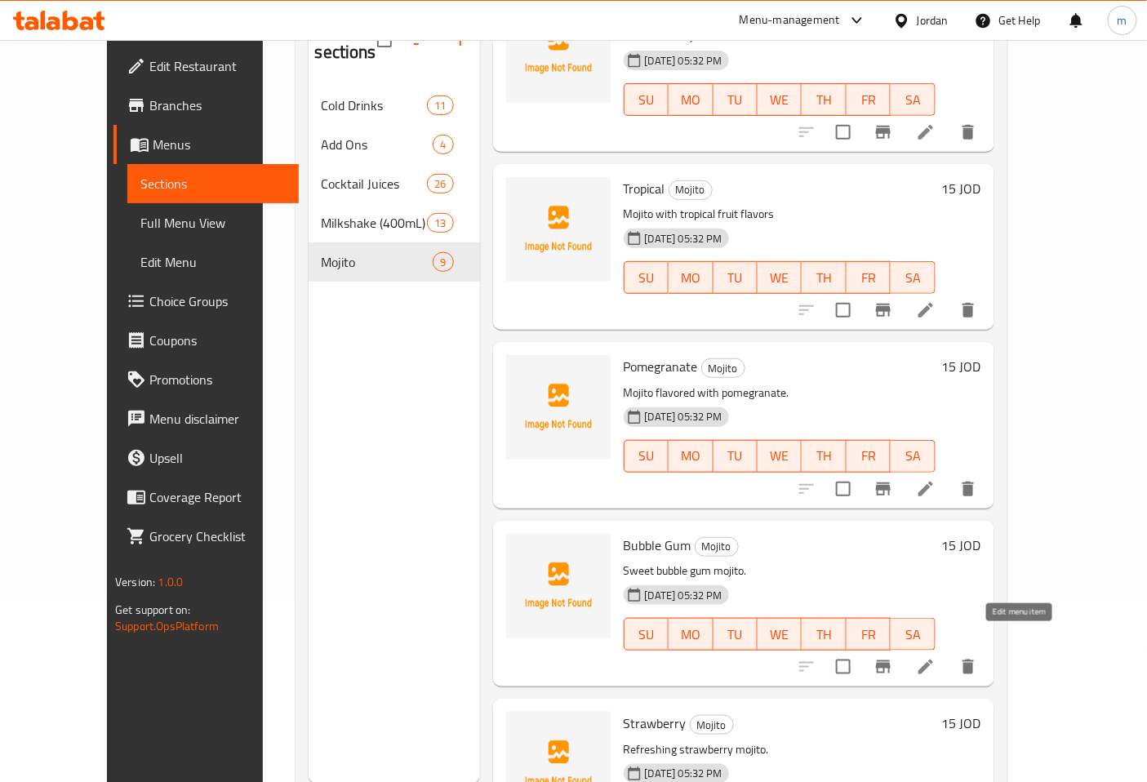
click at [933, 660] on icon at bounding box center [925, 667] width 15 height 15
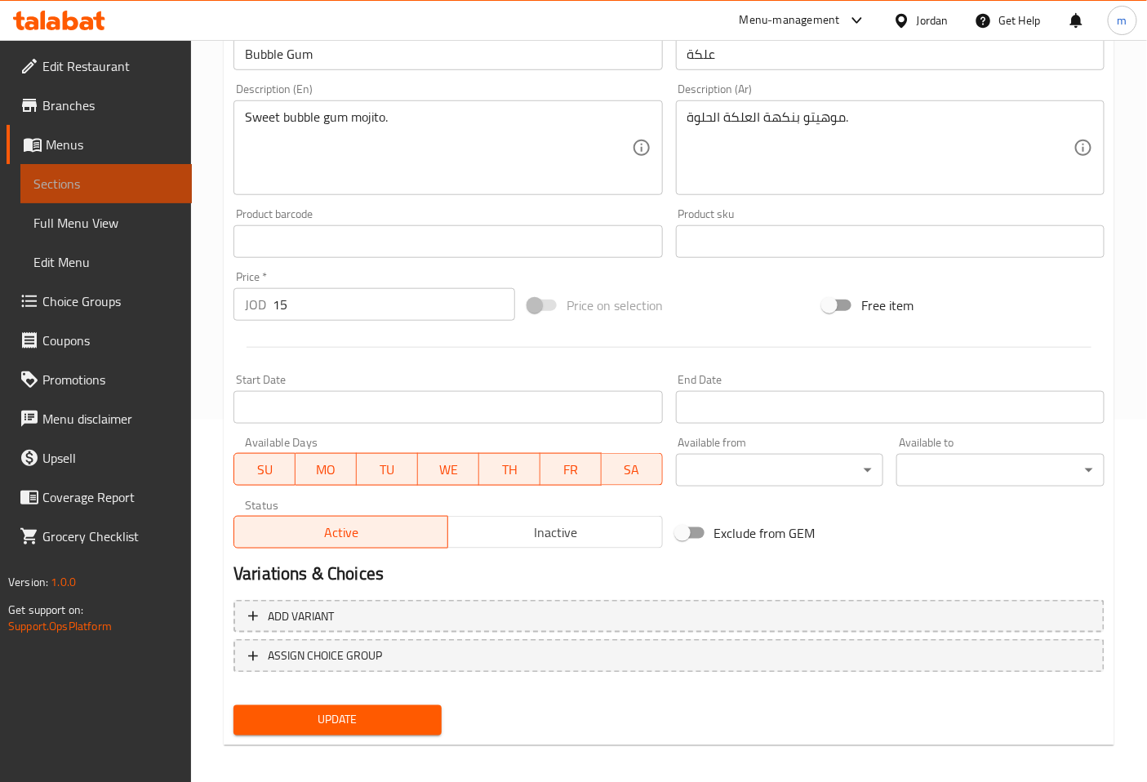
click at [163, 180] on span "Sections" at bounding box center [105, 184] width 145 height 20
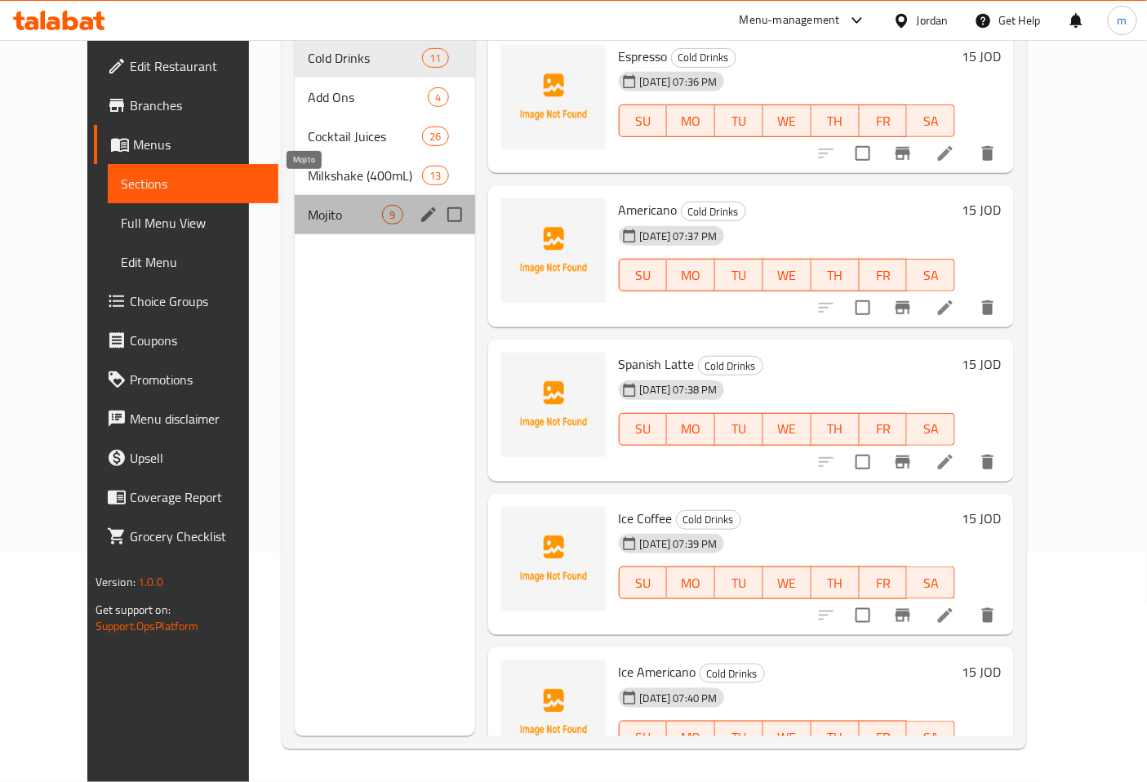
click at [340, 205] on span "Mojito" at bounding box center [345, 215] width 74 height 20
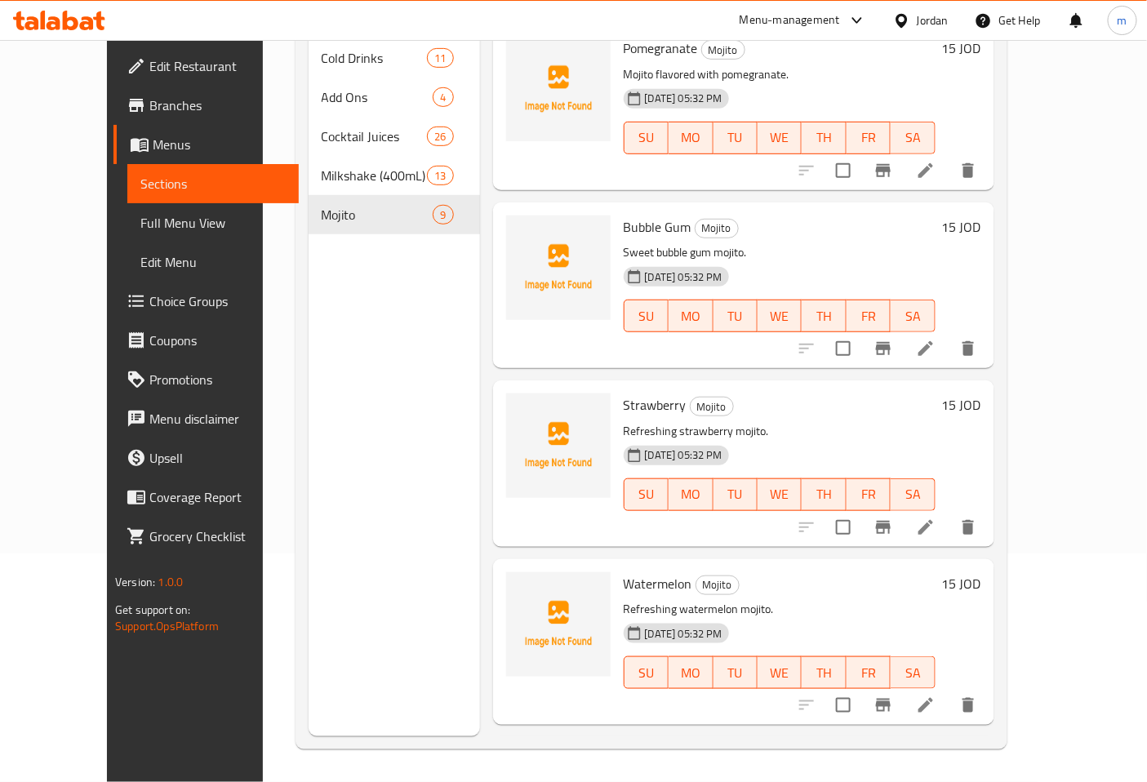
scroll to position [544, 0]
click at [936, 517] on icon at bounding box center [926, 527] width 20 height 20
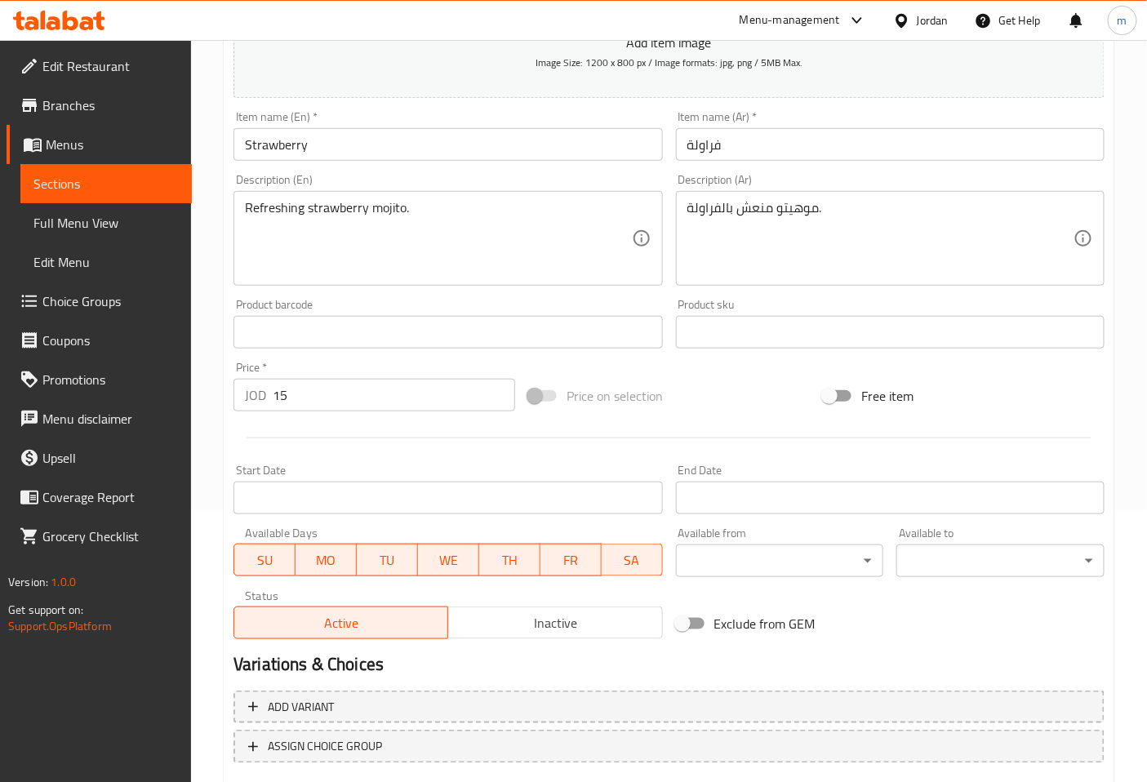
click at [147, 186] on span "Sections" at bounding box center [105, 184] width 145 height 20
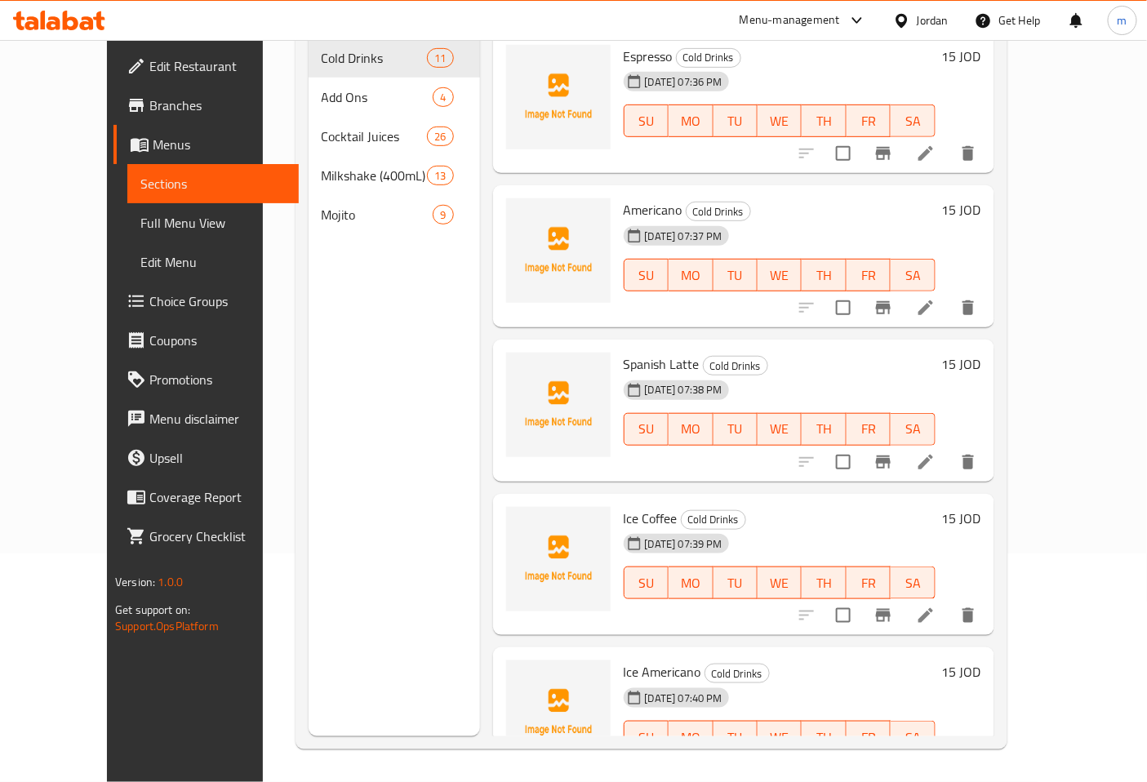
scroll to position [229, 0]
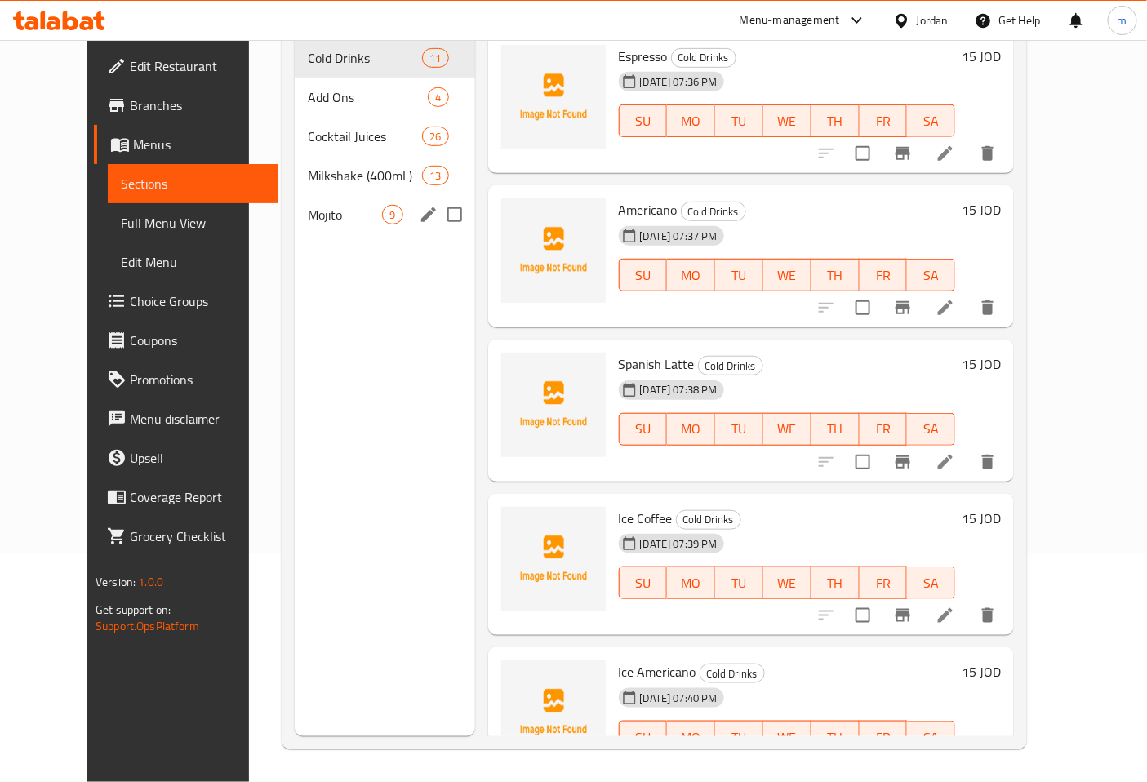
click at [314, 205] on span "Mojito" at bounding box center [345, 215] width 74 height 20
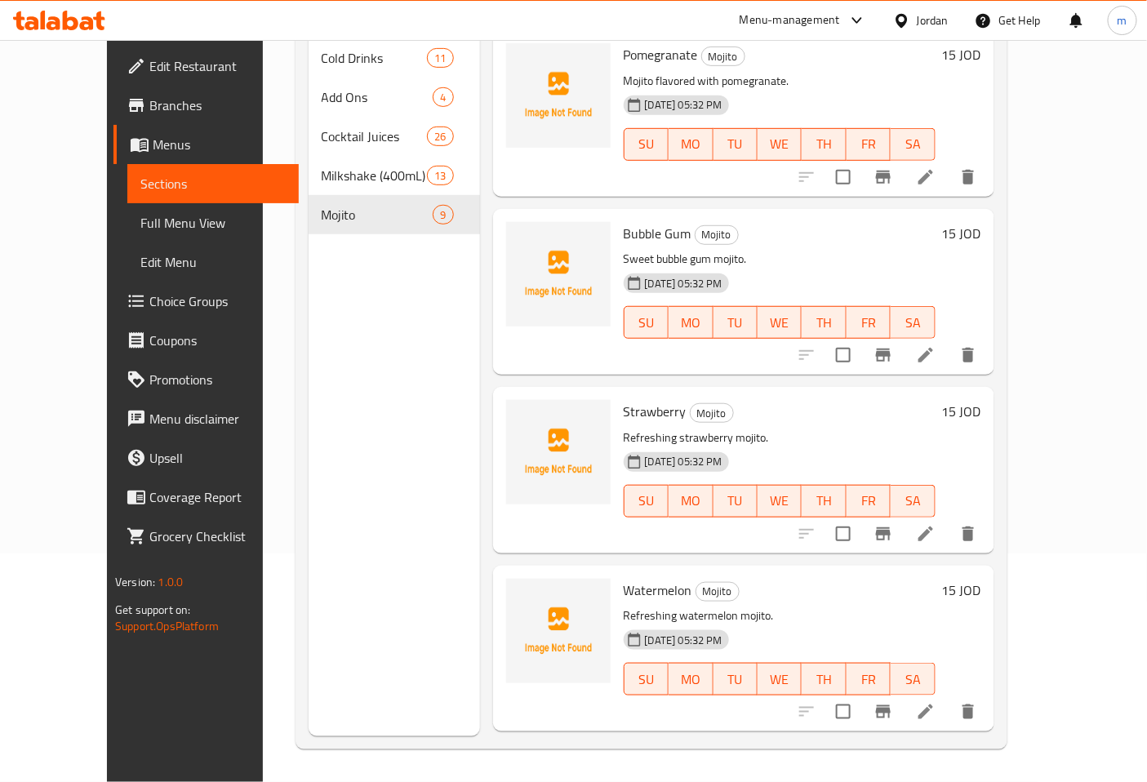
scroll to position [634, 0]
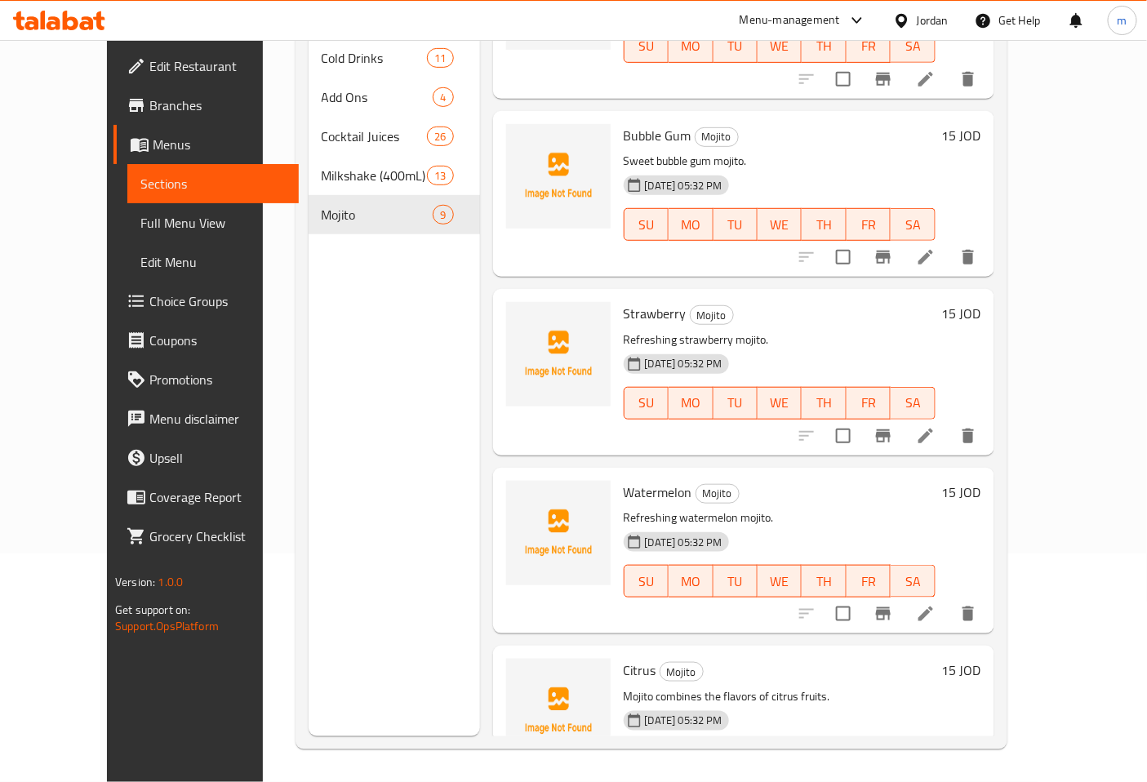
click at [949, 599] on li at bounding box center [926, 613] width 46 height 29
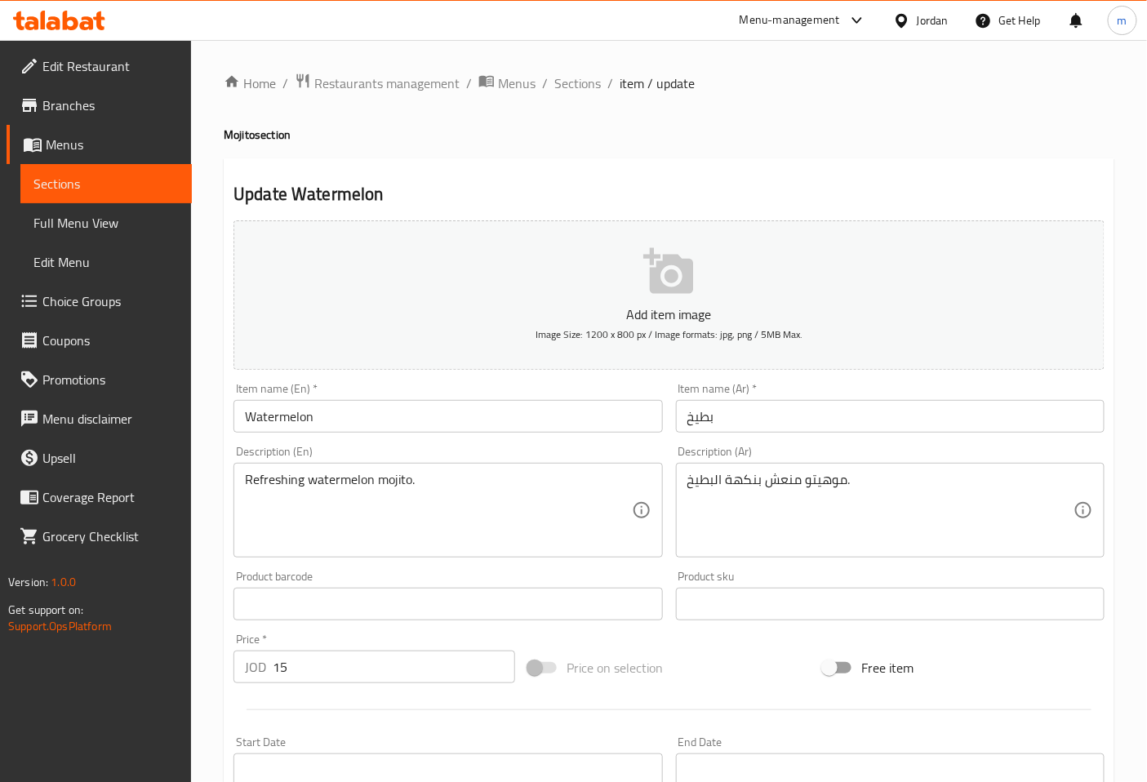
click at [158, 180] on span "Sections" at bounding box center [105, 184] width 145 height 20
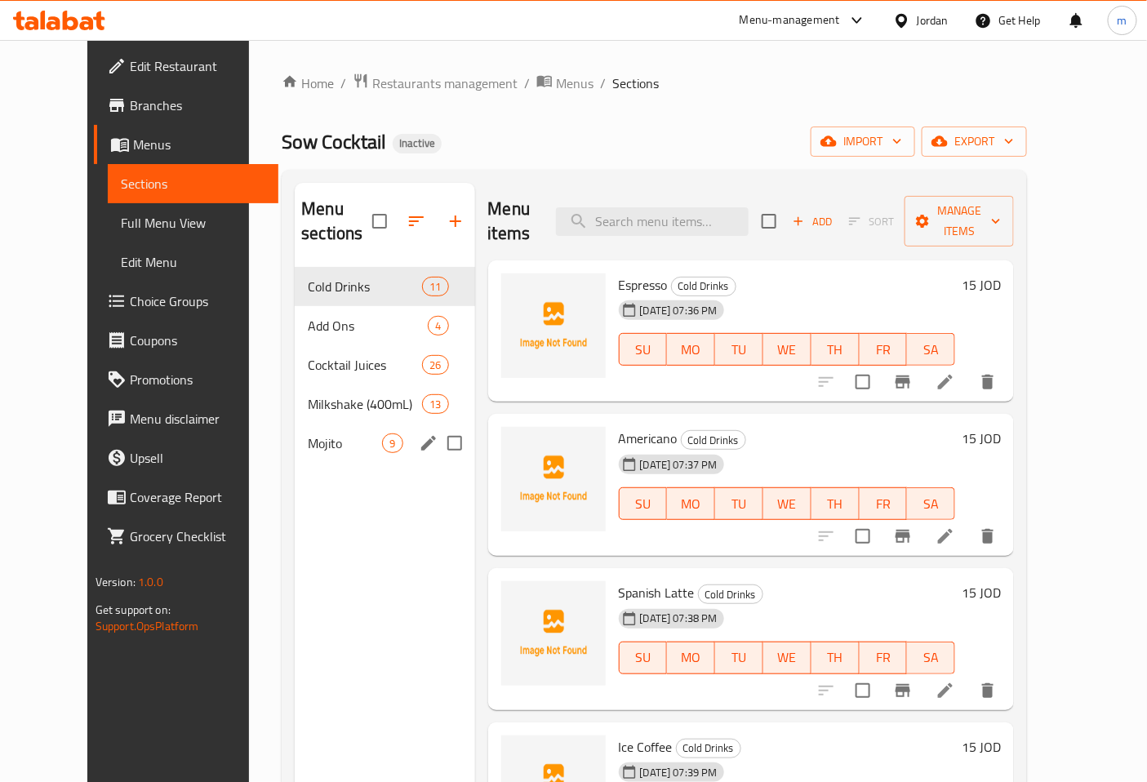
drag, startPoint x: 329, startPoint y: 404, endPoint x: 357, endPoint y: 414, distance: 29.4
click at [329, 424] on div "Mojito 9" at bounding box center [385, 443] width 180 height 39
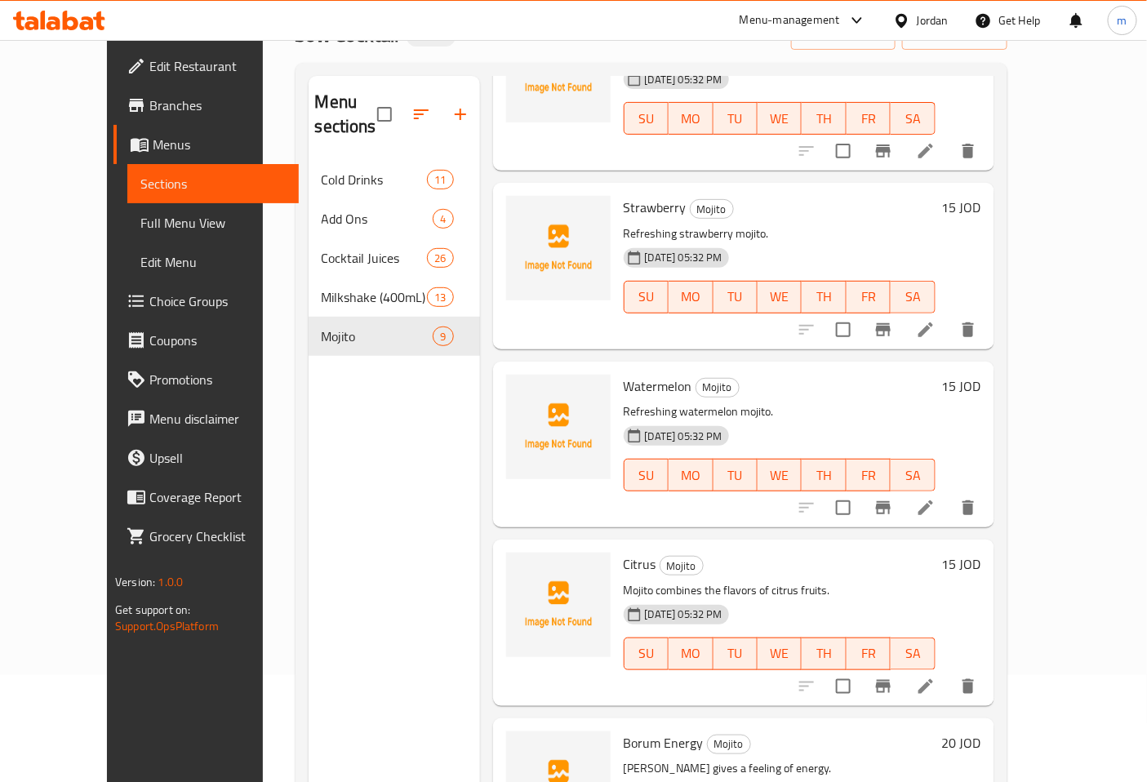
scroll to position [229, 0]
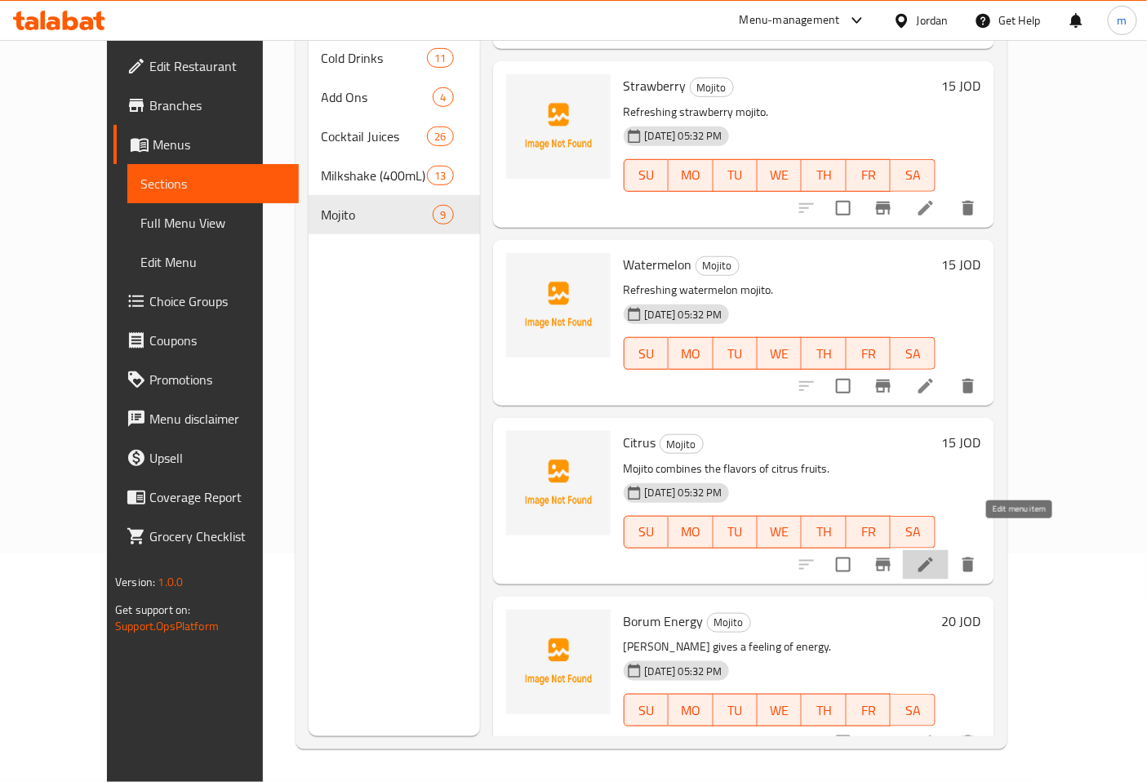
click at [933, 558] on icon at bounding box center [925, 565] width 15 height 15
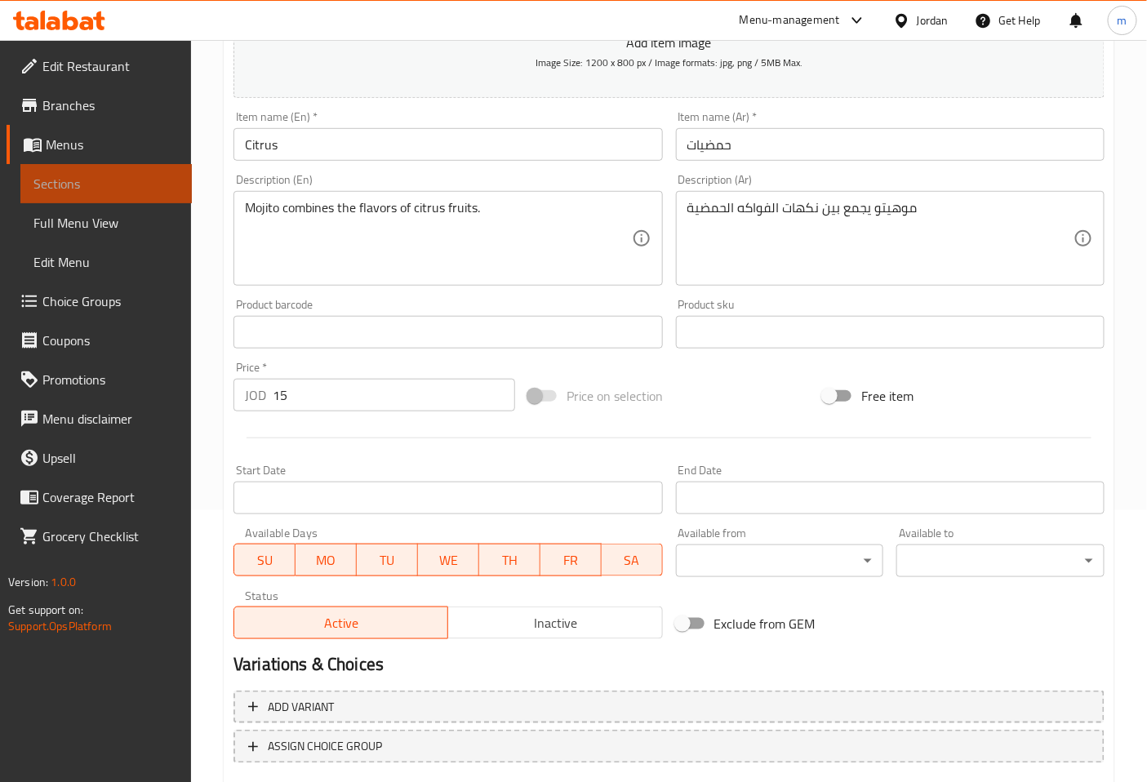
click at [115, 182] on span "Sections" at bounding box center [105, 184] width 145 height 20
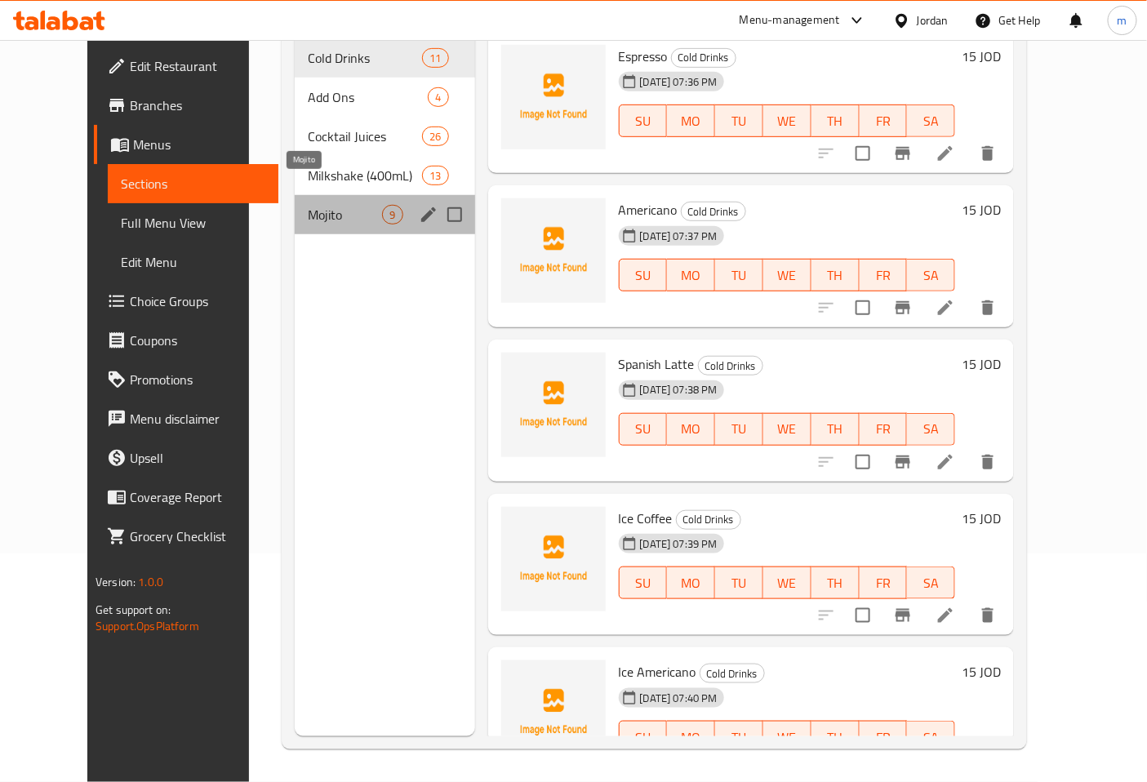
click at [309, 205] on span "Mojito" at bounding box center [345, 215] width 74 height 20
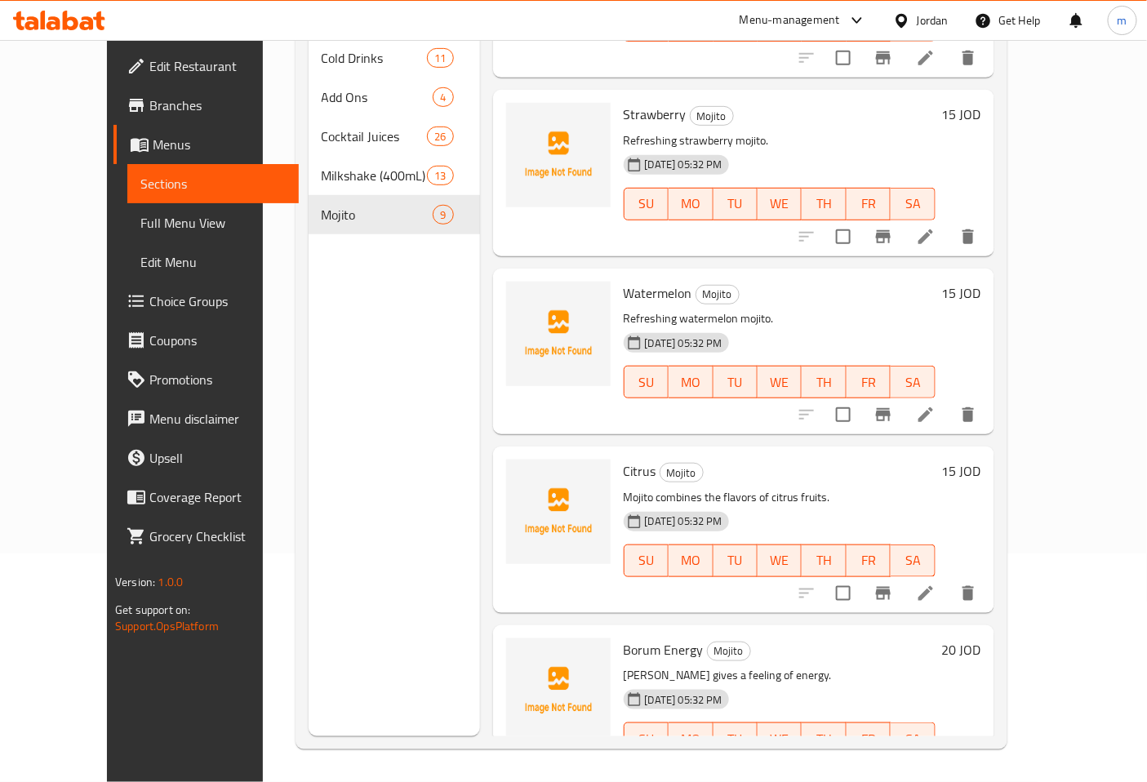
scroll to position [862, 0]
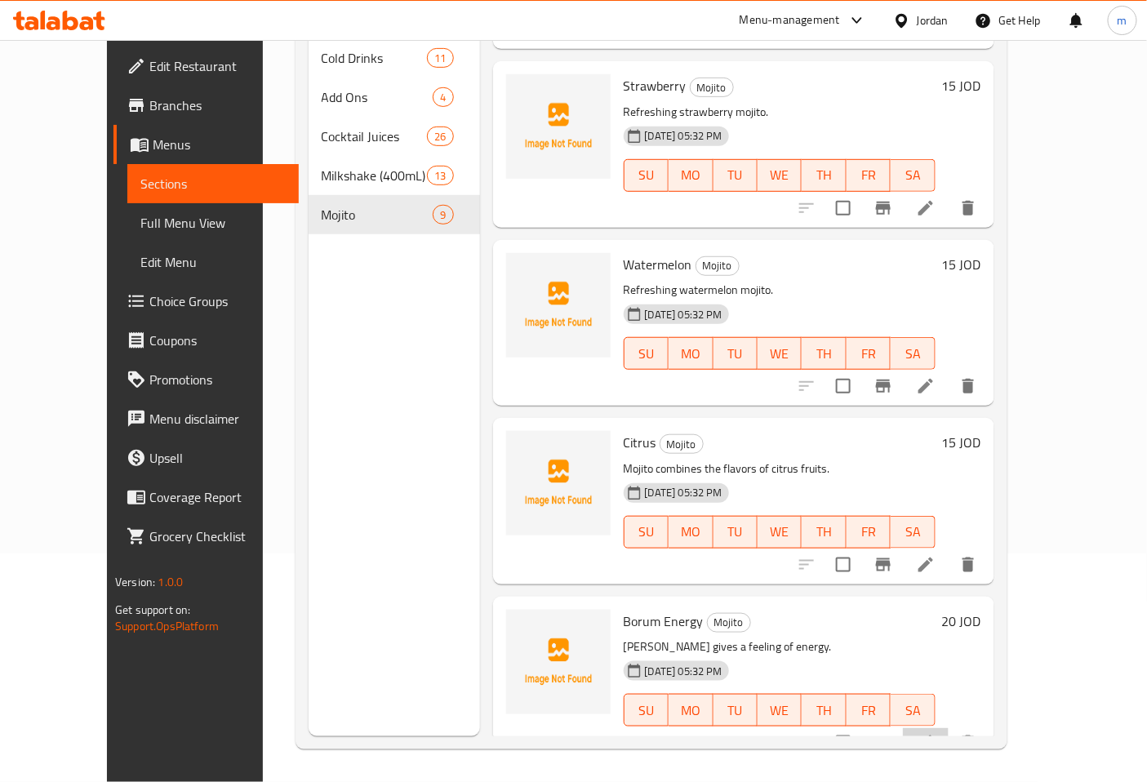
click at [949, 728] on li at bounding box center [926, 742] width 46 height 29
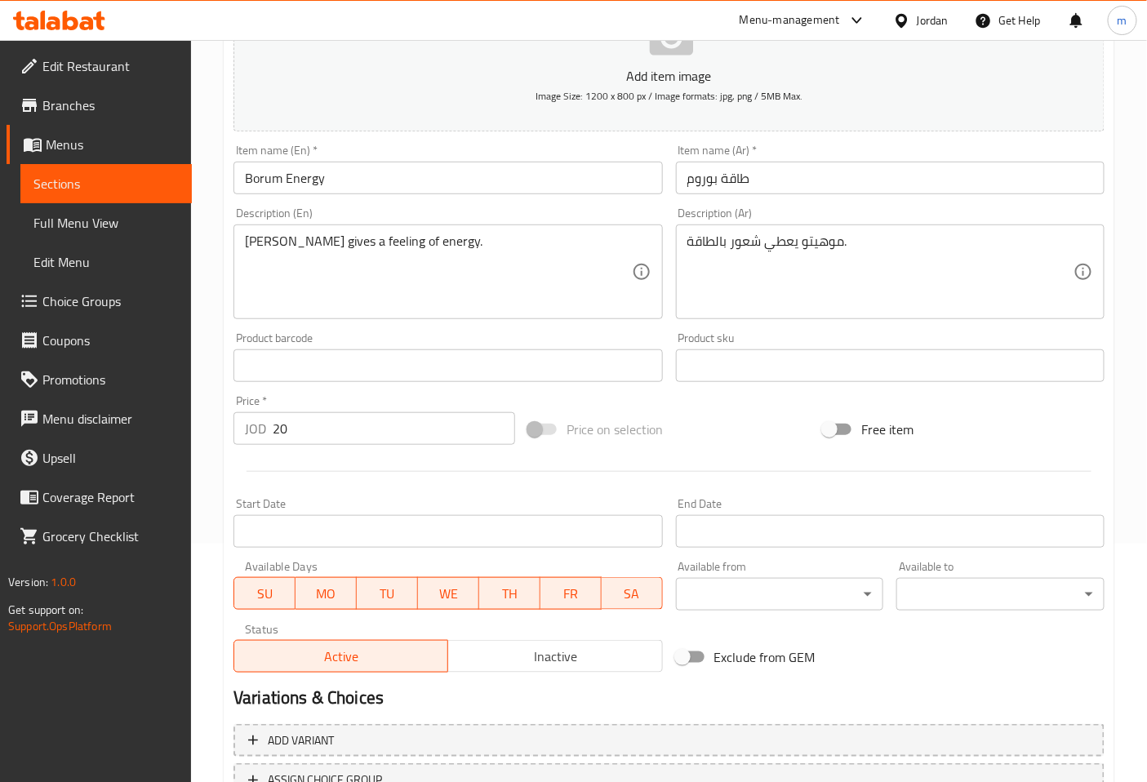
scroll to position [272, 0]
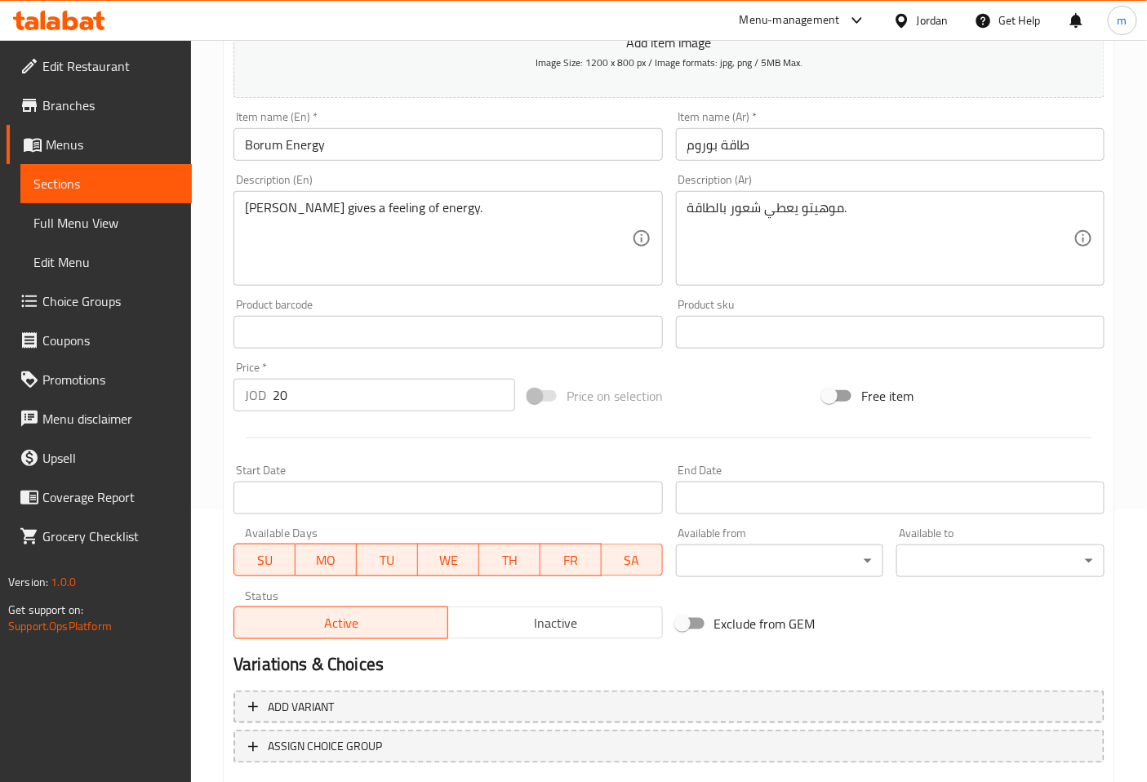
click at [167, 180] on span "Sections" at bounding box center [105, 184] width 145 height 20
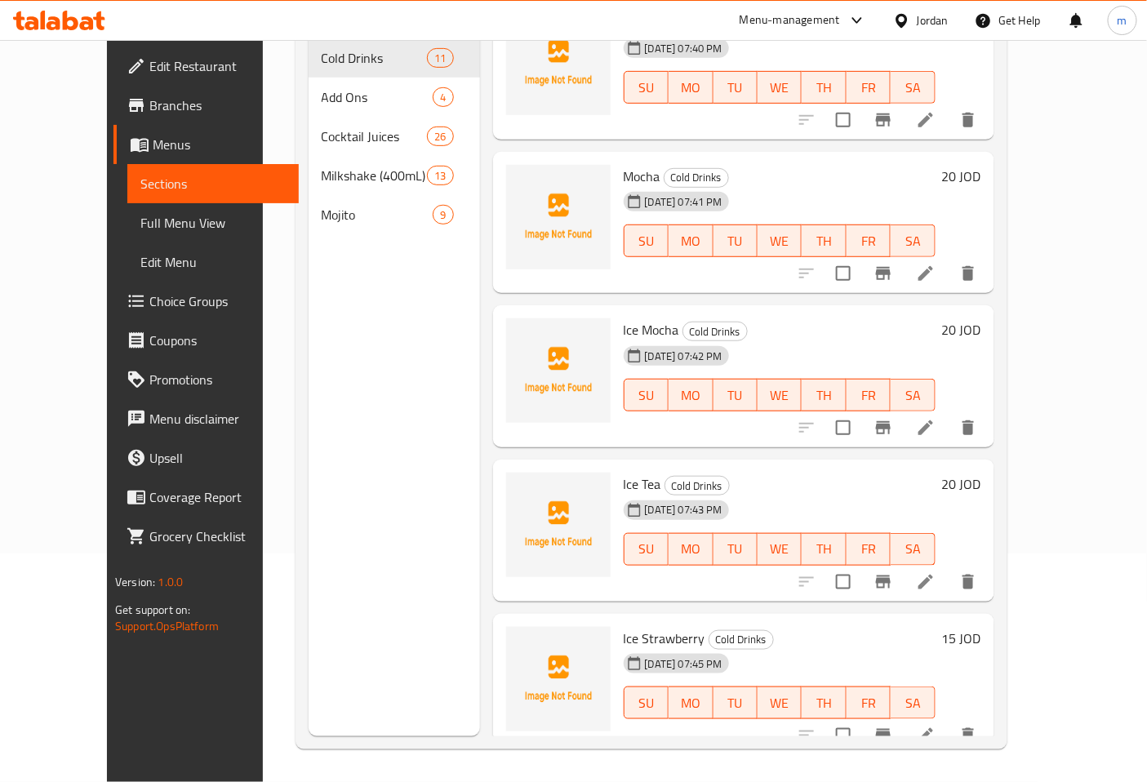
scroll to position [816, 0]
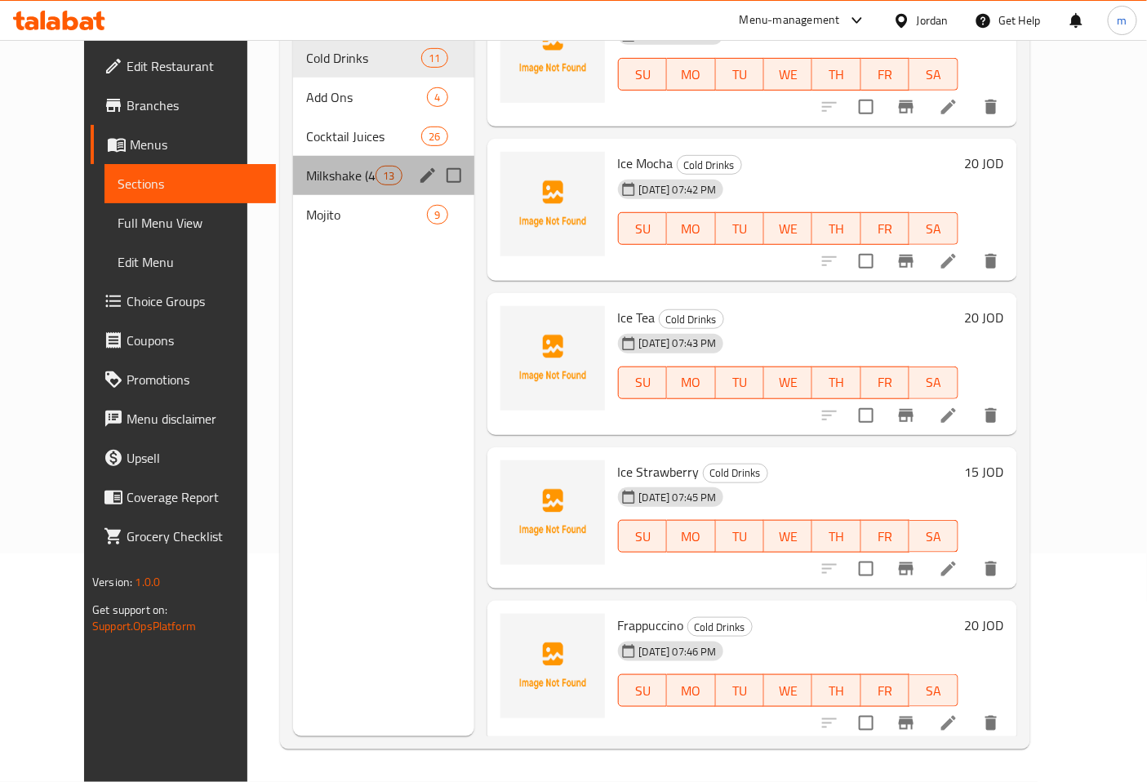
click at [293, 167] on div "Milkshake (400mL) 13" at bounding box center [383, 175] width 181 height 39
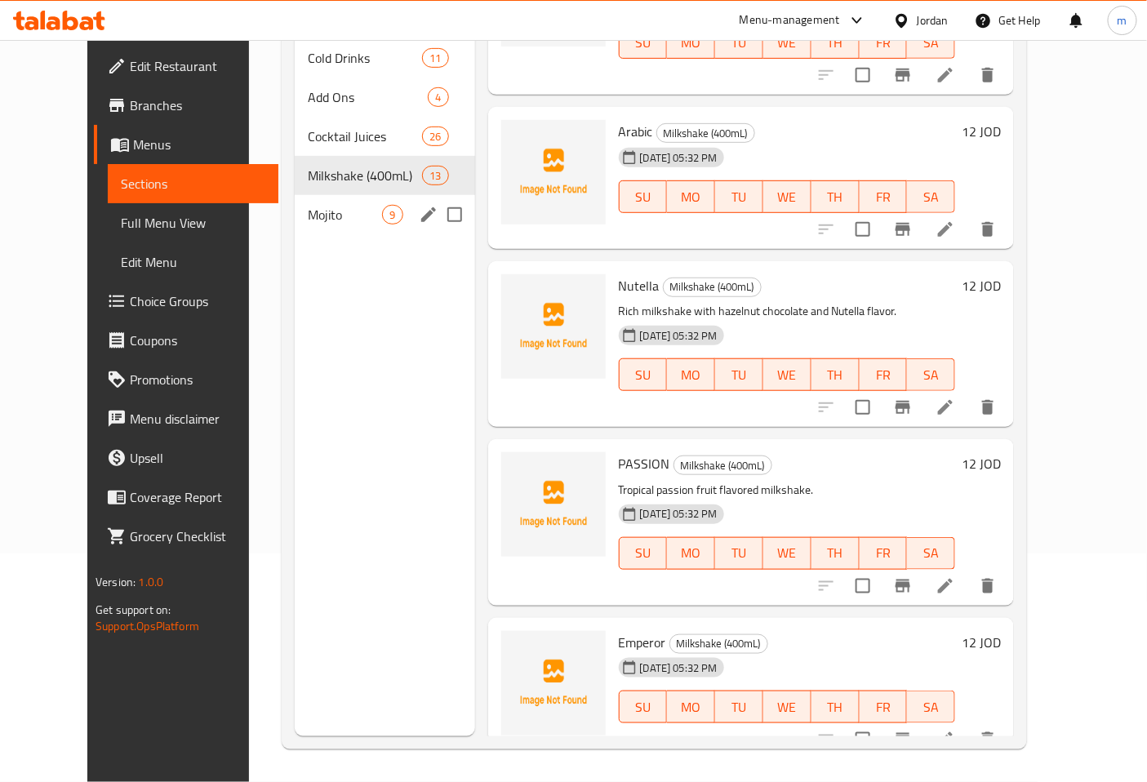
click at [308, 205] on span "Mojito" at bounding box center [345, 215] width 74 height 20
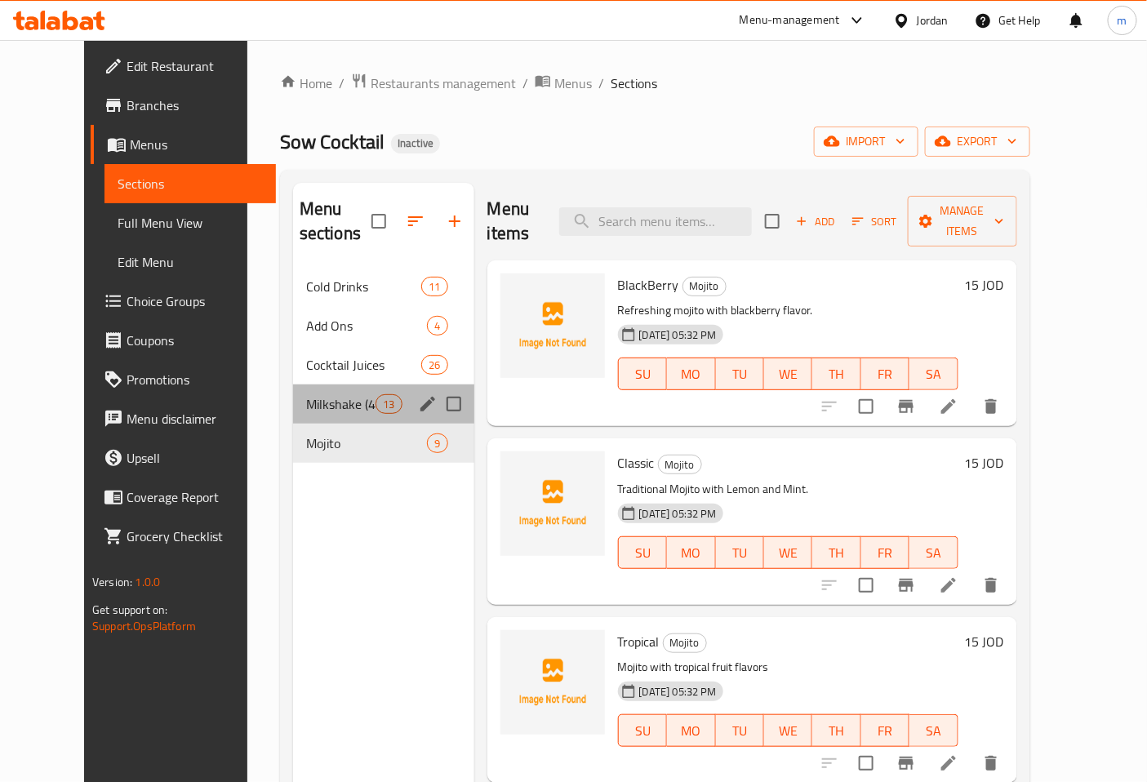
click at [329, 385] on div "Milkshake (400mL) 13" at bounding box center [383, 404] width 181 height 39
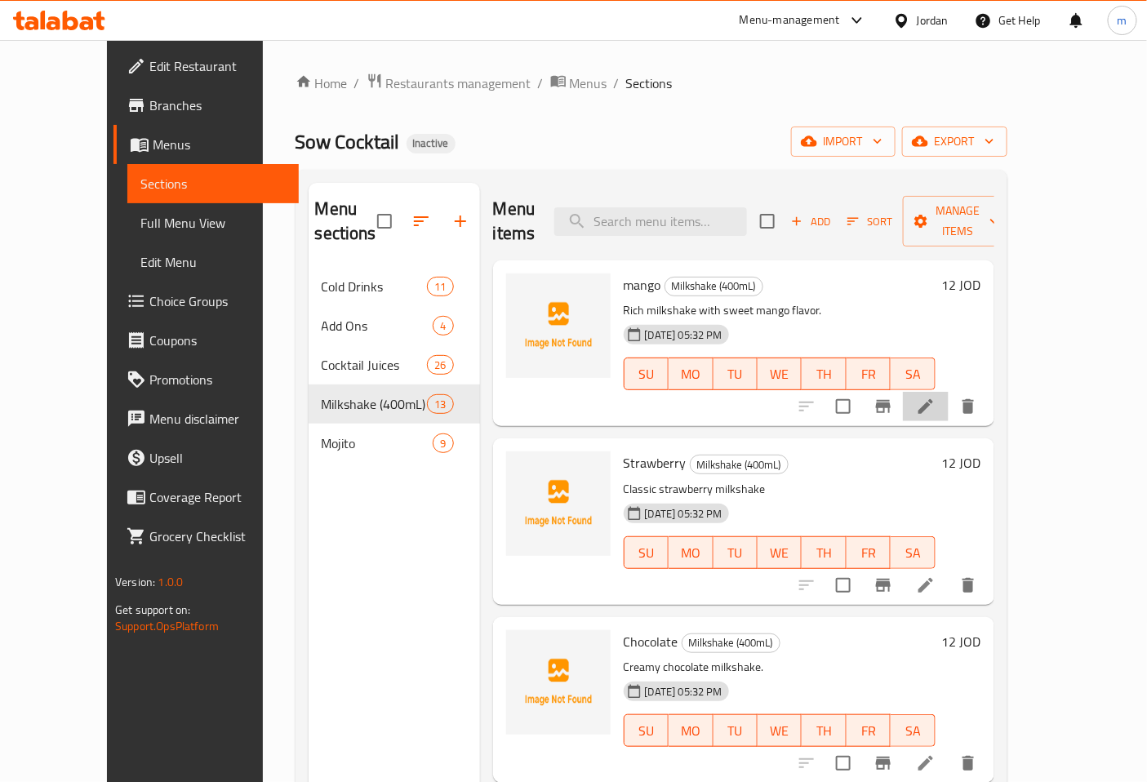
click at [936, 397] on icon at bounding box center [926, 407] width 20 height 20
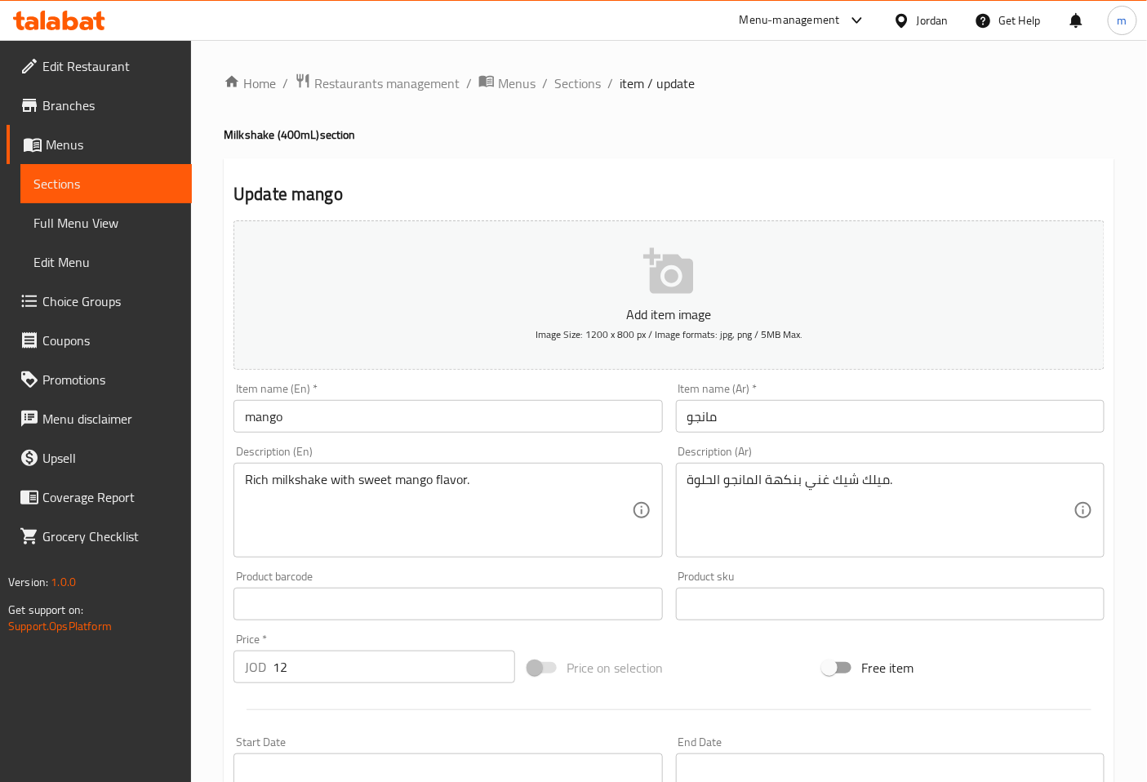
click at [256, 414] on input "mango" at bounding box center [447, 416] width 429 height 33
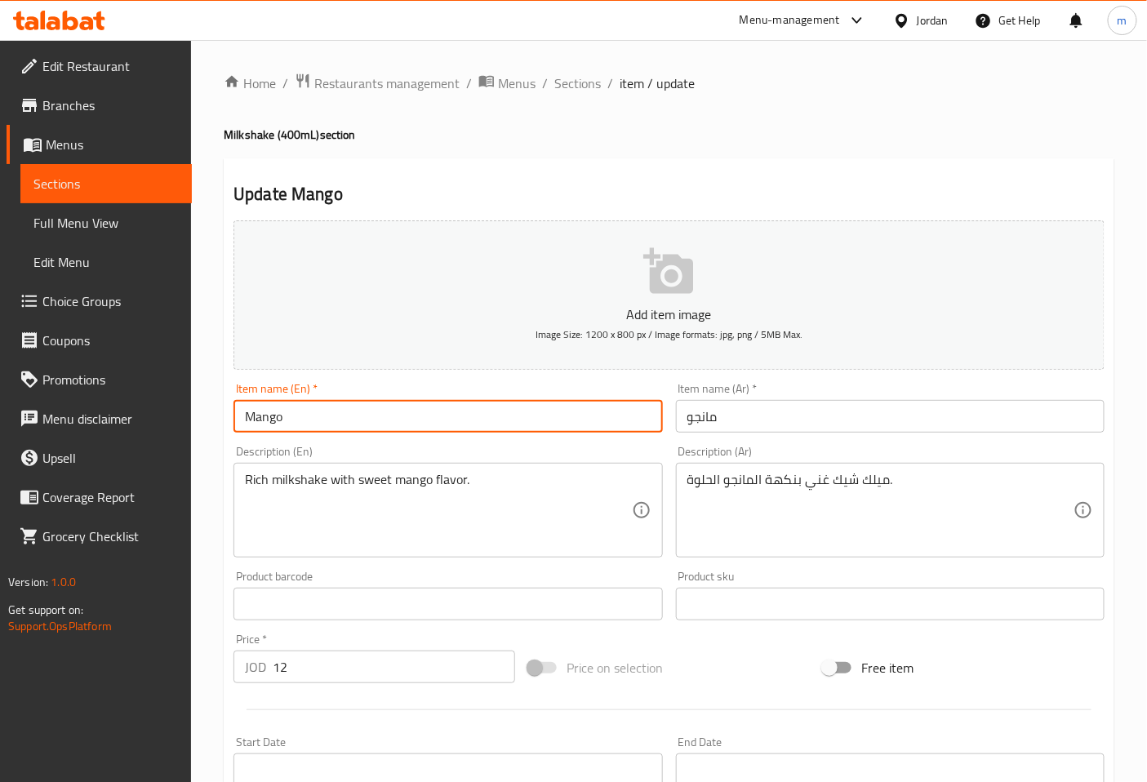
click at [287, 409] on input "Mango" at bounding box center [447, 416] width 429 height 33
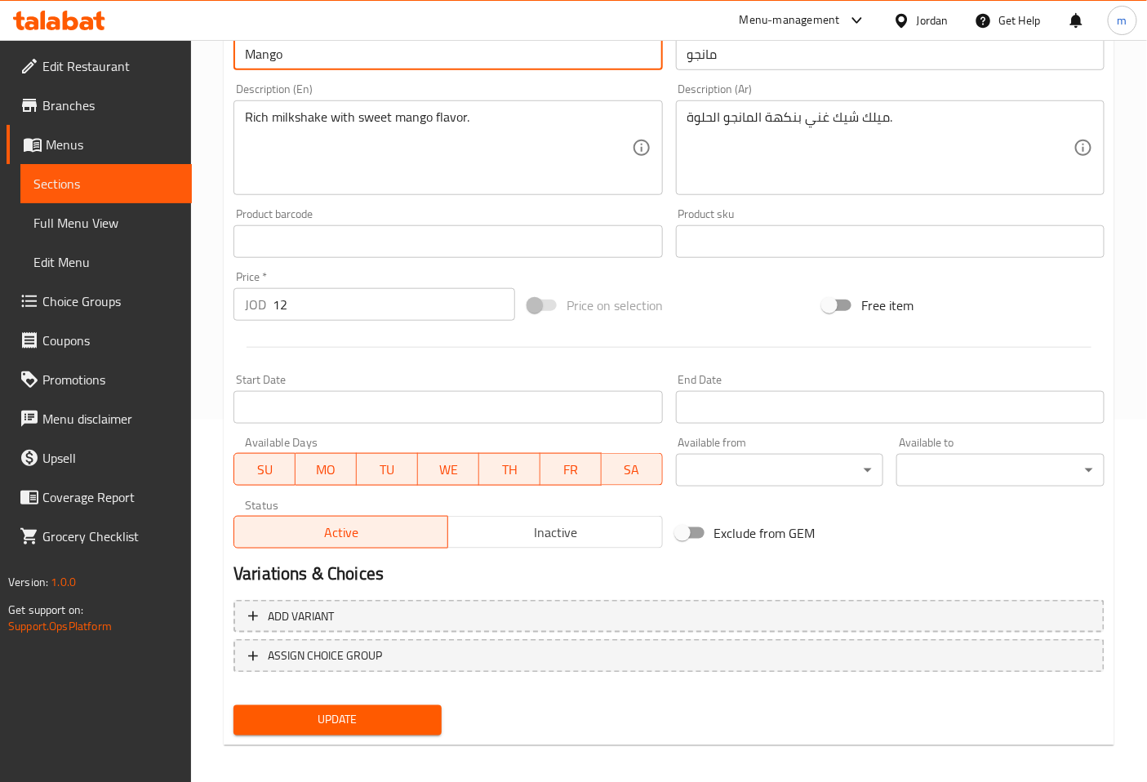
scroll to position [368, 0]
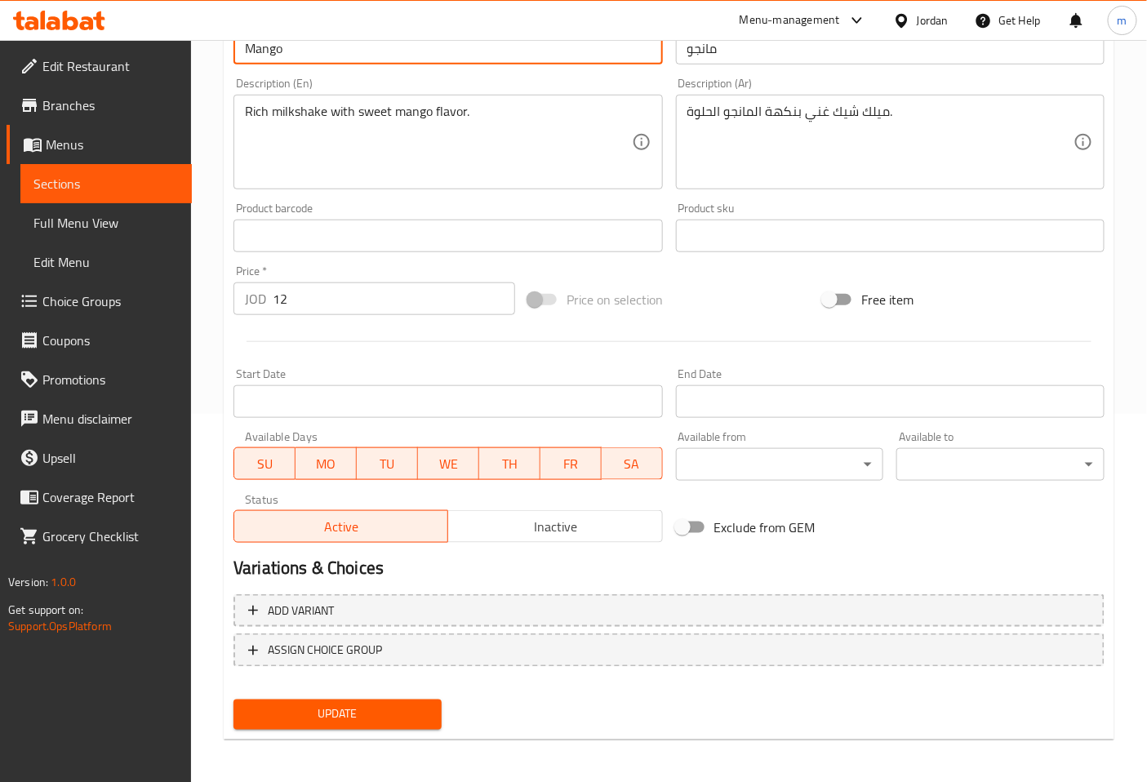
type input "Mango"
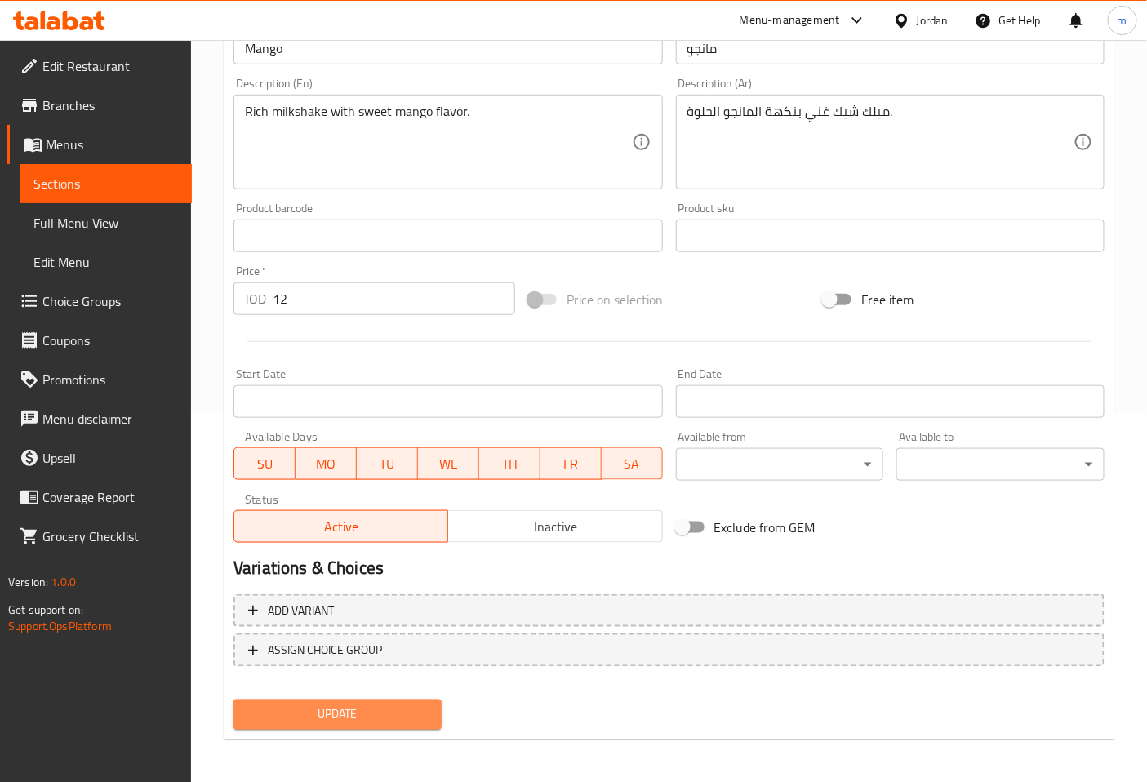
click at [414, 710] on span "Update" at bounding box center [338, 715] width 182 height 20
click at [167, 176] on span "Sections" at bounding box center [105, 184] width 145 height 20
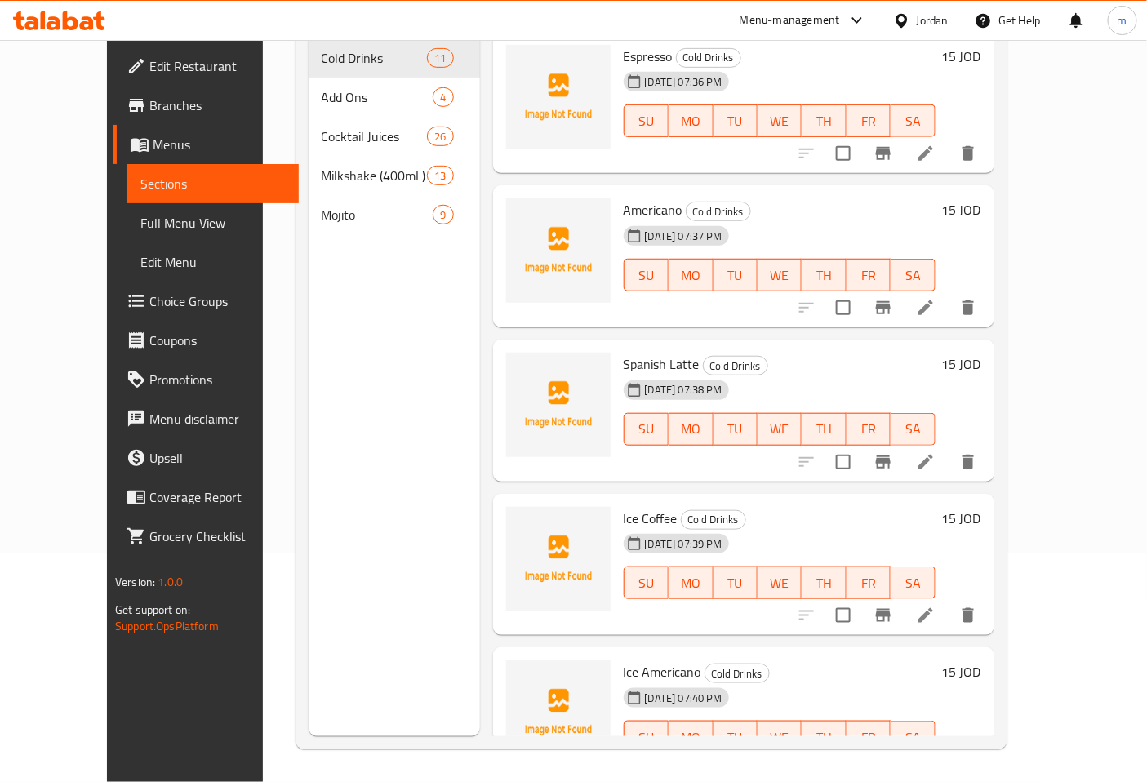
scroll to position [229, 0]
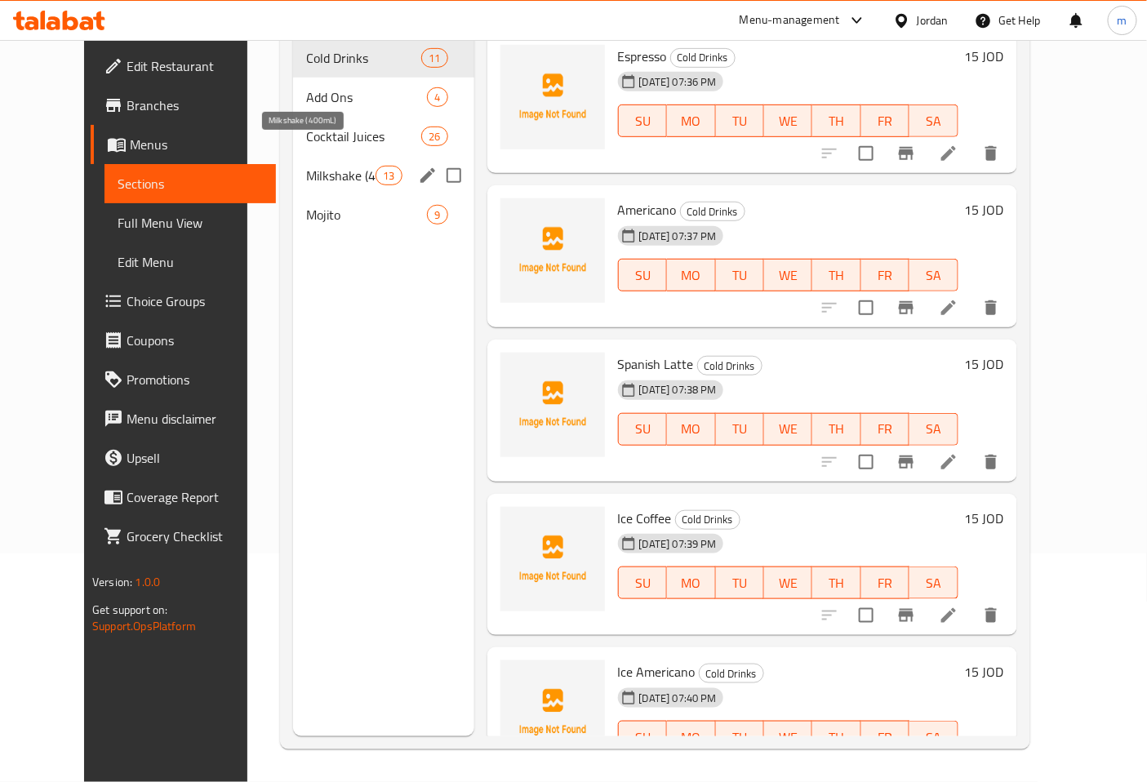
click at [306, 166] on span "Milkshake (400mL)" at bounding box center [340, 176] width 69 height 20
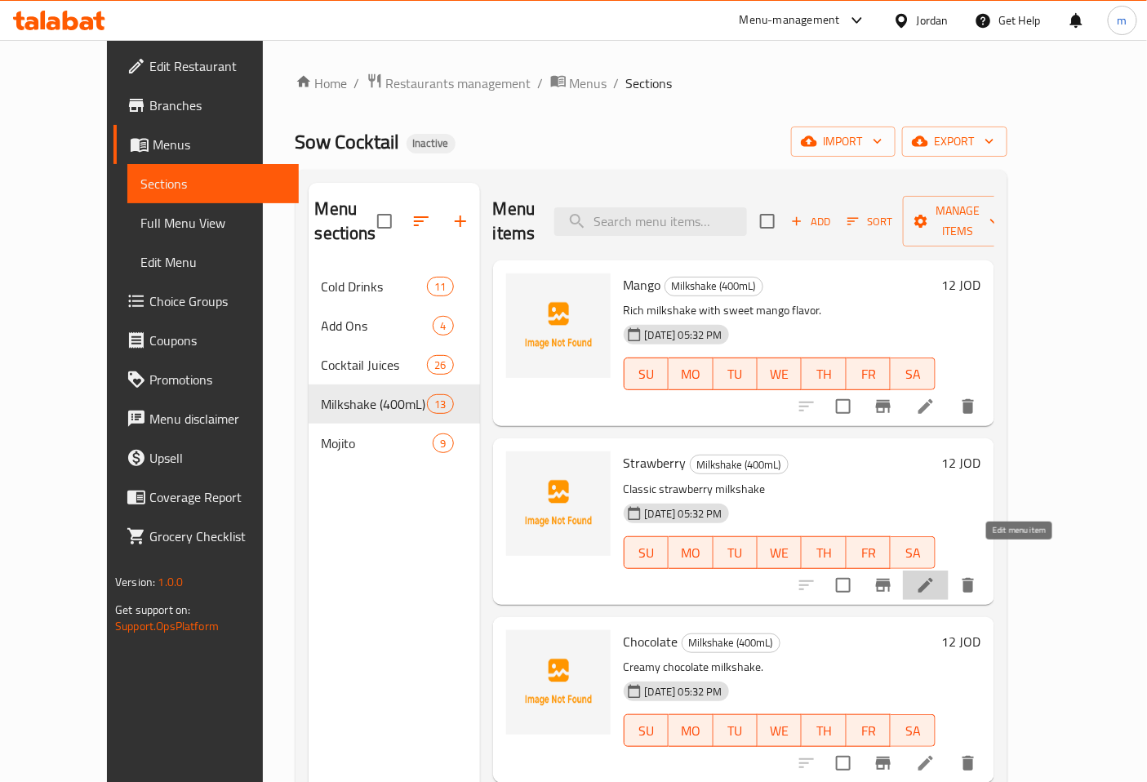
click at [933, 578] on icon at bounding box center [925, 585] width 15 height 15
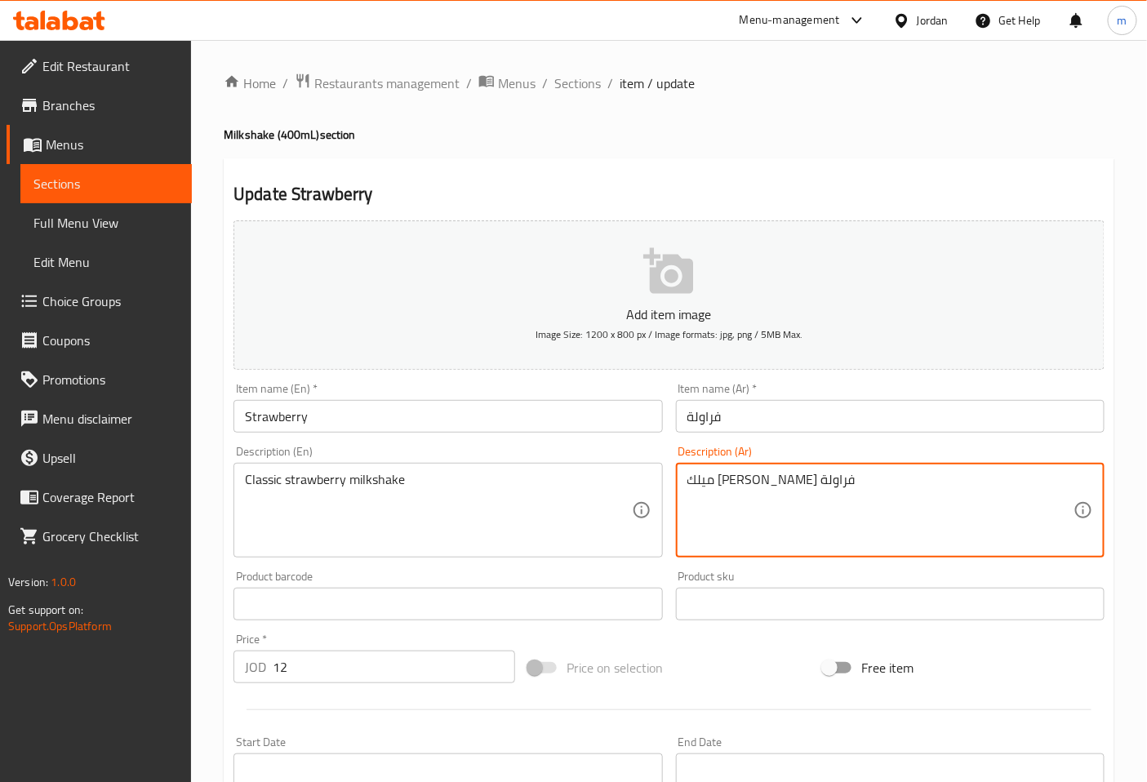
type textarea "ميلك شيك كلاسيكي فراولة"
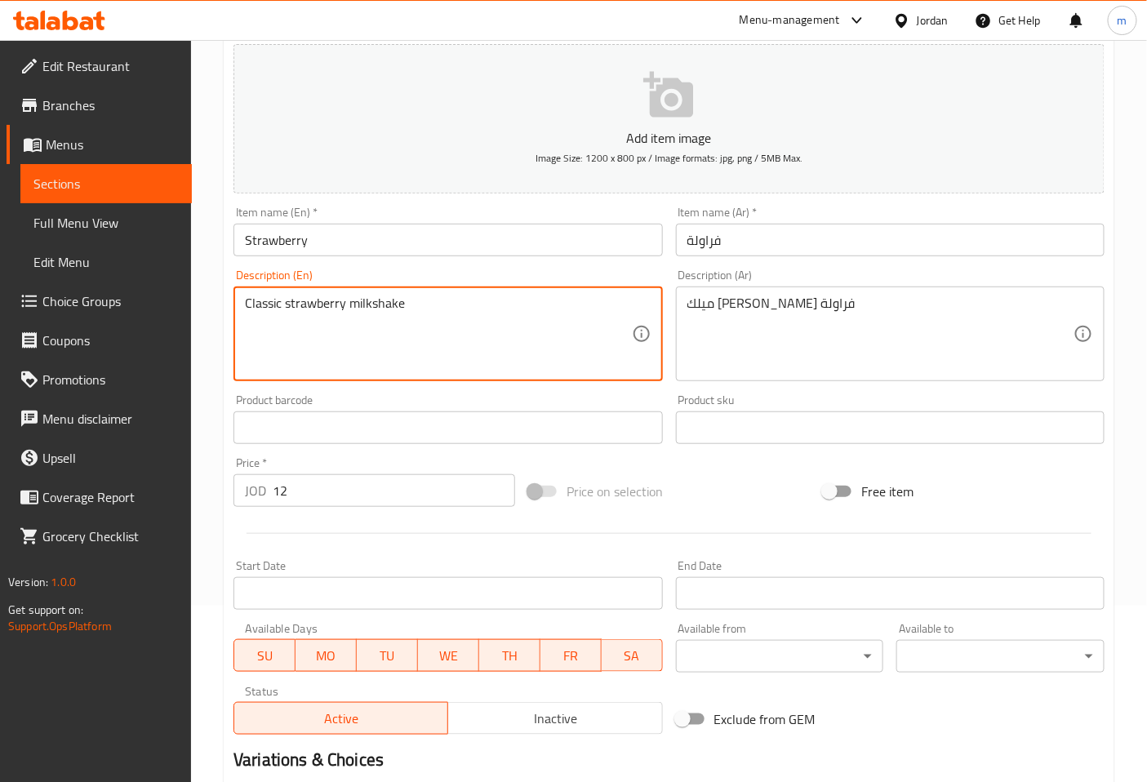
scroll to position [368, 0]
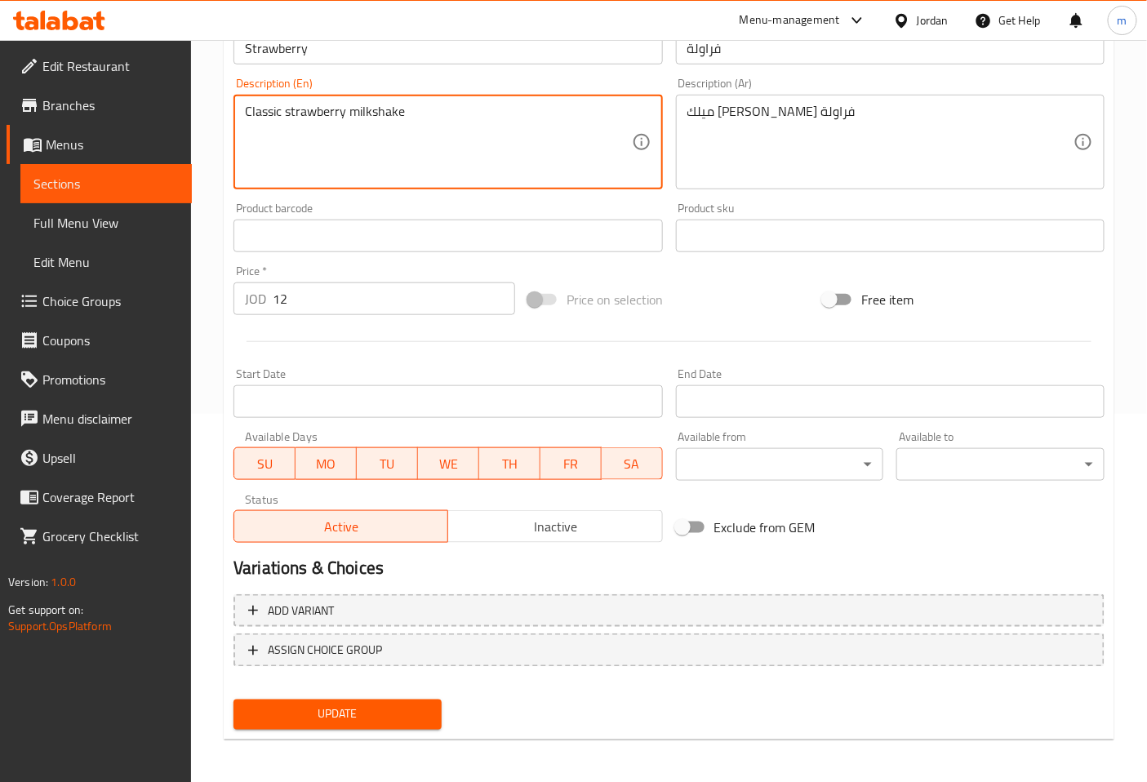
click at [402, 715] on span "Update" at bounding box center [338, 715] width 182 height 20
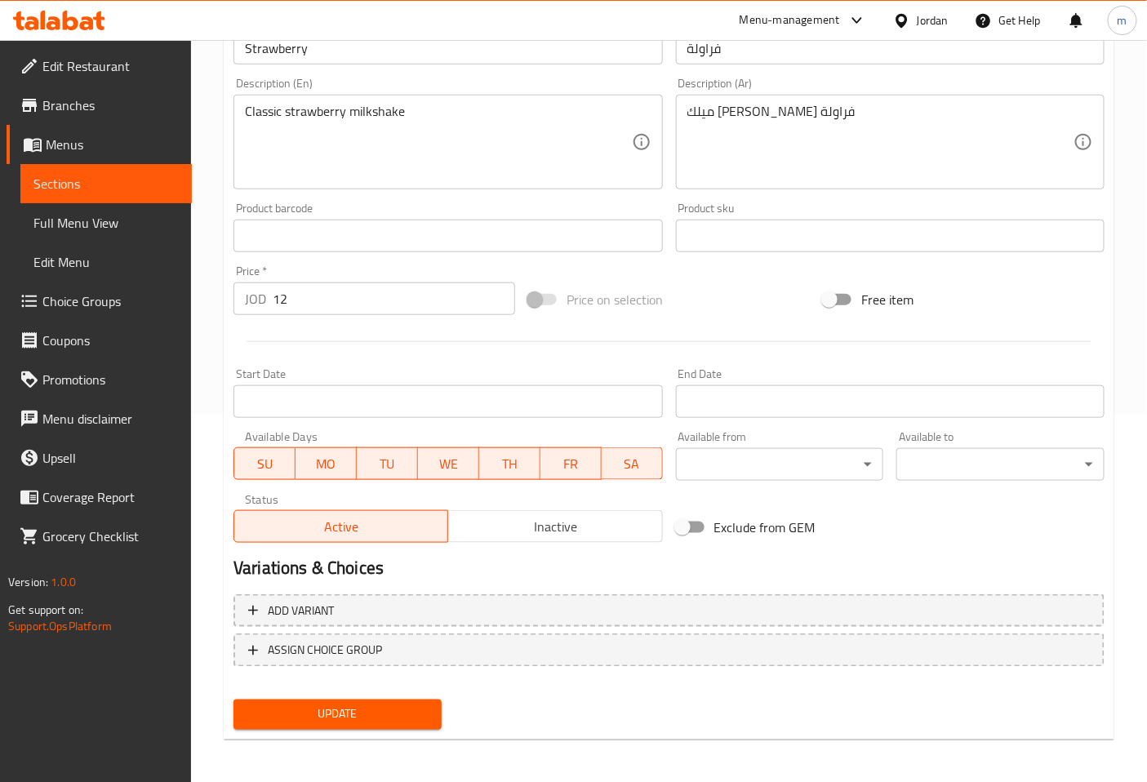
click at [136, 176] on span "Sections" at bounding box center [105, 184] width 145 height 20
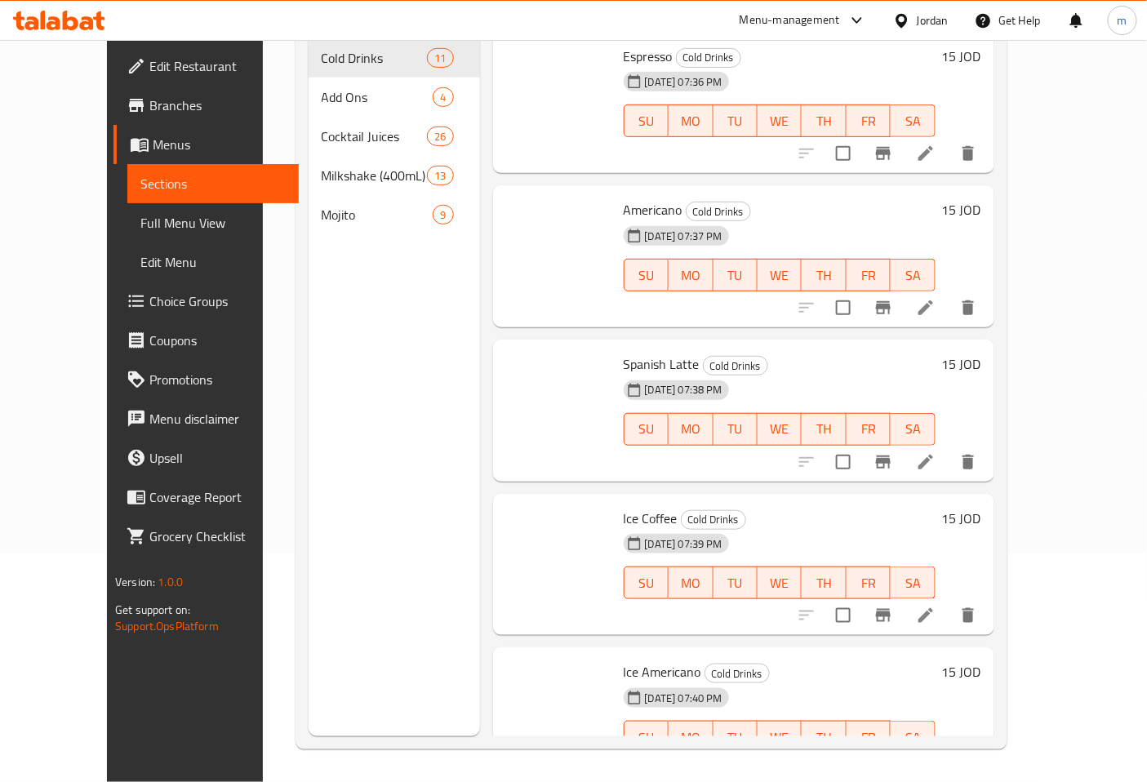
scroll to position [229, 0]
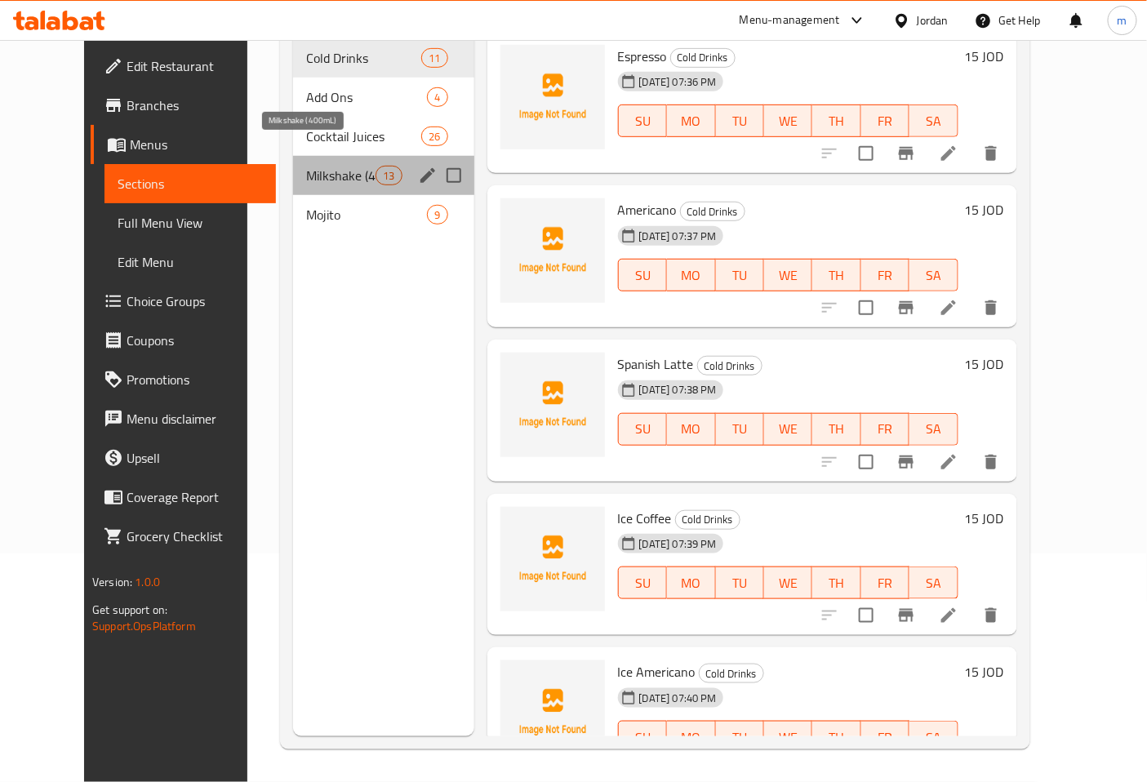
click at [313, 166] on span "Milkshake (400mL)" at bounding box center [340, 176] width 69 height 20
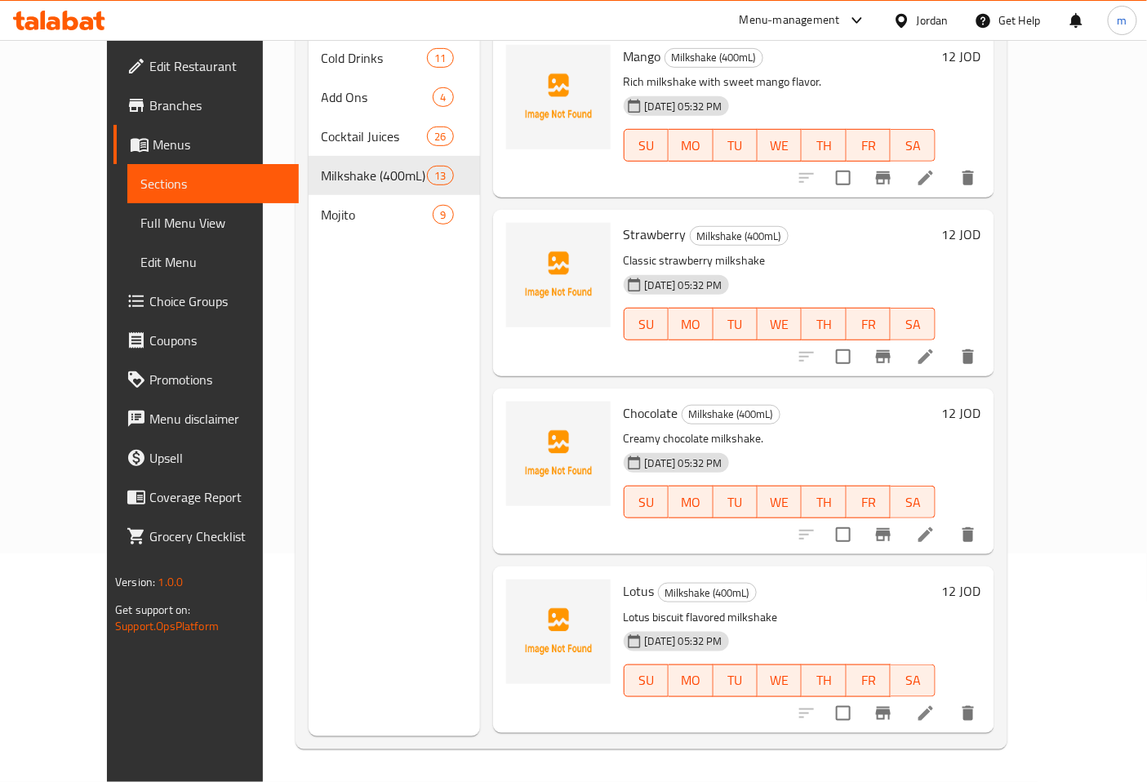
click at [936, 525] on icon at bounding box center [926, 535] width 20 height 20
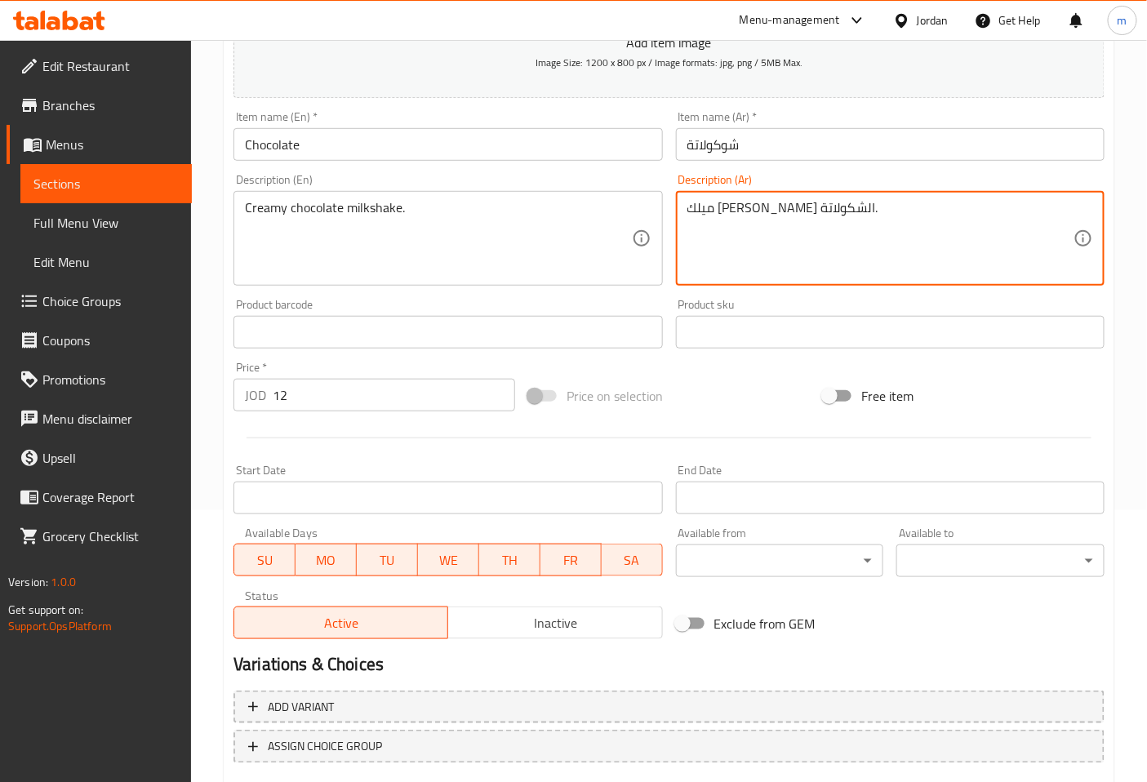
scroll to position [368, 0]
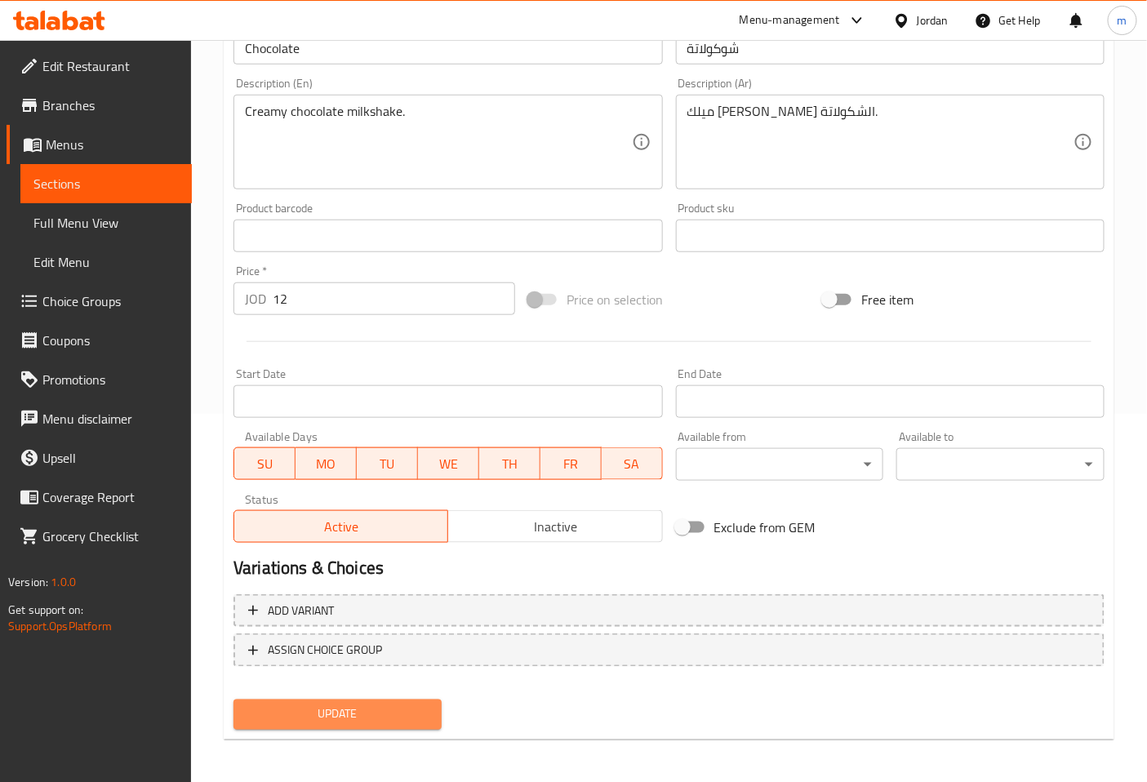
click at [410, 712] on span "Update" at bounding box center [338, 715] width 182 height 20
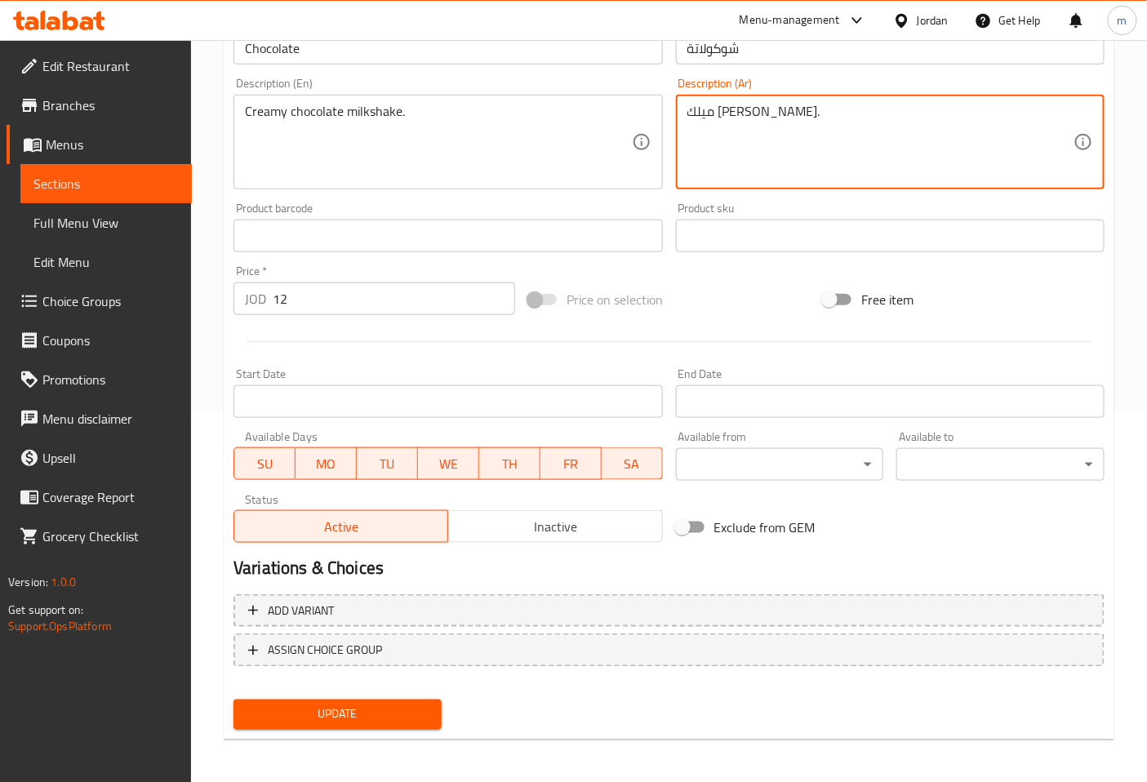
click at [393, 707] on span "Update" at bounding box center [338, 715] width 182 height 20
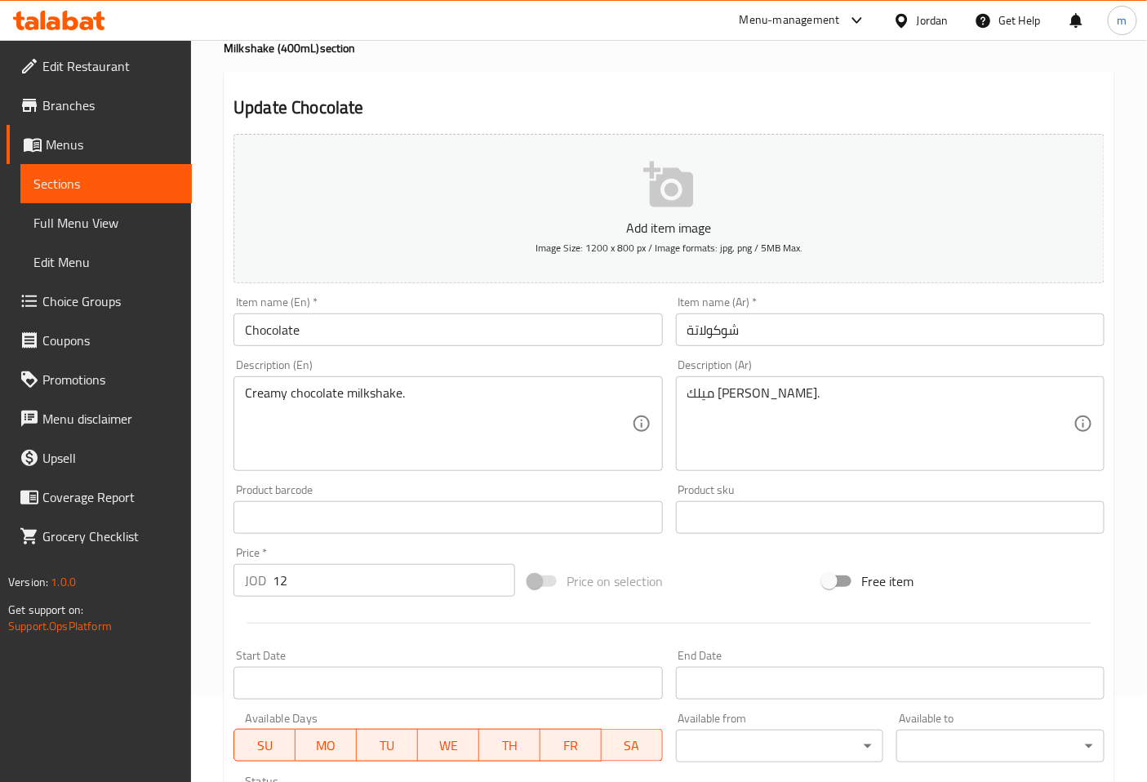
scroll to position [5, 0]
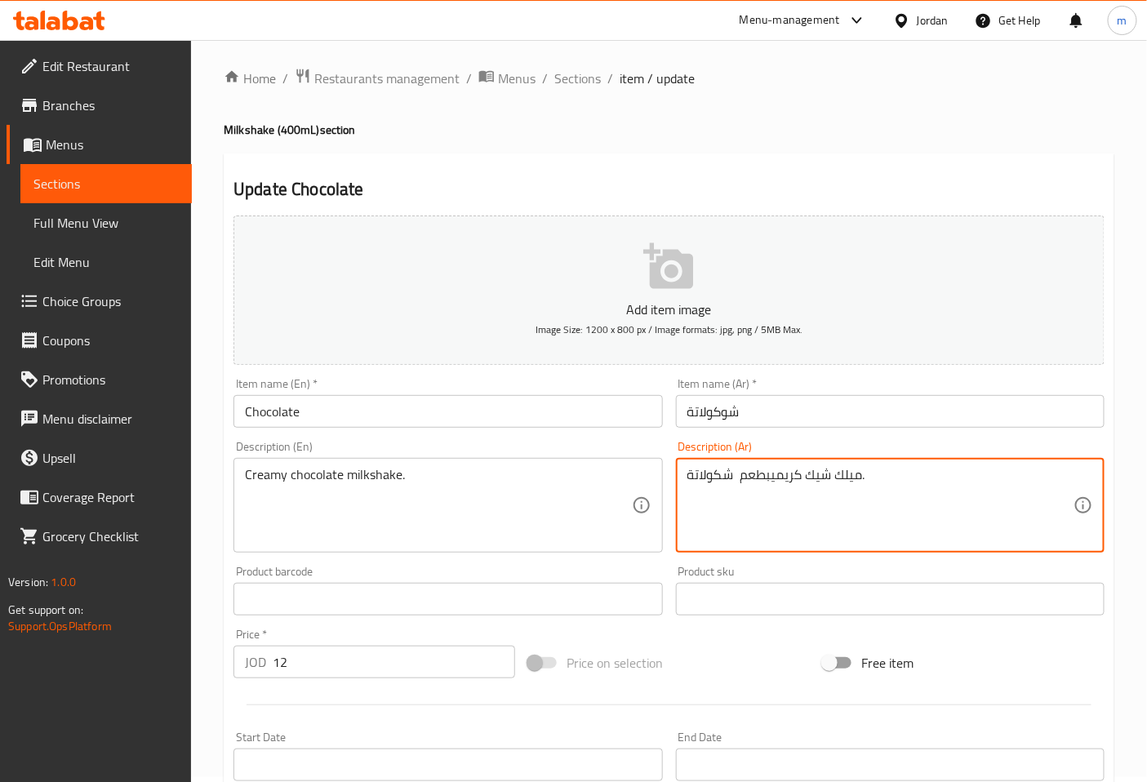
click at [772, 480] on textarea "ميلك شيك كريميبطعم شكولاتة." at bounding box center [880, 506] width 386 height 78
click at [737, 477] on textarea "ميلك شيك كريمي بطعم شكولاتة." at bounding box center [880, 506] width 386 height 78
click at [735, 478] on textarea "ميلك شيك كريمي بطعم شكولاتة." at bounding box center [880, 506] width 386 height 78
click at [743, 476] on textarea "ميلك شيك كريمي بطعم الشكولاتة." at bounding box center [880, 506] width 386 height 78
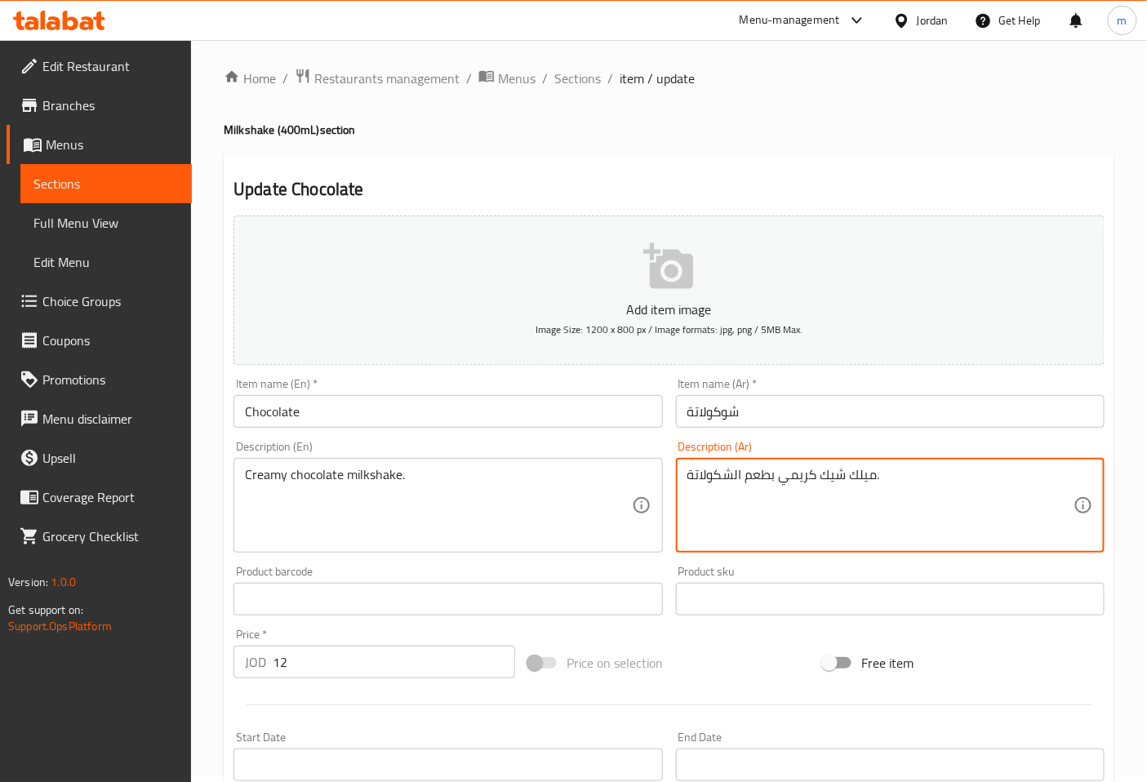
type textarea "ميلك شيك كريمي بطعم الشكولاتة."
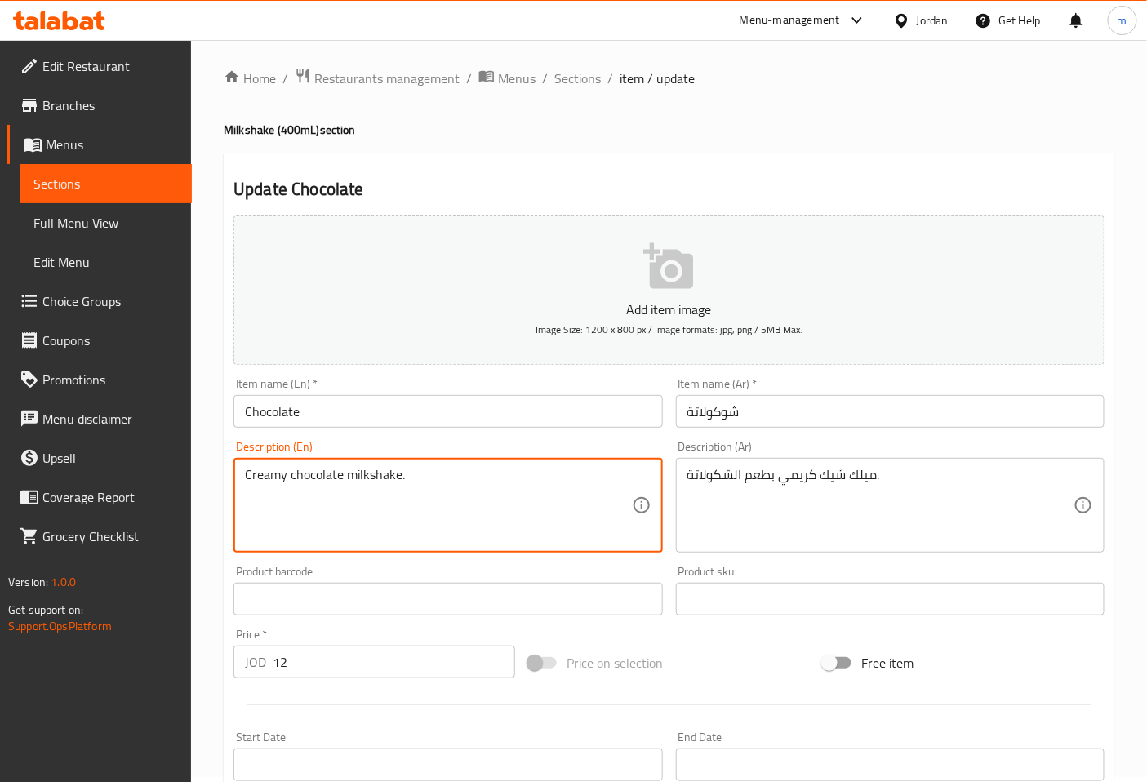
click at [288, 480] on textarea "Creamy chocolate milkshake." at bounding box center [438, 506] width 386 height 78
click at [340, 478] on textarea "Creamy chocolate milkshake." at bounding box center [438, 506] width 386 height 78
click at [528, 505] on textarea "Creamy chocolate flavored milkshake." at bounding box center [438, 506] width 386 height 78
drag, startPoint x: 474, startPoint y: 474, endPoint x: 239, endPoint y: 485, distance: 235.4
click at [239, 485] on div "Creamy chocolate flavored milkshake. Description (En)" at bounding box center [447, 505] width 429 height 95
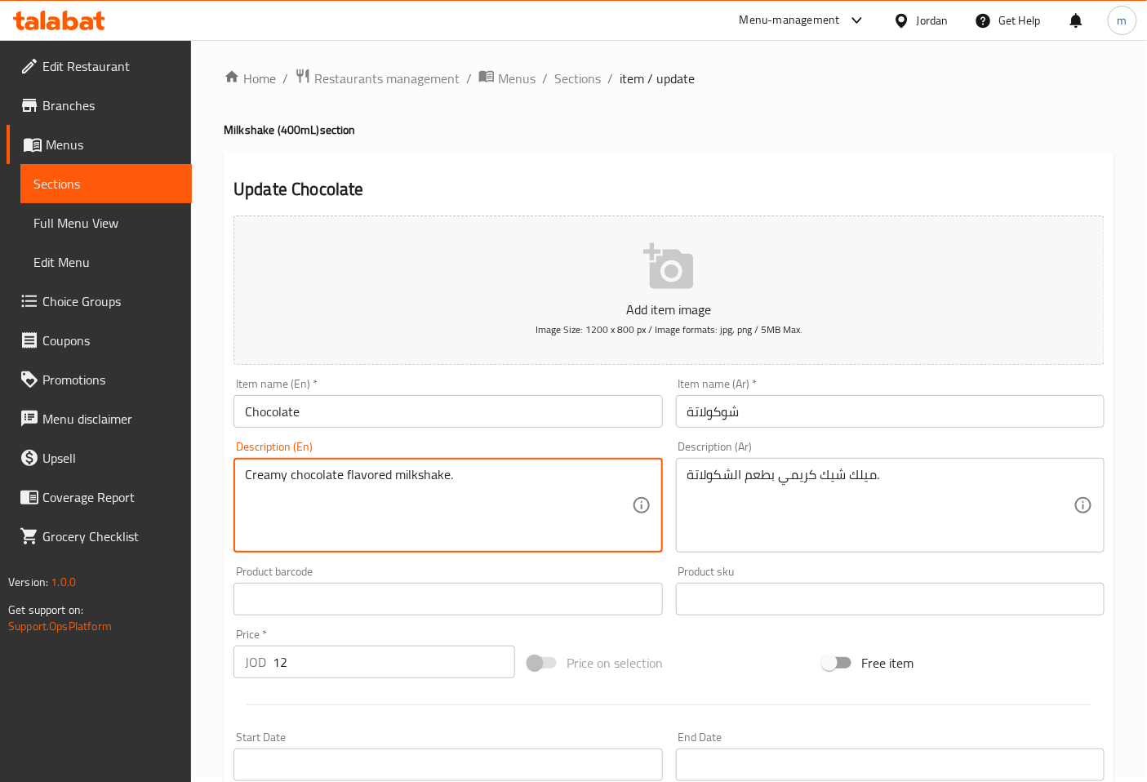
type textarea "Creamy chocolate flavored milkshake."
click at [503, 482] on textarea "Creamy chocolate flavored milkshake." at bounding box center [438, 506] width 386 height 78
click at [390, 480] on textarea "Creamy chocolate flavored milkshake." at bounding box center [438, 506] width 386 height 78
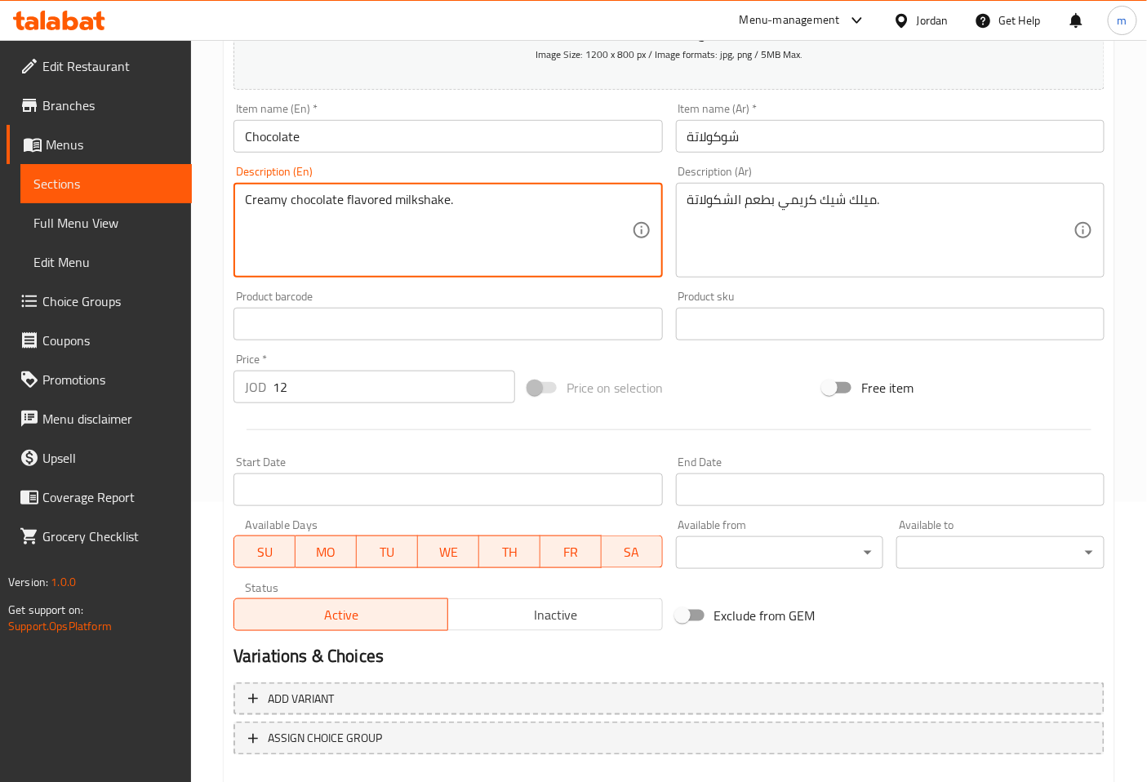
scroll to position [368, 0]
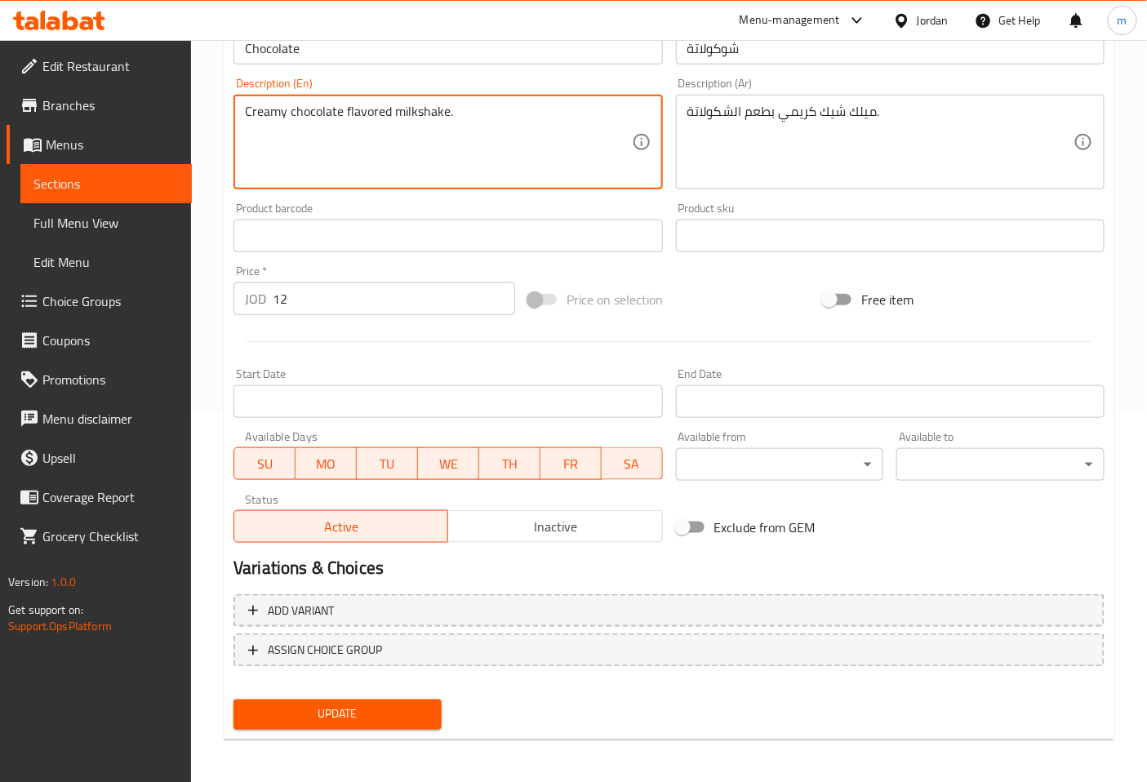
click at [312, 714] on span "Update" at bounding box center [338, 715] width 182 height 20
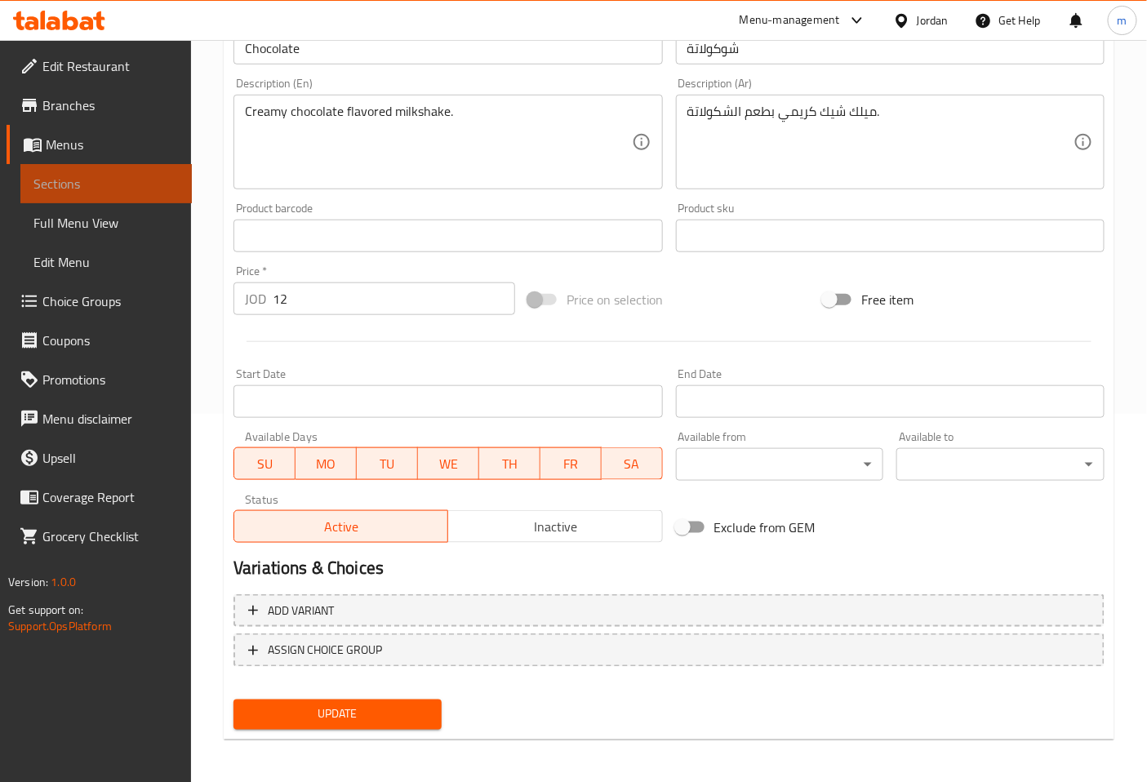
click at [143, 189] on span "Sections" at bounding box center [105, 184] width 145 height 20
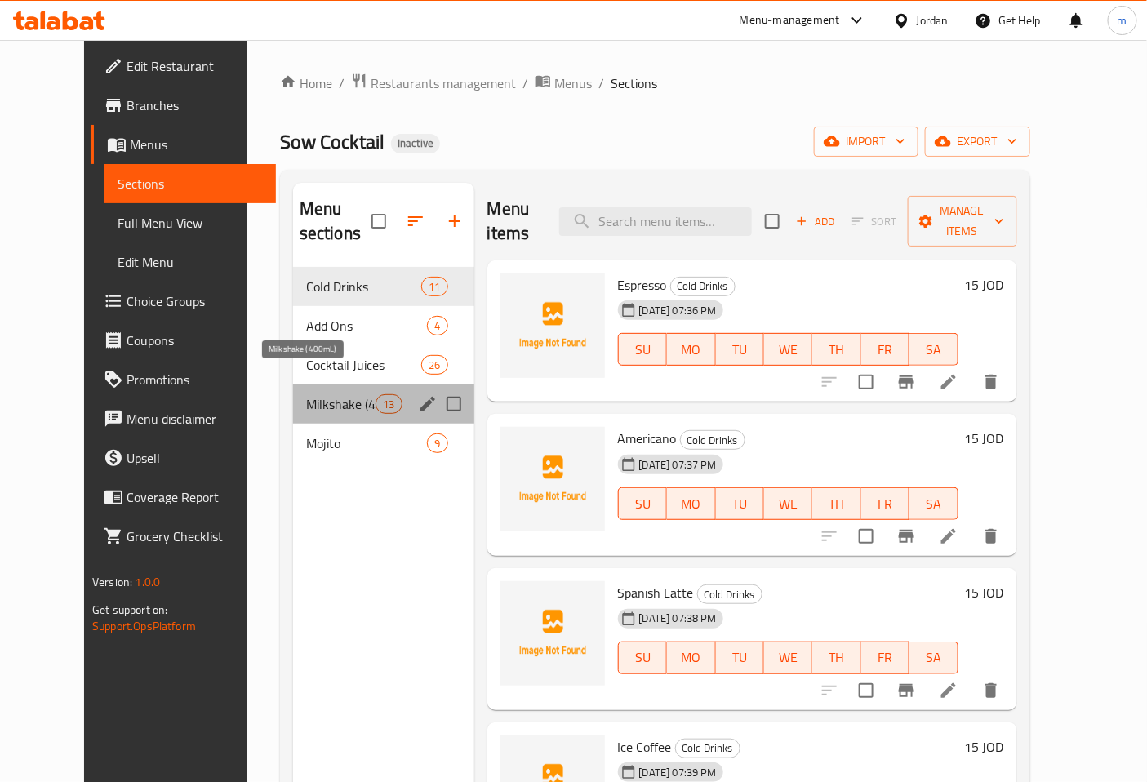
click at [314, 394] on span "Milkshake (400mL)" at bounding box center [340, 404] width 69 height 20
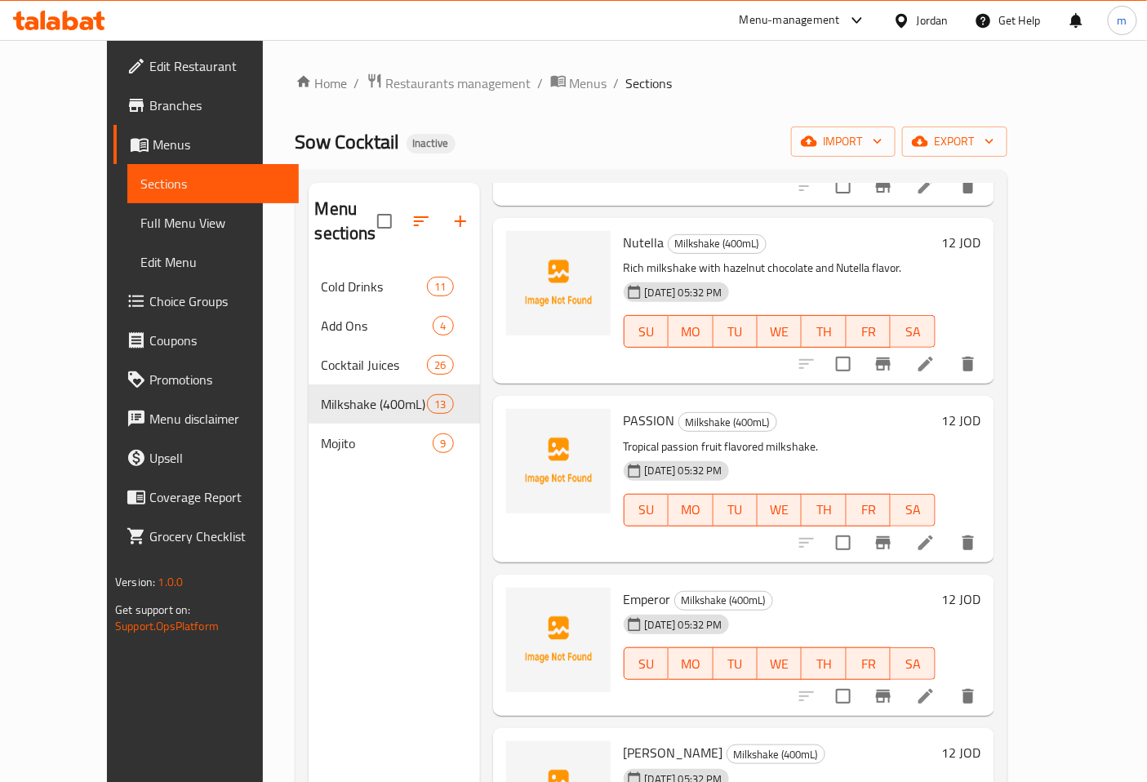
scroll to position [1502, 0]
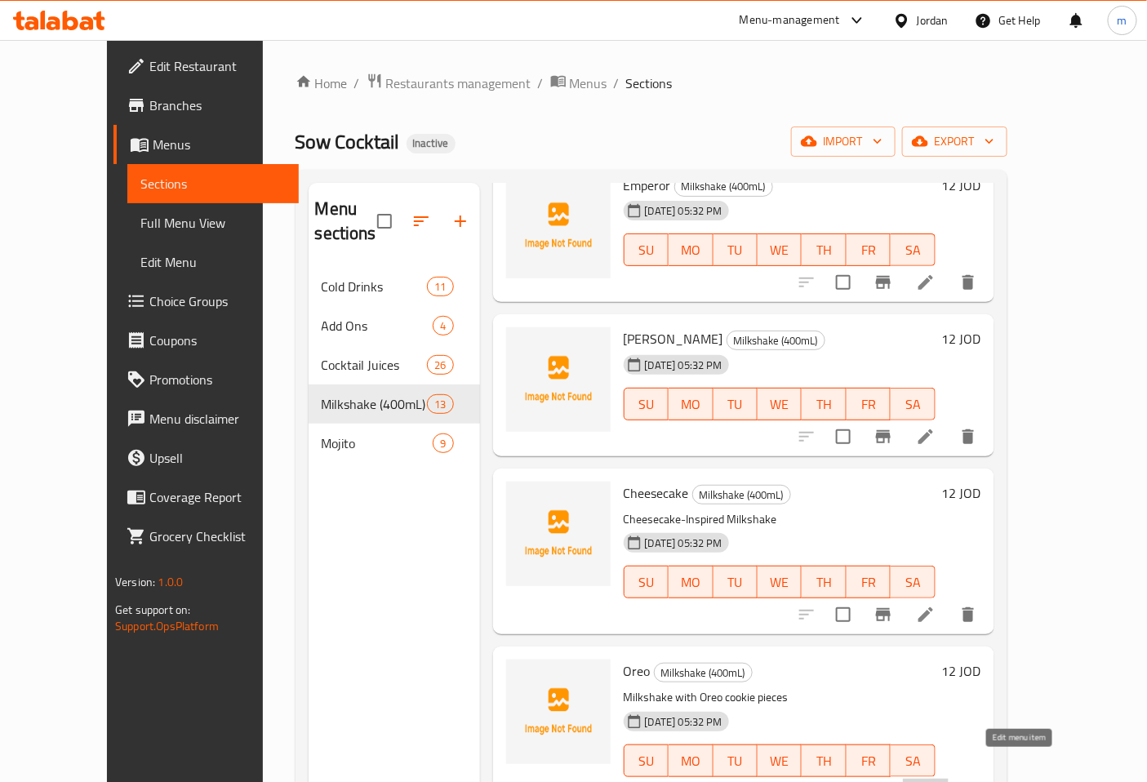
click at [936, 781] on icon at bounding box center [926, 794] width 20 height 20
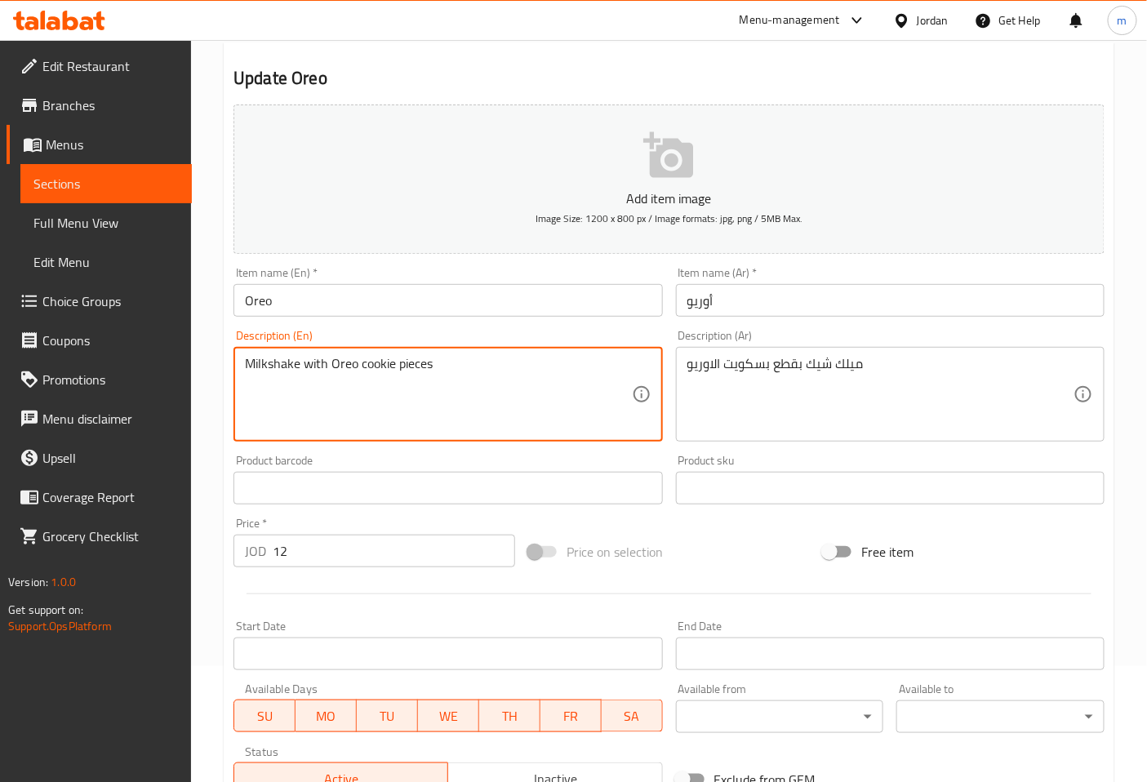
scroll to position [91, 0]
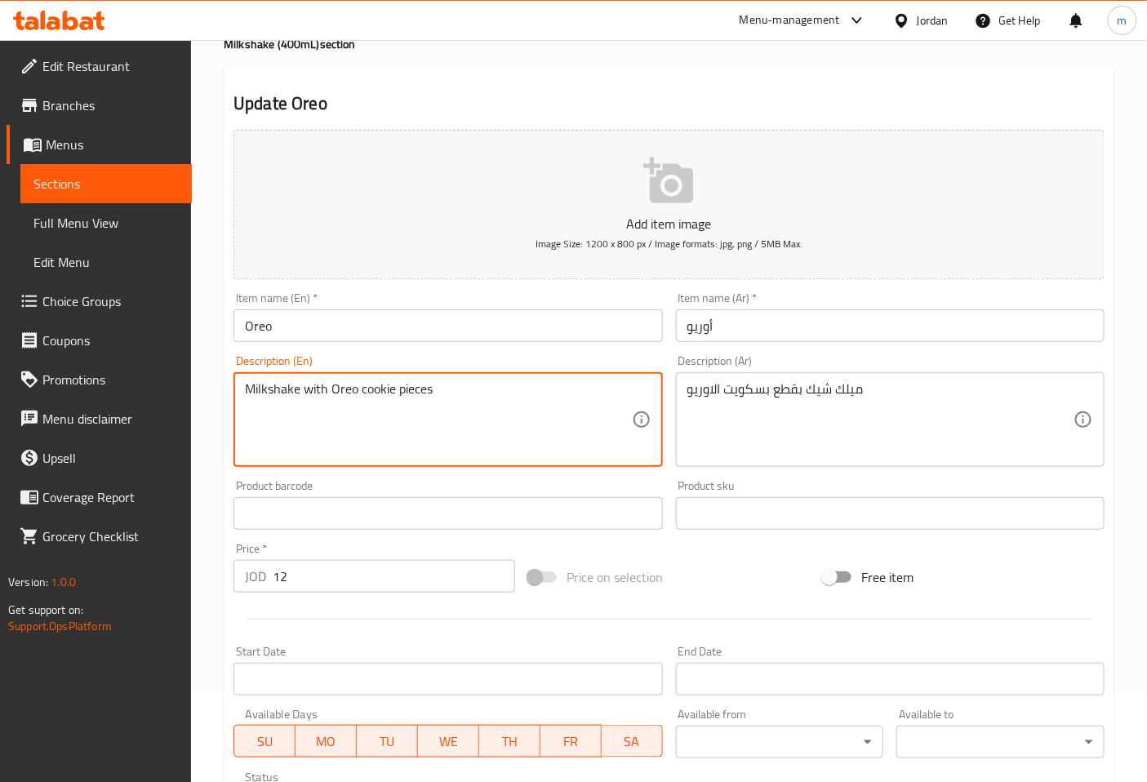
click at [149, 182] on span "Sections" at bounding box center [105, 184] width 145 height 20
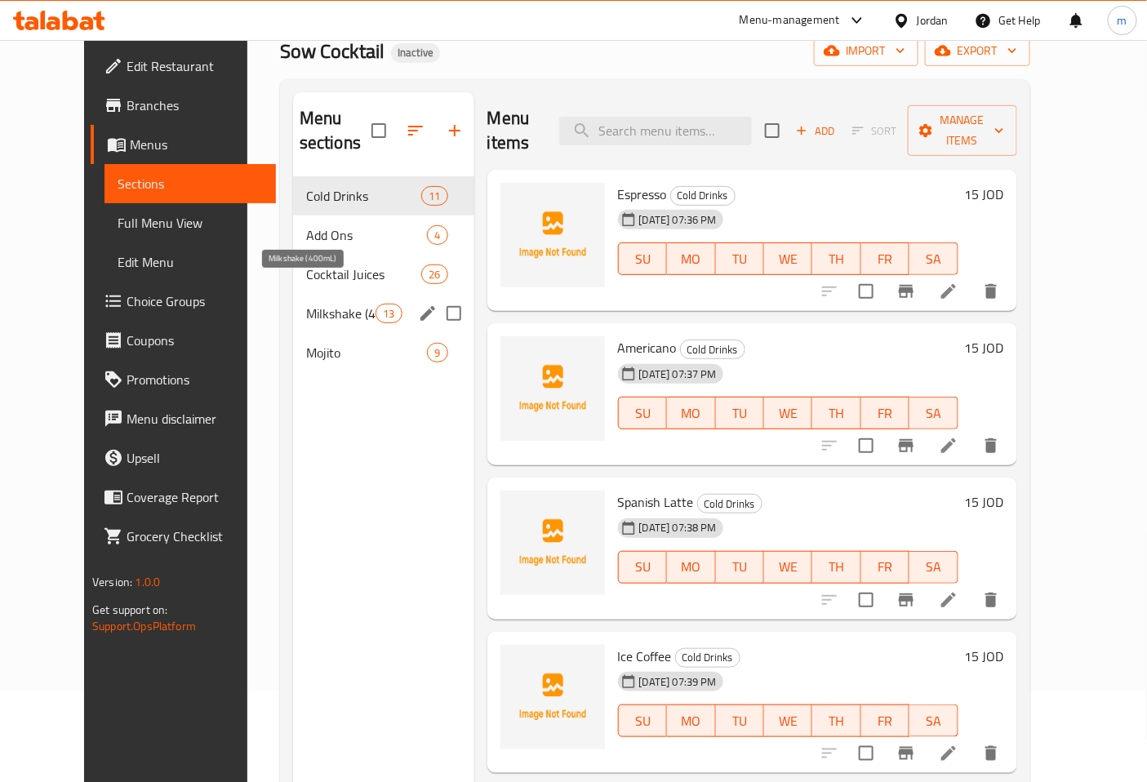
click at [328, 304] on span "Milkshake (400mL)" at bounding box center [340, 314] width 69 height 20
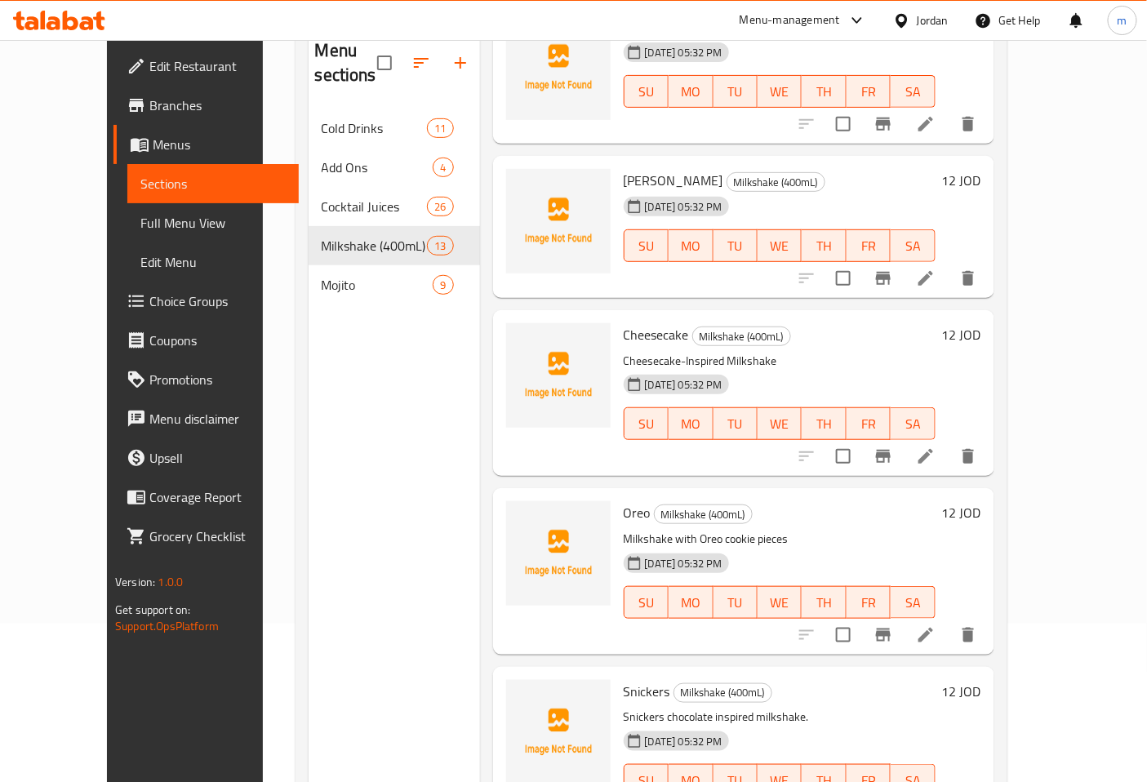
scroll to position [229, 0]
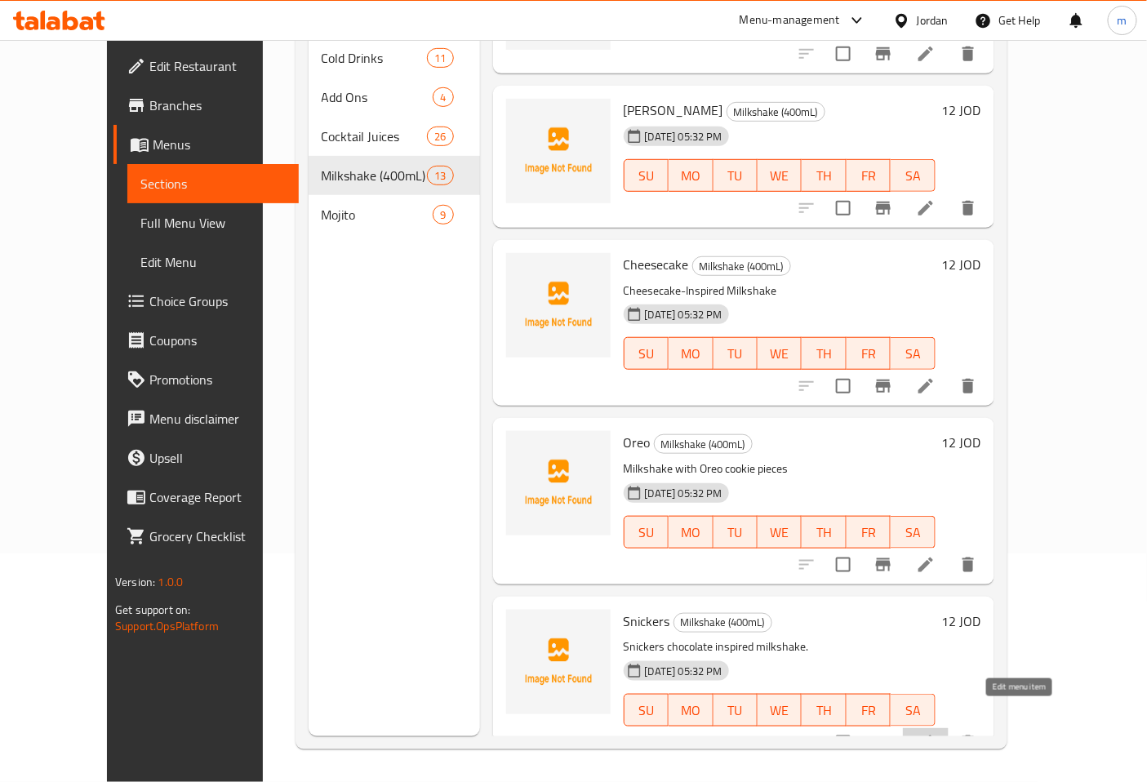
click at [936, 733] on icon at bounding box center [926, 743] width 20 height 20
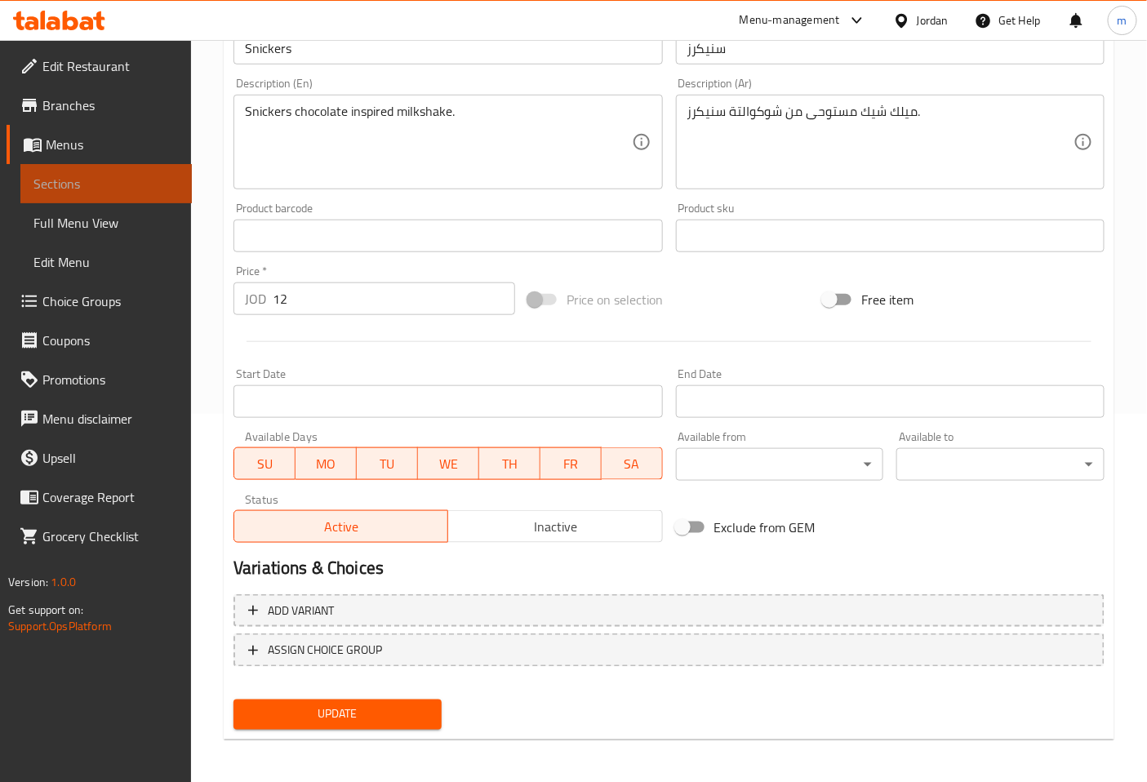
click at [149, 184] on span "Sections" at bounding box center [105, 184] width 145 height 20
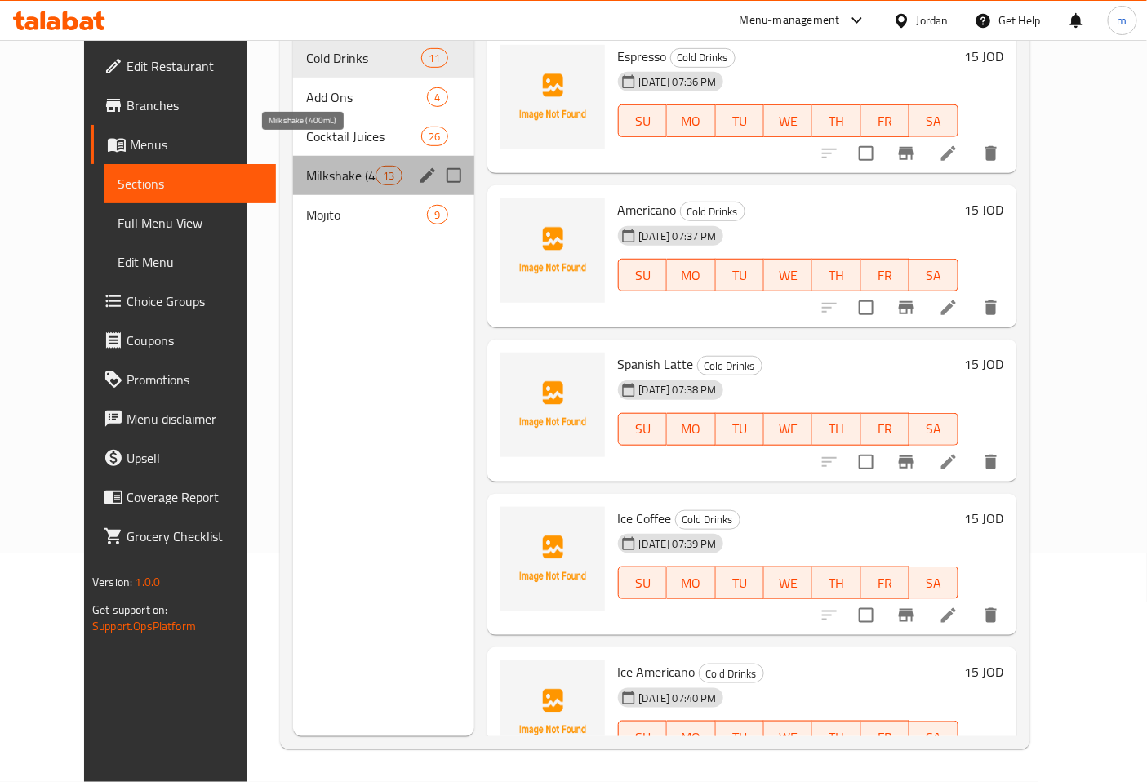
click at [306, 166] on span "Milkshake (400mL)" at bounding box center [340, 176] width 69 height 20
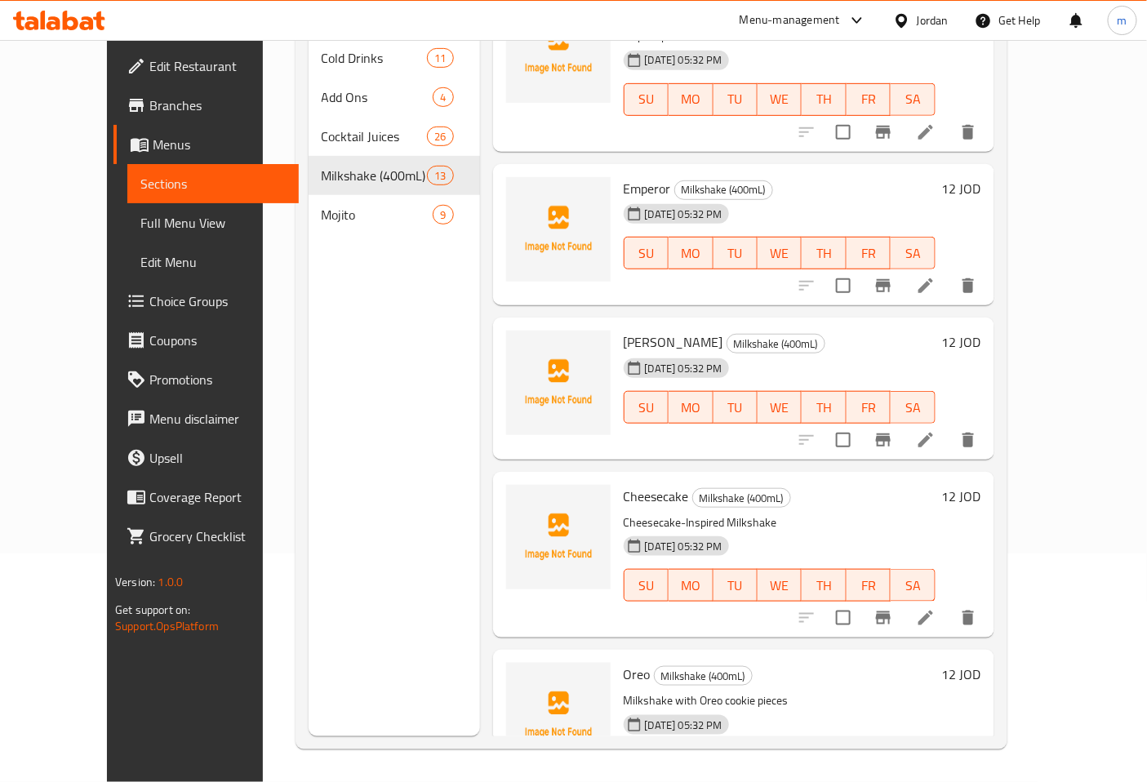
scroll to position [1230, 0]
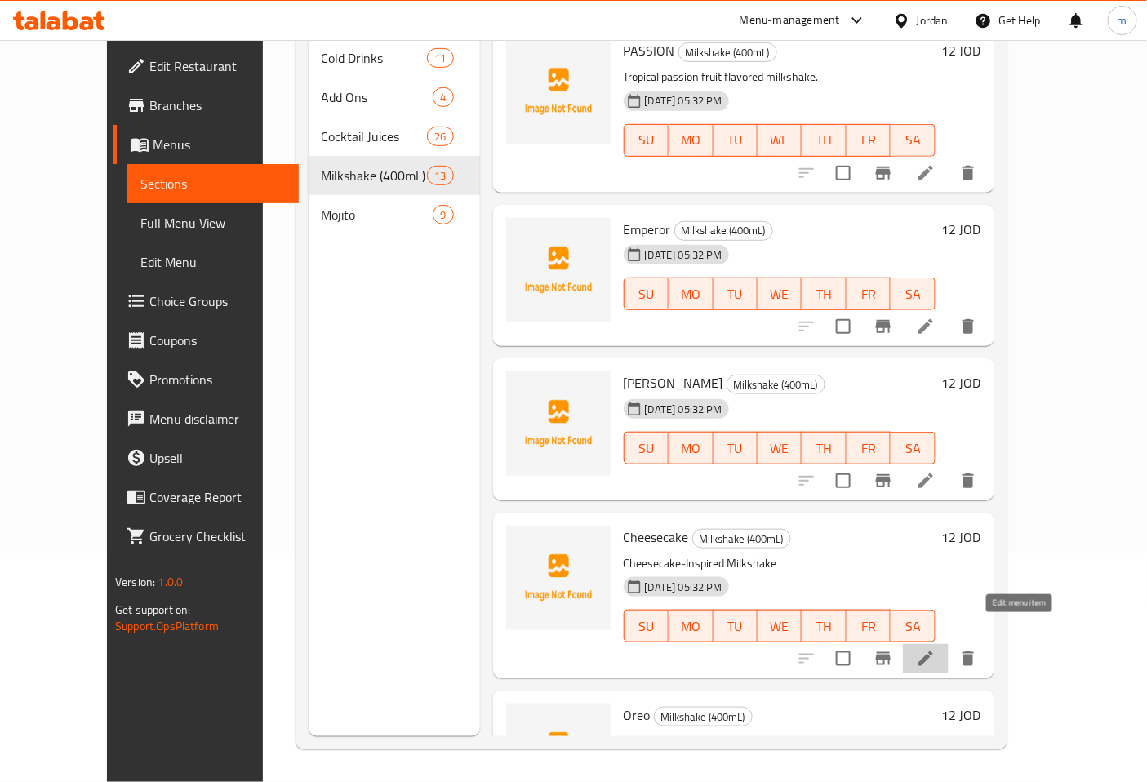
click at [936, 649] on icon at bounding box center [926, 659] width 20 height 20
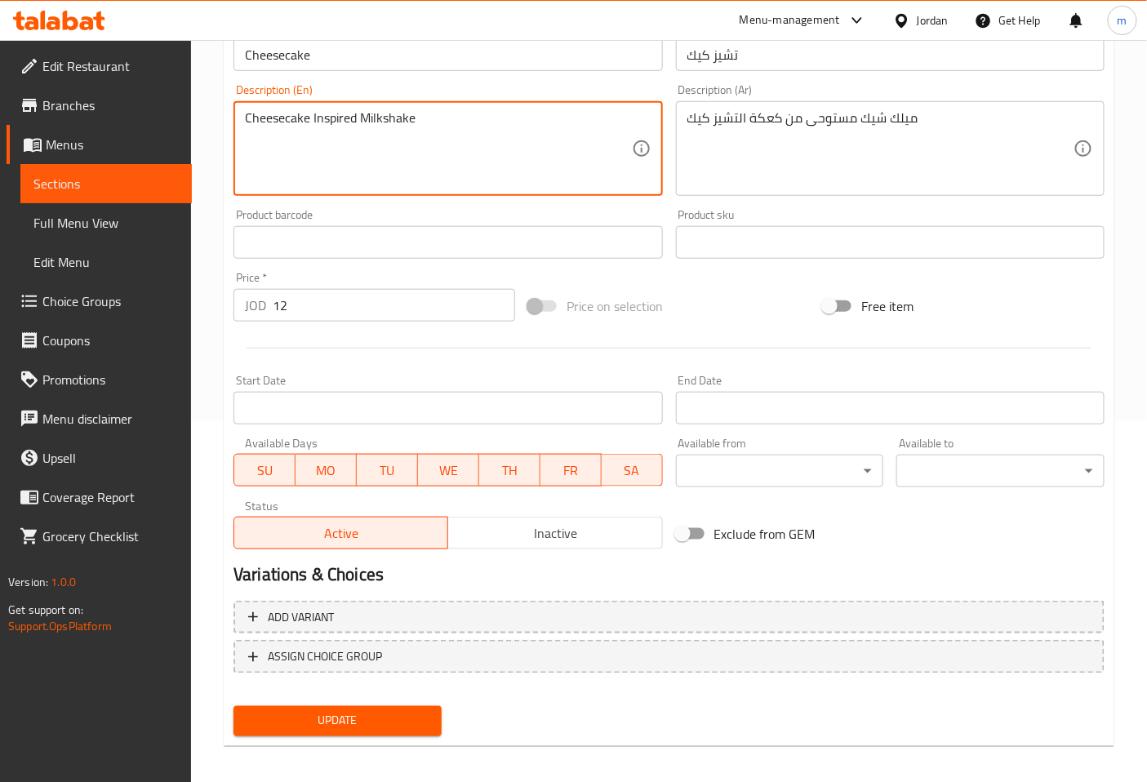
scroll to position [368, 0]
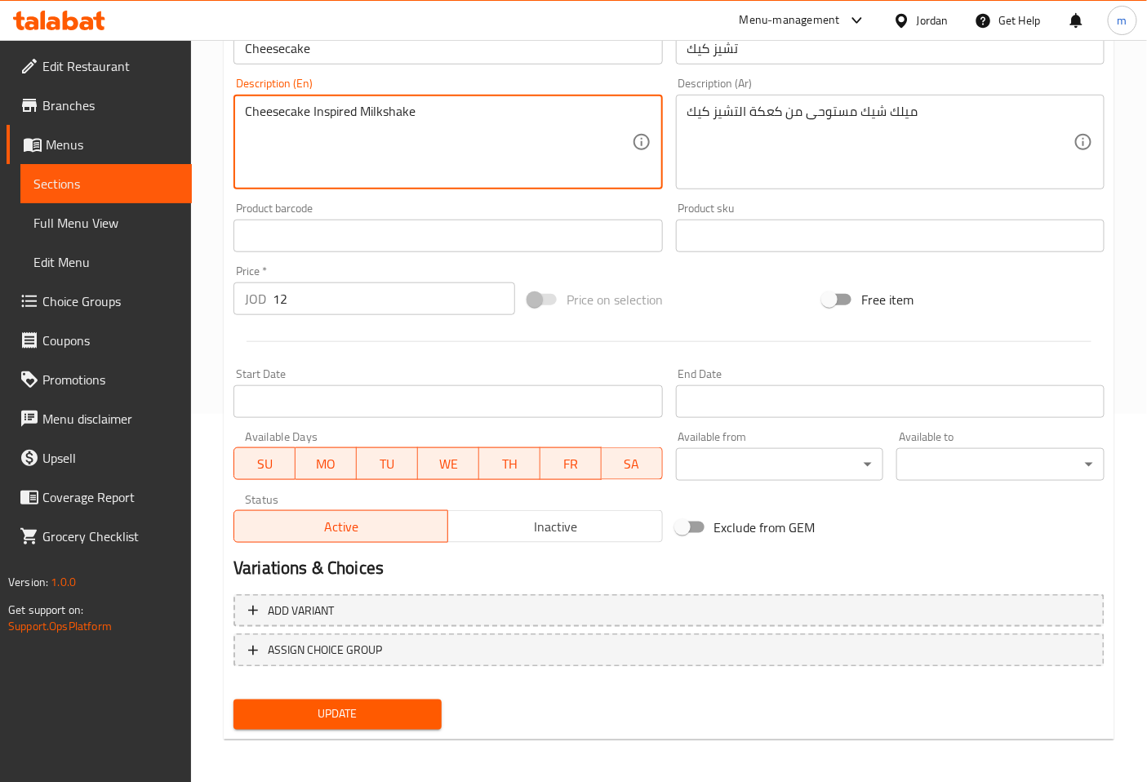
type textarea "Cheesecake Inspired Milkshake"
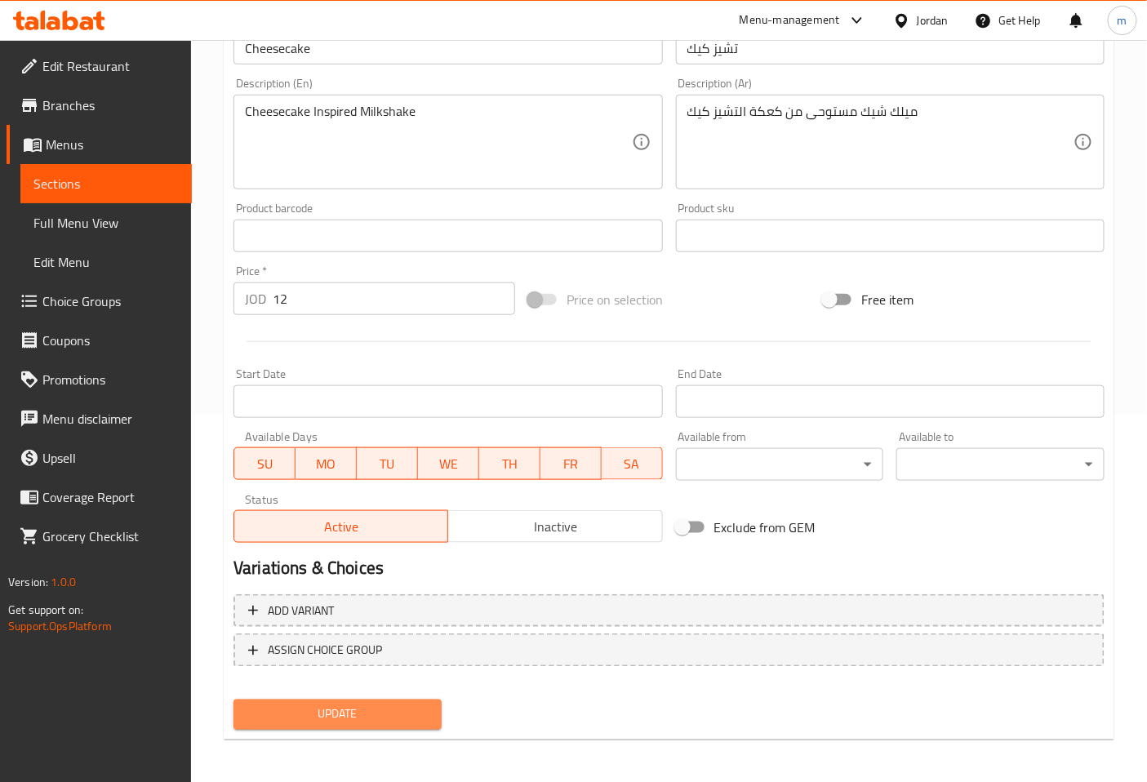
click at [361, 713] on span "Update" at bounding box center [338, 715] width 182 height 20
click at [153, 185] on span "Sections" at bounding box center [105, 184] width 145 height 20
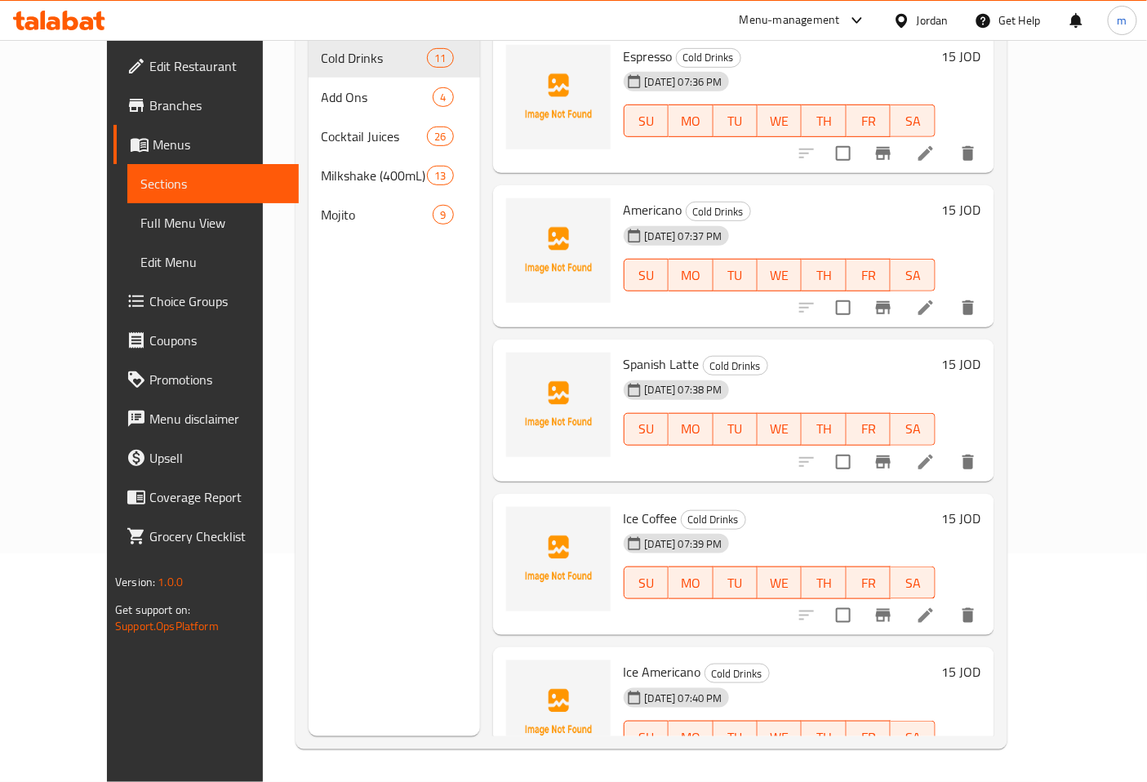
scroll to position [229, 0]
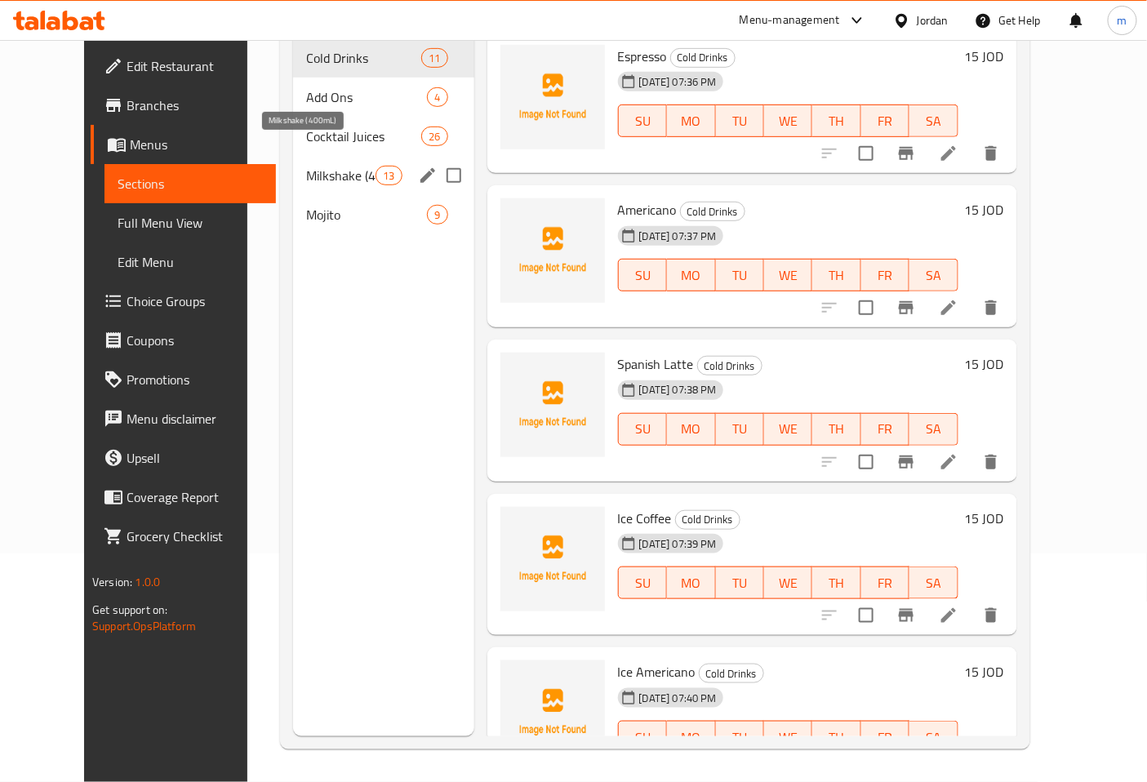
click at [323, 166] on span "Milkshake (400mL)" at bounding box center [340, 176] width 69 height 20
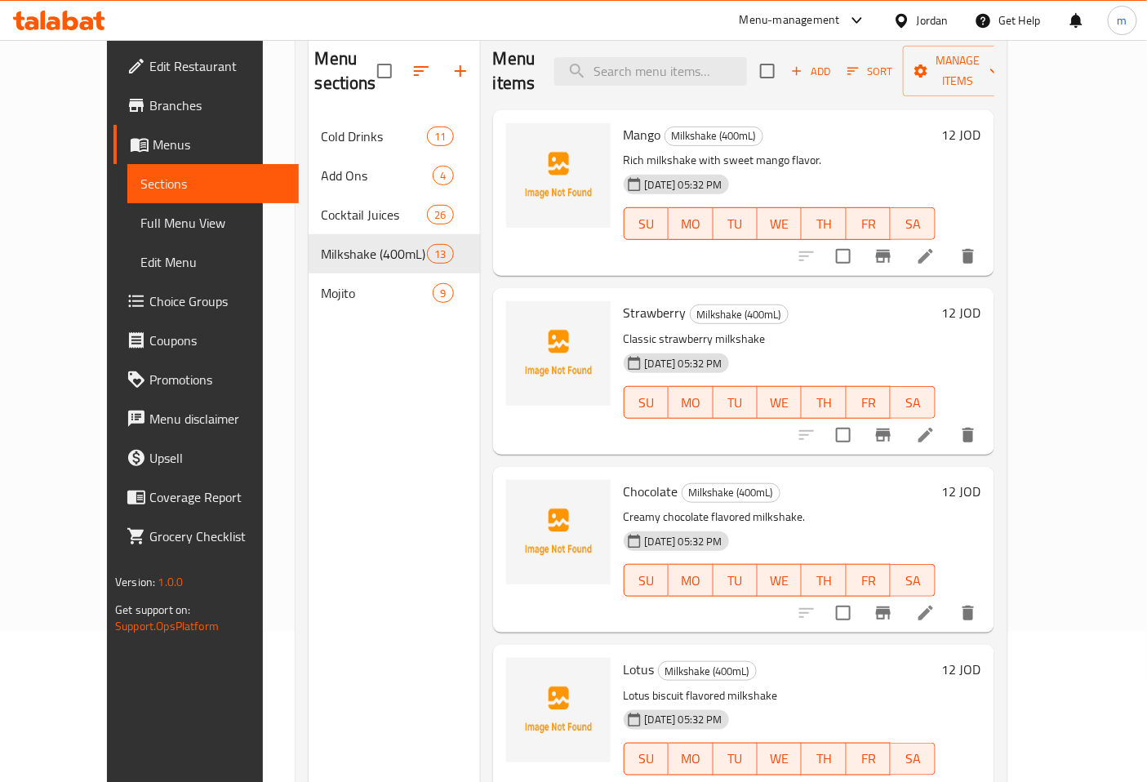
scroll to position [47, 0]
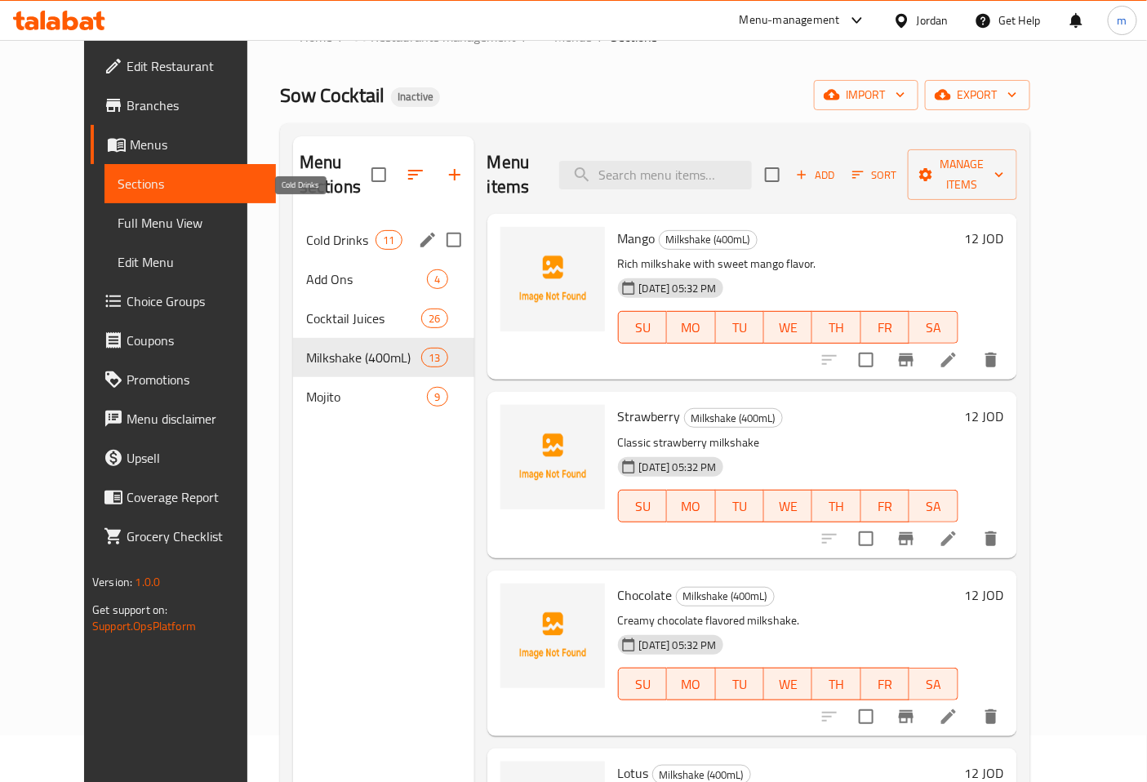
click at [306, 230] on span "Cold Drinks" at bounding box center [340, 240] width 69 height 20
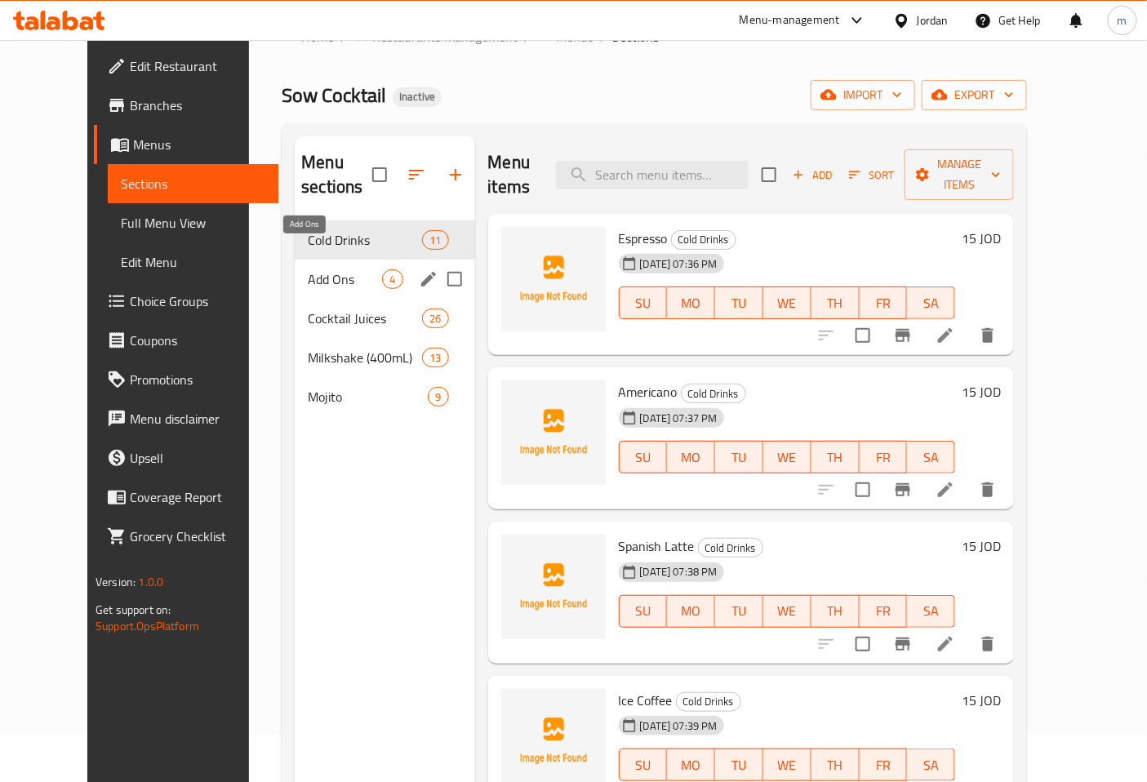
click at [308, 269] on span "Add Ons" at bounding box center [345, 279] width 74 height 20
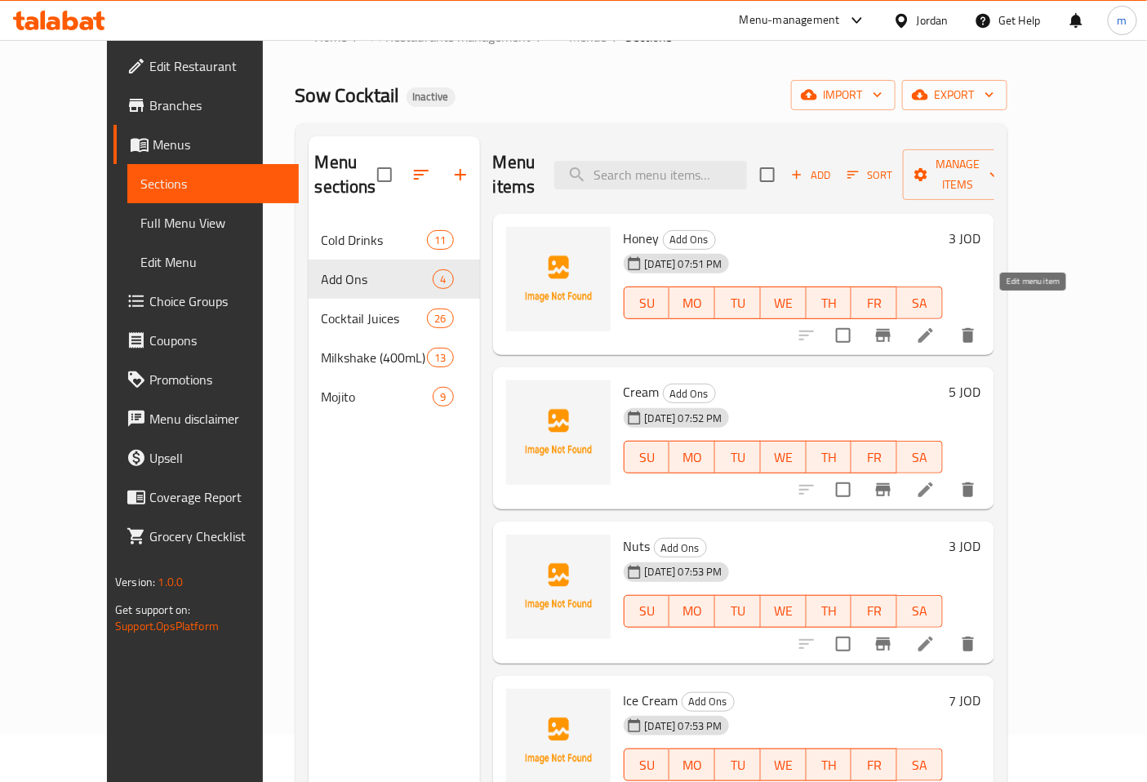
click at [936, 326] on icon at bounding box center [926, 336] width 20 height 20
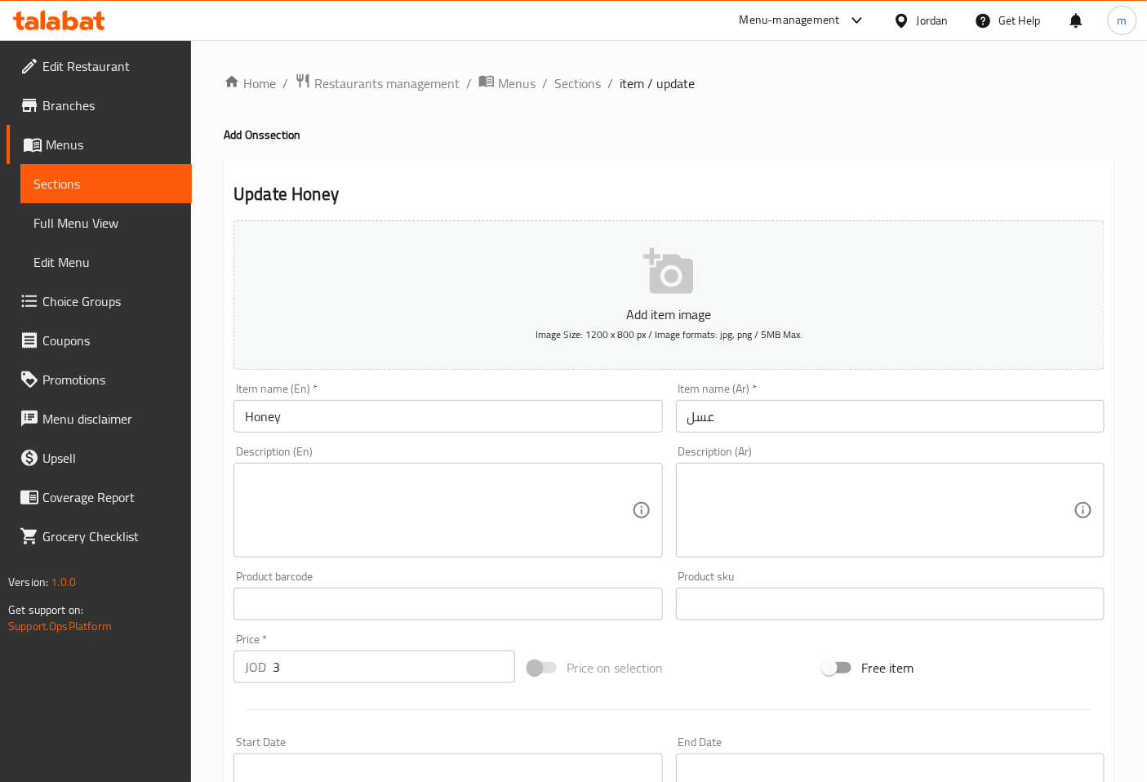
click at [327, 506] on textarea at bounding box center [438, 511] width 386 height 78
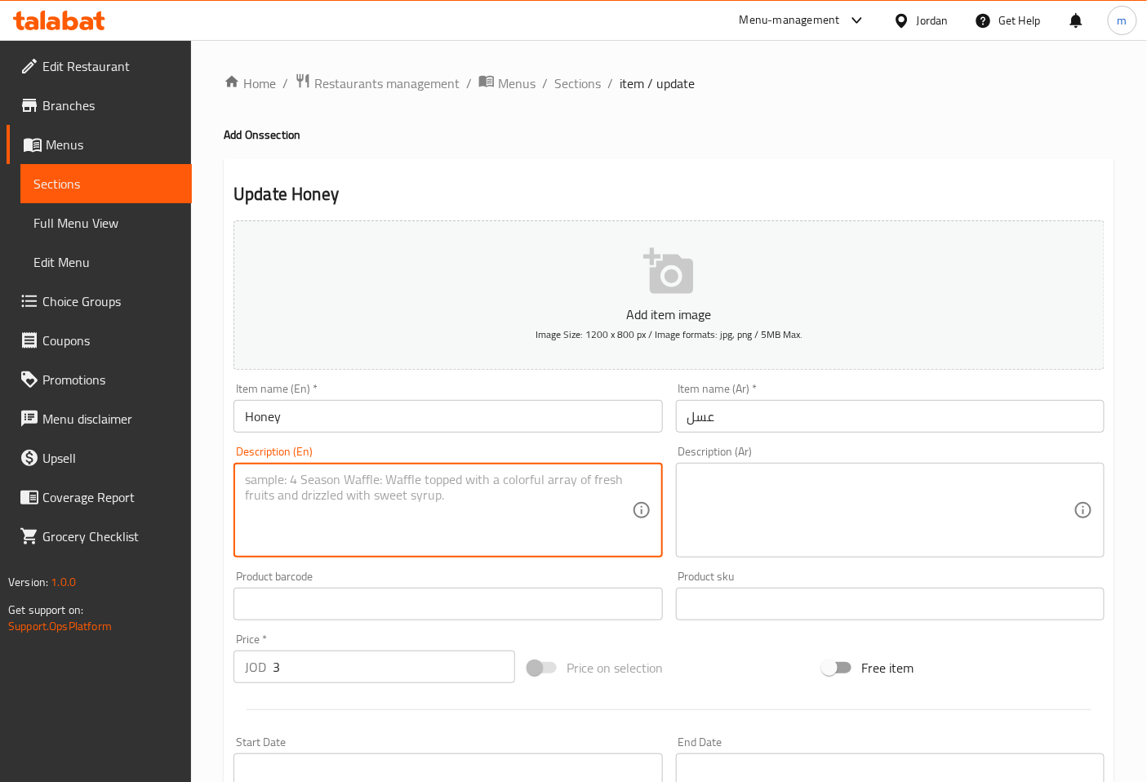
paste textarea "Optional addition of honey"
type textarea "Optional addition of honey"
click at [724, 488] on textarea at bounding box center [880, 511] width 386 height 78
click at [727, 488] on textarea at bounding box center [880, 511] width 386 height 78
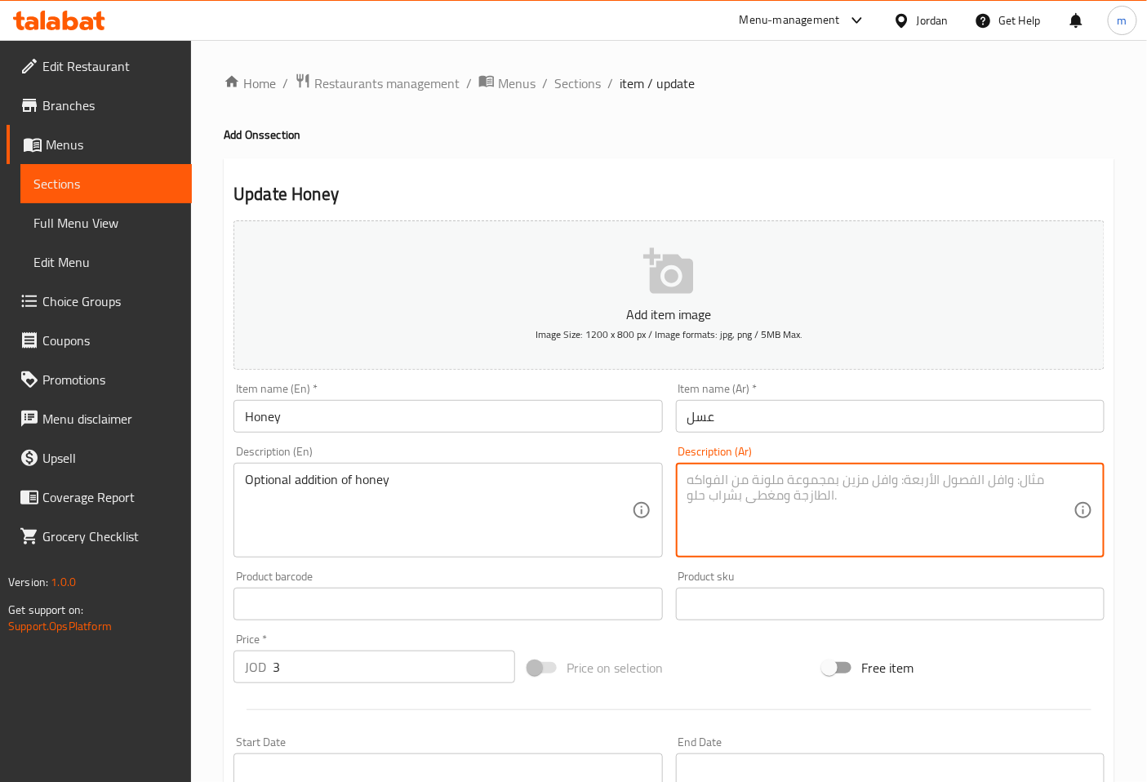
paste textarea "إضافة اختيارية من العسل"
type textarea "إضافة اختيارية من العسل"
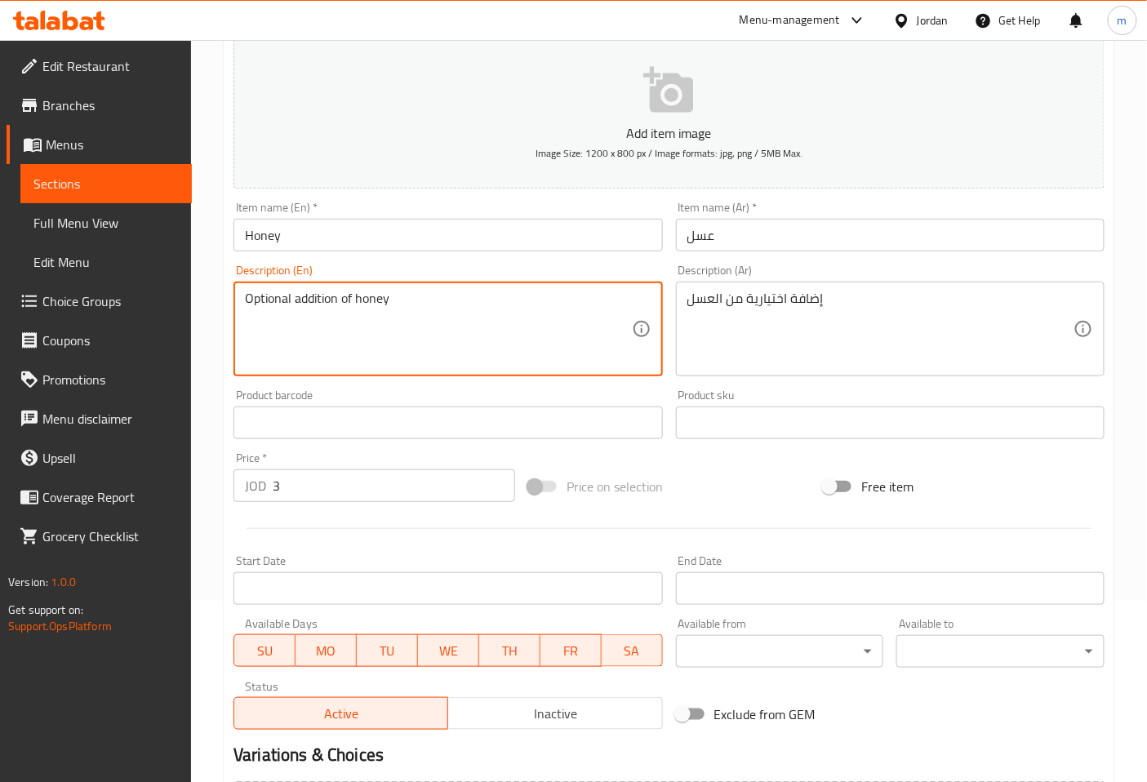
scroll to position [362, 0]
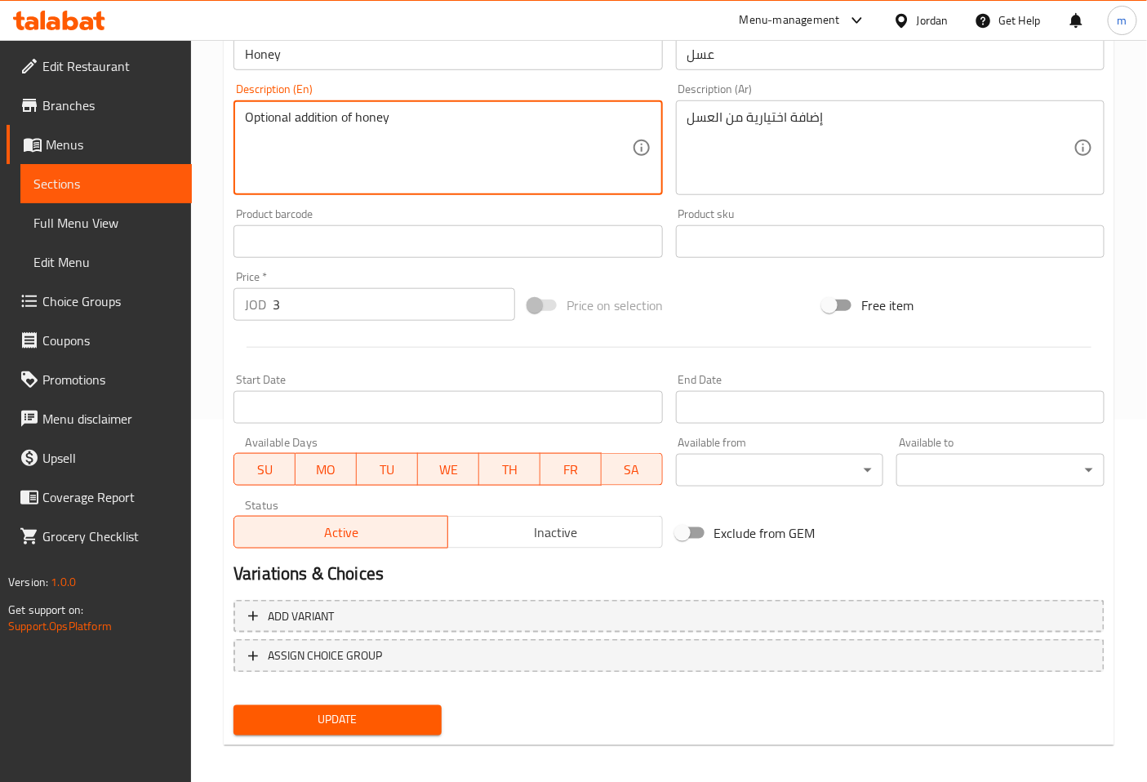
click at [385, 719] on span "Update" at bounding box center [338, 720] width 182 height 20
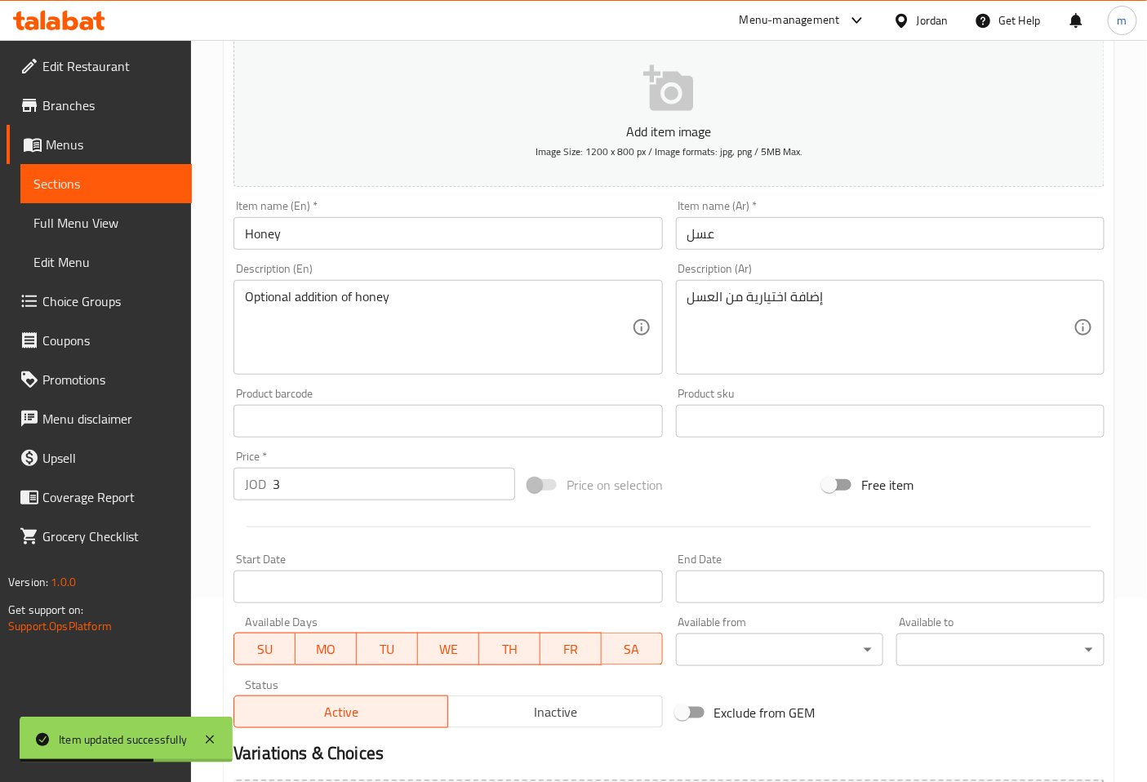
scroll to position [181, 0]
click at [122, 178] on span "Sections" at bounding box center [105, 184] width 145 height 20
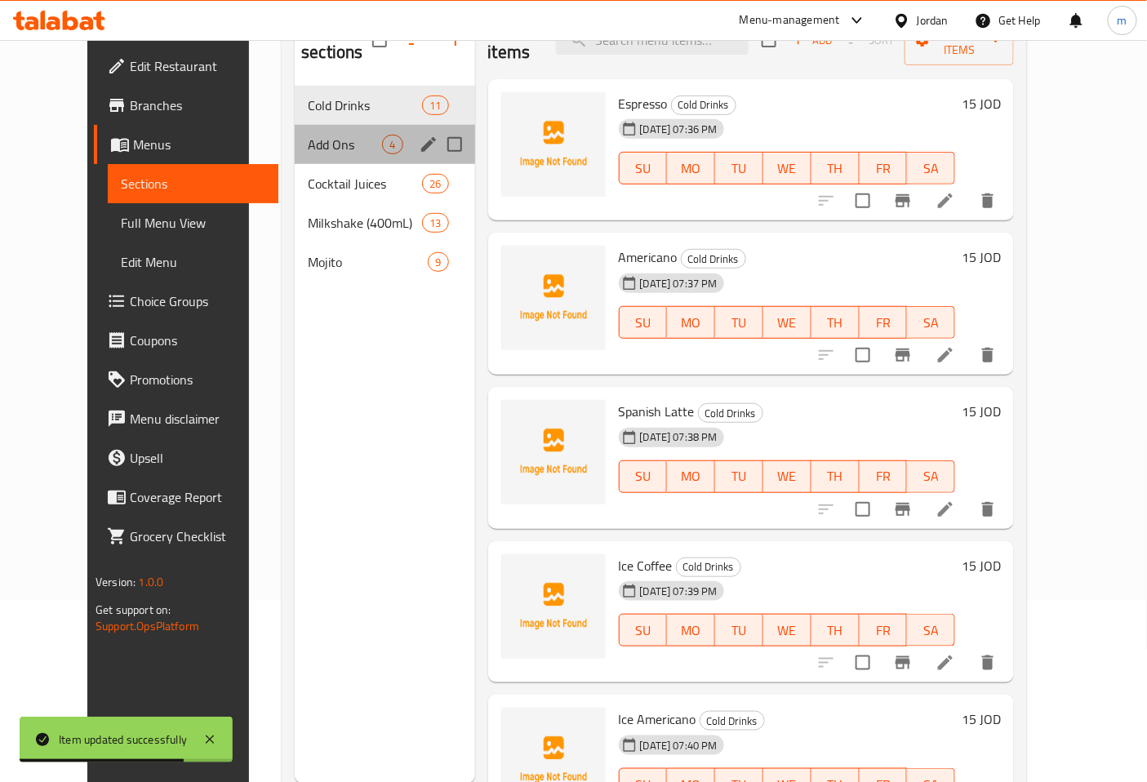
click at [328, 135] on span "Add Ons" at bounding box center [345, 145] width 74 height 20
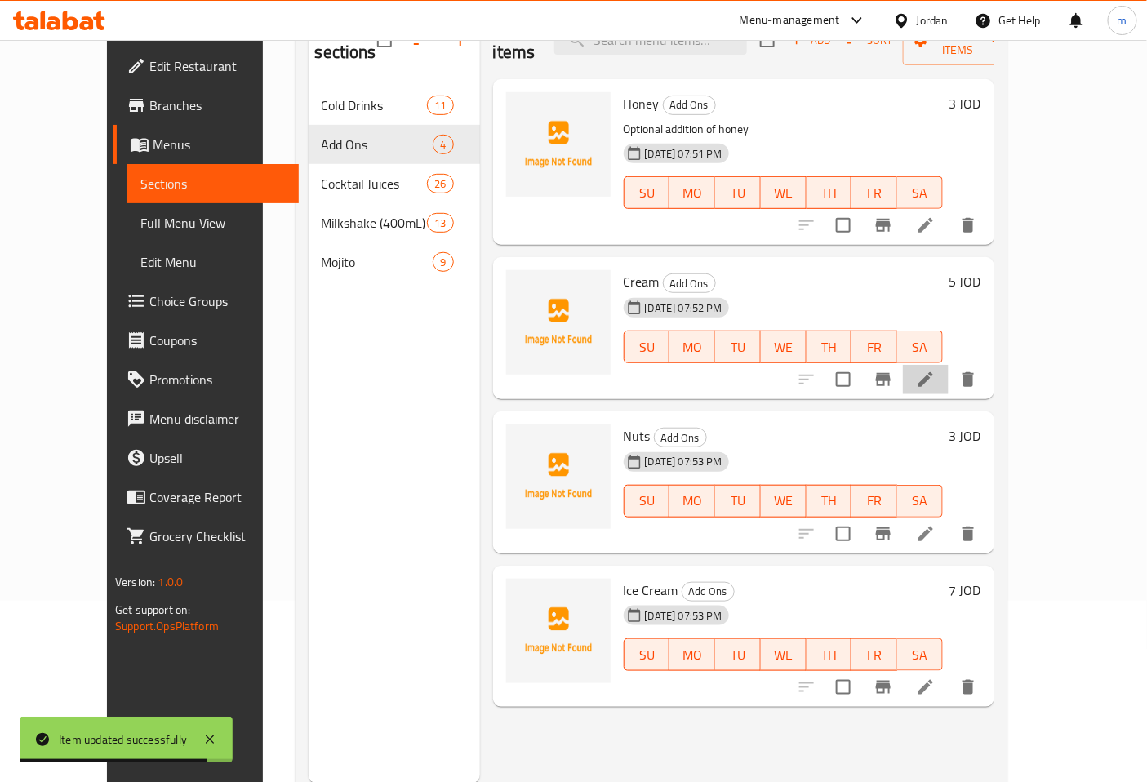
click at [949, 365] on li at bounding box center [926, 379] width 46 height 29
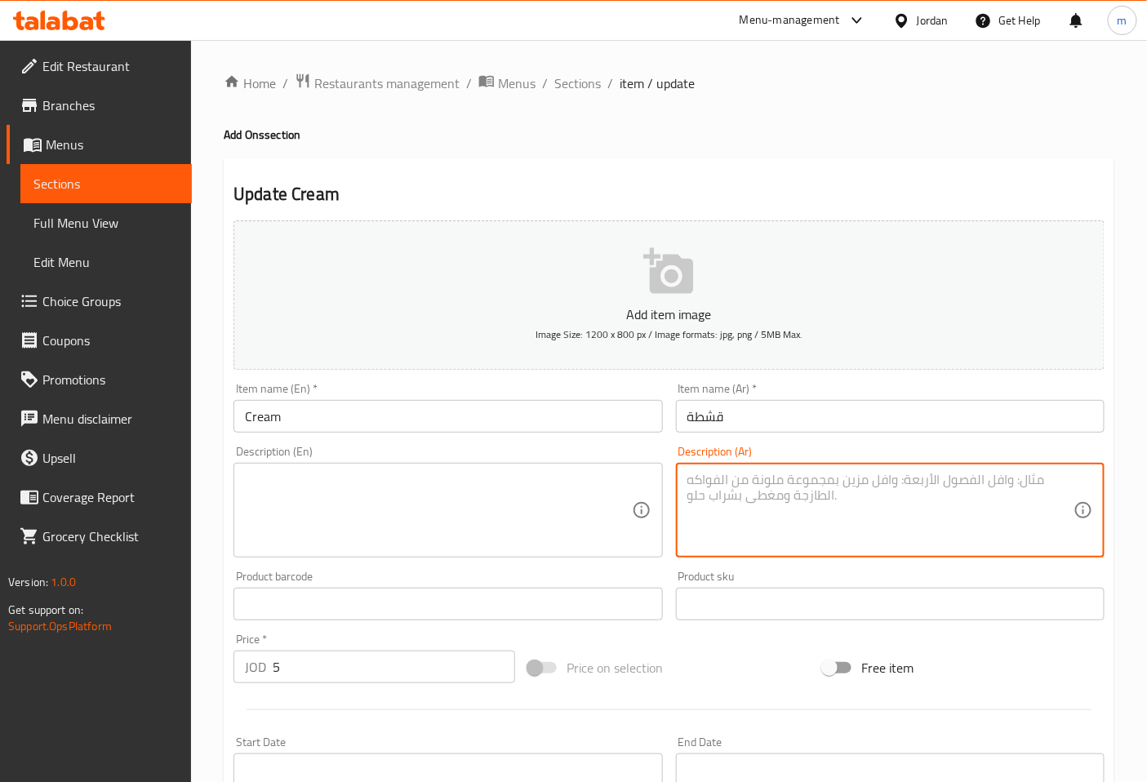
paste textarea "إضافة اختيارية من القشطة"
type textarea "إضافة اختيارية من القشطة"
click at [455, 474] on textarea at bounding box center [438, 511] width 386 height 78
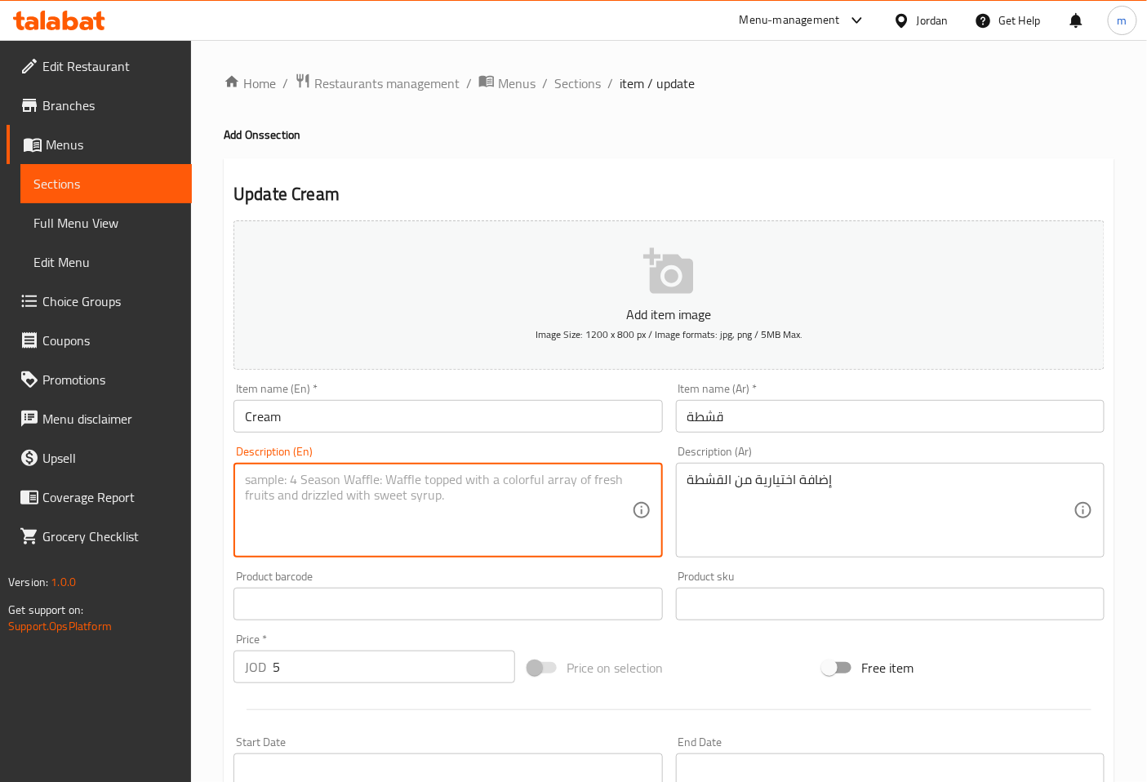
paste textarea "Optional addition of cream"
type textarea "Optional addition of cream"
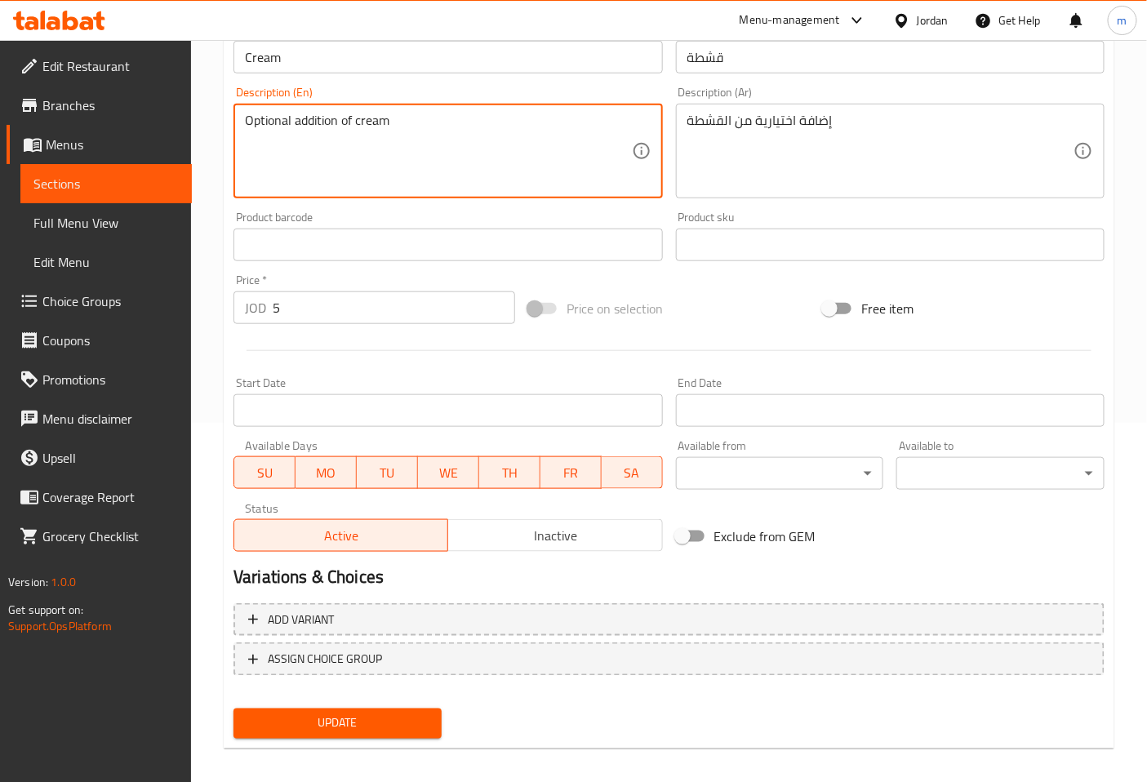
scroll to position [362, 0]
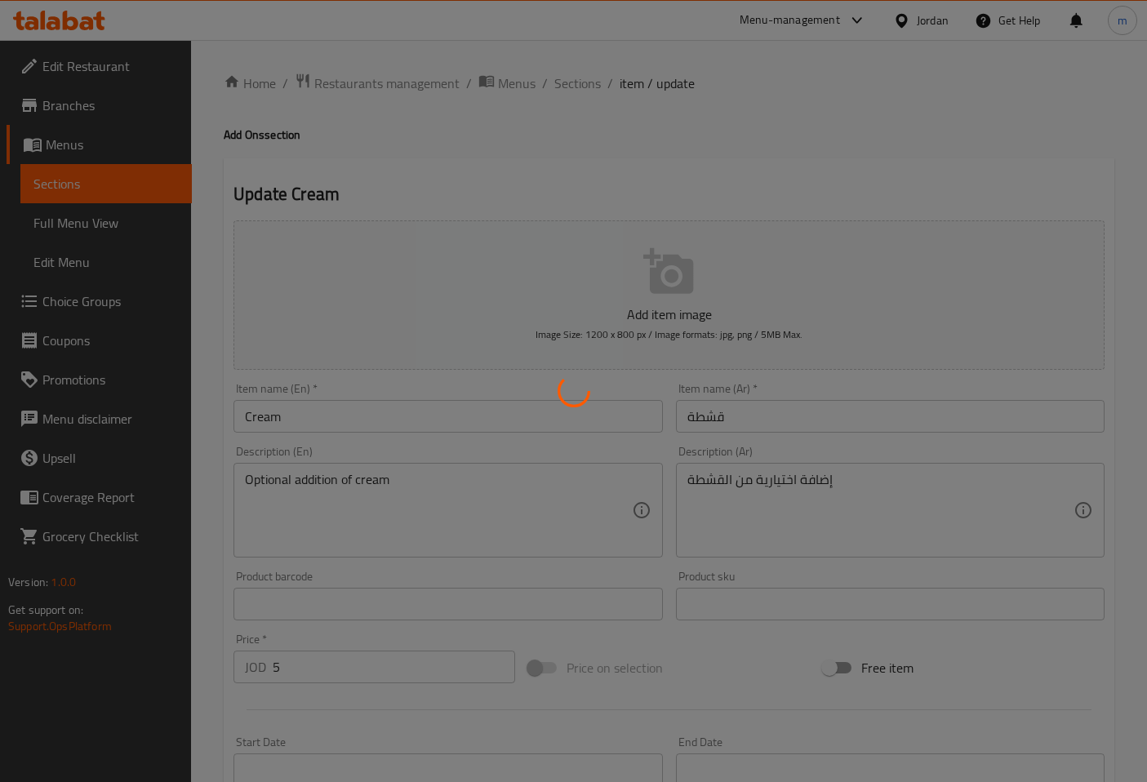
scroll to position [362, 0]
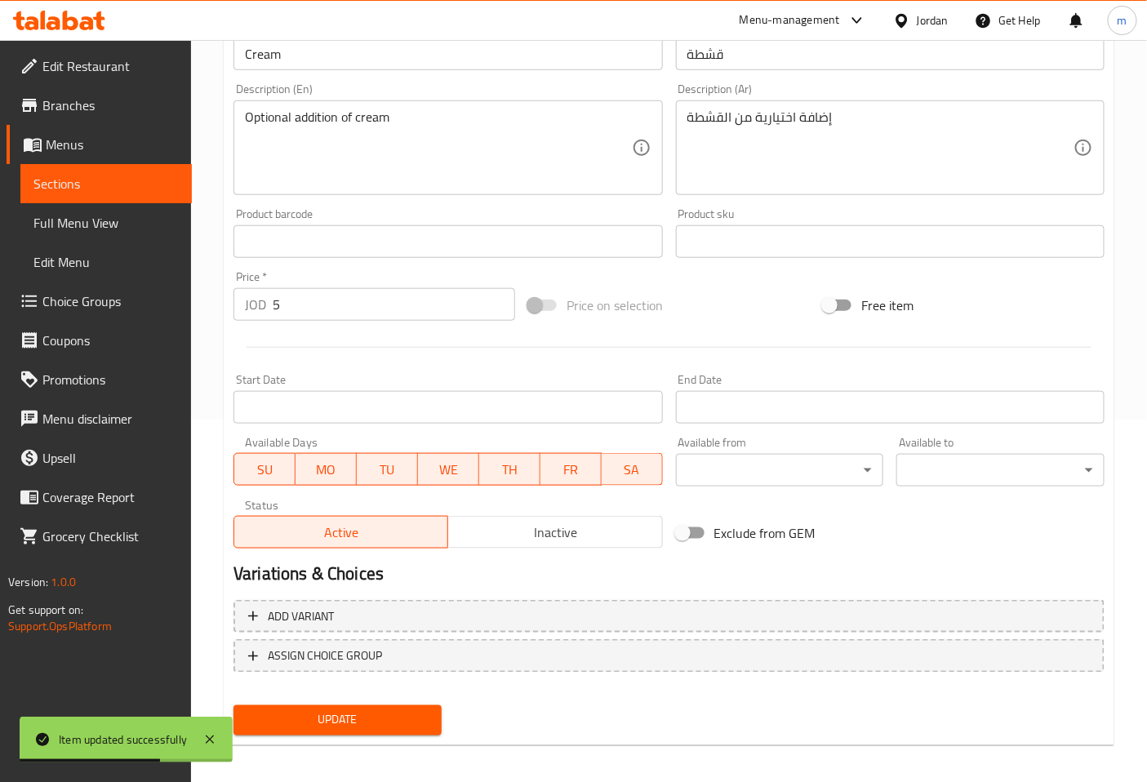
click at [73, 174] on span "Sections" at bounding box center [105, 184] width 145 height 20
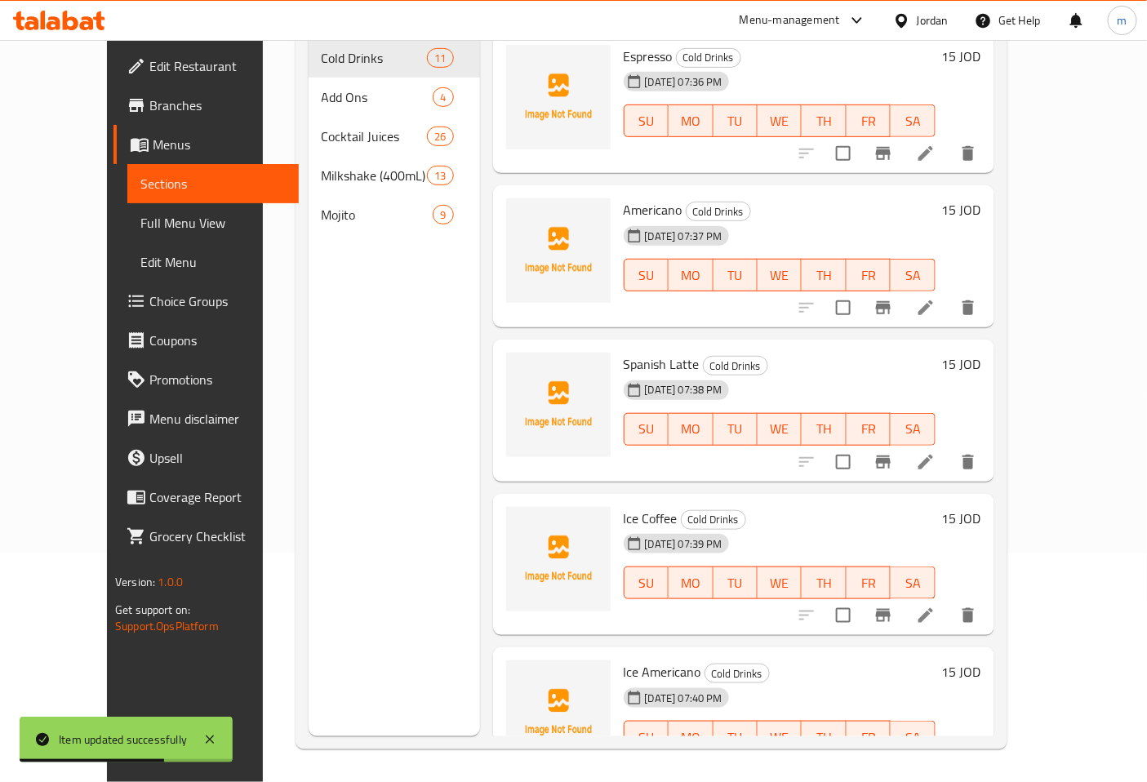
scroll to position [229, 0]
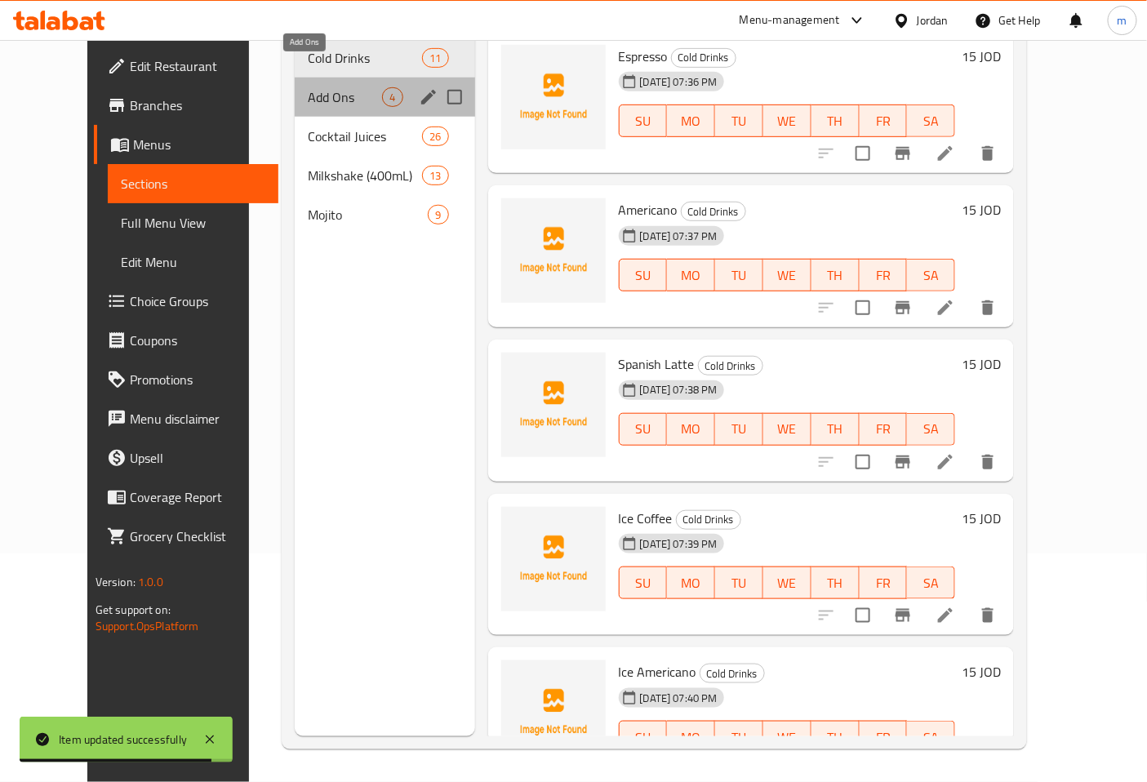
click at [308, 87] on span "Add Ons" at bounding box center [345, 97] width 74 height 20
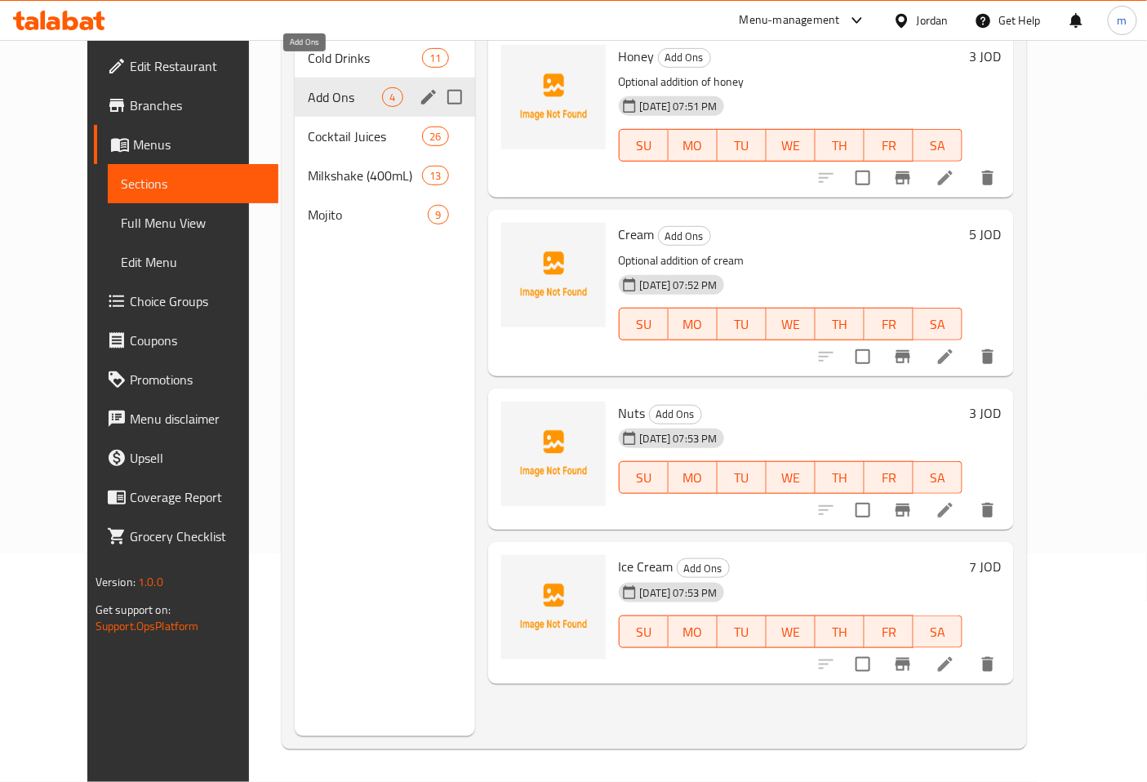
click at [308, 87] on span "Add Ons" at bounding box center [345, 97] width 74 height 20
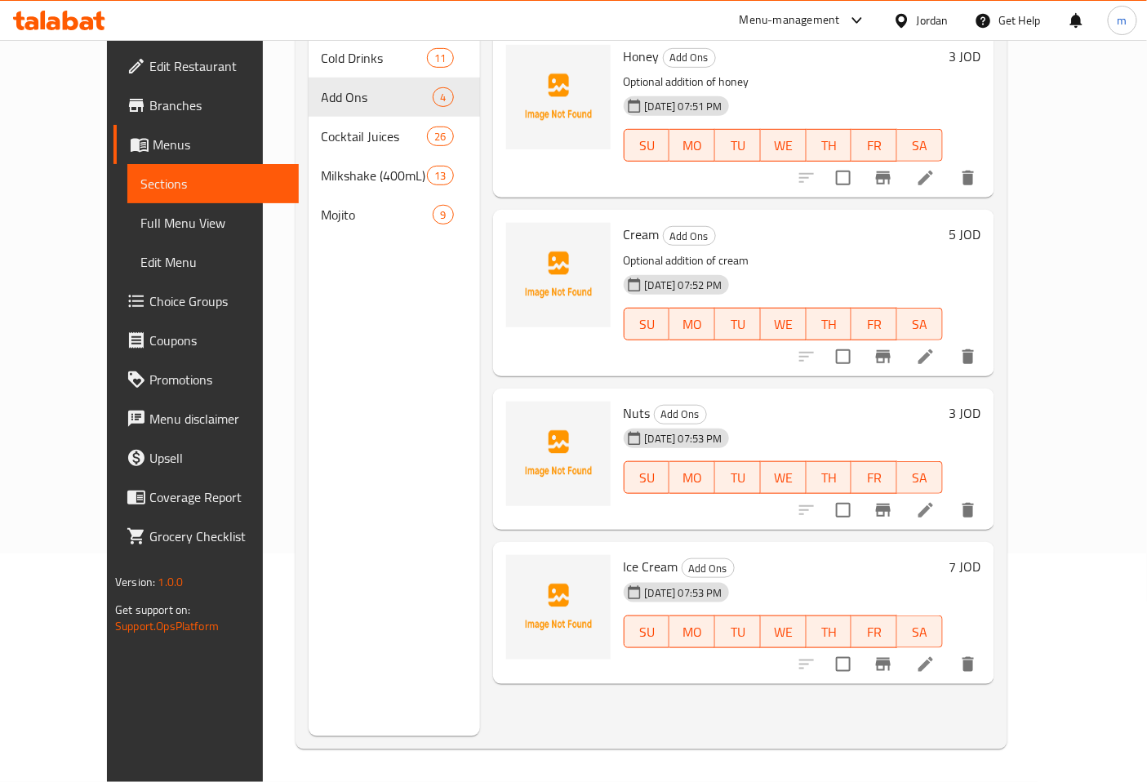
click at [949, 496] on li at bounding box center [926, 510] width 46 height 29
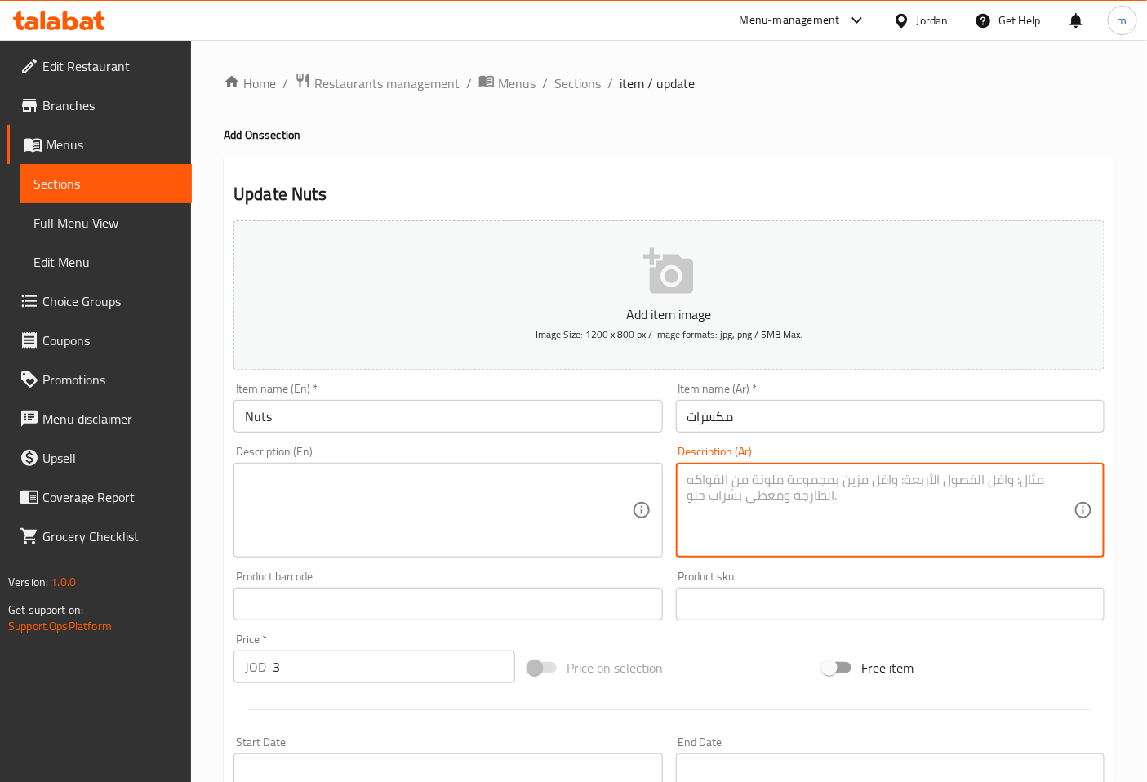
paste textarea "إضافة اختيارية من المكسرات"
type textarea "إضافة اختيارية من المكسرات"
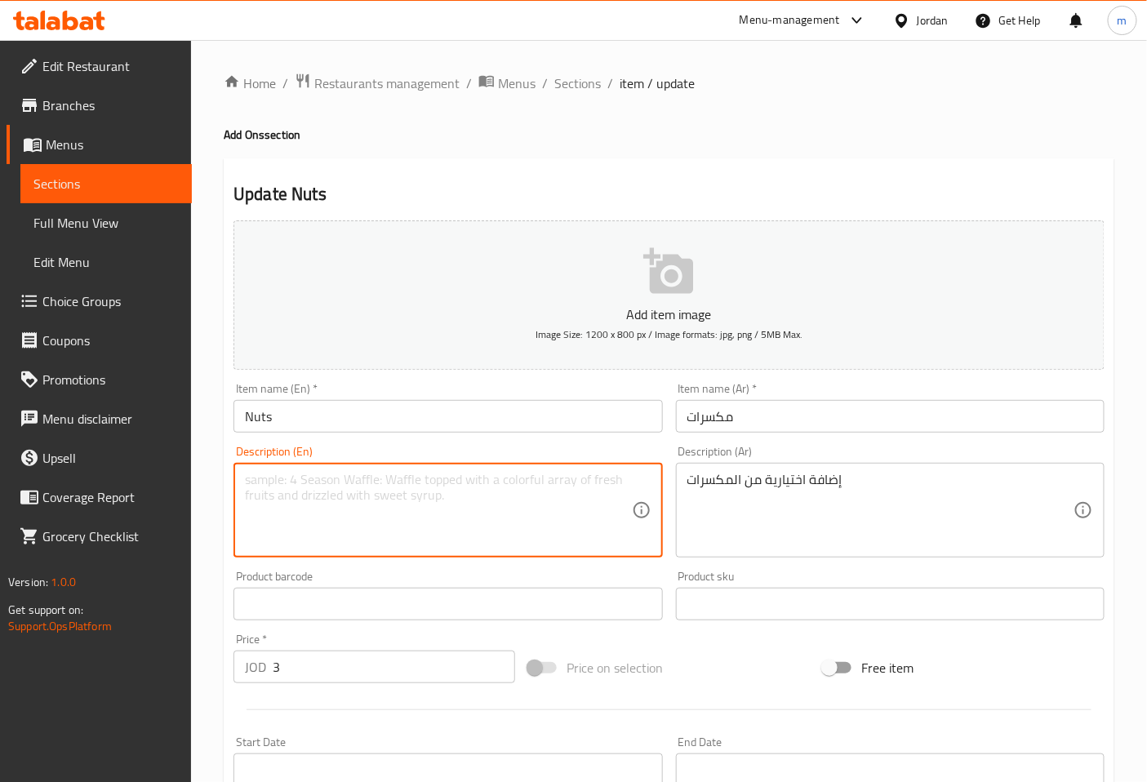
paste textarea "Optional addition of nuts"
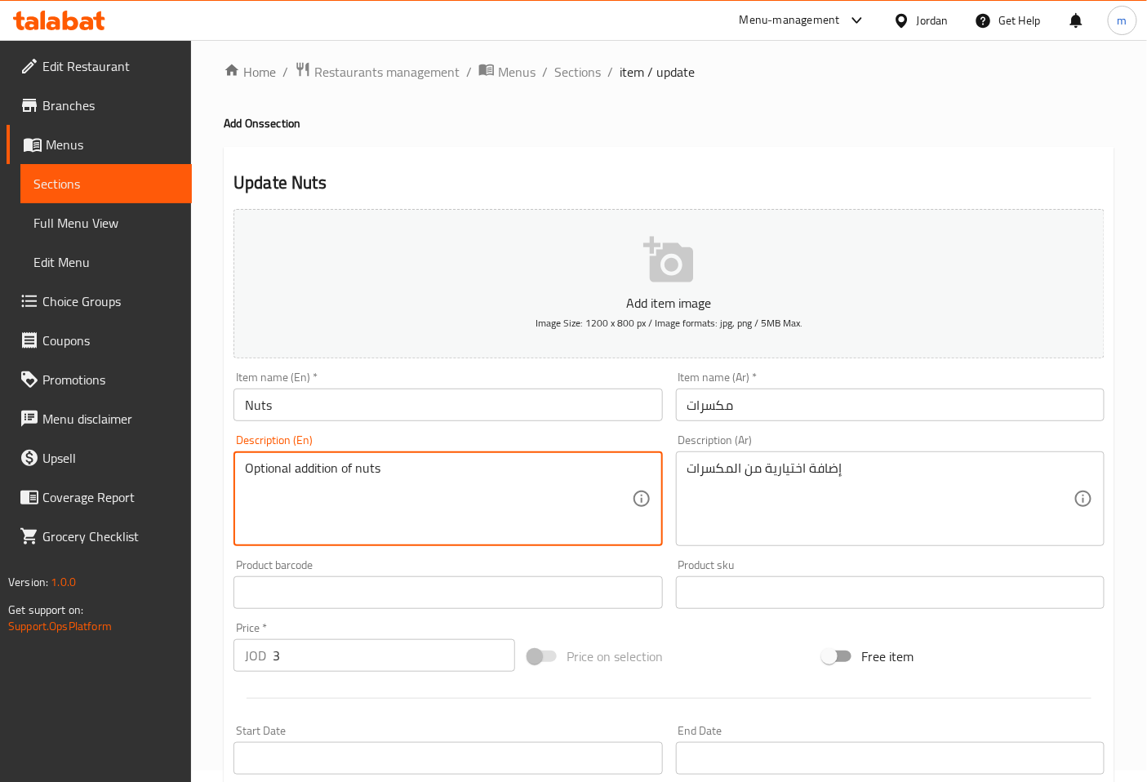
scroll to position [362, 0]
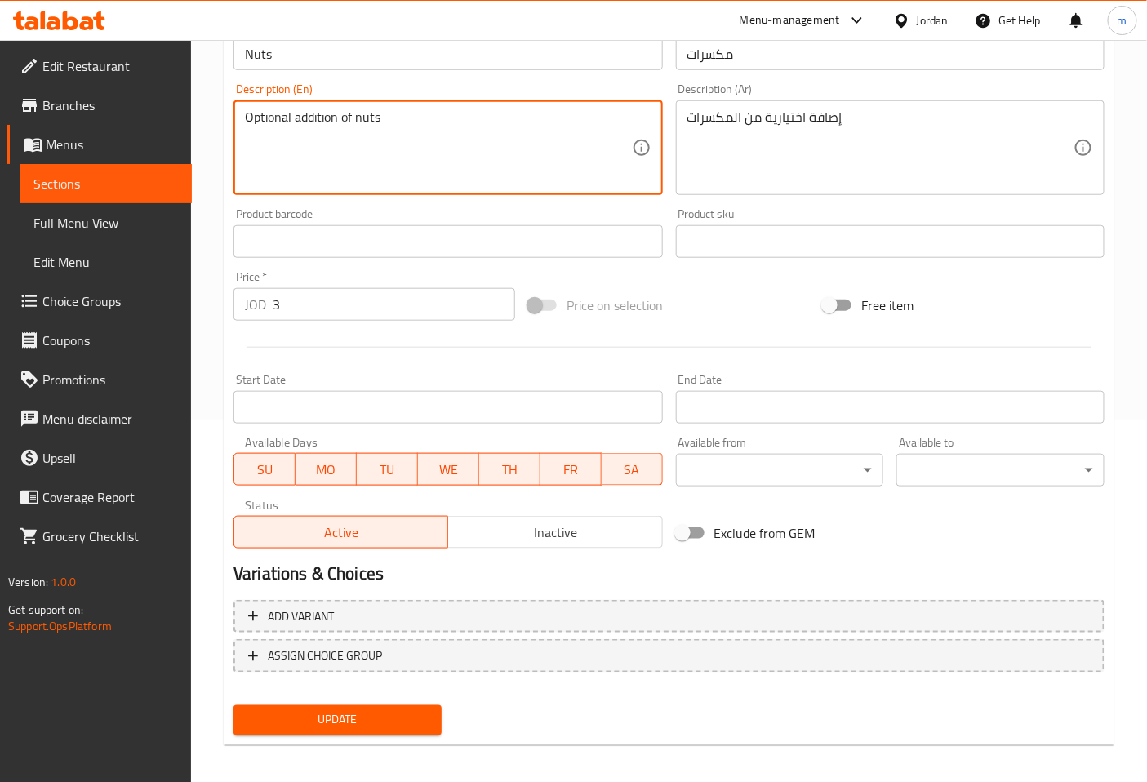
type textarea "Optional addition of nuts"
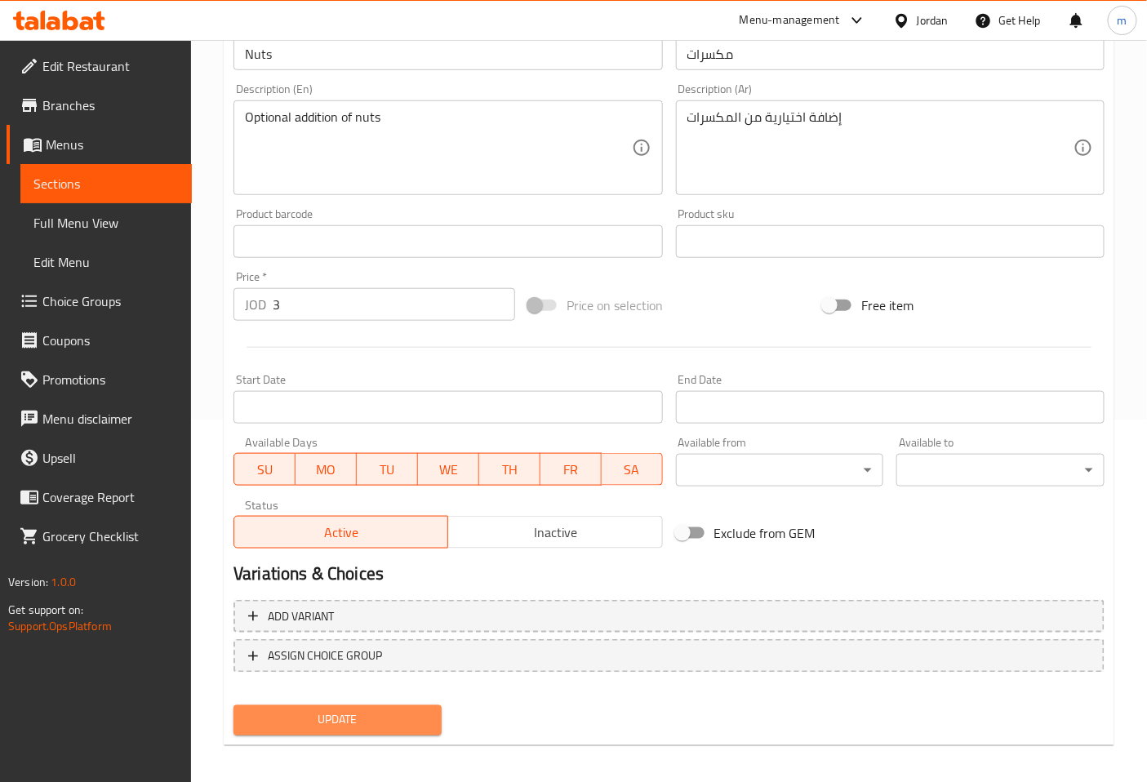
click at [380, 715] on span "Update" at bounding box center [338, 720] width 182 height 20
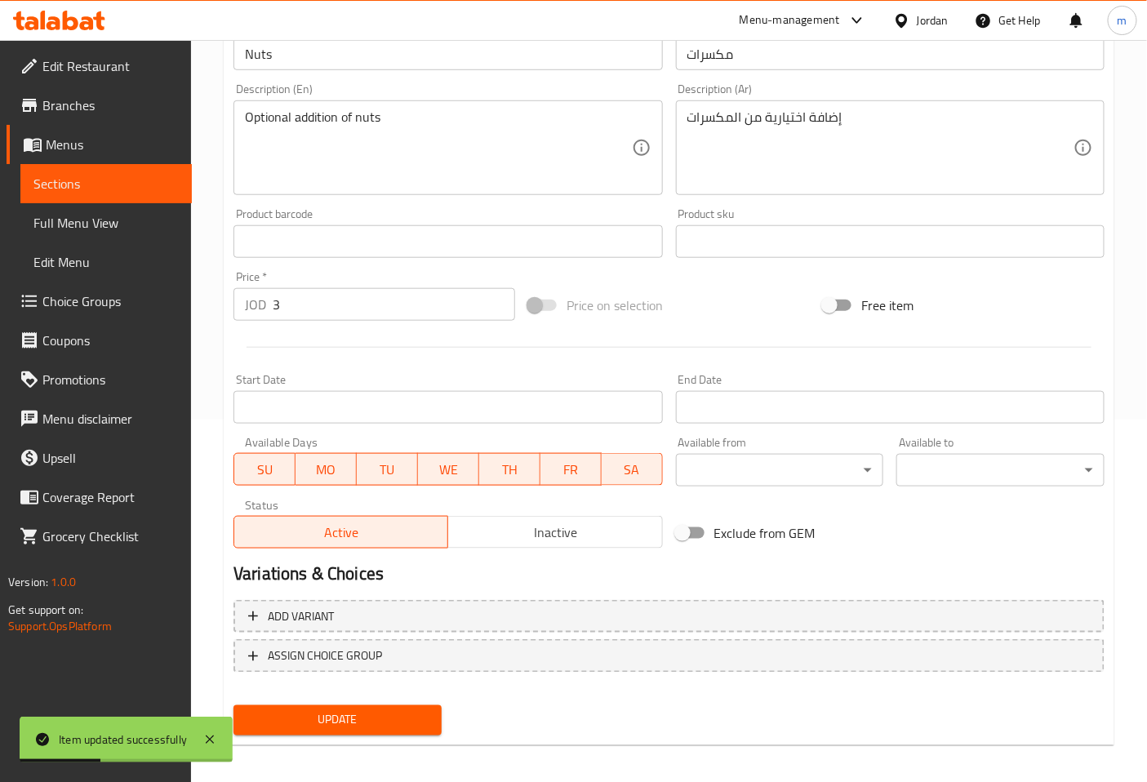
click at [131, 193] on span "Sections" at bounding box center [105, 184] width 145 height 20
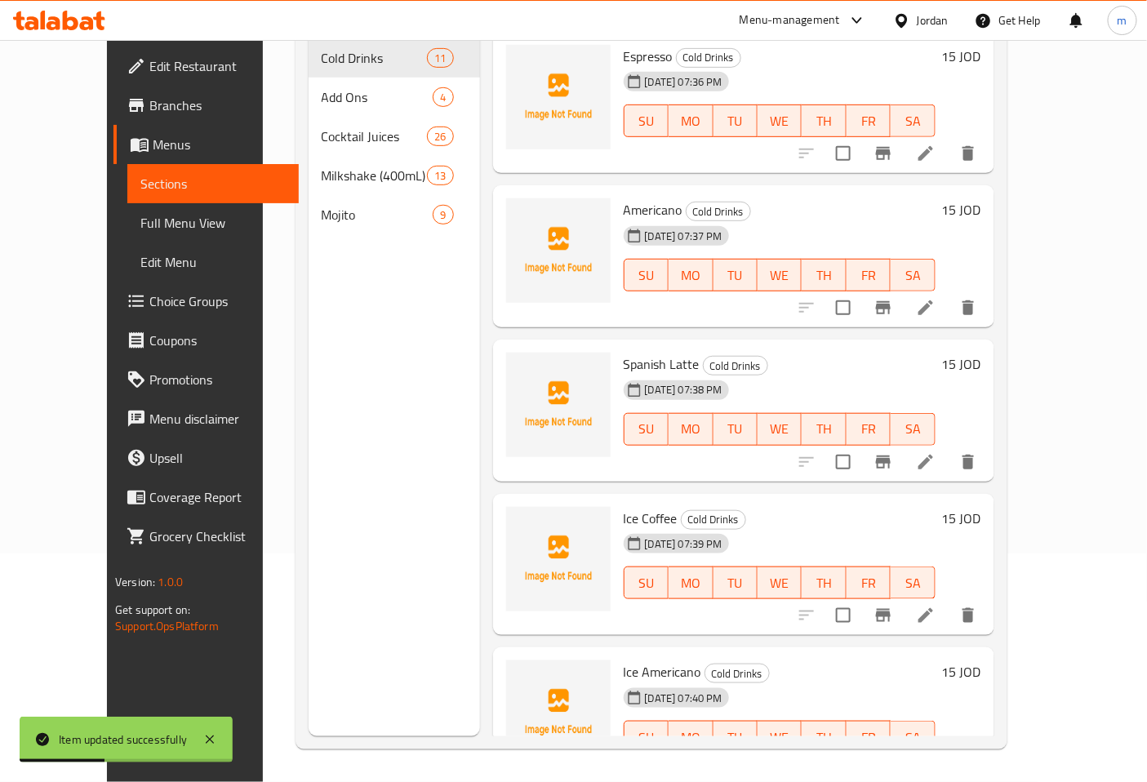
scroll to position [229, 0]
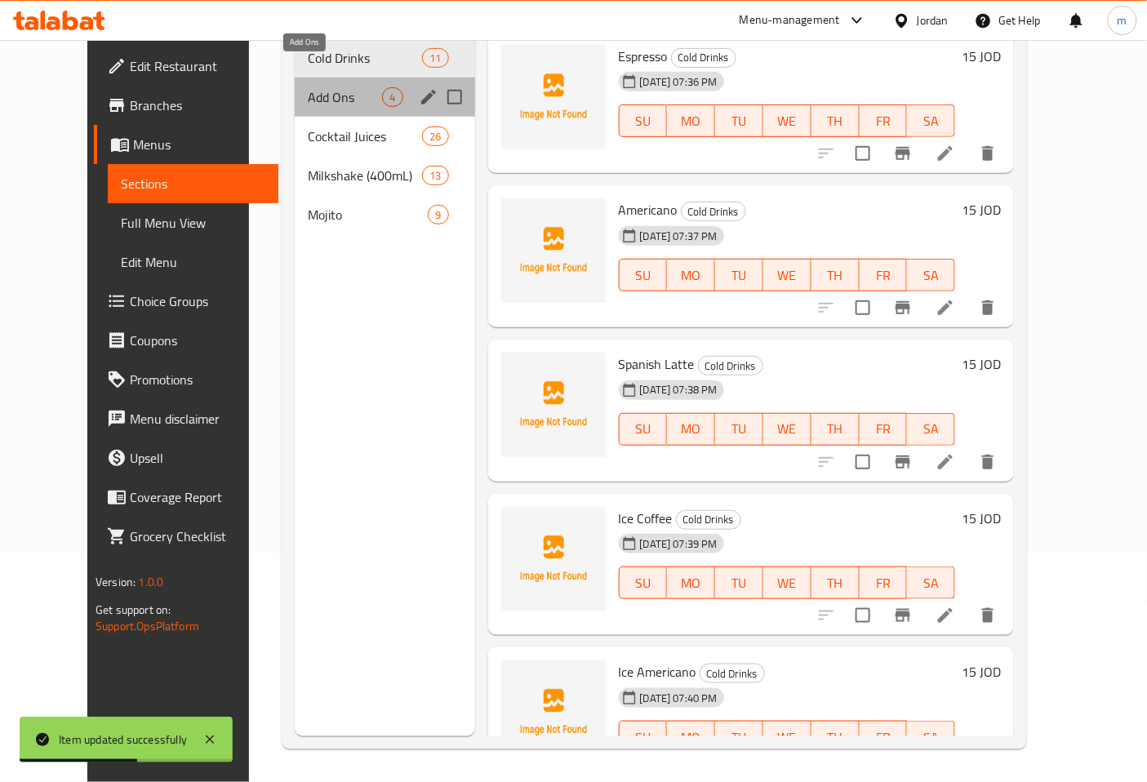
click at [322, 87] on span "Add Ons" at bounding box center [345, 97] width 74 height 20
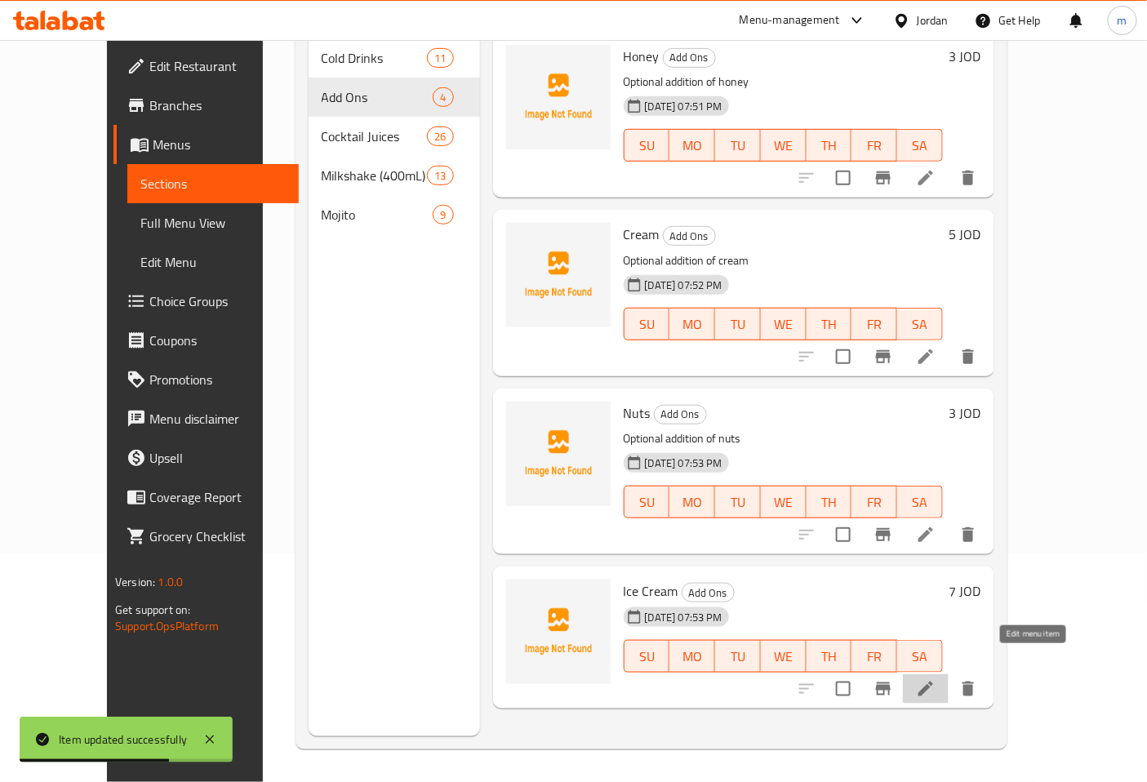
click at [936, 679] on icon at bounding box center [926, 689] width 20 height 20
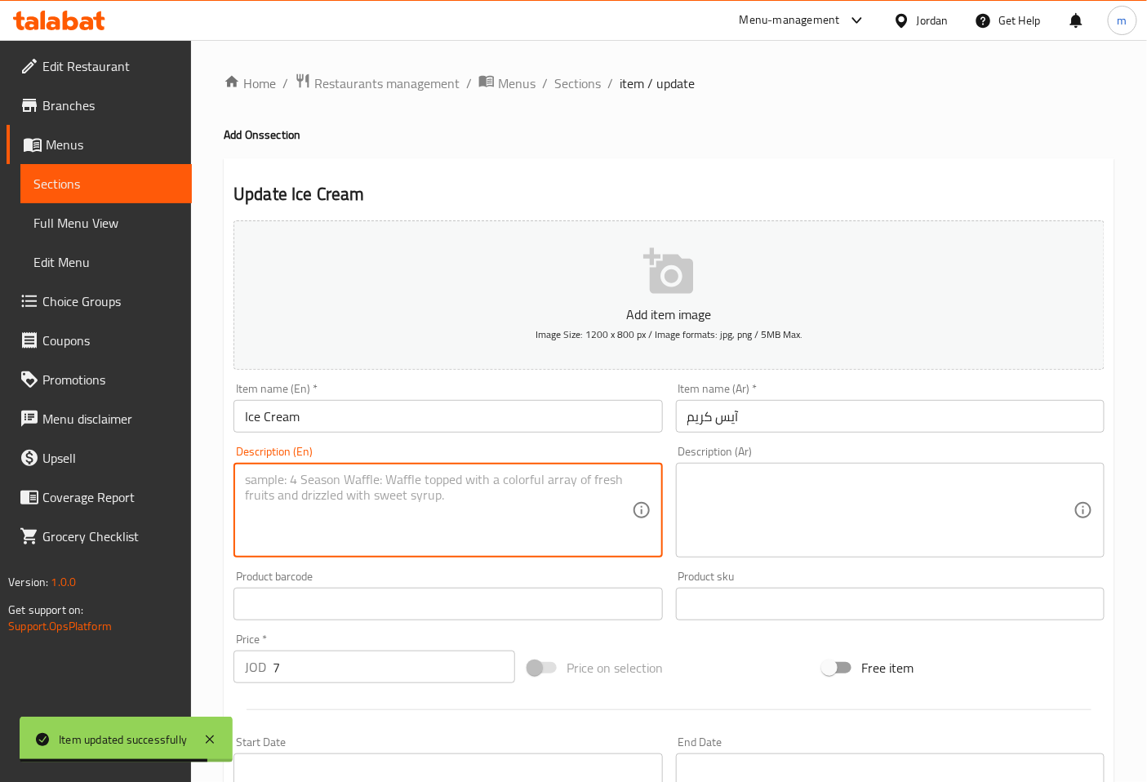
paste textarea "Optional addition of ice cream"
type textarea "Optional addition of ice cream"
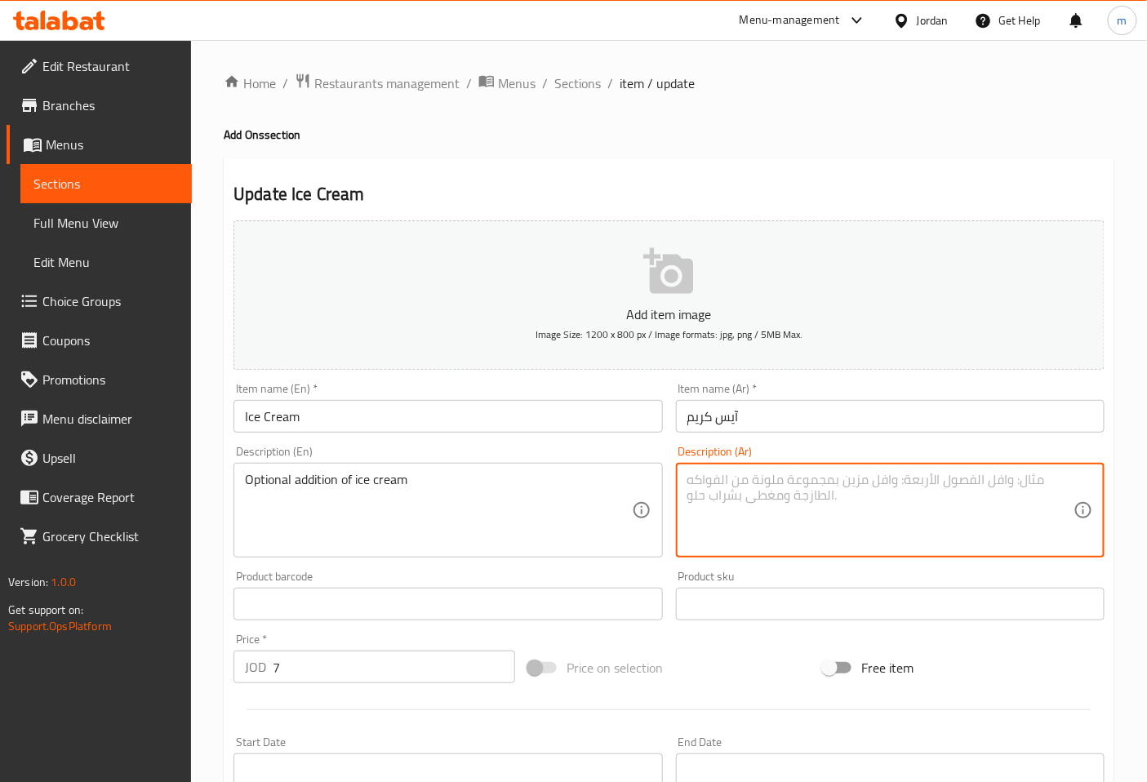
paste textarea "إضافة اختيارية من الآيس كريم"
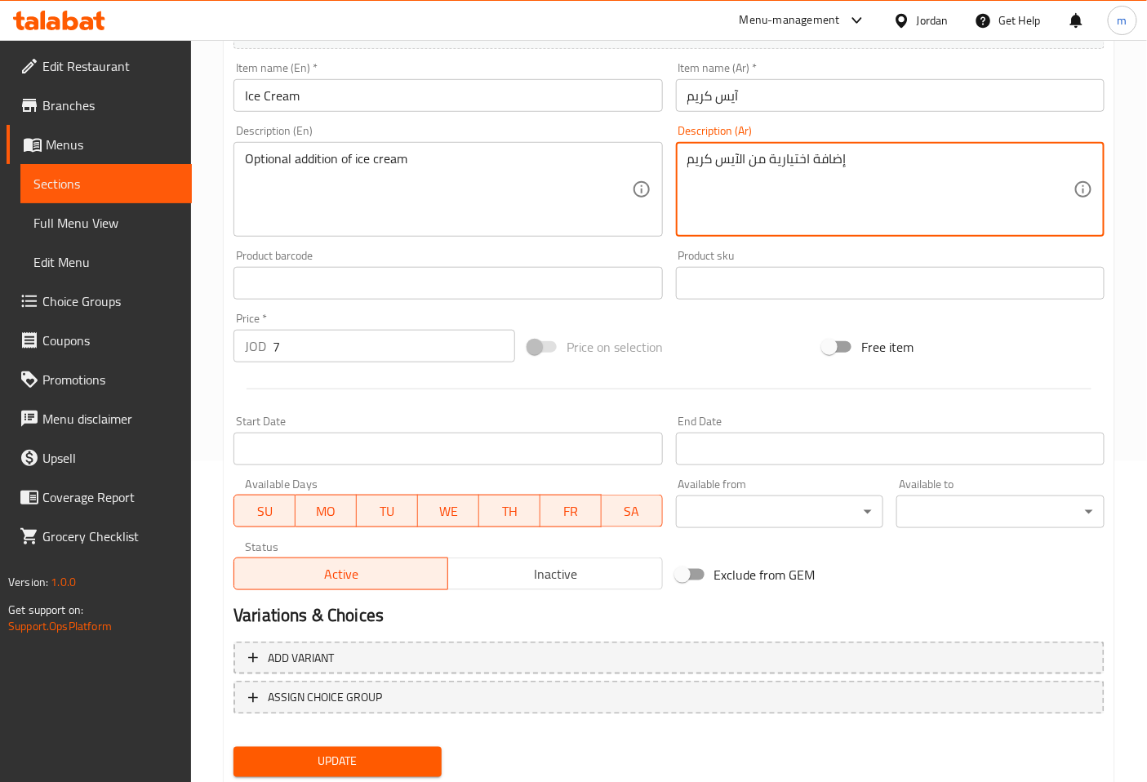
scroll to position [368, 0]
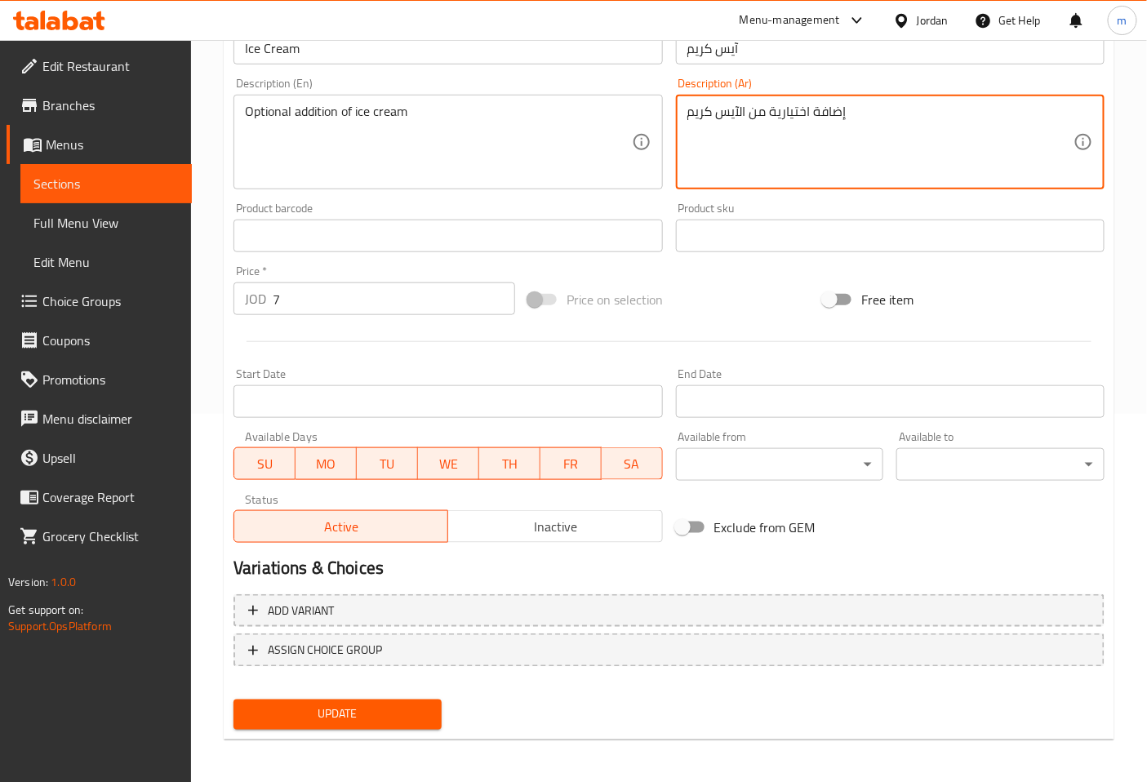
type textarea "إضافة اختيارية من الآيس كريم"
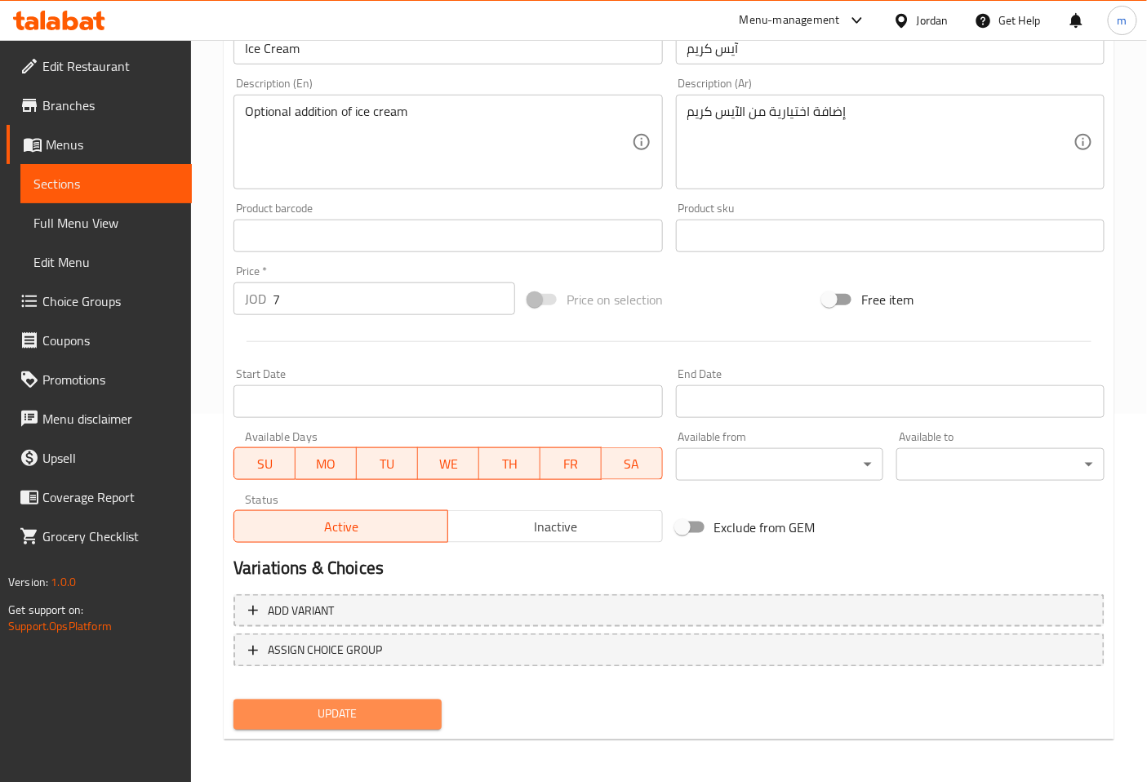
click at [397, 714] on span "Update" at bounding box center [338, 715] width 182 height 20
click at [124, 182] on span "Sections" at bounding box center [105, 184] width 145 height 20
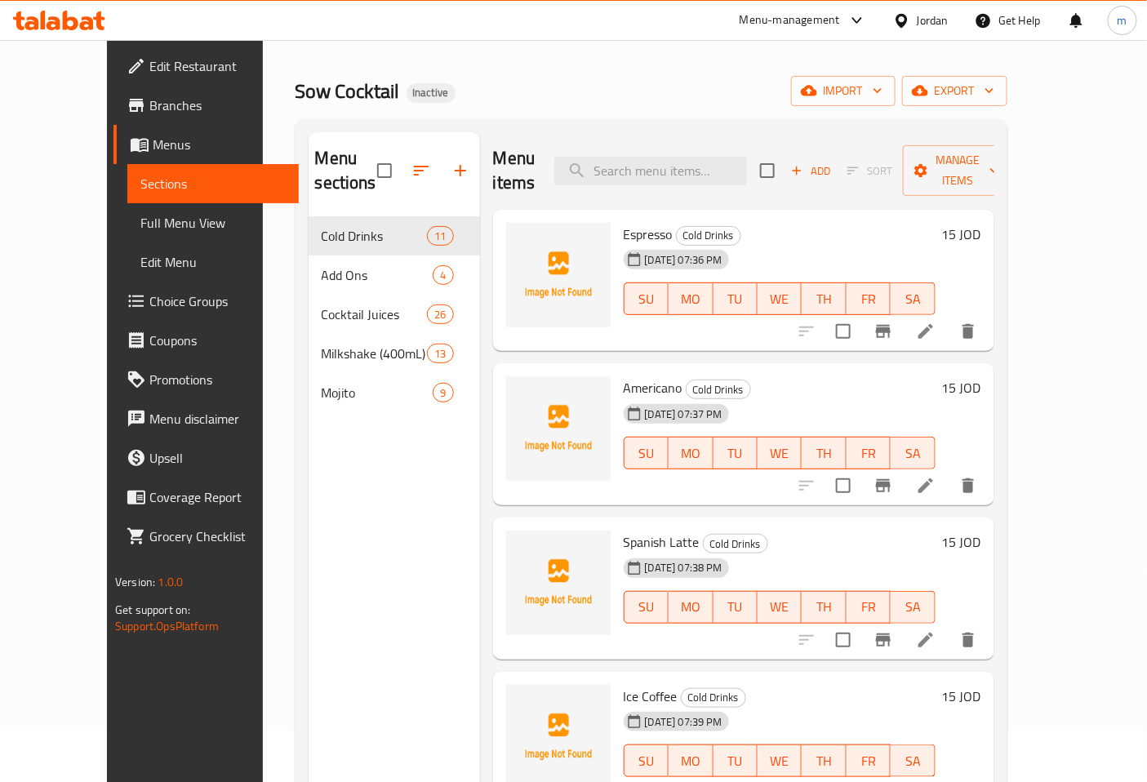
scroll to position [47, 0]
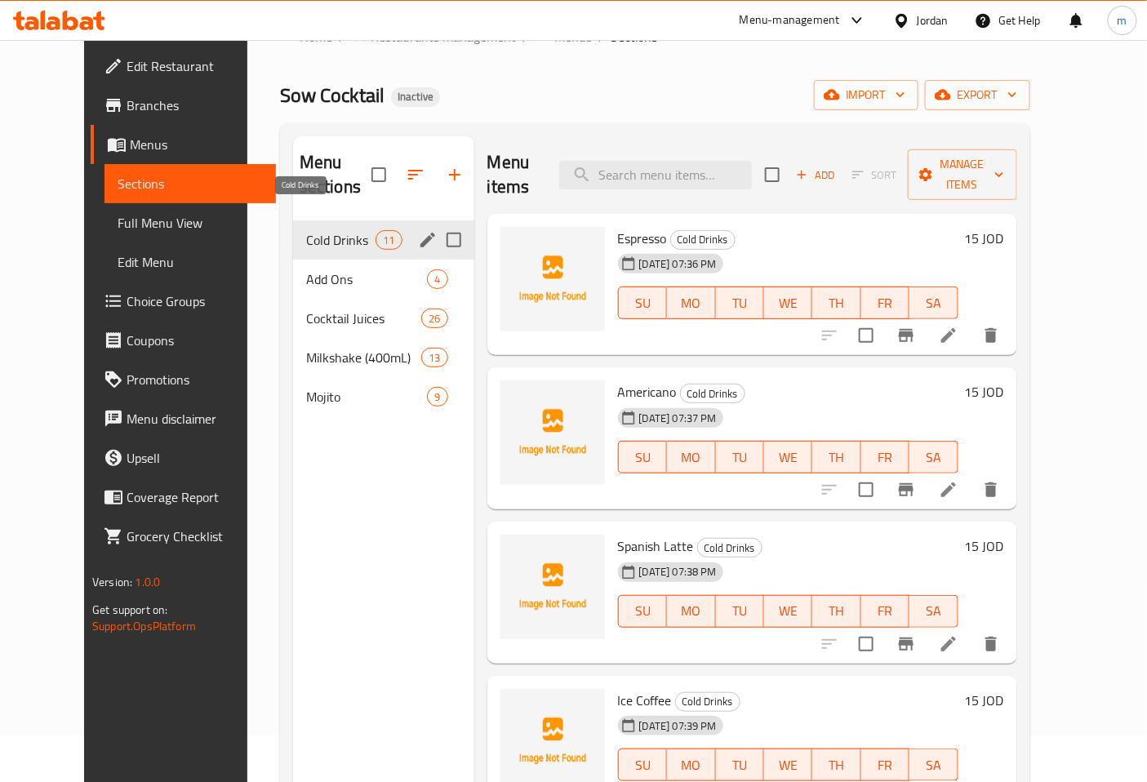
click at [306, 230] on span "Cold Drinks" at bounding box center [340, 240] width 69 height 20
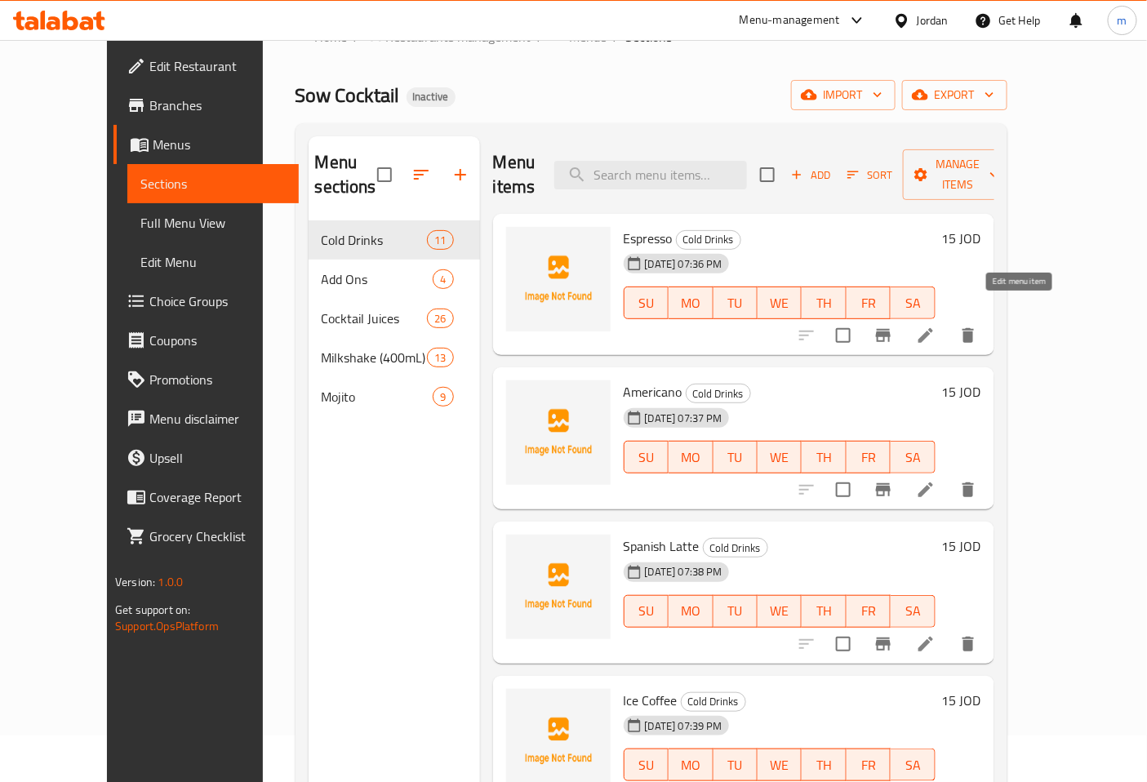
click at [936, 326] on icon at bounding box center [926, 336] width 20 height 20
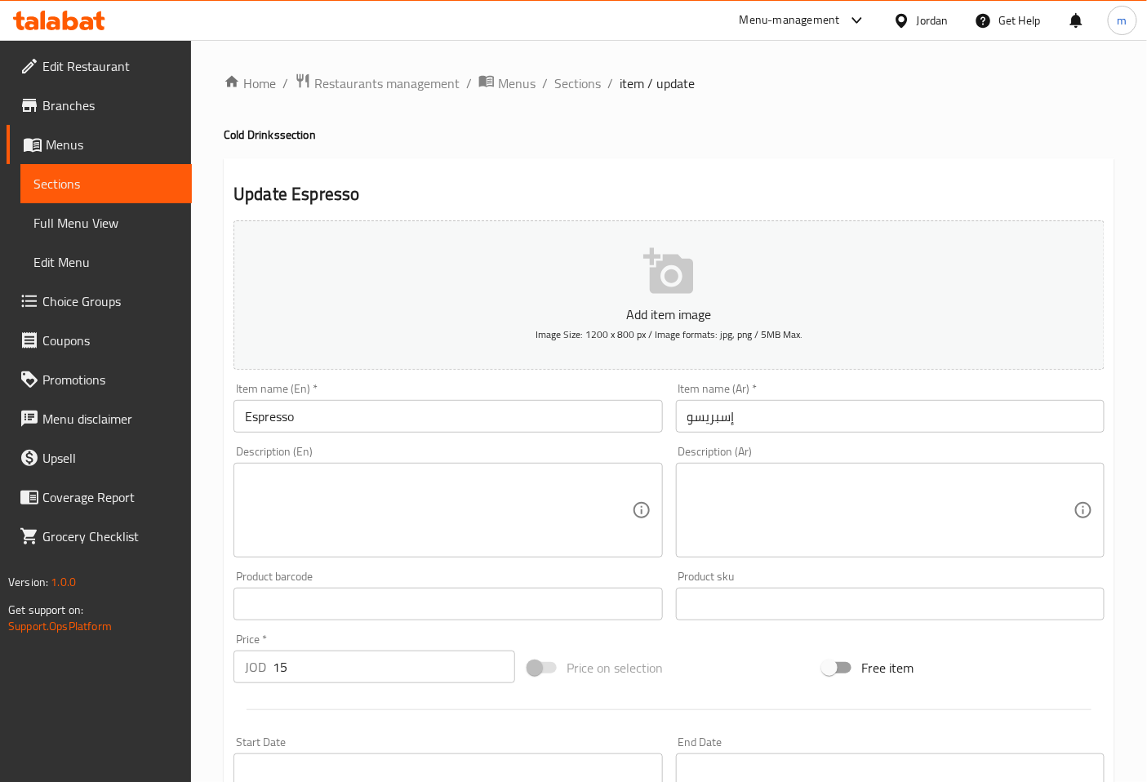
click at [755, 465] on div "Description (Ar)" at bounding box center [890, 510] width 429 height 95
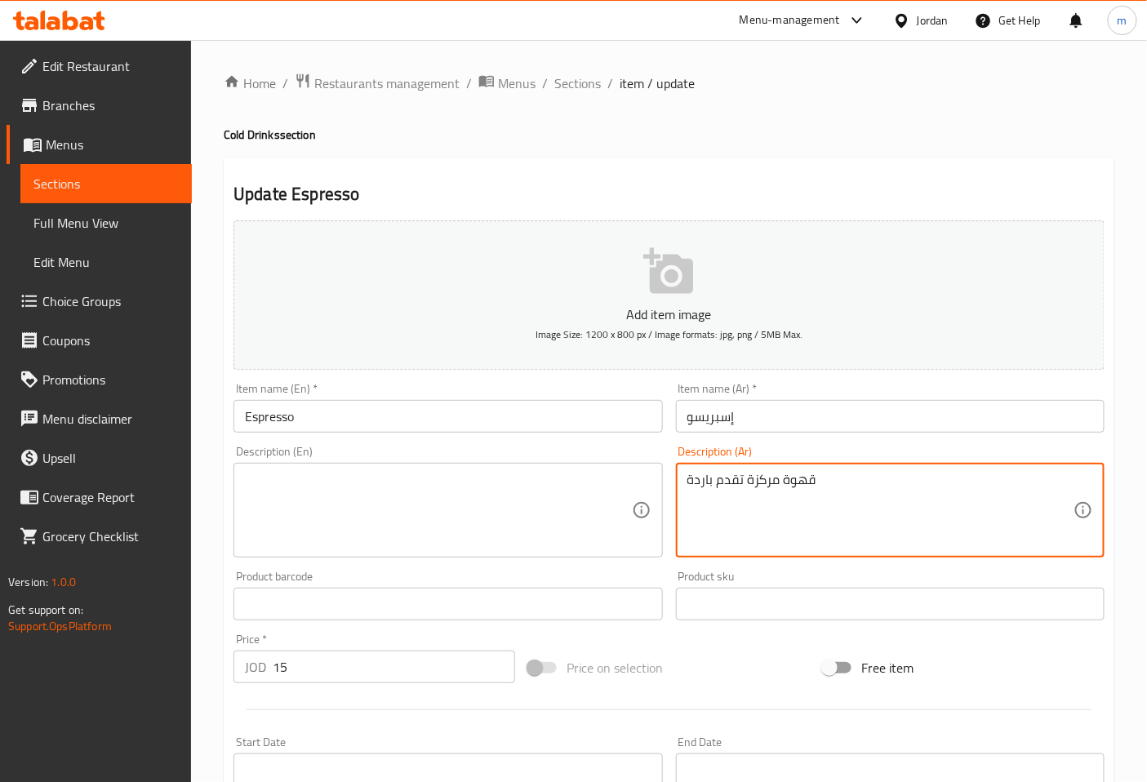
type textarea "قهوة مركزة تقدم باردة"
click at [593, 490] on textarea at bounding box center [438, 511] width 386 height 78
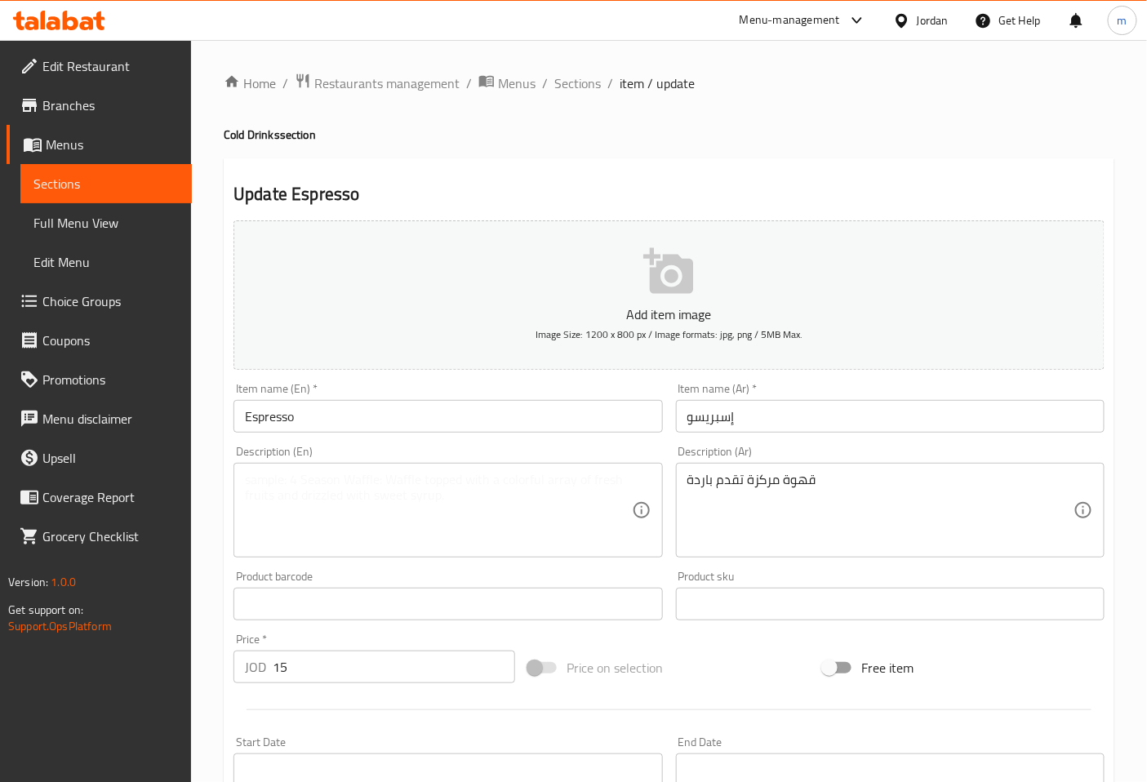
drag, startPoint x: 680, startPoint y: 482, endPoint x: 763, endPoint y: 478, distance: 83.3
click at [763, 478] on div "قهوة مركزة تقدم باردة Description (Ar)" at bounding box center [890, 510] width 429 height 95
drag, startPoint x: 684, startPoint y: 482, endPoint x: 781, endPoint y: 482, distance: 97.2
click at [780, 482] on div "قهوة مركزة تقدم باردة Description (Ar)" at bounding box center [890, 510] width 429 height 95
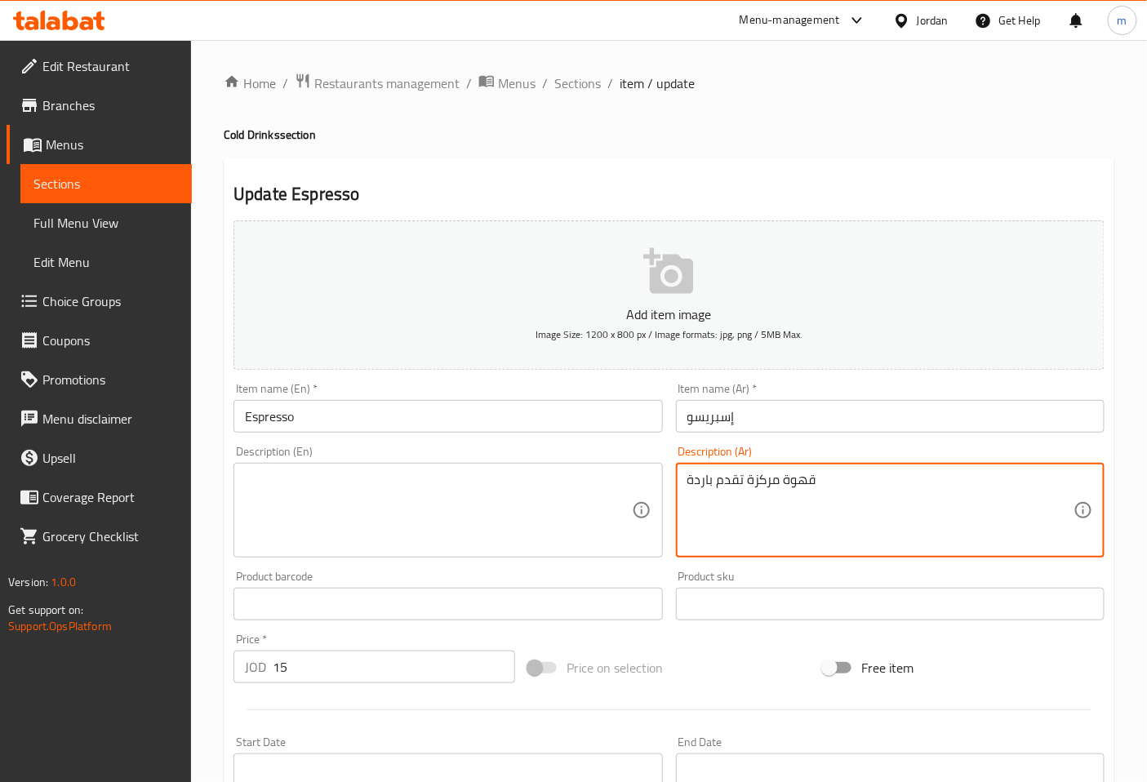
drag, startPoint x: 808, startPoint y: 480, endPoint x: 681, endPoint y: 480, distance: 127.4
click at [681, 480] on div "قهوة مركزة تقدم باردة Description (Ar)" at bounding box center [890, 510] width 429 height 95
click at [814, 500] on textarea "قهوة مركزة تقدم باردة" at bounding box center [880, 511] width 386 height 78
click at [843, 506] on textarea "قهوة مركزة تقدم باردة" at bounding box center [880, 511] width 386 height 78
click at [841, 483] on textarea "قهوة مركزة تقدم باردة" at bounding box center [880, 511] width 386 height 78
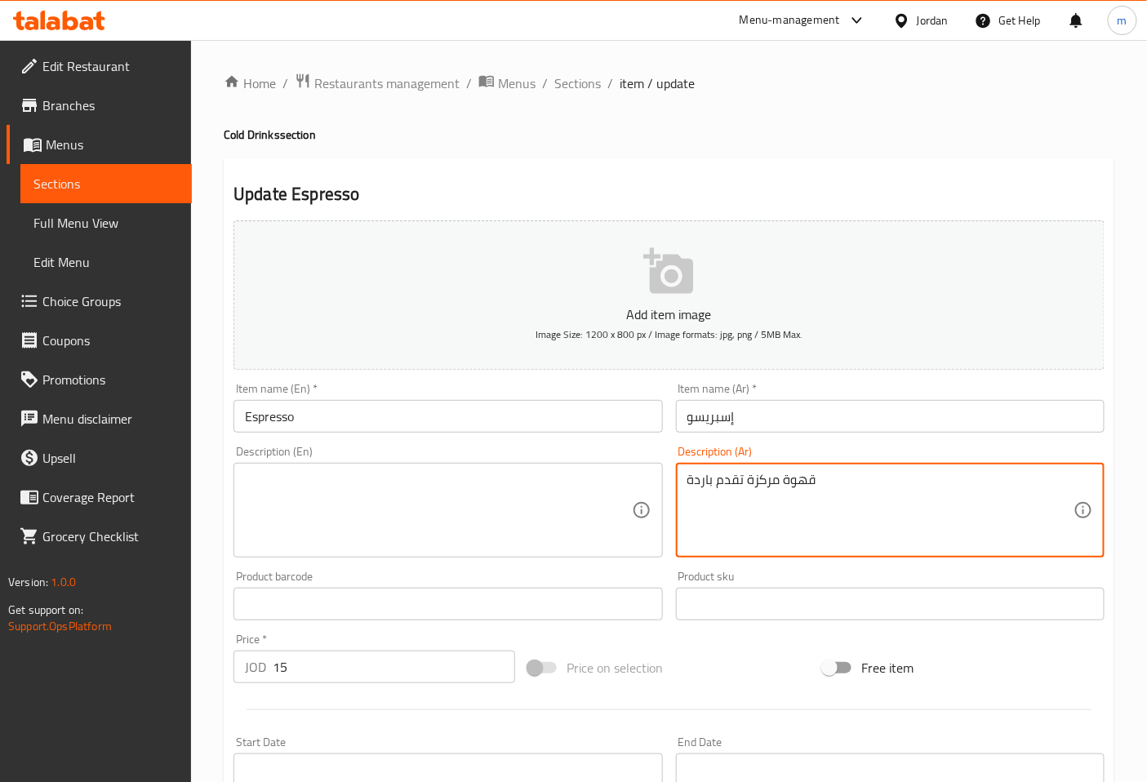
drag, startPoint x: 813, startPoint y: 478, endPoint x: 684, endPoint y: 485, distance: 129.2
click at [684, 485] on div "قهوة مركزة تقدم باردة Description (Ar)" at bounding box center [890, 510] width 429 height 95
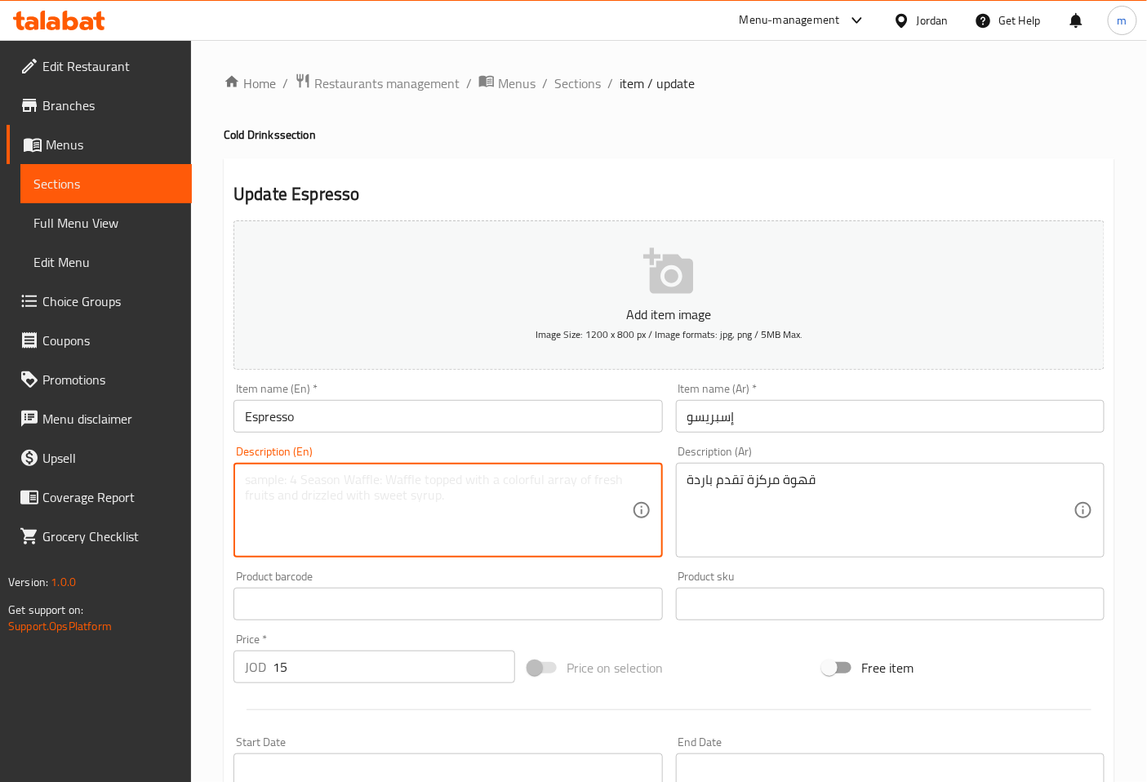
paste textarea "Concentrated coffee served cold"
click at [447, 511] on textarea "Concentrated coffee served cold" at bounding box center [438, 511] width 386 height 78
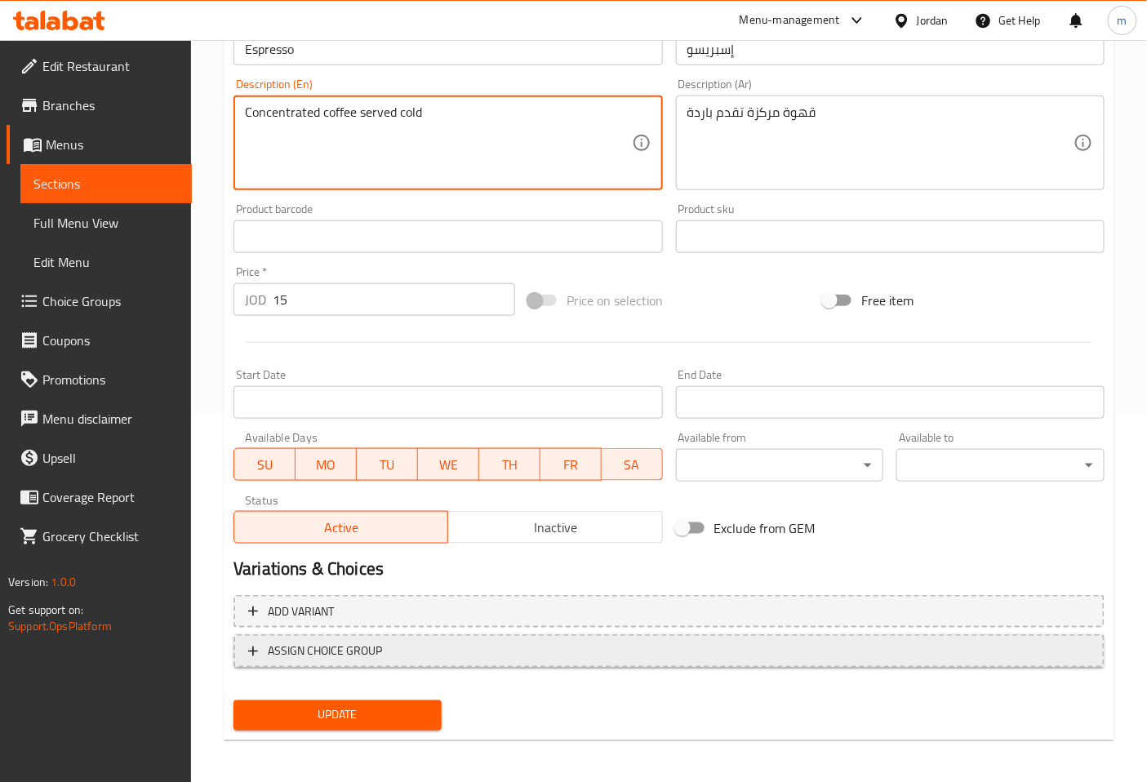
scroll to position [368, 0]
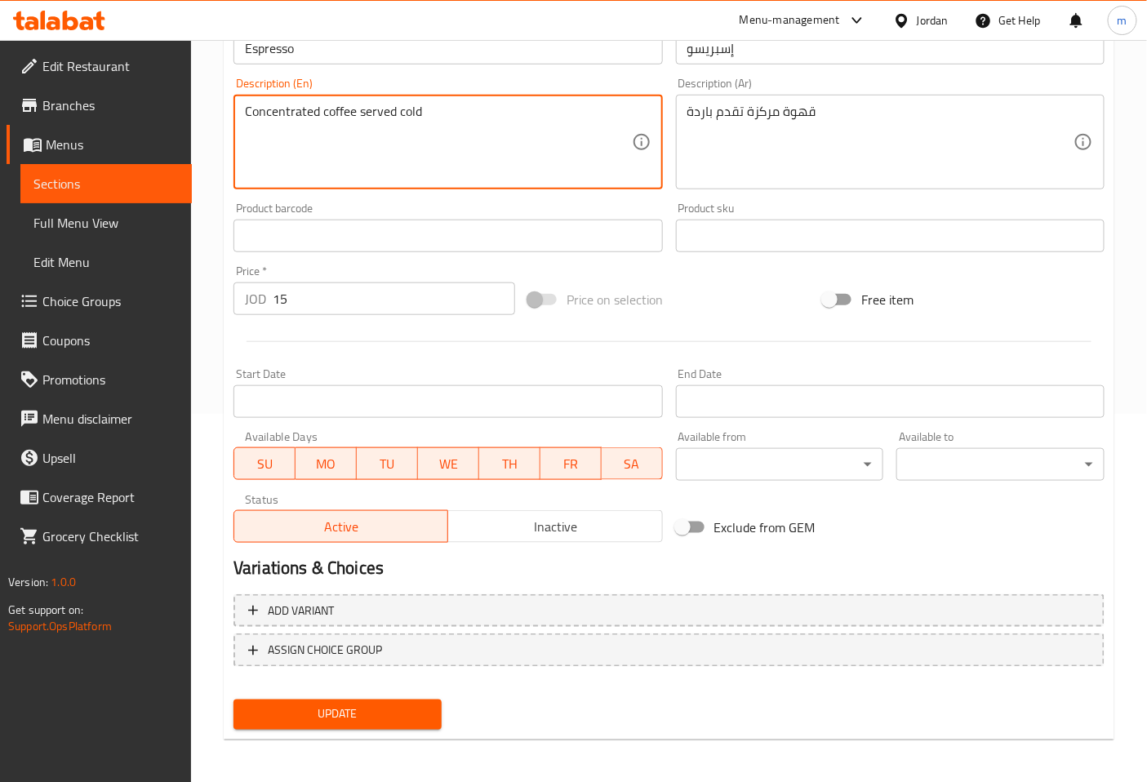
type textarea "Concentrated coffee served cold"
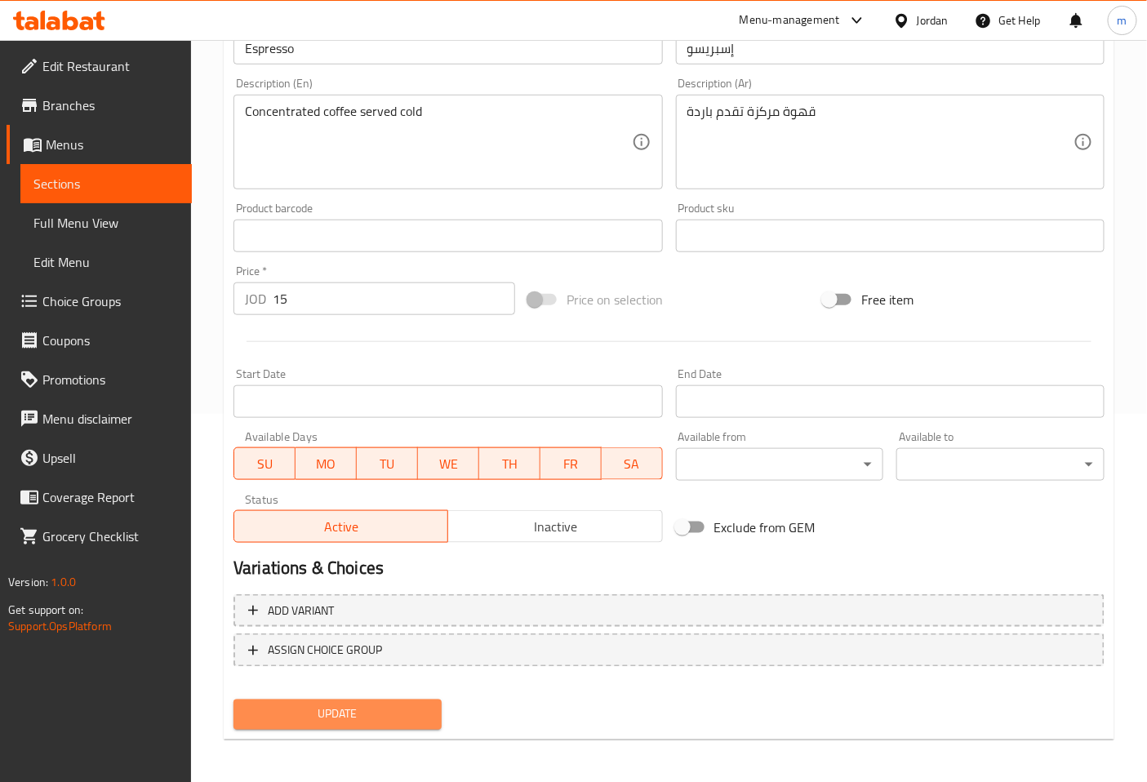
click at [381, 723] on button "Update" at bounding box center [337, 715] width 208 height 30
click at [129, 185] on span "Sections" at bounding box center [105, 184] width 145 height 20
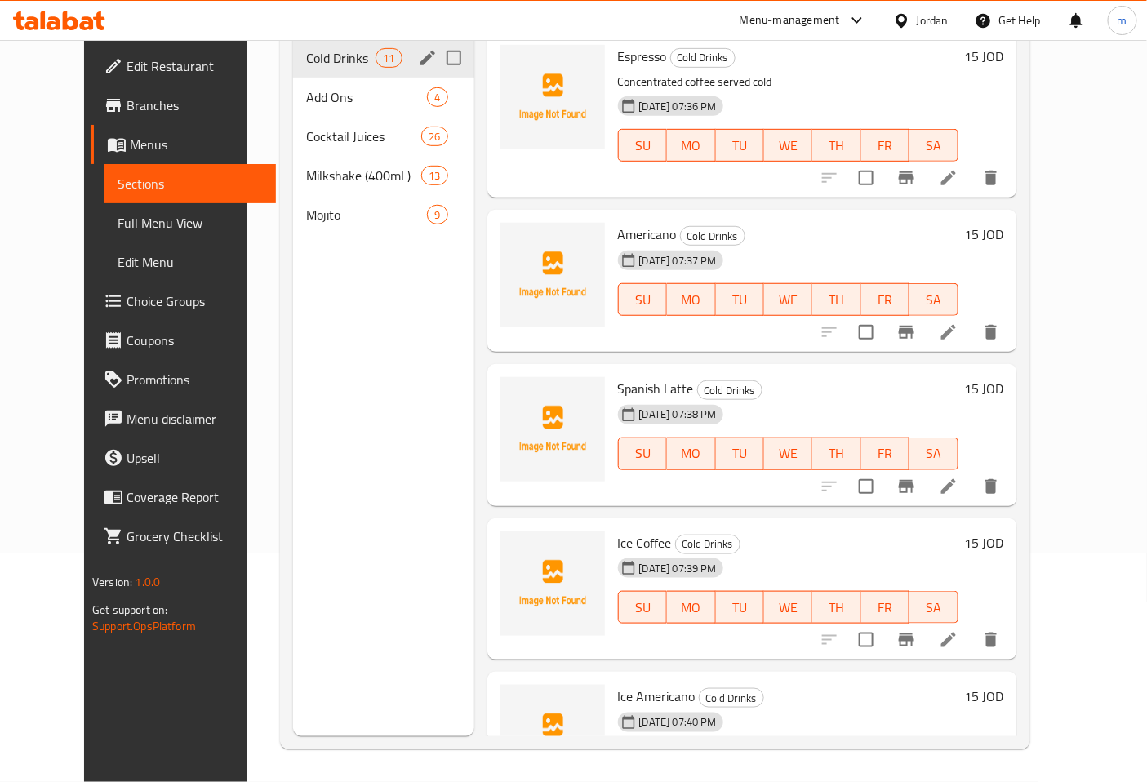
scroll to position [47, 0]
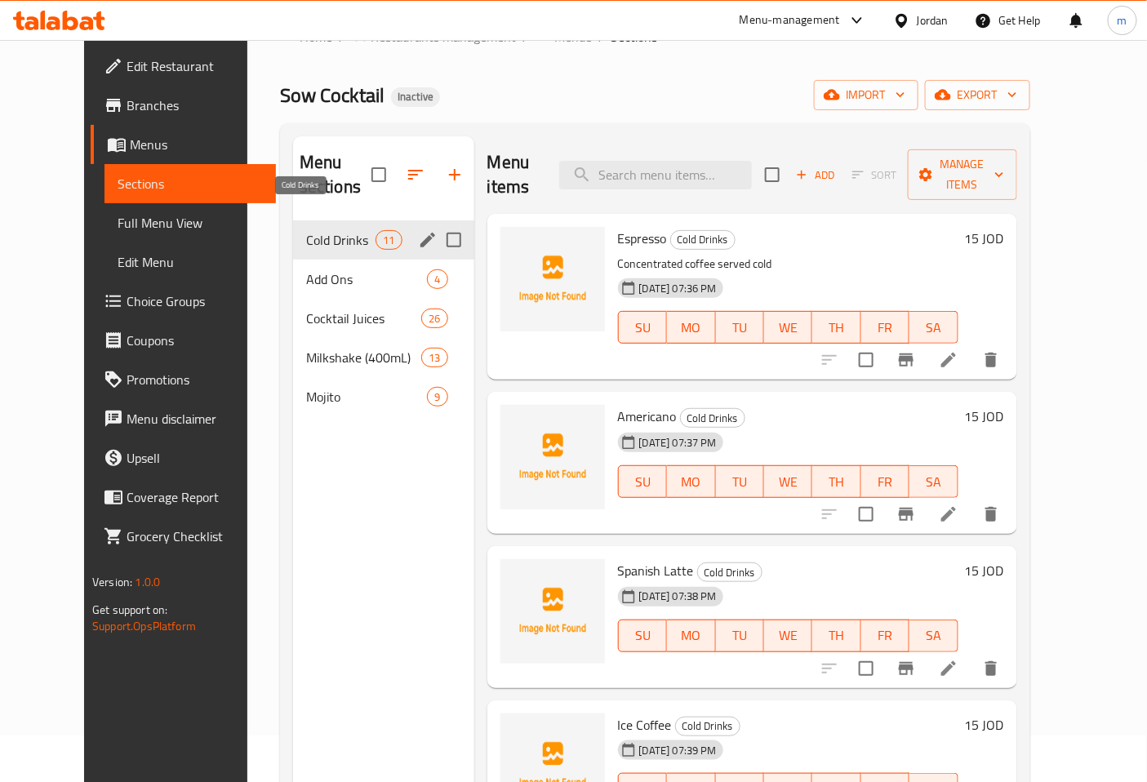
click at [324, 230] on span "Cold Drinks" at bounding box center [340, 240] width 69 height 20
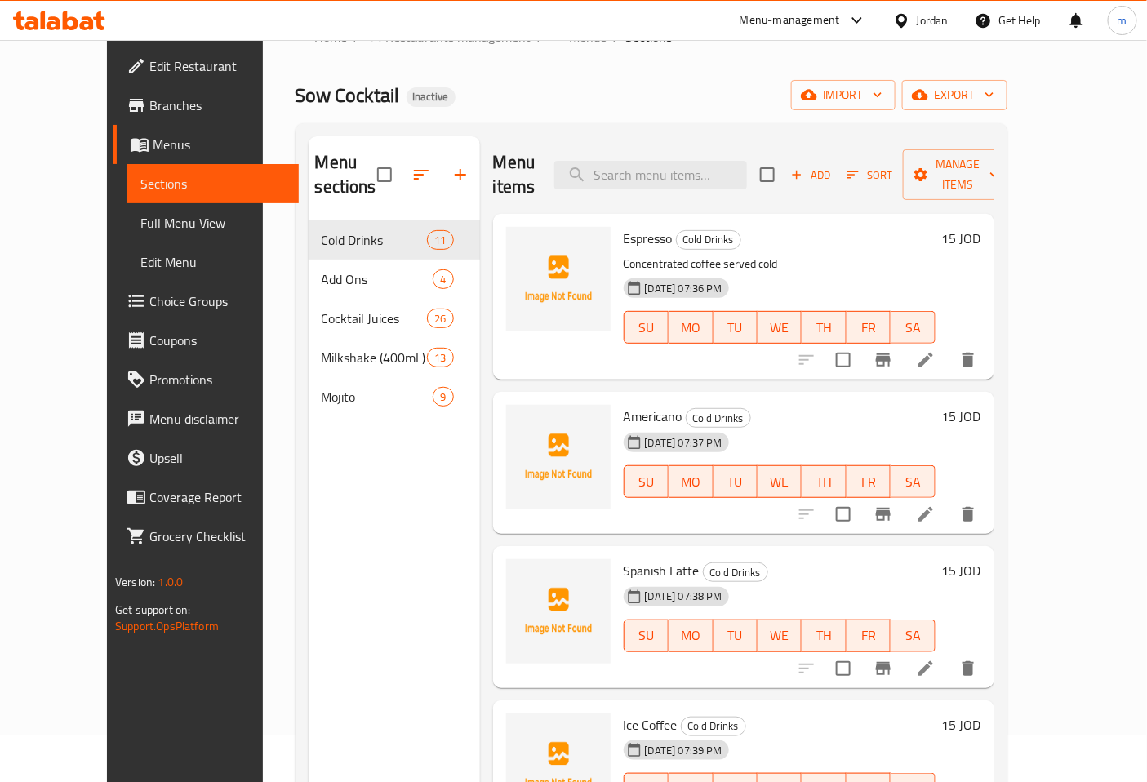
click at [933, 507] on icon at bounding box center [925, 514] width 15 height 15
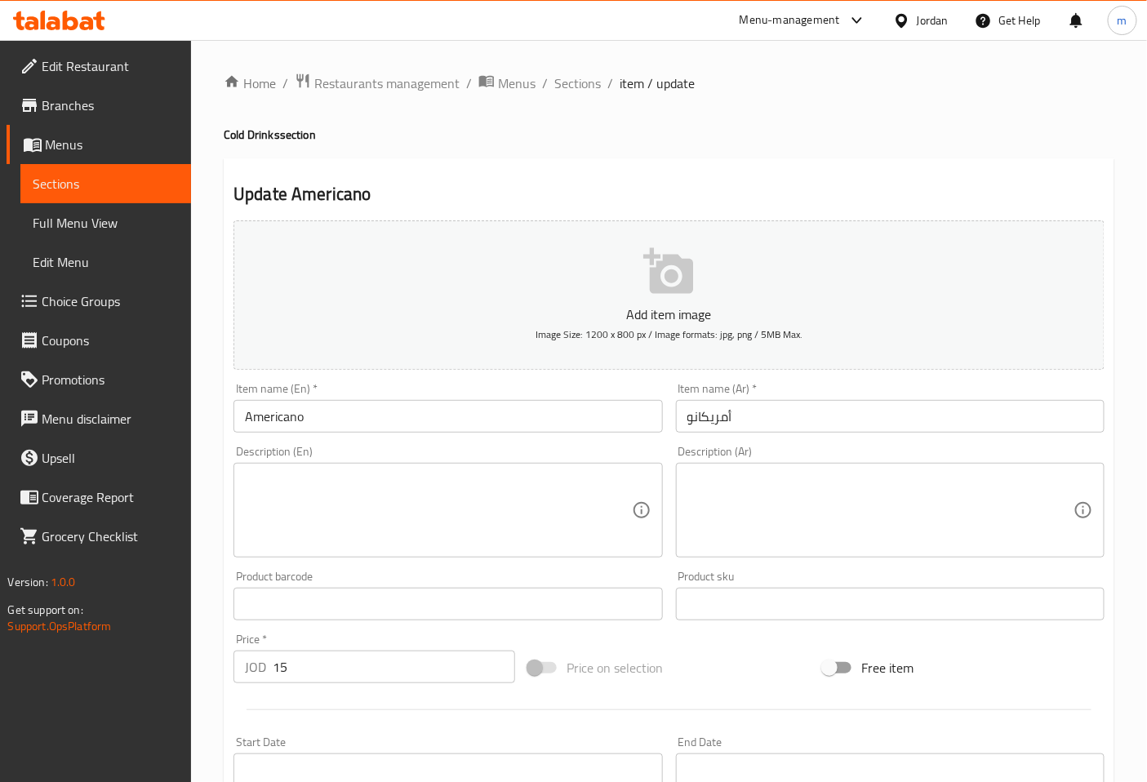
click at [731, 490] on textarea at bounding box center [880, 511] width 386 height 78
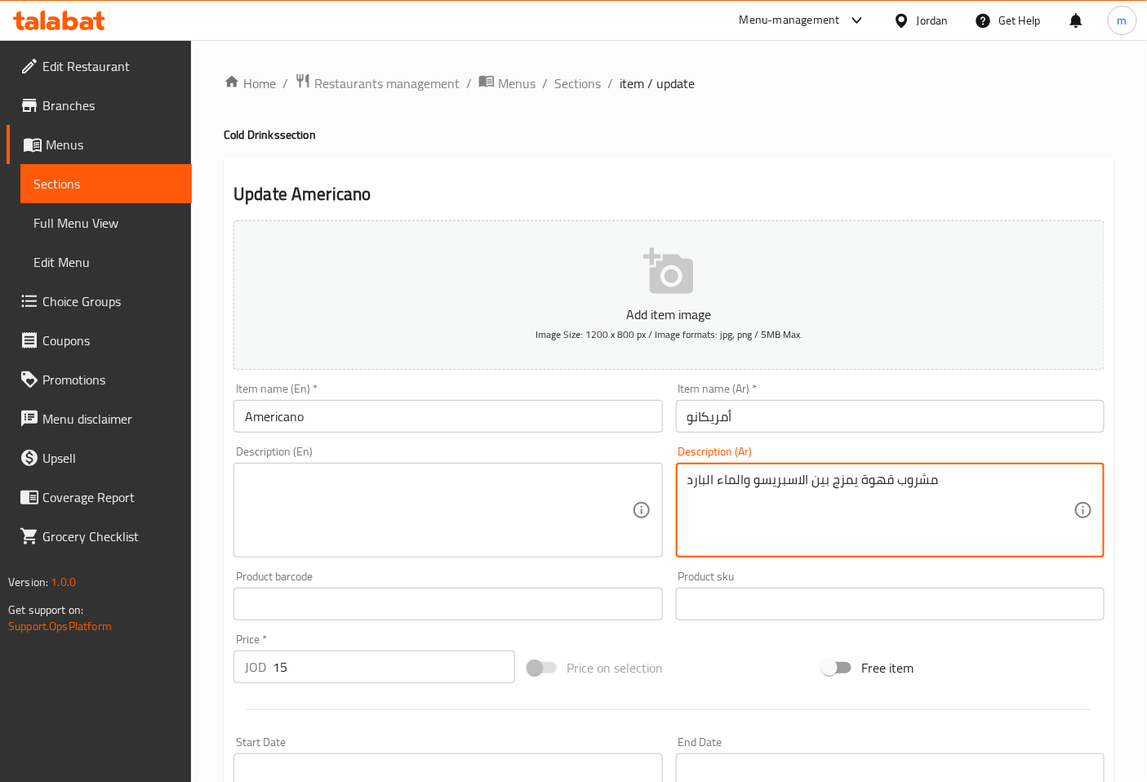
type textarea "مشروب قهوة يمزج بين الاسبريسو والماء البارد"
click at [586, 517] on textarea at bounding box center [438, 511] width 386 height 78
drag, startPoint x: 973, startPoint y: 478, endPoint x: 687, endPoint y: 480, distance: 285.7
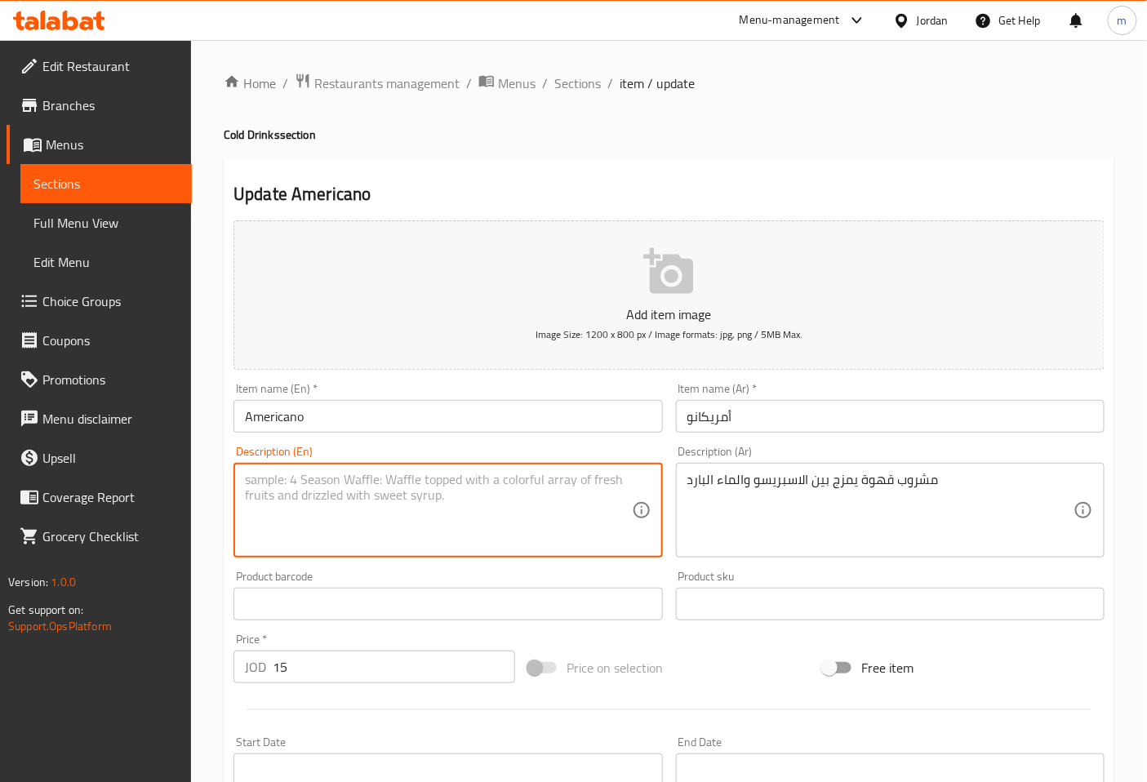
paste textarea "A coffee drink that mixes espresso and cold water"
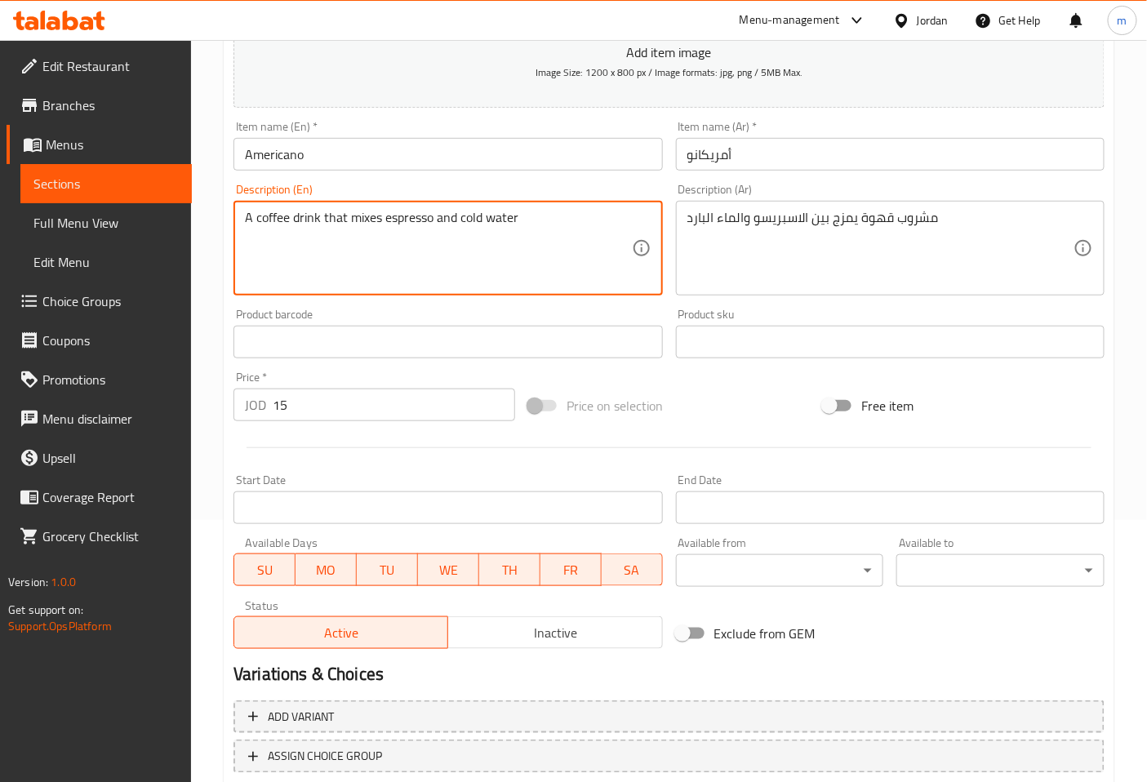
scroll to position [368, 0]
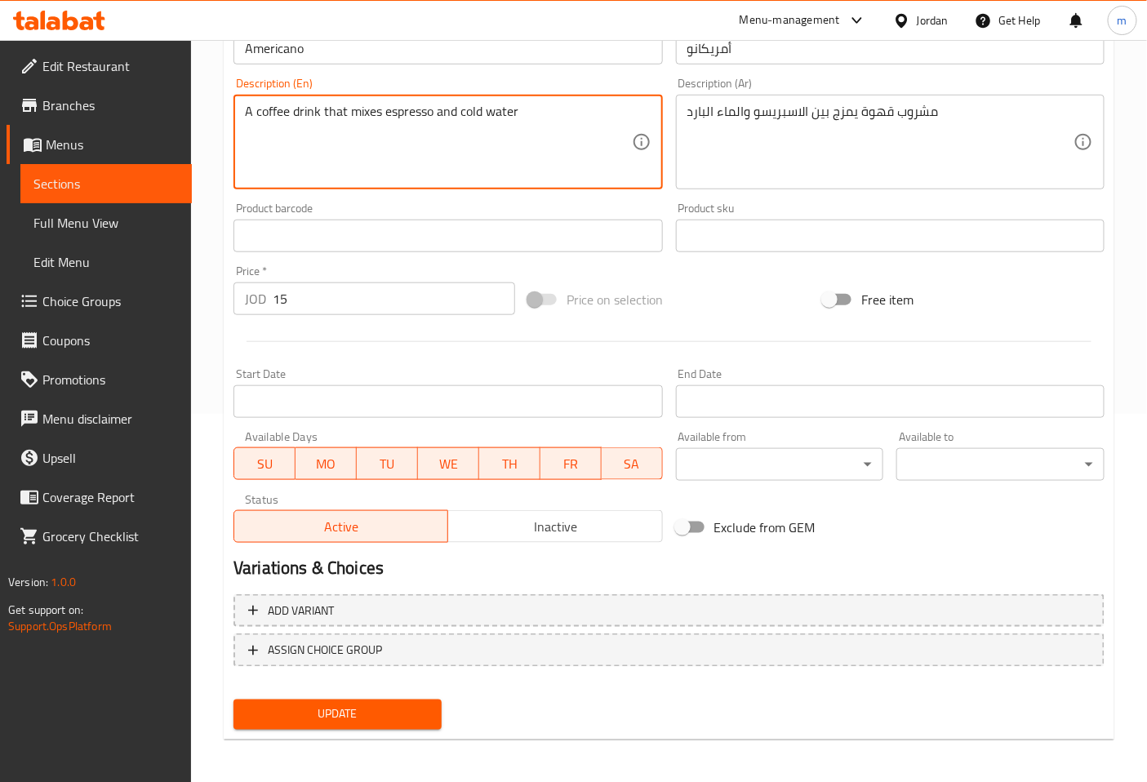
type textarea "A coffee drink that mixes espresso and cold water"
click at [434, 704] on button "Update" at bounding box center [337, 715] width 208 height 30
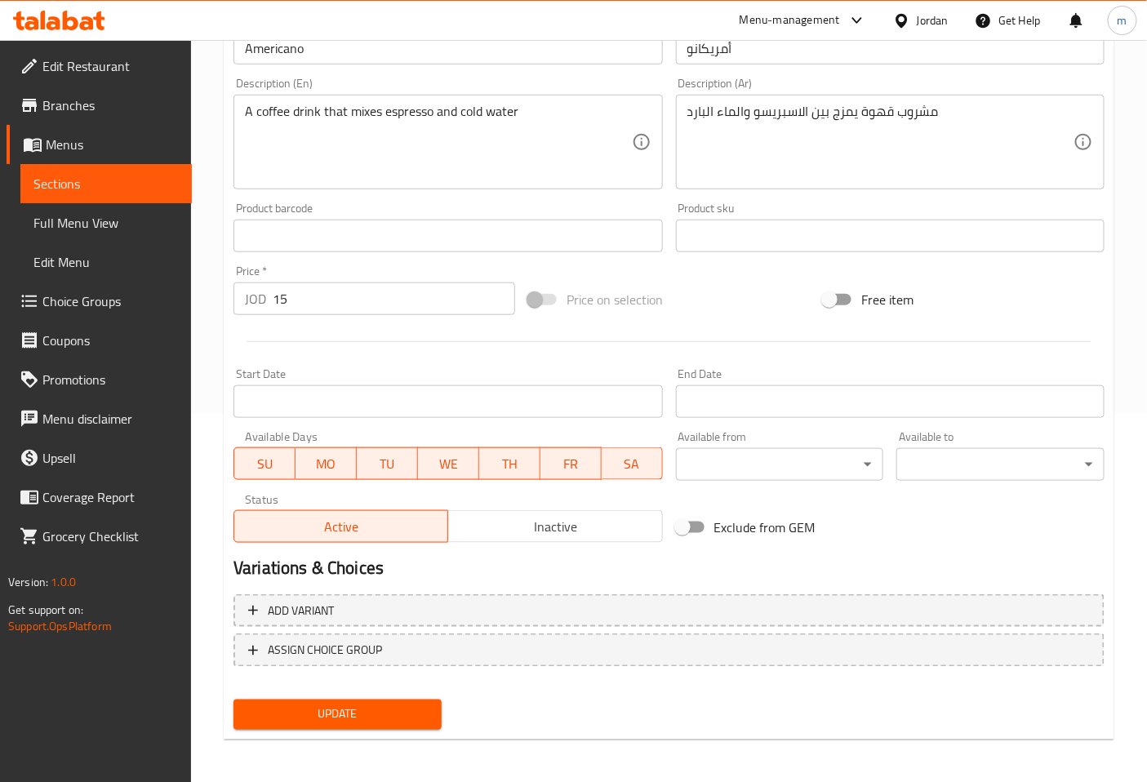
click at [118, 180] on span "Sections" at bounding box center [105, 184] width 145 height 20
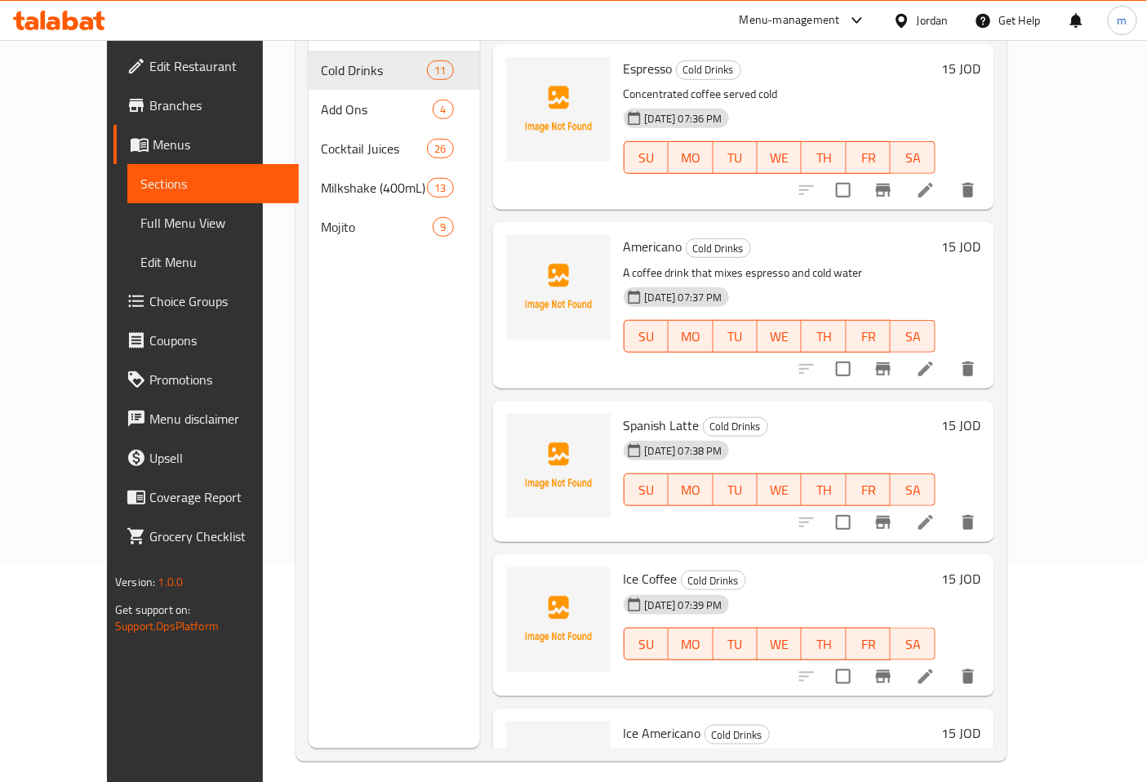
scroll to position [47, 0]
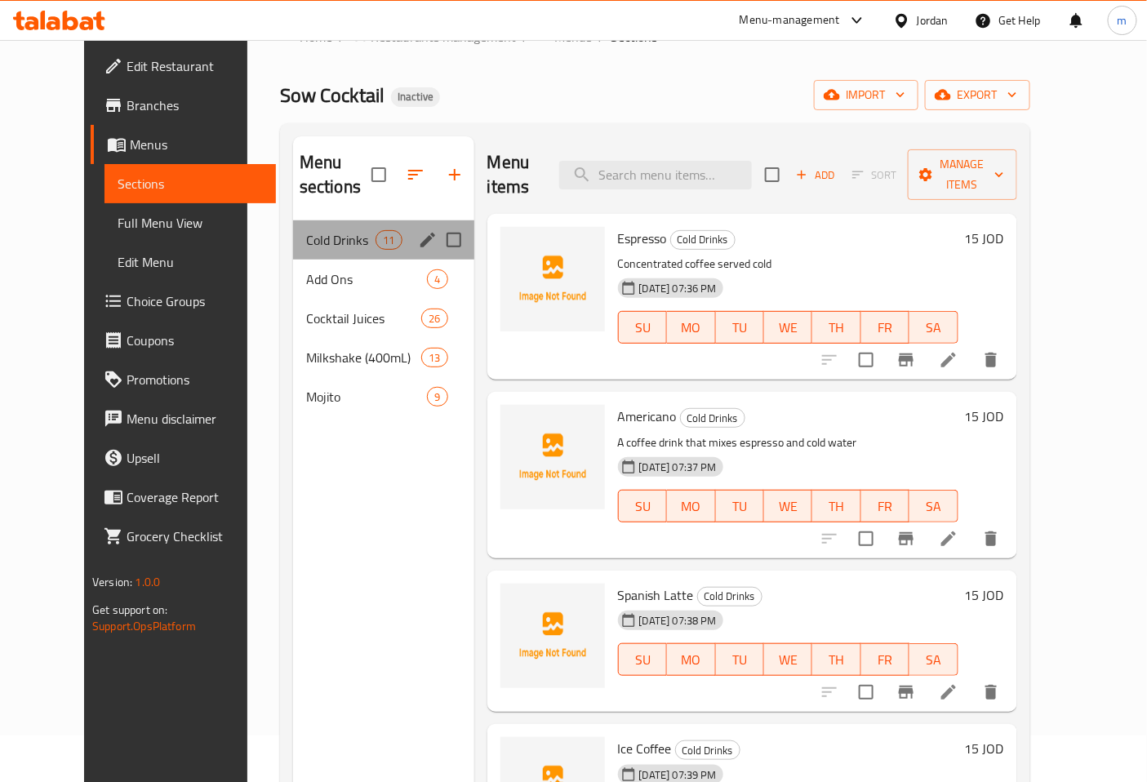
click at [305, 229] on div "Cold Drinks 11" at bounding box center [383, 239] width 181 height 39
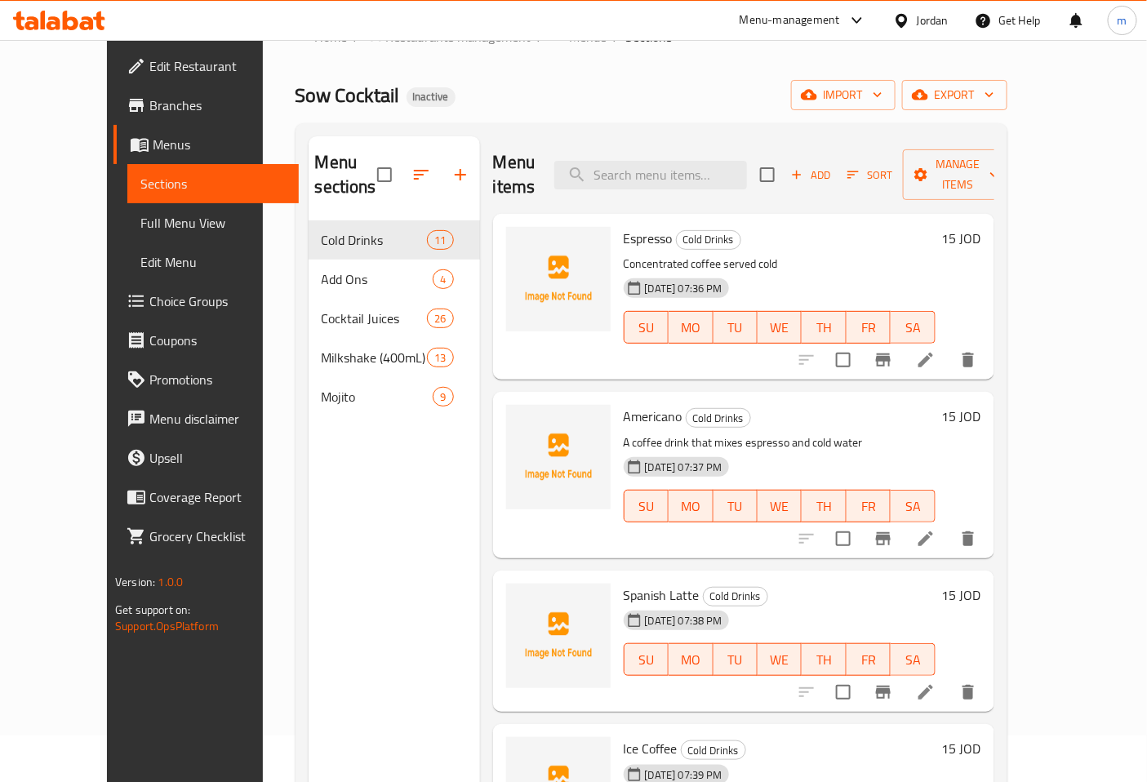
scroll to position [181, 0]
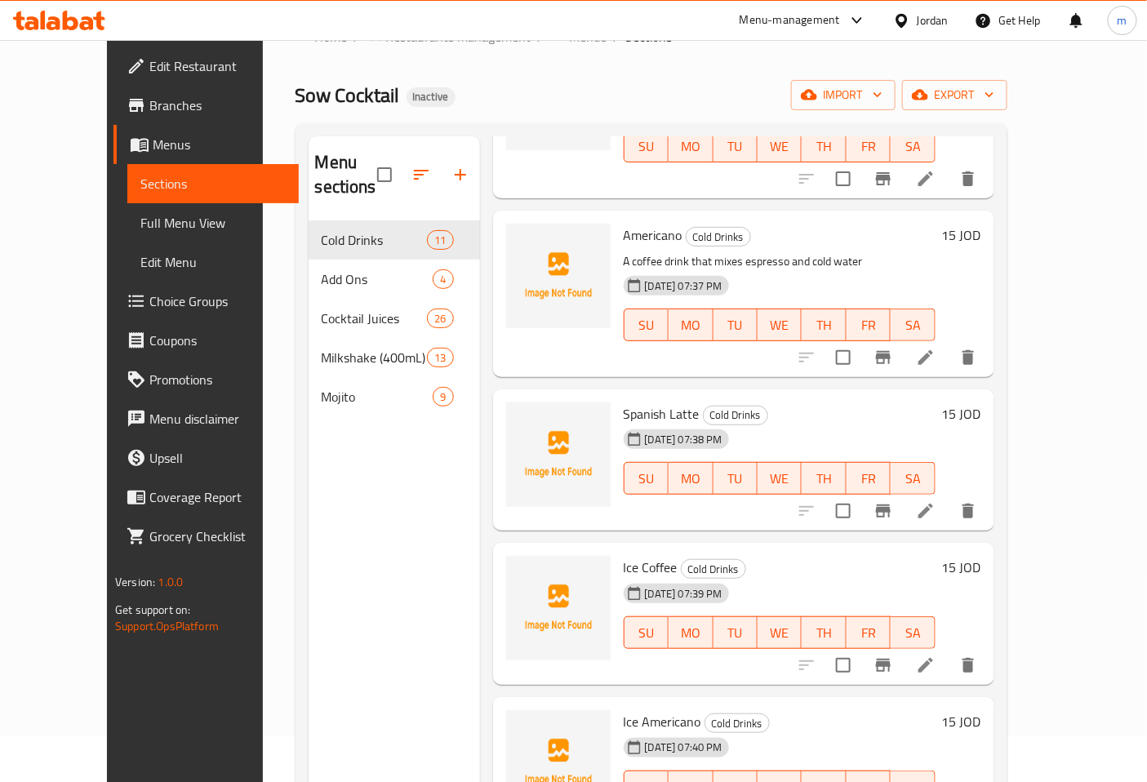
click at [936, 501] on icon at bounding box center [926, 511] width 20 height 20
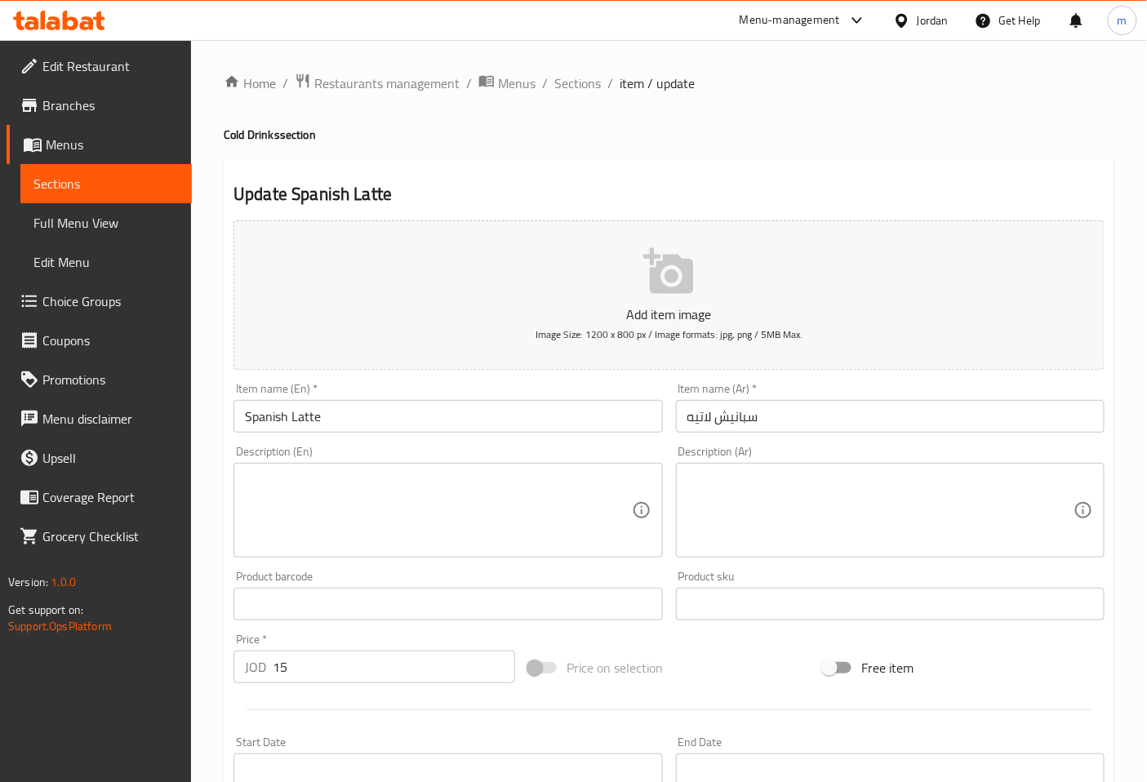
click at [703, 487] on textarea at bounding box center [880, 511] width 386 height 78
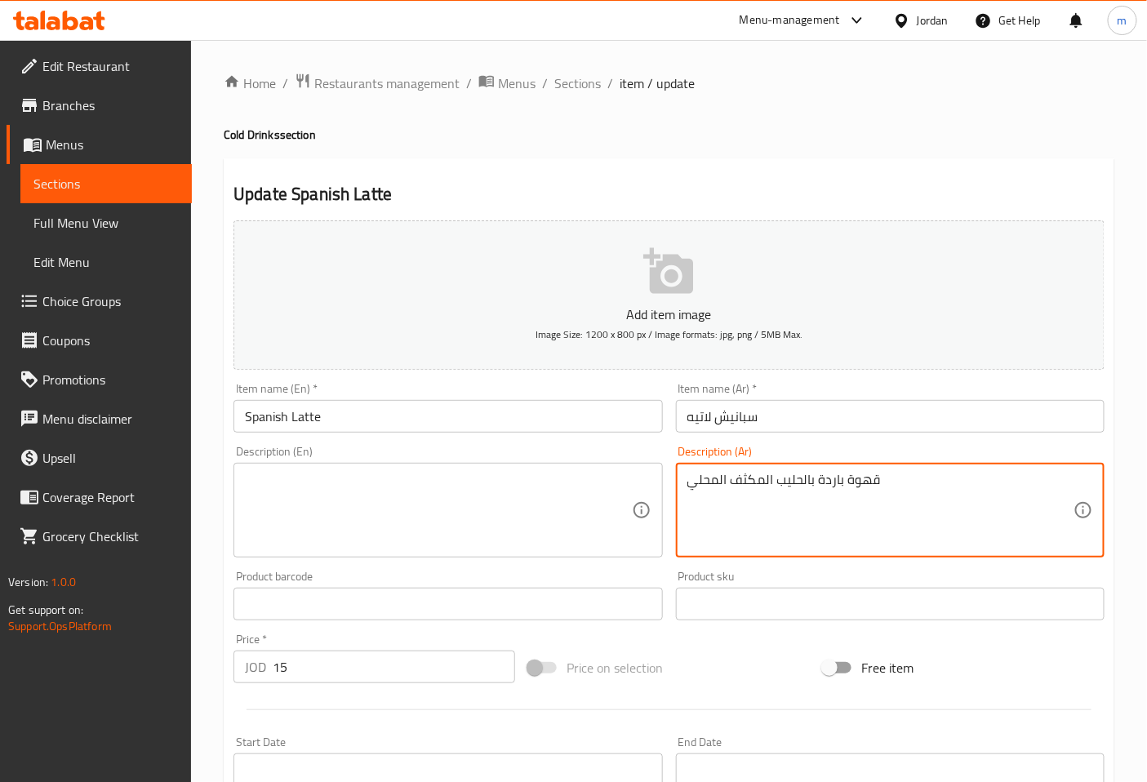
type textarea "قهوة باردة بالحليب المكثف المحلي"
click at [534, 512] on textarea at bounding box center [438, 511] width 386 height 78
drag, startPoint x: 892, startPoint y: 484, endPoint x: 686, endPoint y: 483, distance: 205.7
click at [594, 492] on textarea at bounding box center [438, 511] width 386 height 78
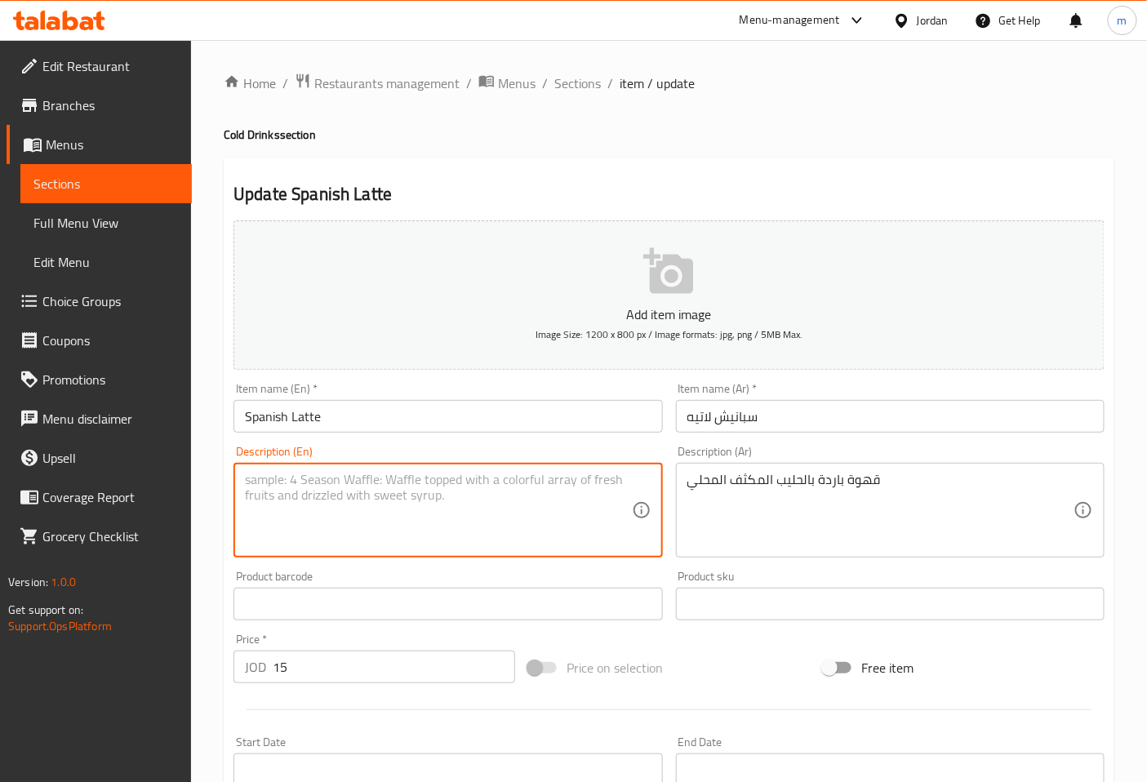
paste textarea "Cold coffee with local condensed milk"
click at [361, 483] on textarea "Cold coffee with local condensed milk" at bounding box center [438, 511] width 386 height 78
click at [501, 503] on textarea "Cold coffee with sweeted condensed milk" at bounding box center [438, 511] width 386 height 78
type textarea "Cold coffee with sweeted condensed milk"
drag, startPoint x: 480, startPoint y: 488, endPoint x: 238, endPoint y: 482, distance: 242.5
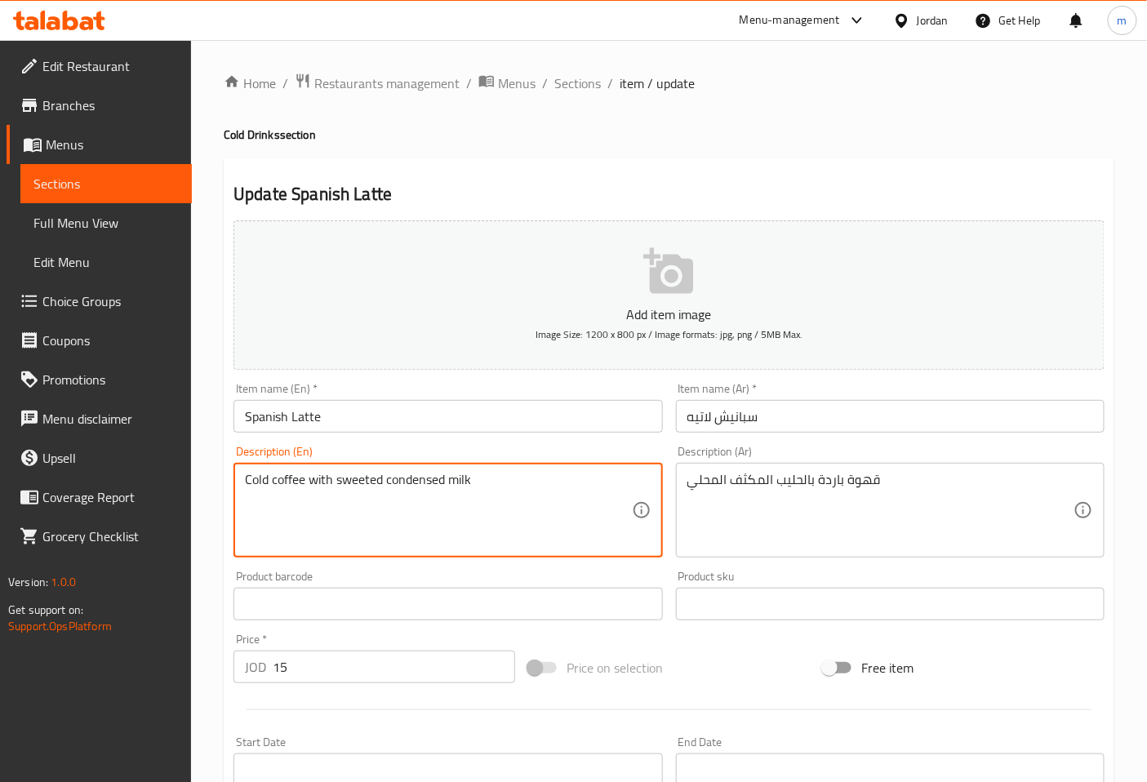
click at [238, 482] on div "Cold coffee with sweeted condensed milk Description (En)" at bounding box center [447, 510] width 429 height 95
click at [503, 507] on textarea "Cold coffee with sweeted condensed milk" at bounding box center [438, 511] width 386 height 78
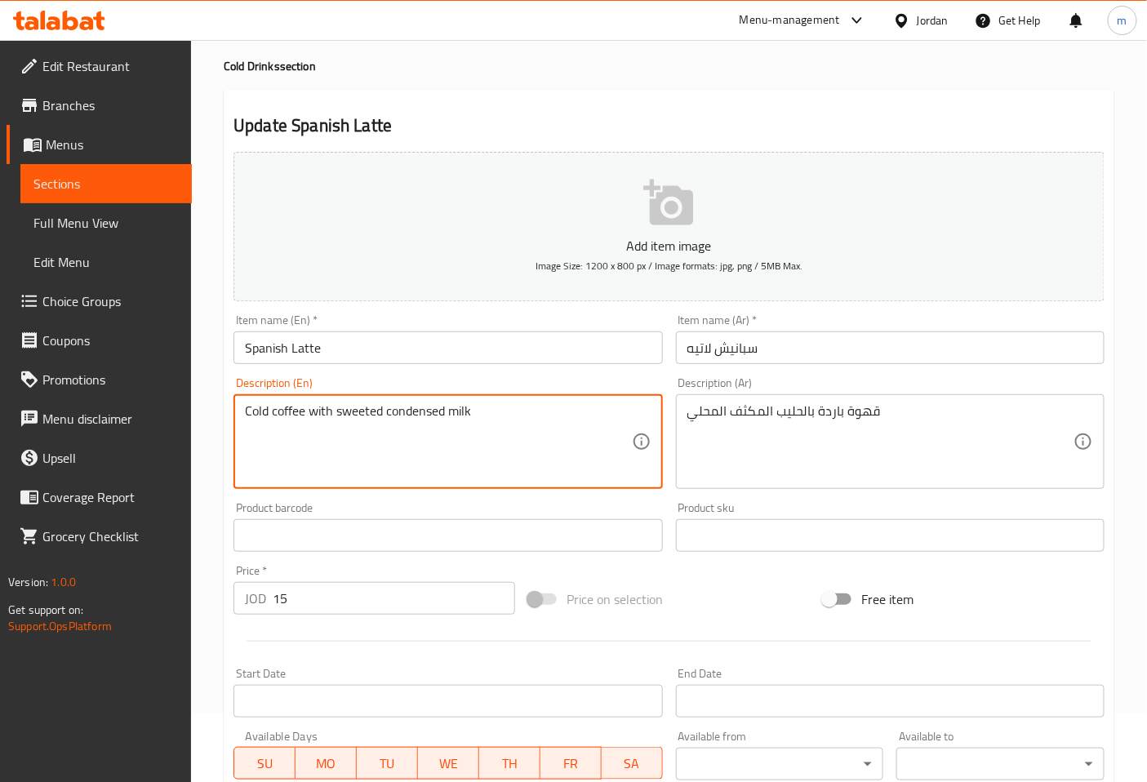
scroll to position [181, 0]
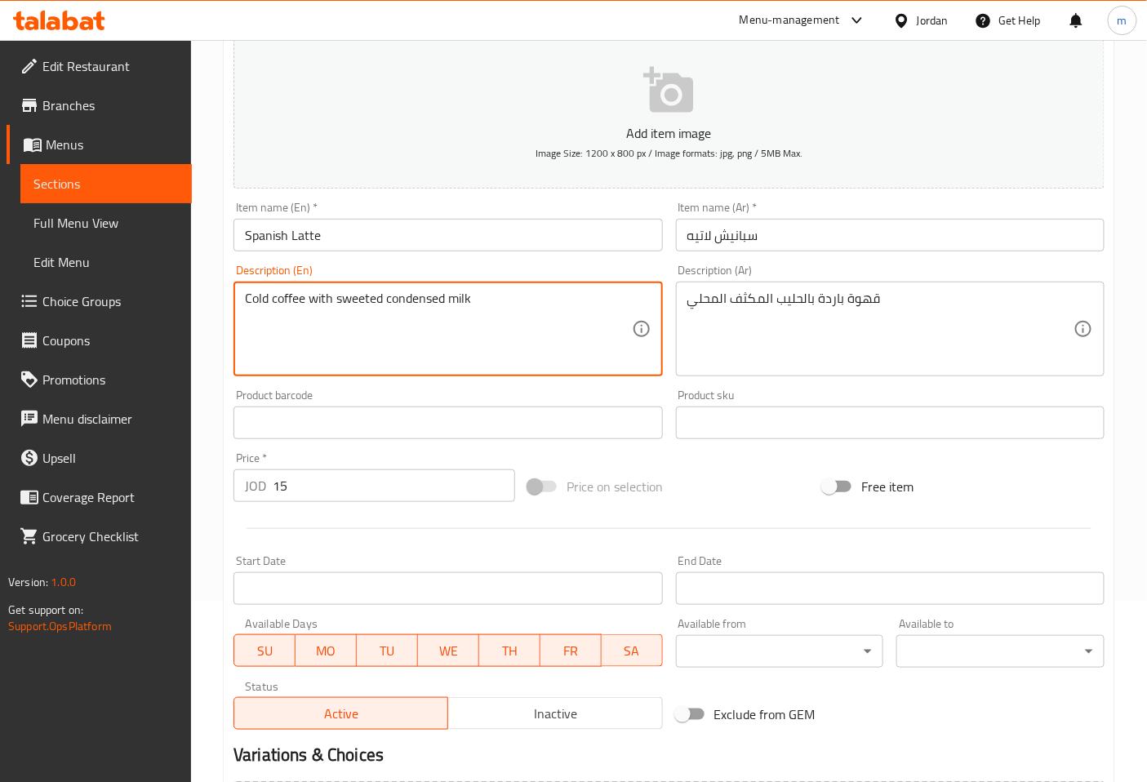
click at [563, 302] on textarea "Cold coffee with sweeted condensed milk" at bounding box center [438, 330] width 386 height 78
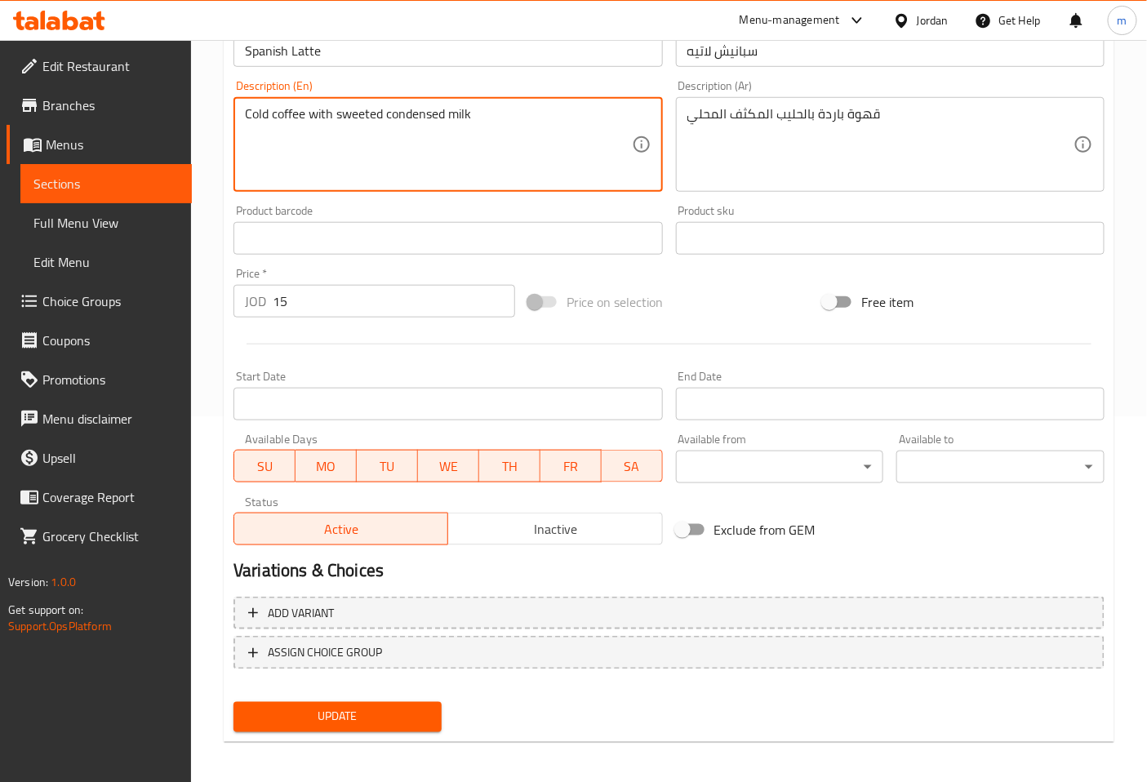
scroll to position [368, 0]
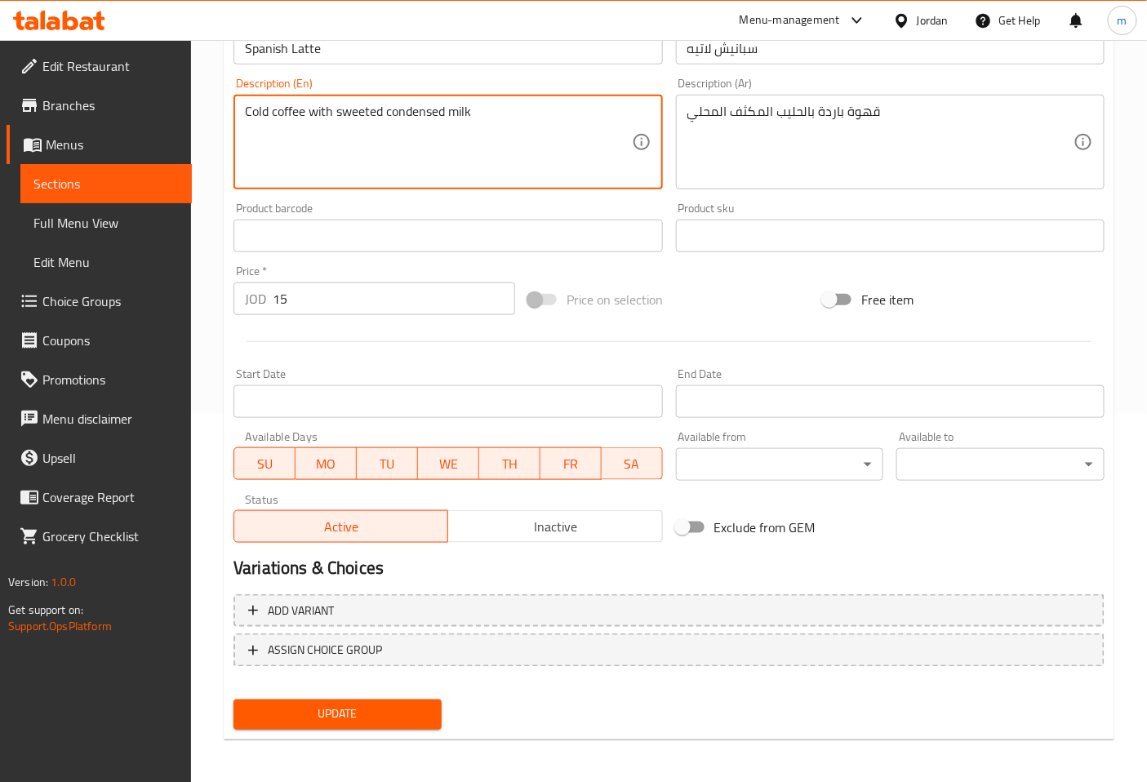
click at [328, 708] on span "Update" at bounding box center [338, 715] width 182 height 20
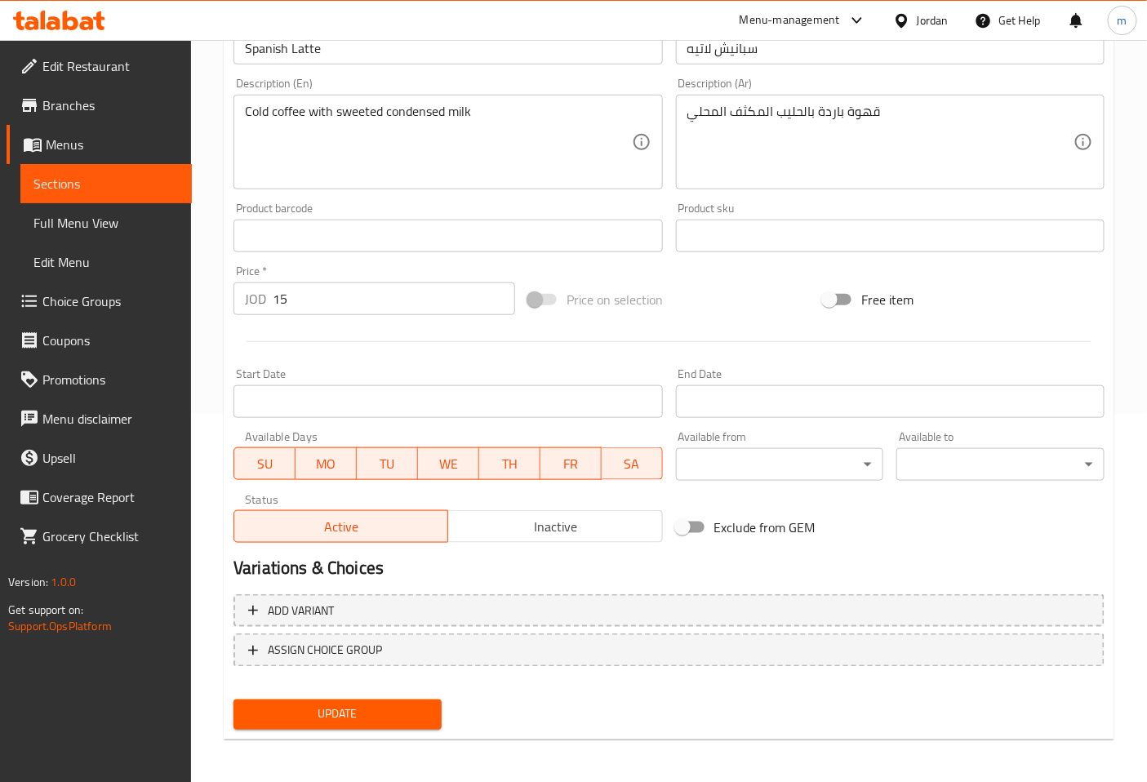
click at [119, 167] on link "Sections" at bounding box center [105, 183] width 171 height 39
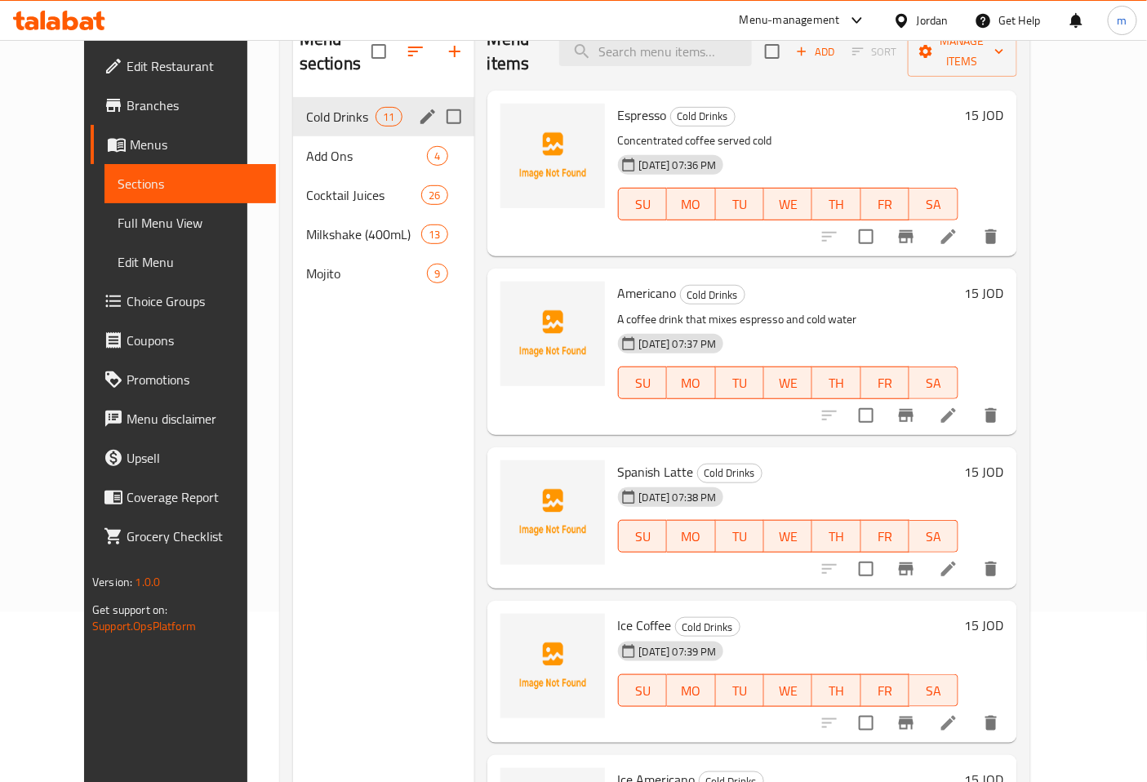
scroll to position [137, 0]
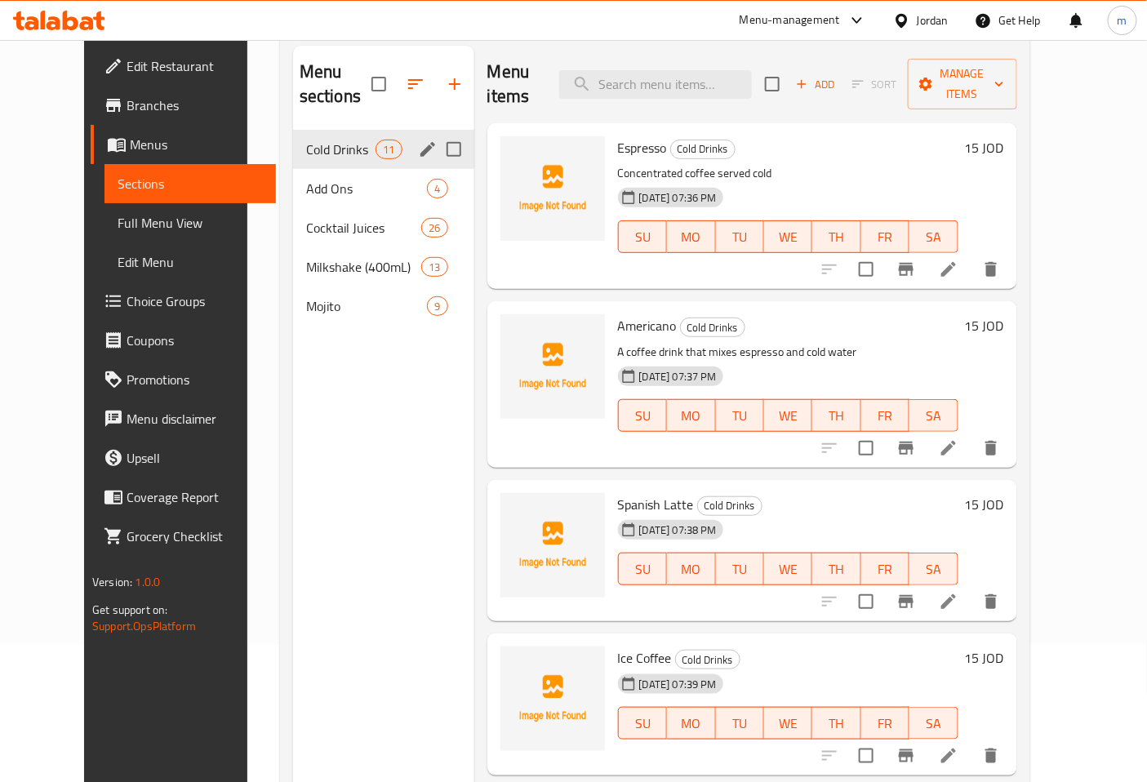
click at [320, 139] on div "Cold Drinks 11" at bounding box center [383, 149] width 181 height 39
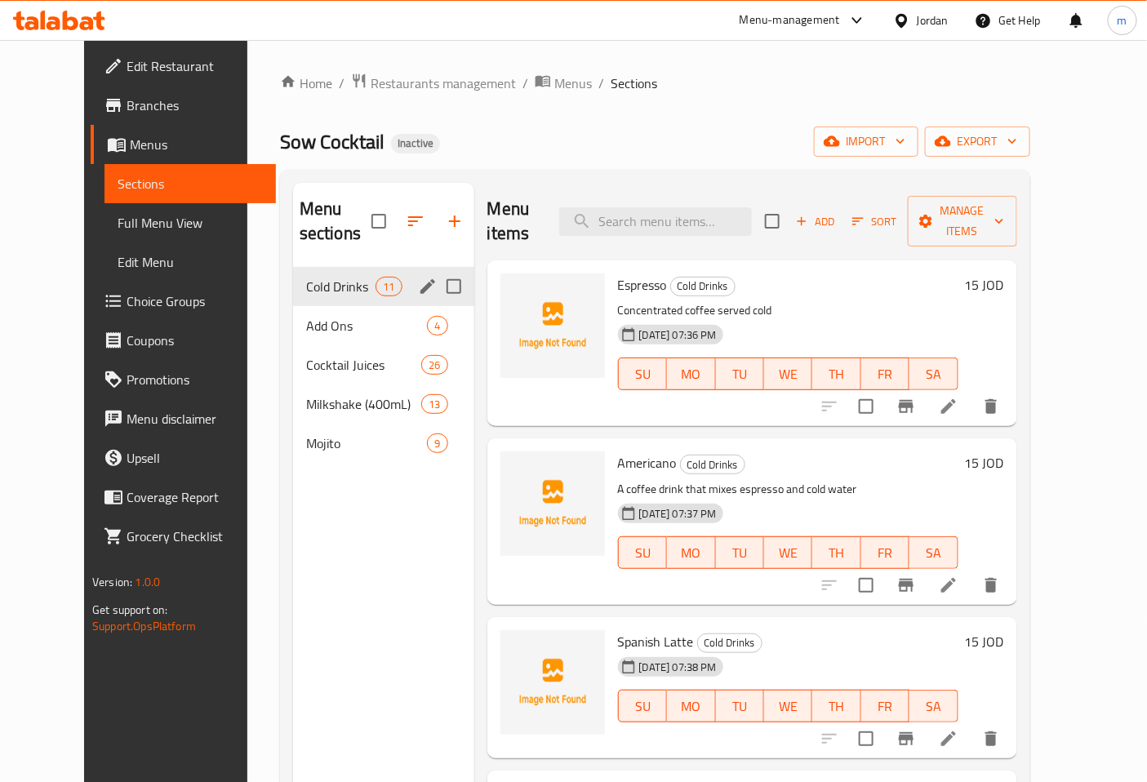
click at [306, 277] on span "Cold Drinks" at bounding box center [340, 287] width 69 height 20
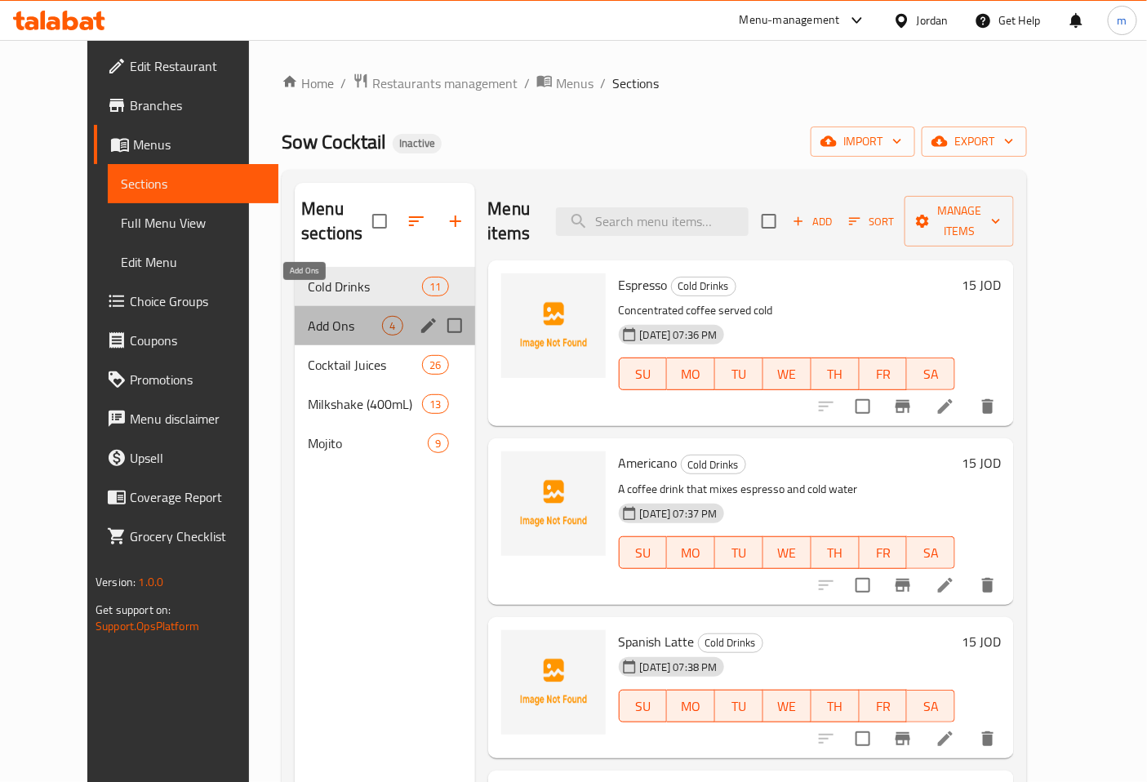
click at [308, 316] on span "Add Ons" at bounding box center [345, 326] width 74 height 20
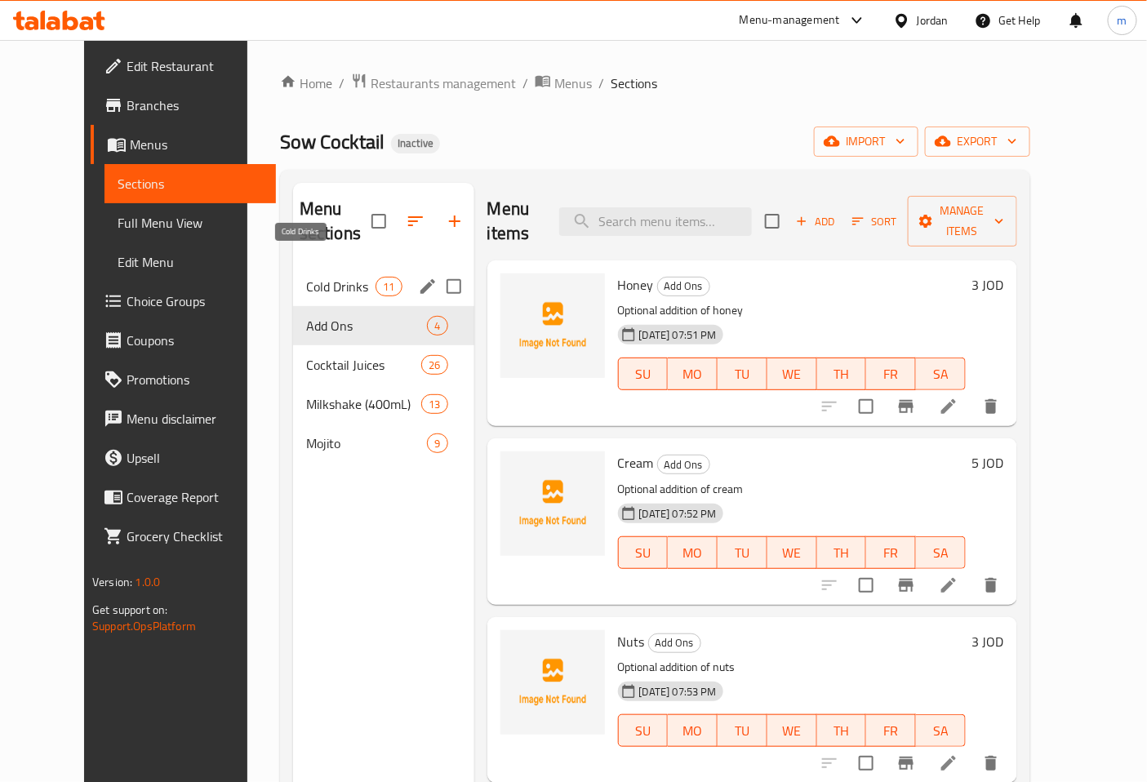
click at [306, 277] on span "Cold Drinks" at bounding box center [340, 287] width 69 height 20
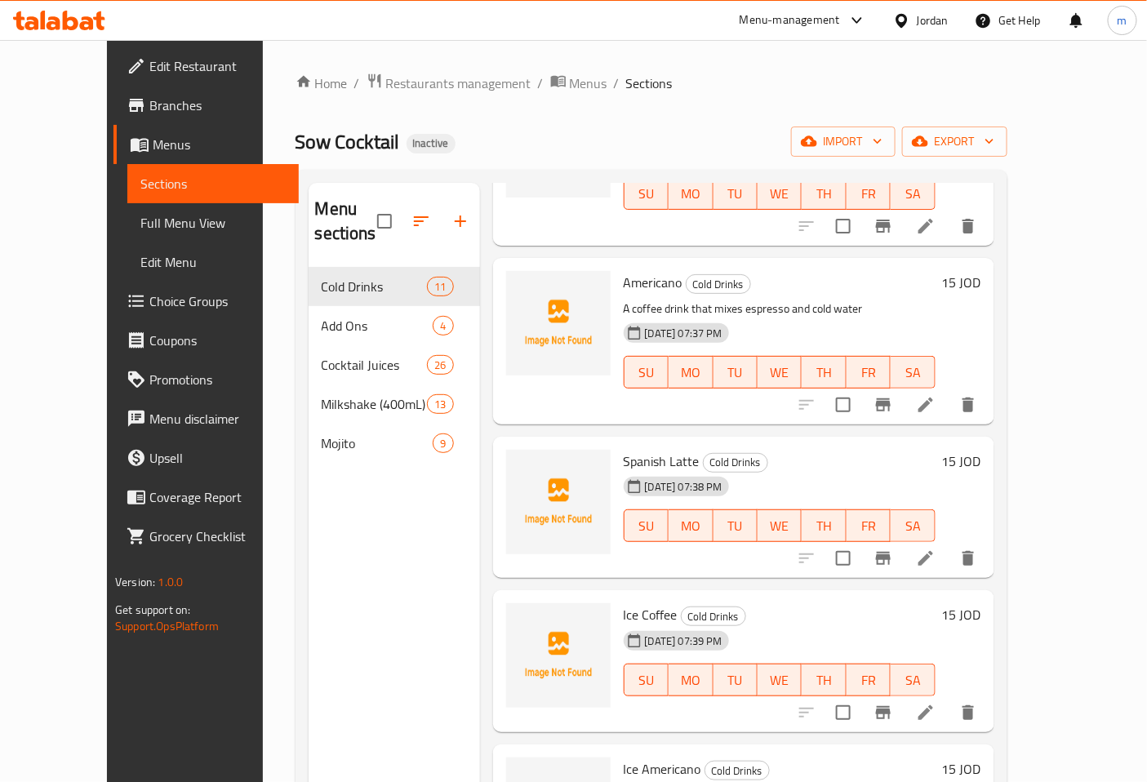
scroll to position [181, 0]
click at [936, 548] on icon at bounding box center [926, 558] width 20 height 20
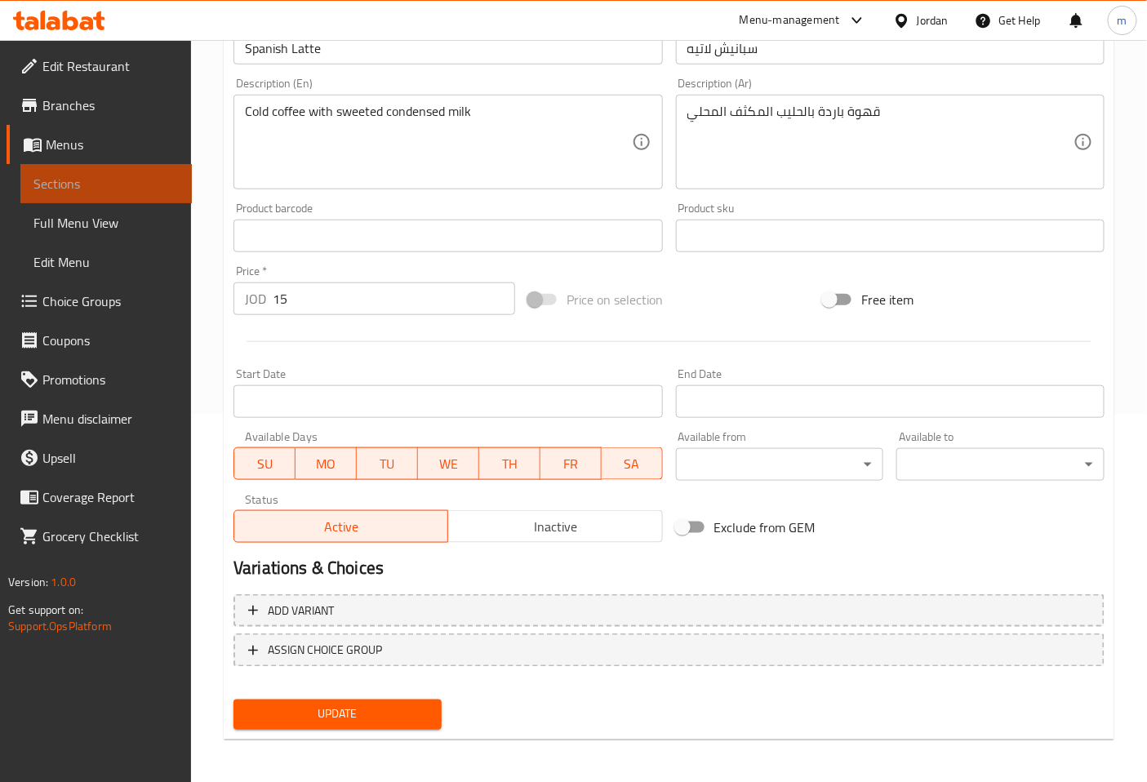
click at [159, 177] on span "Sections" at bounding box center [105, 184] width 145 height 20
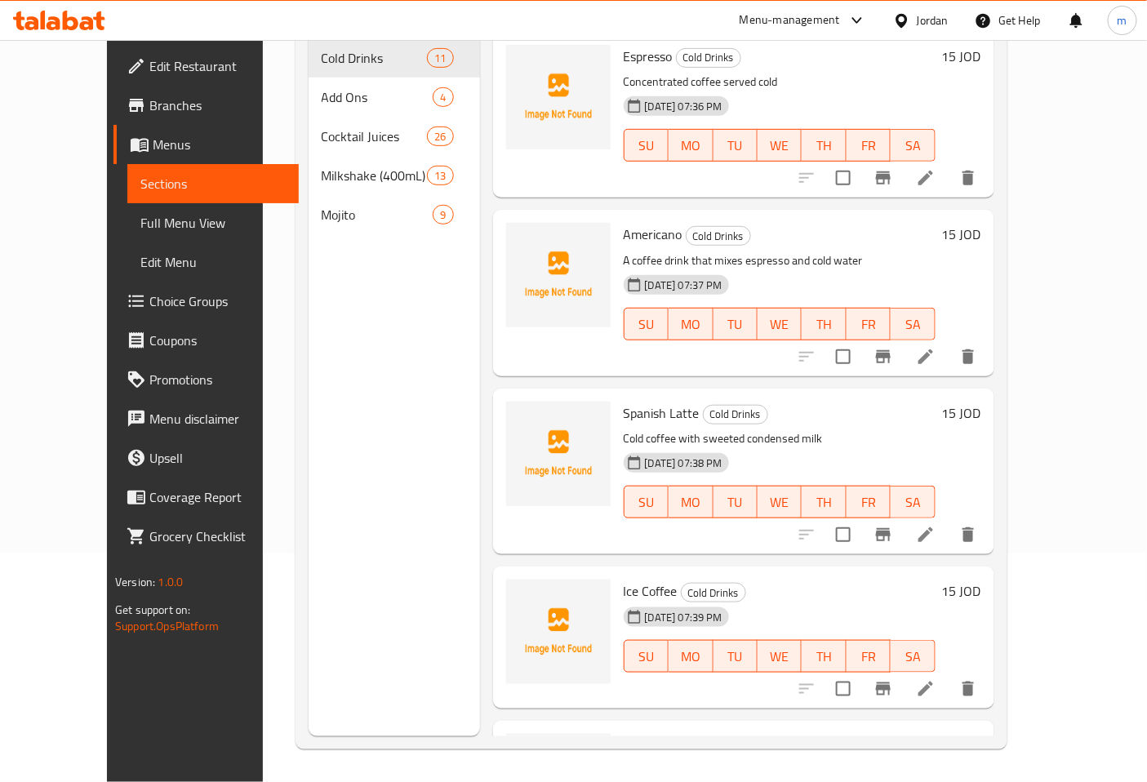
click at [928, 491] on span "SA" at bounding box center [912, 503] width 31 height 24
click at [936, 525] on icon at bounding box center [926, 535] width 20 height 20
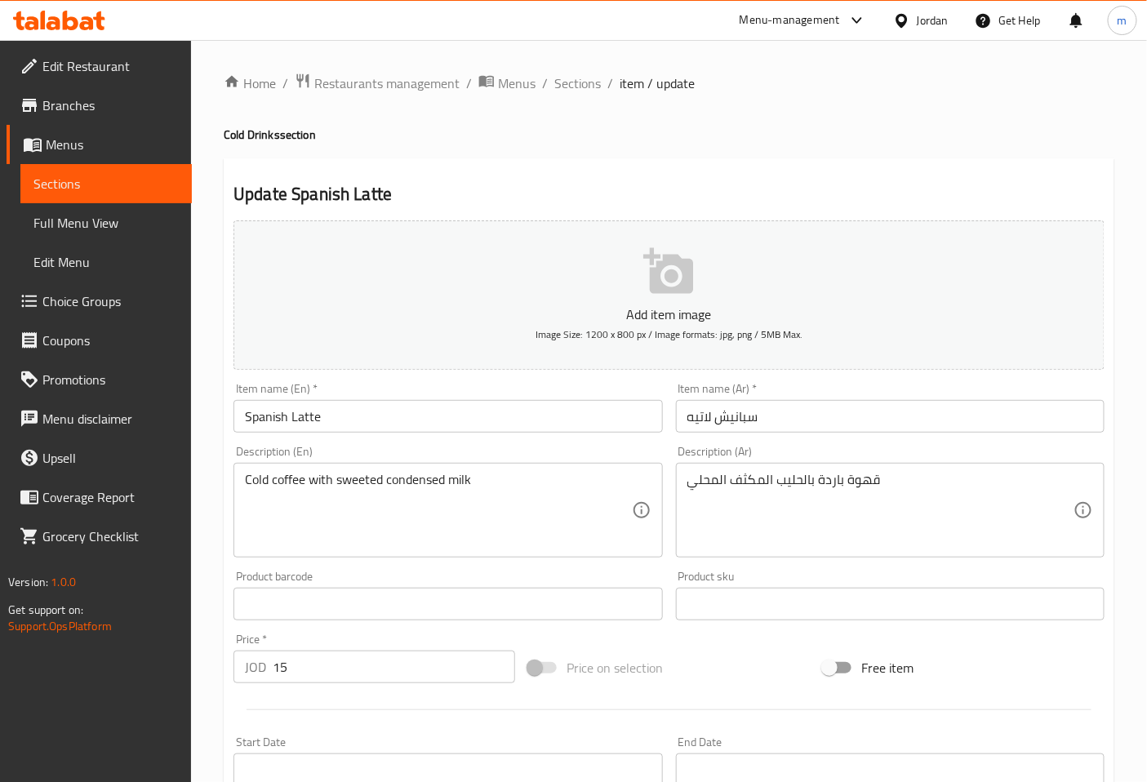
click at [153, 171] on link "Sections" at bounding box center [105, 183] width 171 height 39
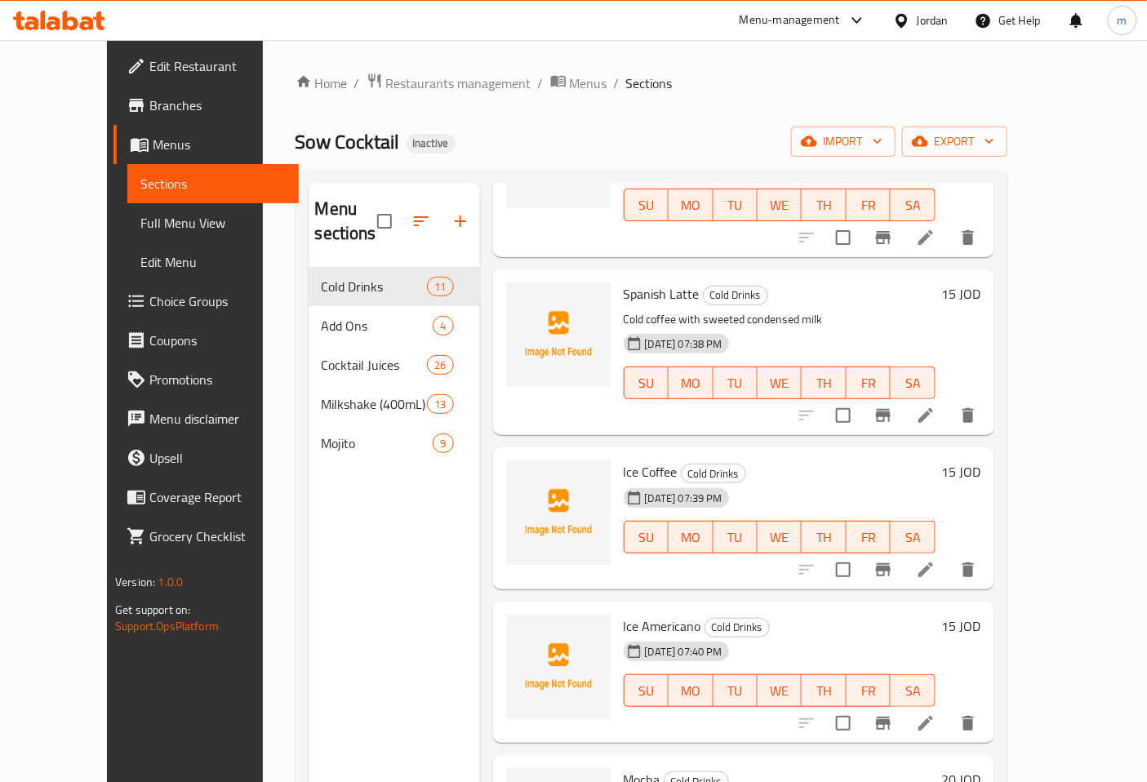
scroll to position [362, 0]
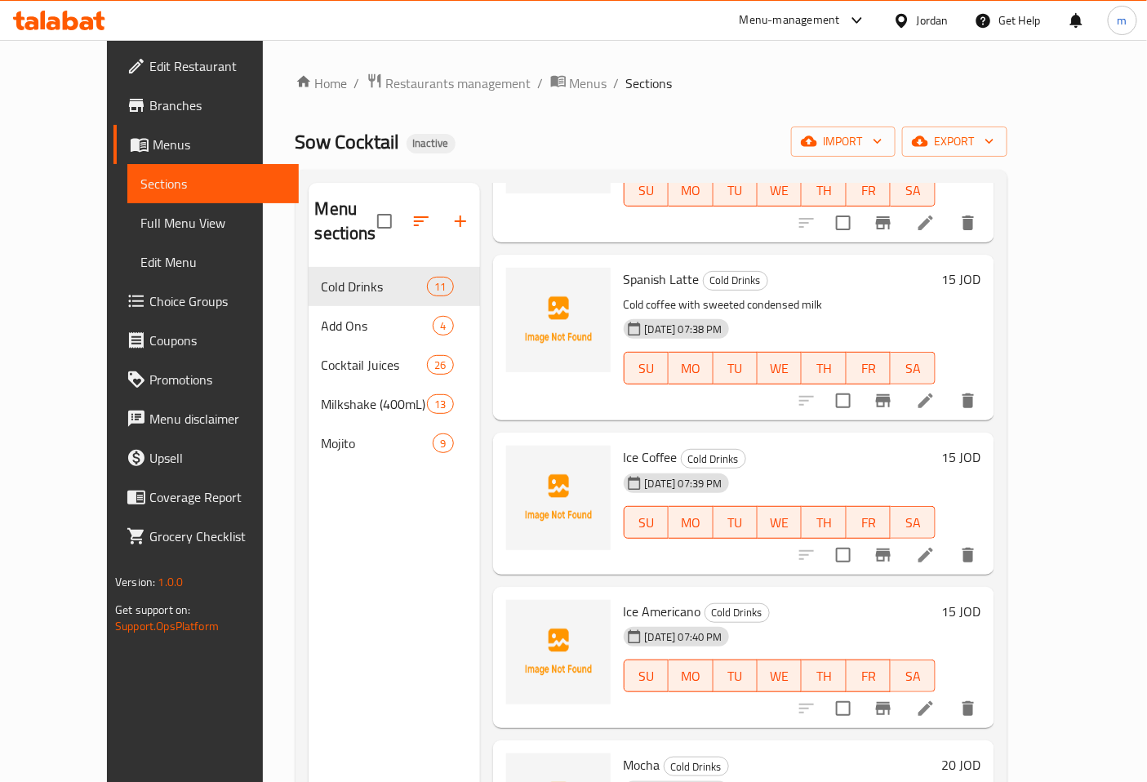
click at [949, 542] on li at bounding box center [926, 554] width 46 height 29
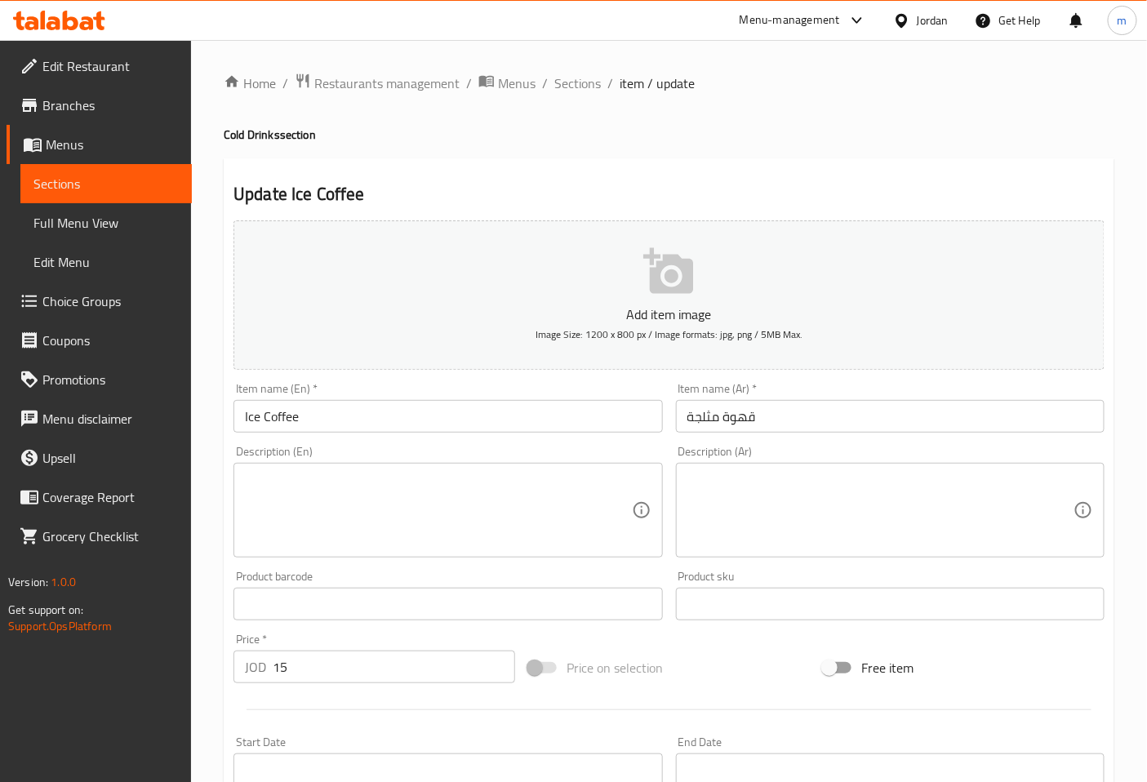
click at [740, 478] on textarea at bounding box center [880, 511] width 386 height 78
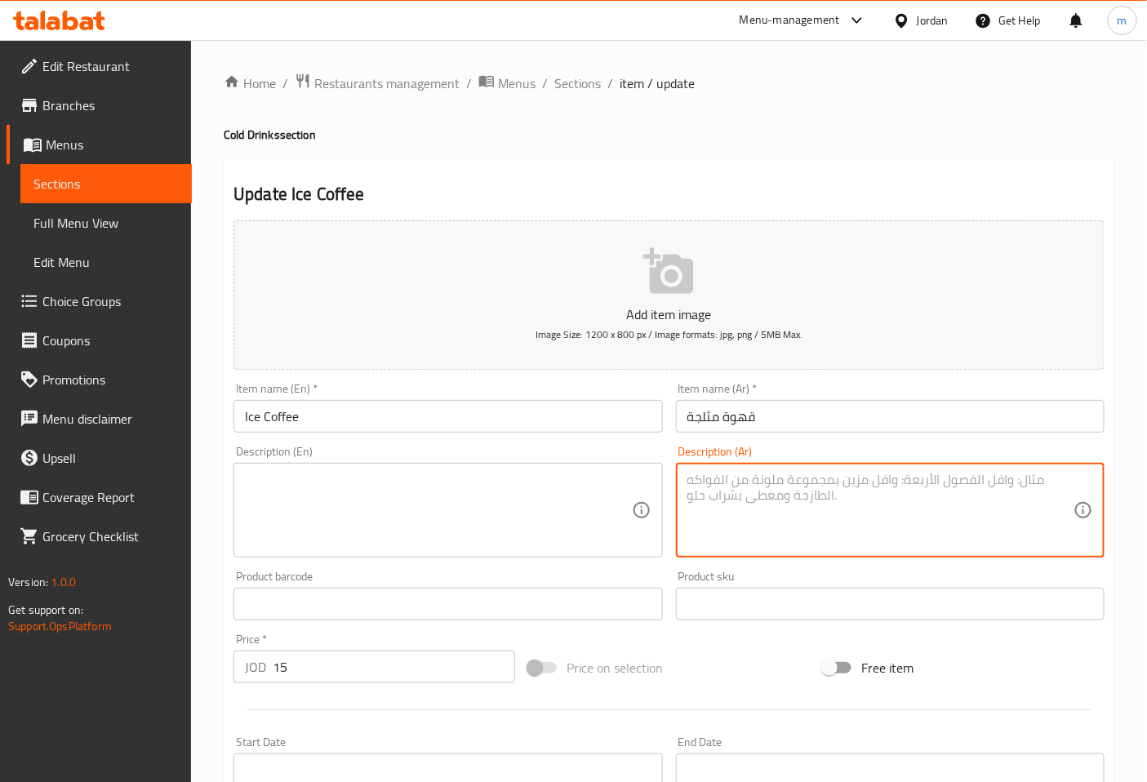
type textarea "r"
type textarea "قهوة باردة"
click at [604, 502] on textarea at bounding box center [438, 511] width 386 height 78
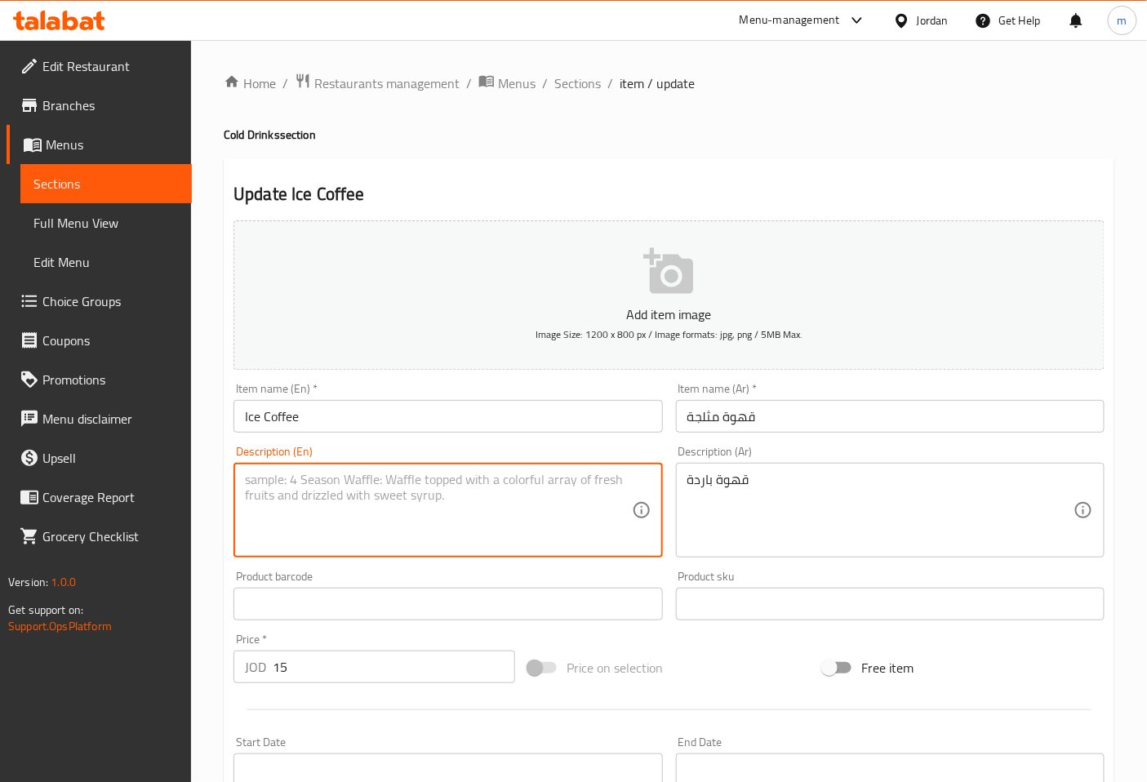
click at [482, 500] on textarea at bounding box center [438, 511] width 386 height 78
click at [388, 482] on textarea at bounding box center [438, 511] width 386 height 78
paste textarea "cold coffee"
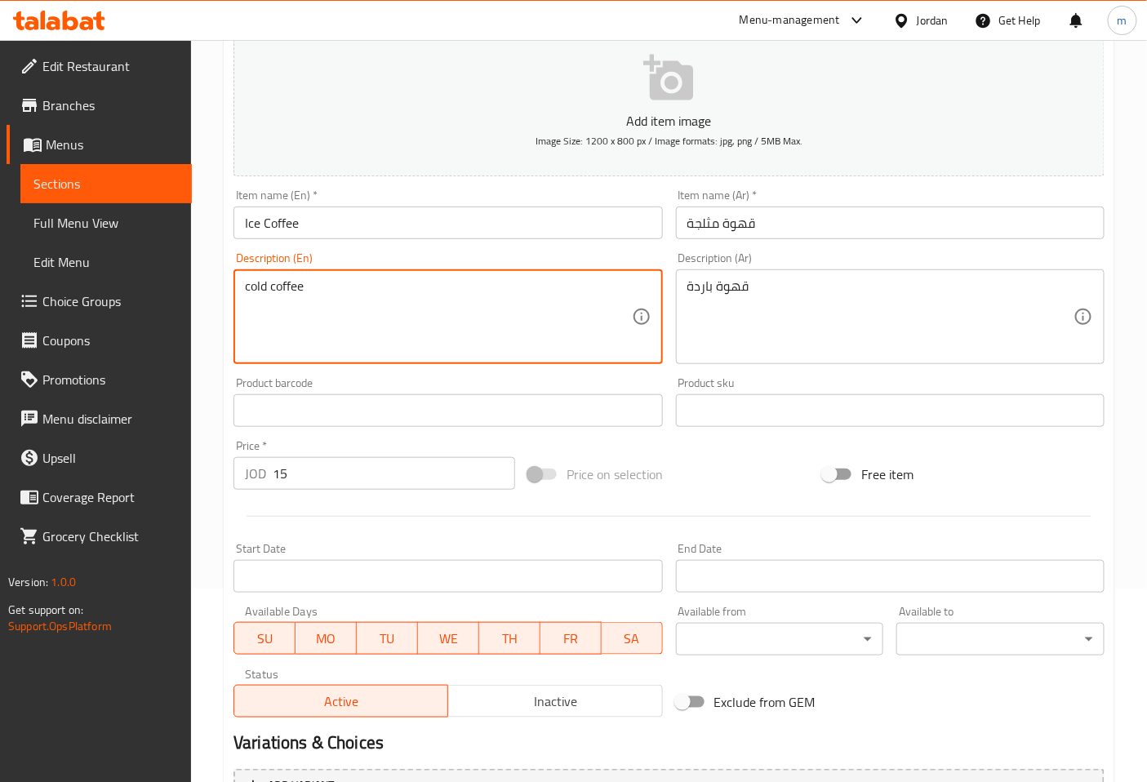
scroll to position [272, 0]
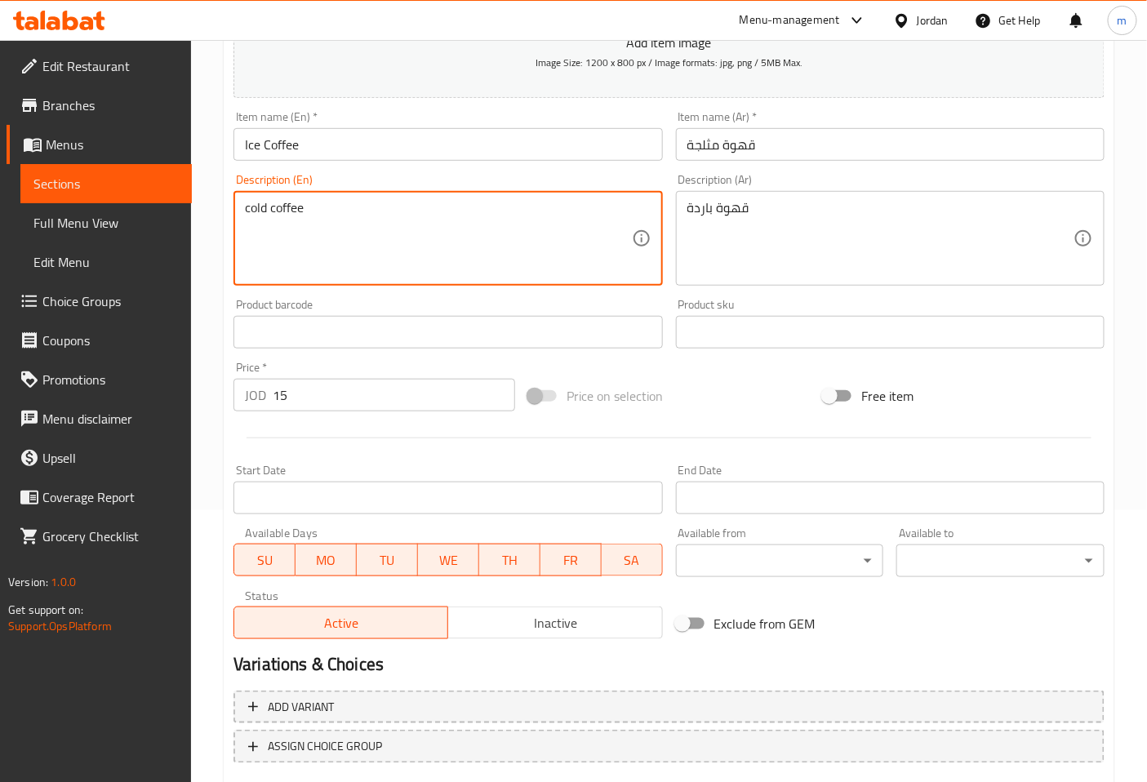
click at [251, 211] on textarea "cold coffee" at bounding box center [438, 239] width 386 height 78
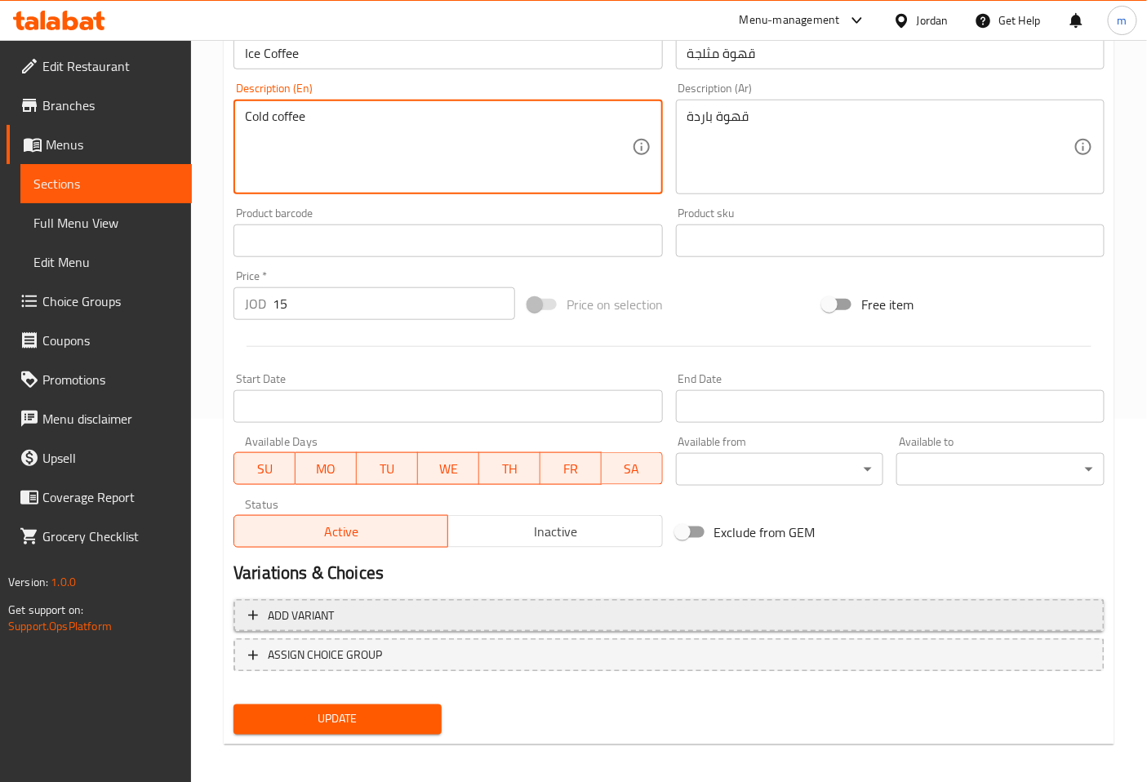
scroll to position [368, 0]
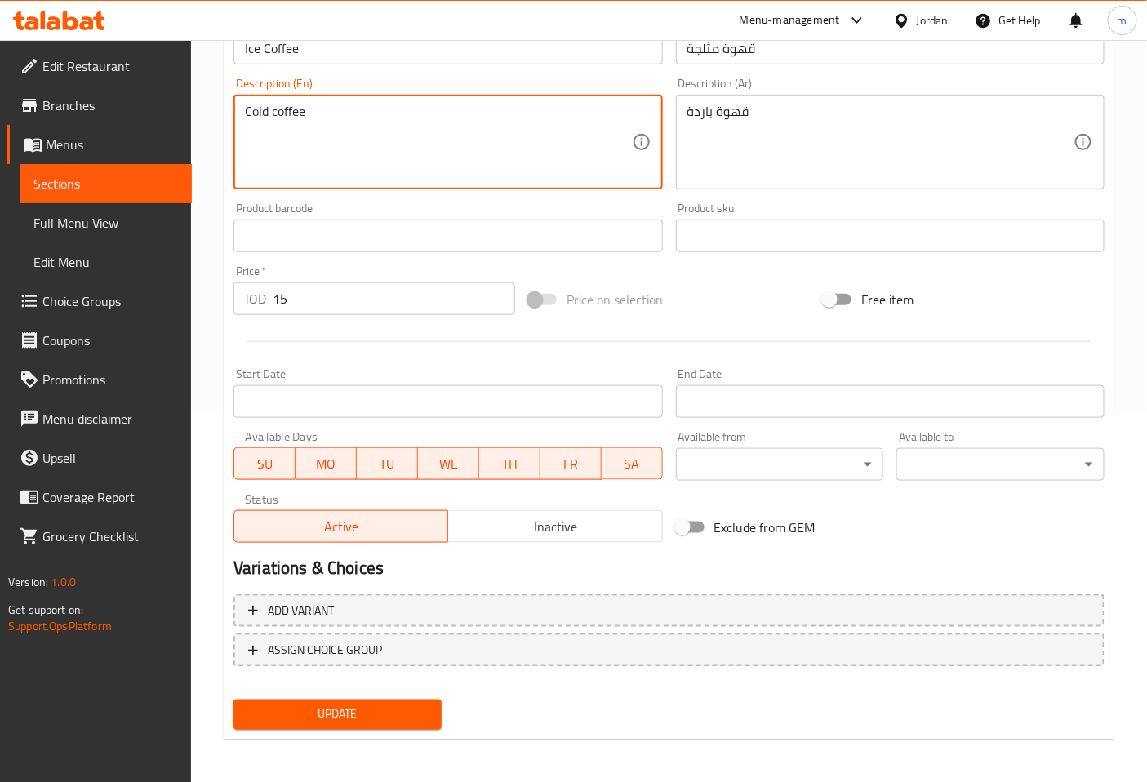
type textarea "Cold coffee"
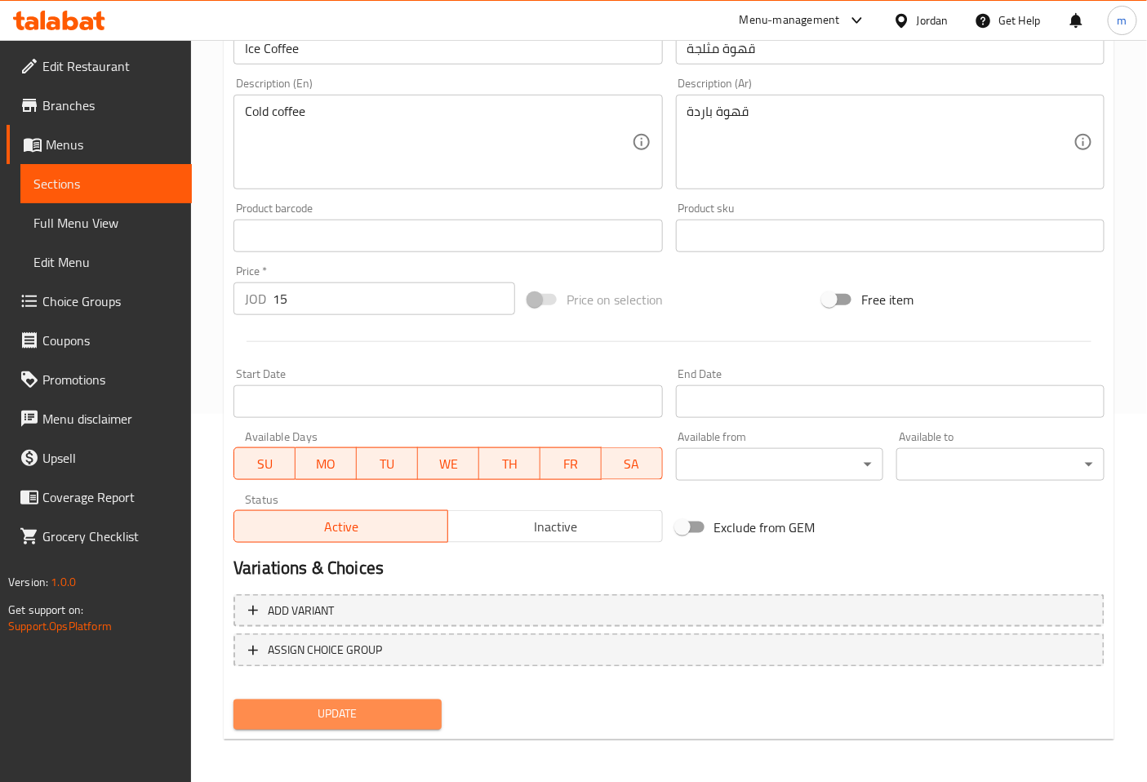
click at [358, 707] on span "Update" at bounding box center [338, 715] width 182 height 20
click at [153, 183] on span "Sections" at bounding box center [105, 184] width 145 height 20
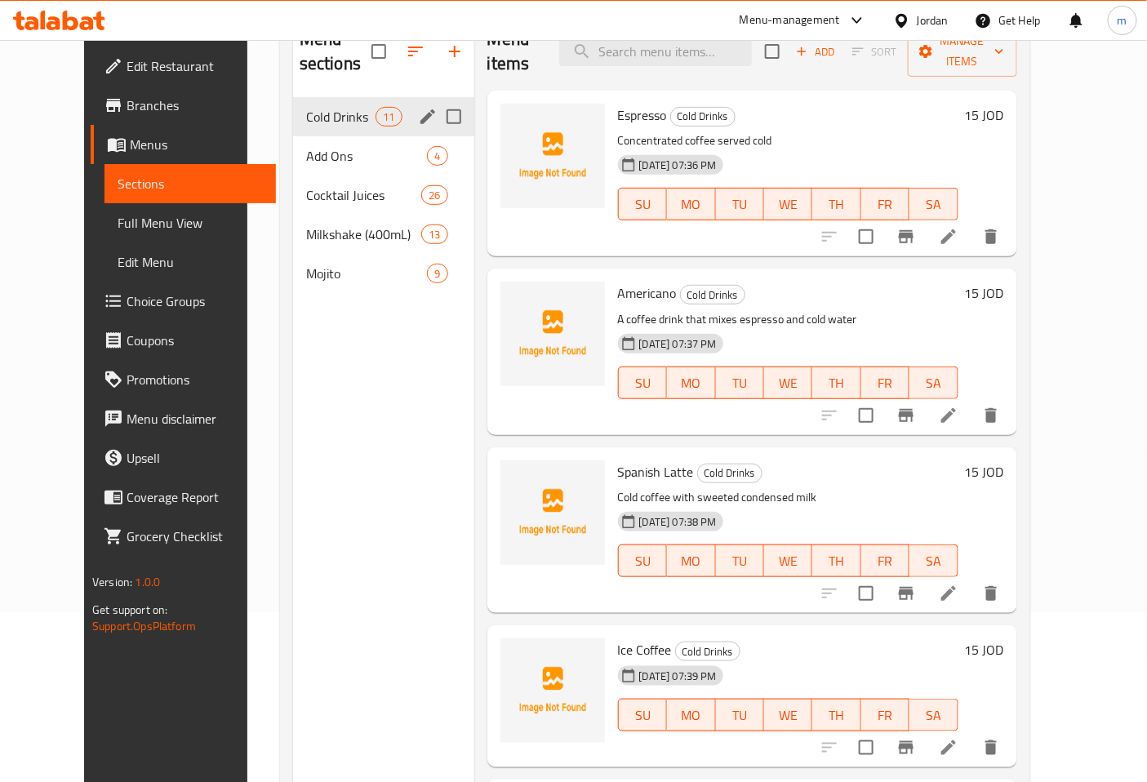
scroll to position [137, 0]
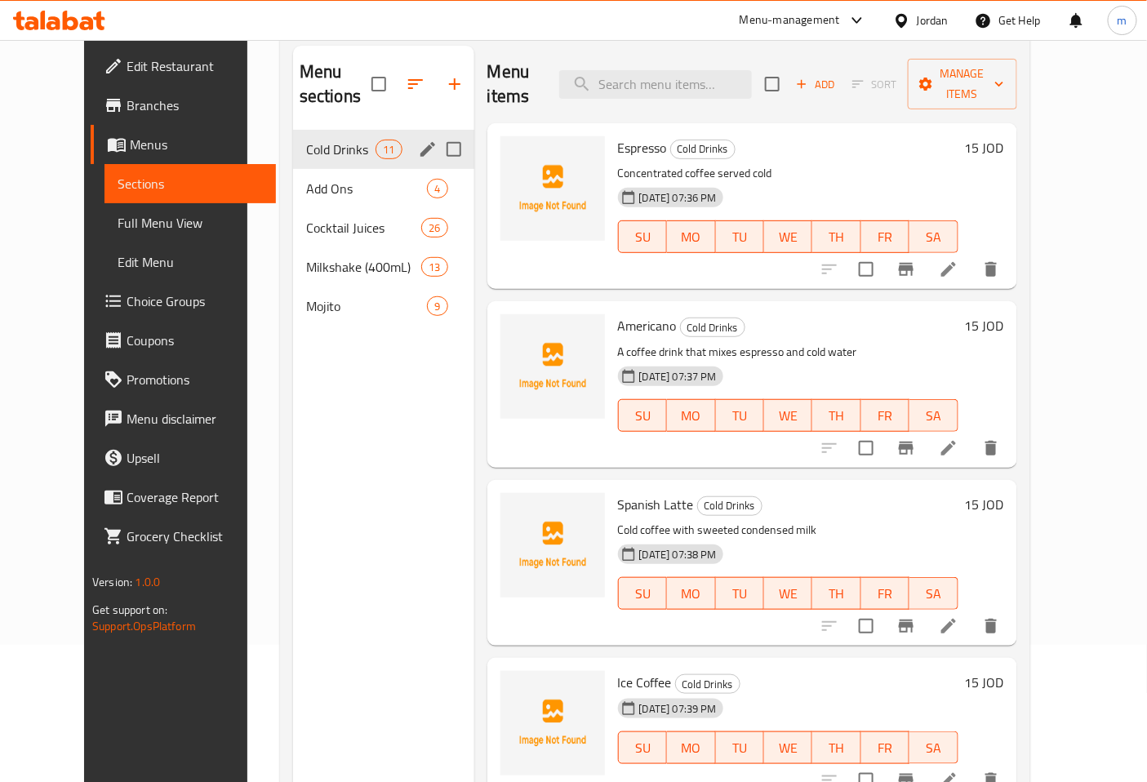
click at [321, 140] on span "Cold Drinks" at bounding box center [340, 150] width 69 height 20
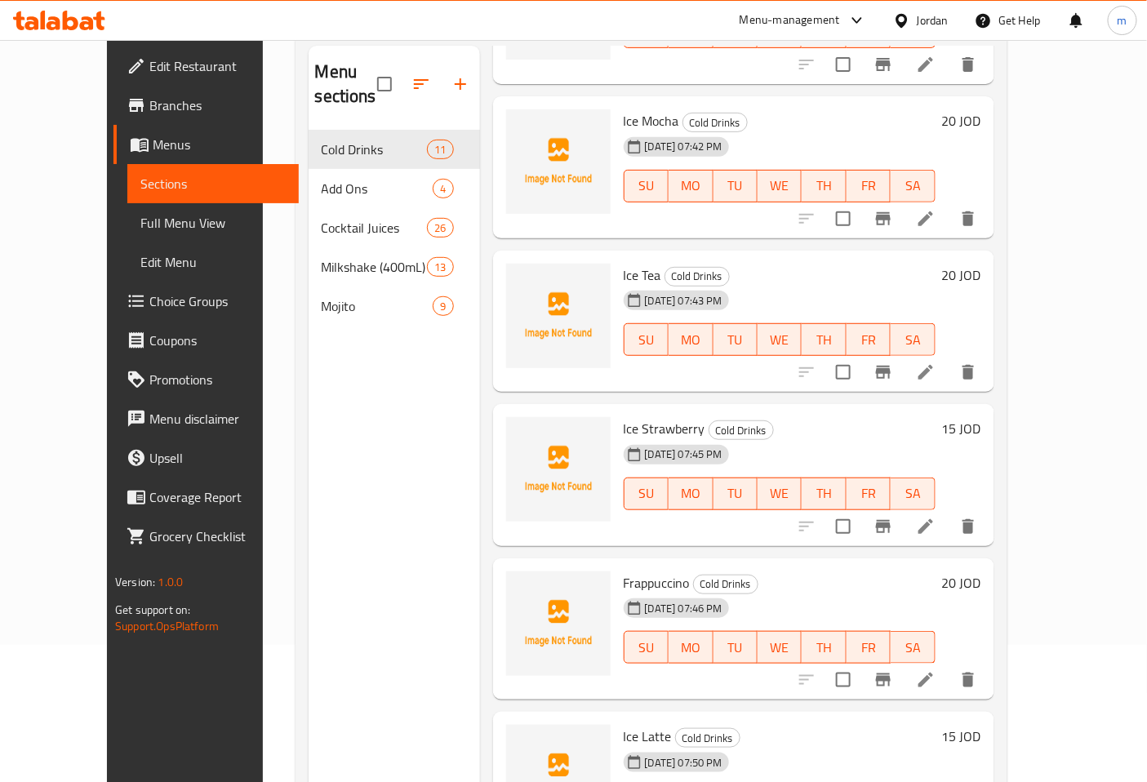
scroll to position [229, 0]
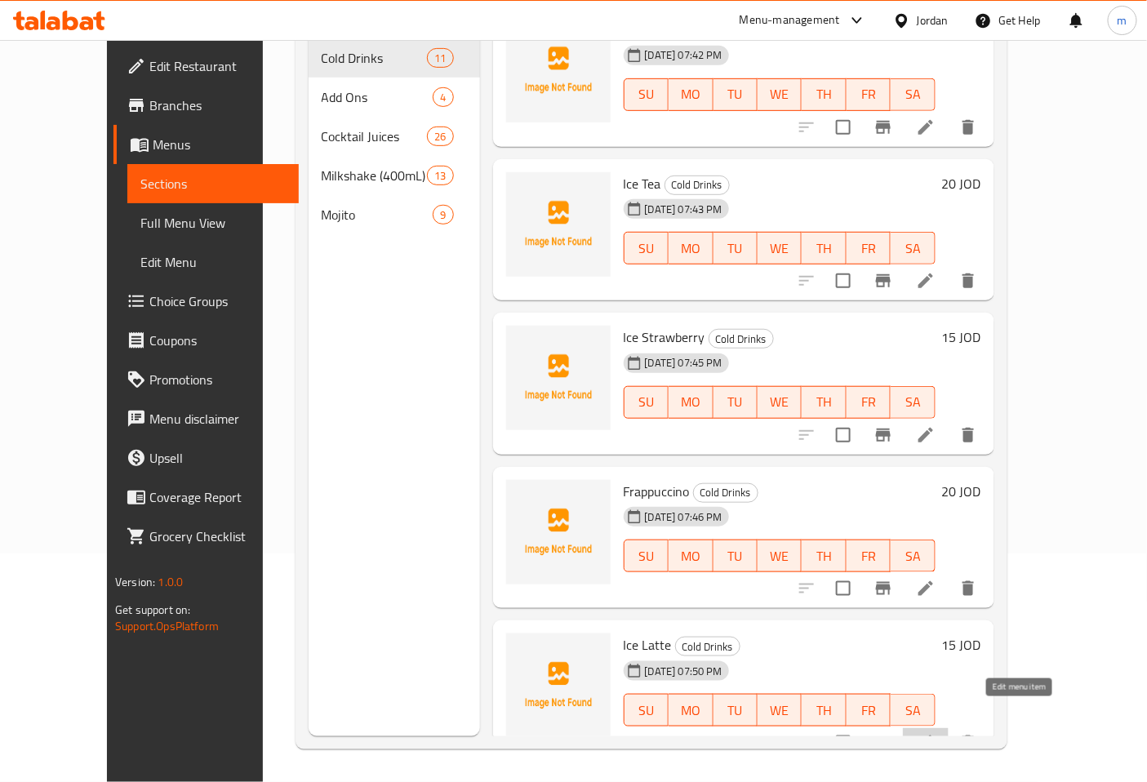
click at [936, 733] on icon at bounding box center [926, 743] width 20 height 20
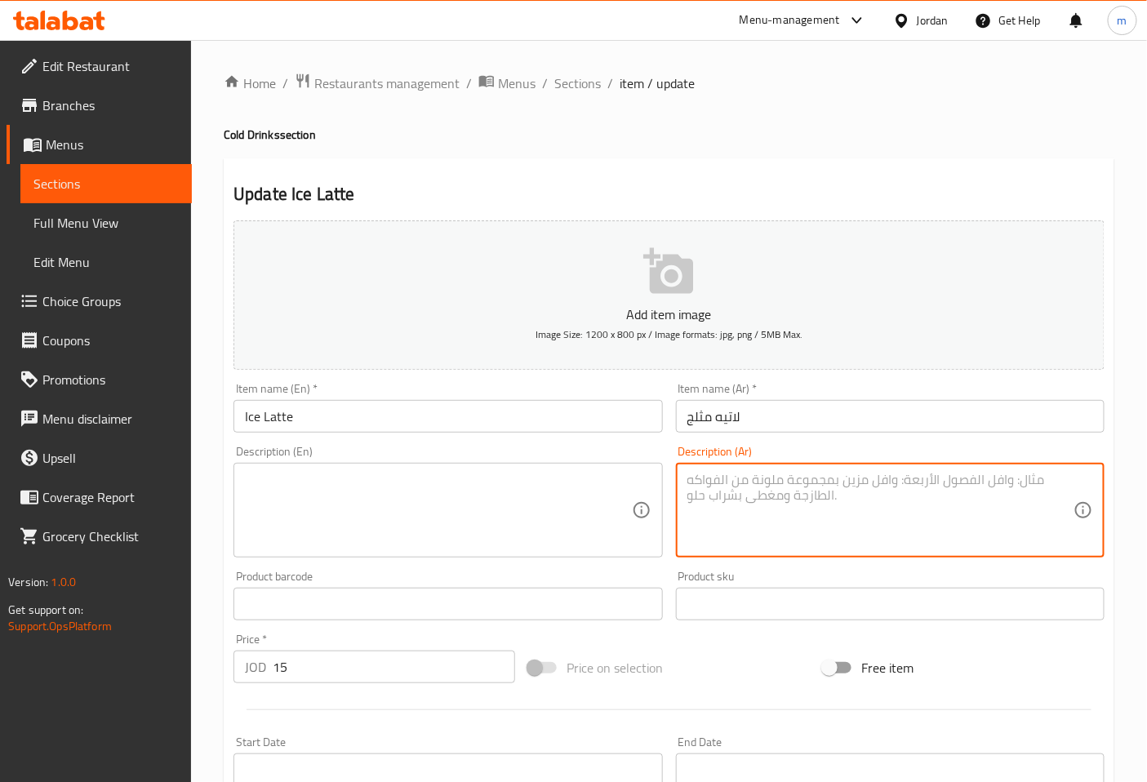
click at [763, 503] on textarea at bounding box center [880, 511] width 386 height 78
type textarea "قهوة باردة بالحليب"
click at [385, 531] on textarea at bounding box center [438, 511] width 386 height 78
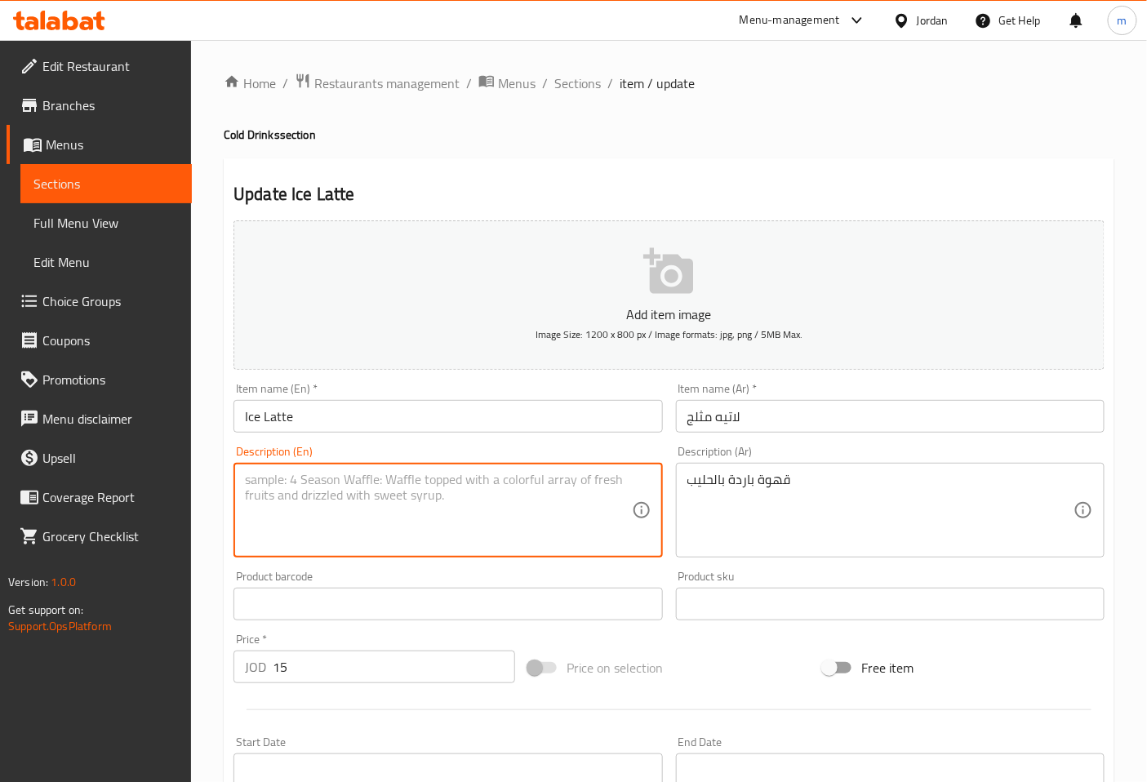
paste textarea "Cold coffee with milk"
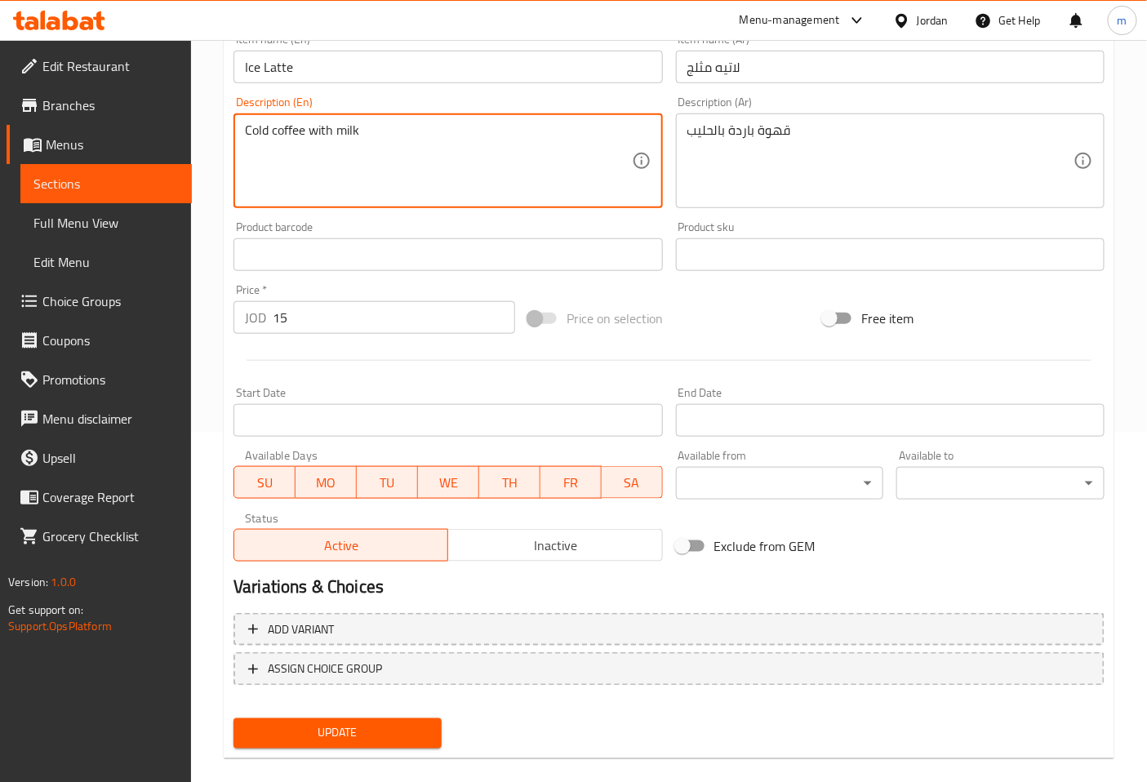
scroll to position [362, 0]
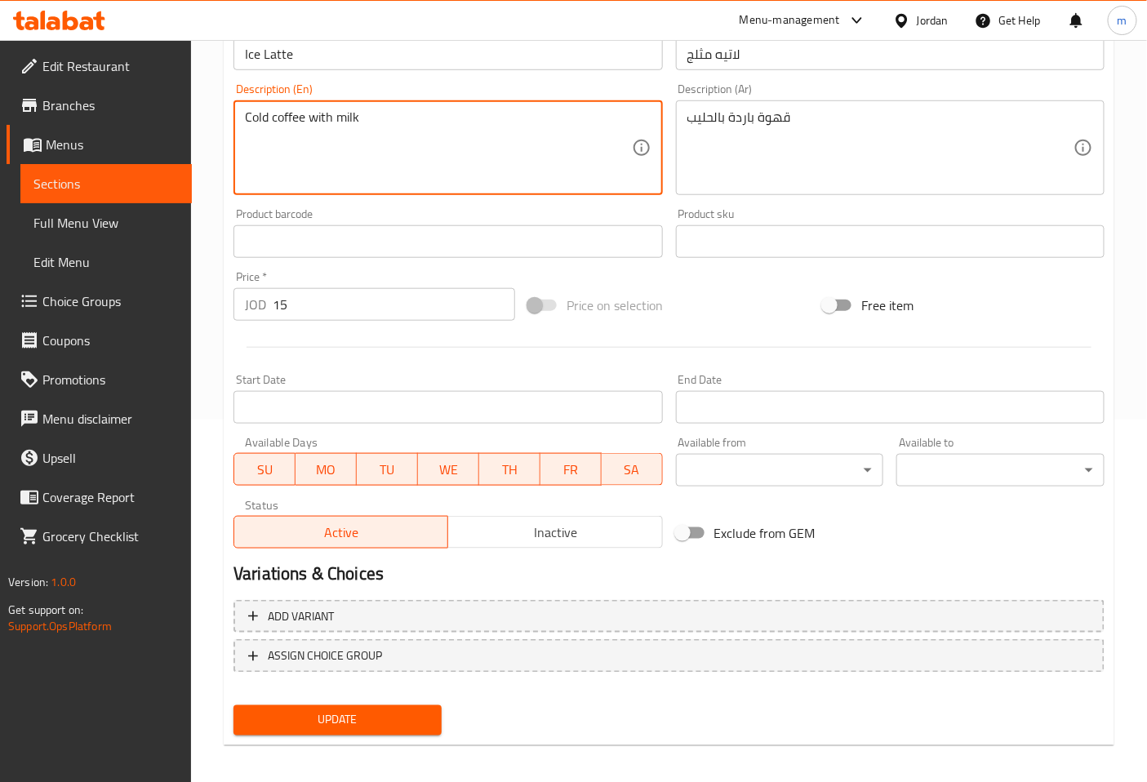
type textarea "Cold coffee with milk"
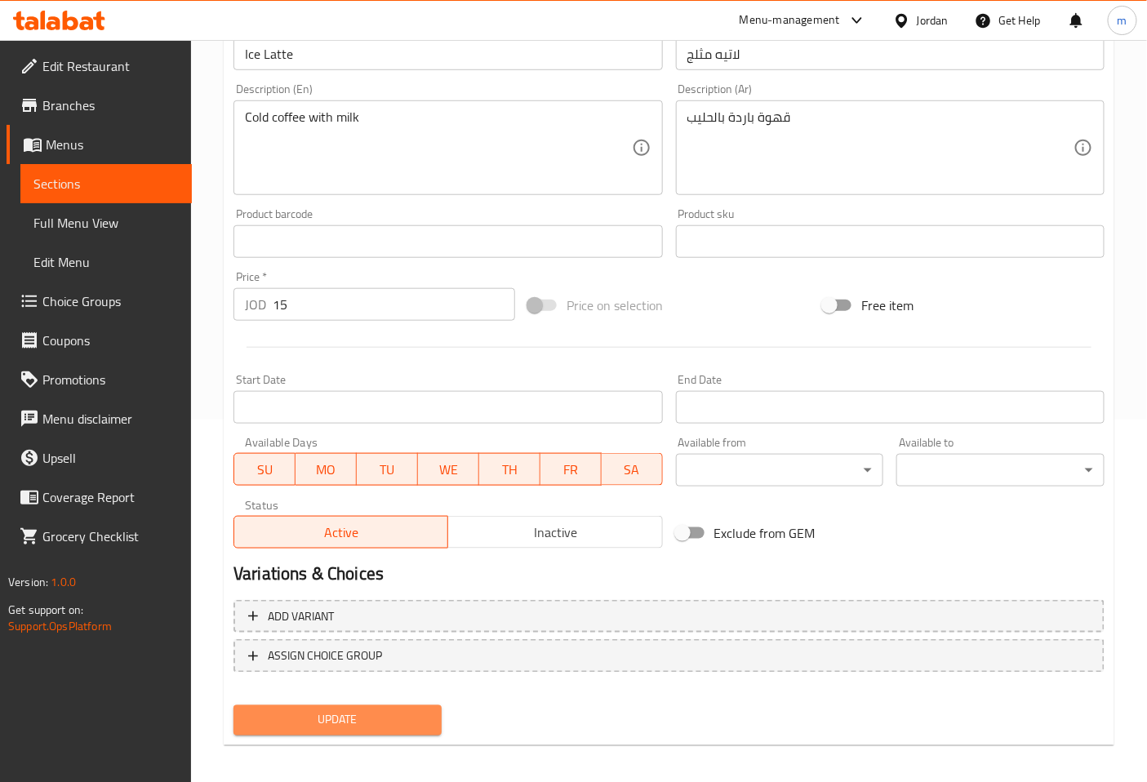
click at [387, 723] on span "Update" at bounding box center [338, 720] width 182 height 20
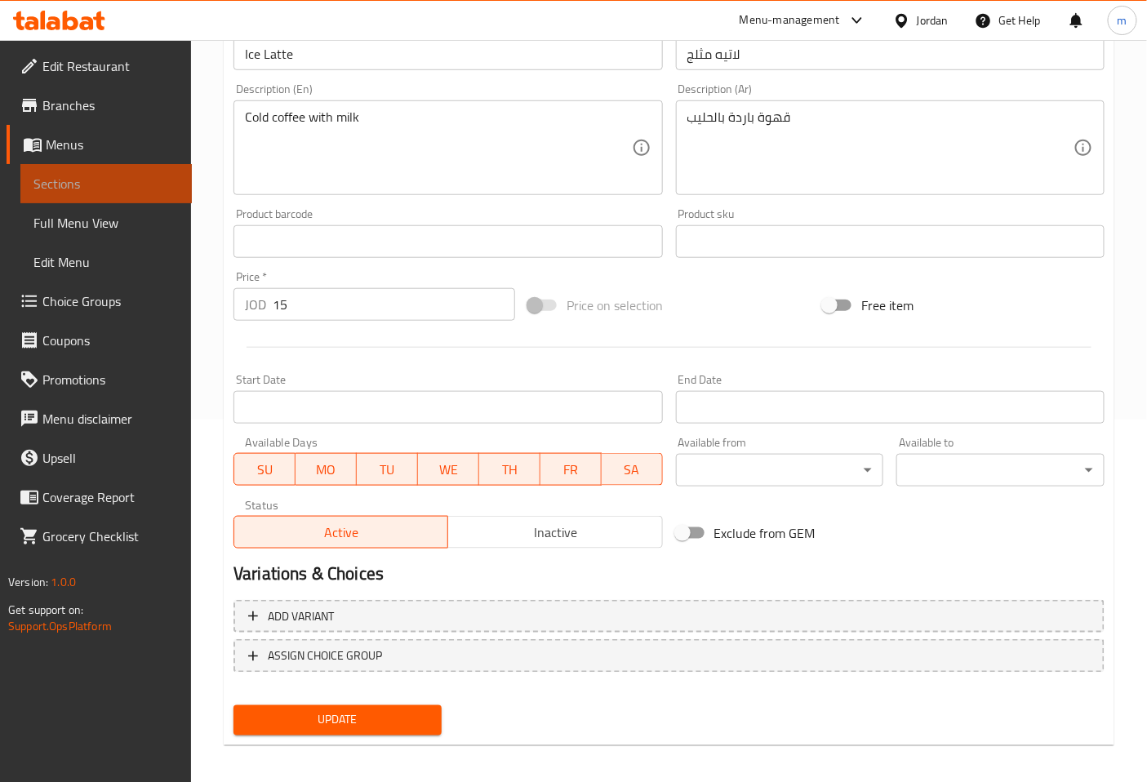
click at [142, 181] on span "Sections" at bounding box center [105, 184] width 145 height 20
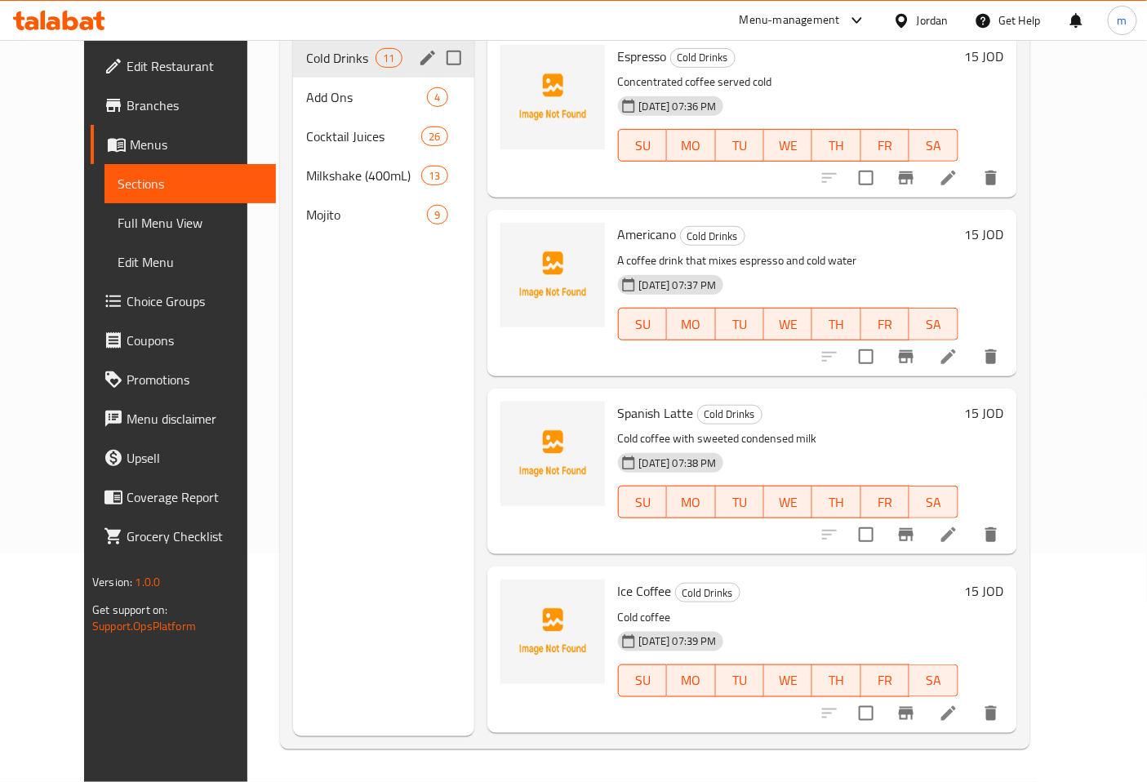
scroll to position [47, 0]
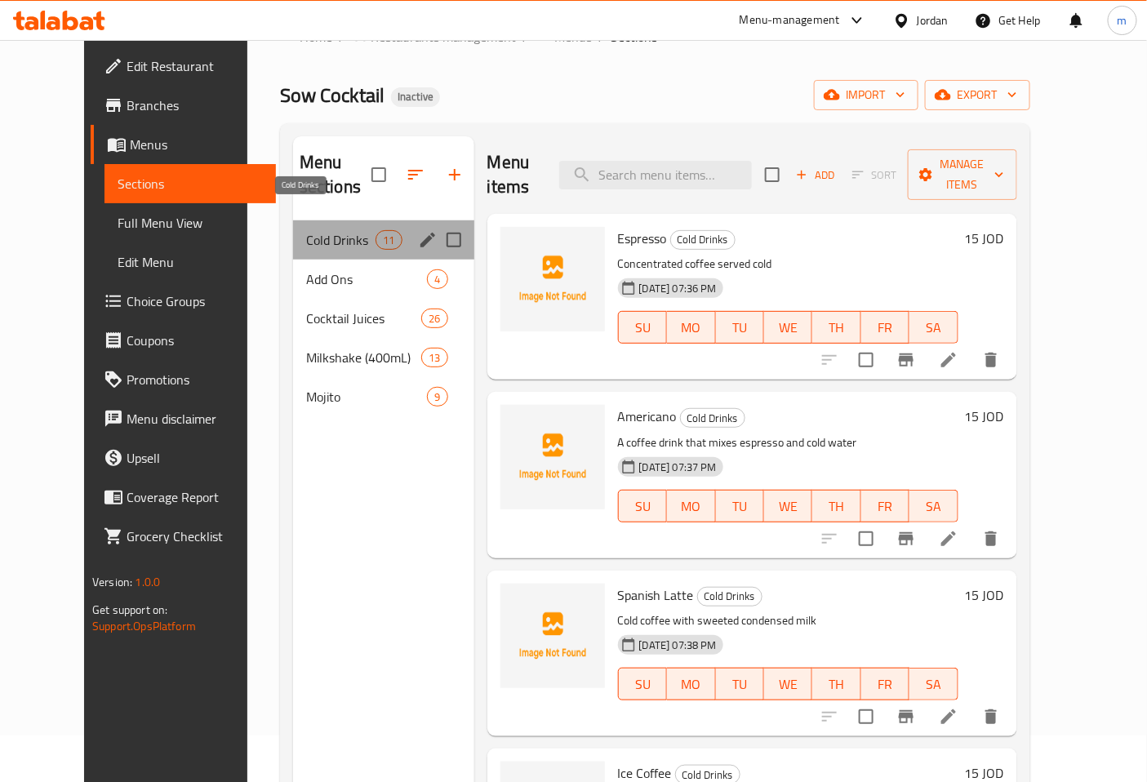
click at [306, 230] on span "Cold Drinks" at bounding box center [340, 240] width 69 height 20
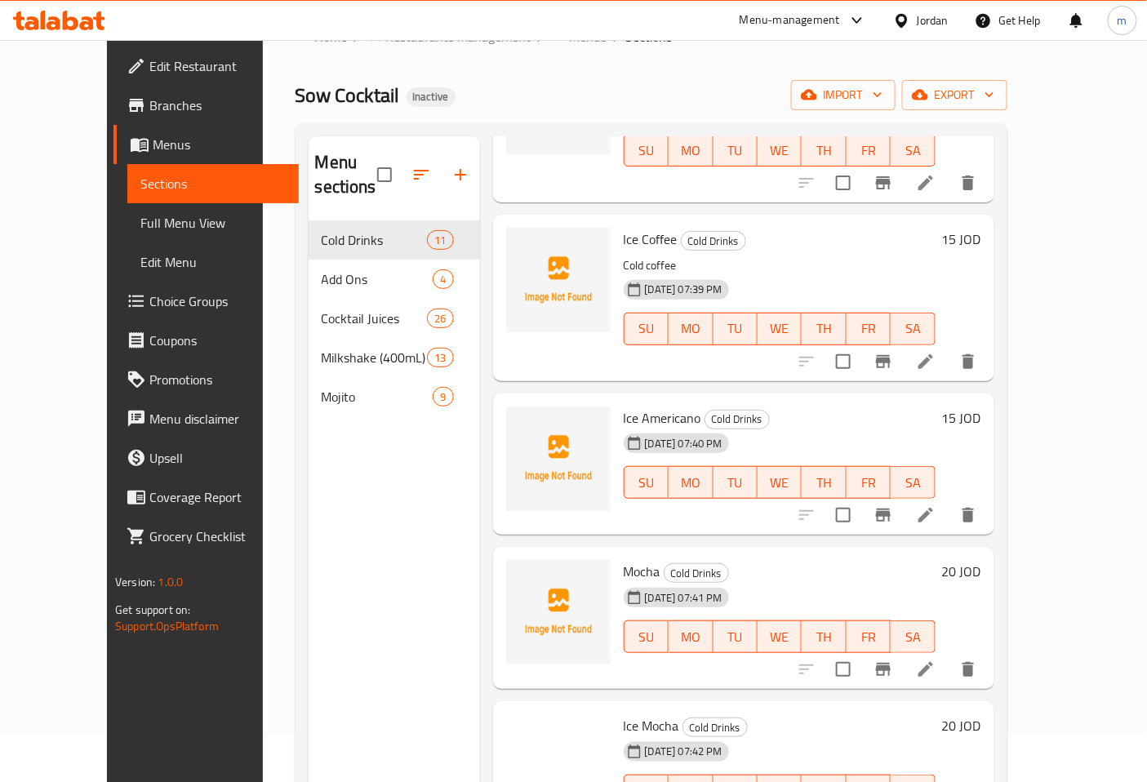
scroll to position [544, 0]
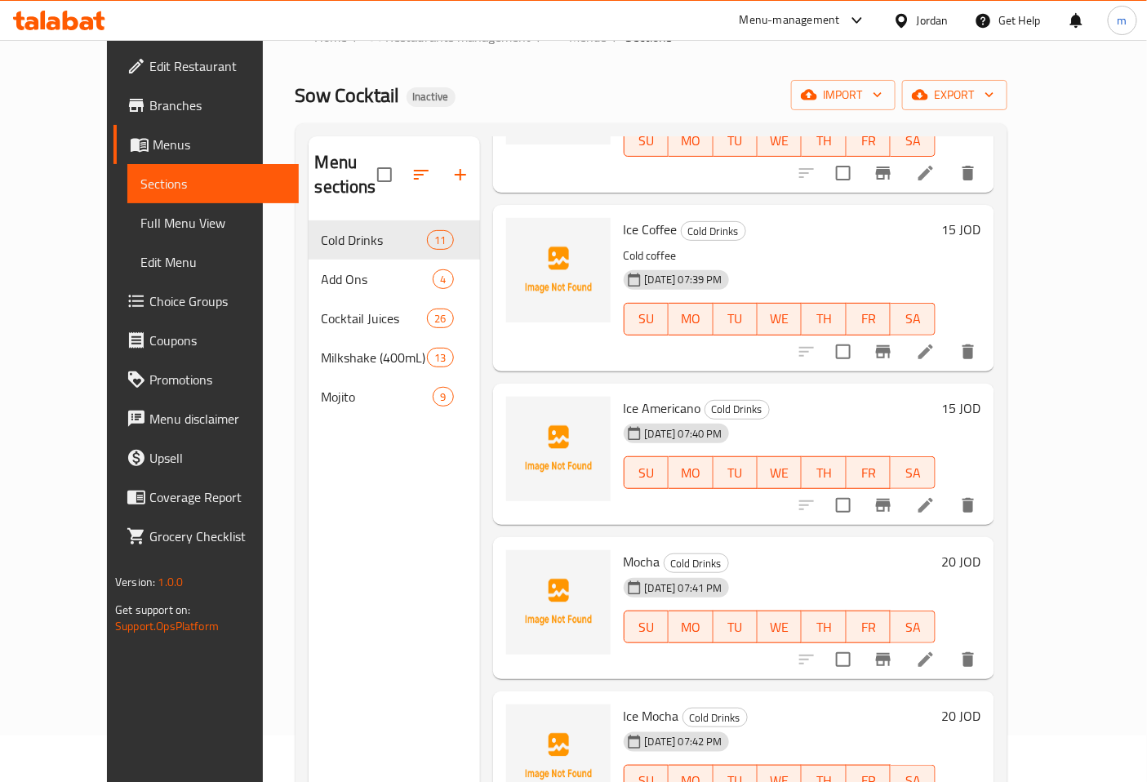
click at [949, 491] on li at bounding box center [926, 505] width 46 height 29
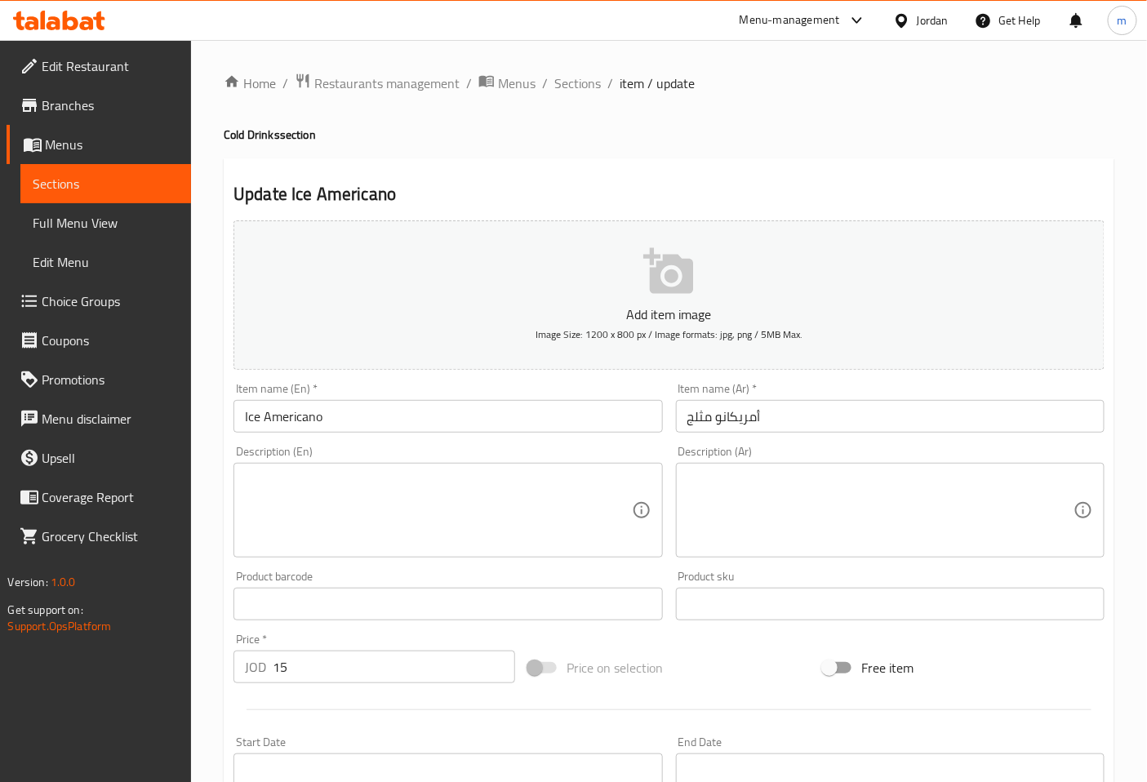
click at [690, 487] on textarea at bounding box center [880, 511] width 386 height 78
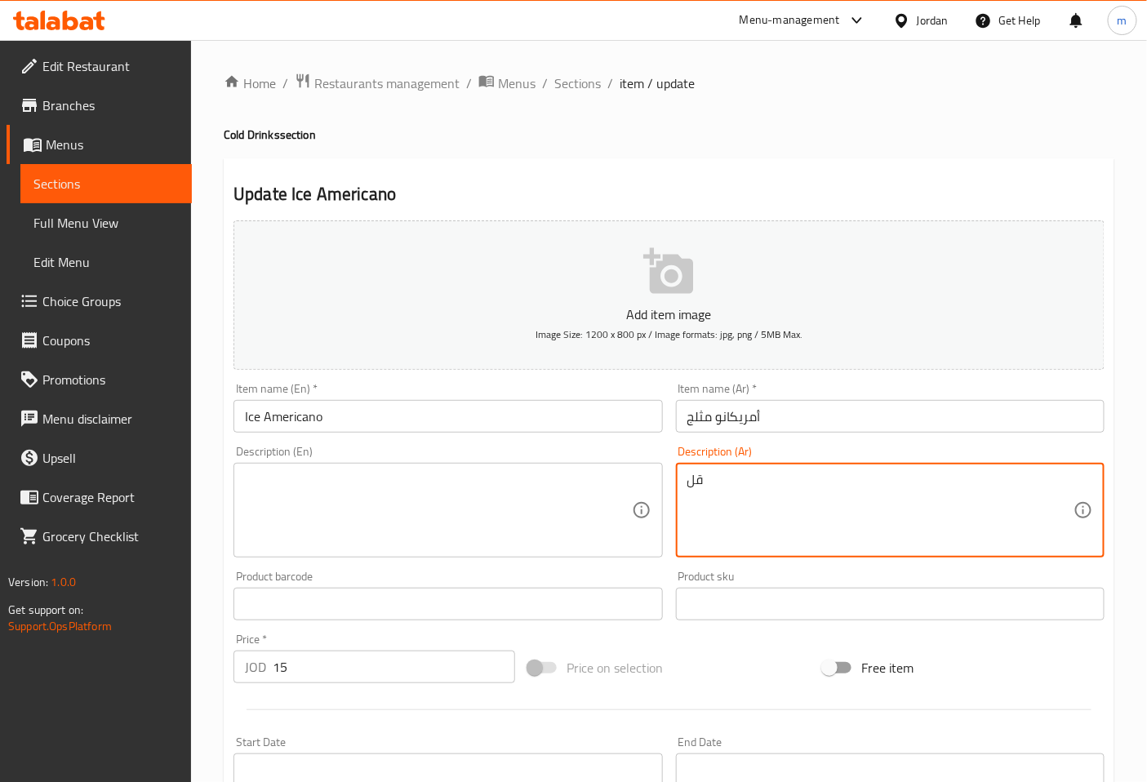
type textarea "ق"
type textarea "قهوة أمريكانو تقدم باردة"
click at [607, 485] on textarea at bounding box center [438, 511] width 386 height 78
drag, startPoint x: 830, startPoint y: 490, endPoint x: 676, endPoint y: 492, distance: 154.3
click at [676, 492] on div "قهوة أمريكانو تقدم باردة Description (Ar)" at bounding box center [890, 510] width 429 height 95
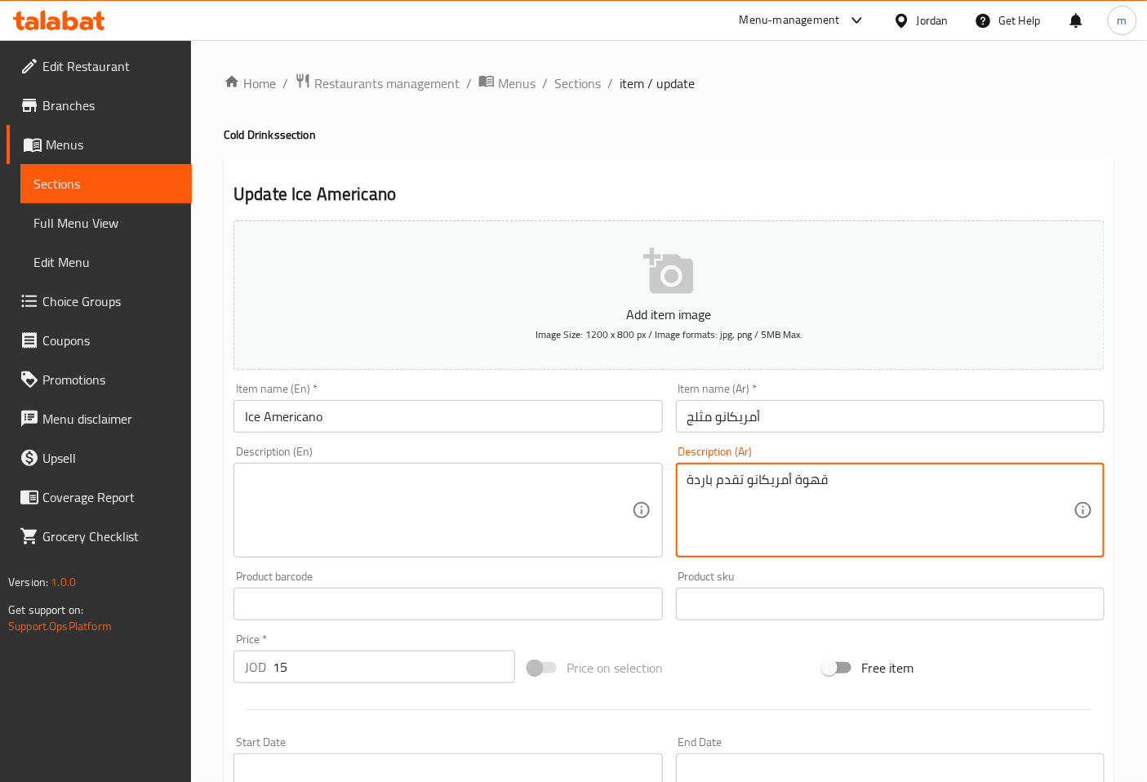
click at [438, 470] on div "Description (En)" at bounding box center [447, 510] width 429 height 95
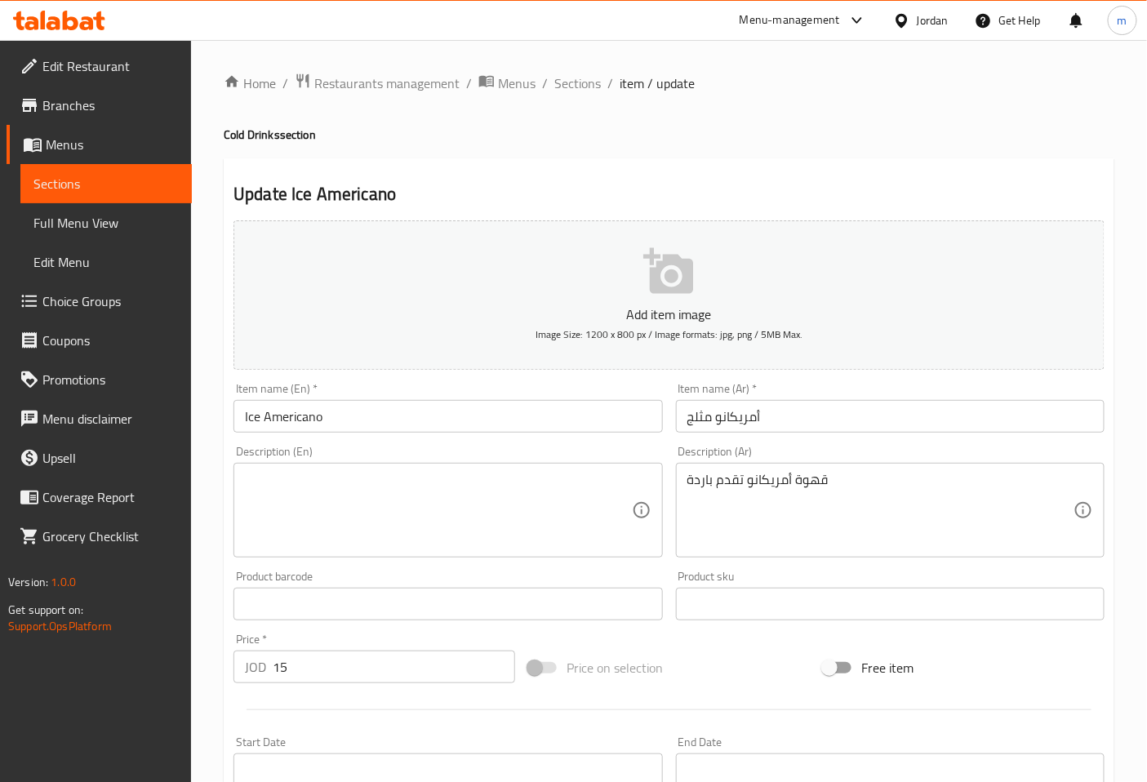
drag, startPoint x: 438, startPoint y: 470, endPoint x: 336, endPoint y: 509, distance: 109.3
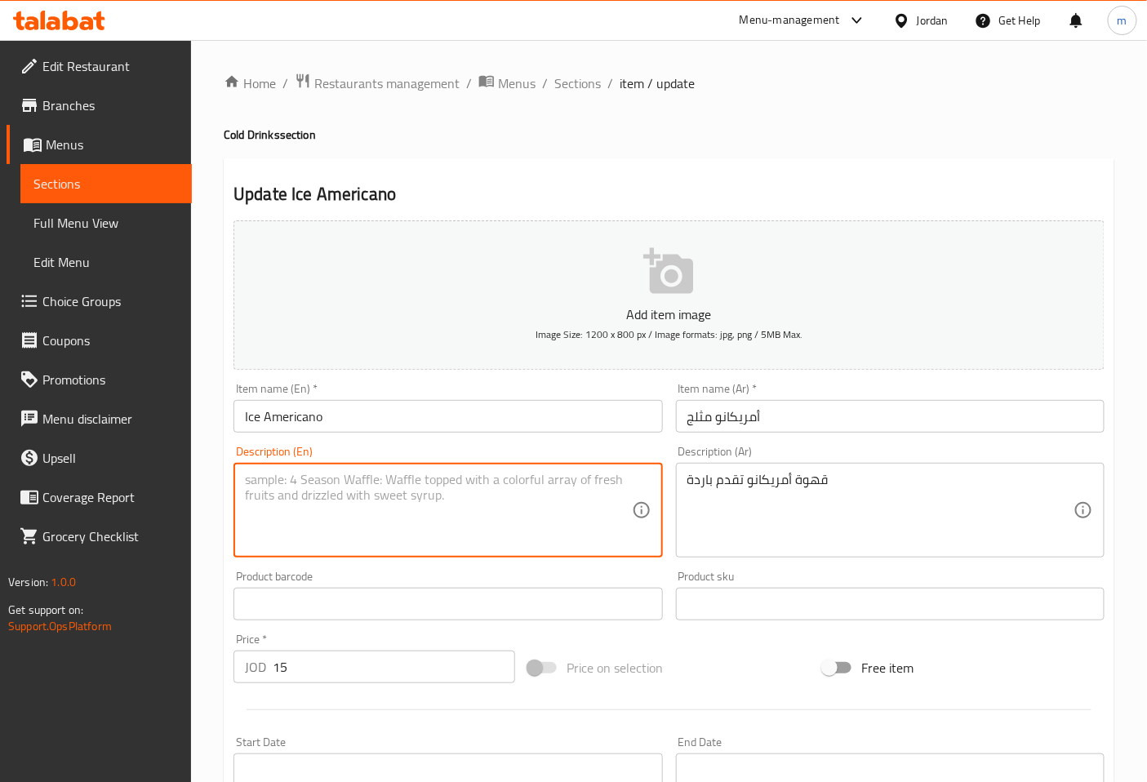
paste textarea "Americano coffee served cold"
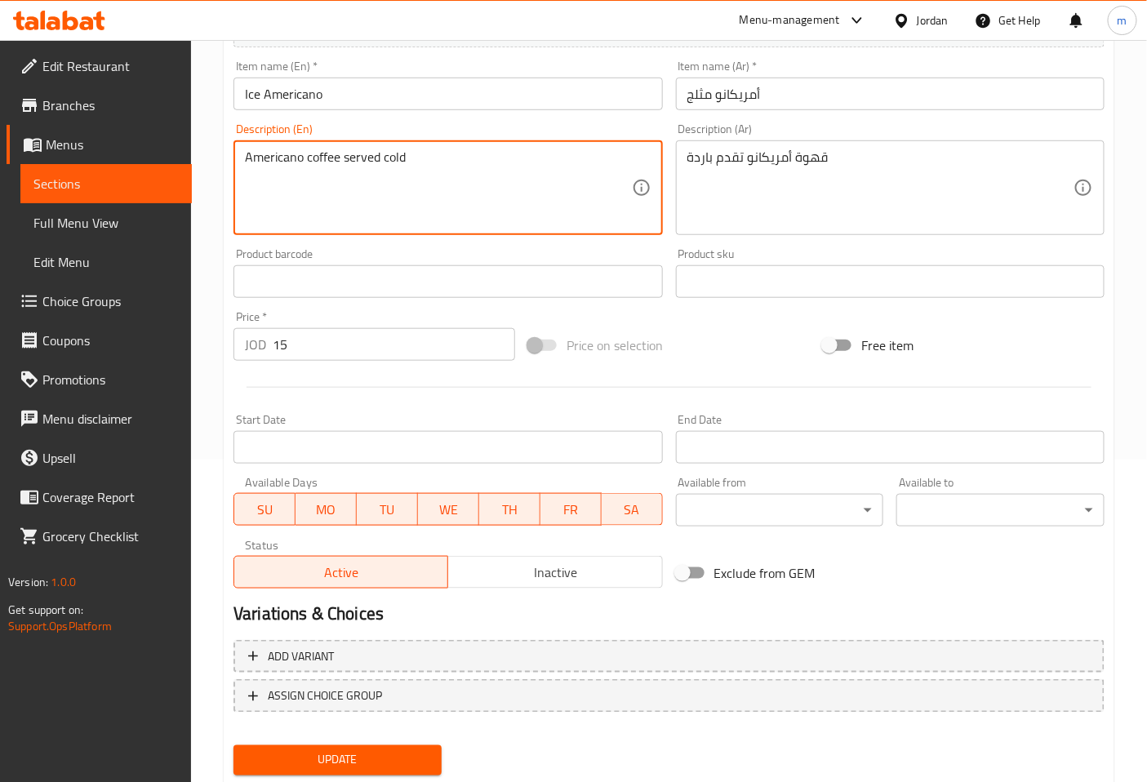
scroll to position [368, 0]
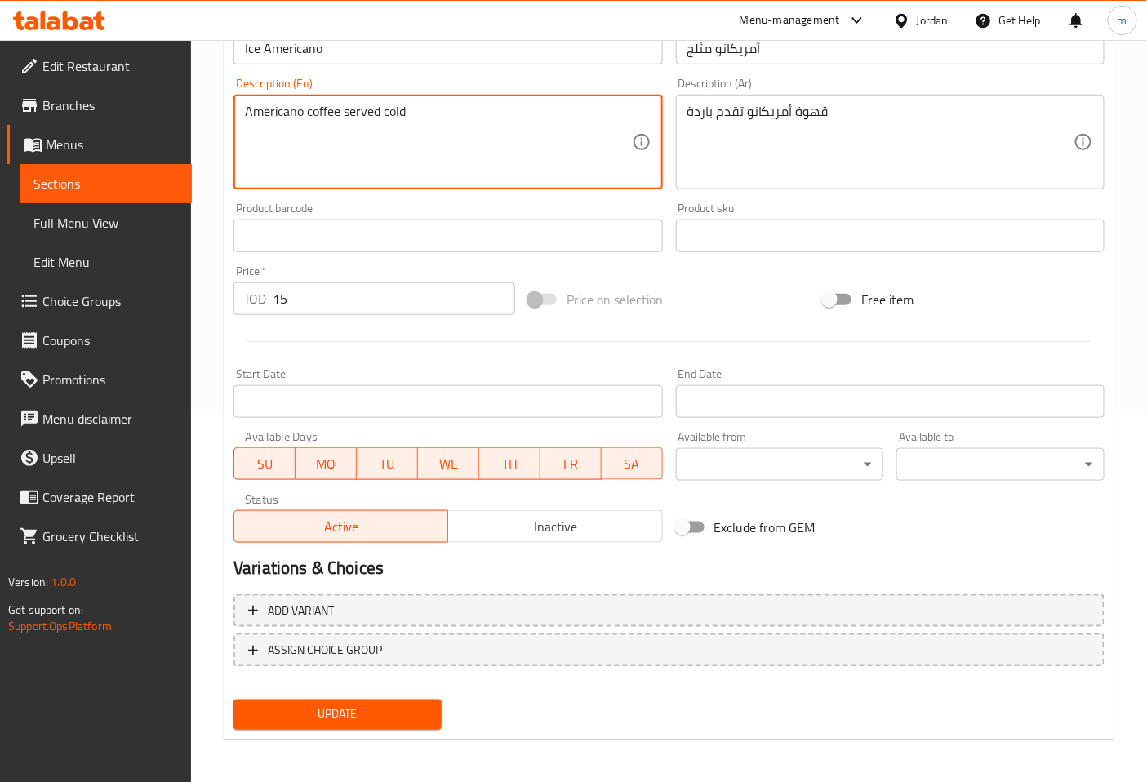
type textarea "Americano coffee served cold"
click at [411, 718] on span "Update" at bounding box center [338, 715] width 182 height 20
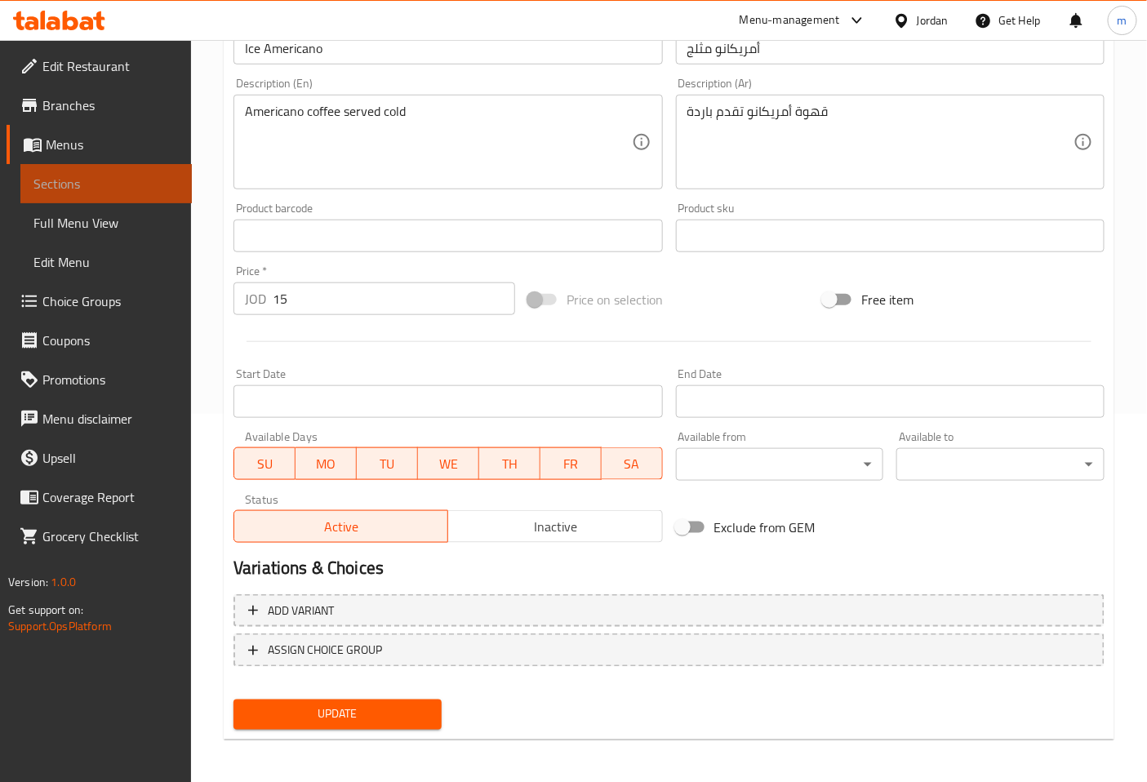
click at [142, 185] on span "Sections" at bounding box center [105, 184] width 145 height 20
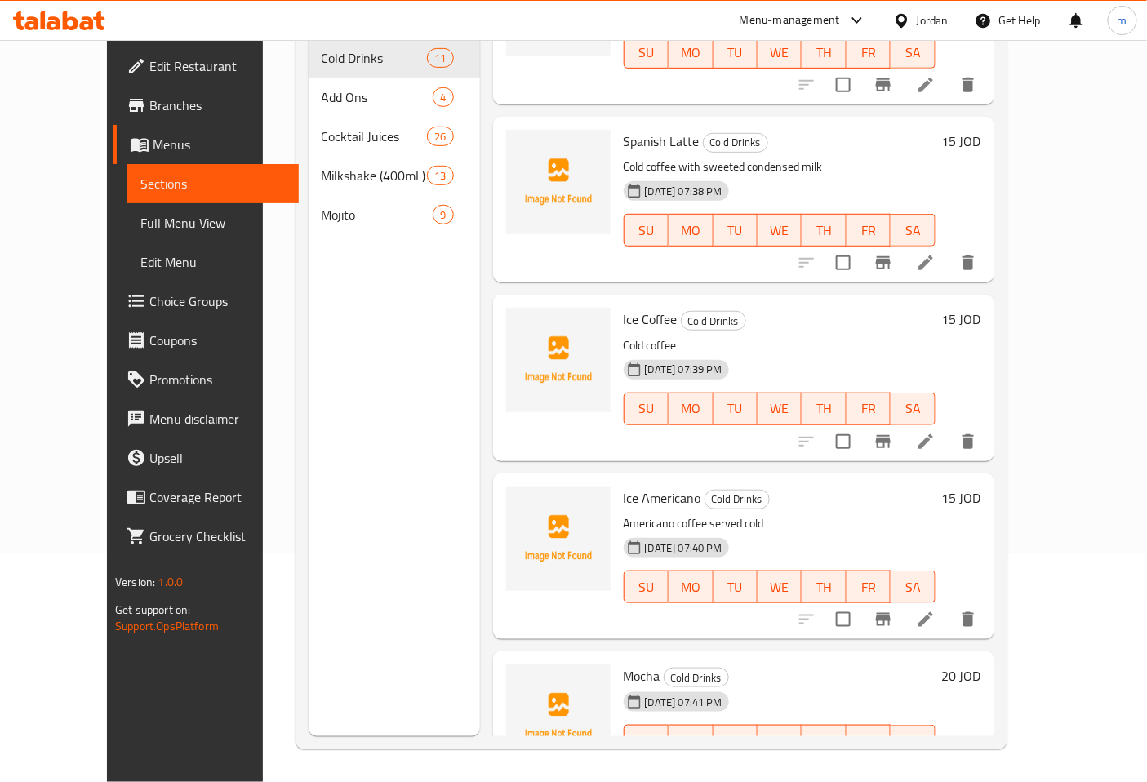
scroll to position [453, 0]
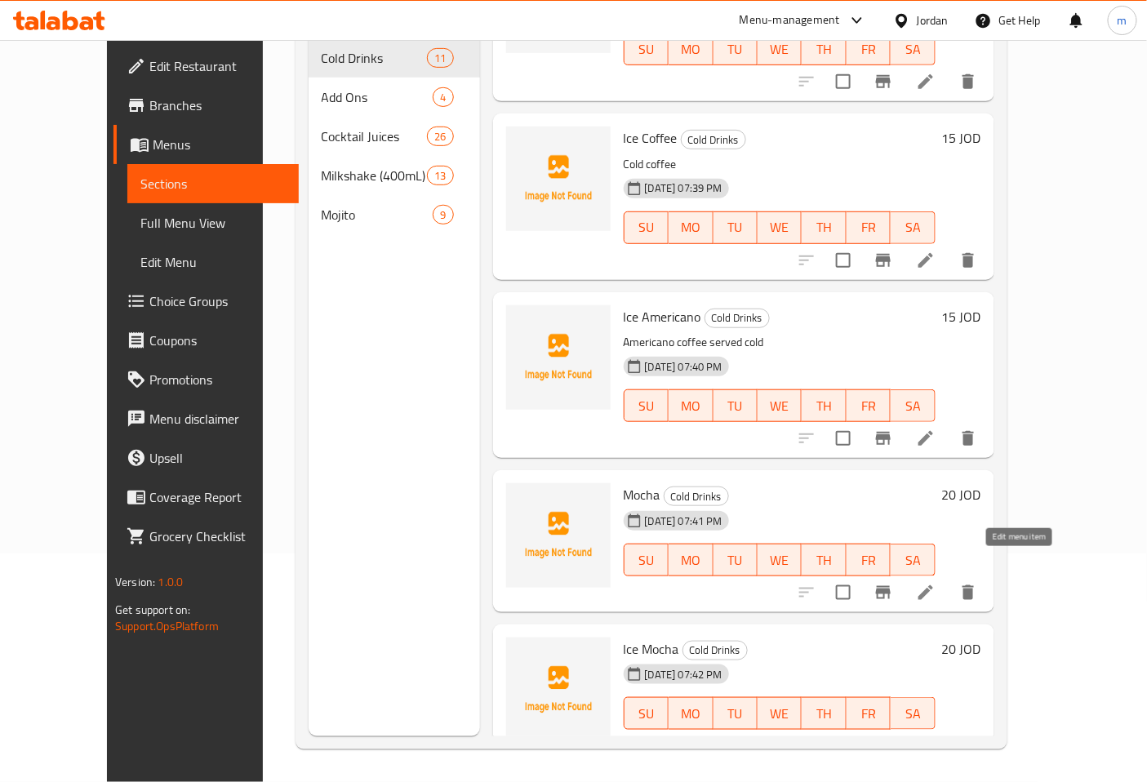
click at [936, 583] on icon at bounding box center [926, 593] width 20 height 20
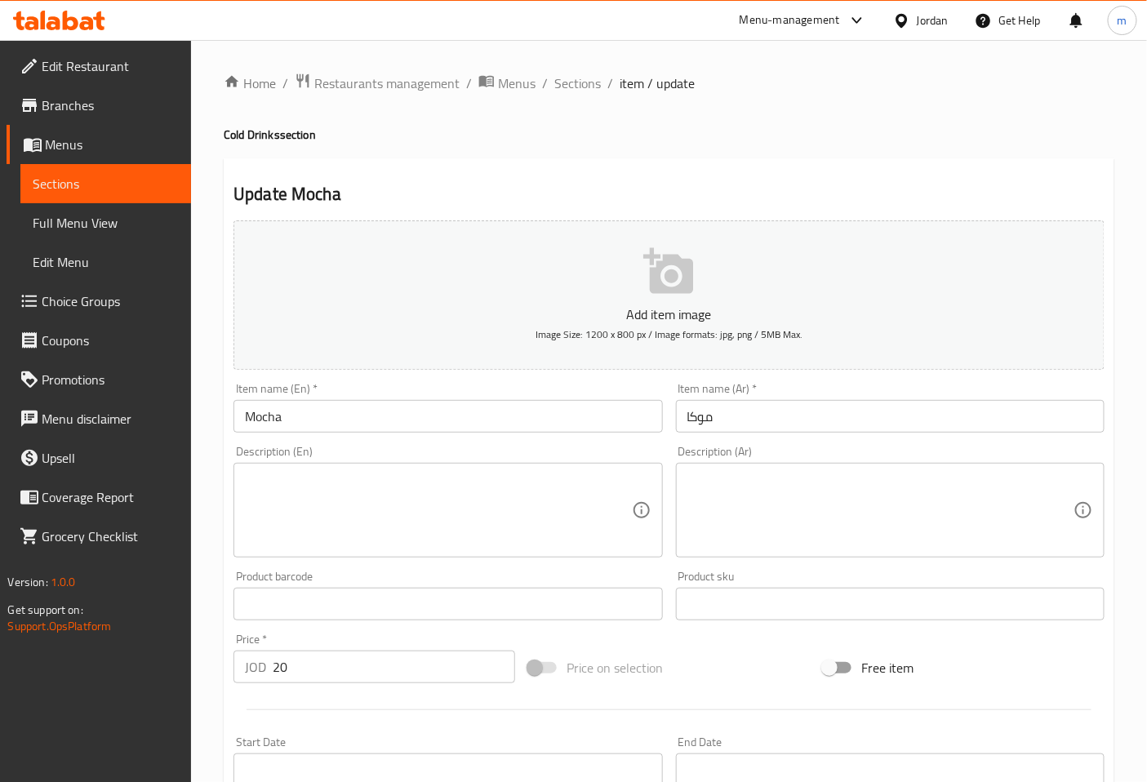
click at [545, 500] on textarea at bounding box center [438, 511] width 386 height 78
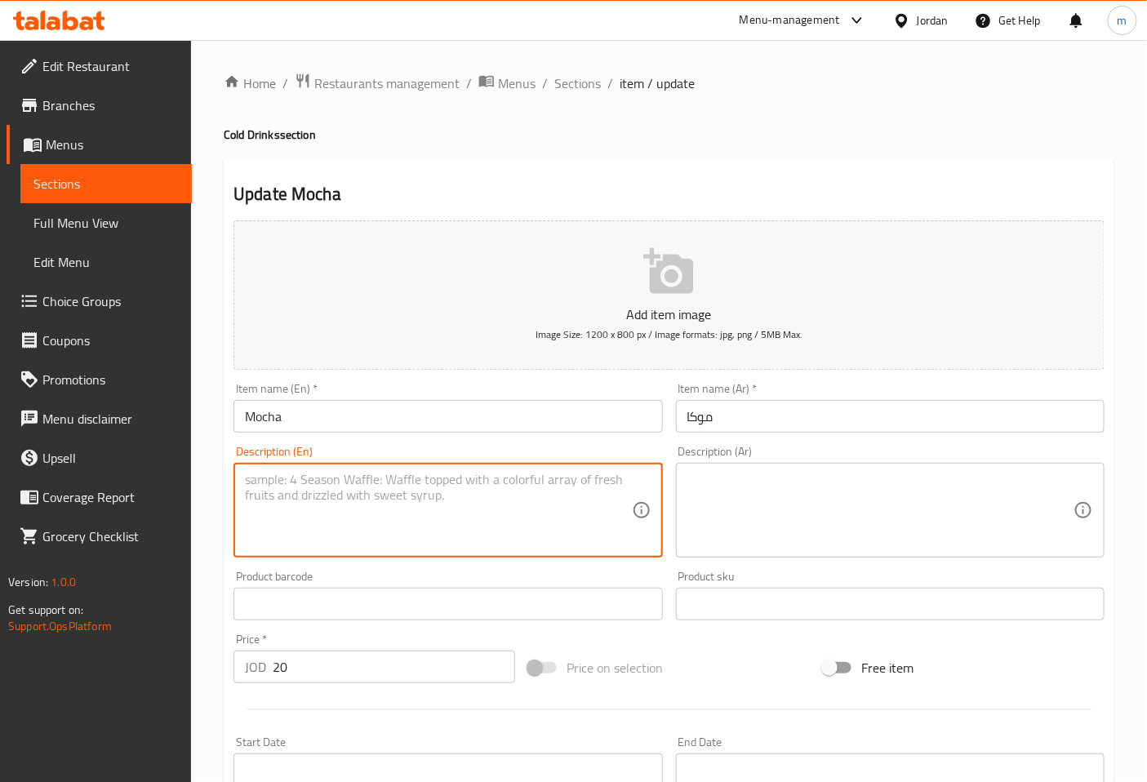
click at [756, 491] on textarea at bounding box center [880, 511] width 386 height 78
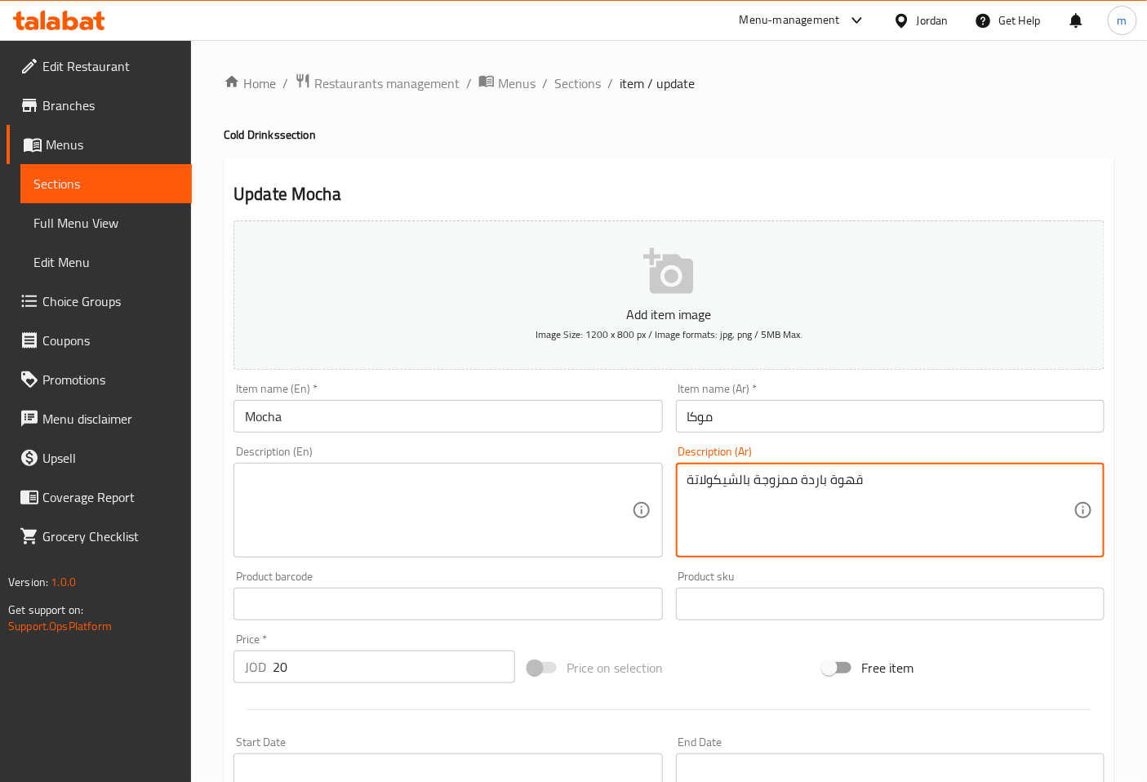
click at [768, 533] on textarea "قهوة باردة ممزوجة بالشيكولاتة" at bounding box center [880, 511] width 386 height 78
drag, startPoint x: 869, startPoint y: 484, endPoint x: 678, endPoint y: 487, distance: 191.9
click at [678, 487] on div "قهوة باردة ممزوجة بالشيكولاتة Description (Ar)" at bounding box center [890, 510] width 429 height 95
type textarea "قهوة باردة ممزوجة بالشيكولاتة"
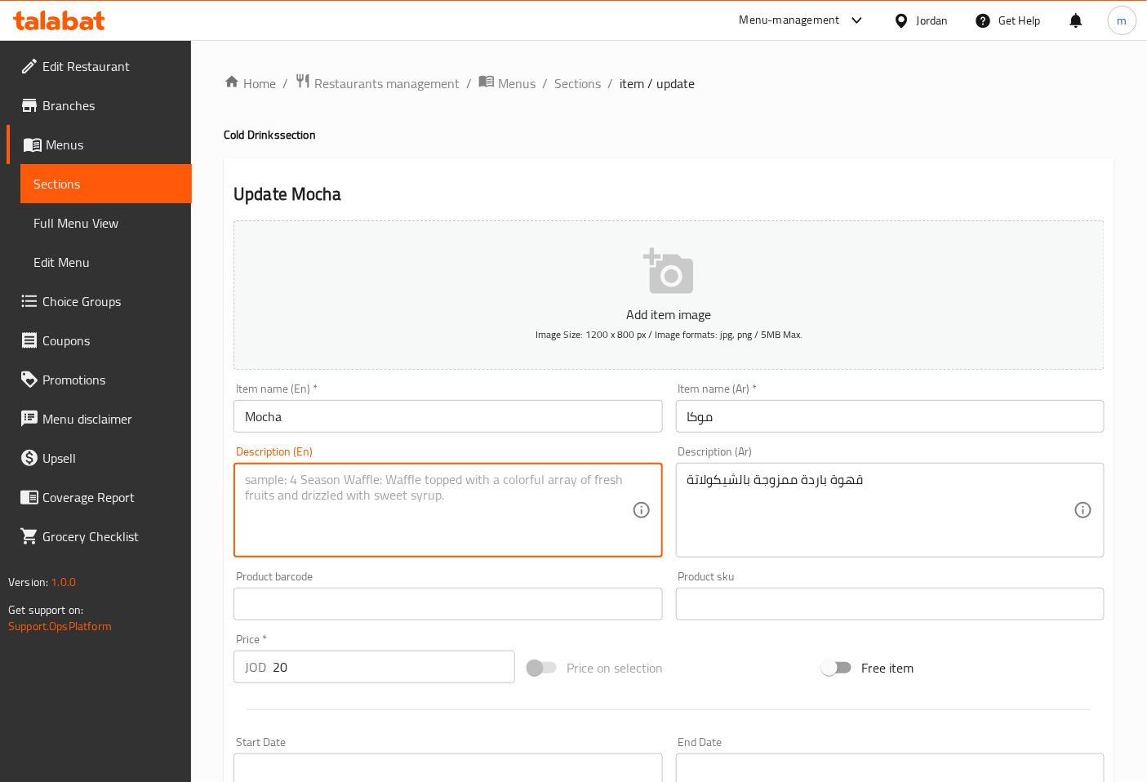
paste textarea "Cold coffee mixed with chocolate"
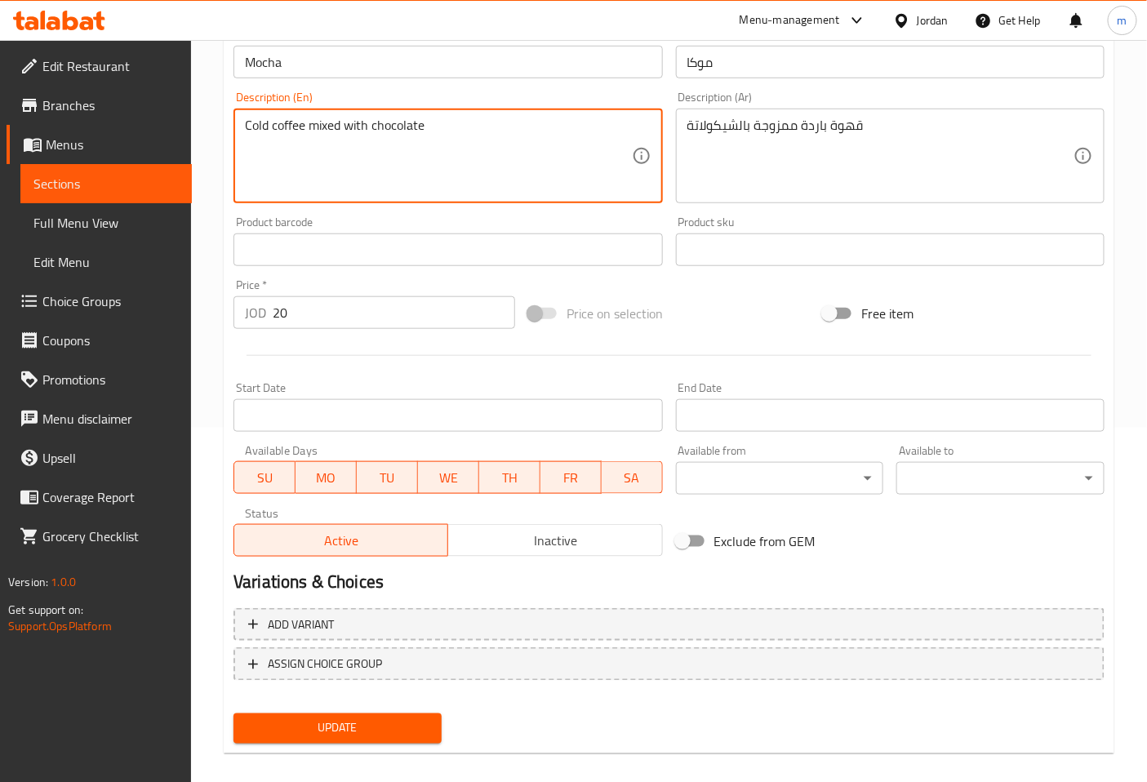
scroll to position [362, 0]
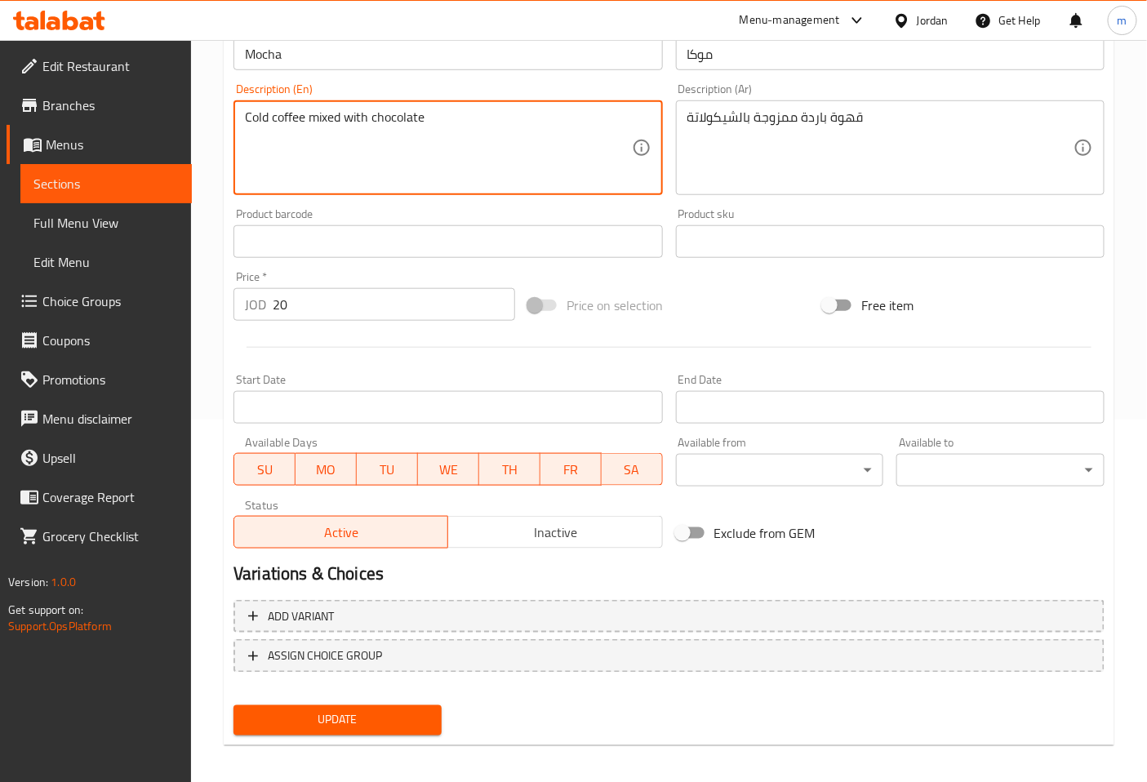
type textarea "Cold coffee mixed with chocolate"
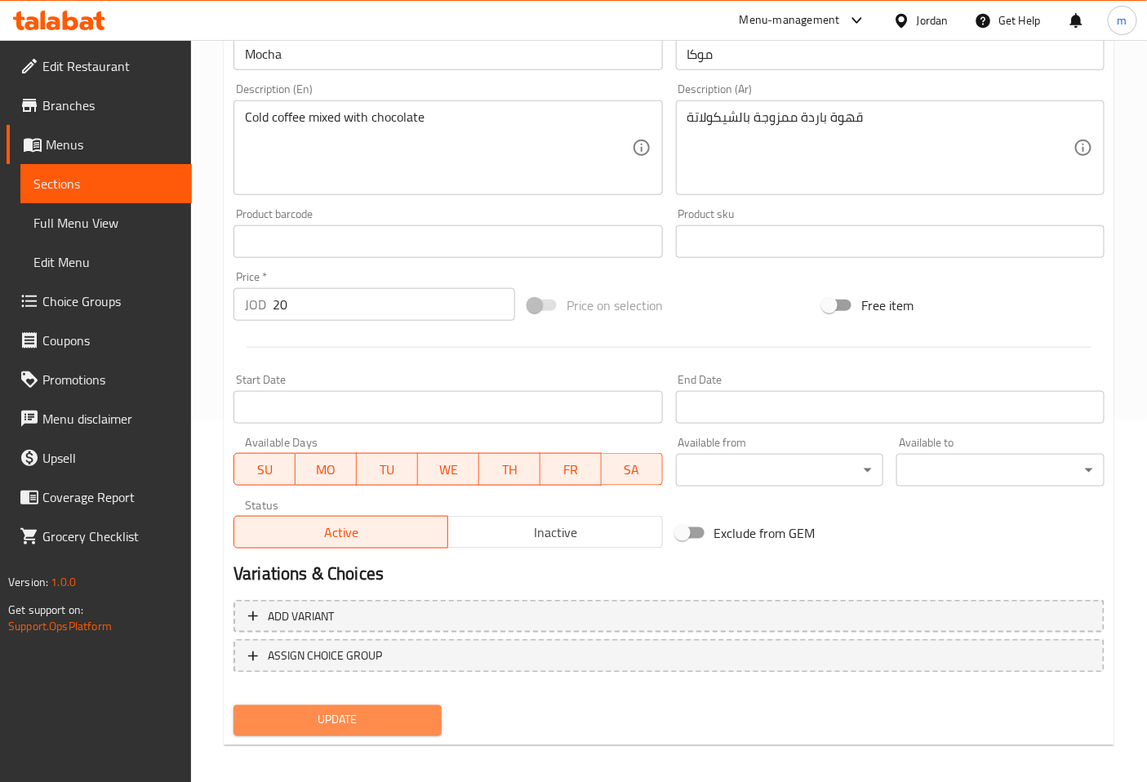
click at [430, 713] on button "Update" at bounding box center [337, 720] width 208 height 30
click at [287, 723] on span "Update" at bounding box center [338, 720] width 182 height 20
click at [128, 180] on span "Sections" at bounding box center [105, 184] width 145 height 20
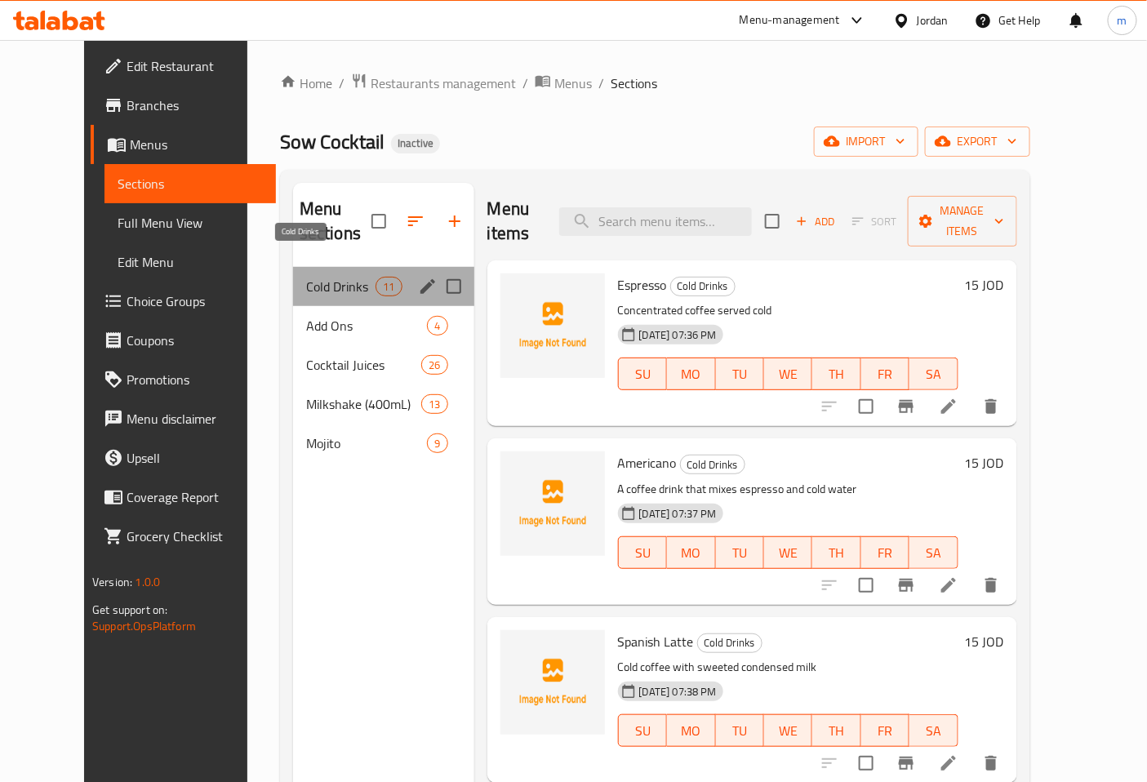
click at [306, 277] on span "Cold Drinks" at bounding box center [340, 287] width 69 height 20
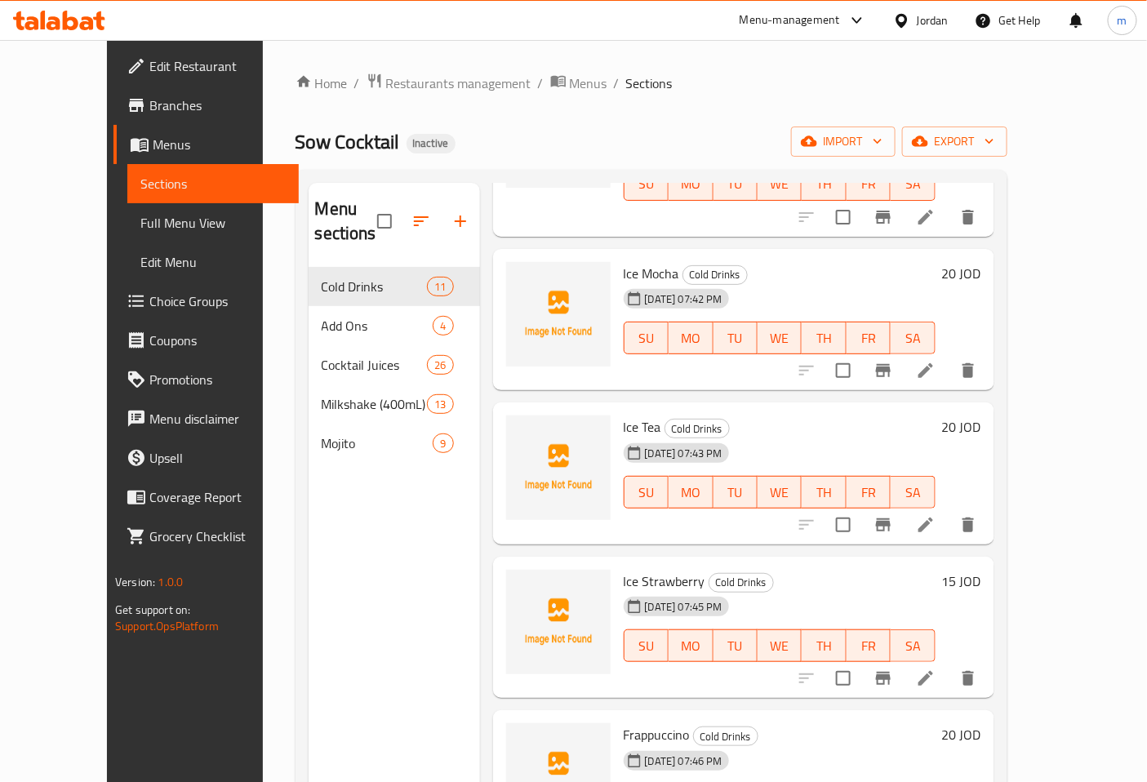
scroll to position [1088, 0]
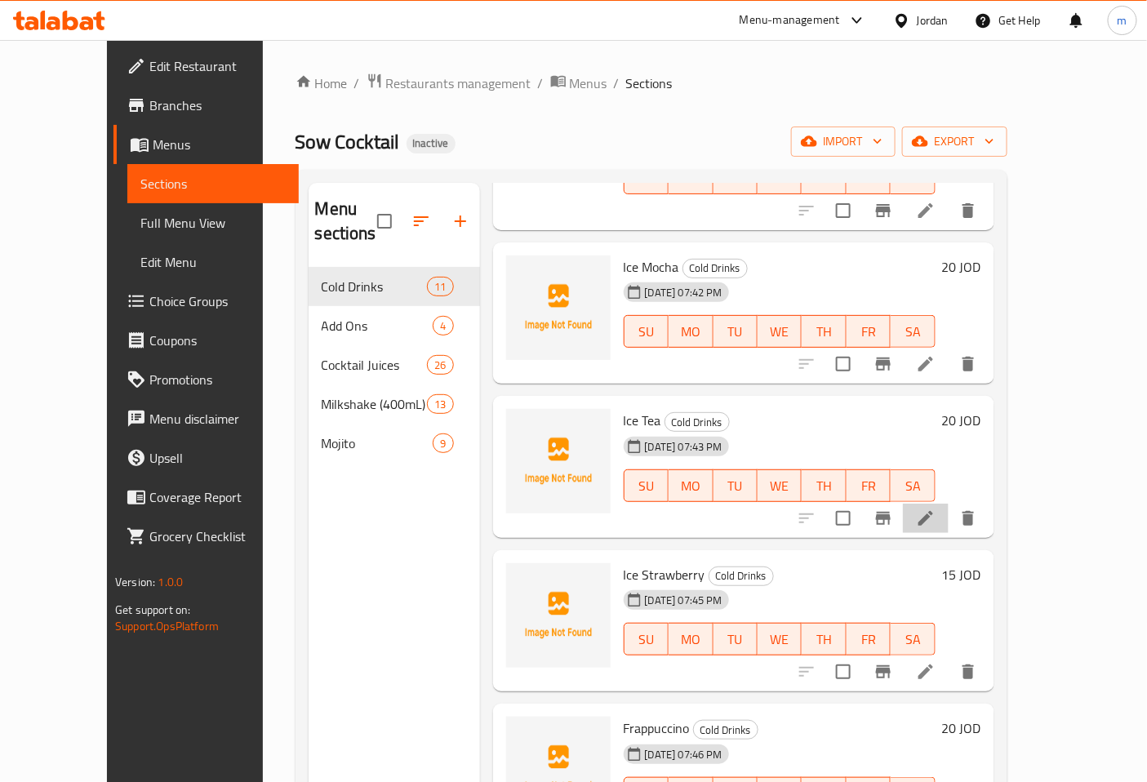
click at [949, 504] on li at bounding box center [926, 518] width 46 height 29
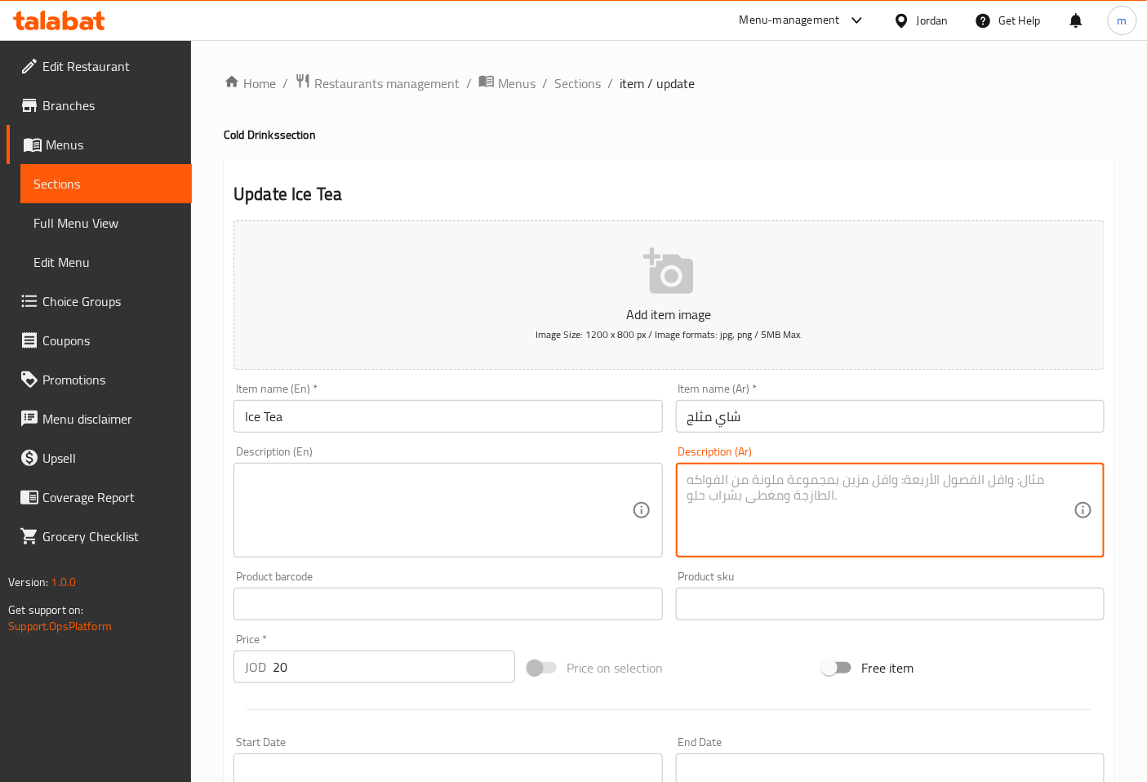
drag, startPoint x: 733, startPoint y: 488, endPoint x: 569, endPoint y: 485, distance: 164.1
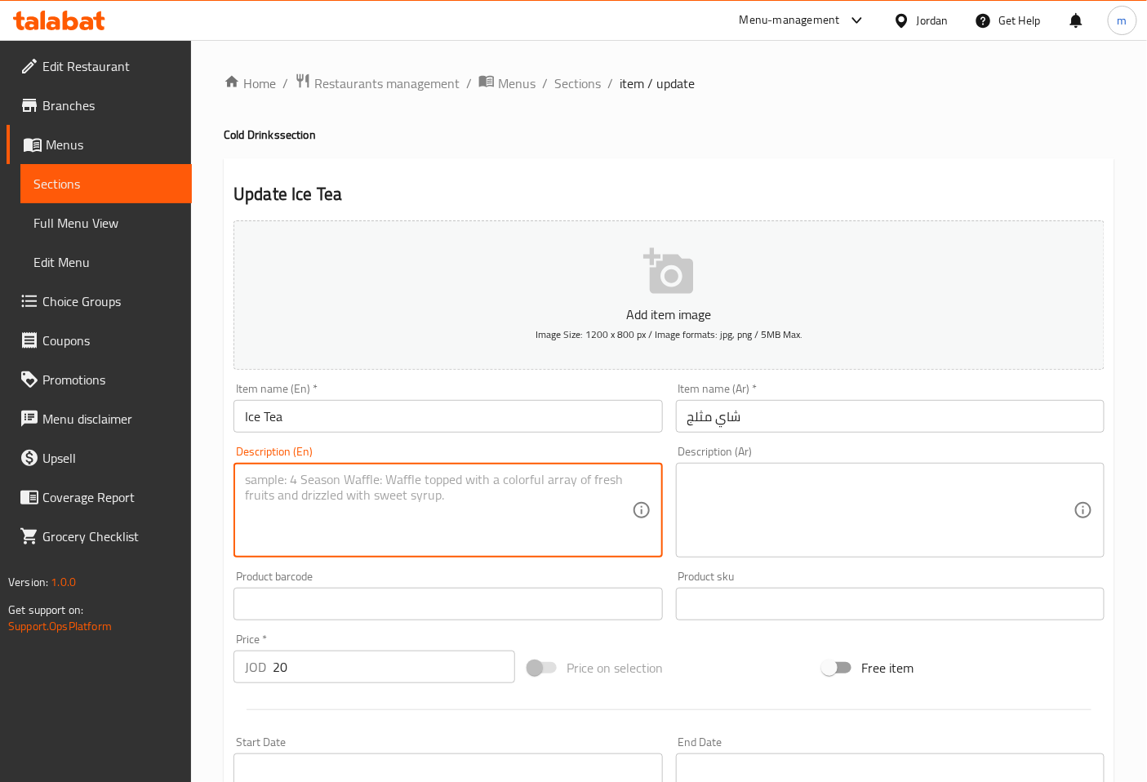
paste textarea "Freshly brewed tea leaves and sweetened to perfection"
drag, startPoint x: 552, startPoint y: 484, endPoint x: 274, endPoint y: 485, distance: 277.6
click at [274, 485] on textarea "Freshly brewed tea leaves and sweetened to perfection" at bounding box center [438, 511] width 386 height 78
click at [562, 541] on textarea "Freshly brewed tea leaves and sweetened to perfection" at bounding box center [438, 511] width 386 height 78
type textarea "Freshly brewed tea leaves and sweetened to perfection"
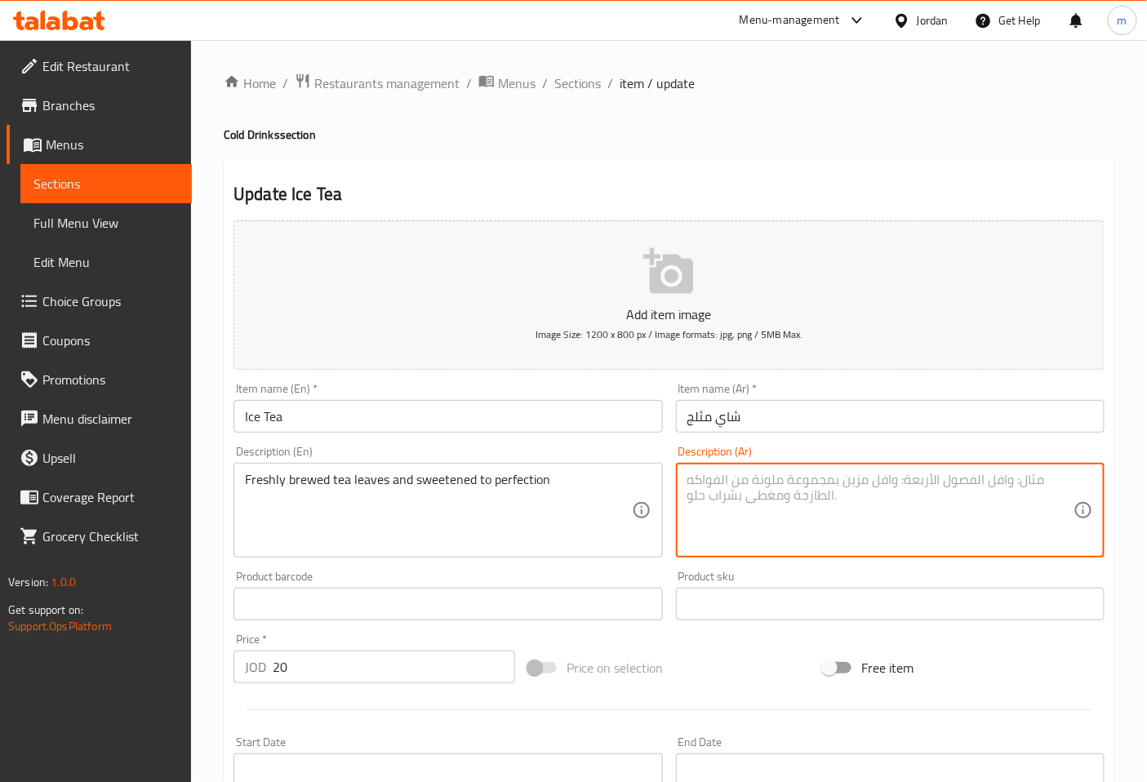
paste textarea "أوراق الشاي الطازجة والمحلاة إلى الكمال"
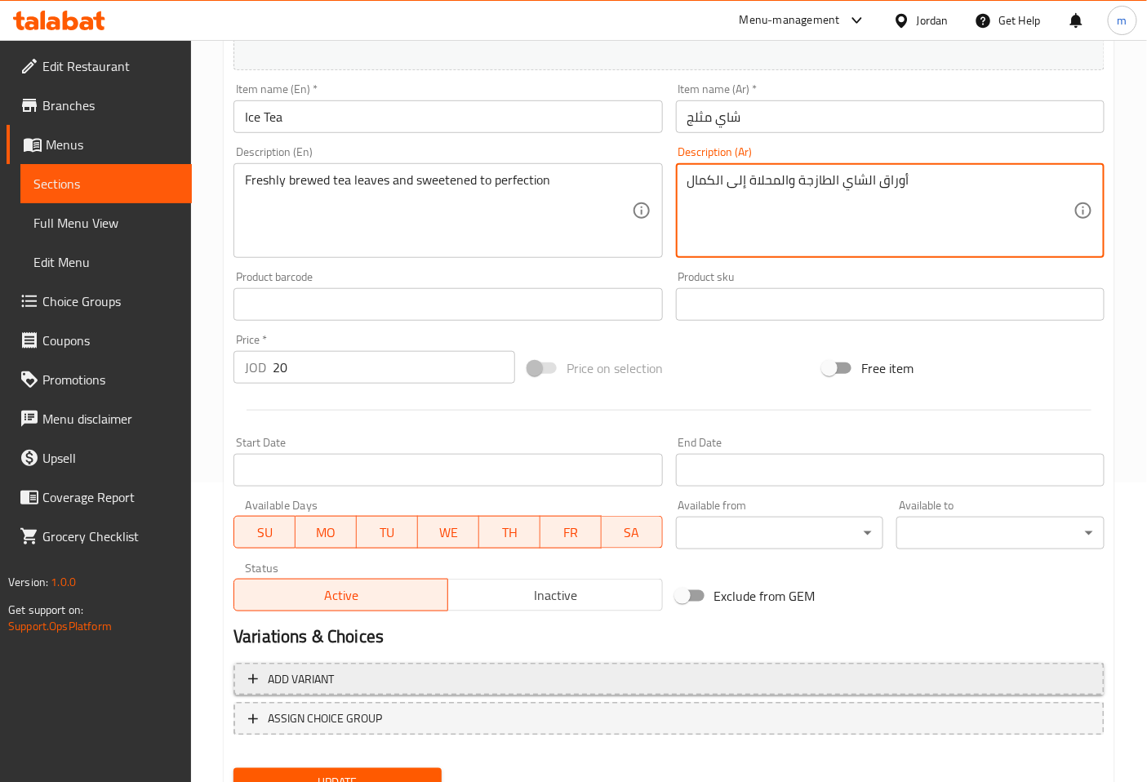
scroll to position [362, 0]
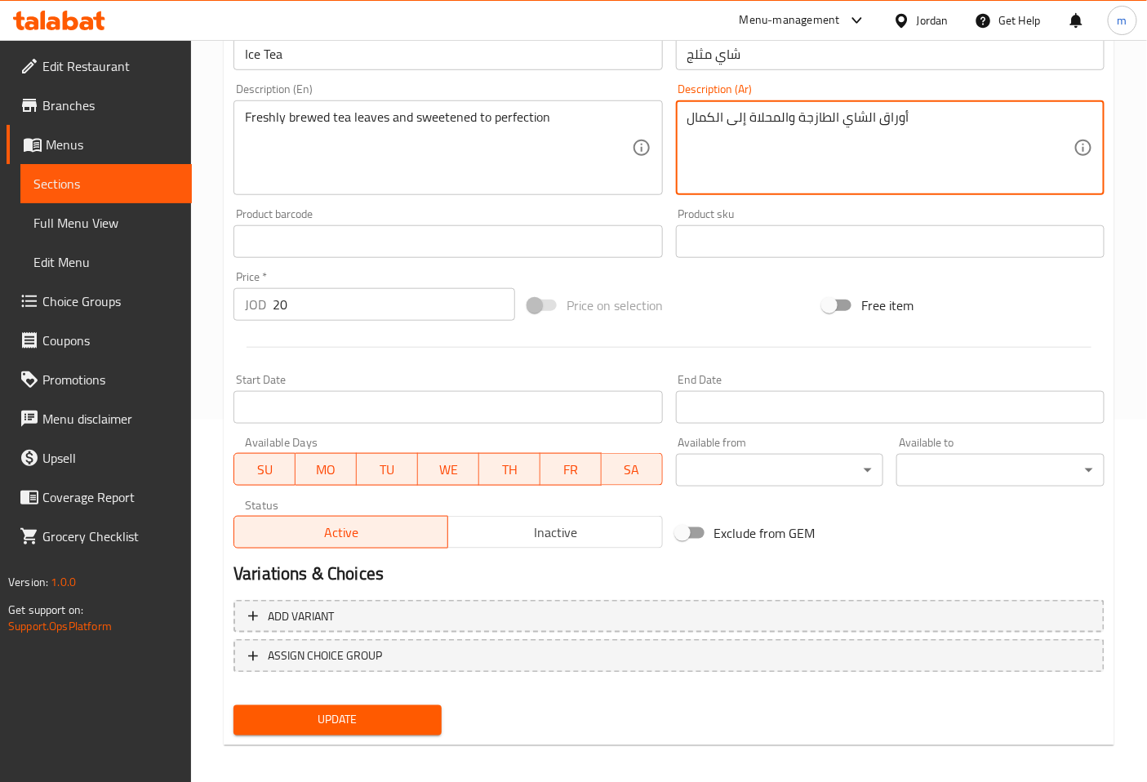
type textarea "أوراق الشاي الطازجة والمحلاة إلى الكمال"
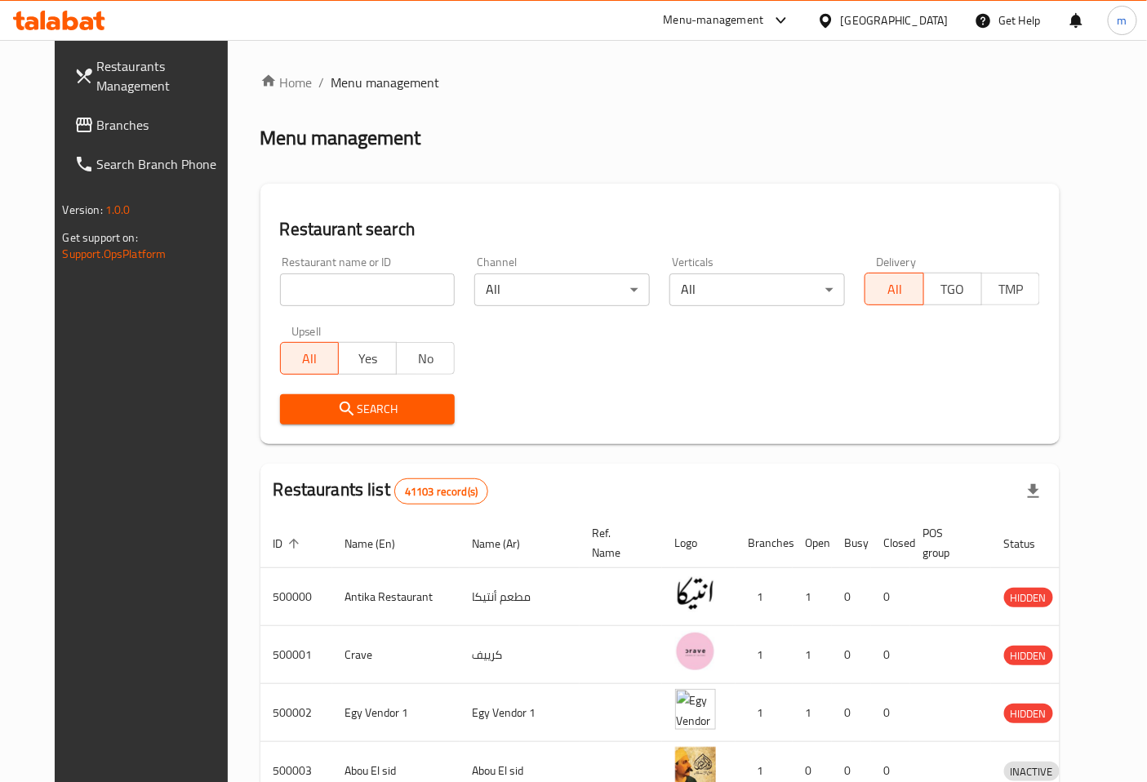
click at [119, 127] on span "Branches" at bounding box center [165, 125] width 136 height 20
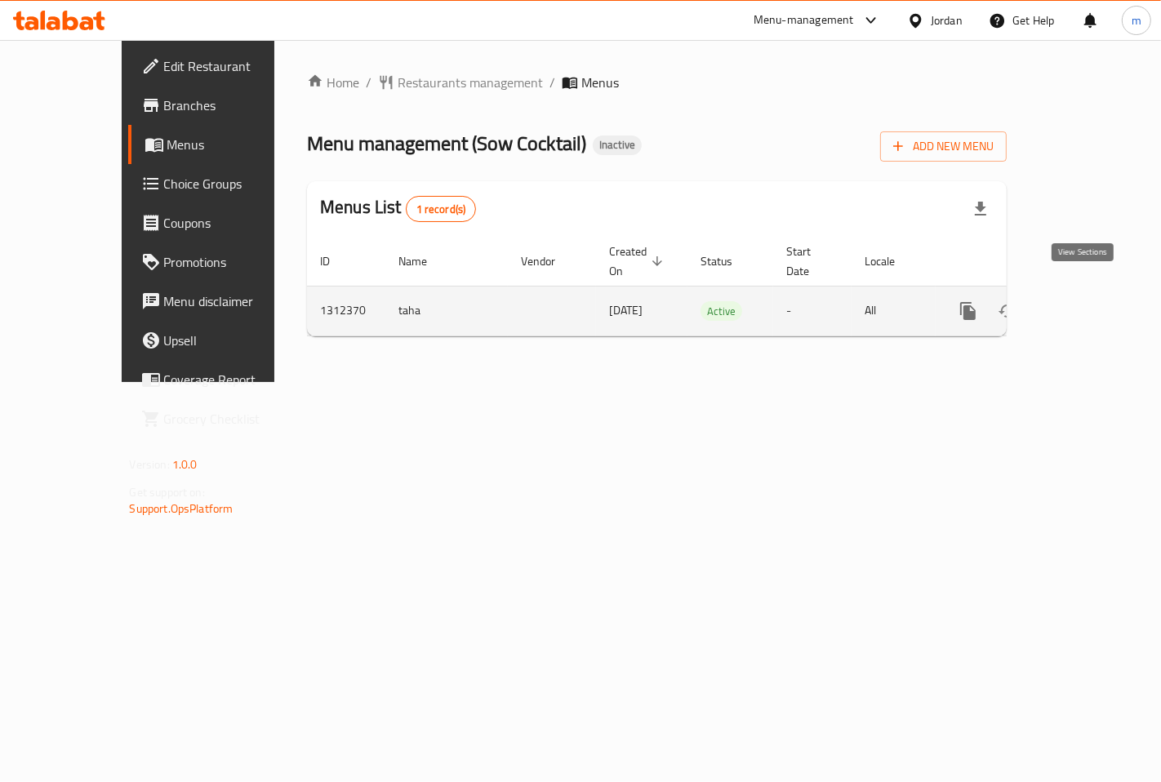
click at [1096, 301] on icon "enhanced table" at bounding box center [1086, 311] width 20 height 20
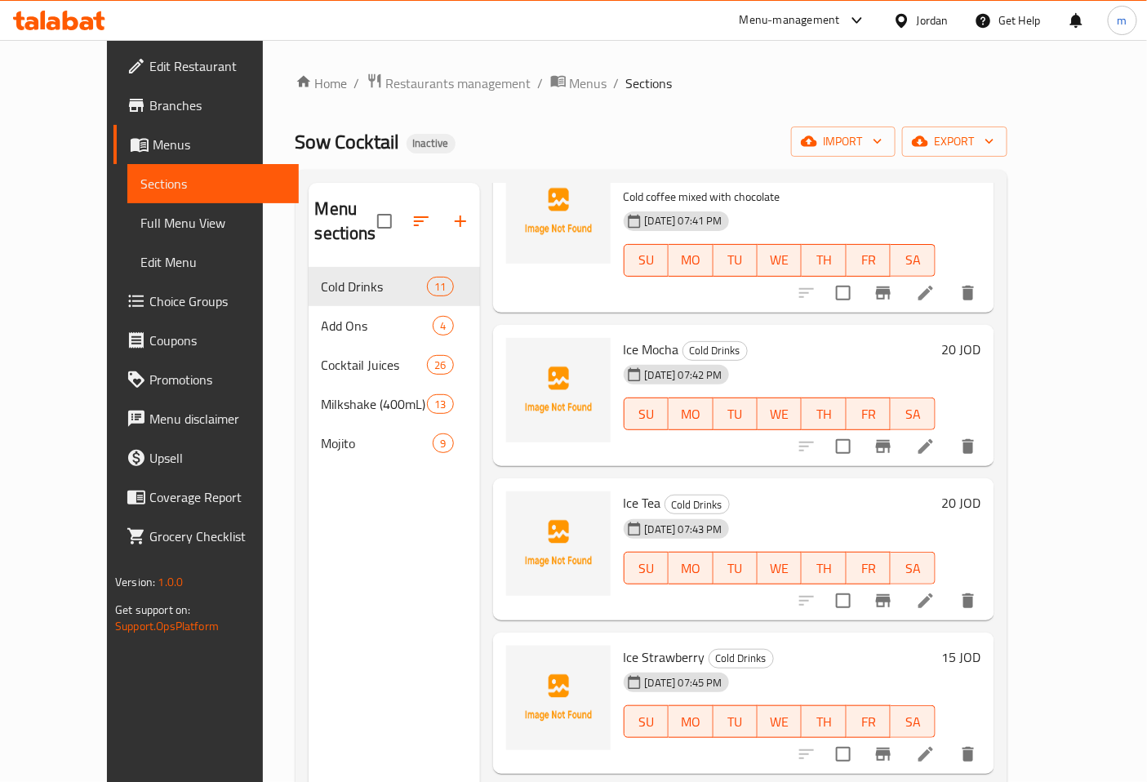
scroll to position [907, 0]
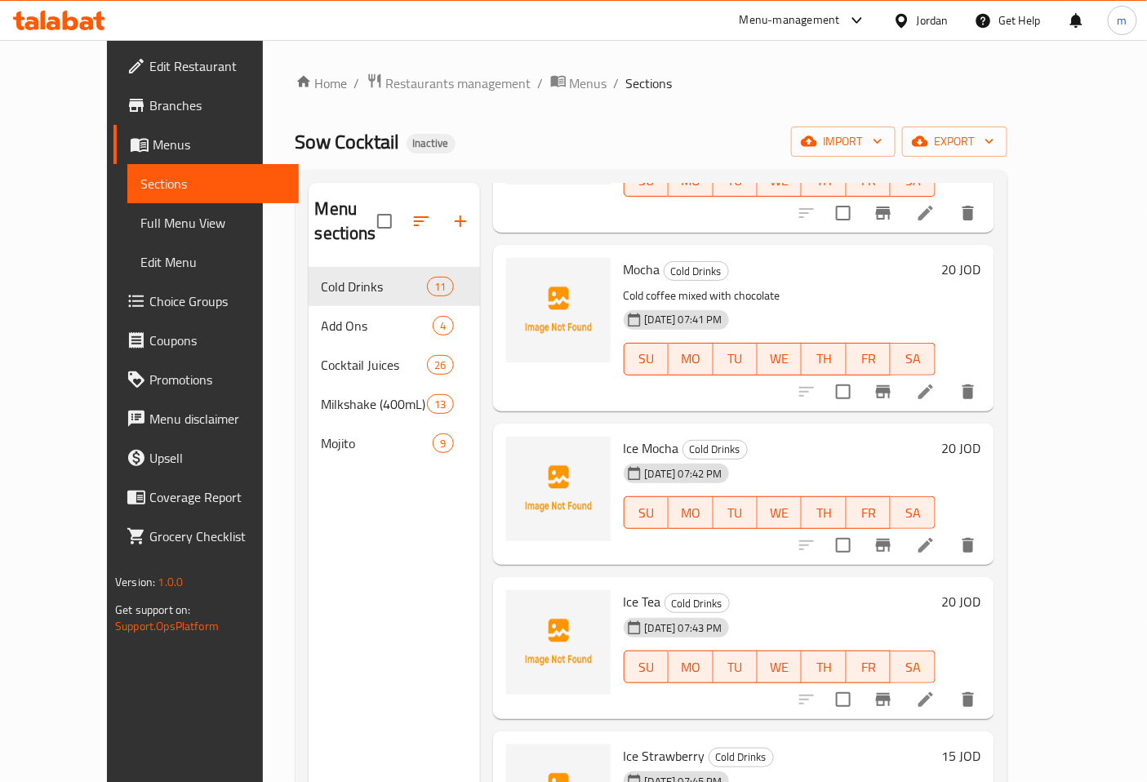
click at [949, 685] on li at bounding box center [926, 699] width 46 height 29
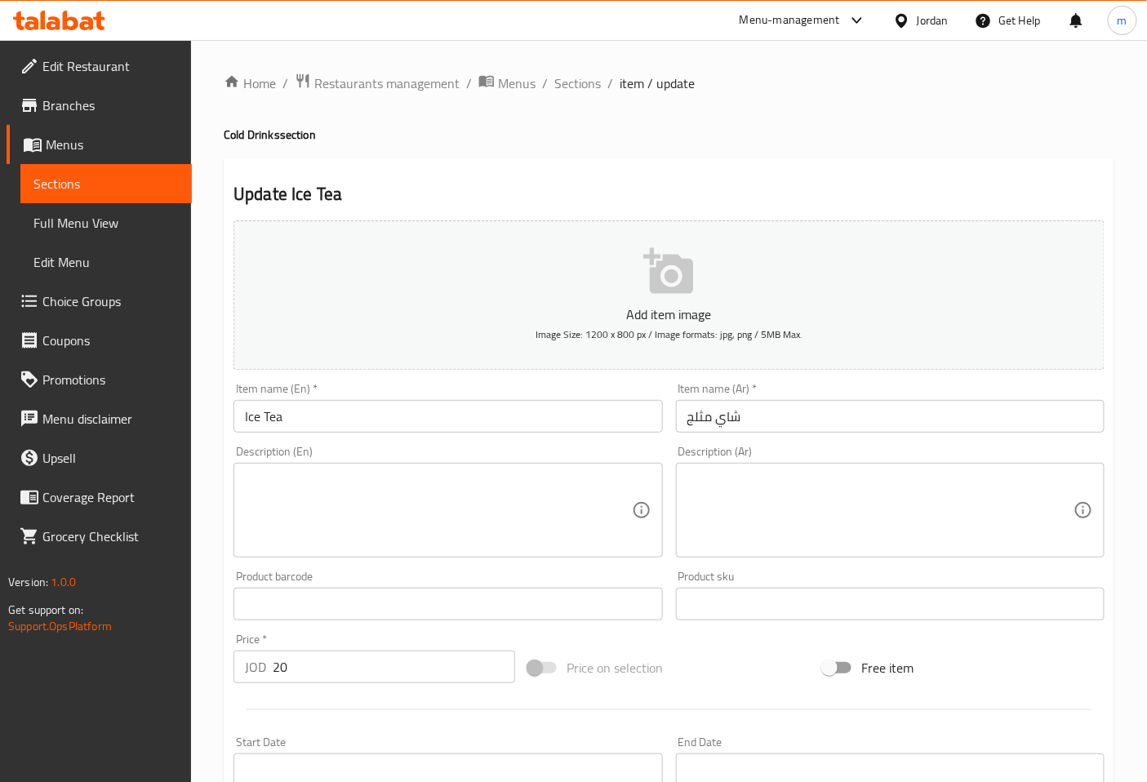
click at [524, 493] on textarea at bounding box center [438, 511] width 386 height 78
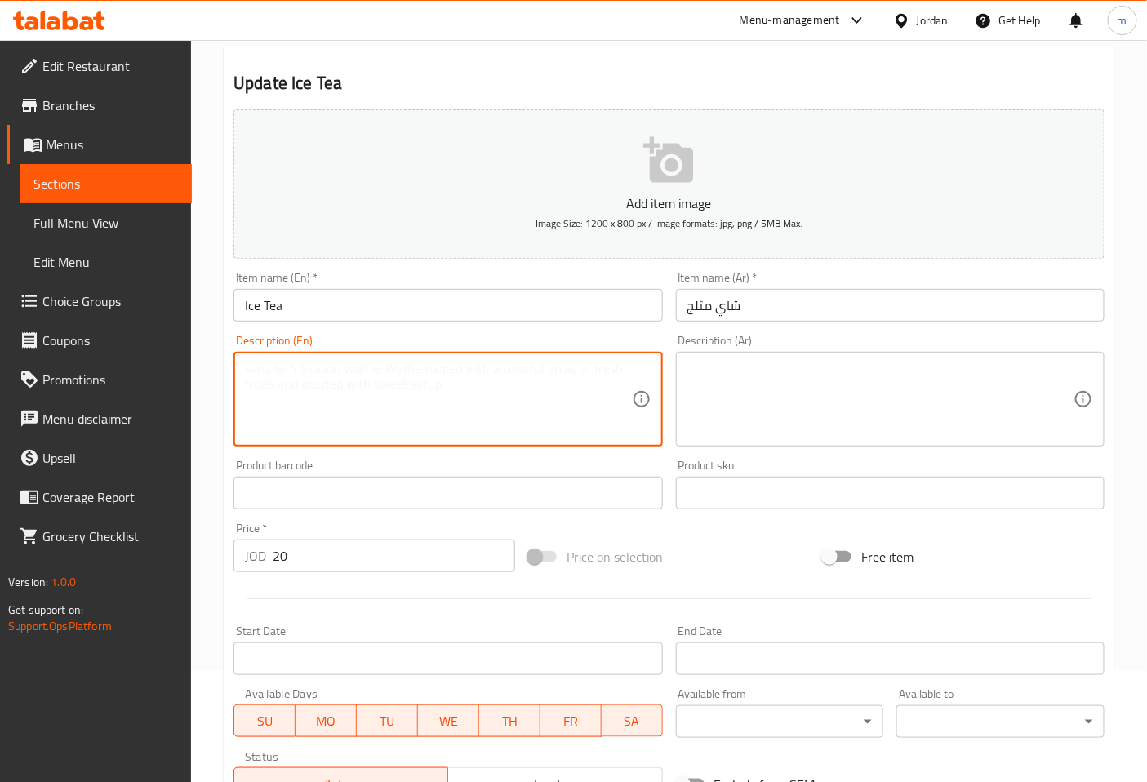
scroll to position [272, 0]
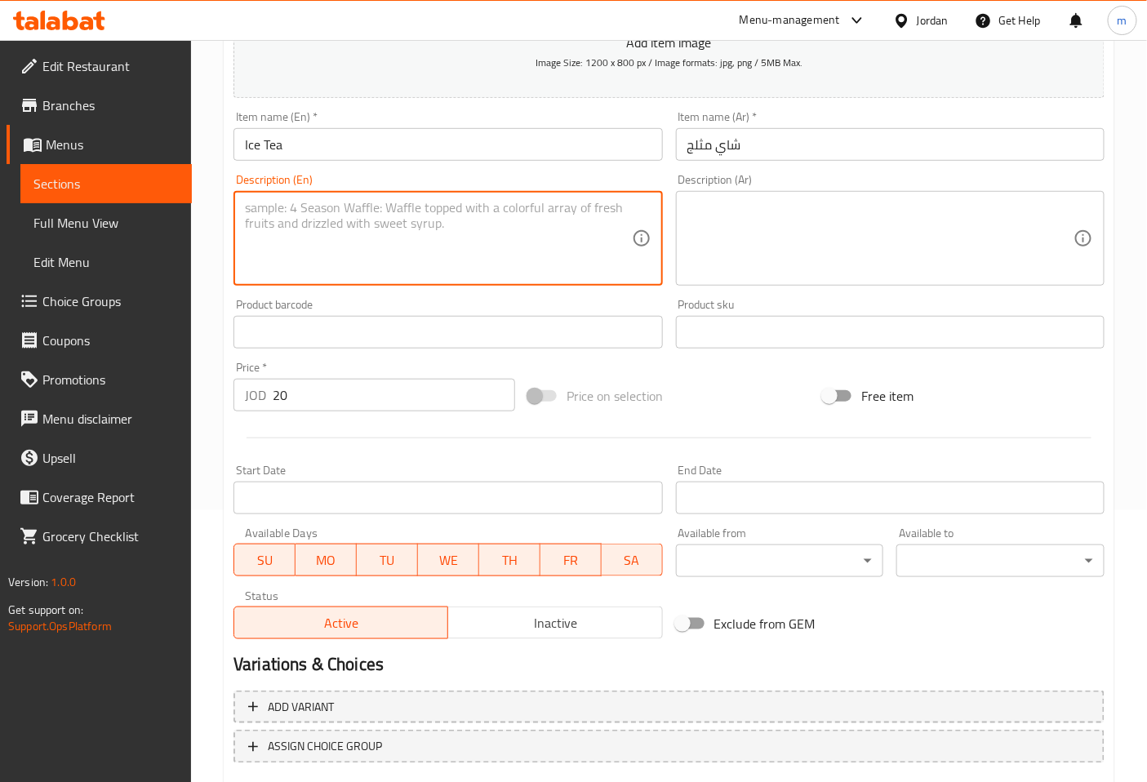
click at [365, 394] on input "20" at bounding box center [394, 395] width 242 height 33
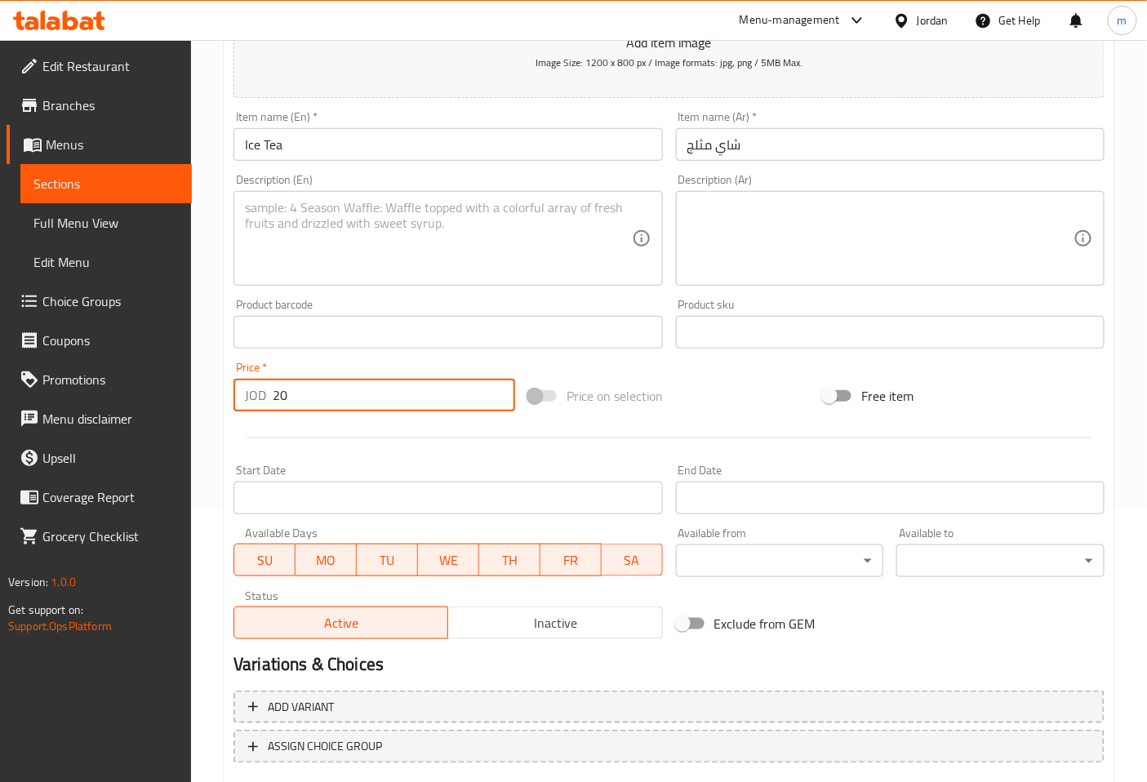
type input "2"
type input "15"
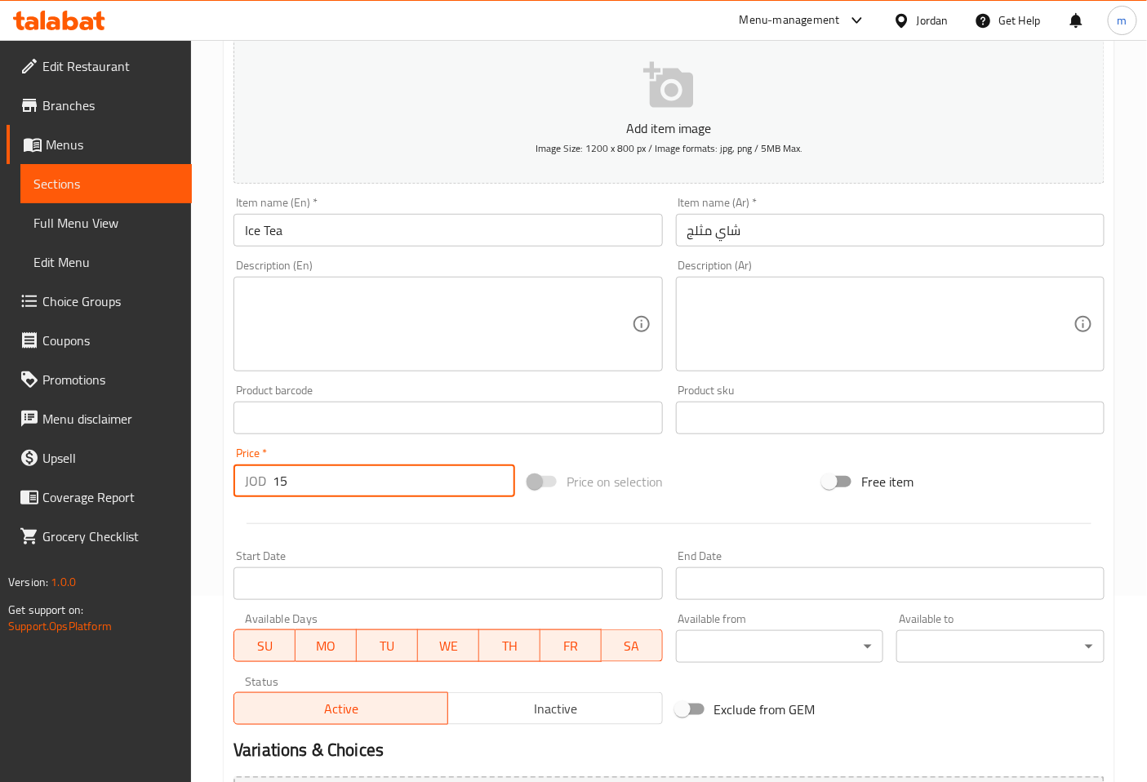
scroll to position [368, 0]
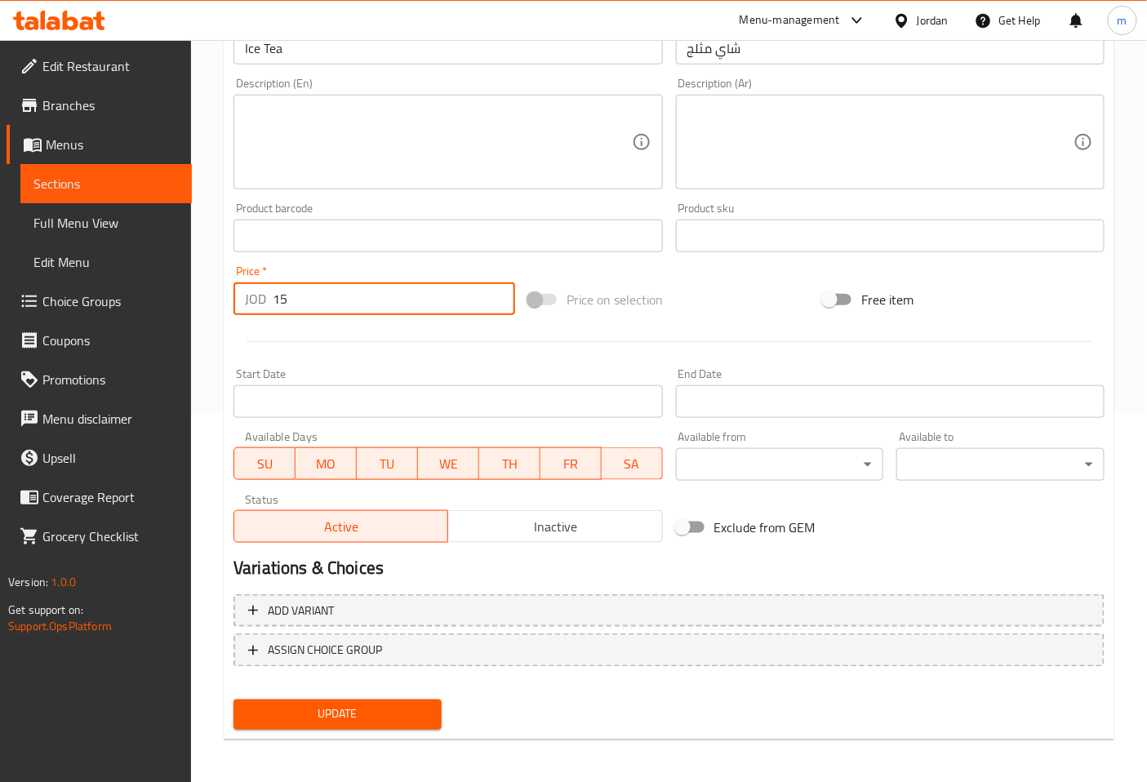
click at [389, 706] on span "Update" at bounding box center [338, 715] width 182 height 20
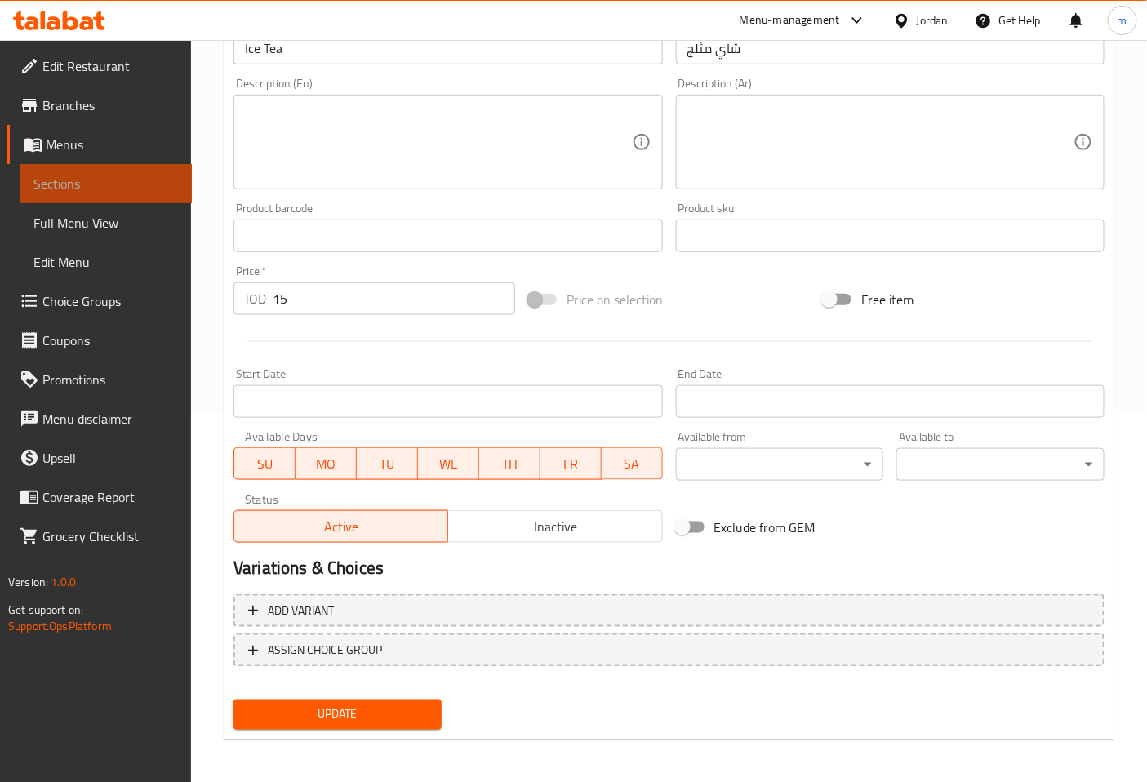
click at [142, 182] on span "Sections" at bounding box center [105, 184] width 145 height 20
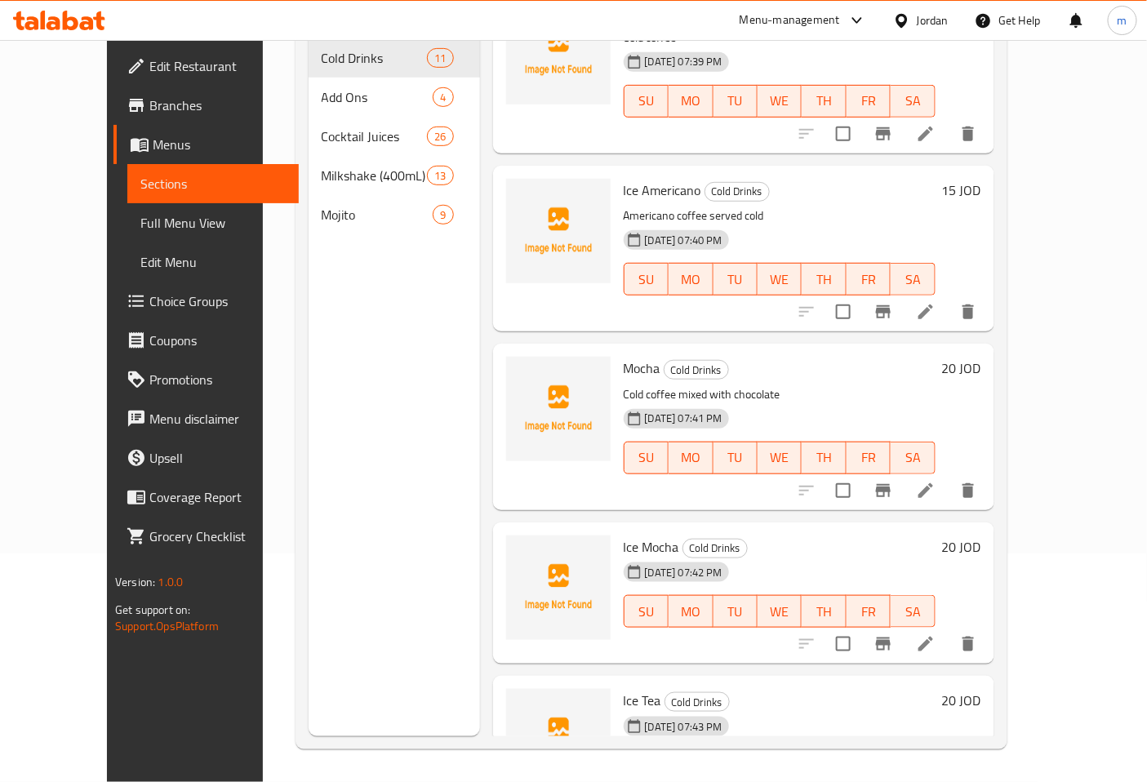
scroll to position [725, 0]
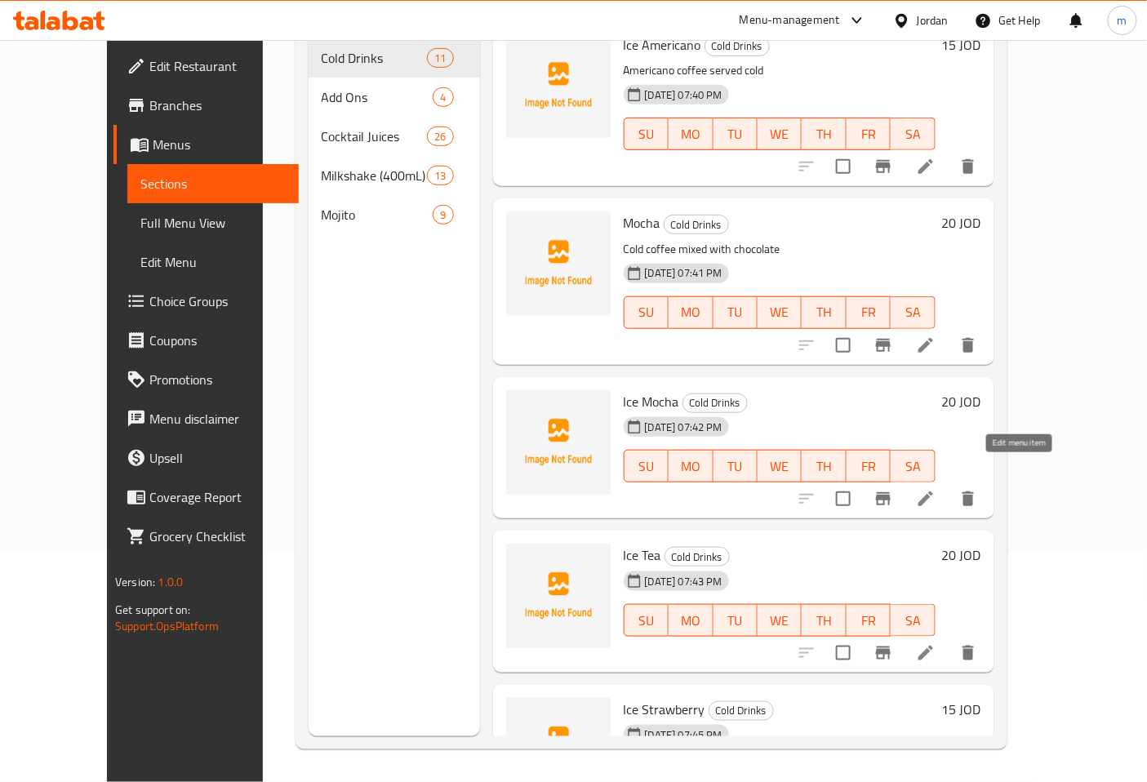
click at [936, 489] on icon at bounding box center [926, 499] width 20 height 20
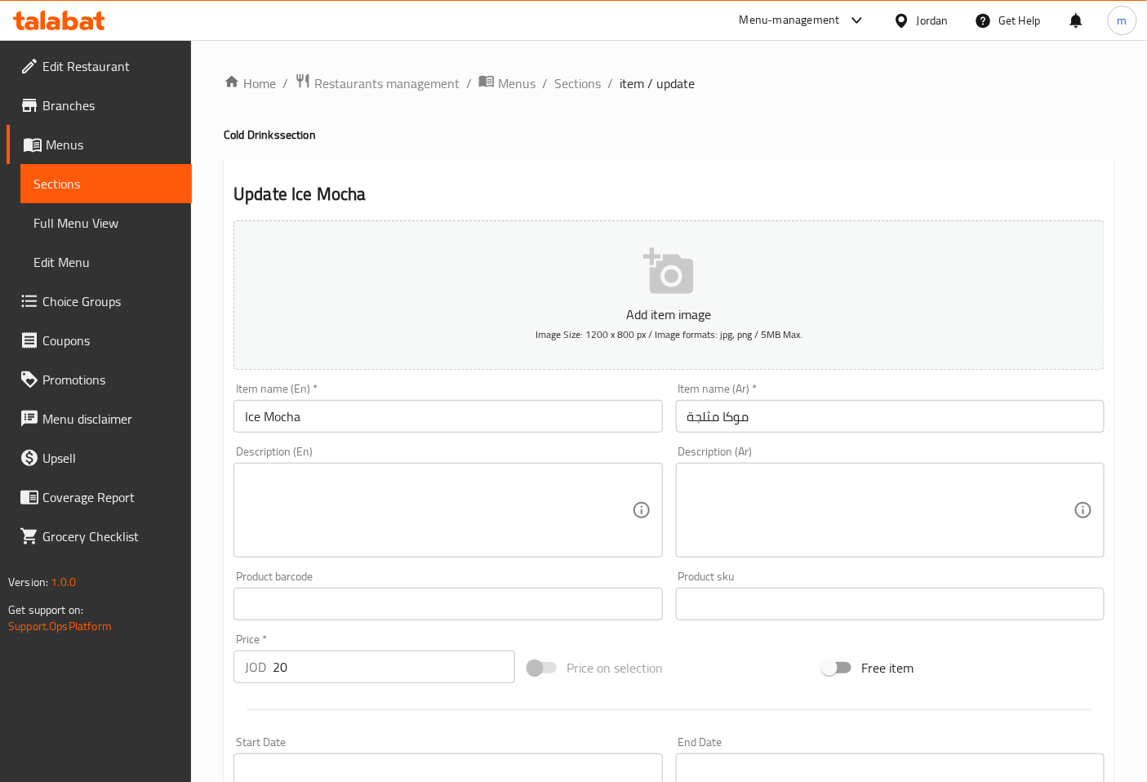
click at [772, 524] on textarea at bounding box center [880, 511] width 386 height 78
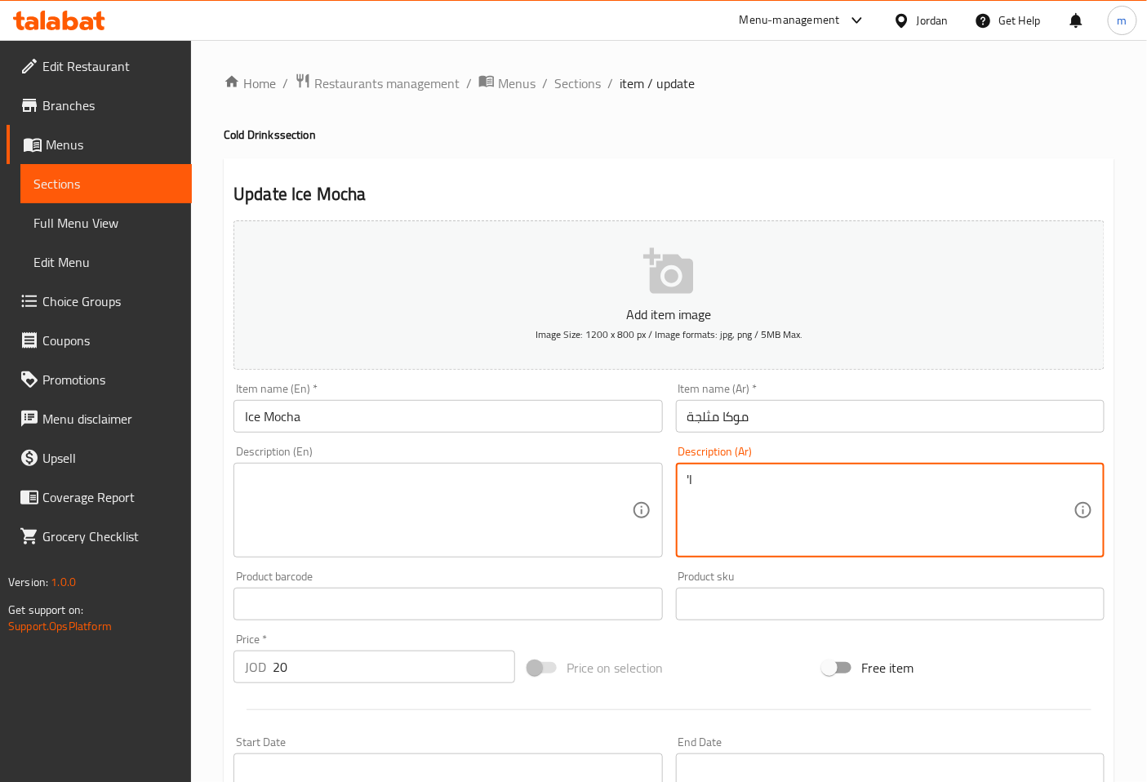
type textarea "'"
type textarea "موكا تقدم باردة"
click at [417, 521] on textarea at bounding box center [438, 511] width 386 height 78
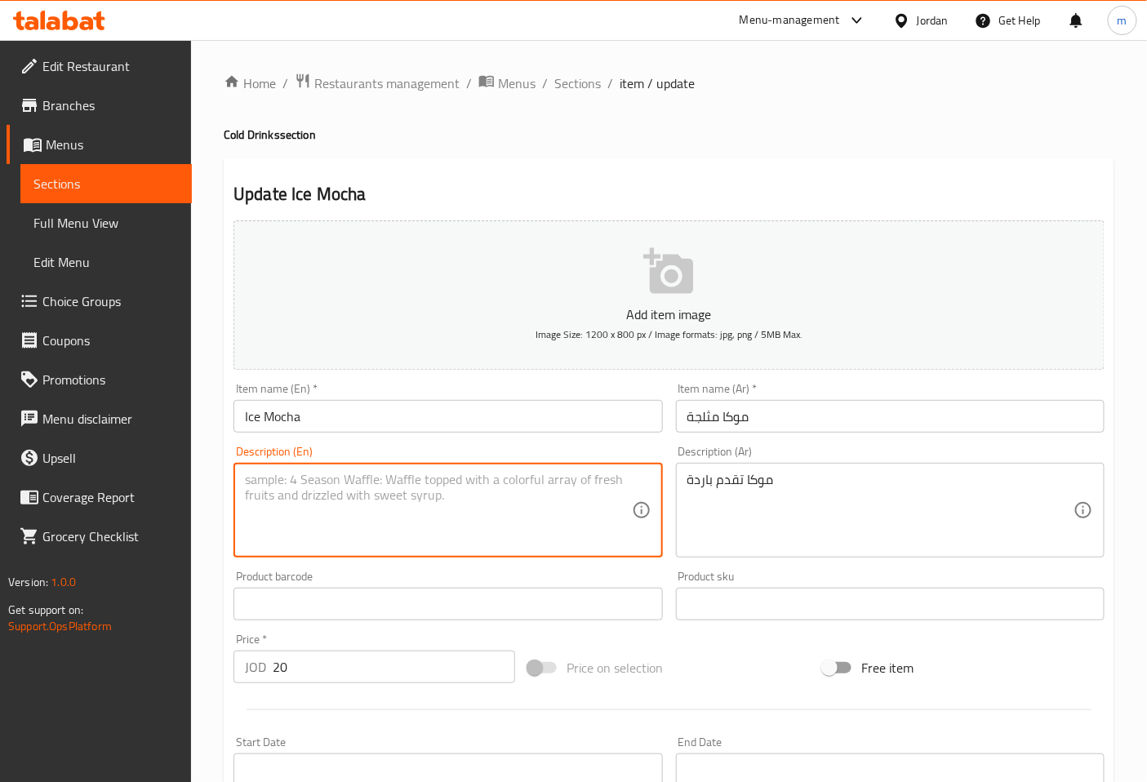
click at [422, 487] on textarea at bounding box center [438, 511] width 386 height 78
type textarea "ة"
type textarea "[PERSON_NAME] served cold"
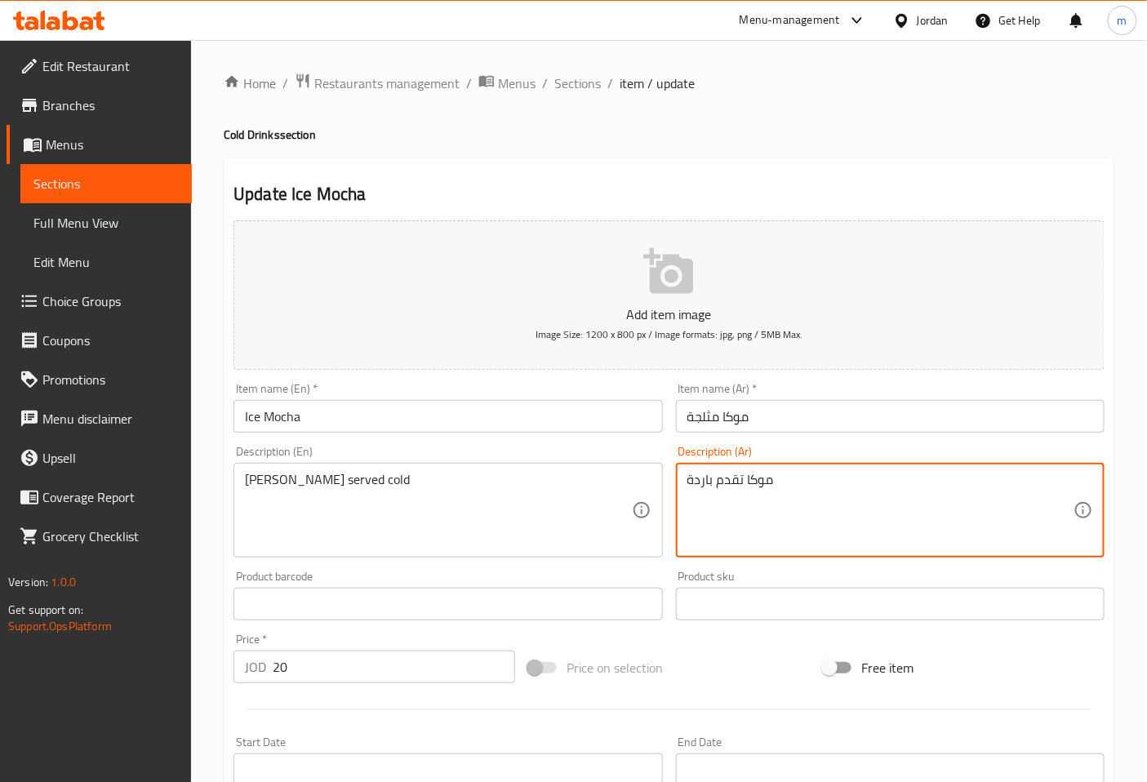
drag, startPoint x: 789, startPoint y: 475, endPoint x: 674, endPoint y: 483, distance: 116.2
click at [674, 483] on div "Description (Ar) موكا تقدم باردة Description (Ar)" at bounding box center [890, 501] width 442 height 125
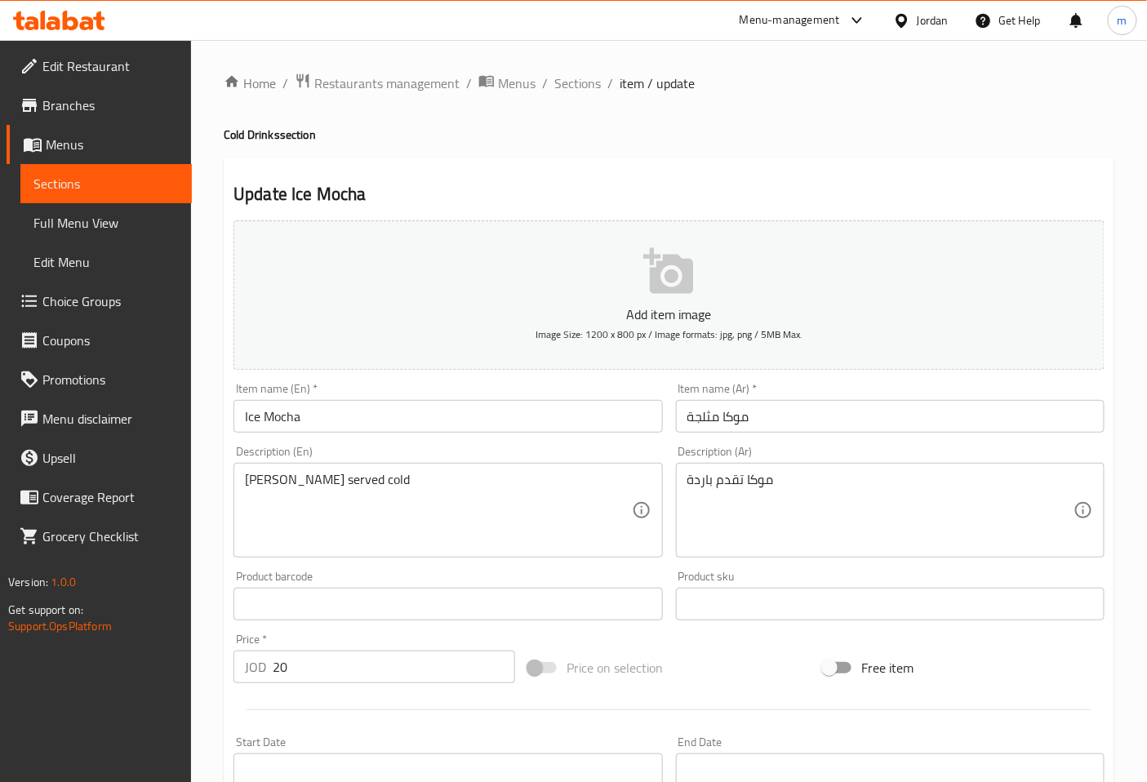
click at [390, 470] on div "Mocha served cold Description (En)" at bounding box center [447, 510] width 429 height 95
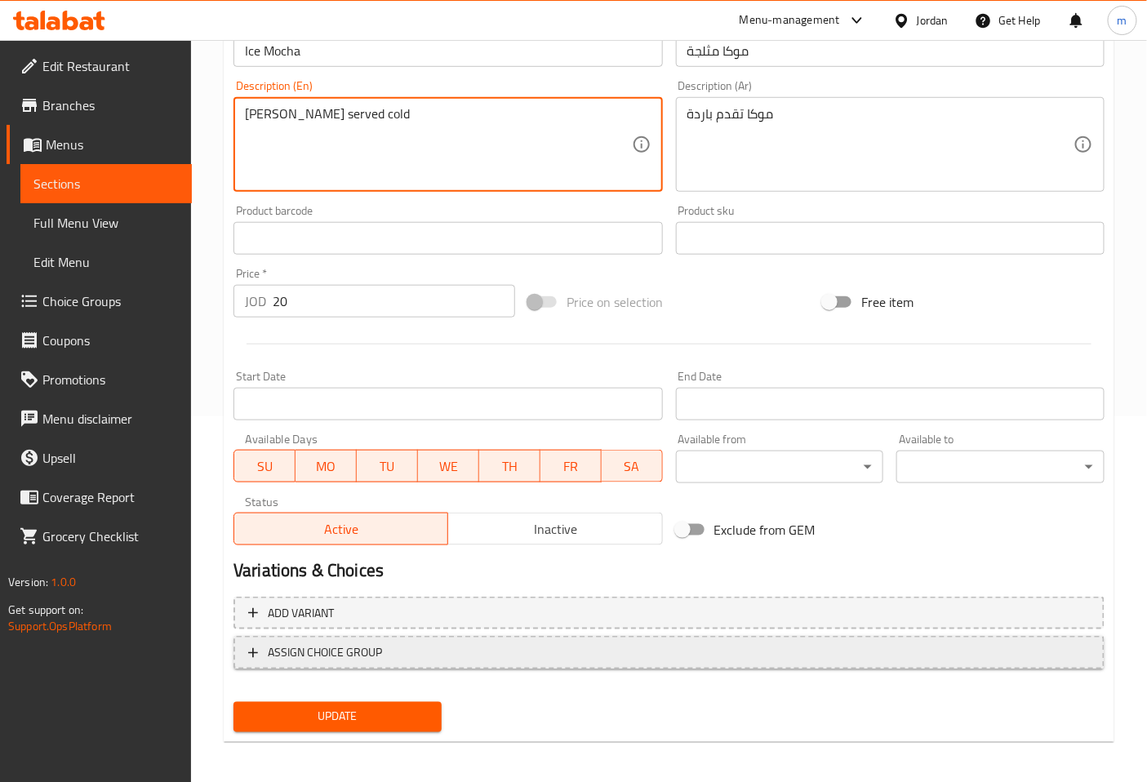
scroll to position [368, 0]
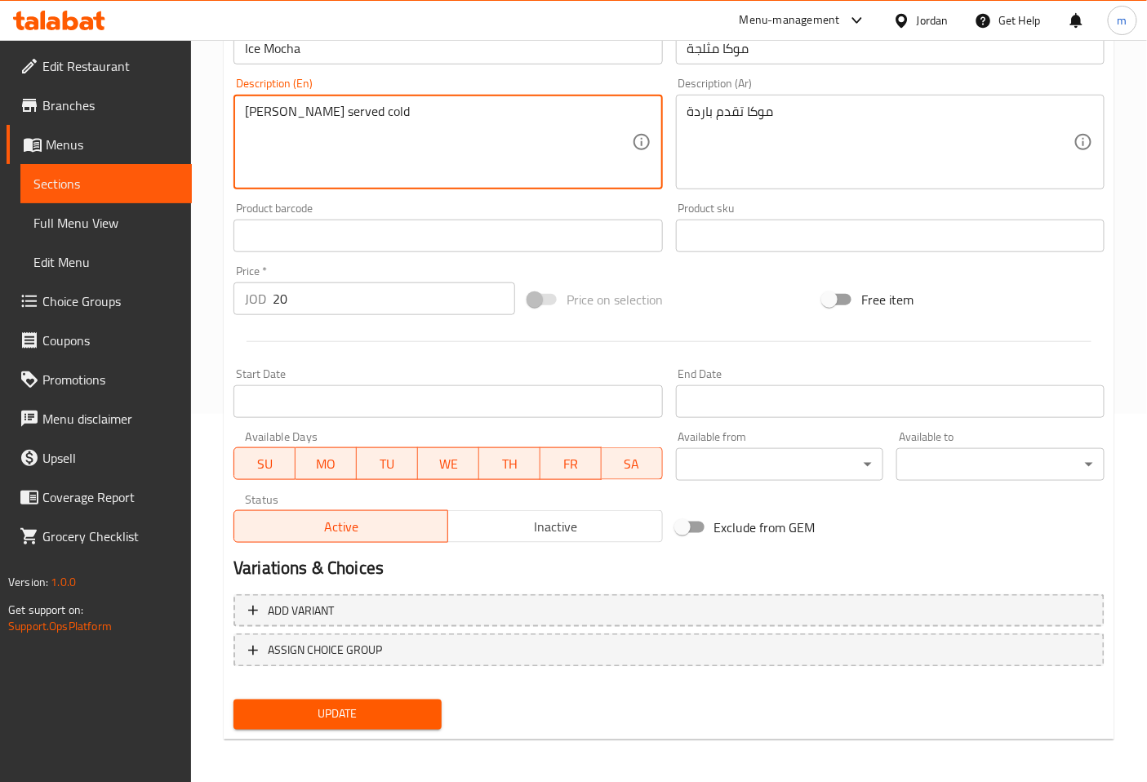
click at [349, 719] on span "Update" at bounding box center [338, 715] width 182 height 20
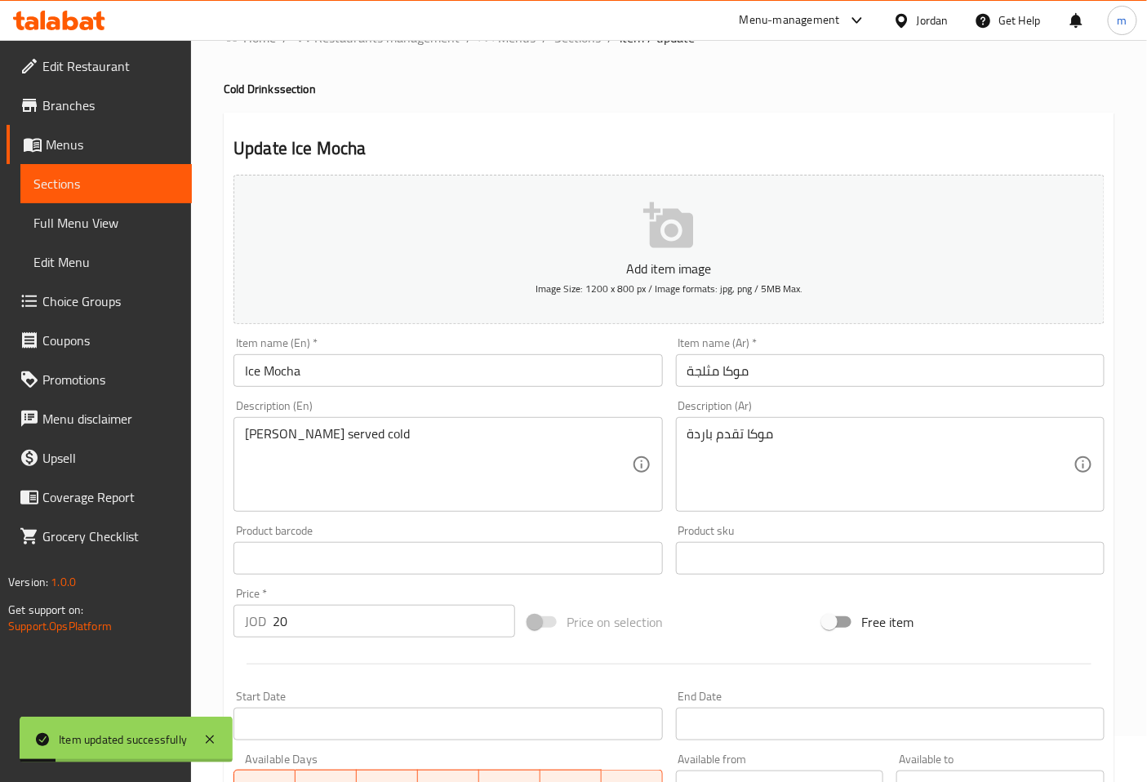
scroll to position [0, 0]
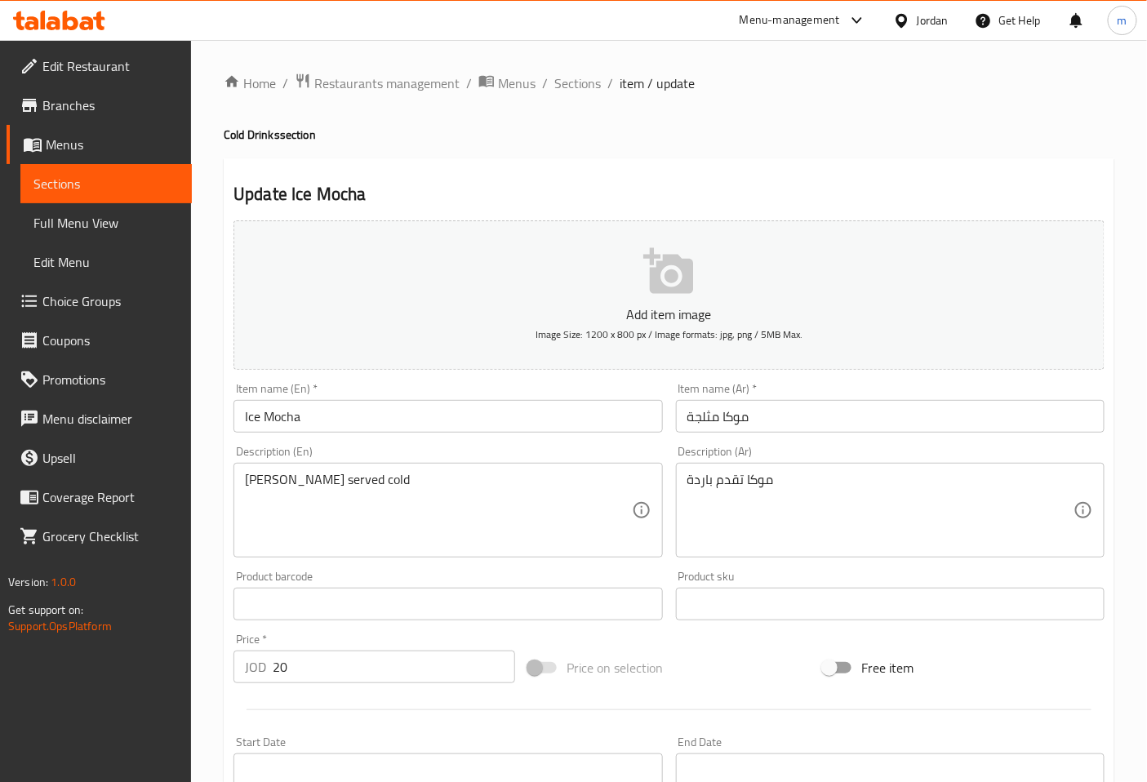
click at [121, 180] on span "Sections" at bounding box center [105, 184] width 145 height 20
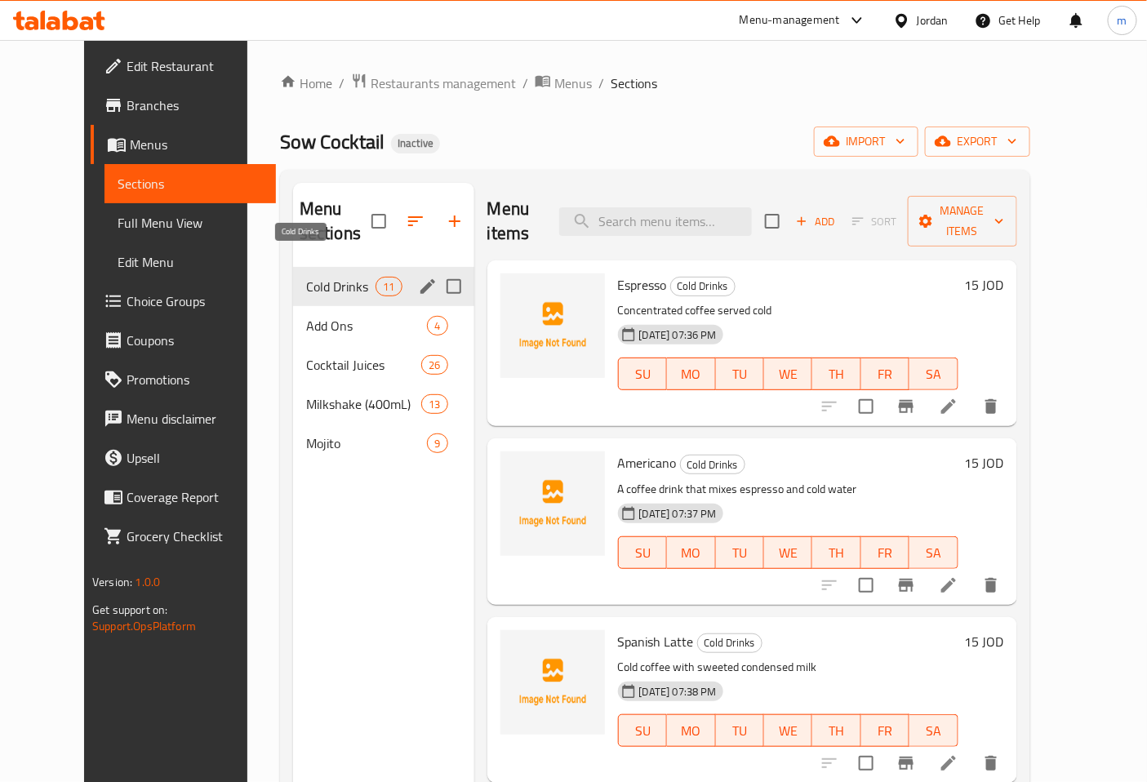
click at [322, 277] on span "Cold Drinks" at bounding box center [340, 287] width 69 height 20
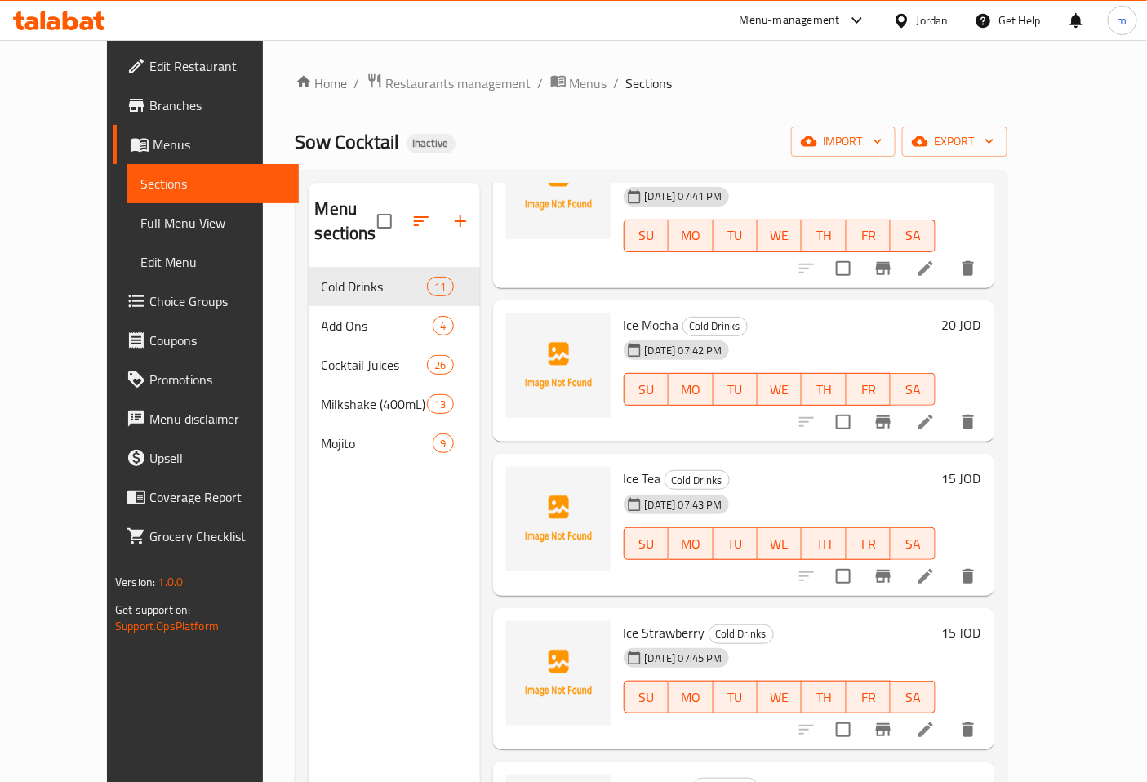
scroll to position [1088, 0]
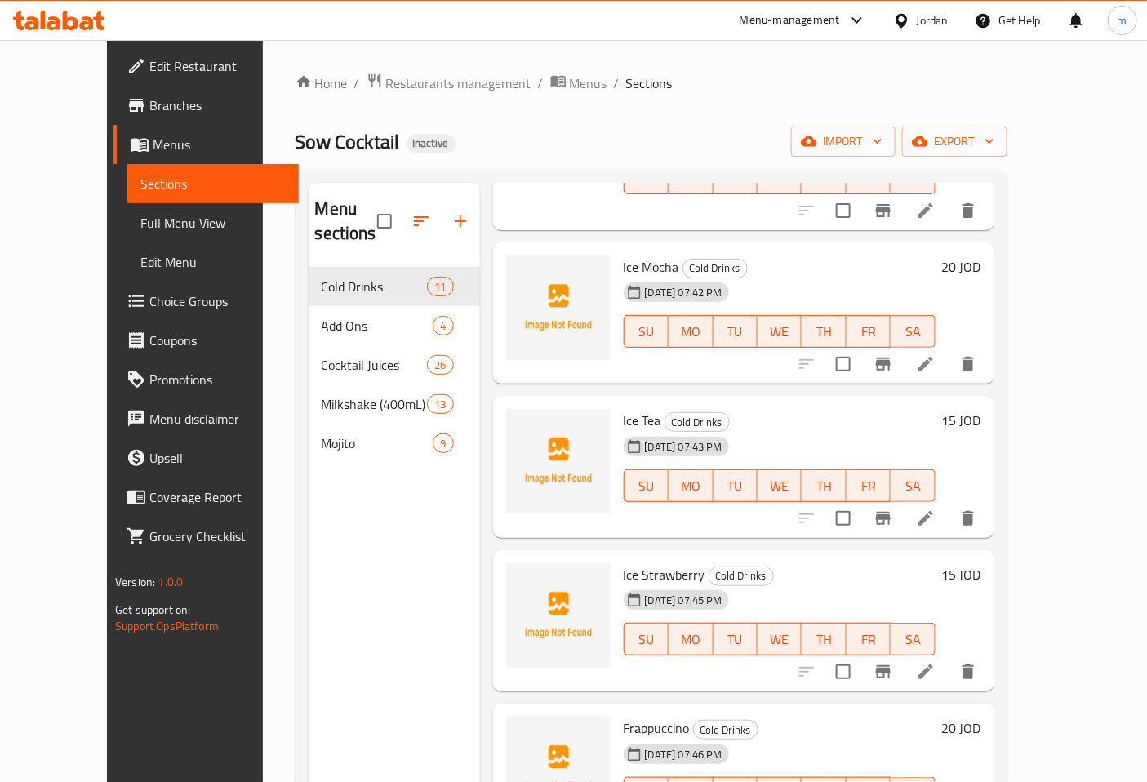
click at [936, 354] on icon at bounding box center [926, 364] width 20 height 20
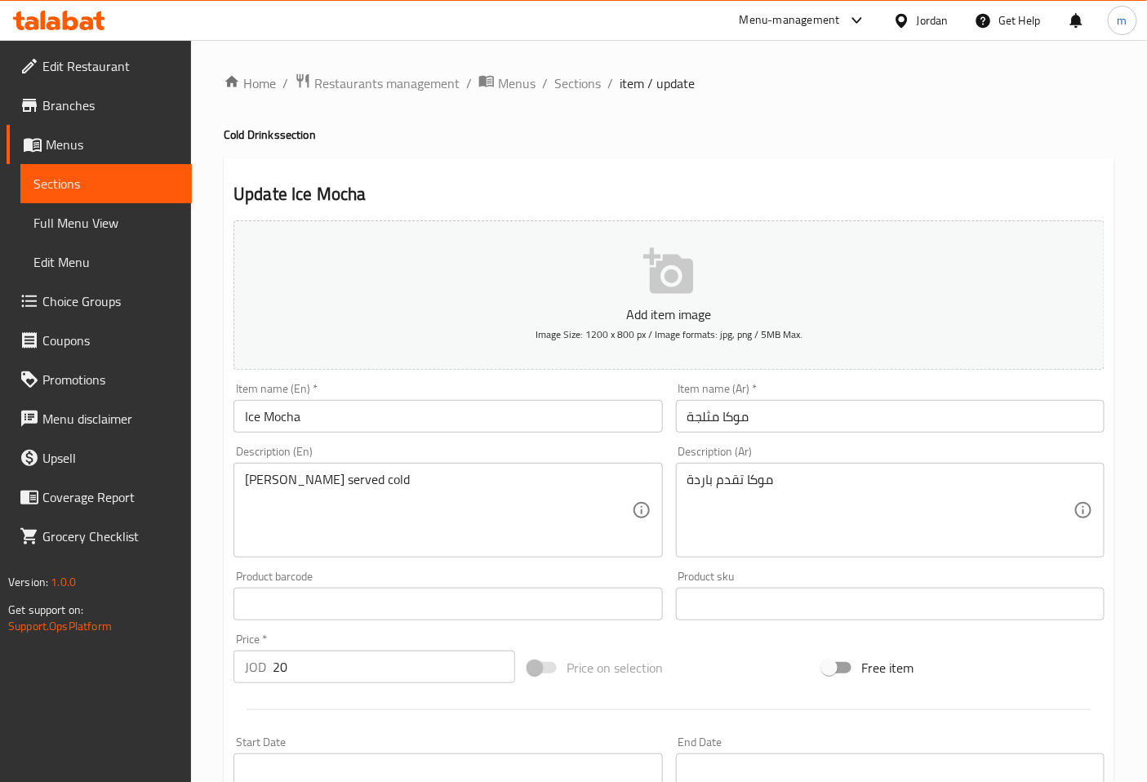
click at [141, 167] on link "Sections" at bounding box center [105, 183] width 171 height 39
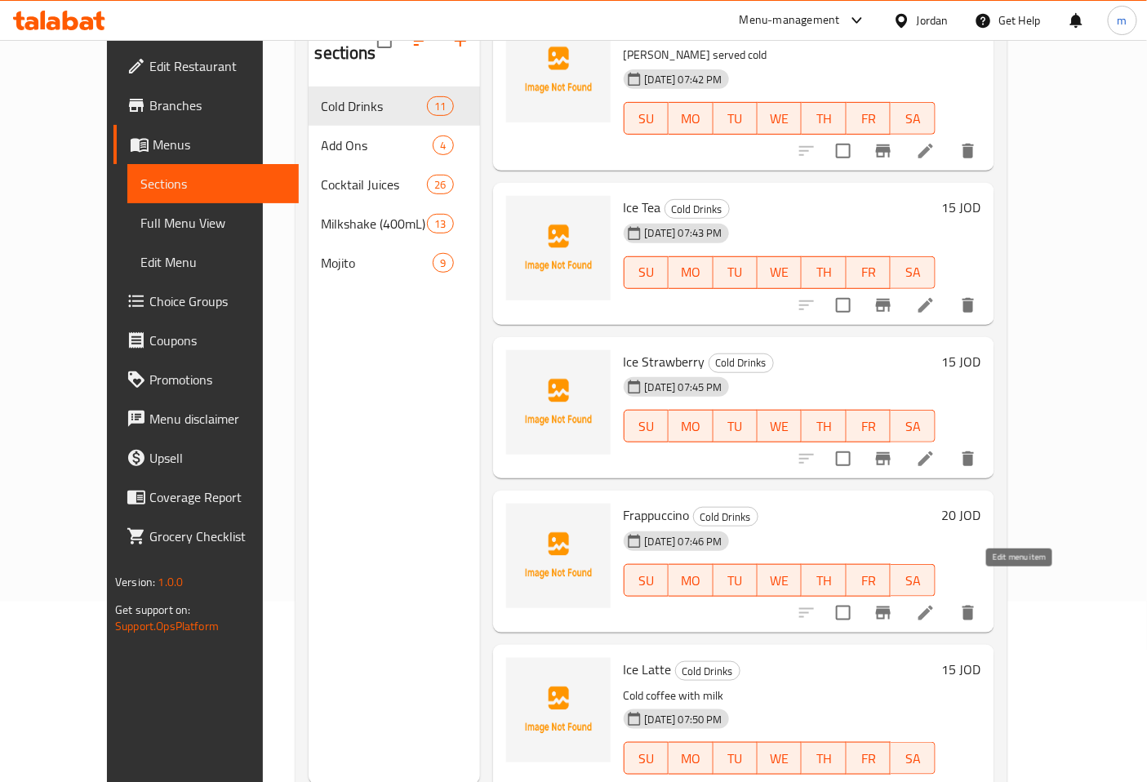
scroll to position [181, 0]
click at [933, 451] on icon at bounding box center [925, 458] width 15 height 15
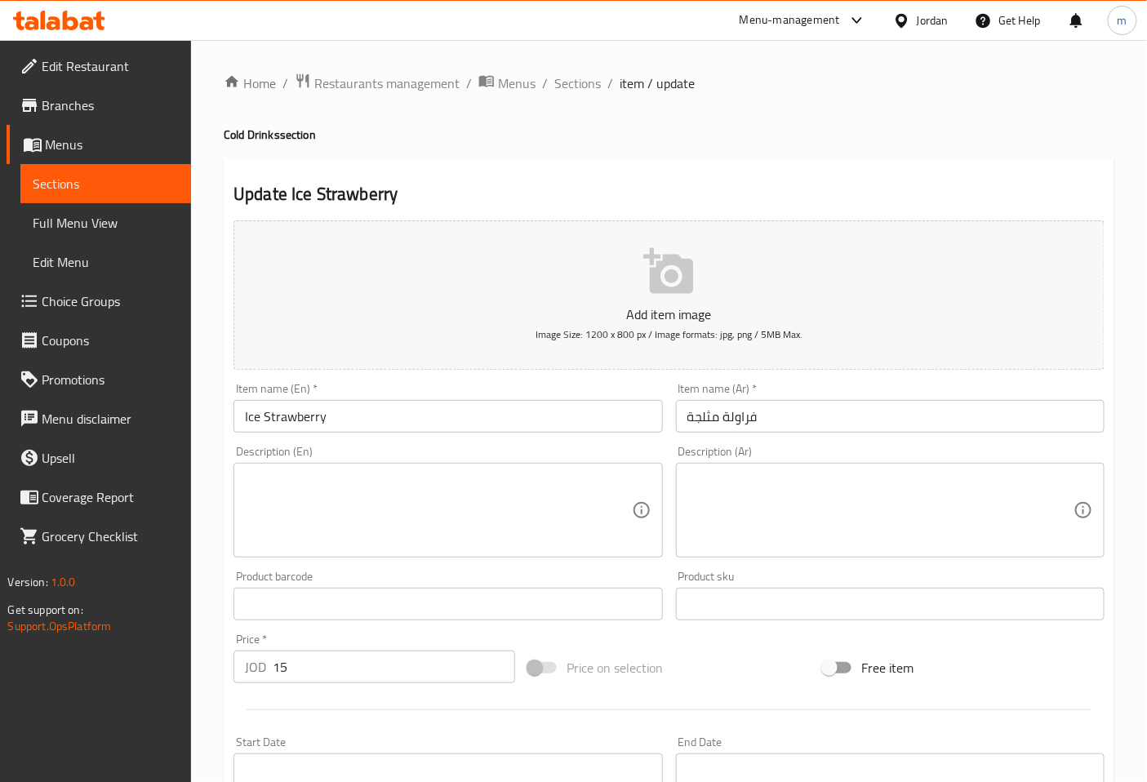
click at [703, 503] on textarea at bounding box center [880, 511] width 386 height 78
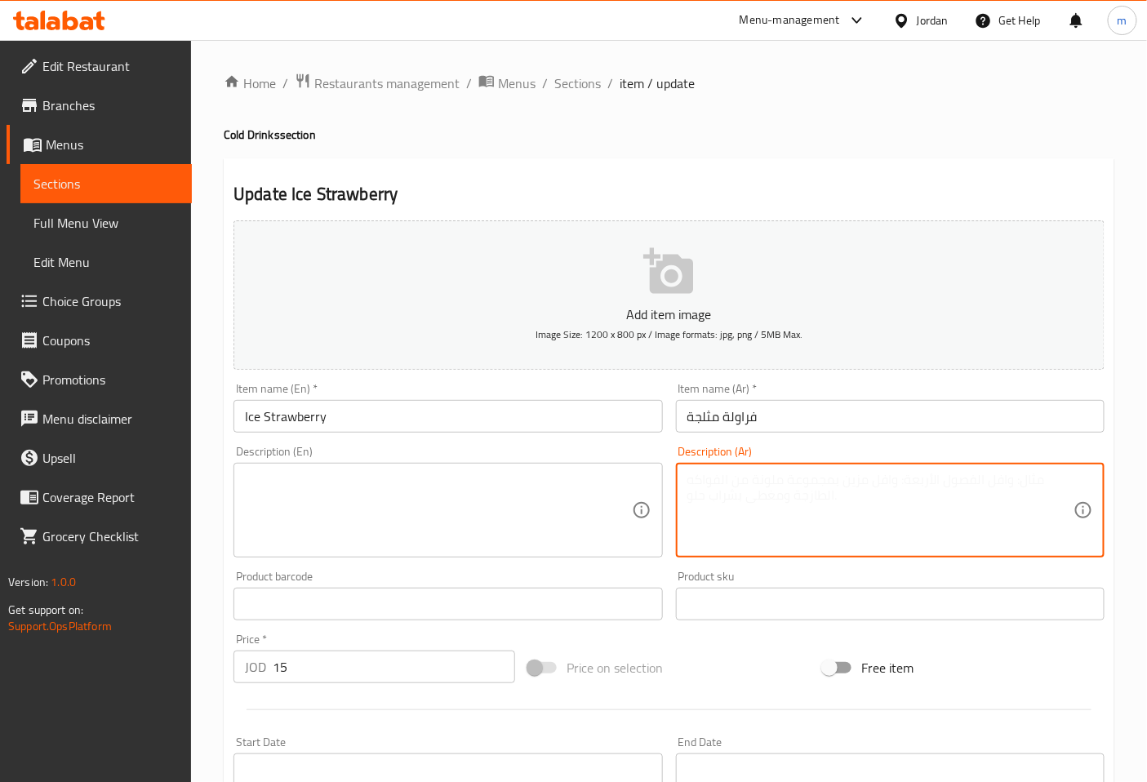
type textarea "t"
type textarea "مشروب مثلج بنكهة الفراولة"
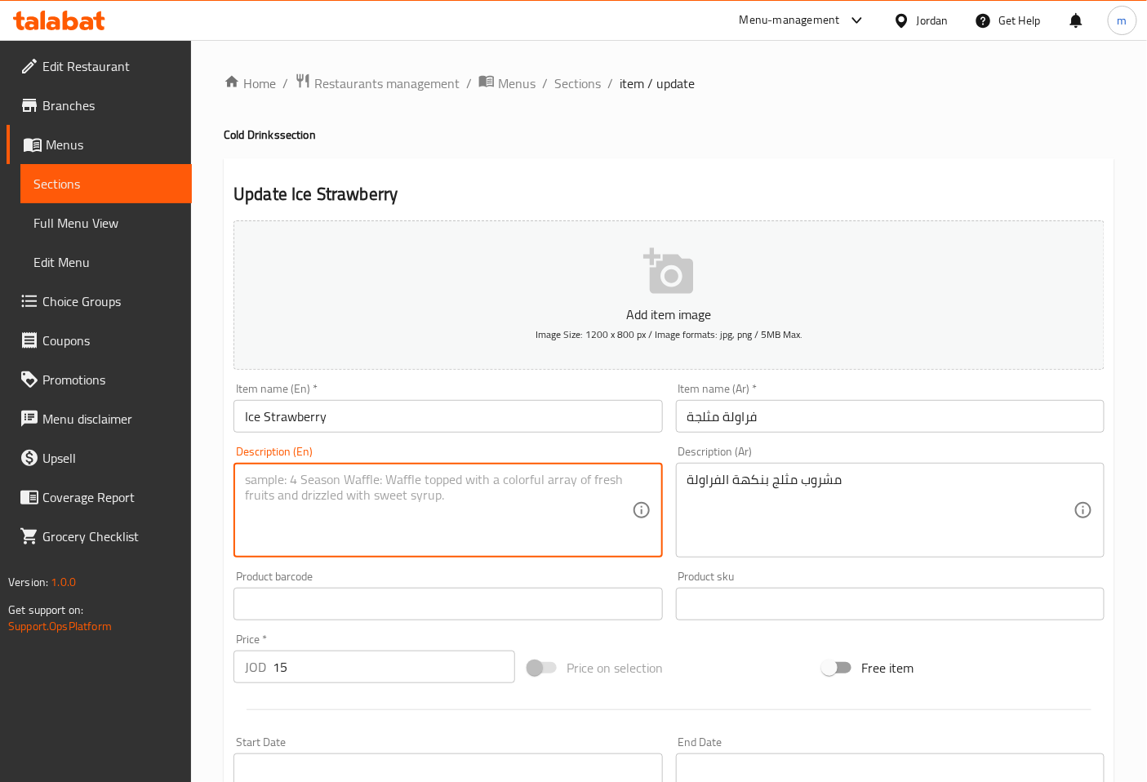
click at [499, 507] on textarea at bounding box center [438, 511] width 386 height 78
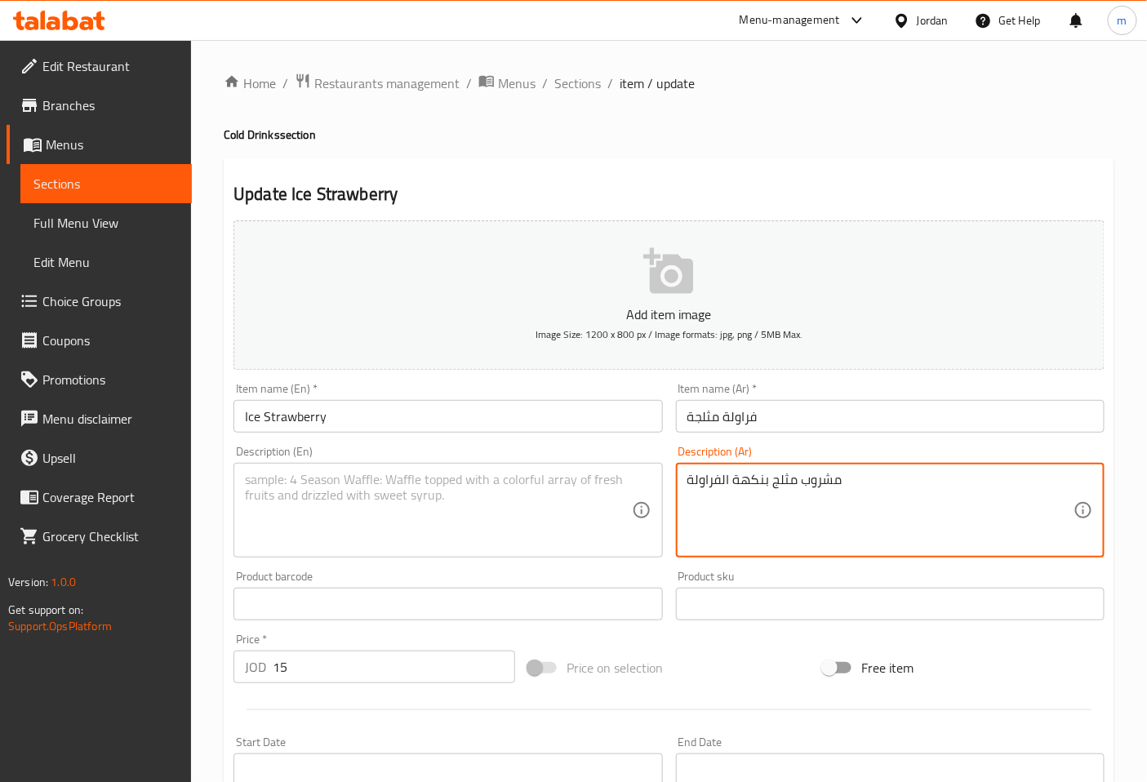
drag, startPoint x: 855, startPoint y: 474, endPoint x: 680, endPoint y: 488, distance: 175.3
click at [459, 478] on textarea at bounding box center [438, 511] width 386 height 78
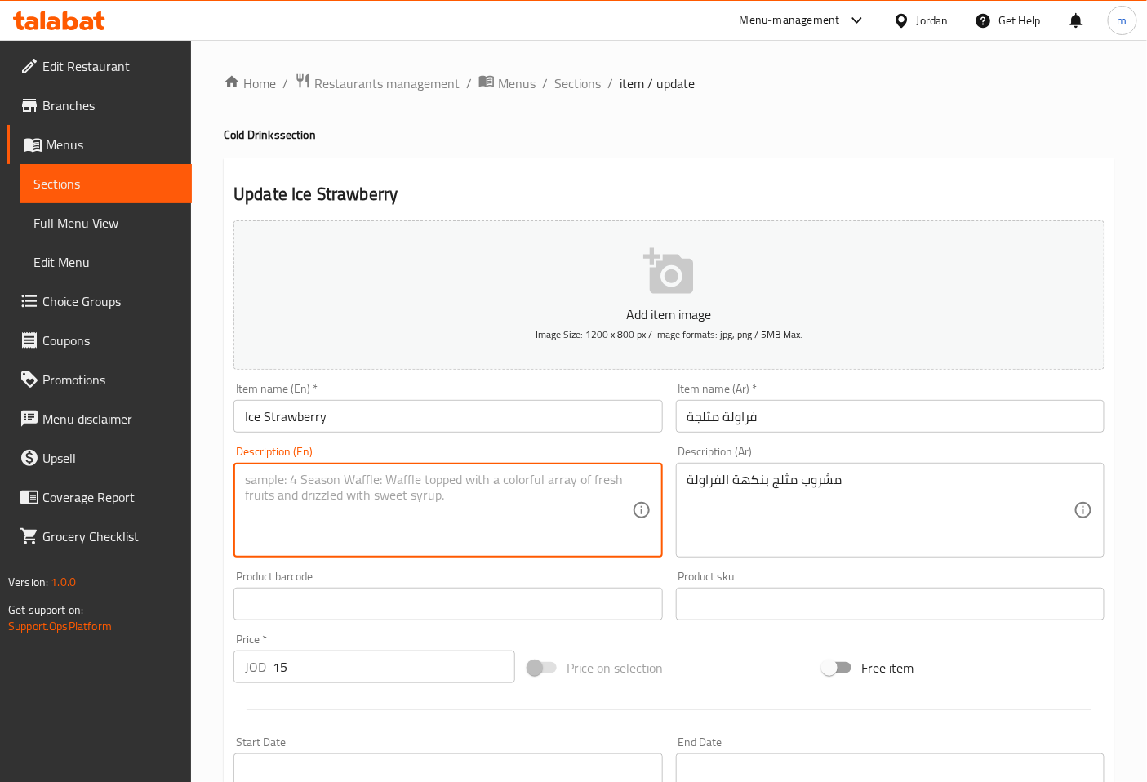
paste textarea "Strawberry flavored iced drink"
click at [384, 483] on textarea "Strawberry flavored iced drink" at bounding box center [438, 511] width 386 height 78
click at [428, 500] on textarea "Strawberry flavored iceddrink" at bounding box center [438, 511] width 386 height 78
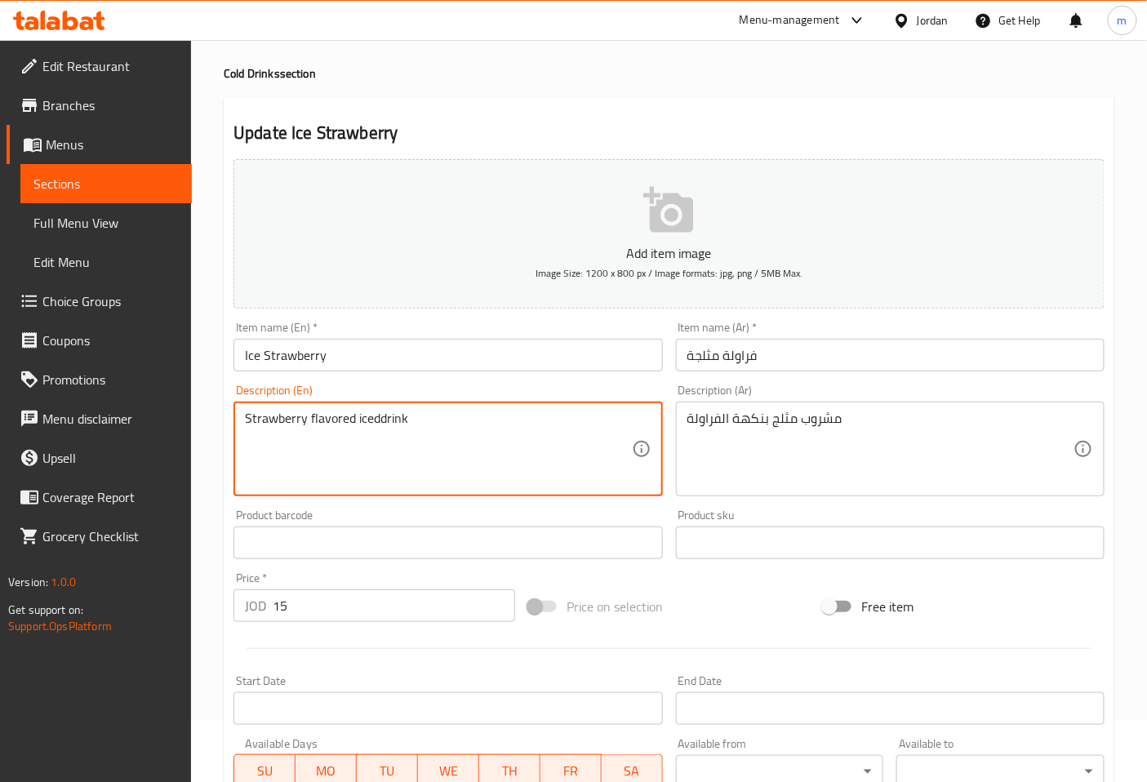
scroll to position [91, 0]
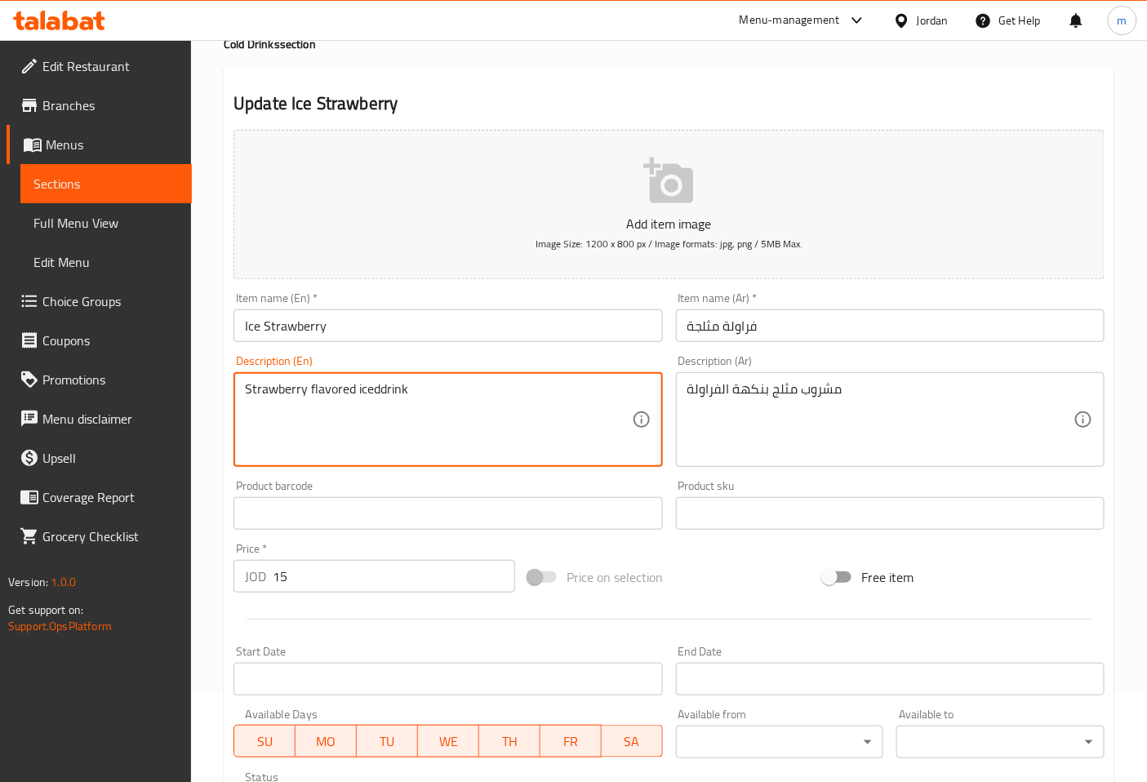
click at [377, 392] on textarea "Strawberry flavored iceddrink" at bounding box center [438, 420] width 386 height 78
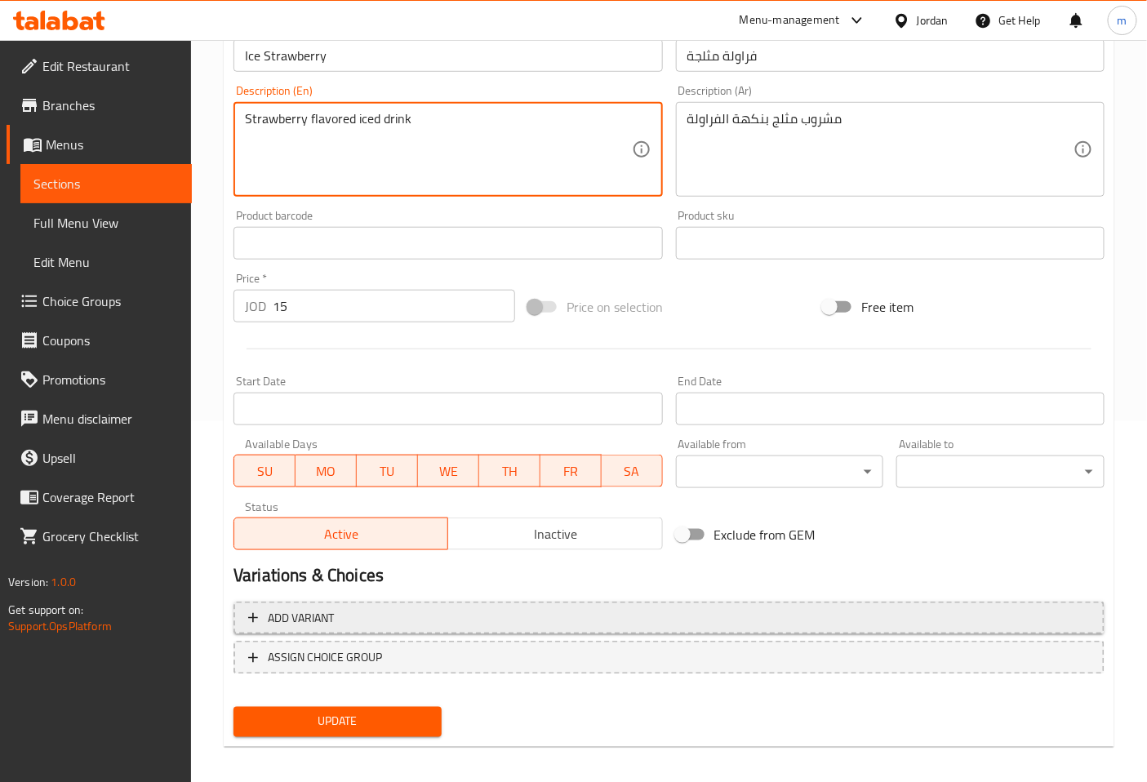
scroll to position [362, 0]
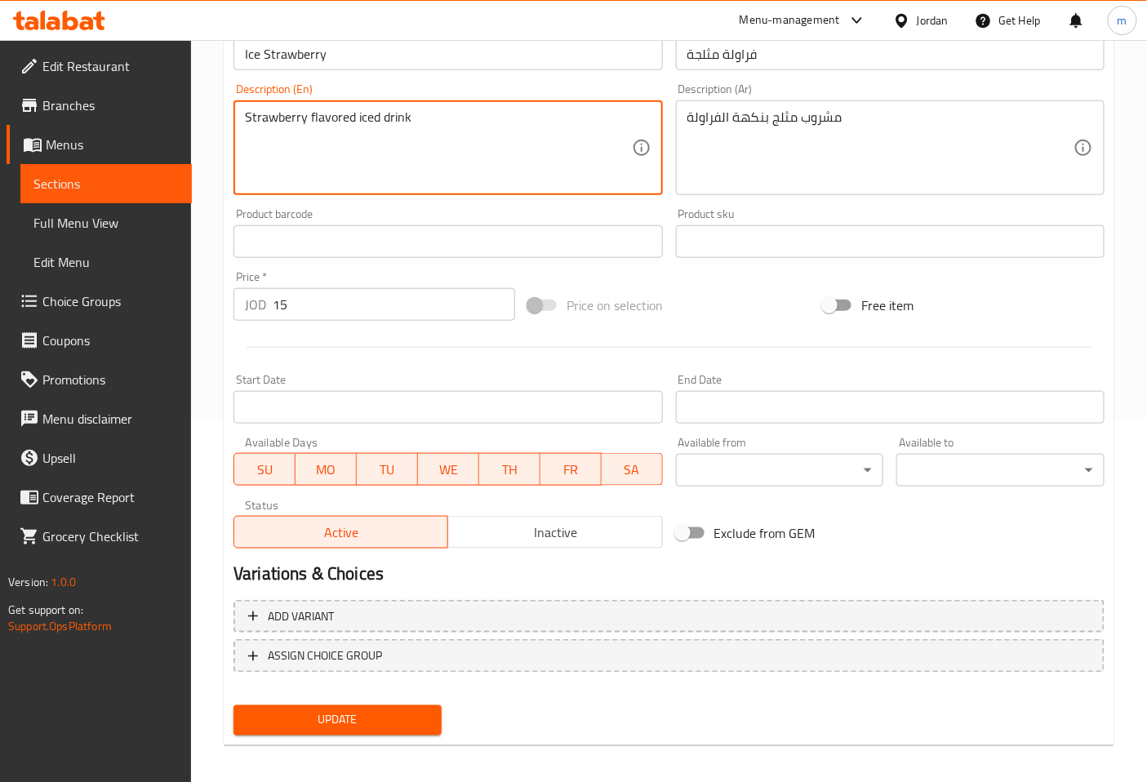
type textarea "Strawberry flavored iced drink"
click at [370, 721] on span "Update" at bounding box center [338, 720] width 182 height 20
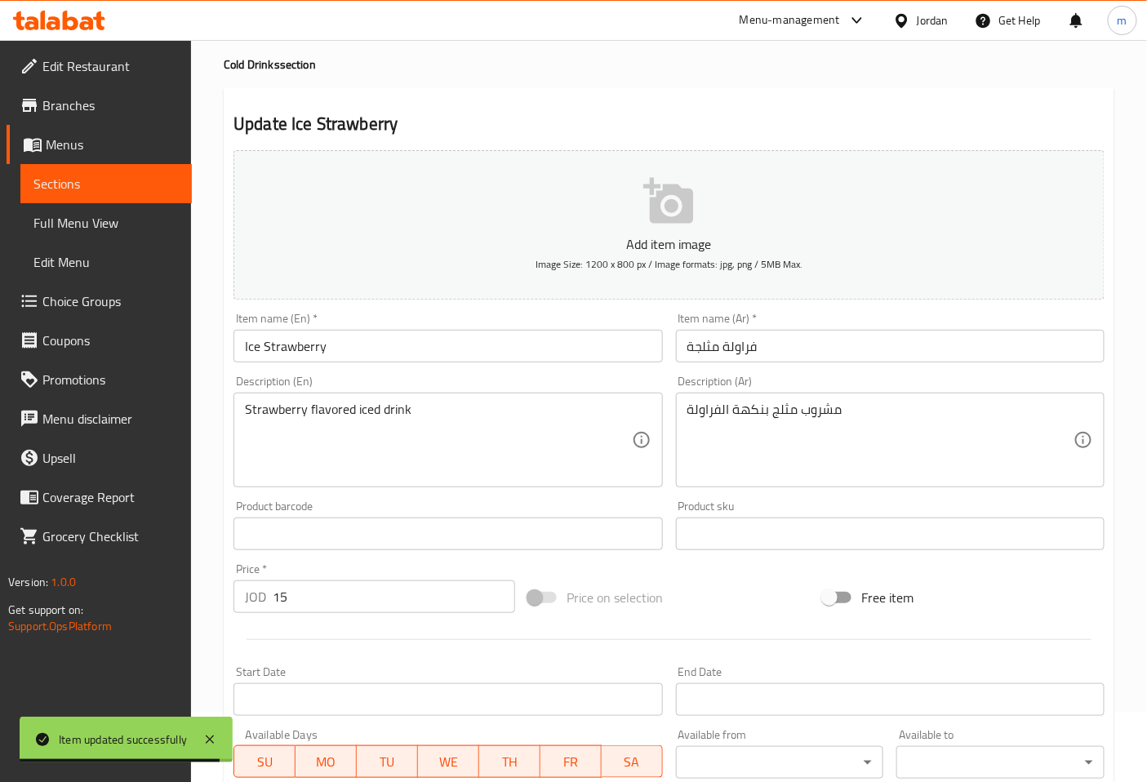
scroll to position [0, 0]
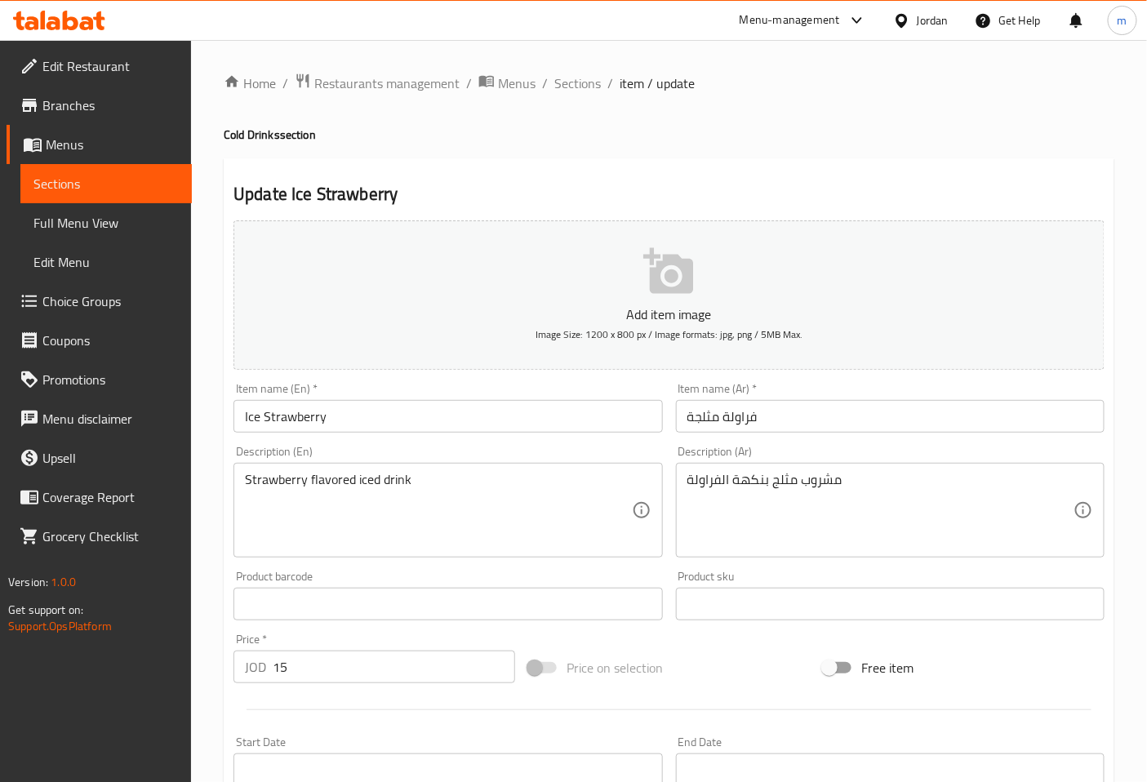
click at [136, 184] on span "Sections" at bounding box center [105, 184] width 145 height 20
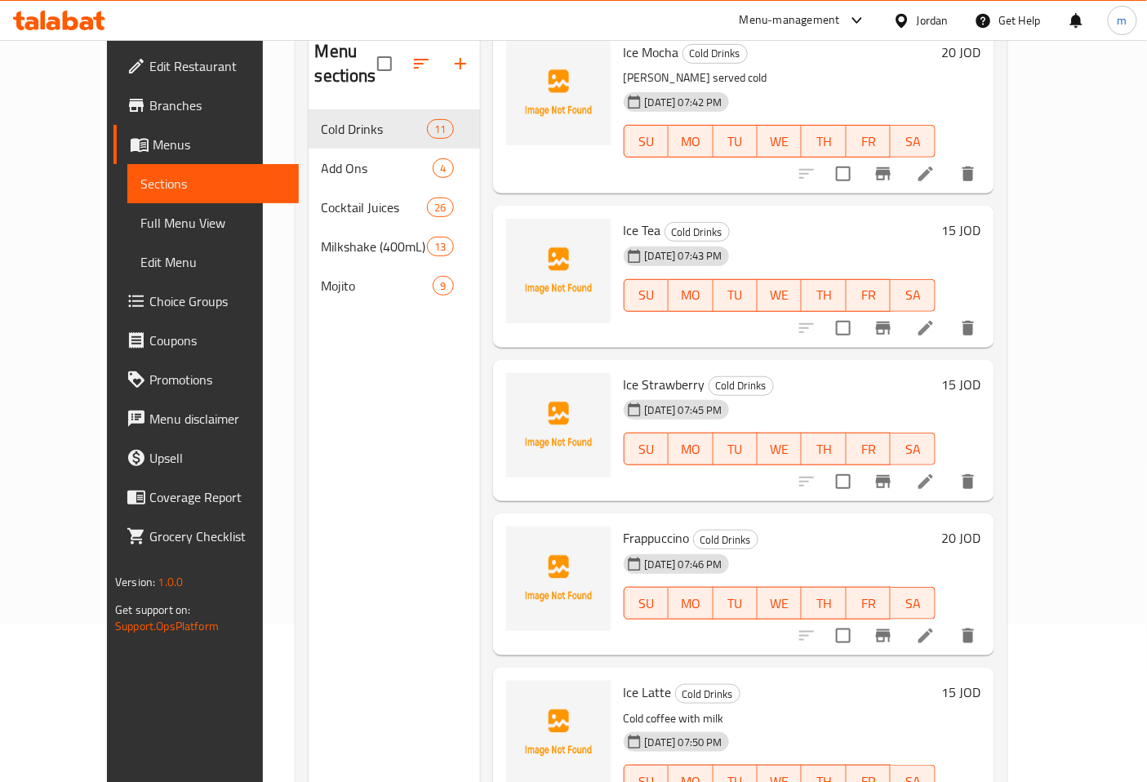
scroll to position [181, 0]
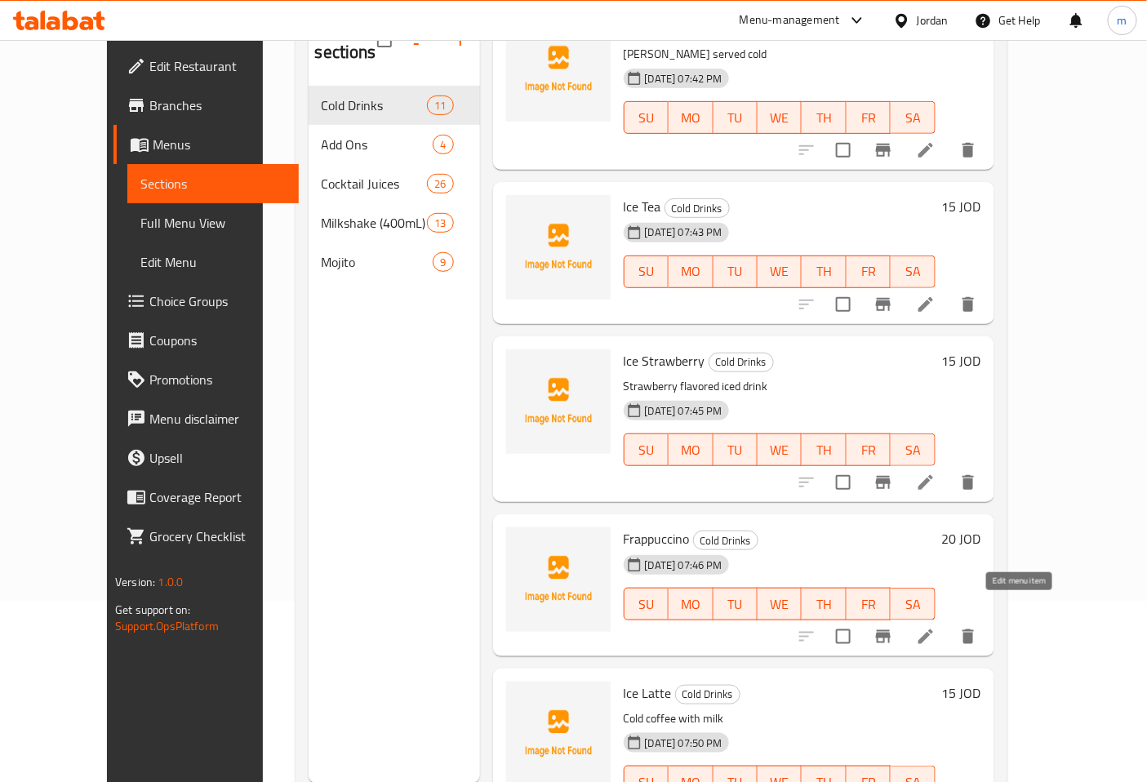
click at [936, 627] on icon at bounding box center [926, 637] width 20 height 20
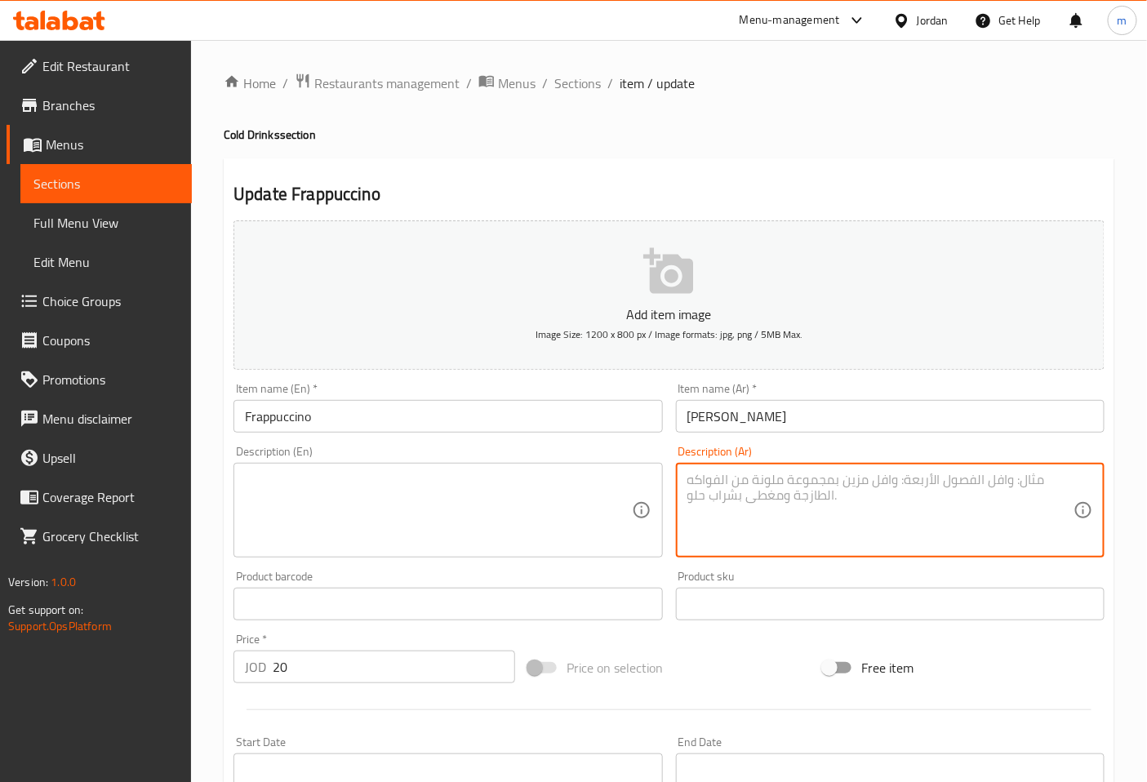
click at [792, 506] on textarea at bounding box center [880, 511] width 386 height 78
type textarea "l"
type textarea "مشروب قهوة مثلج وممزوج بالثلج"
click at [545, 511] on textarea at bounding box center [438, 511] width 386 height 78
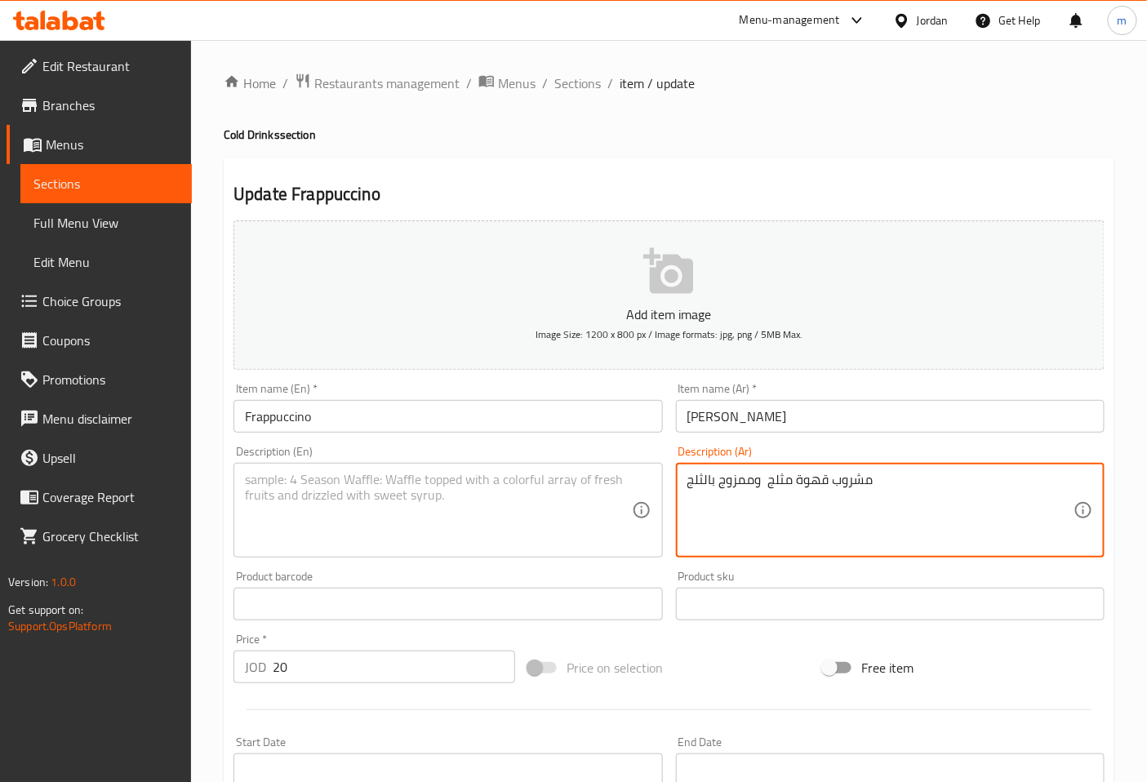
drag, startPoint x: 882, startPoint y: 483, endPoint x: 659, endPoint y: 500, distance: 223.5
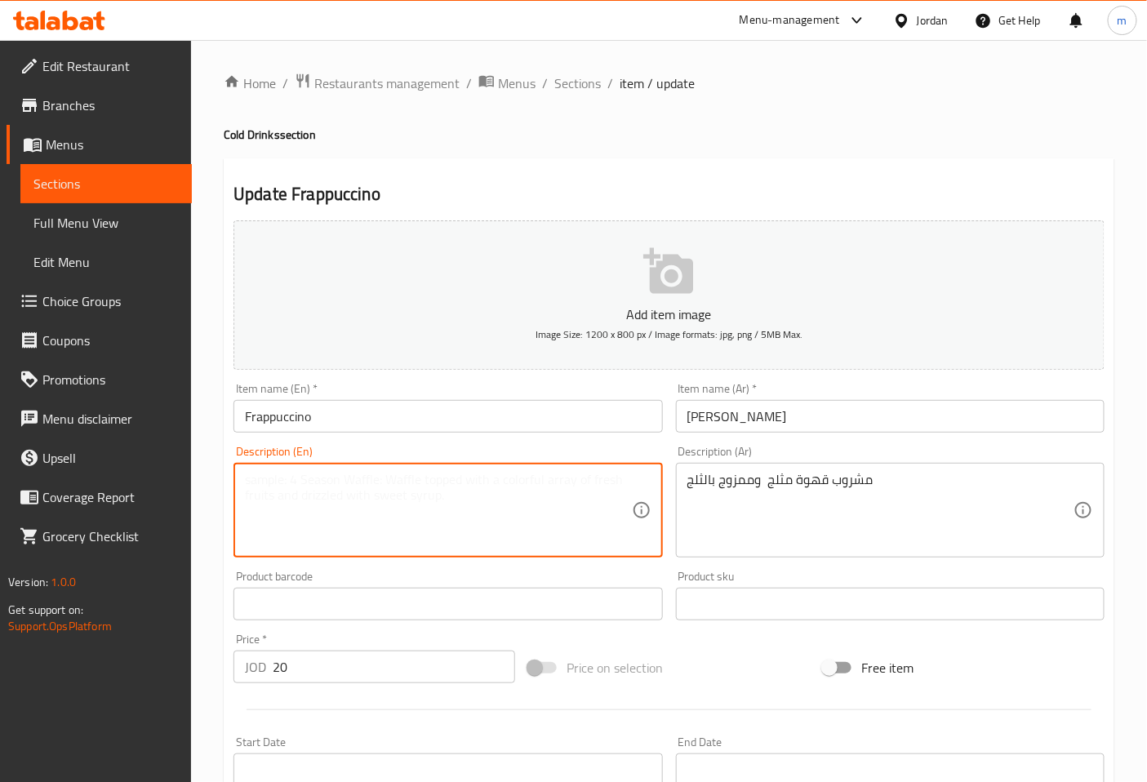
paste textarea "Iced coffee drink mixed with ice"
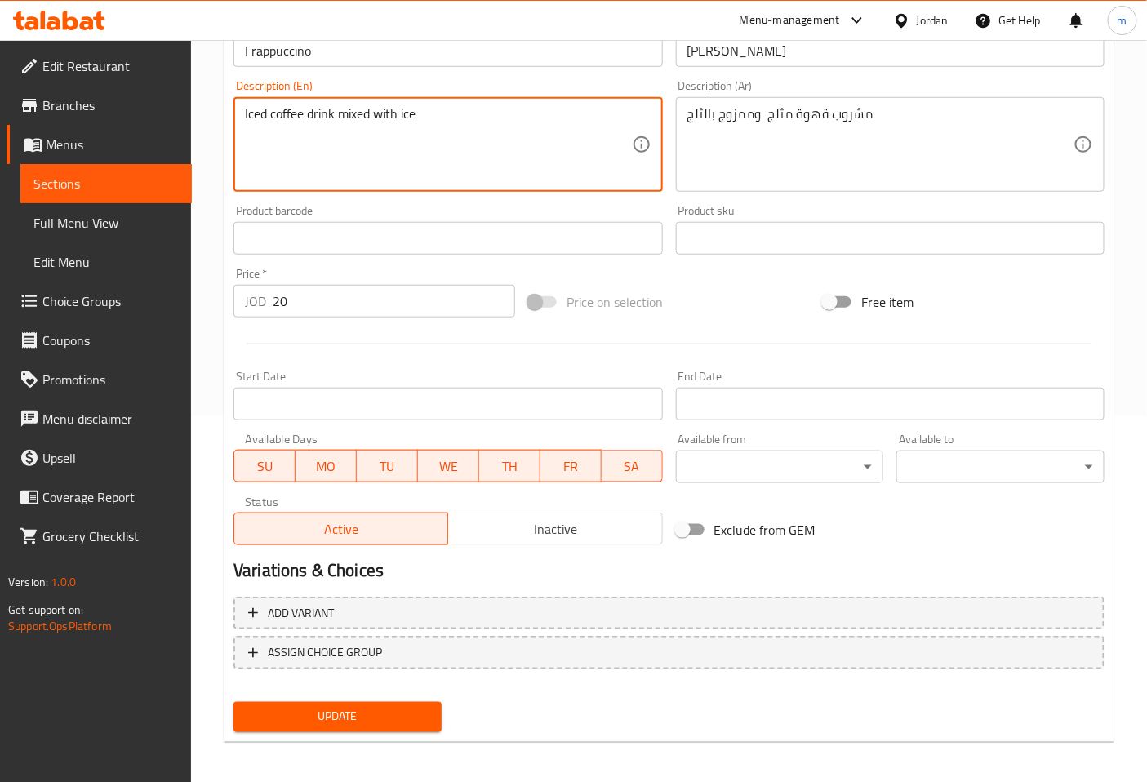
scroll to position [368, 0]
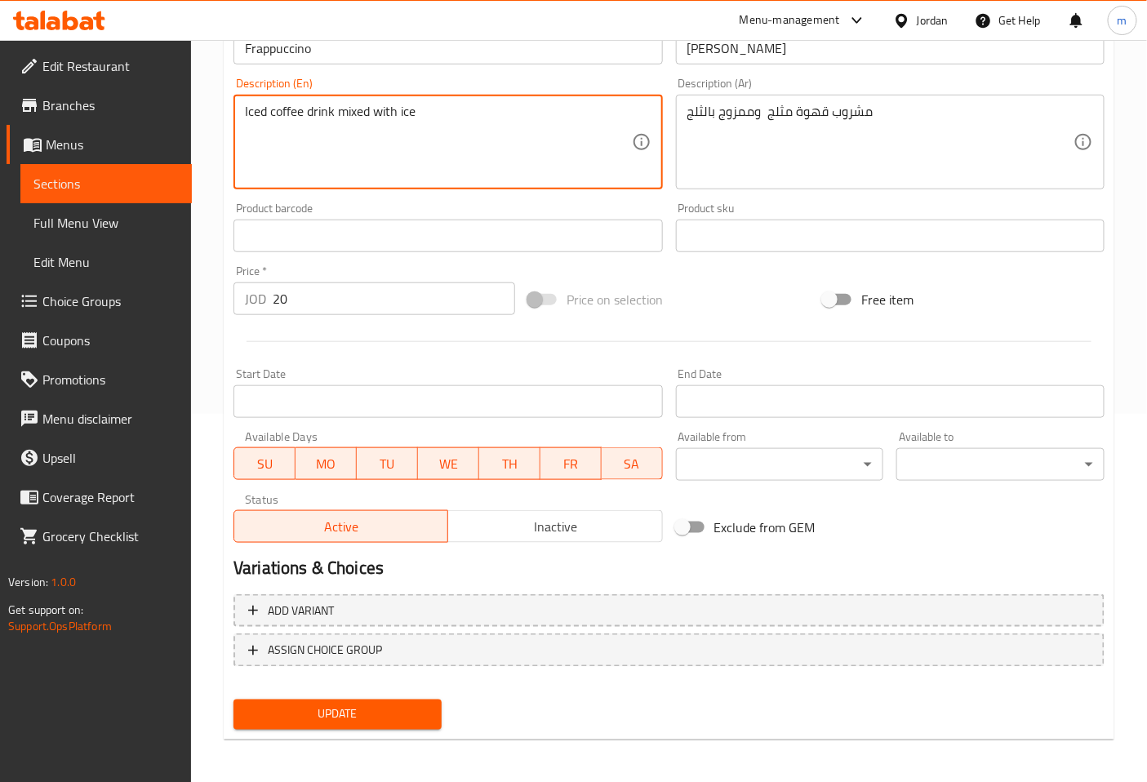
type textarea "Iced coffee drink mixed with ice"
click at [407, 712] on span "Update" at bounding box center [338, 715] width 182 height 20
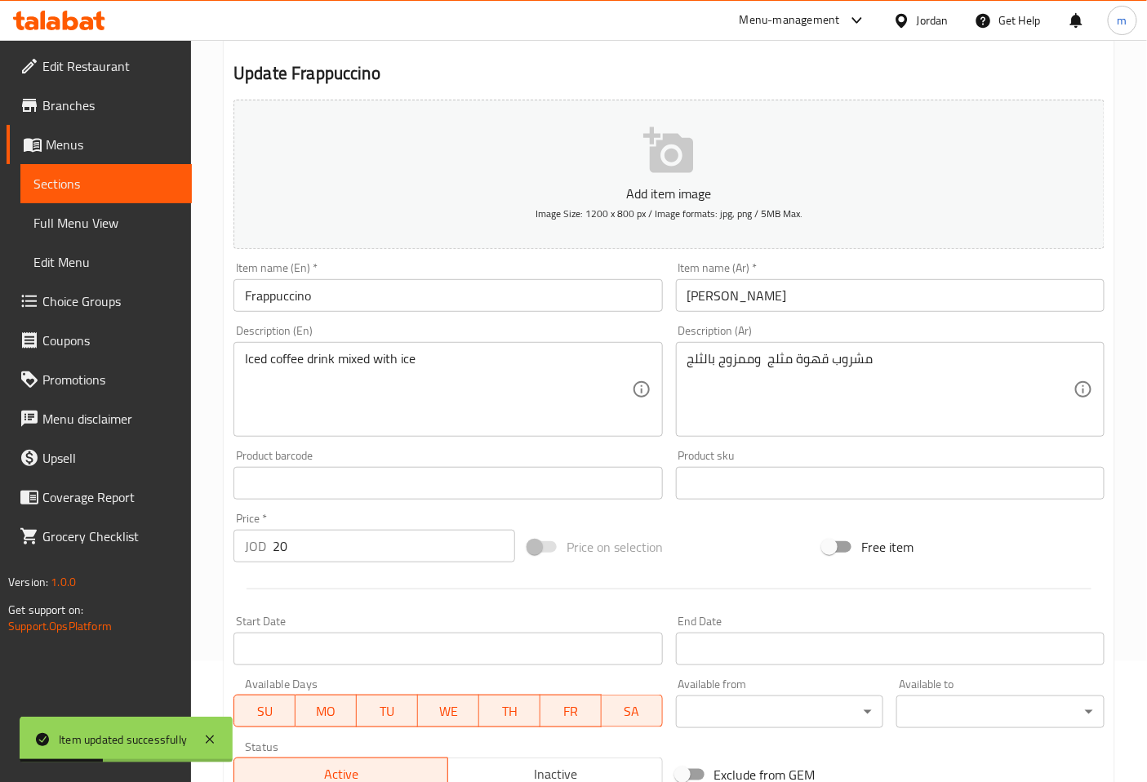
scroll to position [96, 0]
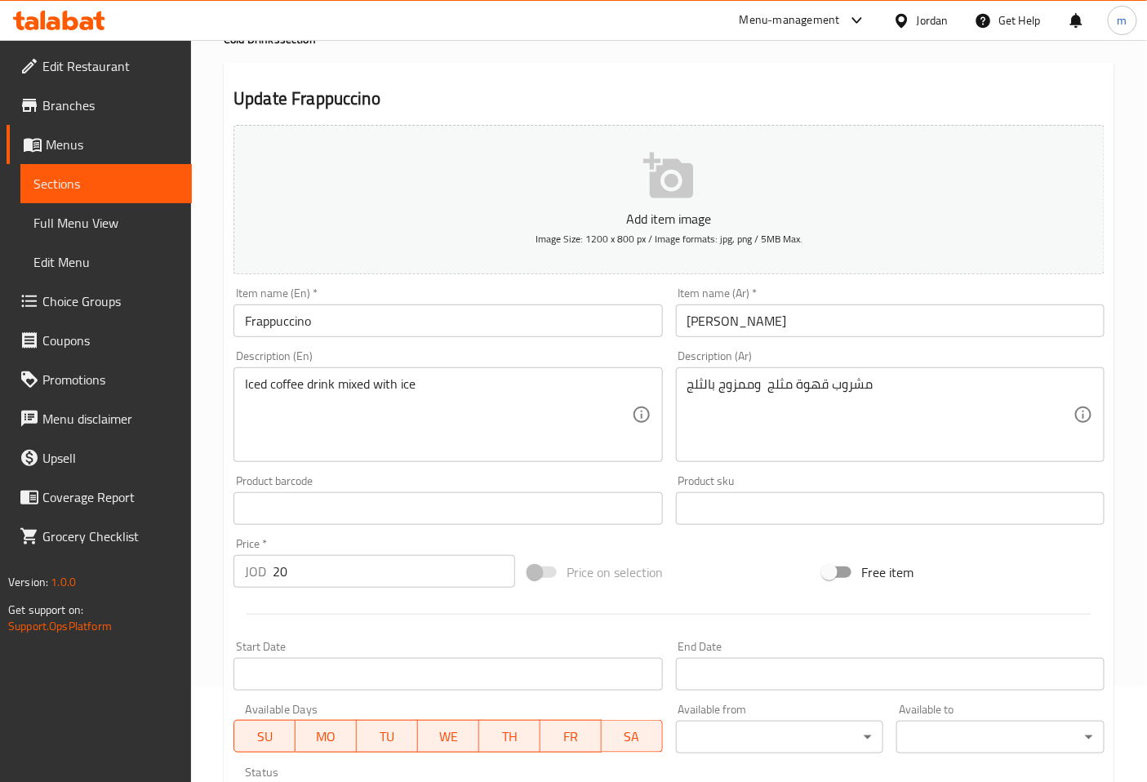
click at [77, 178] on span "Sections" at bounding box center [105, 184] width 145 height 20
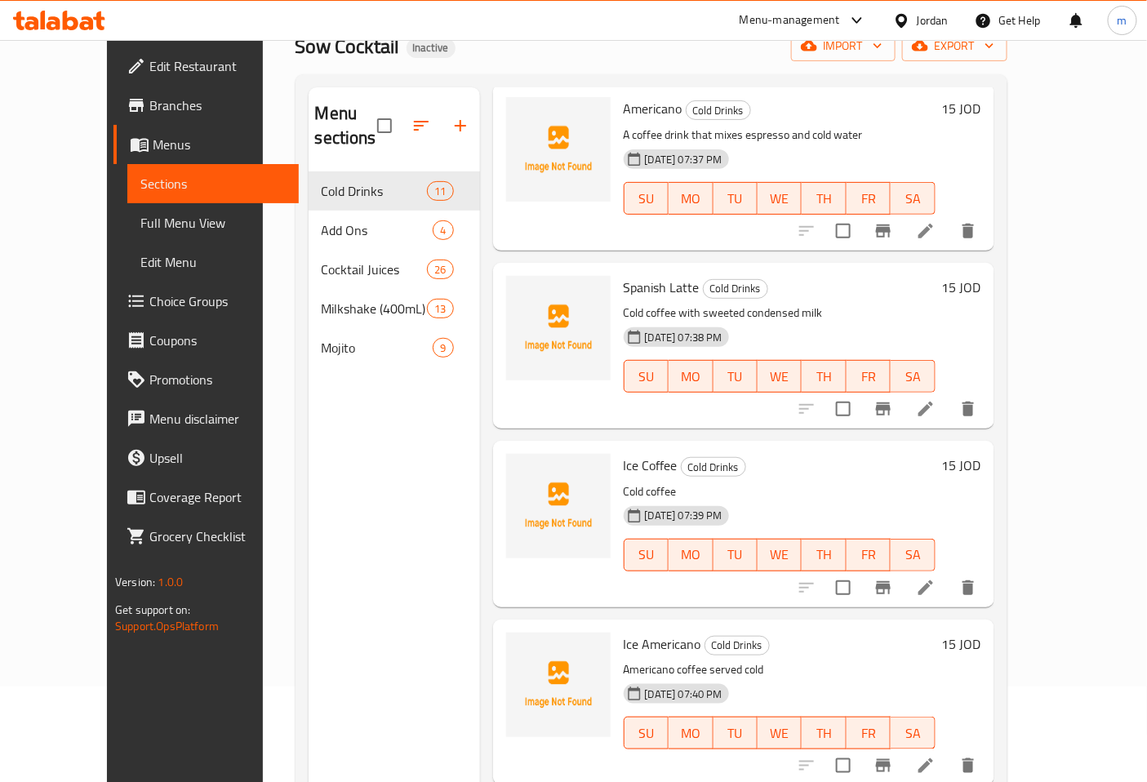
scroll to position [362, 0]
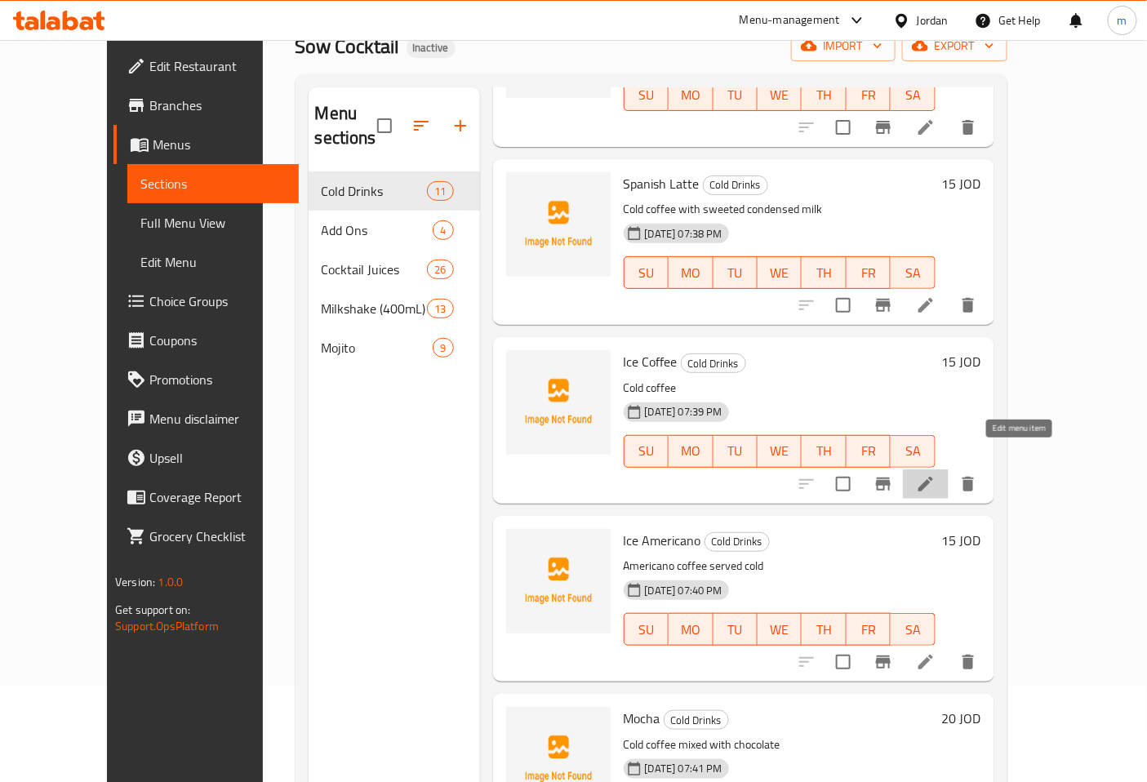
click at [936, 474] on icon at bounding box center [926, 484] width 20 height 20
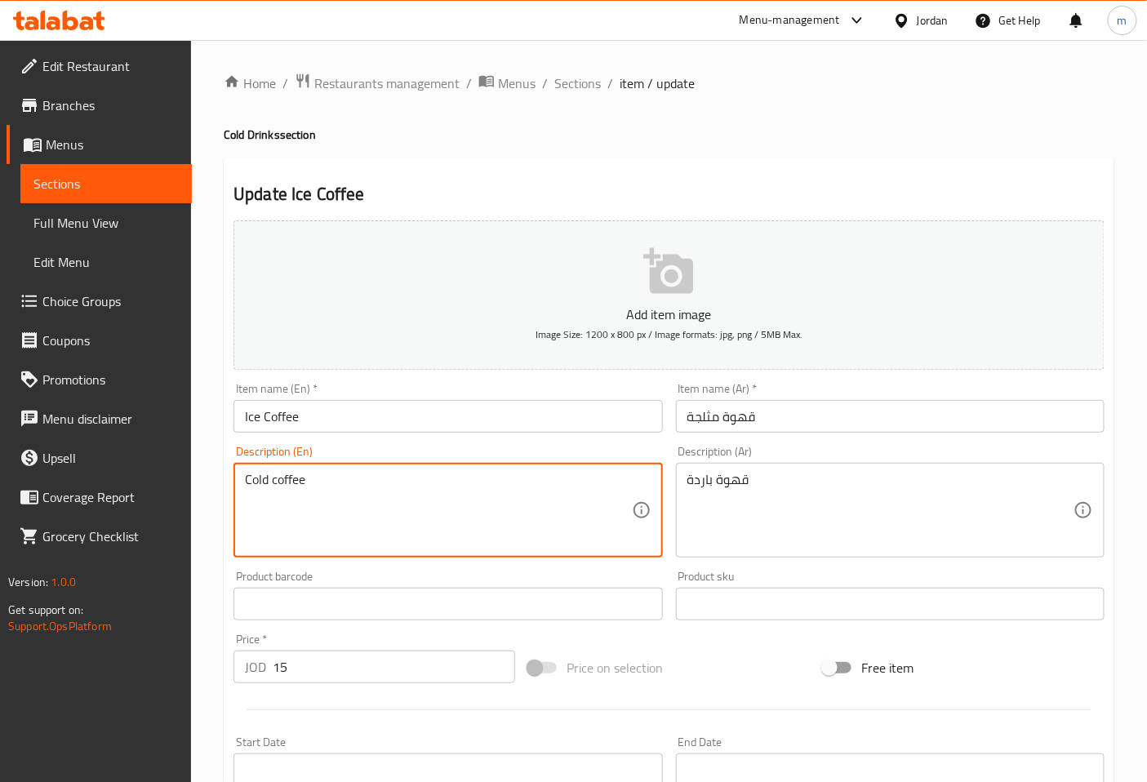
click at [589, 487] on textarea "Cold coffee" at bounding box center [438, 511] width 386 height 78
type textarea "C"
paste textarea "A fusion of rich espresso, creamy milk, caramel drizzle, and aromatic cocoa"
type textarea "A fusion of rich espresso, creamy milk, caramel drizzle, and aromatic cocoa"
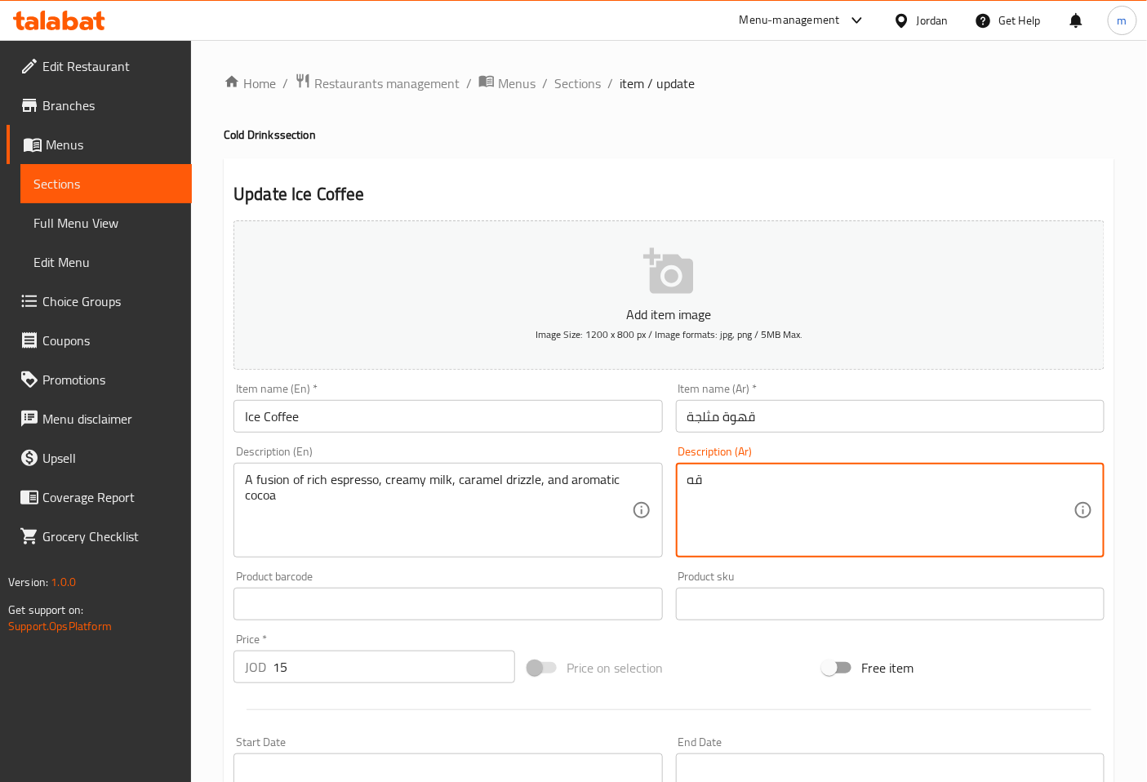
type textarea "ق"
paste textarea "مزيج شهي من الإسبريسو الغني والحليب الكريمي ورذاذ الكراميل والكاكاو العطري"
click at [801, 500] on textarea "مزيج شهي من الإسبريسو الغني والحليب الكريمي ورذاذ الكراميل والكاكاو العطري" at bounding box center [880, 511] width 386 height 78
type textarea "مزيج شهي من الإسبريسو الغني والحليب الكريمي ورذاذ الكراميل والكاكاو العطري"
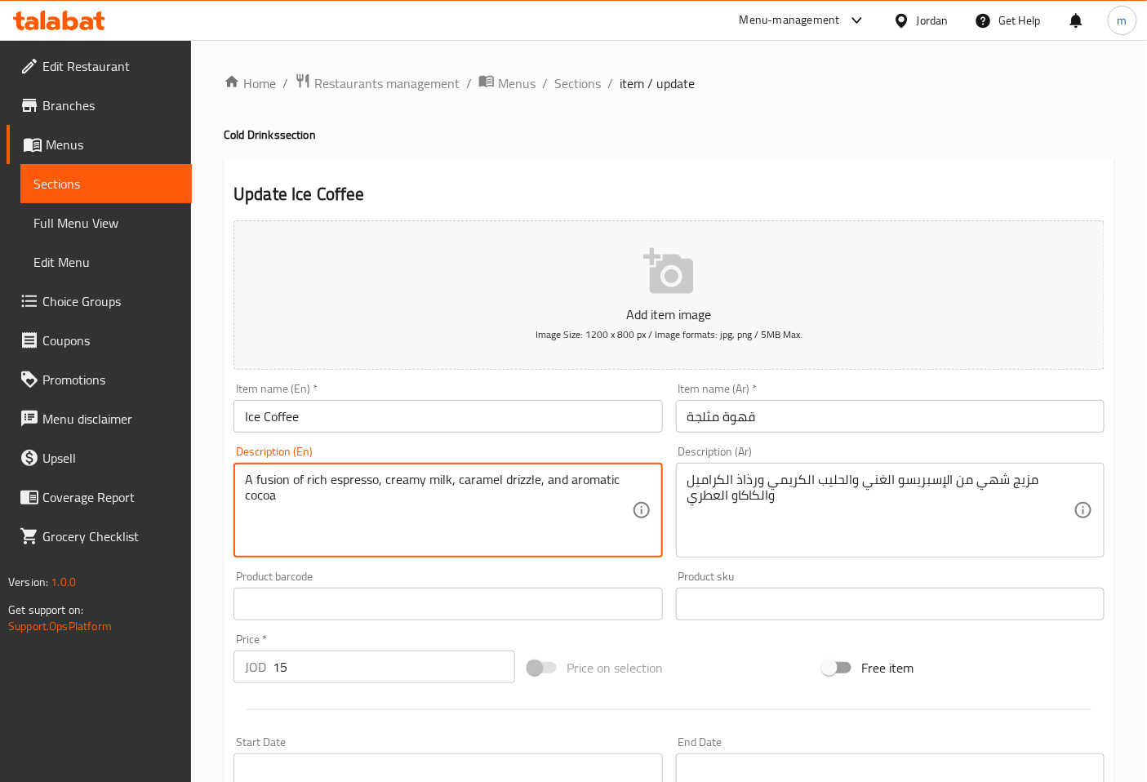
click at [535, 526] on textarea "A fusion of rich espresso, creamy milk, caramel drizzle, and aromatic cocoa" at bounding box center [438, 511] width 386 height 78
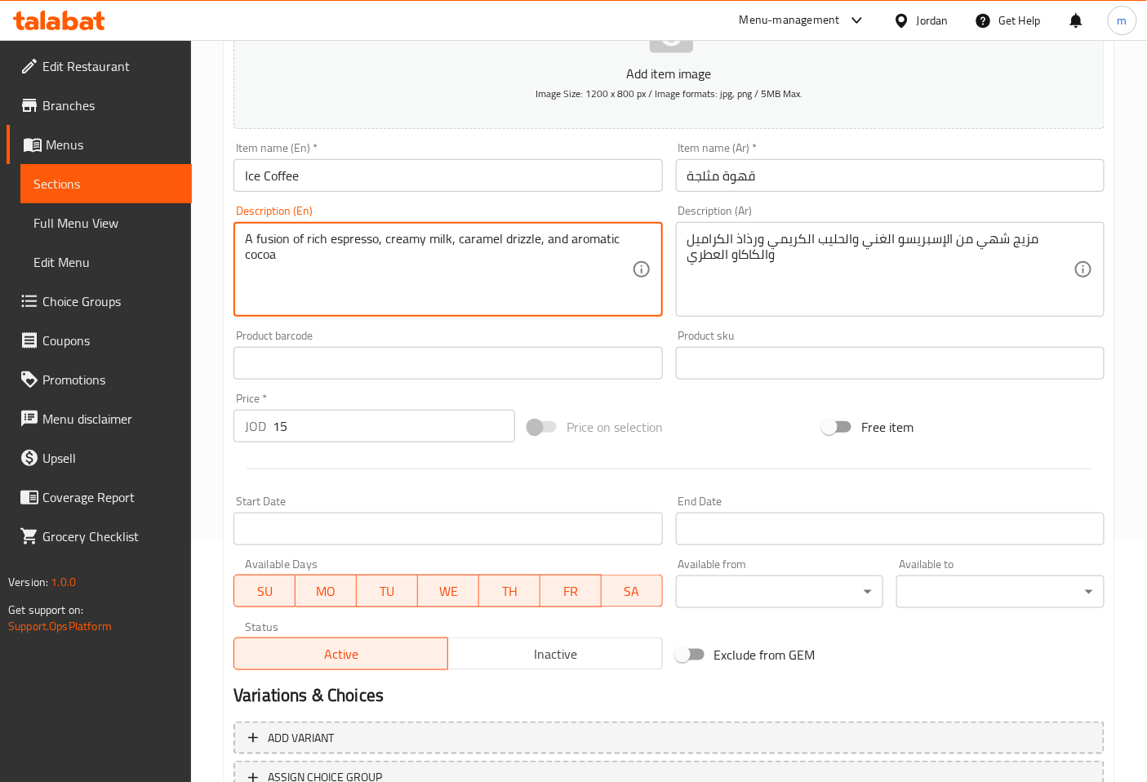
scroll to position [362, 0]
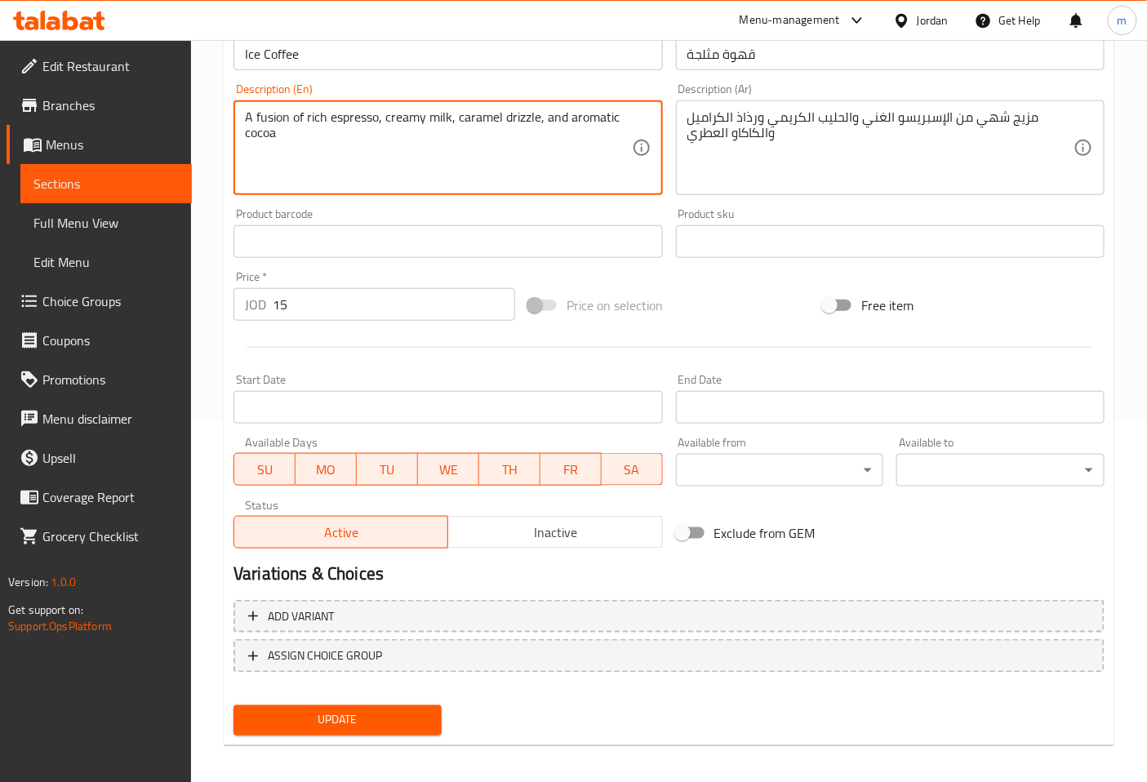
click at [385, 711] on span "Update" at bounding box center [338, 720] width 182 height 20
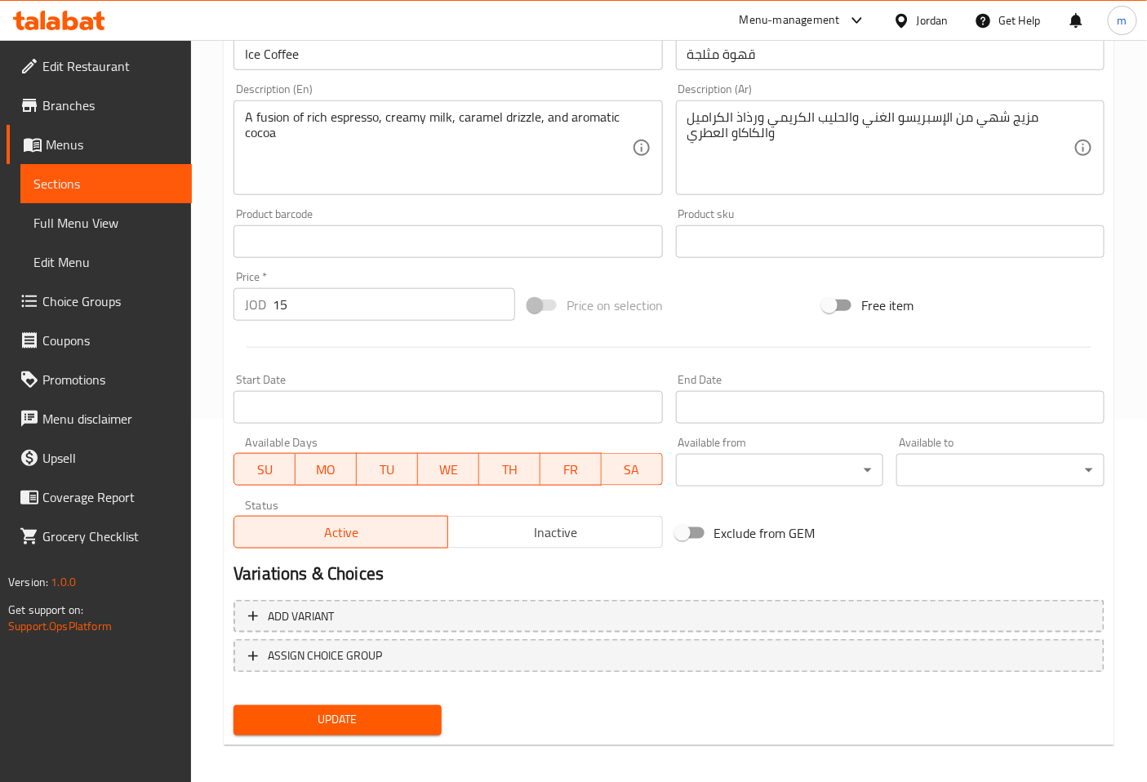
click at [125, 180] on span "Sections" at bounding box center [105, 184] width 145 height 20
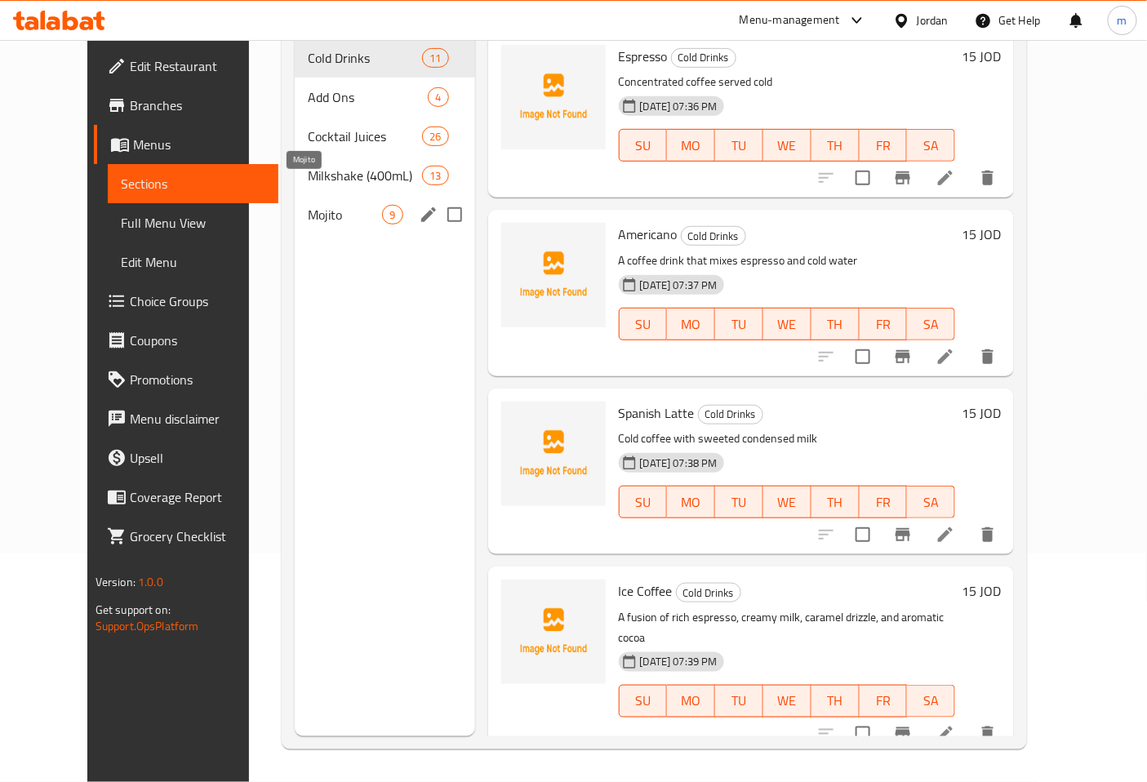
scroll to position [137, 0]
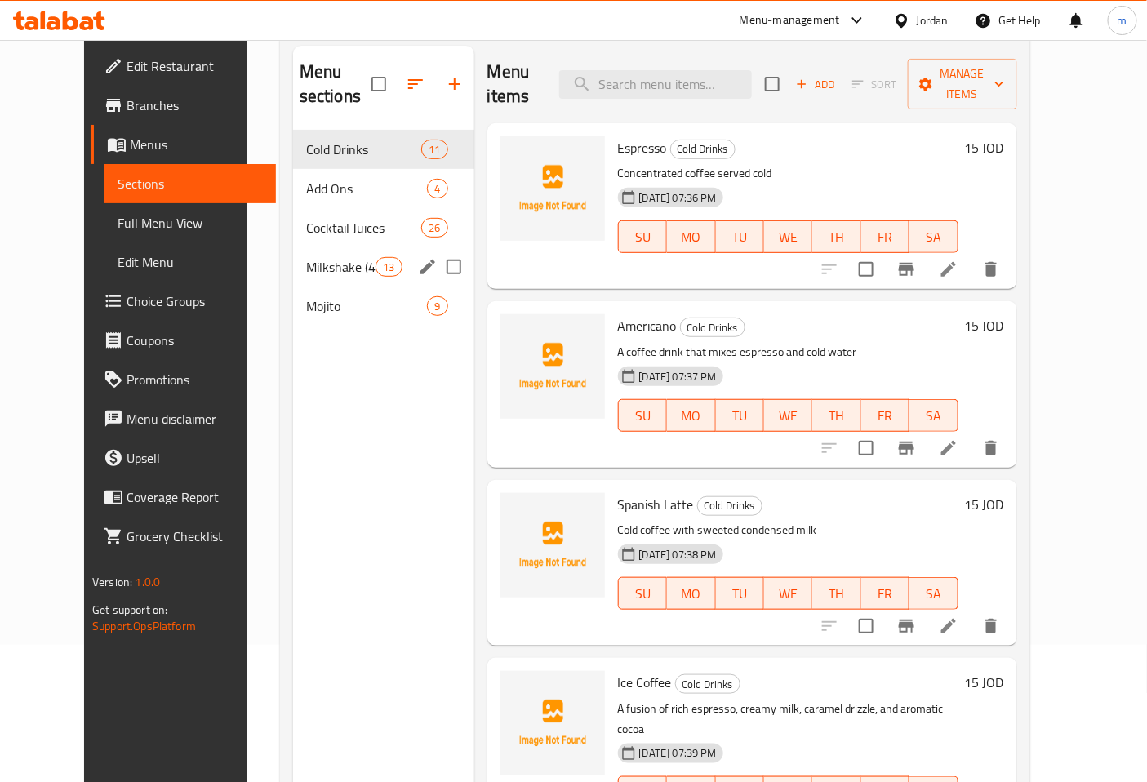
click at [306, 257] on span "Milkshake (400mL)" at bounding box center [340, 267] width 69 height 20
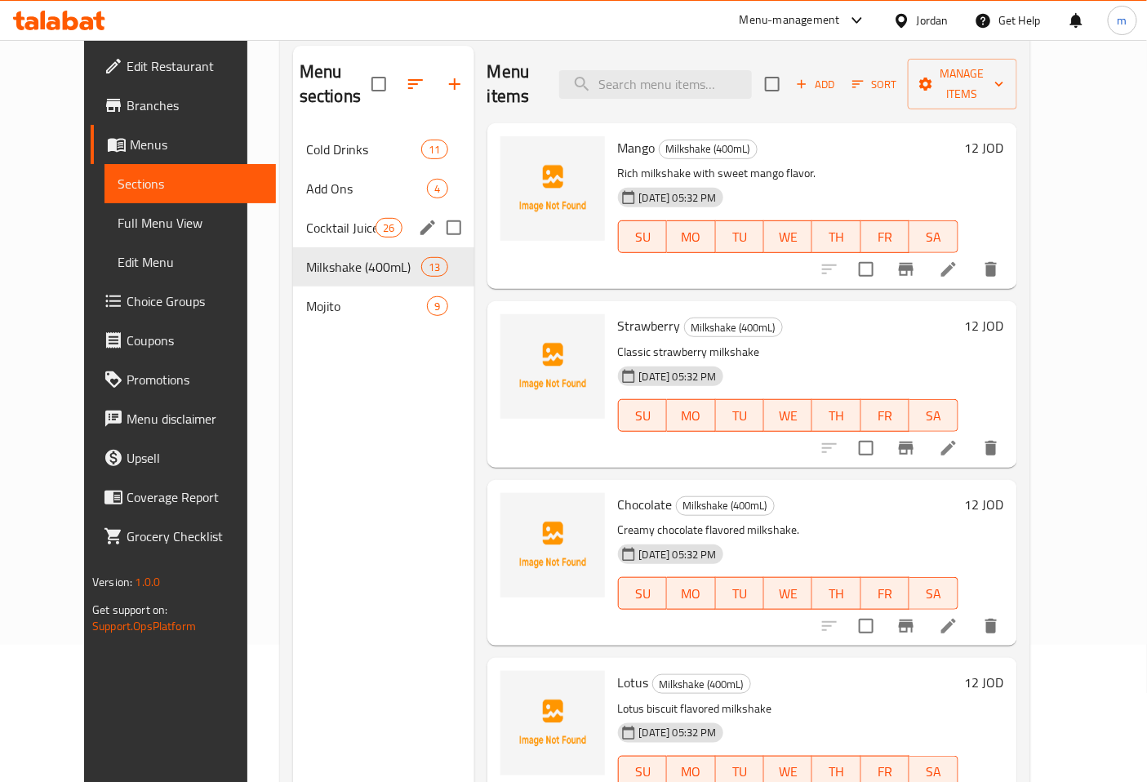
click at [313, 218] on span "Cocktail Juices" at bounding box center [340, 228] width 69 height 20
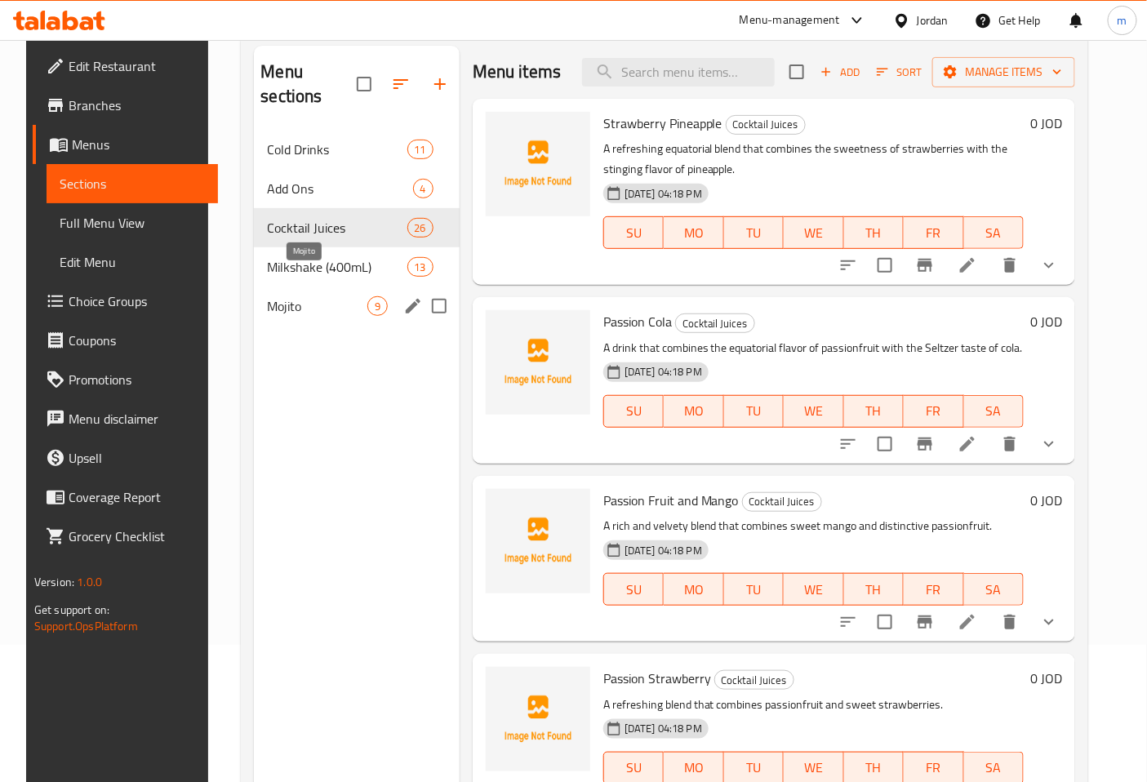
click at [324, 296] on span "Mojito" at bounding box center [317, 306] width 100 height 20
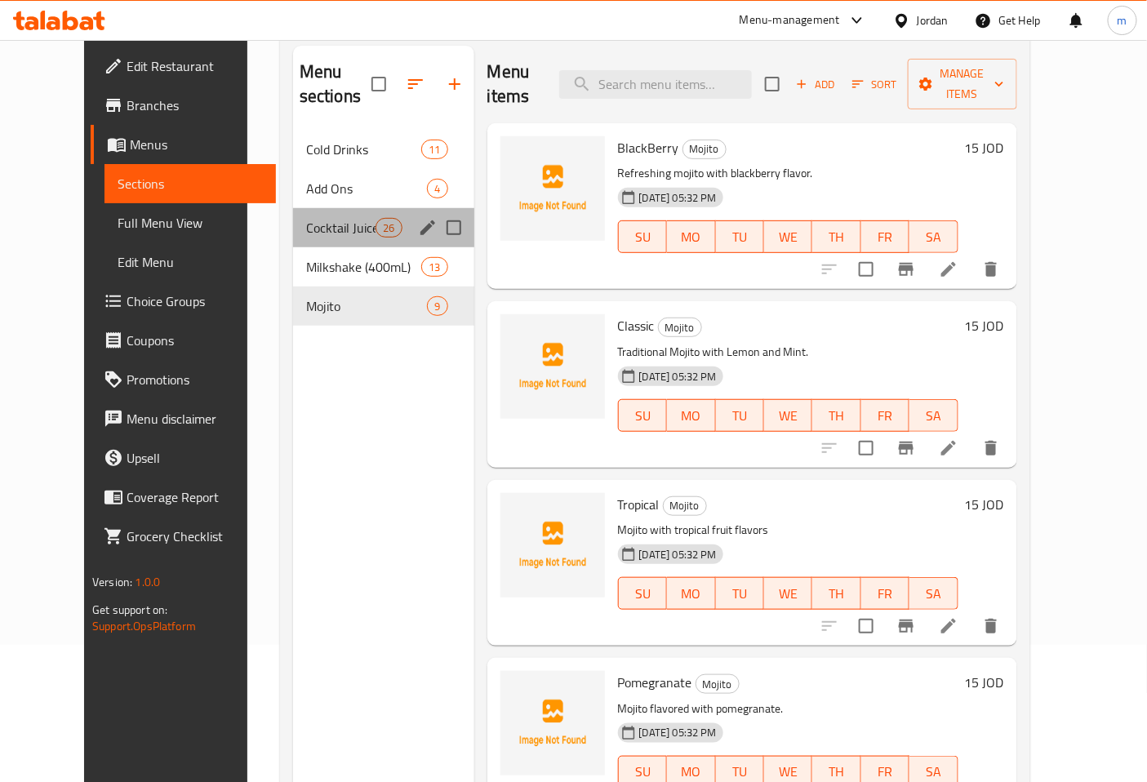
click at [305, 213] on div "Cocktail Juices 26" at bounding box center [383, 227] width 181 height 39
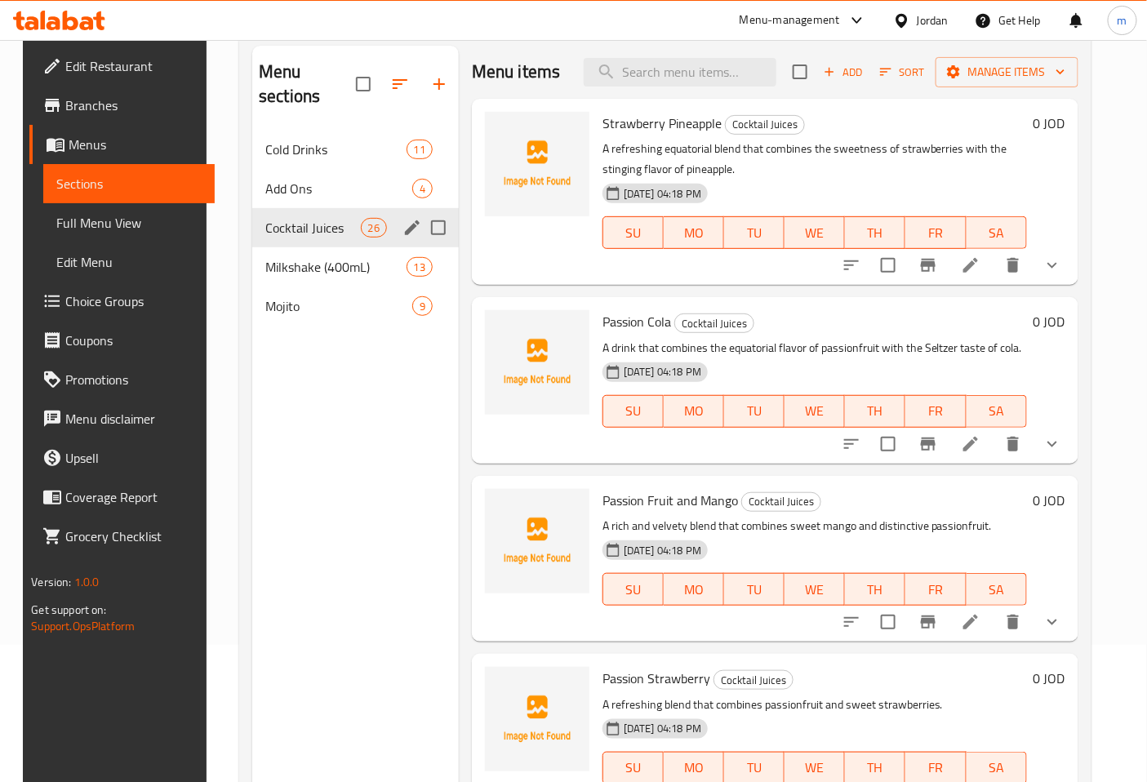
click at [387, 208] on div "Cocktail Juices 26" at bounding box center [355, 227] width 207 height 39
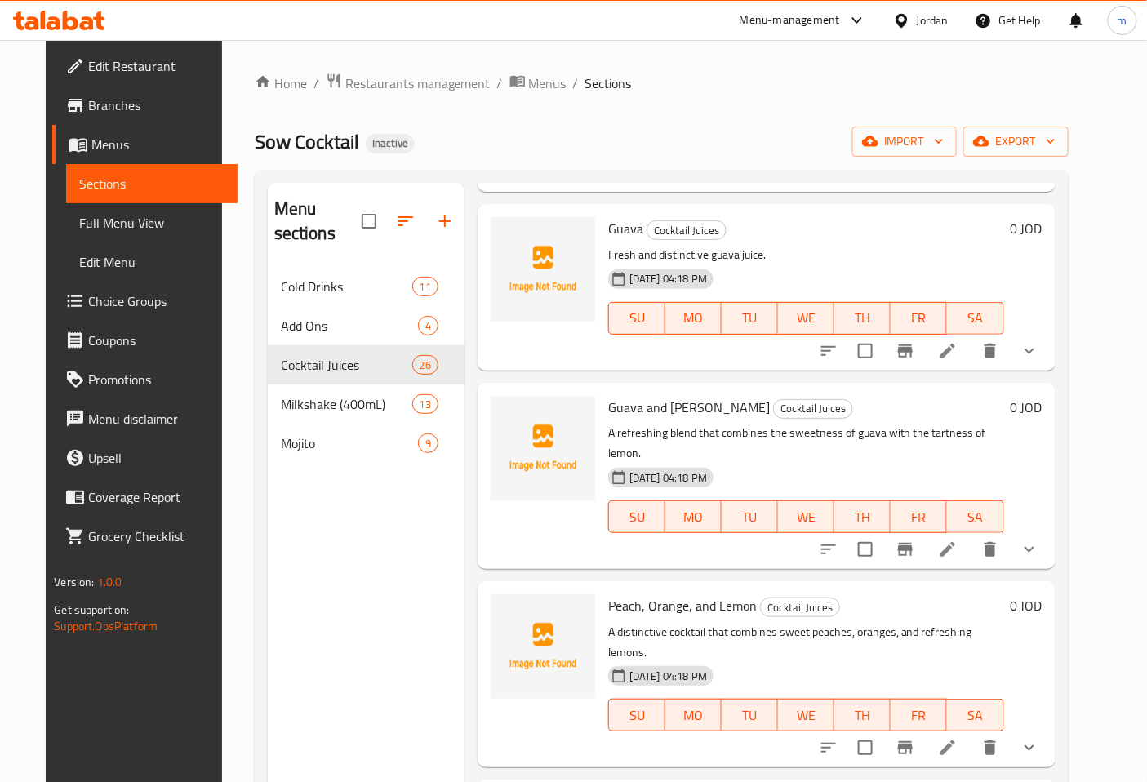
scroll to position [1723, 0]
click at [958, 737] on icon at bounding box center [948, 747] width 20 height 20
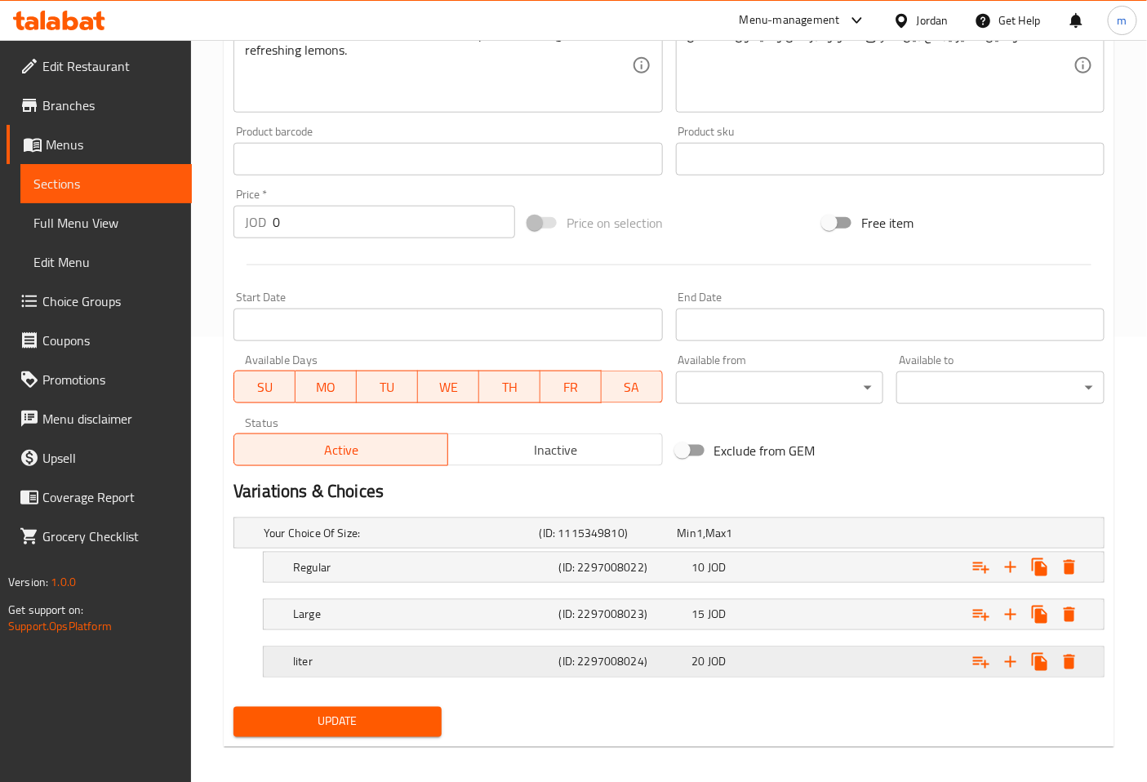
scroll to position [453, 0]
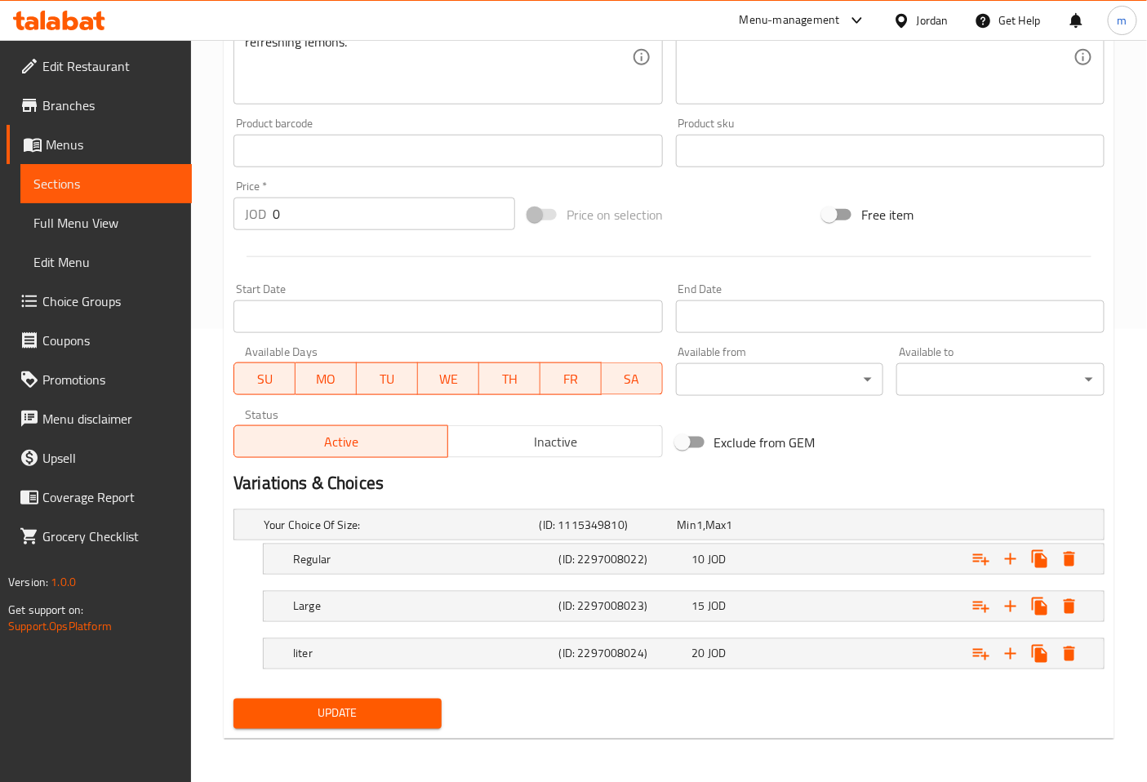
click at [112, 172] on link "Sections" at bounding box center [105, 183] width 171 height 39
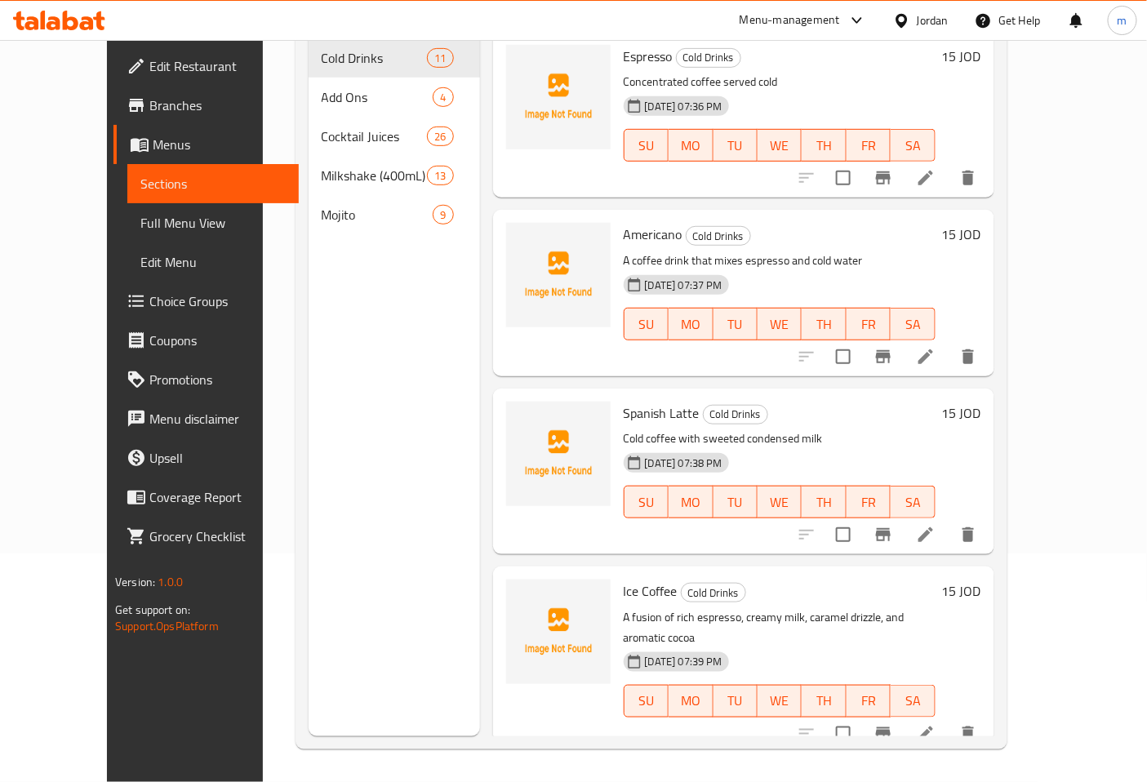
scroll to position [229, 0]
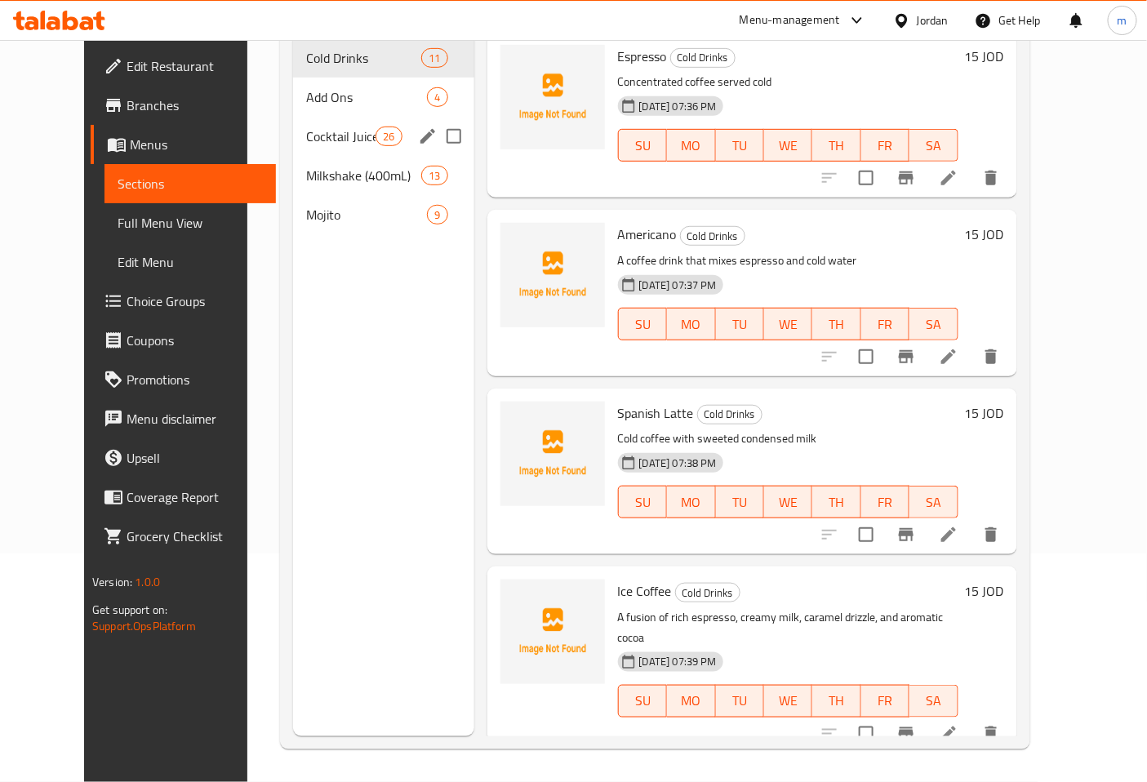
click at [307, 127] on span "Cocktail Juices" at bounding box center [340, 137] width 69 height 20
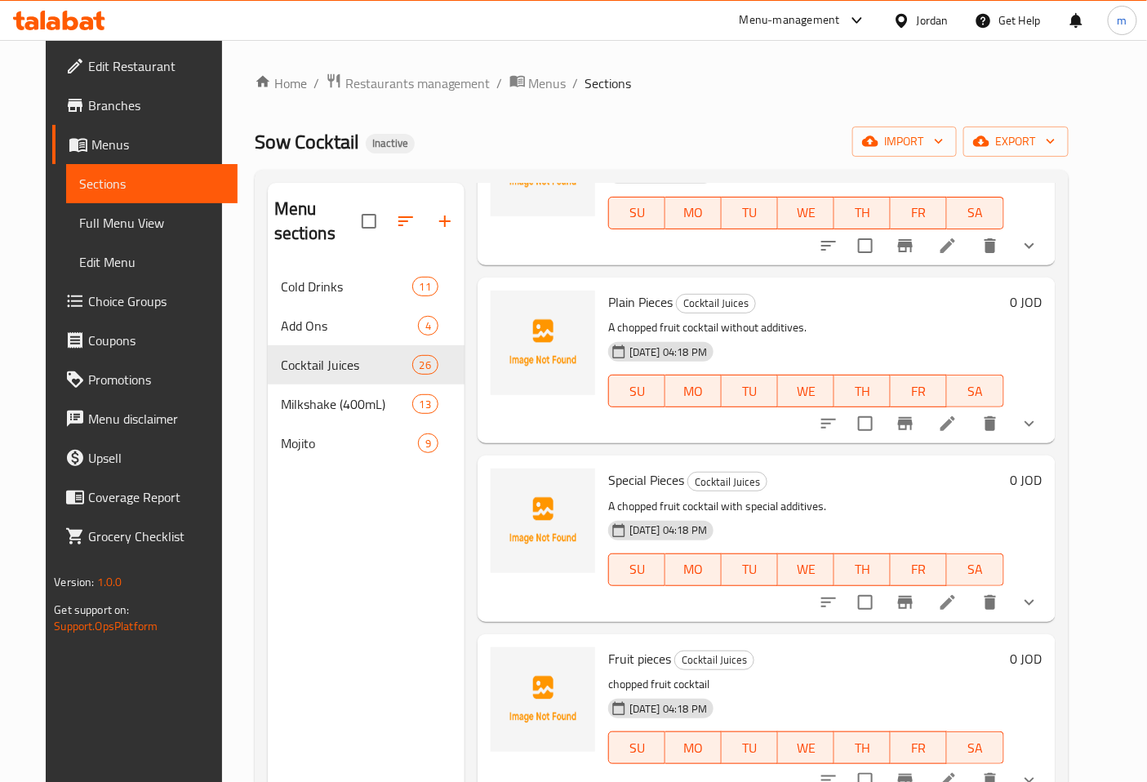
scroll to position [3026, 0]
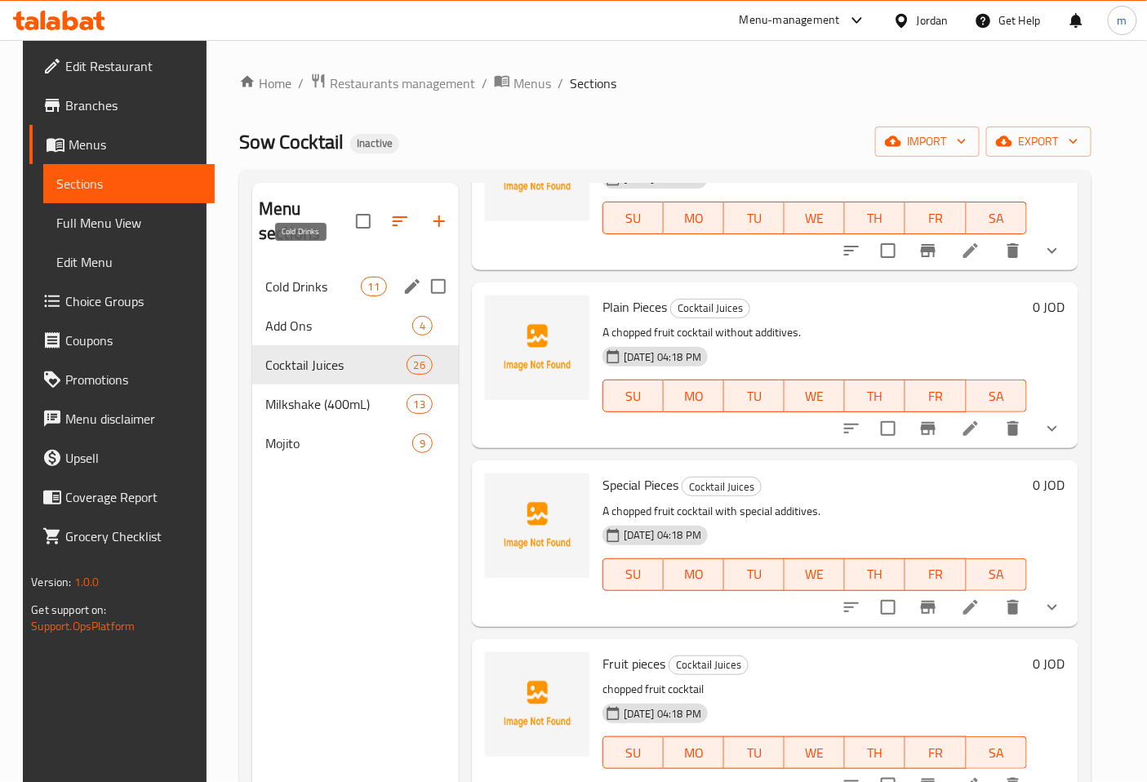
click at [299, 277] on span "Cold Drinks" at bounding box center [313, 287] width 96 height 20
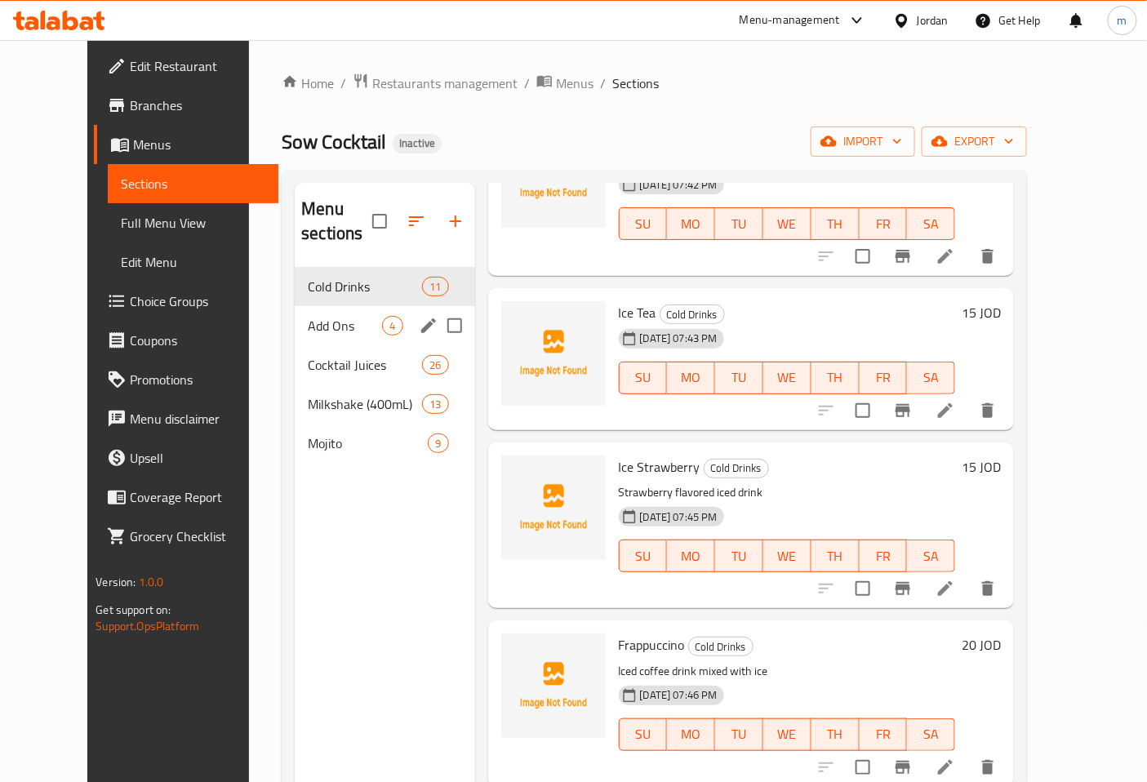
scroll to position [1194, 0]
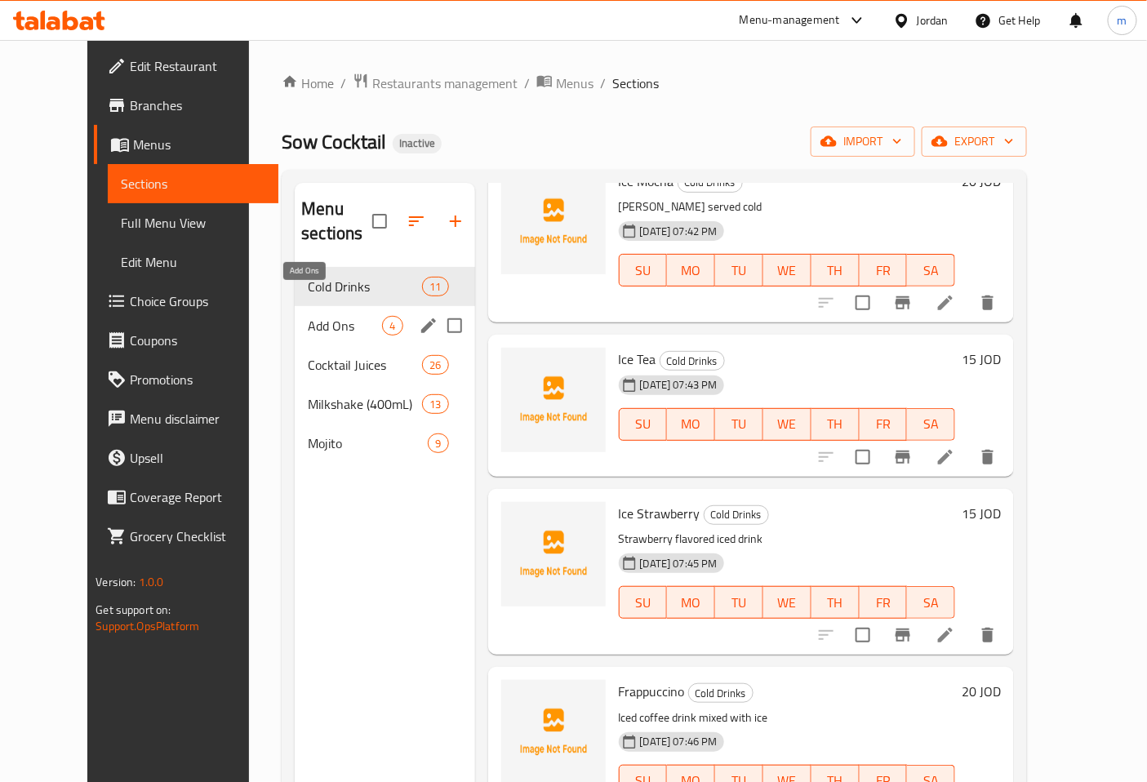
click at [308, 316] on span "Add Ons" at bounding box center [345, 326] width 74 height 20
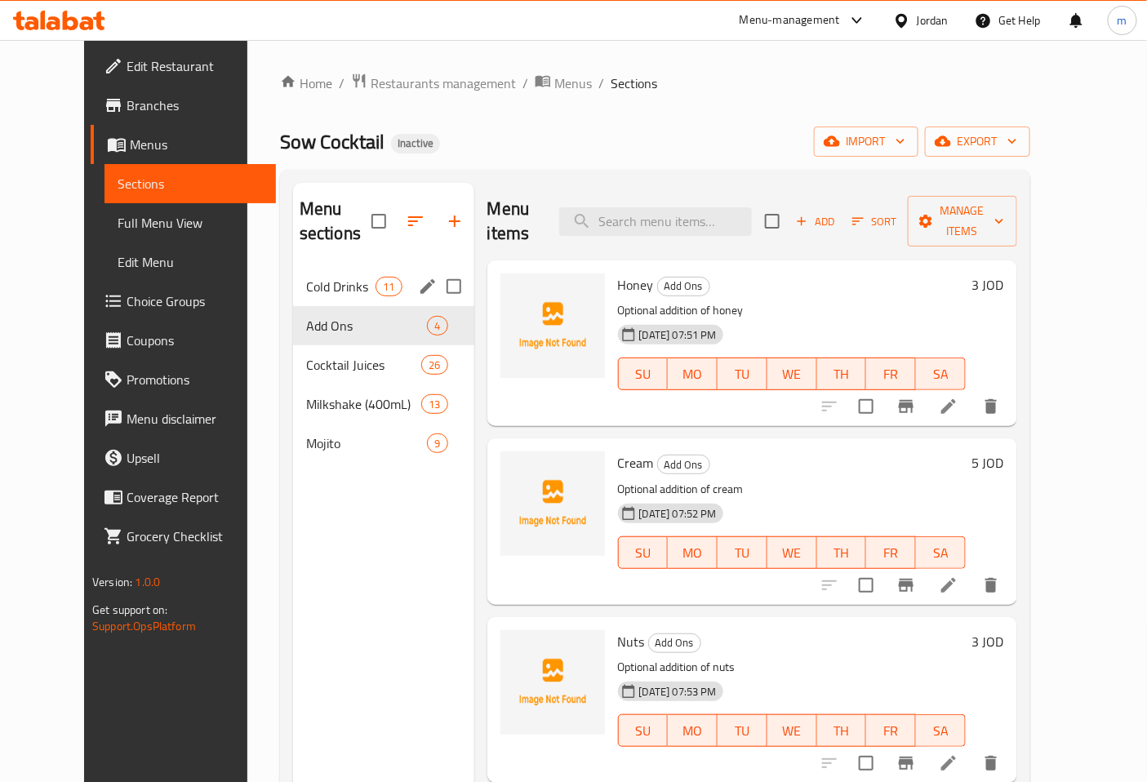
click at [317, 277] on span "Cold Drinks" at bounding box center [340, 287] width 69 height 20
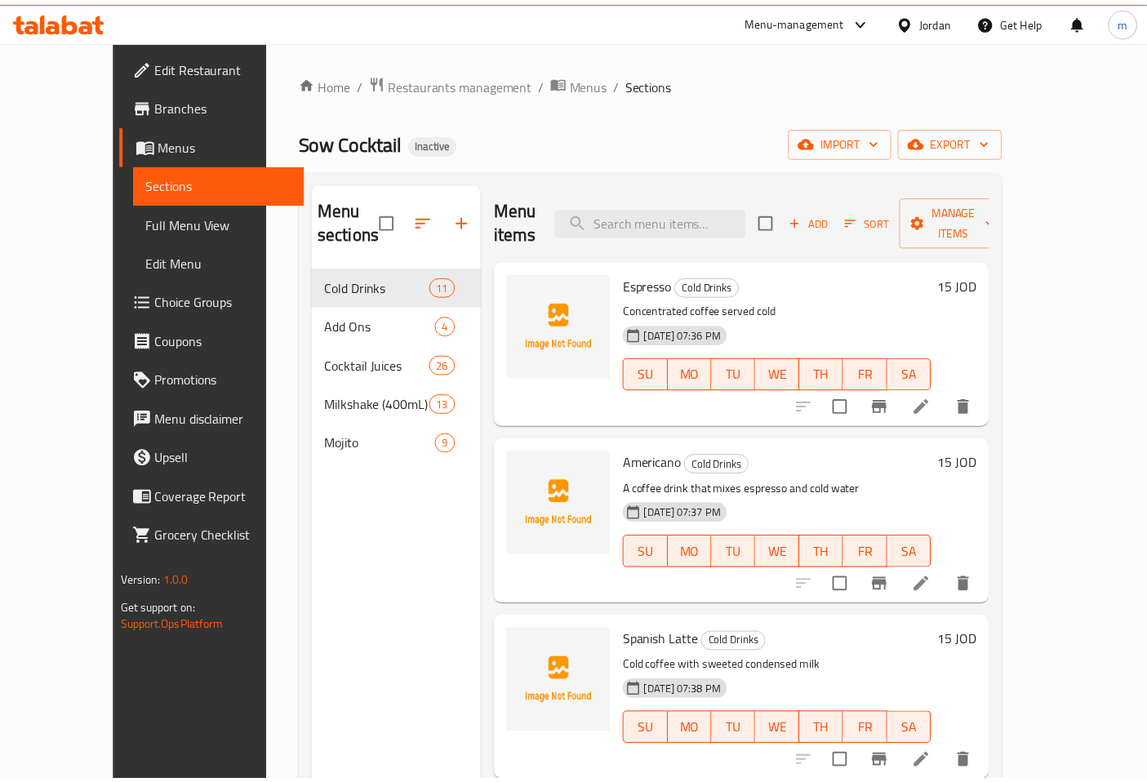
scroll to position [229, 0]
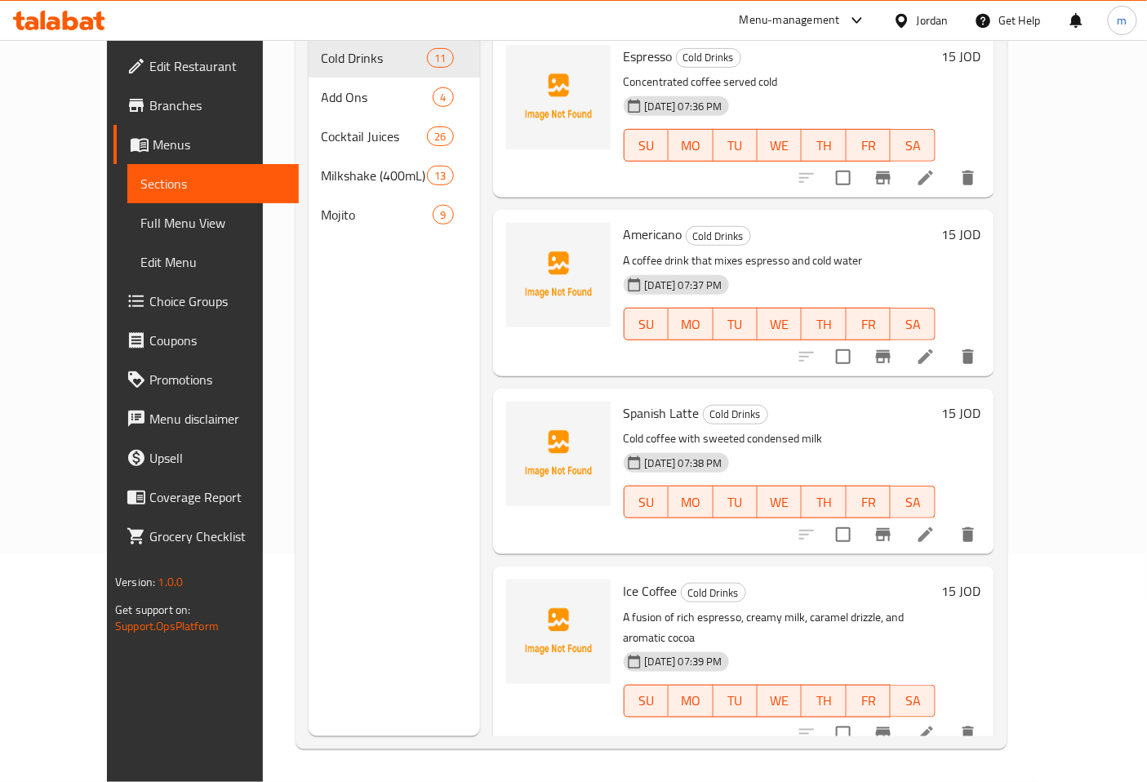
click at [140, 225] on span "Full Menu View" at bounding box center [212, 223] width 145 height 20
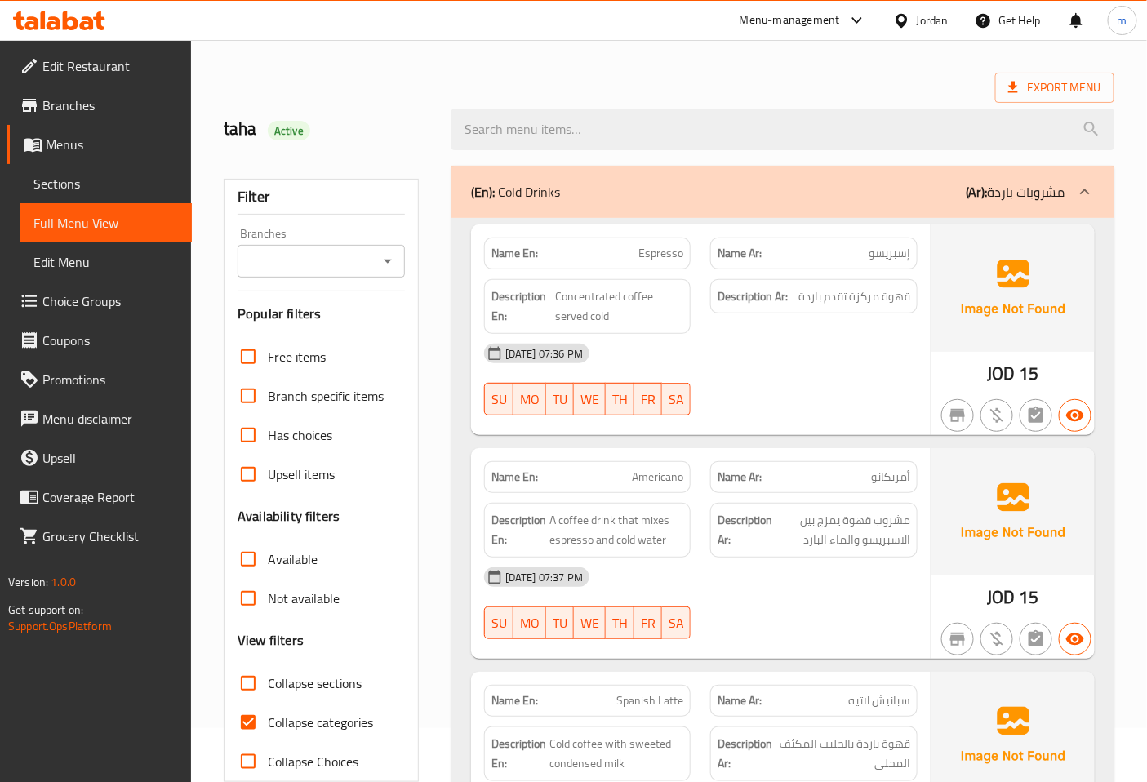
scroll to position [47, 0]
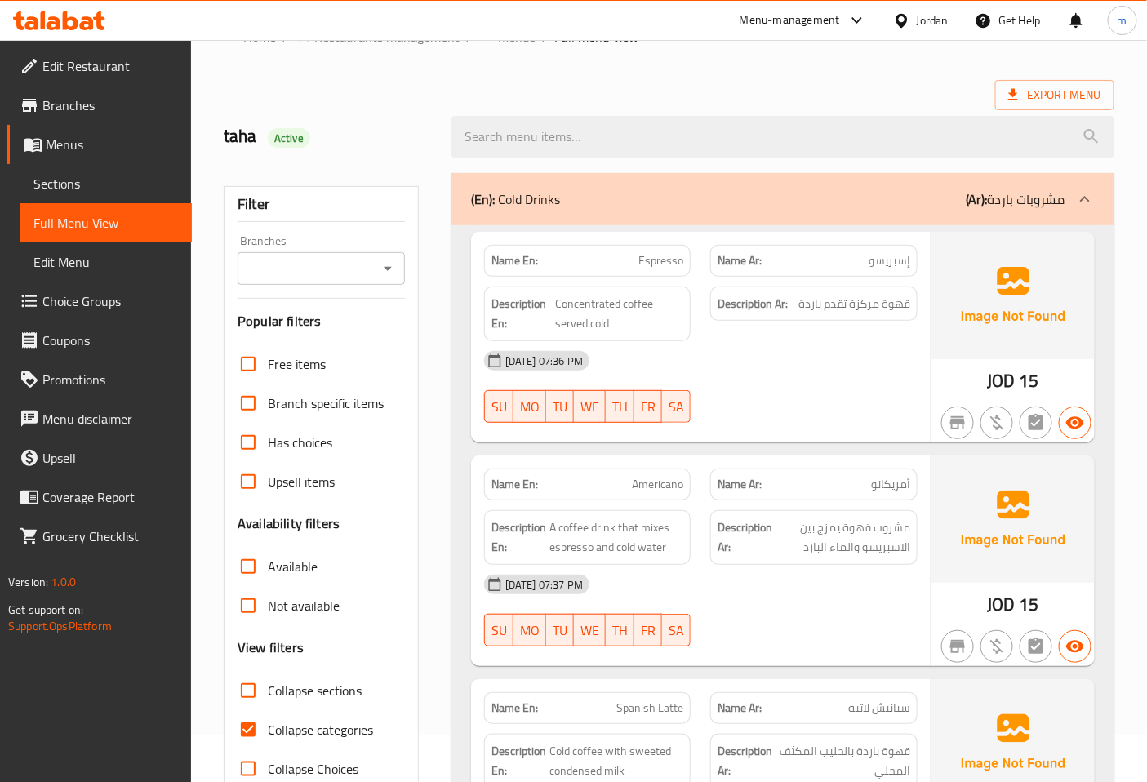
click at [278, 728] on span "Collapse categories" at bounding box center [320, 730] width 105 height 20
click at [268, 728] on input "Collapse categories" at bounding box center [248, 729] width 39 height 39
checkbox input "false"
click at [253, 688] on input "Collapse sections" at bounding box center [248, 690] width 39 height 39
checkbox input "true"
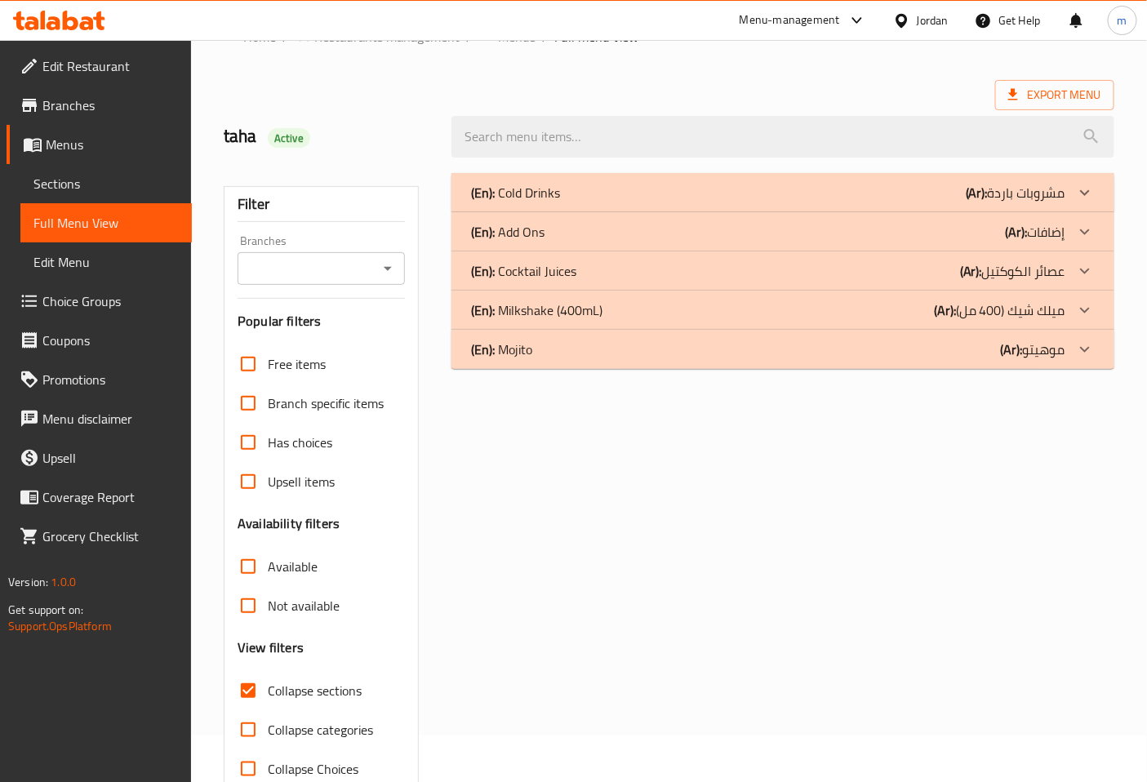
click at [616, 183] on div "(En): Cold Drinks (Ar): مشروبات باردة" at bounding box center [768, 193] width 594 height 20
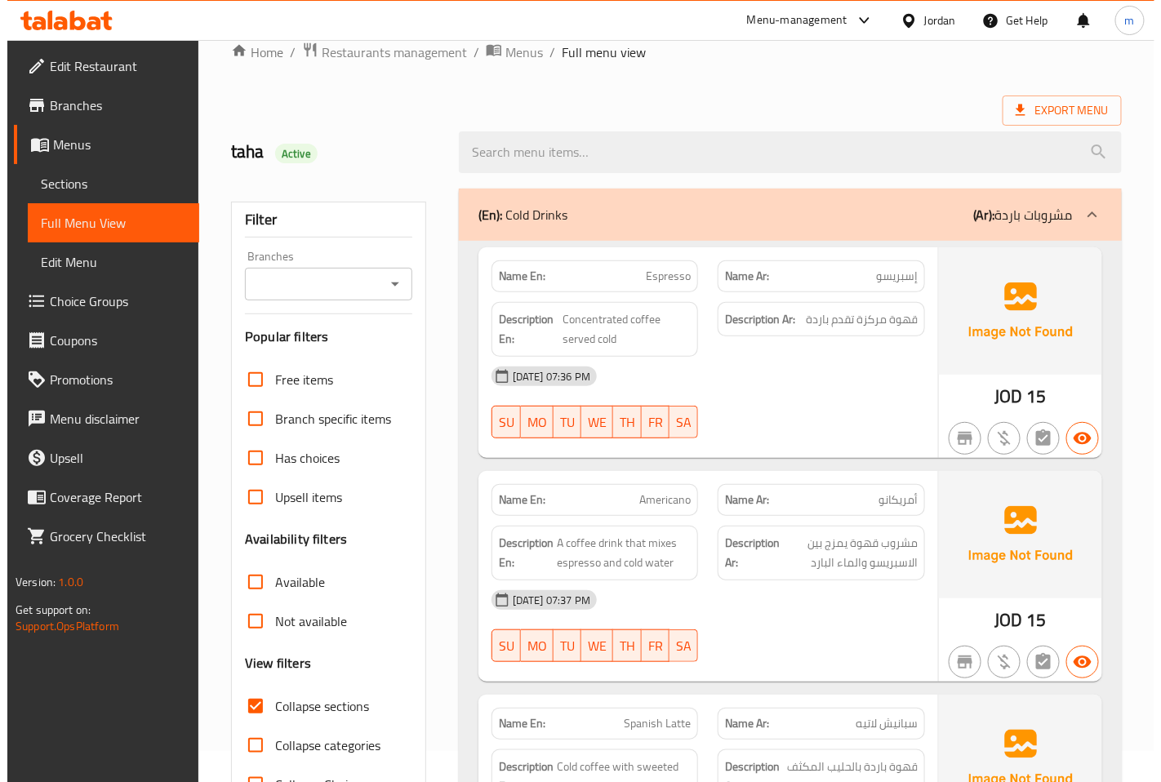
scroll to position [0, 0]
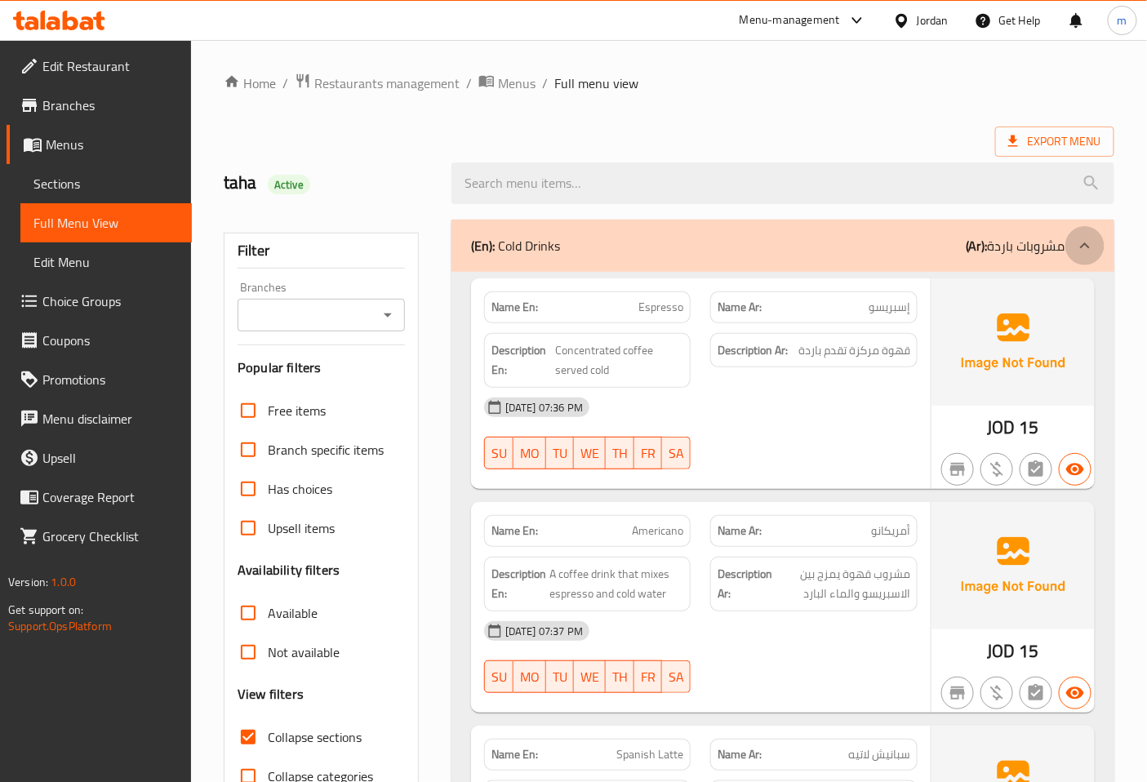
click at [1088, 242] on icon at bounding box center [1085, 246] width 20 height 20
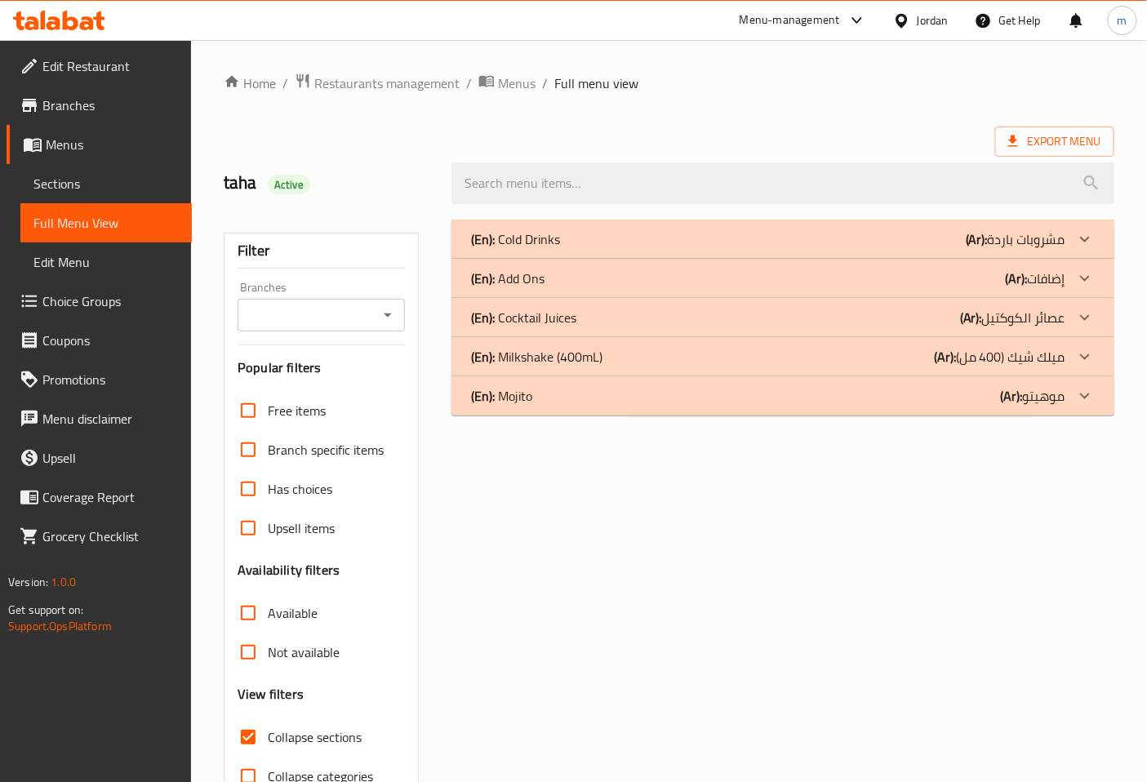
click at [582, 286] on div "(En): Add Ons (Ar): إضافات" at bounding box center [768, 279] width 594 height 20
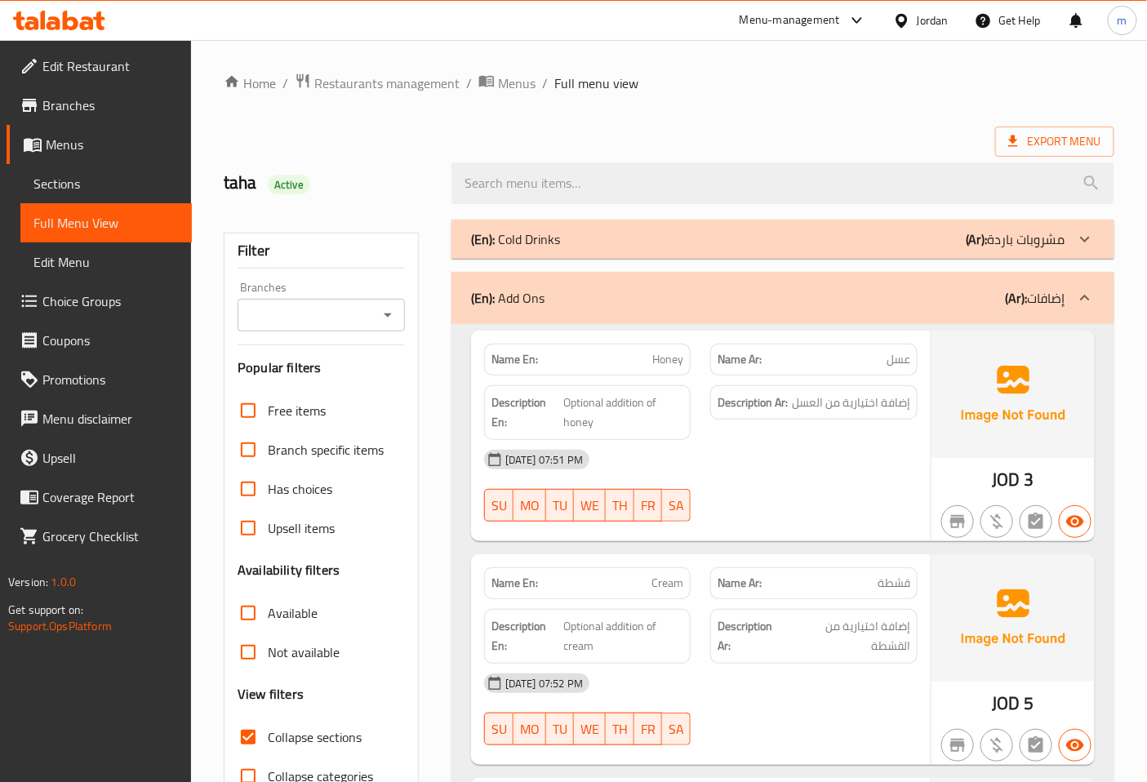
drag, startPoint x: 1092, startPoint y: 233, endPoint x: 1078, endPoint y: 251, distance: 23.2
click at [1092, 233] on icon at bounding box center [1085, 239] width 20 height 20
